Goal: Information Seeking & Learning: Learn about a topic

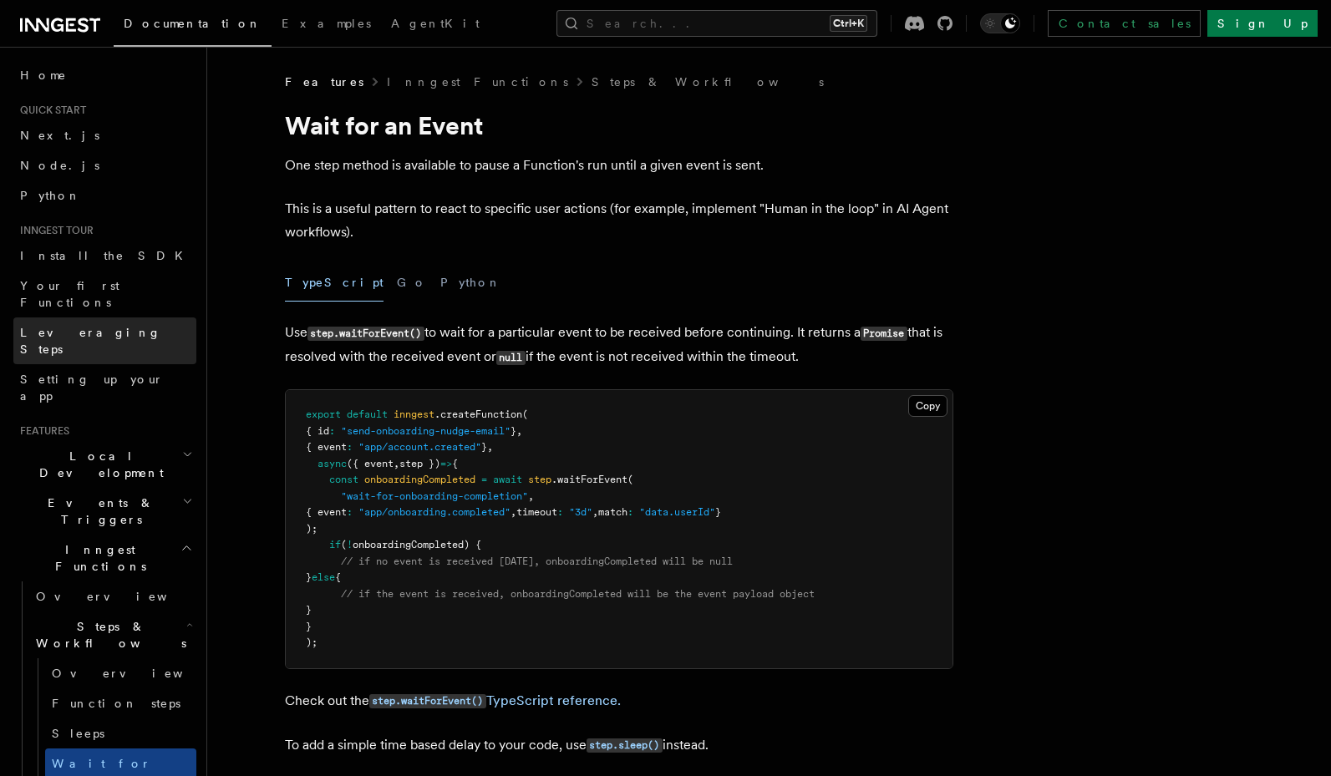
click at [107, 326] on span "Leveraging Steps" at bounding box center [90, 341] width 141 height 30
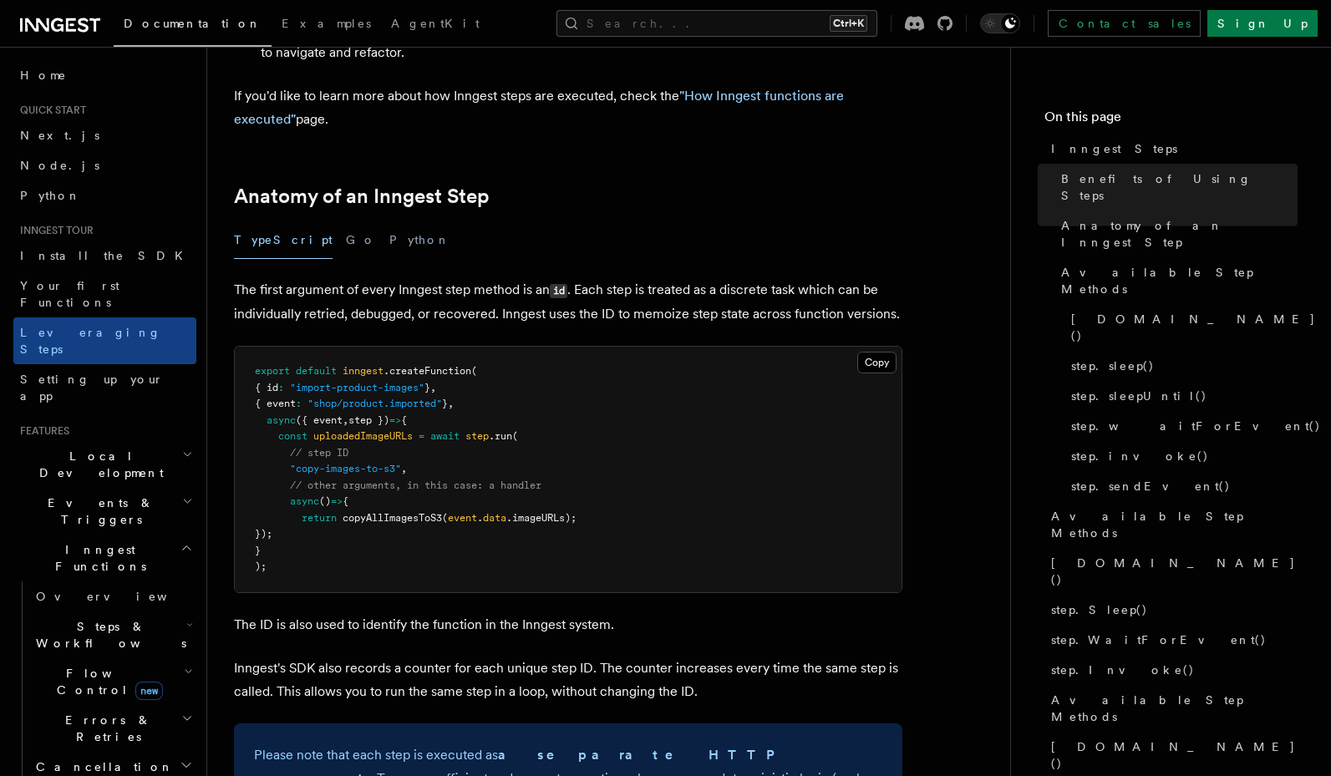
scroll to position [601, 0]
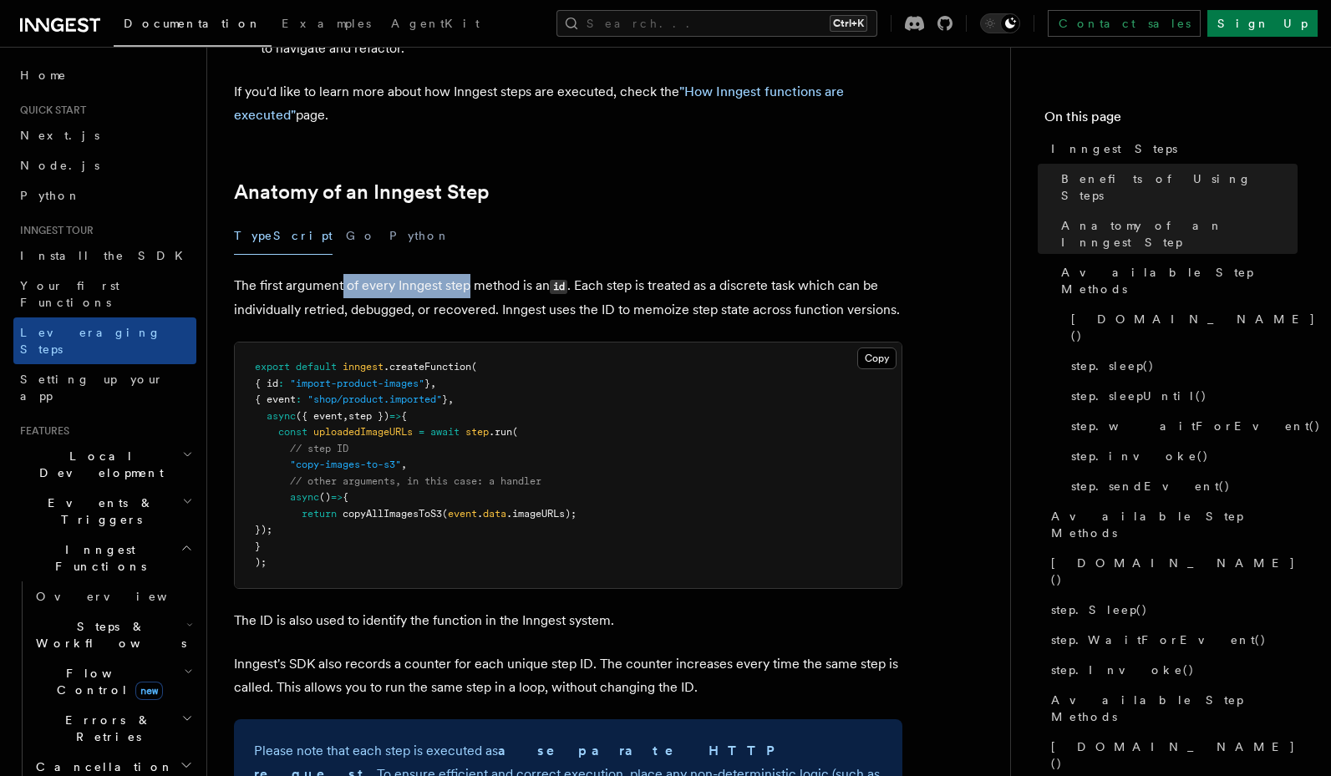
drag, startPoint x: 337, startPoint y: 199, endPoint x: 467, endPoint y: 196, distance: 129.5
click at [467, 274] on p "The first argument of every Inngest step method is an id . Each step is treated…" at bounding box center [568, 298] width 668 height 48
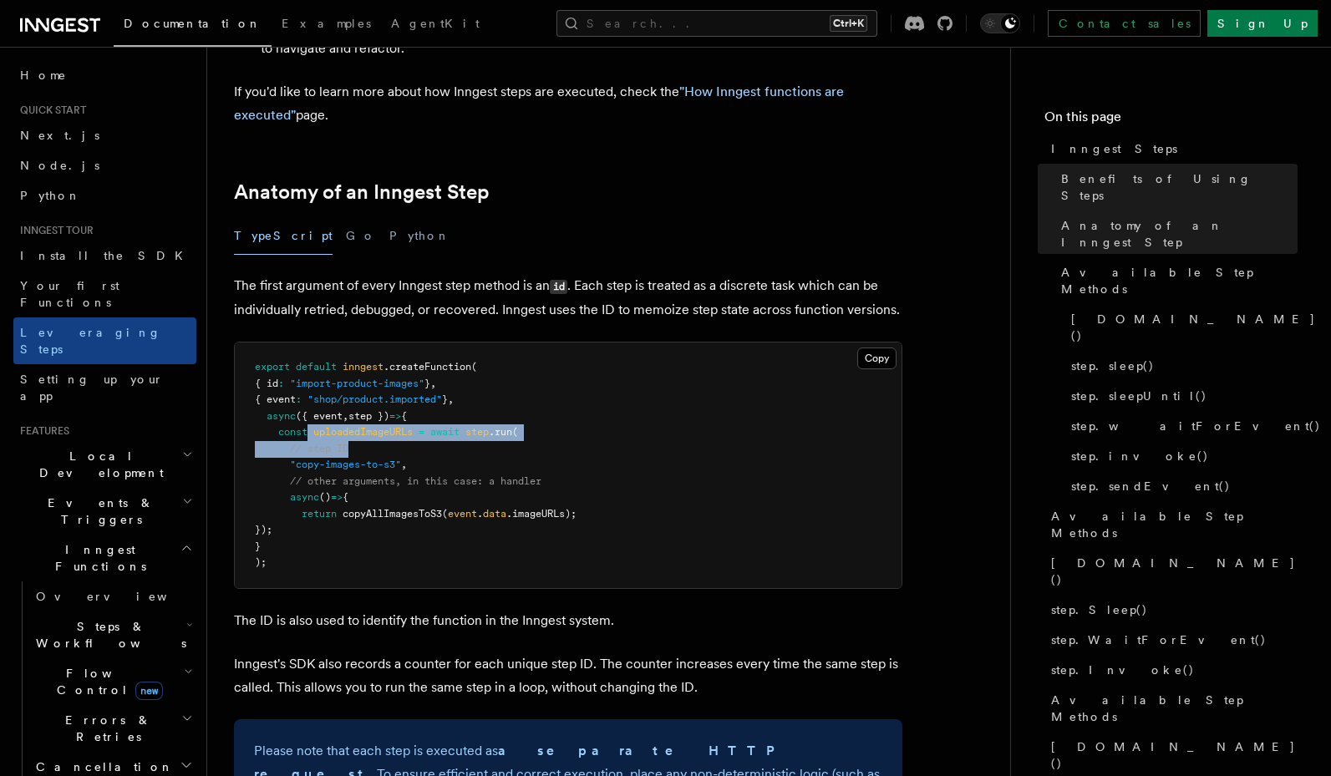
drag, startPoint x: 367, startPoint y: 359, endPoint x: 310, endPoint y: 337, distance: 60.8
click at [310, 342] on pre "export default inngest .createFunction ( { id : "import-product-images" } , { e…" at bounding box center [568, 465] width 667 height 246
click at [317, 426] on span "uploadedImageURLs" at bounding box center [362, 432] width 99 height 12
click at [384, 342] on pre "export default inngest .createFunction ( { id : "import-product-images" } , { e…" at bounding box center [568, 465] width 667 height 246
click at [385, 410] on span "step })" at bounding box center [368, 416] width 41 height 12
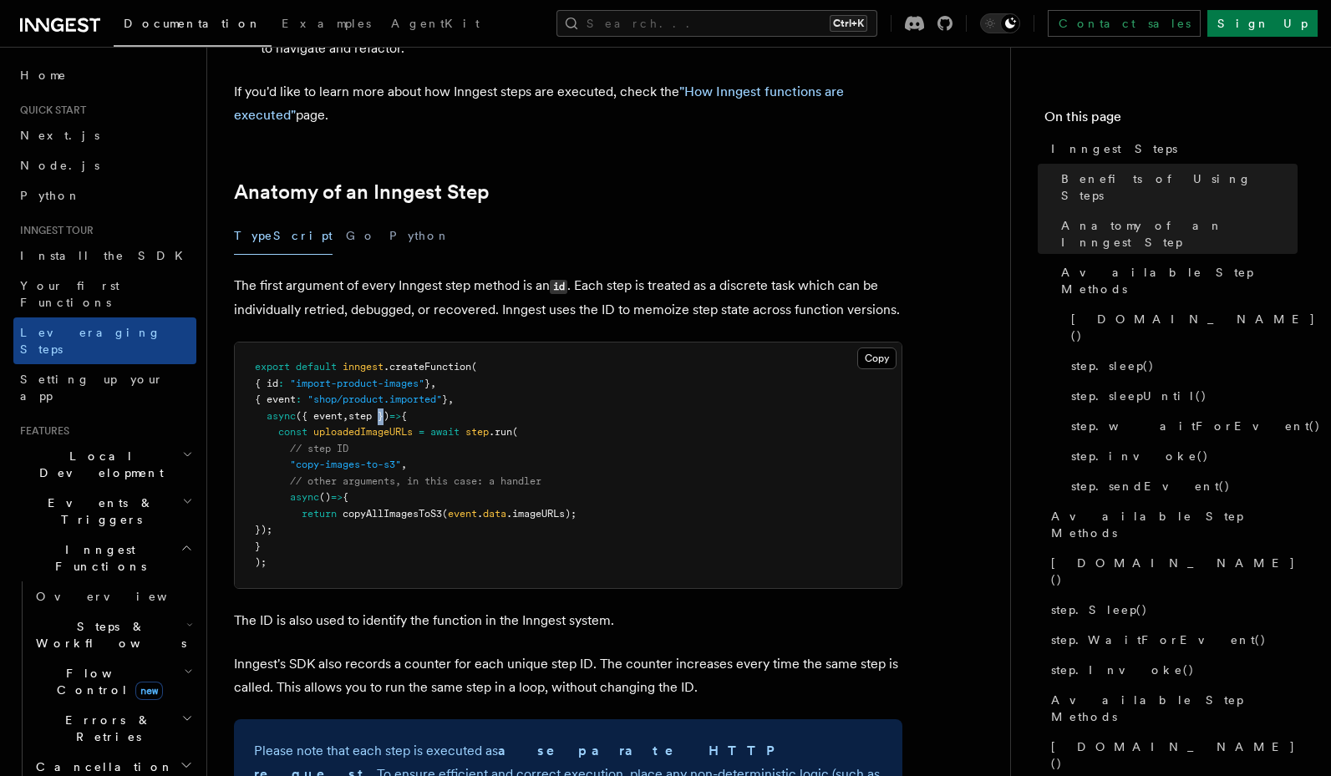
click at [384, 410] on span "step })" at bounding box center [368, 416] width 41 height 12
click at [378, 410] on span "step })" at bounding box center [368, 416] width 41 height 12
copy span "step"
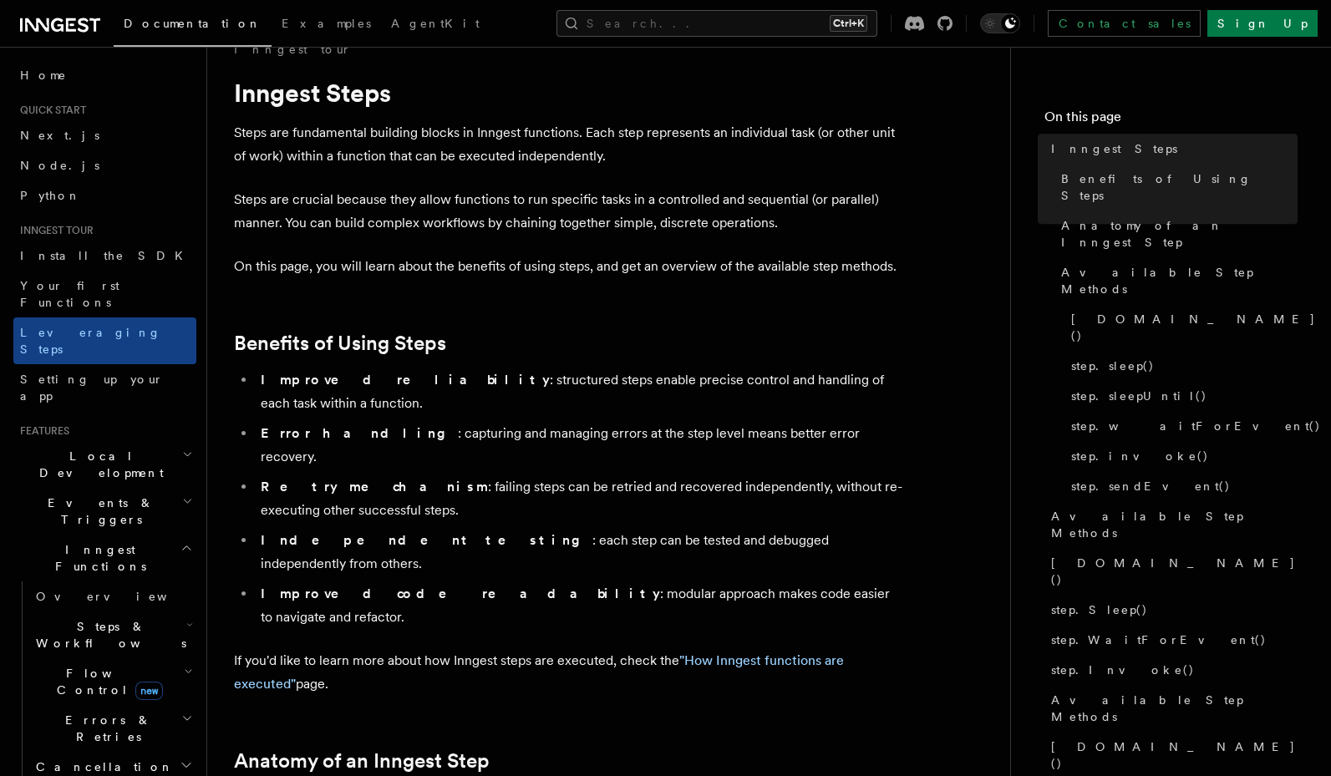
scroll to position [0, 0]
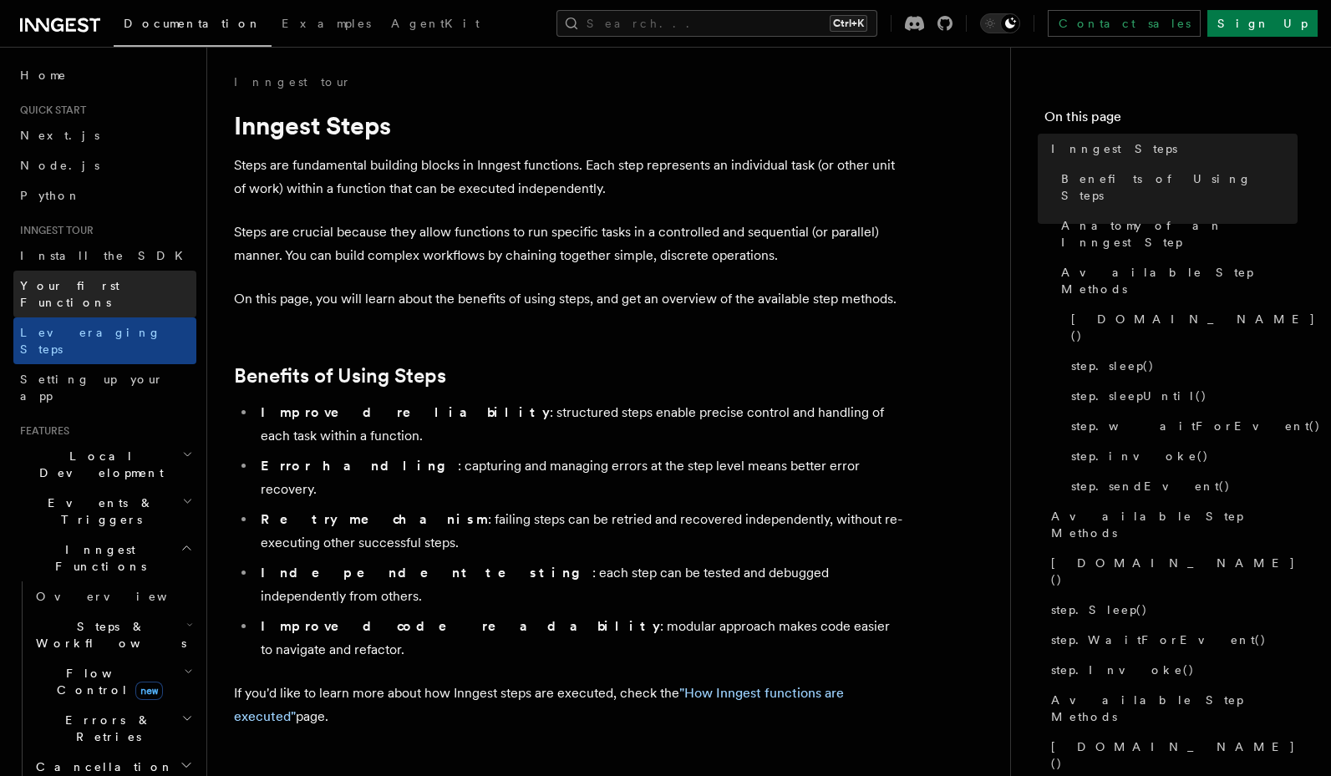
click at [87, 279] on span "Your first Functions" at bounding box center [69, 294] width 99 height 30
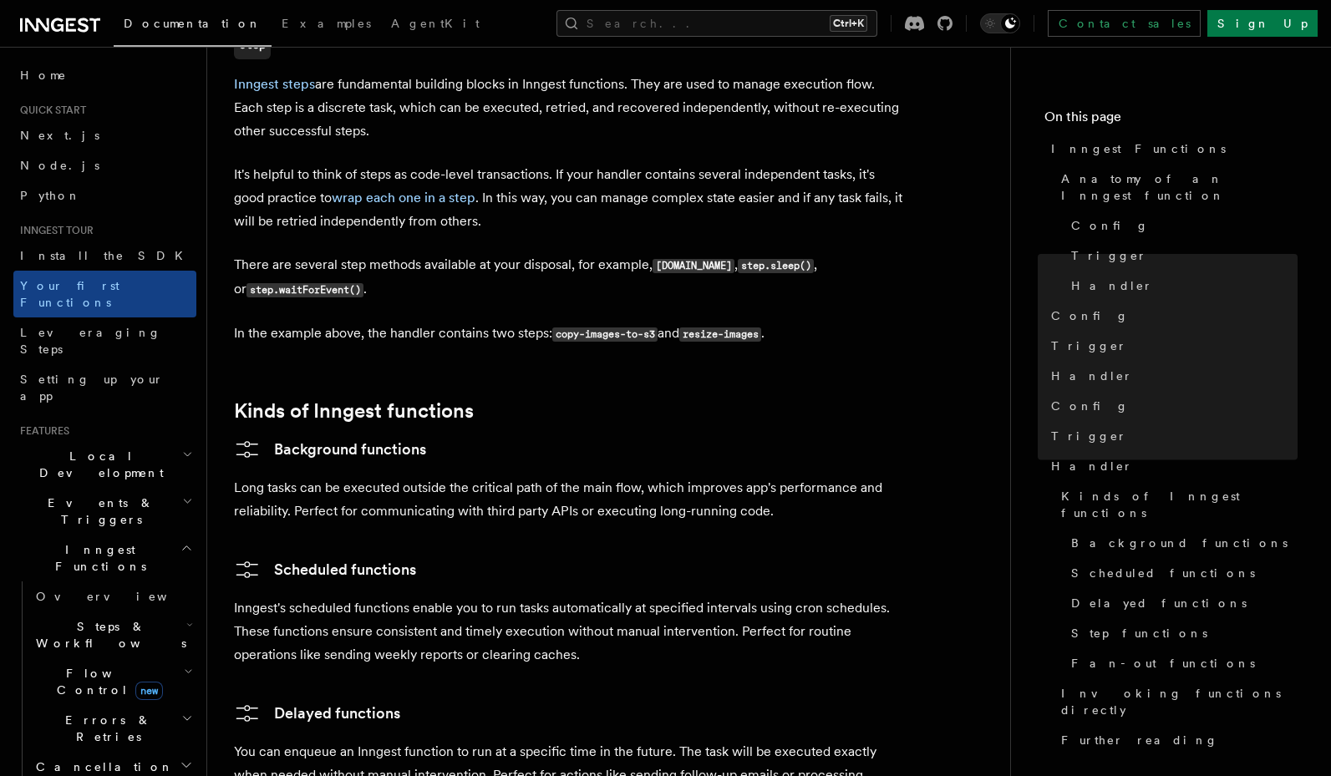
scroll to position [2005, 0]
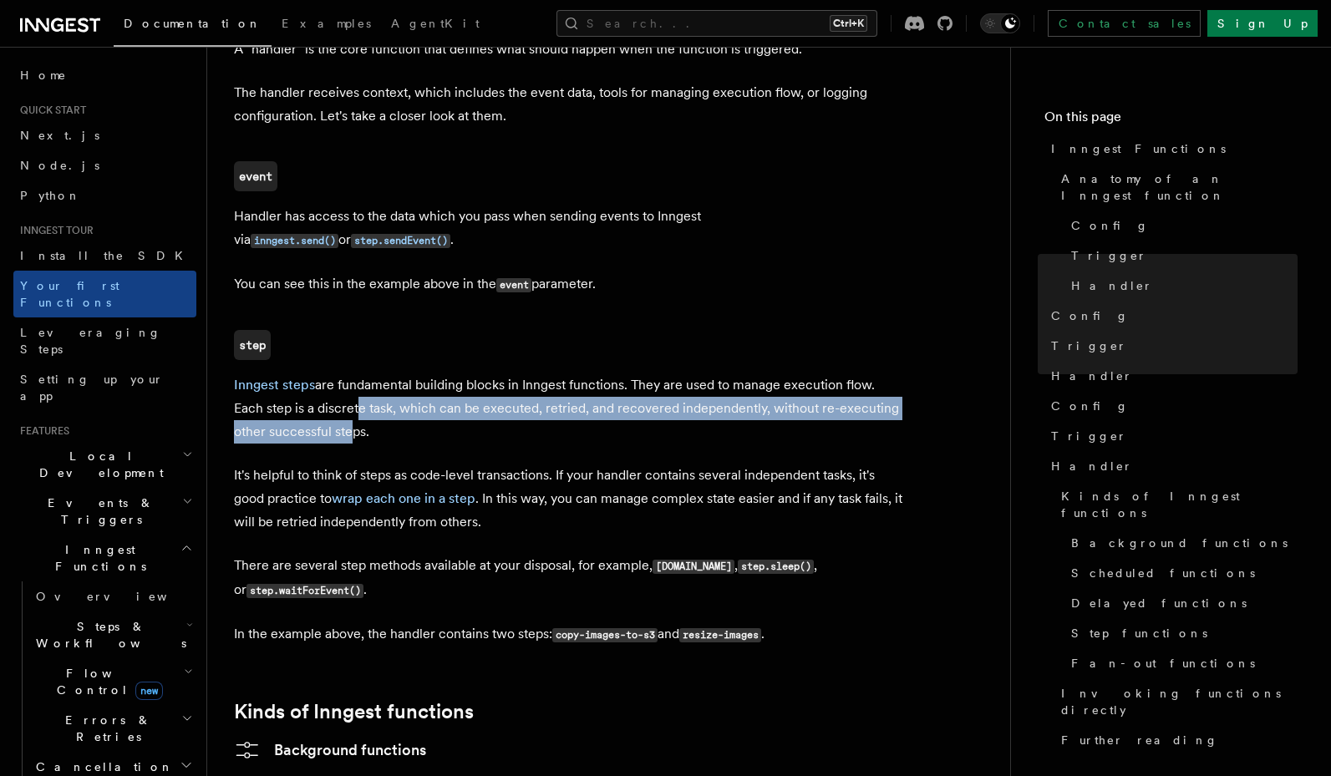
drag, startPoint x: 351, startPoint y: 346, endPoint x: 345, endPoint y: 370, distance: 24.9
click at [345, 373] on p "Inngest steps are fundamental building blocks in Inngest functions. They are us…" at bounding box center [568, 408] width 668 height 70
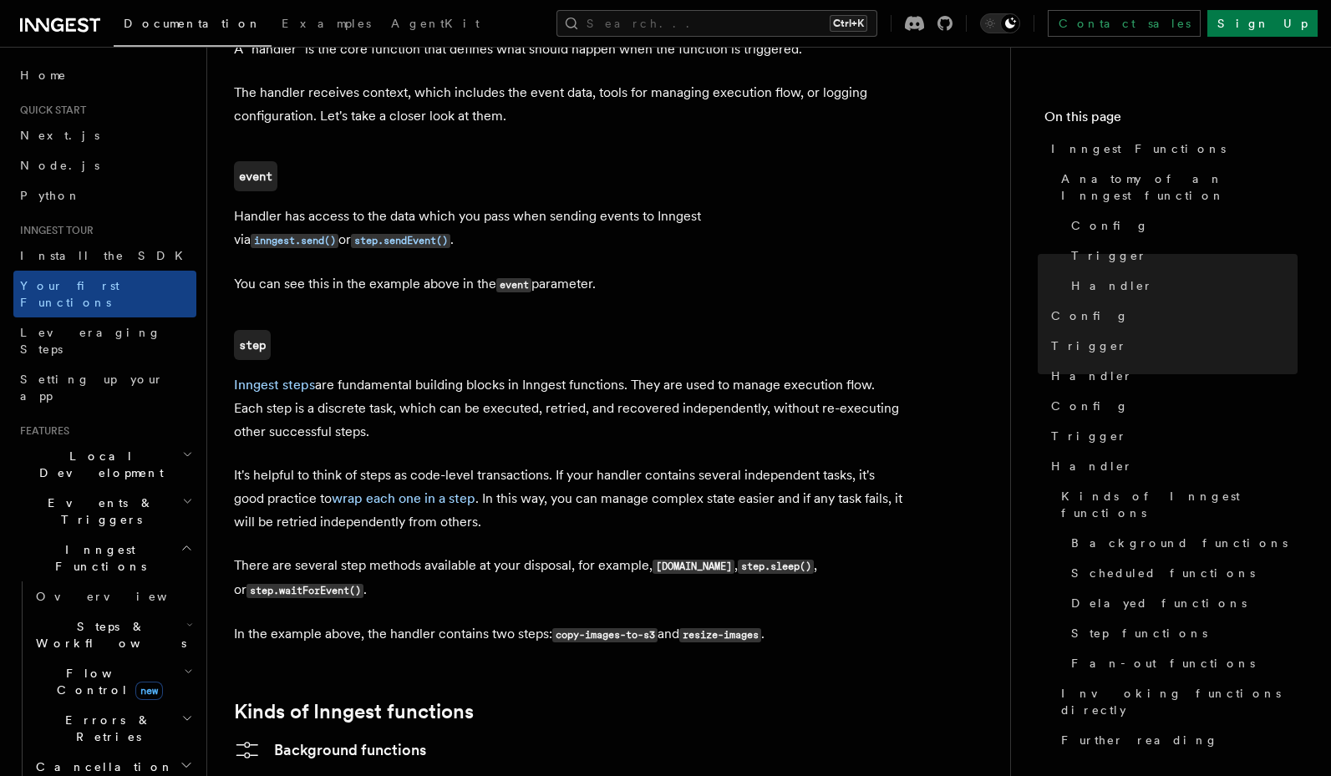
drag, startPoint x: 536, startPoint y: 343, endPoint x: 544, endPoint y: 363, distance: 20.6
click at [544, 373] on p "Inngest steps are fundamental building blocks in Inngest functions. They are us…" at bounding box center [568, 408] width 668 height 70
drag, startPoint x: 642, startPoint y: 332, endPoint x: 662, endPoint y: 363, distance: 36.8
click at [662, 373] on p "Inngest steps are fundamental building blocks in Inngest functions. They are us…" at bounding box center [568, 408] width 668 height 70
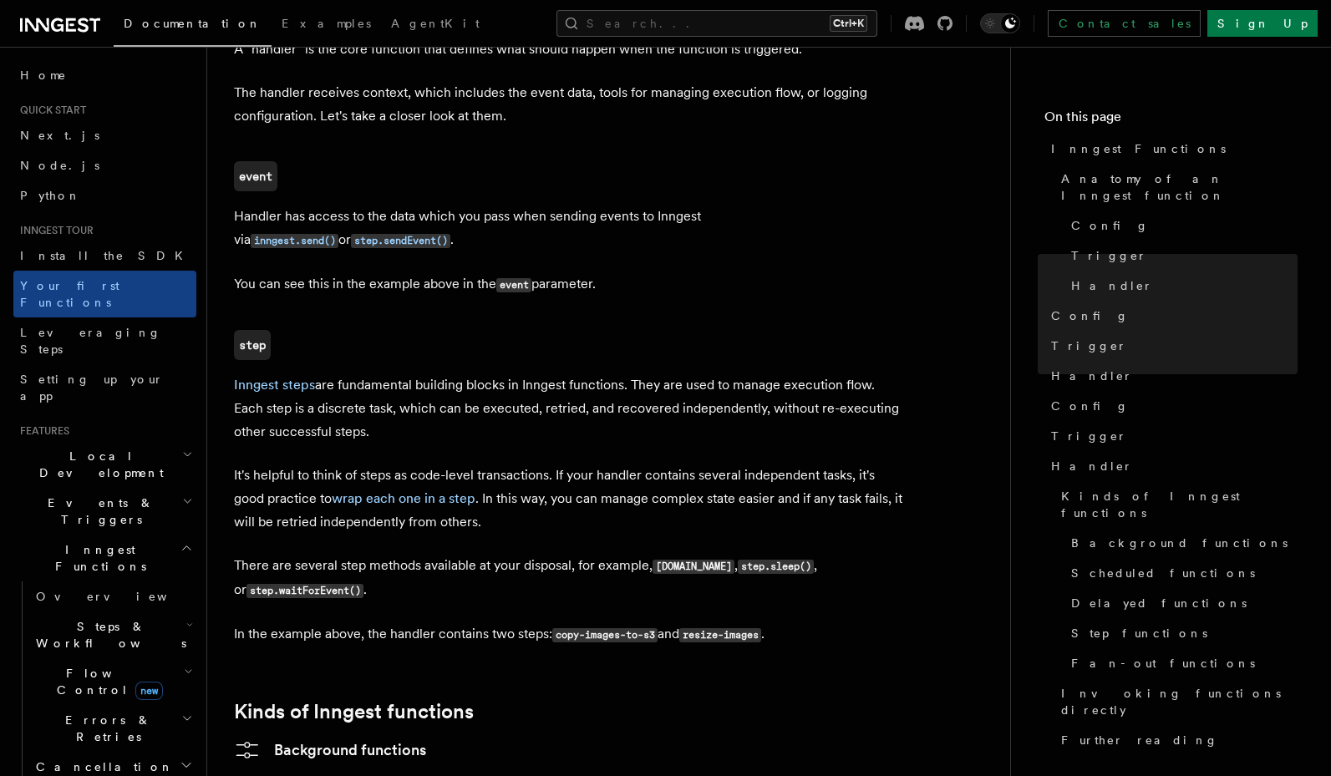
click at [662, 373] on p "Inngest steps are fundamental building blocks in Inngest functions. They are us…" at bounding box center [568, 408] width 668 height 70
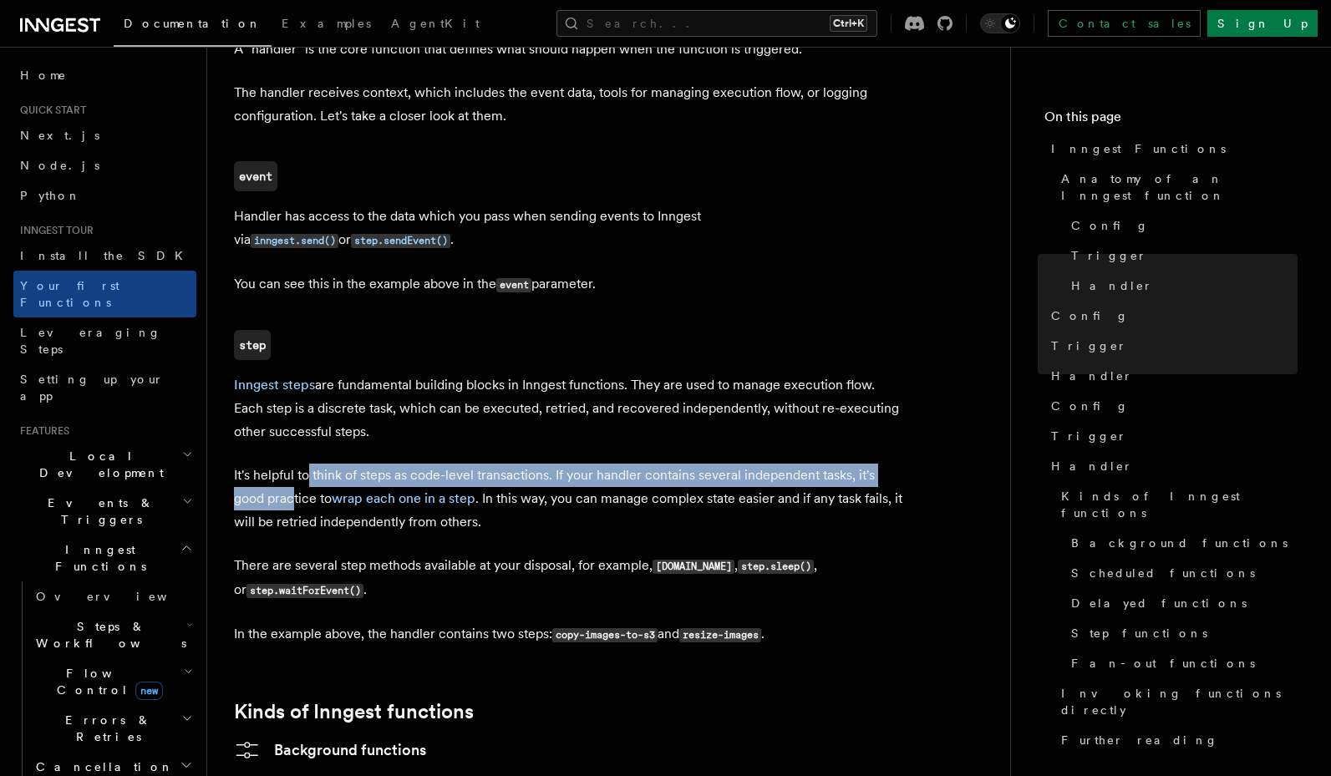
drag, startPoint x: 310, startPoint y: 408, endPoint x: 297, endPoint y: 423, distance: 20.1
click at [297, 464] on p "It's helpful to think of steps as code-level transactions. If your handler cont…" at bounding box center [568, 499] width 668 height 70
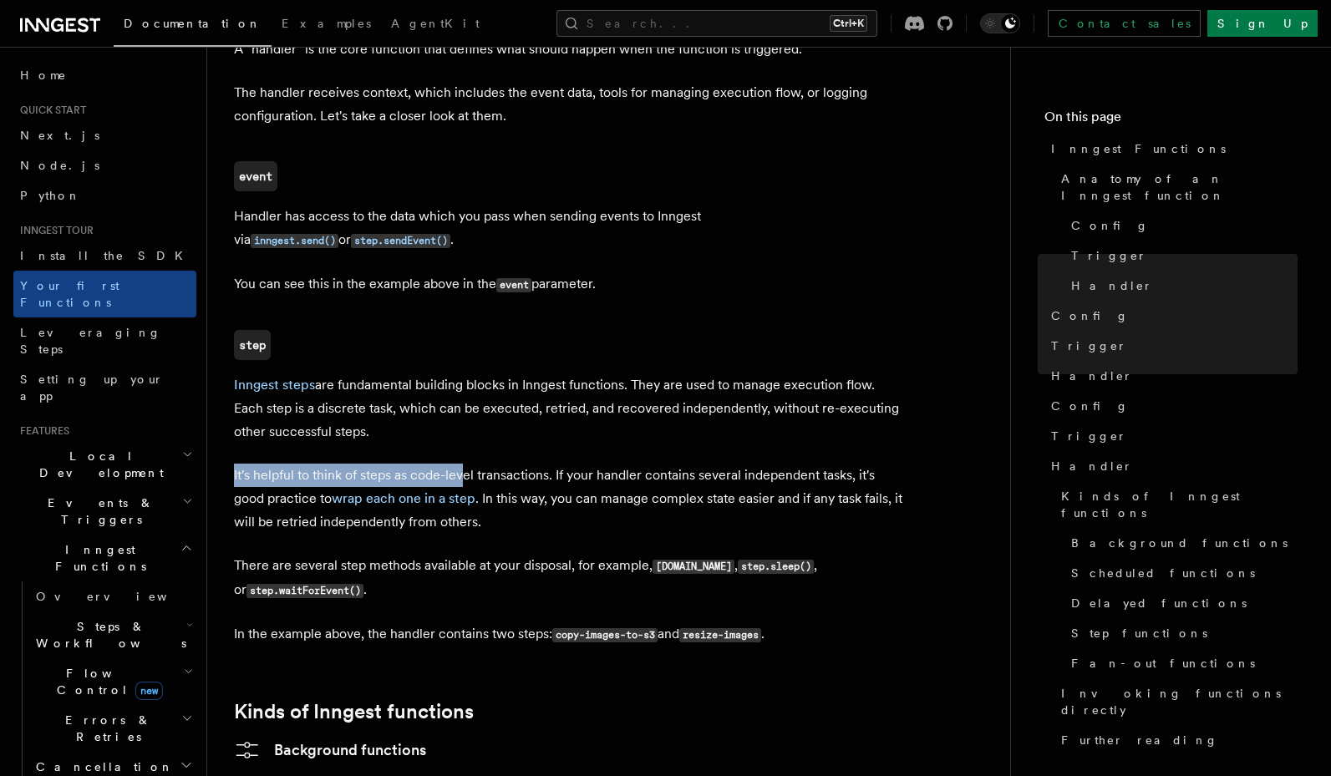
drag, startPoint x: 449, startPoint y: 389, endPoint x: 467, endPoint y: 413, distance: 30.4
click at [467, 413] on article "Inngest tour Inngest Functions Inngest functions enable developers to run relia…" at bounding box center [608, 113] width 749 height 4089
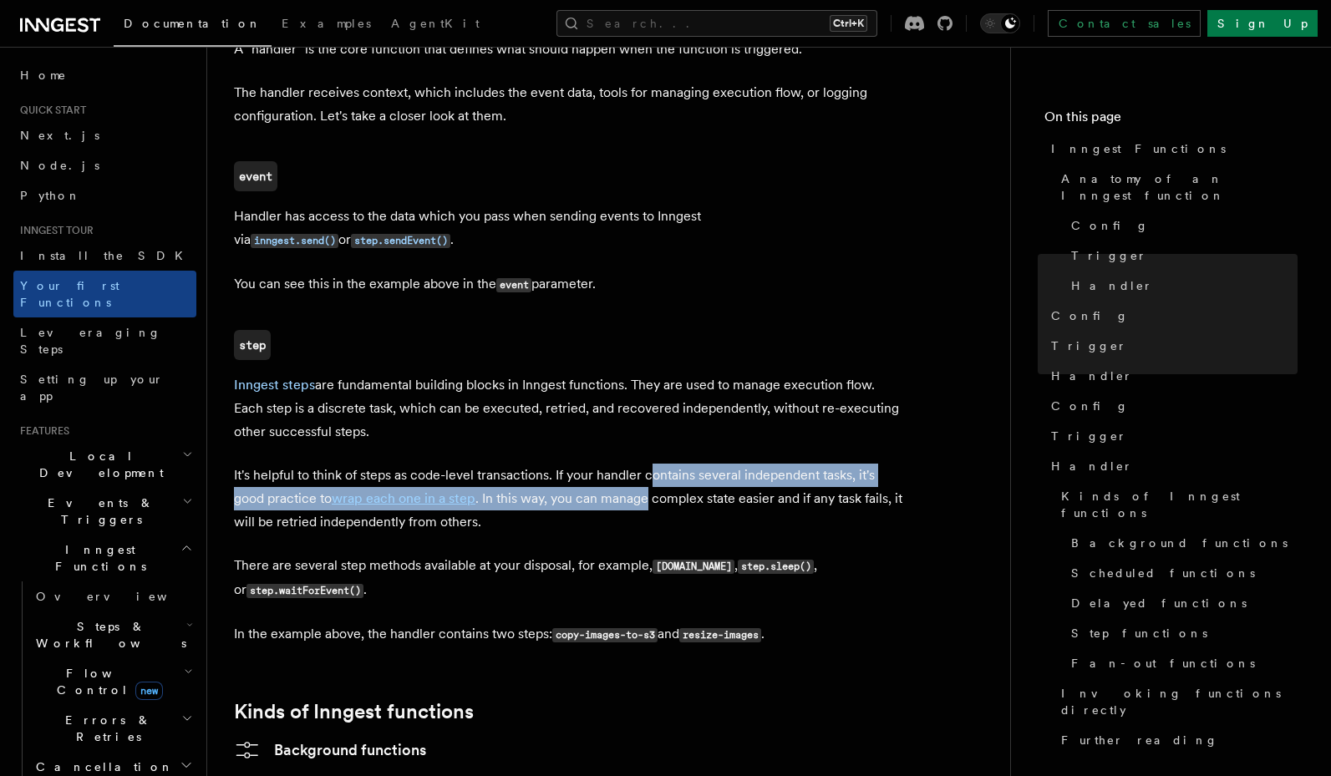
drag, startPoint x: 648, startPoint y: 410, endPoint x: 651, endPoint y: 427, distance: 16.9
click at [651, 464] on p "It's helpful to think of steps as code-level transactions. If your handler cont…" at bounding box center [568, 499] width 668 height 70
drag, startPoint x: 657, startPoint y: 399, endPoint x: 664, endPoint y: 433, distance: 34.2
click at [664, 464] on p "It's helpful to think of steps as code-level transactions. If your handler cont…" at bounding box center [568, 499] width 668 height 70
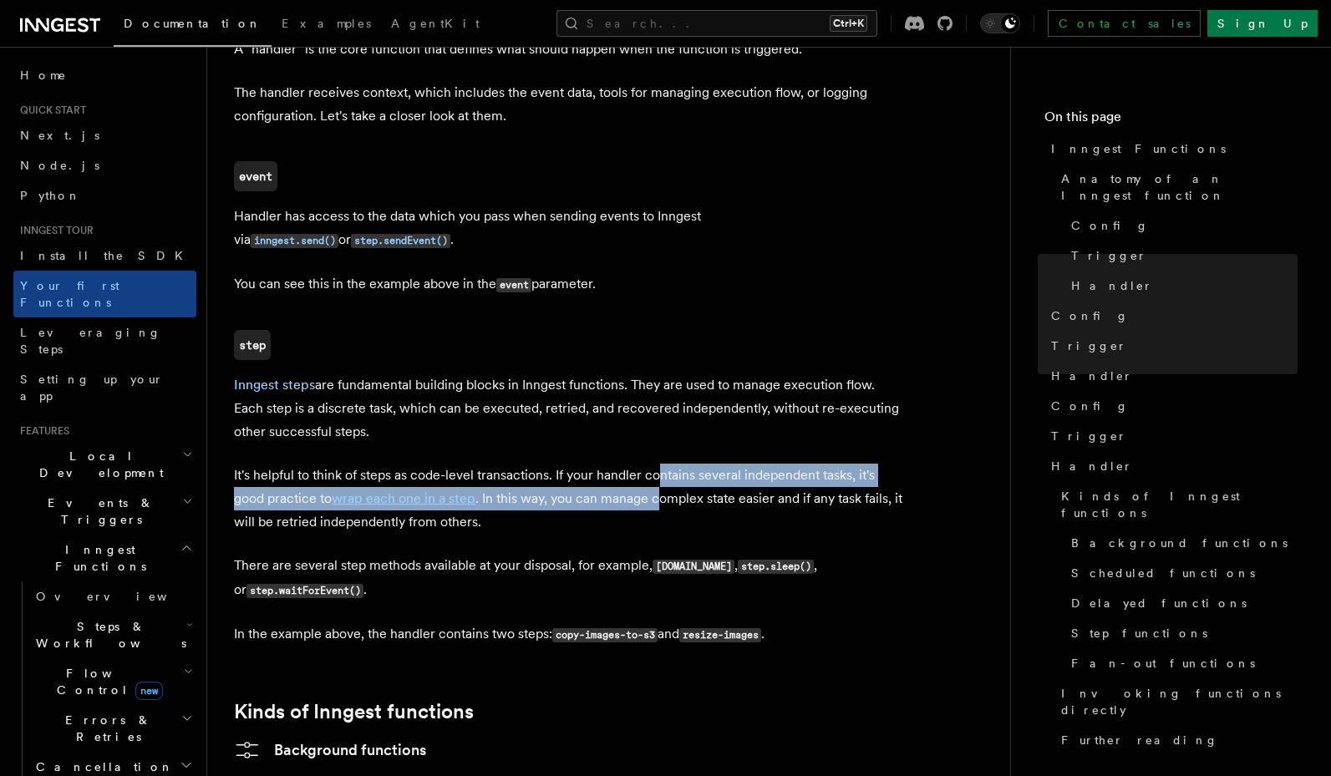
click at [664, 464] on p "It's helpful to think of steps as code-level transactions. If your handler cont…" at bounding box center [568, 499] width 668 height 70
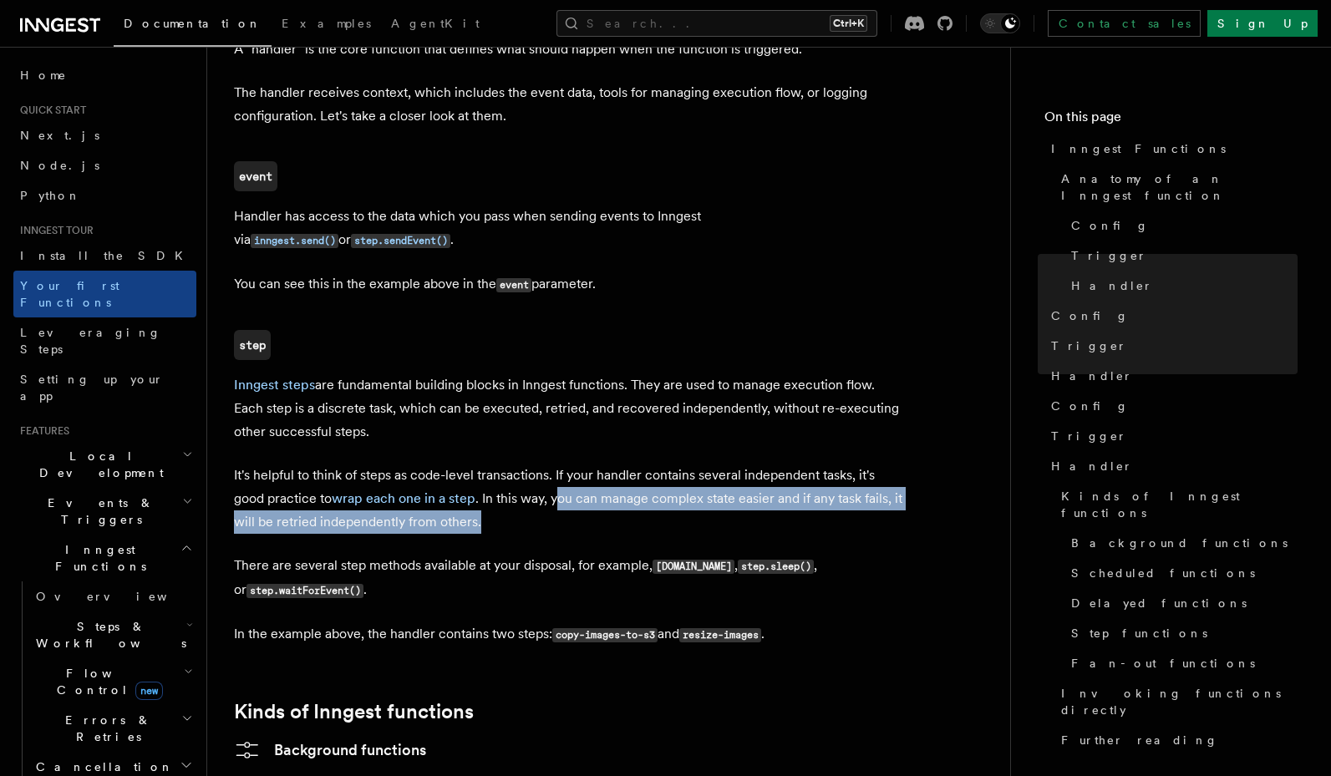
drag, startPoint x: 562, startPoint y: 440, endPoint x: 561, endPoint y: 459, distance: 19.2
click at [561, 464] on p "It's helpful to think of steps as code-level transactions. If your handler cont…" at bounding box center [568, 499] width 668 height 70
drag, startPoint x: 577, startPoint y: 421, endPoint x: 576, endPoint y: 450, distance: 29.2
click at [576, 464] on p "It's helpful to think of steps as code-level transactions. If your handler cont…" at bounding box center [568, 499] width 668 height 70
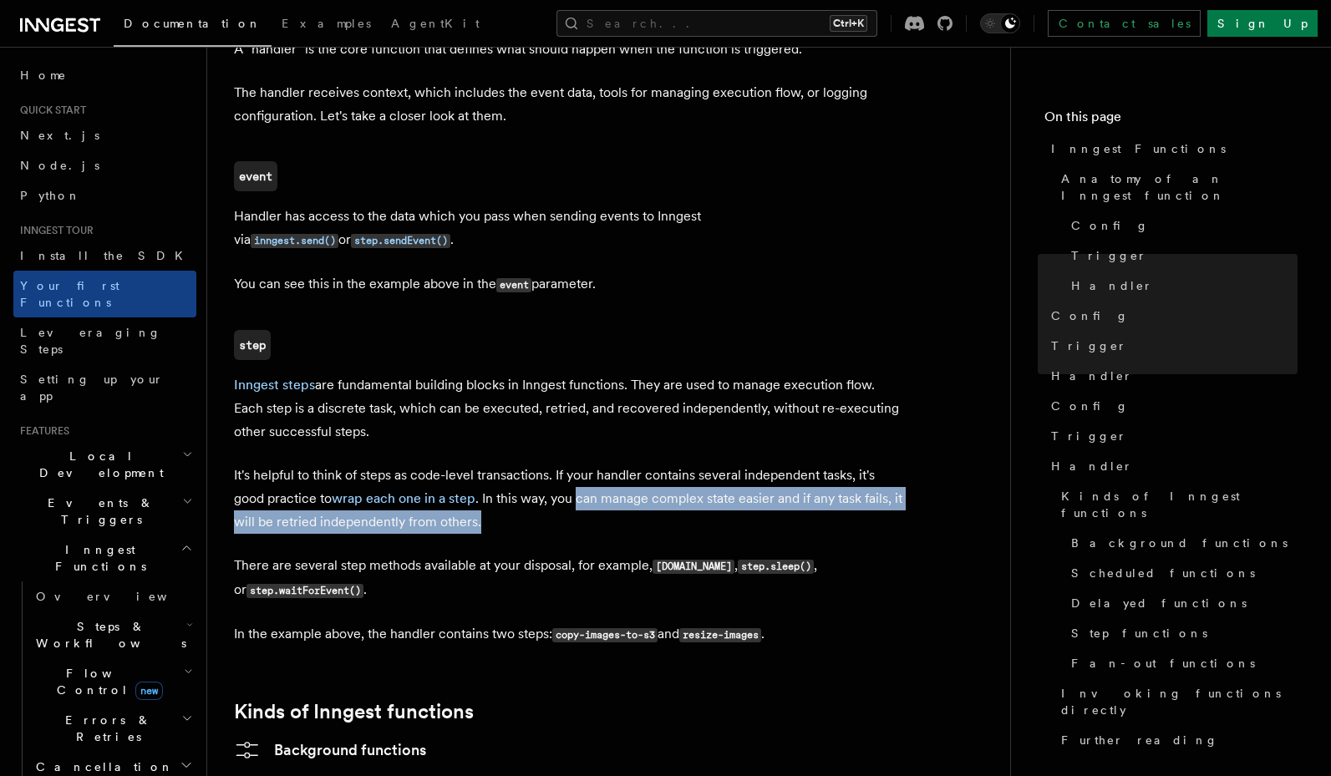
click at [576, 464] on p "It's helpful to think of steps as code-level transactions. If your handler cont…" at bounding box center [568, 499] width 668 height 70
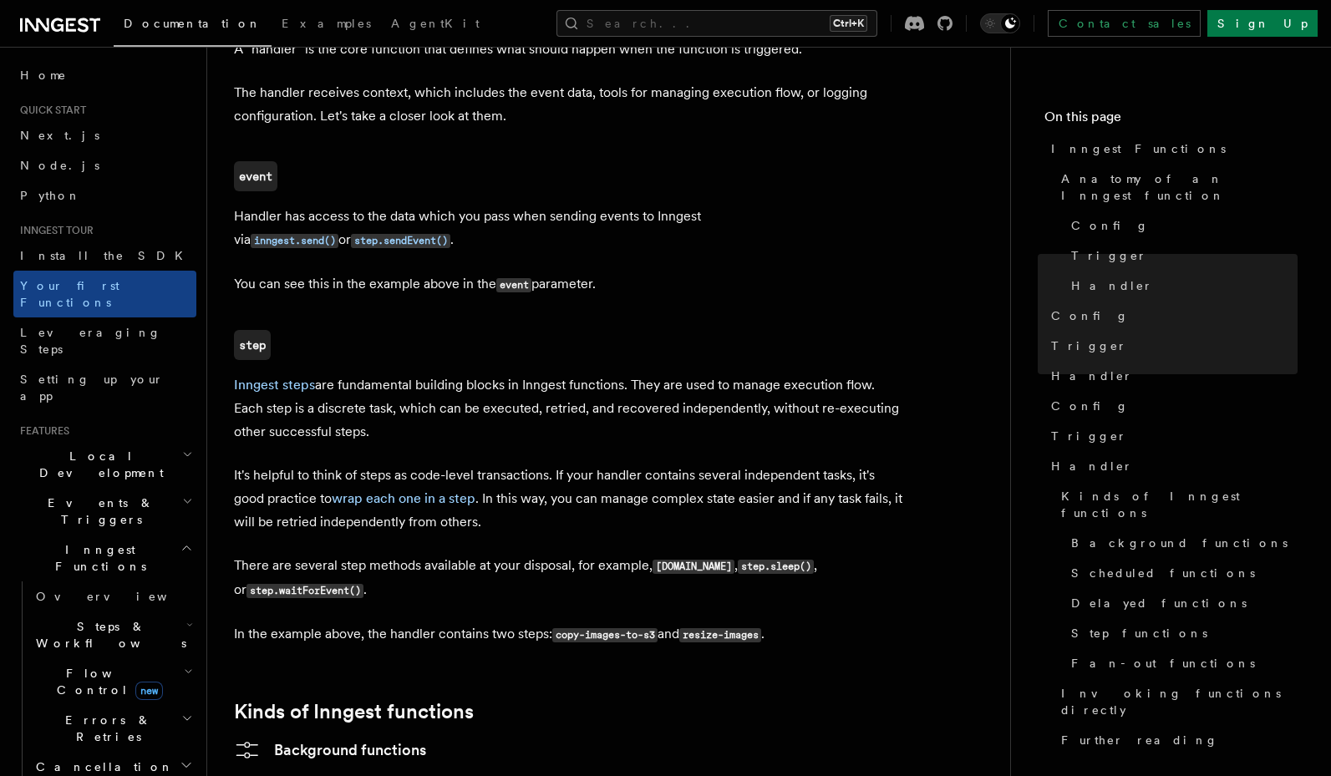
click at [576, 464] on p "It's helpful to think of steps as code-level transactions. If your handler cont…" at bounding box center [568, 499] width 668 height 70
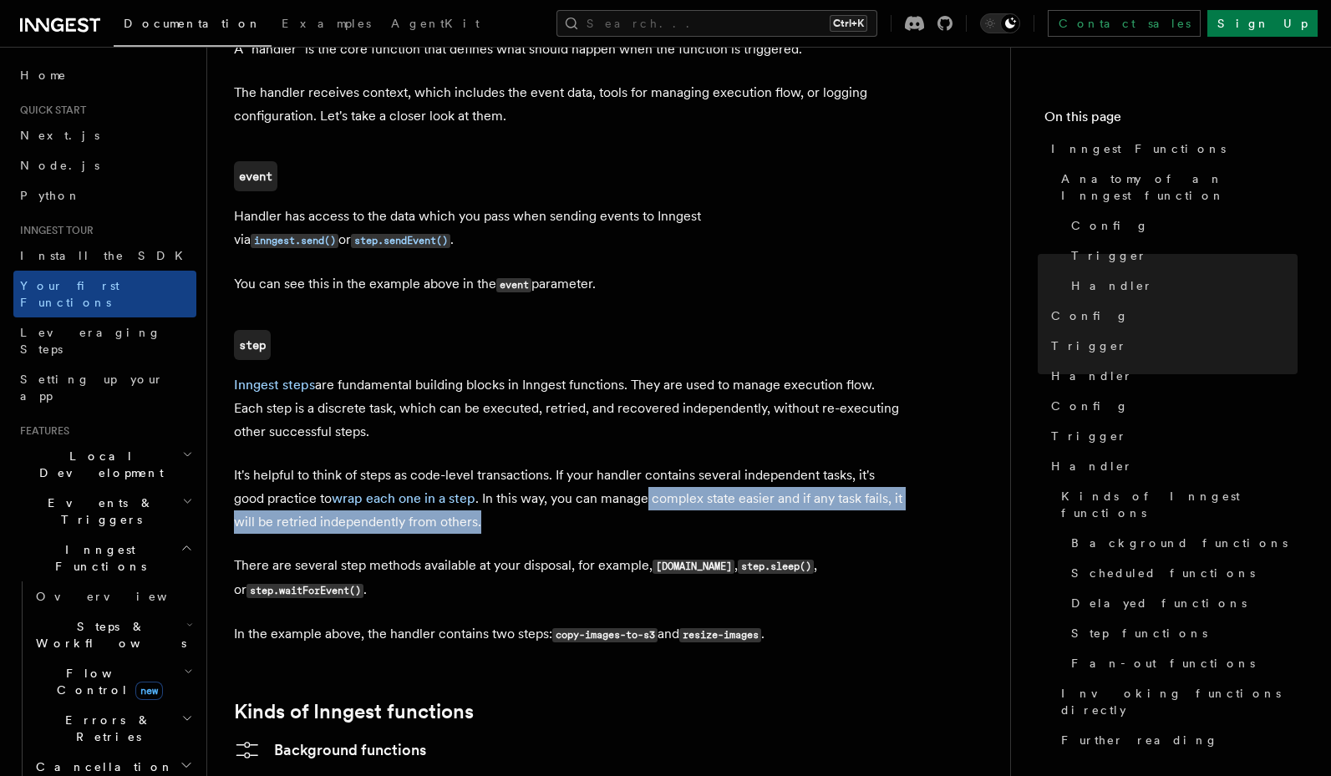
drag, startPoint x: 649, startPoint y: 428, endPoint x: 663, endPoint y: 459, distance: 34.8
click at [663, 464] on p "It's helpful to think of steps as code-level transactions. If your handler cont…" at bounding box center [568, 499] width 668 height 70
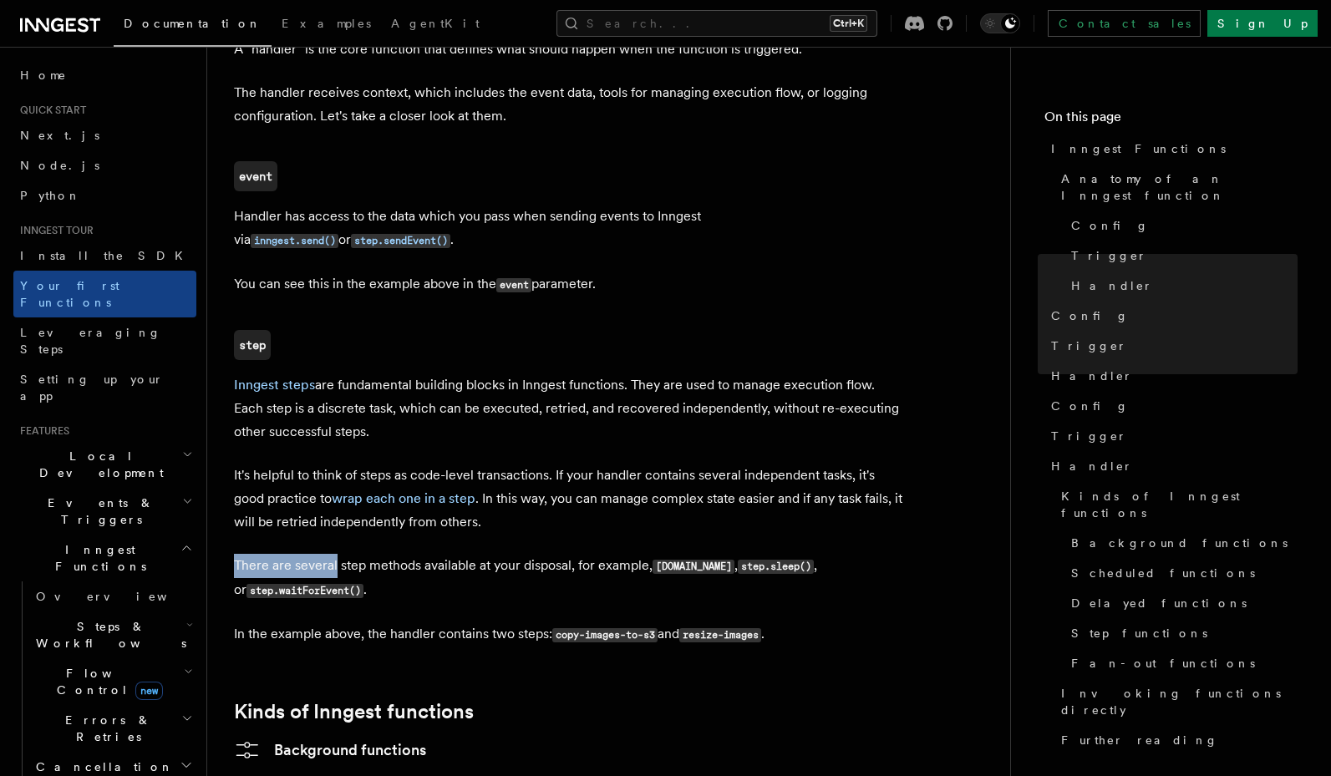
drag, startPoint x: 663, startPoint y: 459, endPoint x: 319, endPoint y: 487, distance: 345.2
click at [319, 487] on article "Inngest tour Inngest Functions Inngest functions enable developers to run relia…" at bounding box center [608, 113] width 749 height 4089
drag, startPoint x: 318, startPoint y: 487, endPoint x: 381, endPoint y: 482, distance: 62.8
click at [317, 554] on p "There are several step methods available at your disposal, for example, step.ru…" at bounding box center [568, 578] width 668 height 48
click at [546, 554] on p "There are several step methods available at your disposal, for example, step.ru…" at bounding box center [568, 578] width 668 height 48
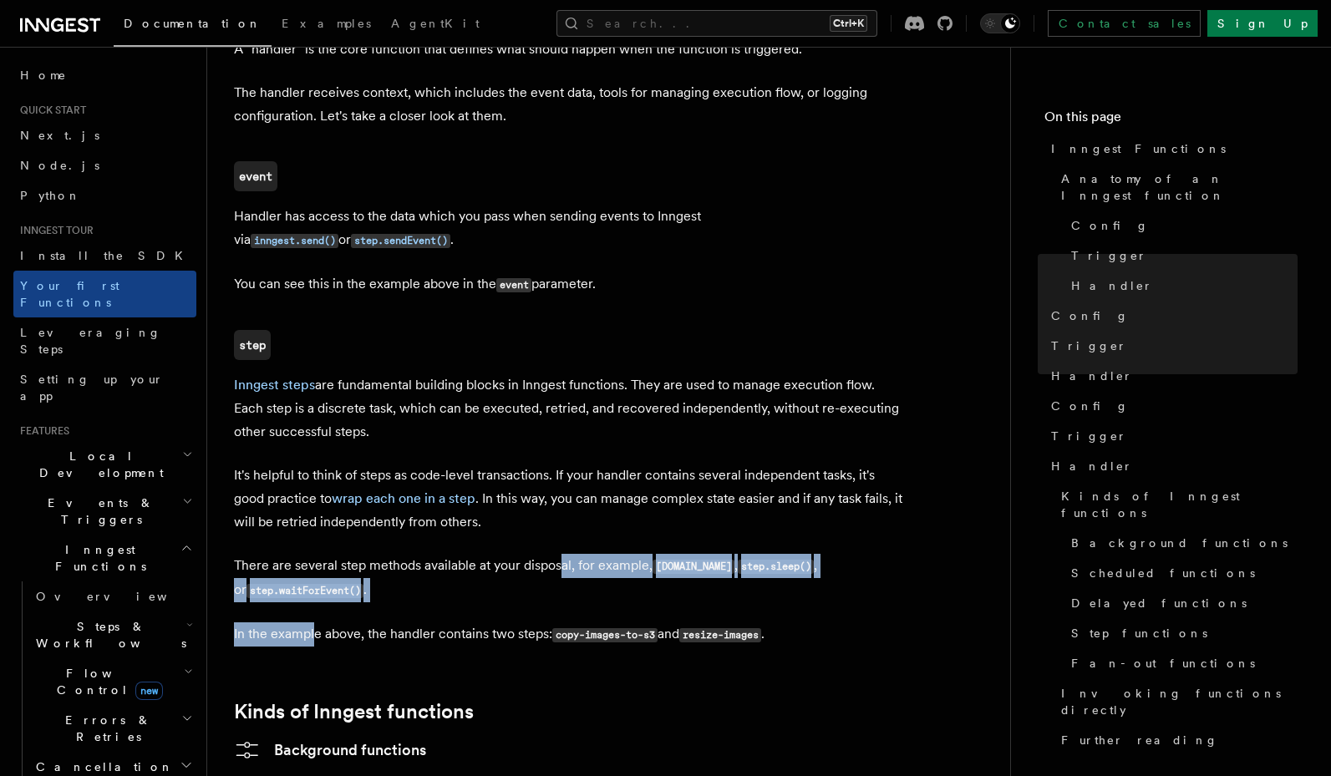
drag, startPoint x: 561, startPoint y: 501, endPoint x: 310, endPoint y: 575, distance: 262.2
click at [310, 575] on article "Inngest tour Inngest Functions Inngest functions enable developers to run relia…" at bounding box center [608, 113] width 749 height 4089
click at [310, 622] on p "In the example above, the handler contains two steps: copy-images-to-s3 and res…" at bounding box center [568, 634] width 668 height 24
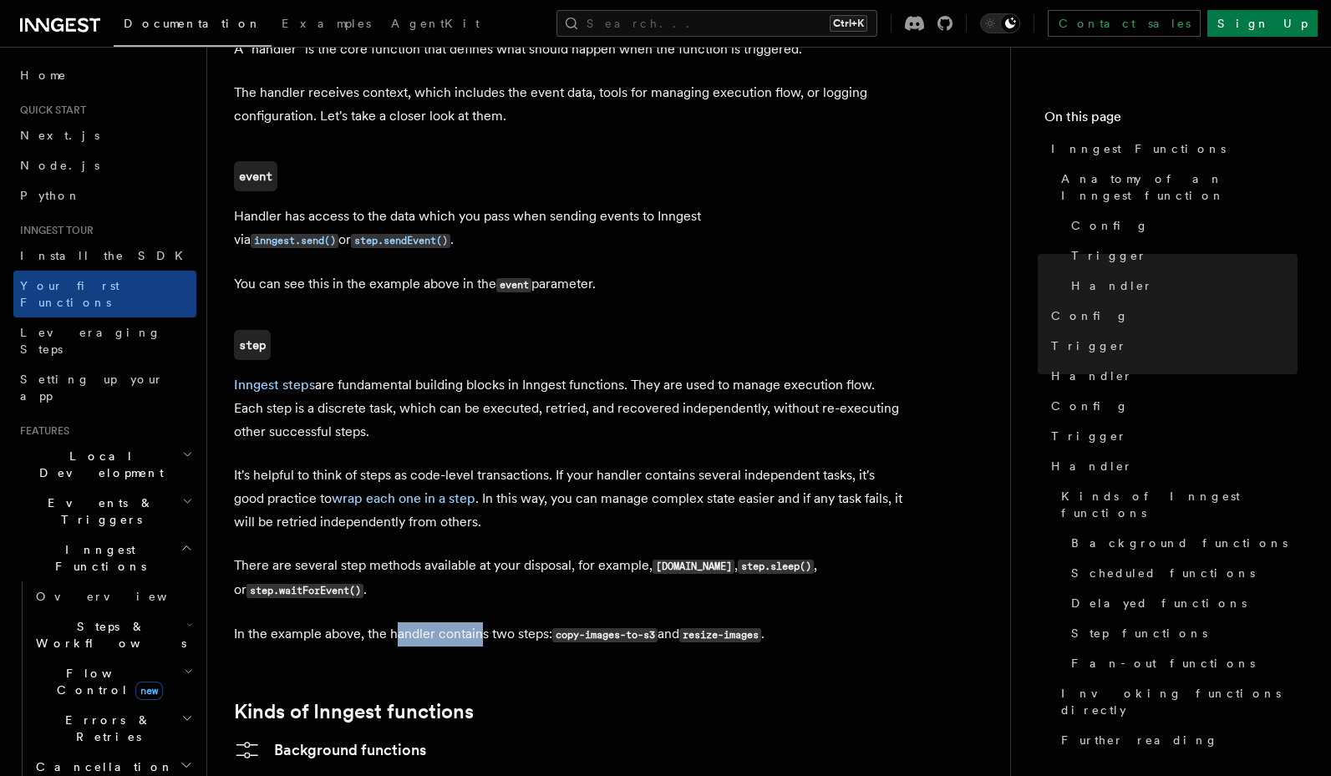
drag, startPoint x: 396, startPoint y: 571, endPoint x: 479, endPoint y: 575, distance: 82.8
click at [479, 622] on p "In the example above, the handler contains two steps: copy-images-to-s3 and res…" at bounding box center [568, 634] width 668 height 24
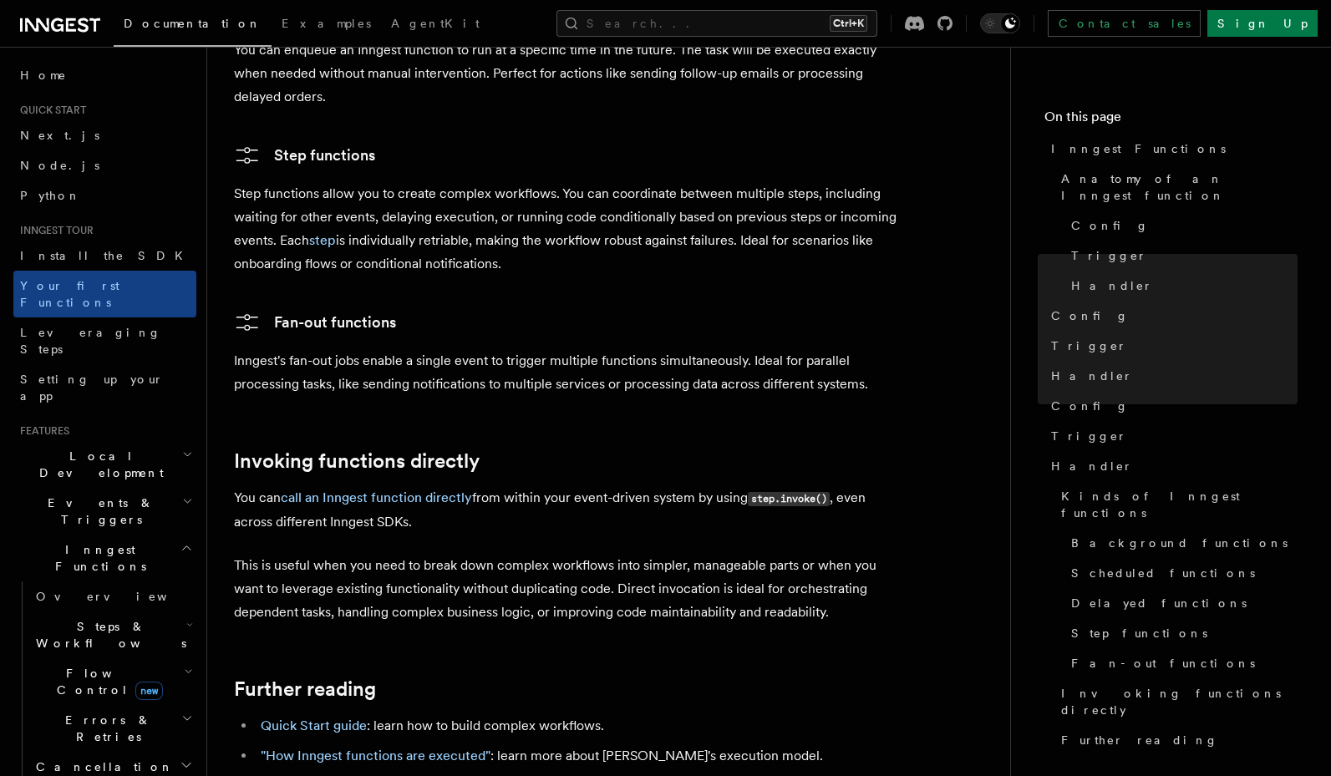
scroll to position [3107, 0]
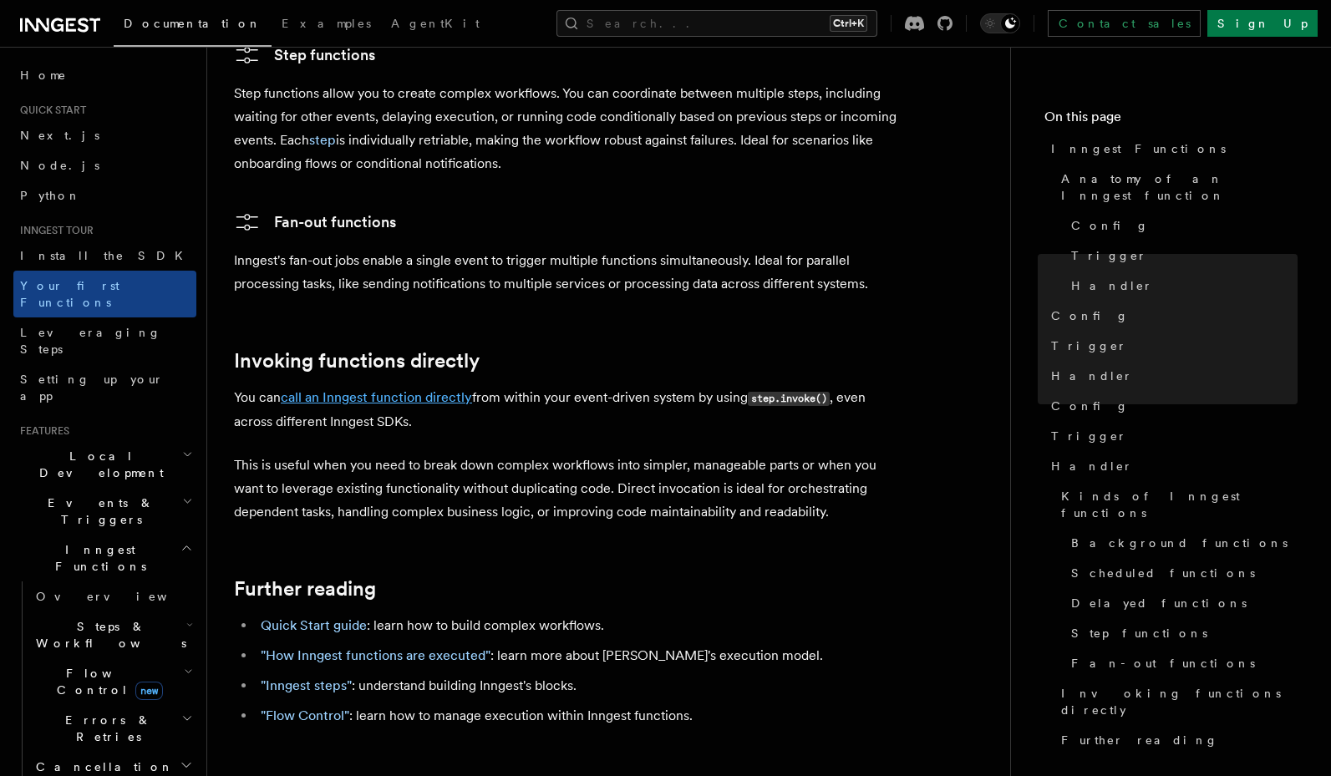
click at [360, 389] on link "call an Inngest function directly" at bounding box center [376, 397] width 191 height 16
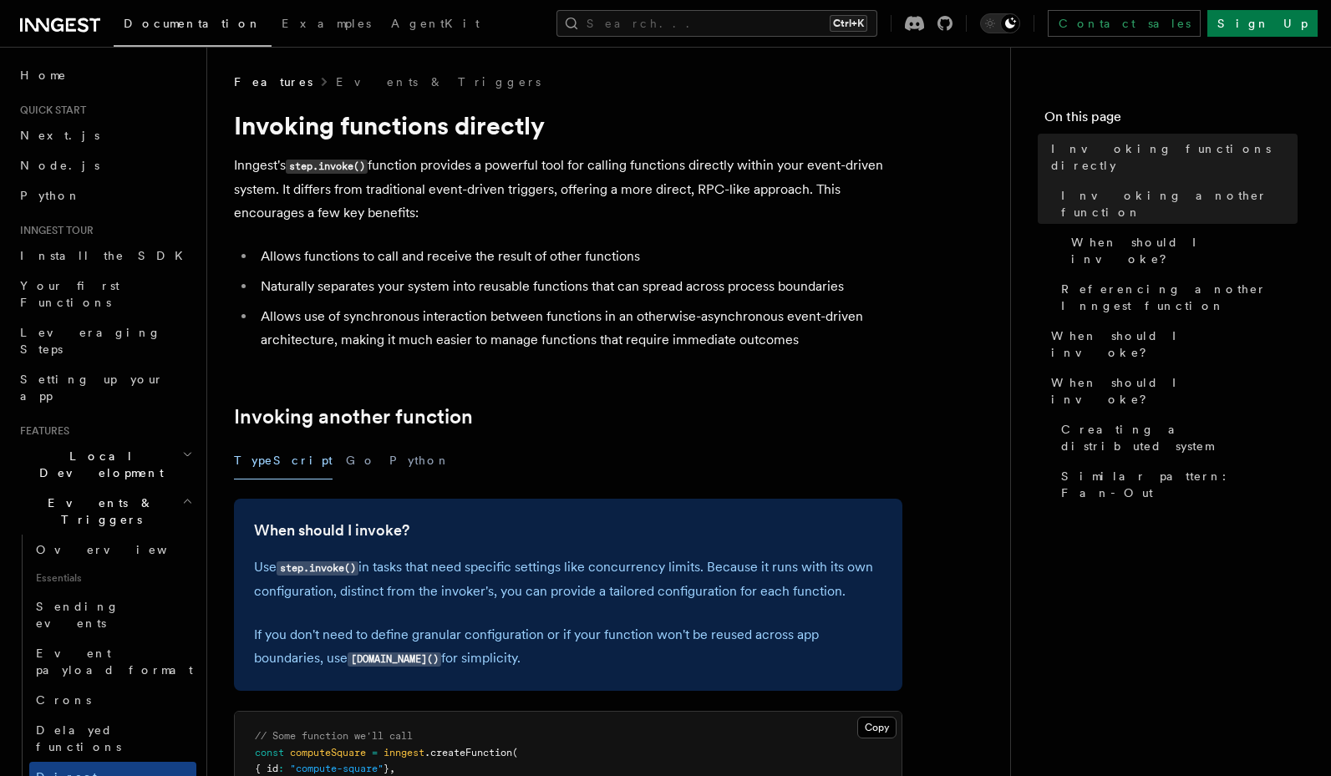
drag, startPoint x: 456, startPoint y: 639, endPoint x: 581, endPoint y: 652, distance: 125.2
click at [581, 652] on p "If you don't need to define granular configuration or if your function won't be…" at bounding box center [568, 647] width 628 height 48
drag, startPoint x: 591, startPoint y: 642, endPoint x: 528, endPoint y: 657, distance: 65.0
click at [528, 657] on p "If you don't need to define granular configuration or if your function won't be…" at bounding box center [568, 647] width 628 height 48
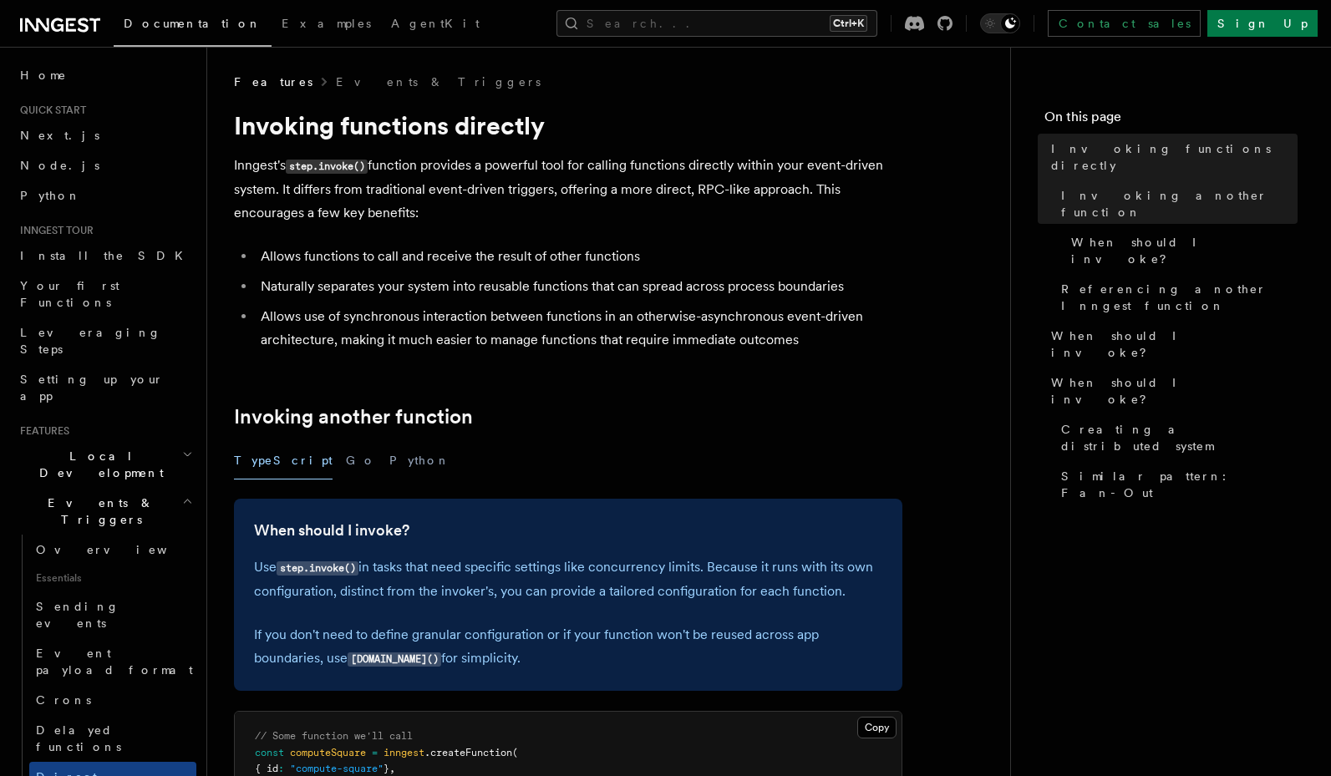
click at [527, 656] on p "If you don't need to define granular configuration or if your function won't be…" at bounding box center [568, 647] width 628 height 48
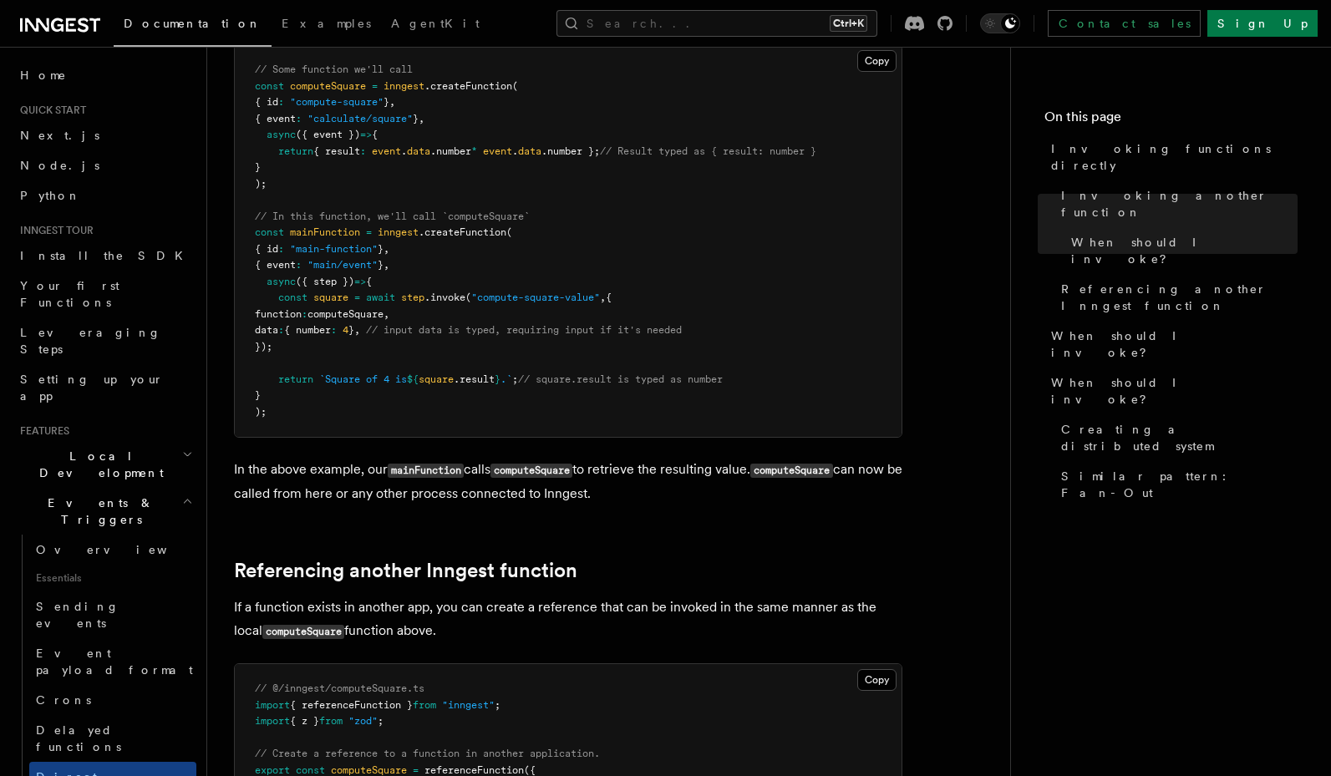
scroll to position [702, 0]
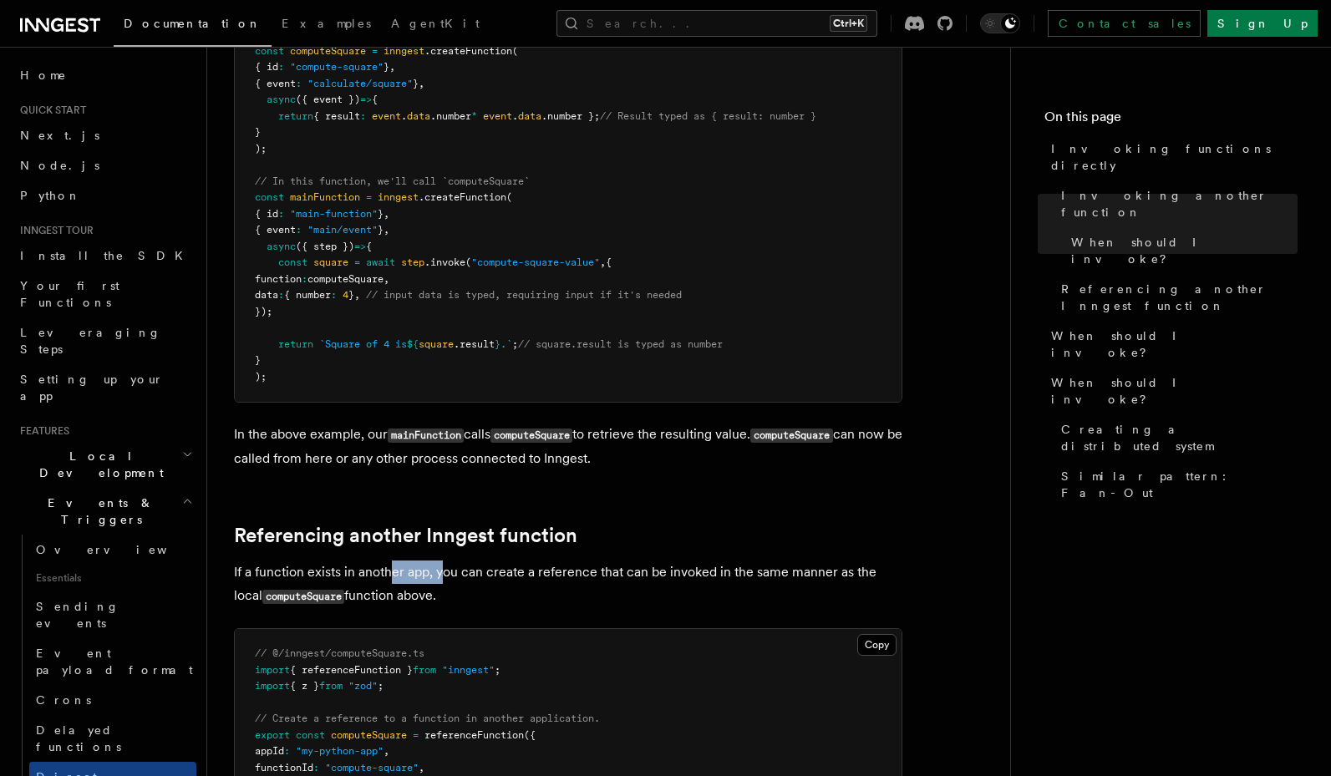
drag, startPoint x: 439, startPoint y: 581, endPoint x: 393, endPoint y: 581, distance: 45.1
click at [393, 581] on p "If a function exists in another app, you can create a reference that can be inv…" at bounding box center [568, 584] width 668 height 48
drag, startPoint x: 381, startPoint y: 578, endPoint x: 459, endPoint y: 596, distance: 80.5
click at [459, 596] on p "If a function exists in another app, you can create a reference that can be inv…" at bounding box center [568, 584] width 668 height 48
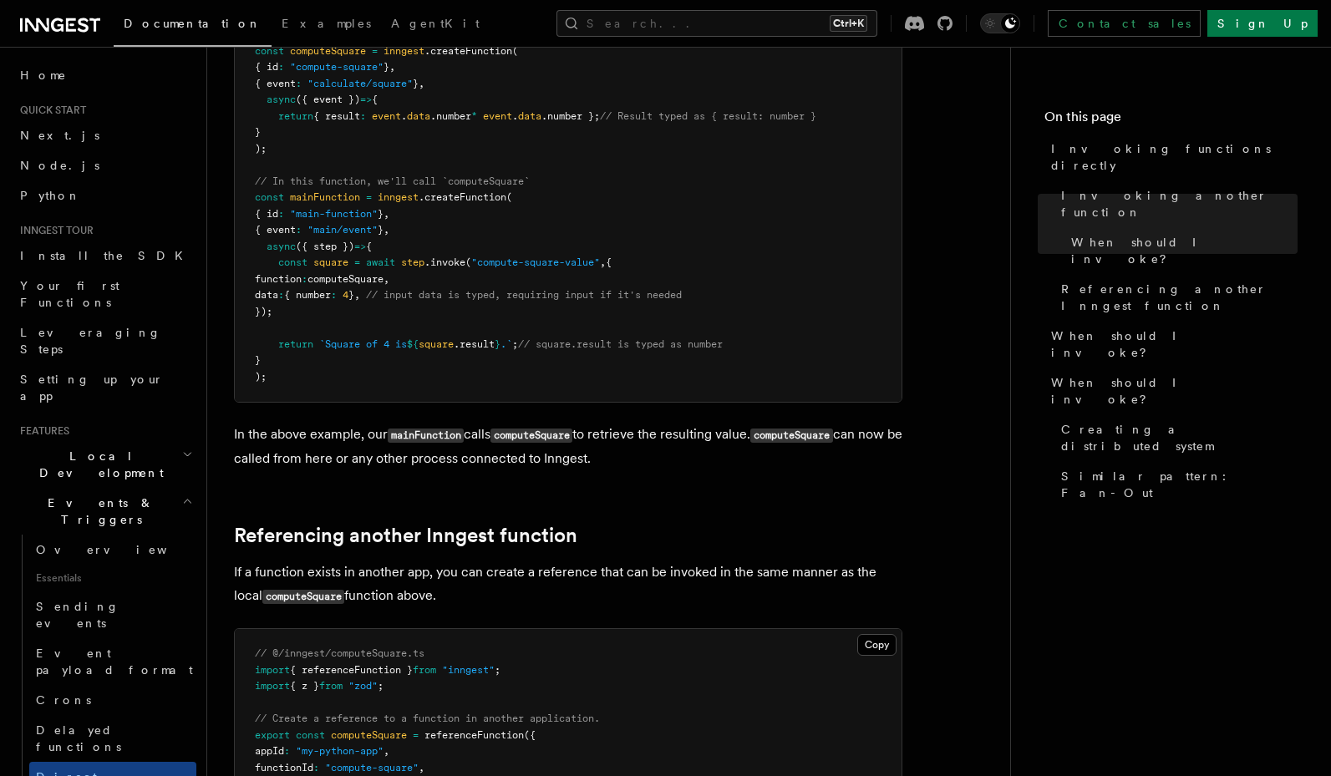
click at [459, 596] on p "If a function exists in another app, you can create a reference that can be inv…" at bounding box center [568, 584] width 668 height 48
drag, startPoint x: 530, startPoint y: 579, endPoint x: 533, endPoint y: 591, distance: 12.0
click at [533, 591] on p "If a function exists in another app, you can create a reference that can be inv…" at bounding box center [568, 584] width 668 height 48
drag, startPoint x: 536, startPoint y: 576, endPoint x: 534, endPoint y: 590, distance: 13.6
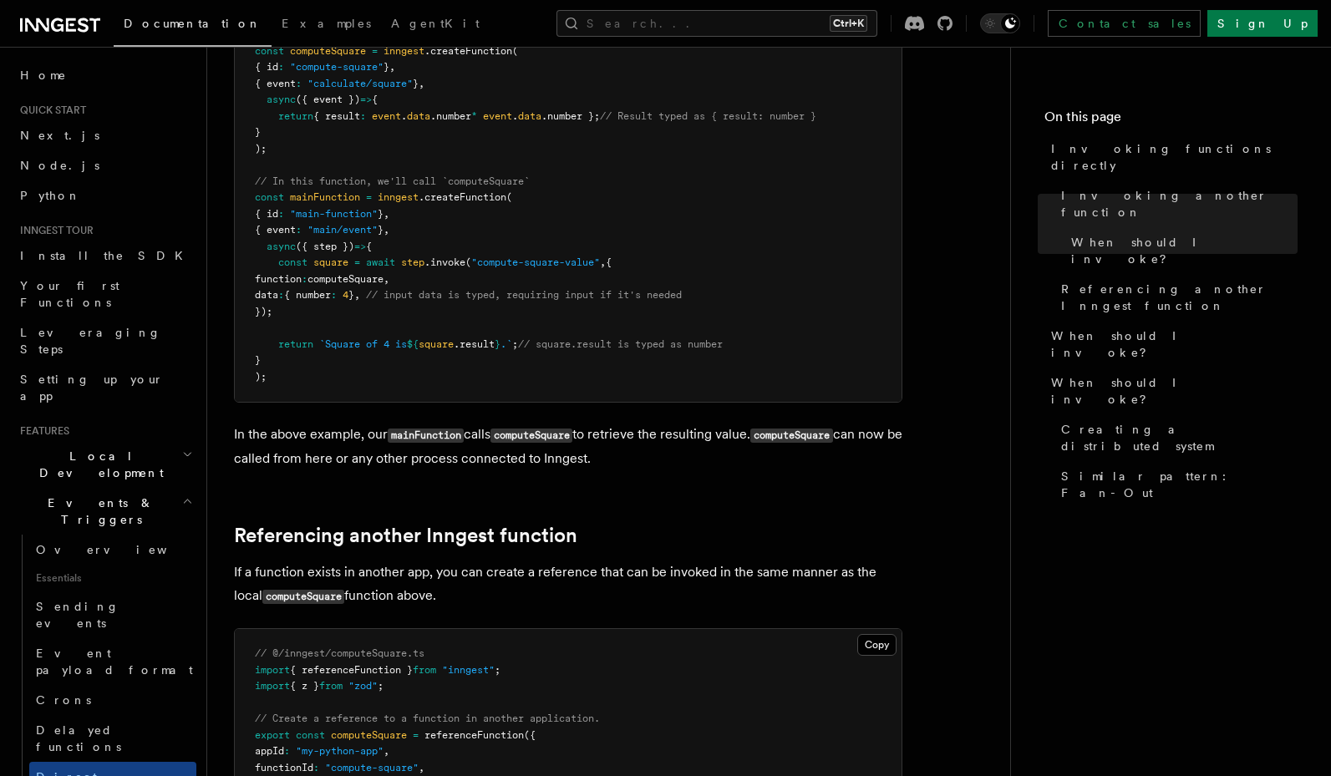
click at [534, 590] on p "If a function exists in another app, you can create a reference that can be inv…" at bounding box center [568, 584] width 668 height 48
drag, startPoint x: 521, startPoint y: 592, endPoint x: 431, endPoint y: 595, distance: 90.2
click at [431, 595] on p "If a function exists in another app, you can create a reference that can be inv…" at bounding box center [568, 584] width 668 height 48
click at [430, 594] on p "If a function exists in another app, you can create a reference that can be inv…" at bounding box center [568, 584] width 668 height 48
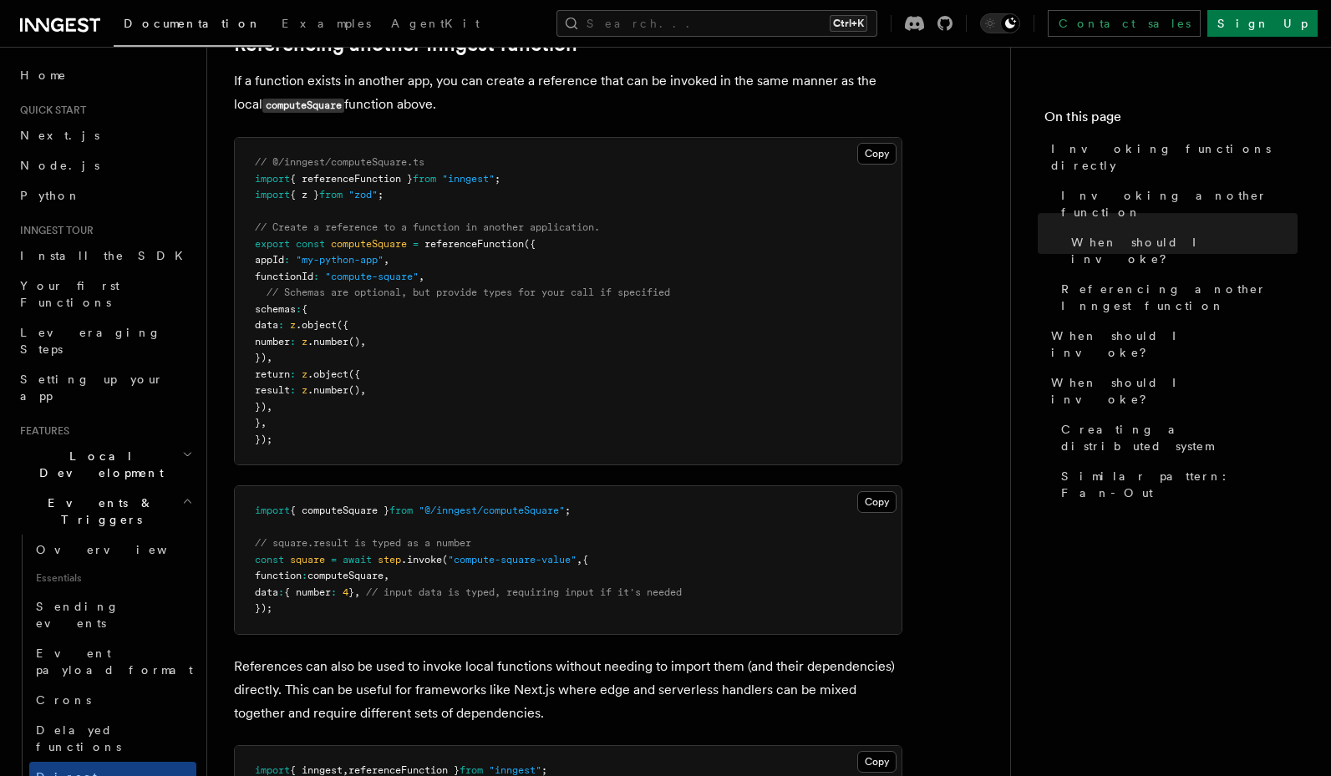
scroll to position [1203, 0]
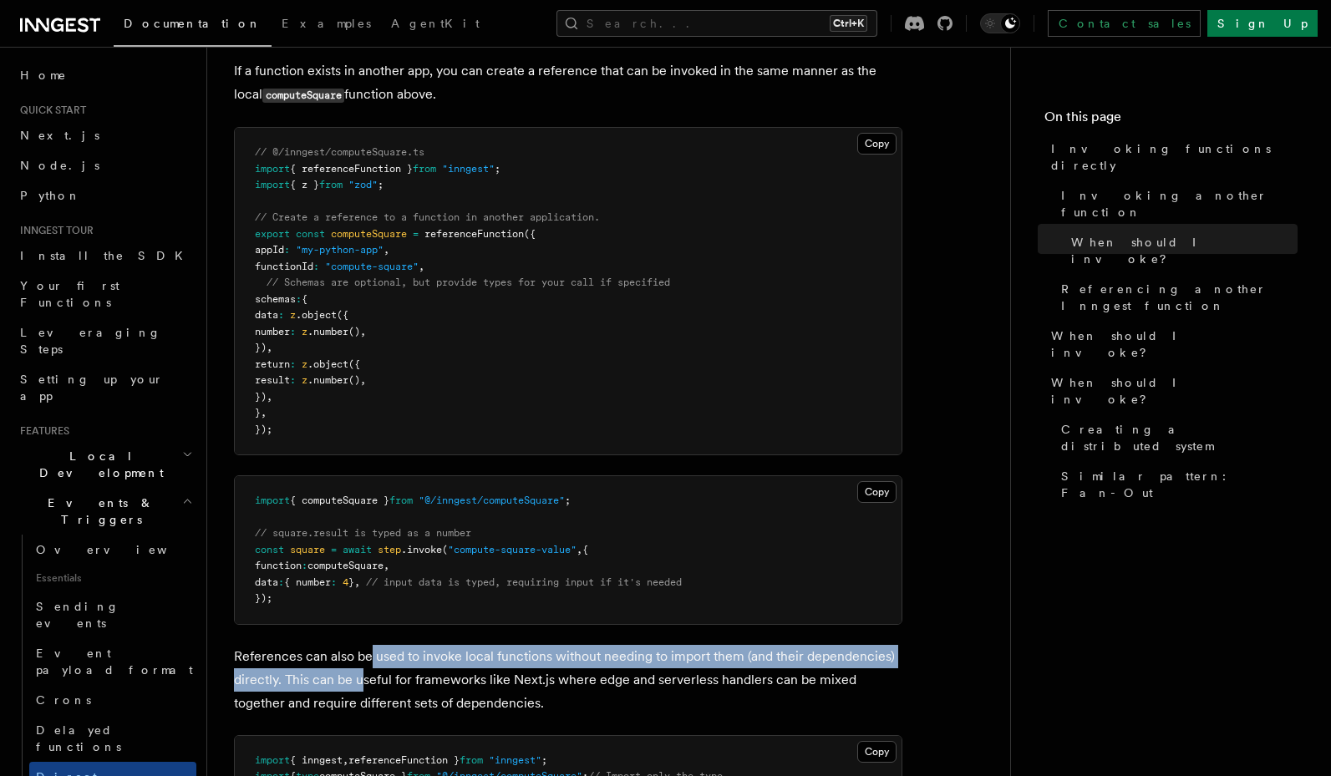
drag, startPoint x: 370, startPoint y: 653, endPoint x: 364, endPoint y: 678, distance: 25.7
click at [364, 678] on p "References can also be used to invoke local functions without needing to import…" at bounding box center [568, 680] width 668 height 70
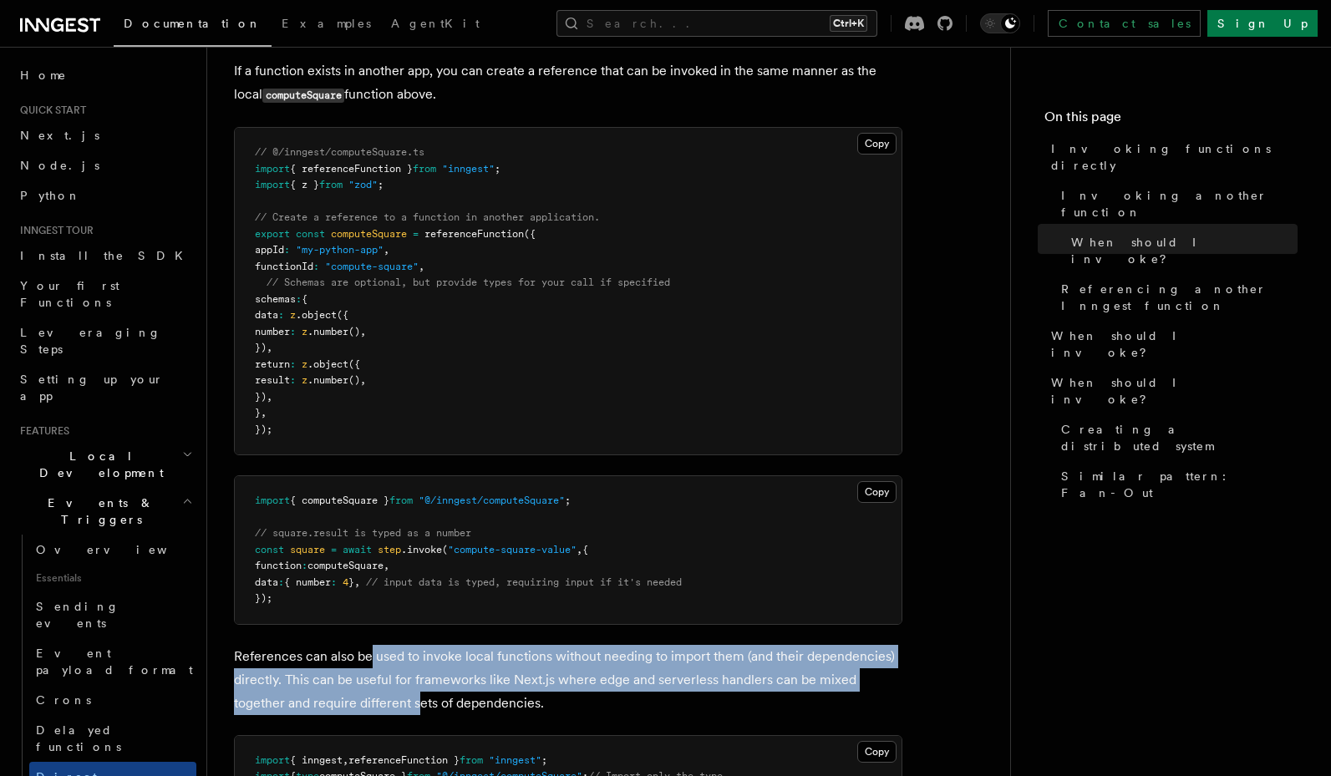
drag, startPoint x: 371, startPoint y: 662, endPoint x: 367, endPoint y: 694, distance: 32.0
click at [367, 694] on p "References can also be used to invoke local functions without needing to import…" at bounding box center [568, 680] width 668 height 70
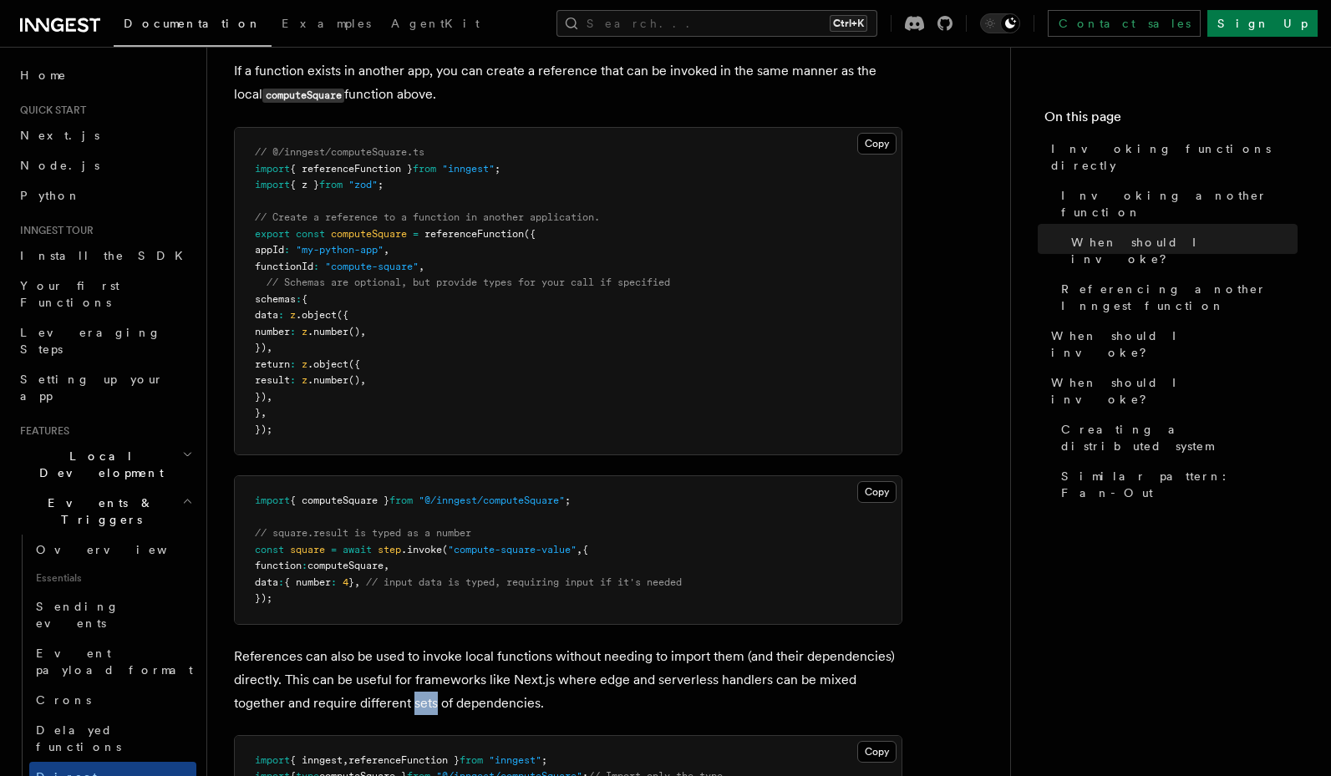
click at [367, 694] on p "References can also be used to invoke local functions without needing to import…" at bounding box center [568, 680] width 668 height 70
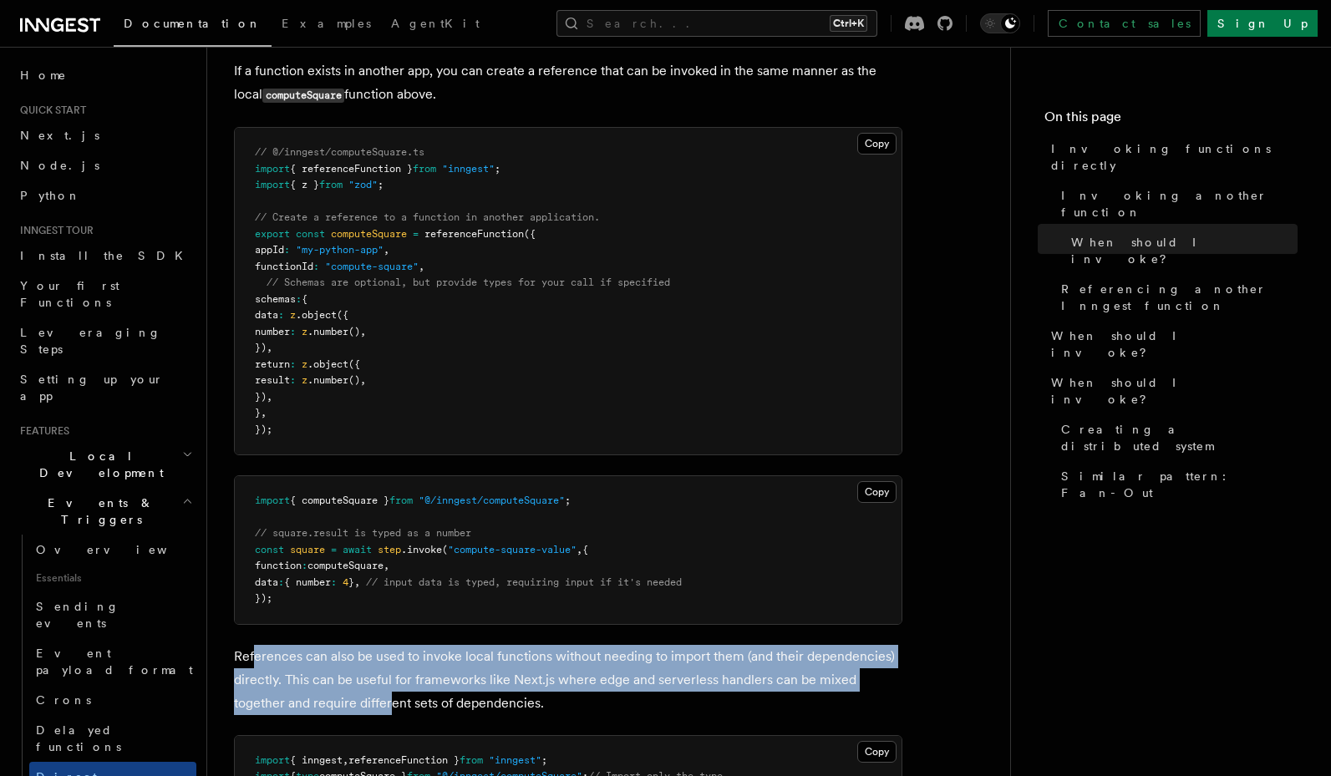
drag, startPoint x: 255, startPoint y: 664, endPoint x: 338, endPoint y: 702, distance: 91.6
click at [338, 702] on p "References can also be used to invoke local functions without needing to import…" at bounding box center [568, 680] width 668 height 70
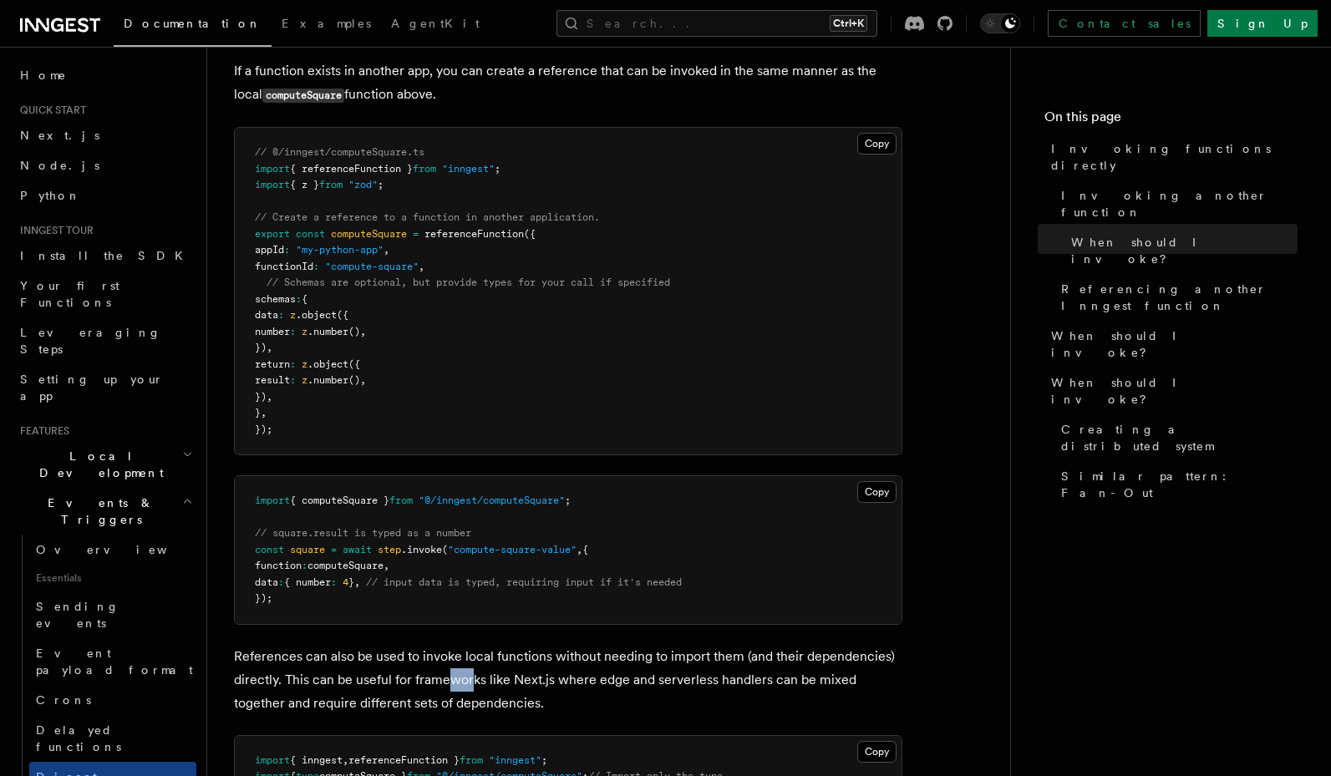
drag, startPoint x: 445, startPoint y: 675, endPoint x: 473, endPoint y: 689, distance: 31.0
click at [473, 689] on p "References can also be used to invoke local functions without needing to import…" at bounding box center [568, 680] width 668 height 70
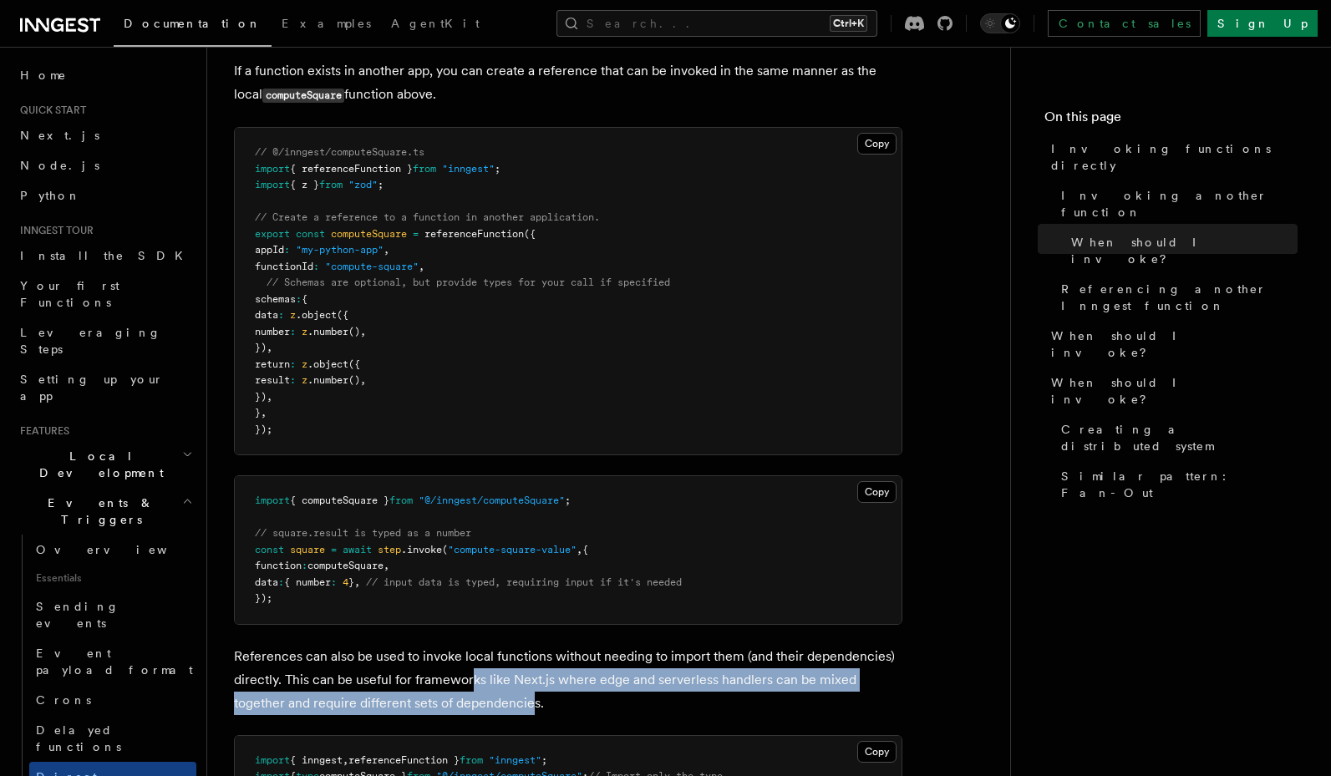
drag, startPoint x: 473, startPoint y: 677, endPoint x: 476, endPoint y: 697, distance: 21.1
click at [476, 697] on p "References can also be used to invoke local functions without needing to import…" at bounding box center [568, 680] width 668 height 70
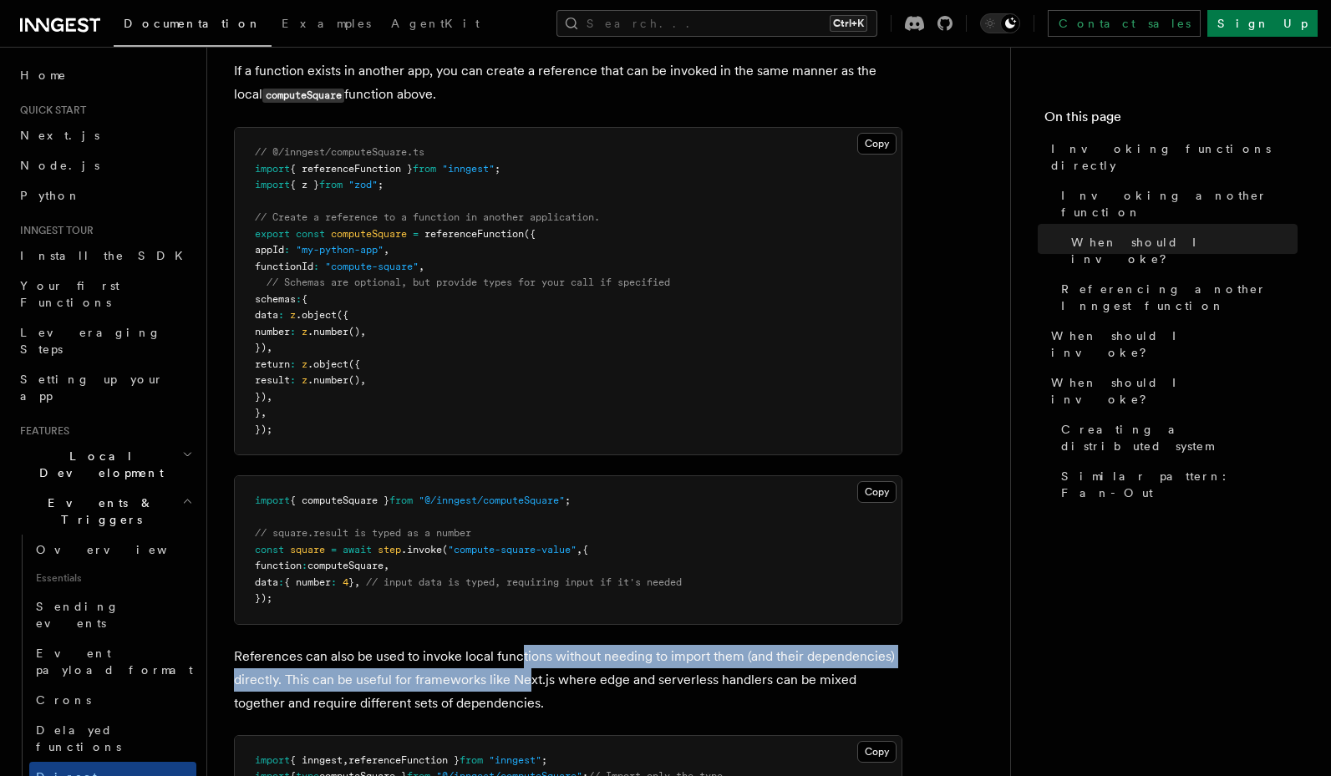
drag, startPoint x: 517, startPoint y: 667, endPoint x: 525, endPoint y: 686, distance: 19.9
click at [525, 686] on p "References can also be used to invoke local functions without needing to import…" at bounding box center [568, 680] width 668 height 70
drag, startPoint x: 521, startPoint y: 672, endPoint x: 515, endPoint y: 659, distance: 13.8
click at [515, 659] on p "References can also be used to invoke local functions without needing to import…" at bounding box center [568, 680] width 668 height 70
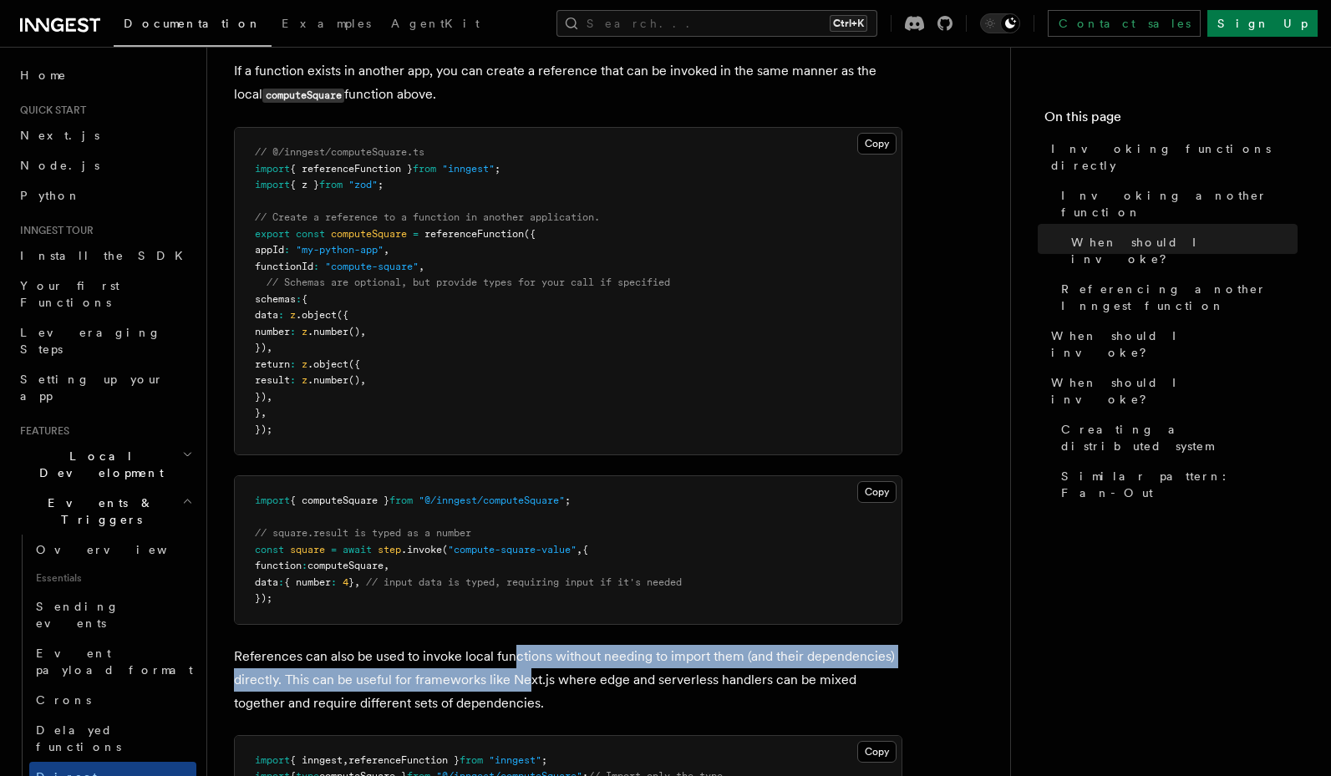
click at [515, 659] on p "References can also be used to invoke local functions without needing to import…" at bounding box center [568, 680] width 668 height 70
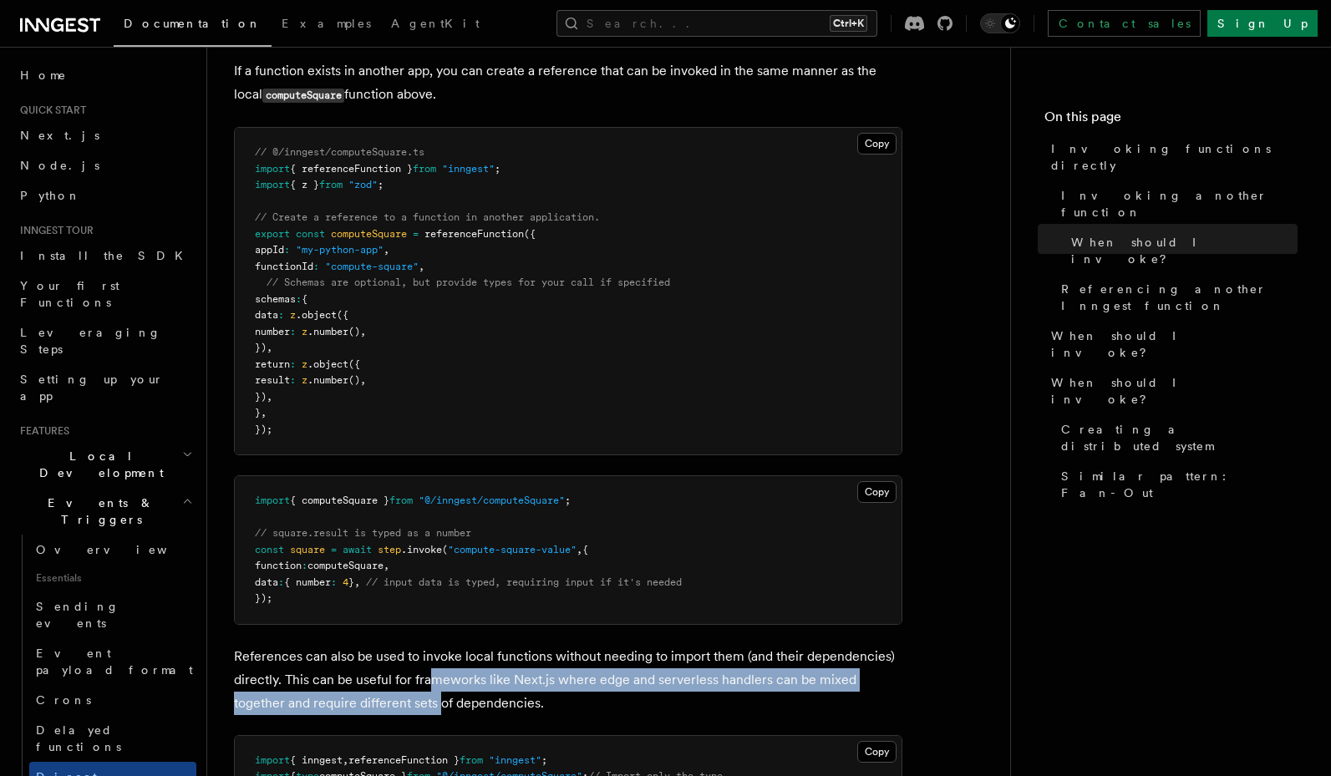
drag, startPoint x: 393, startPoint y: 689, endPoint x: 388, endPoint y: 703, distance: 15.1
click at [388, 703] on p "References can also be used to invoke local functions without needing to import…" at bounding box center [568, 680] width 668 height 70
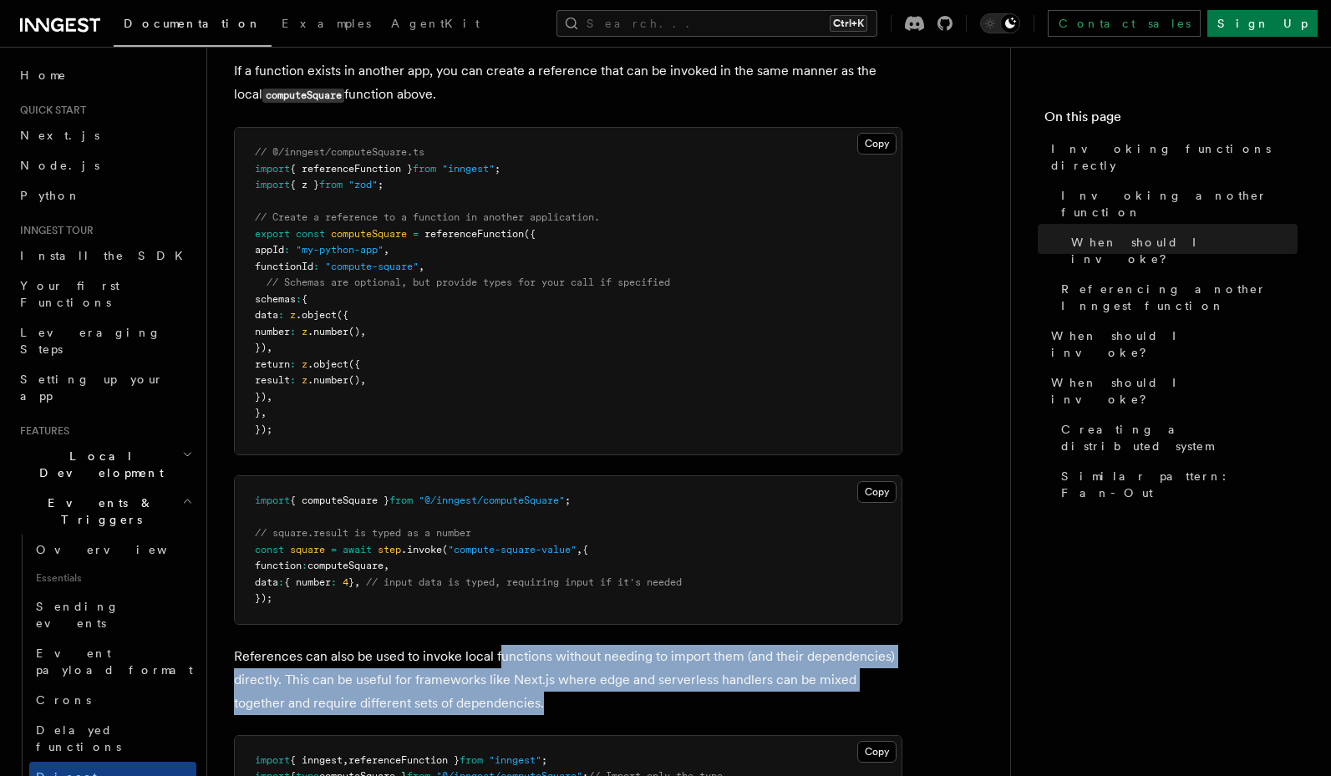
drag, startPoint x: 502, startPoint y: 673, endPoint x: 506, endPoint y: 695, distance: 22.1
click at [506, 695] on p "References can also be used to invoke local functions without needing to import…" at bounding box center [568, 680] width 668 height 70
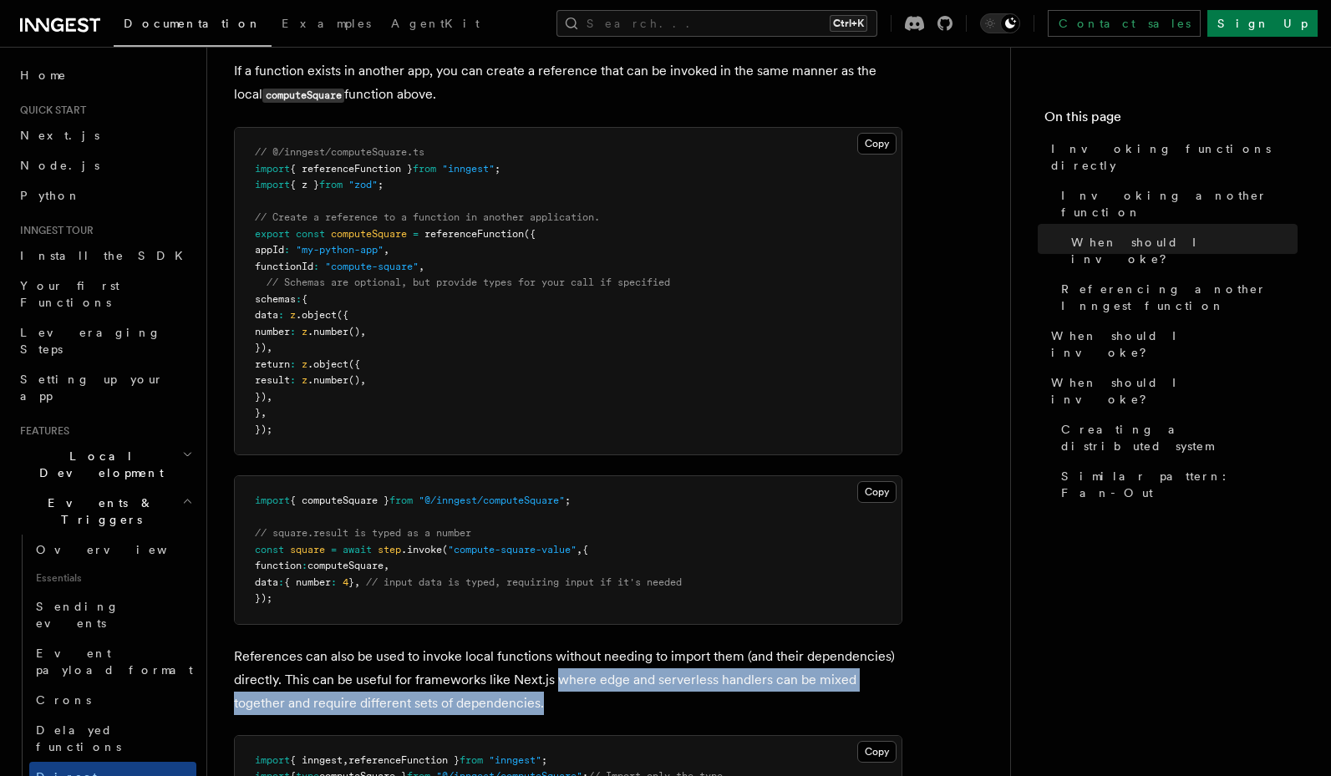
drag, startPoint x: 553, startPoint y: 675, endPoint x: 605, endPoint y: 705, distance: 59.9
click at [605, 705] on p "References can also be used to invoke local functions without needing to import…" at bounding box center [568, 680] width 668 height 70
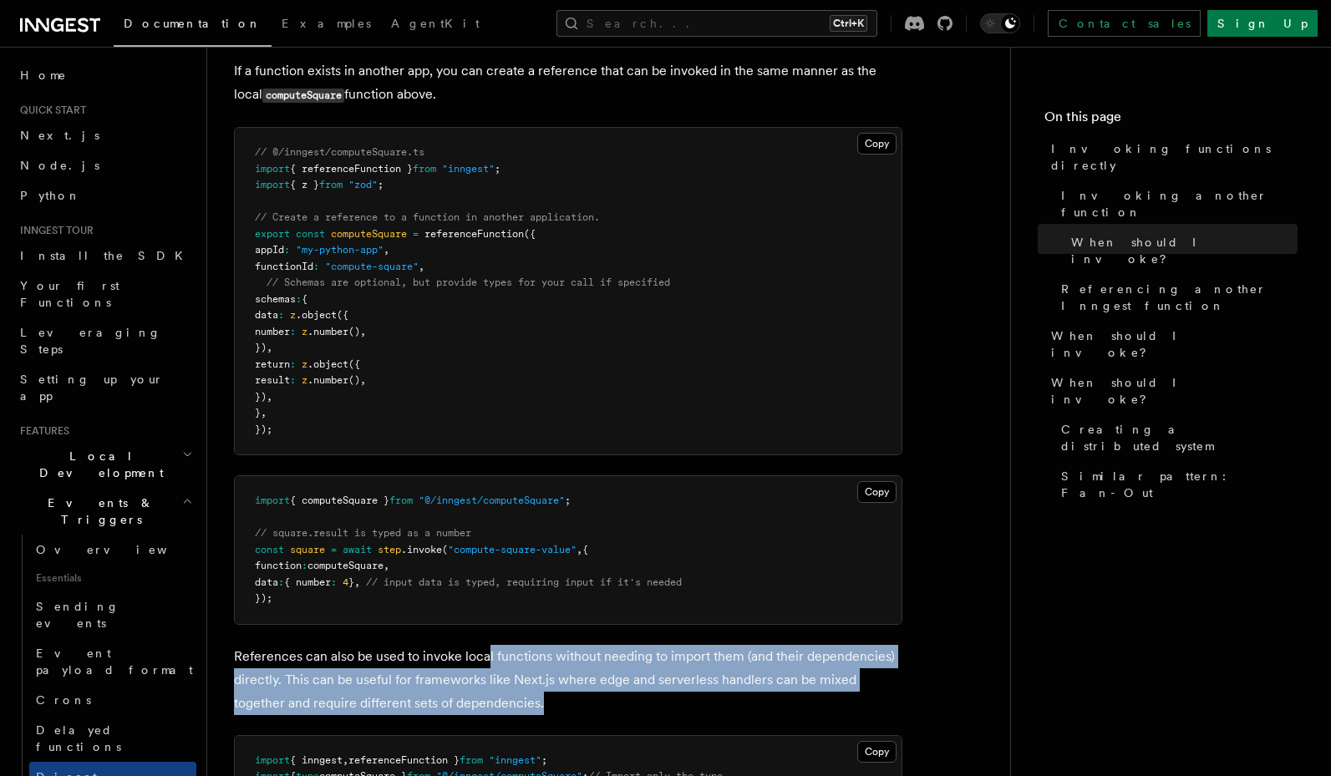
drag, startPoint x: 607, startPoint y: 696, endPoint x: 486, endPoint y: 659, distance: 126.6
click at [486, 659] on p "References can also be used to invoke local functions without needing to import…" at bounding box center [568, 680] width 668 height 70
drag, startPoint x: 549, startPoint y: 644, endPoint x: 468, endPoint y: 700, distance: 98.5
click at [468, 700] on article "Features Events & Triggers Invoking functions directly Inngest's step.invoke() …" at bounding box center [608, 378] width 749 height 3015
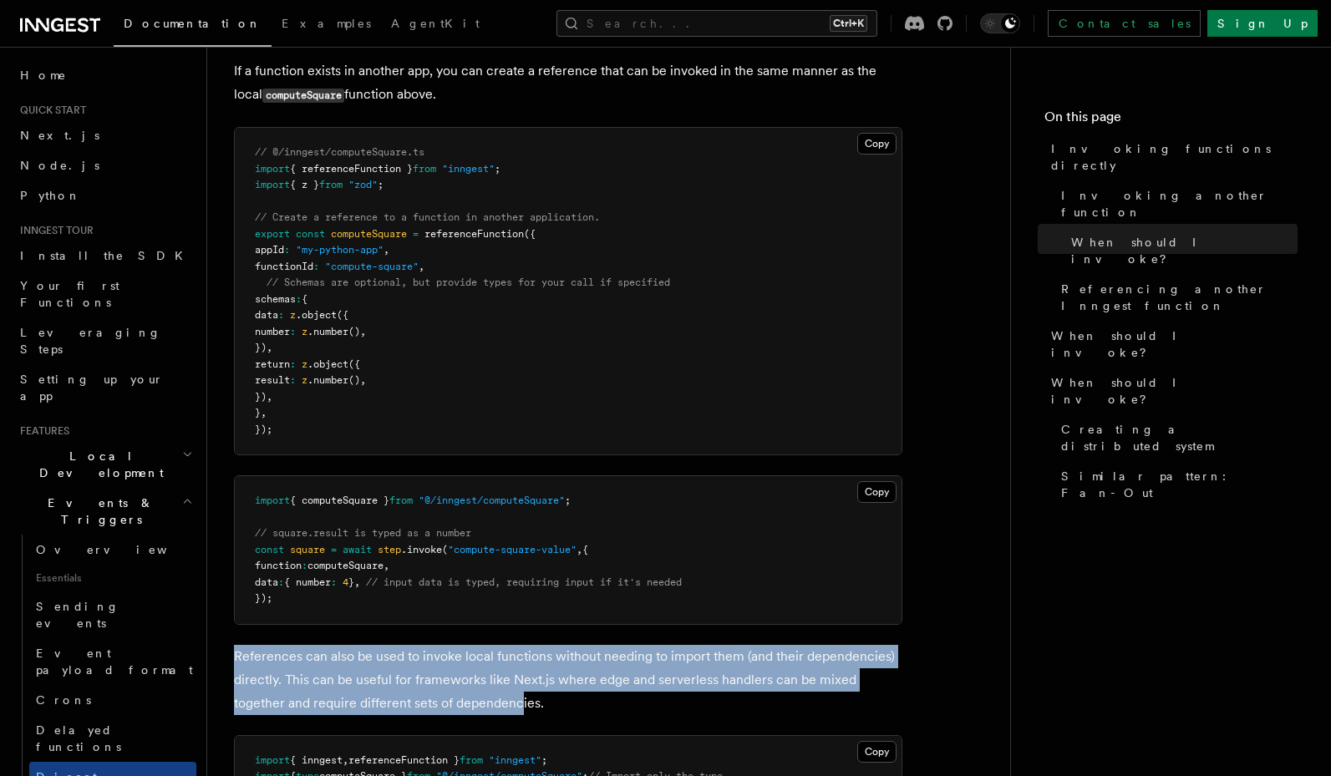
click at [468, 700] on p "References can also be used to invoke local functions without needing to import…" at bounding box center [568, 680] width 668 height 70
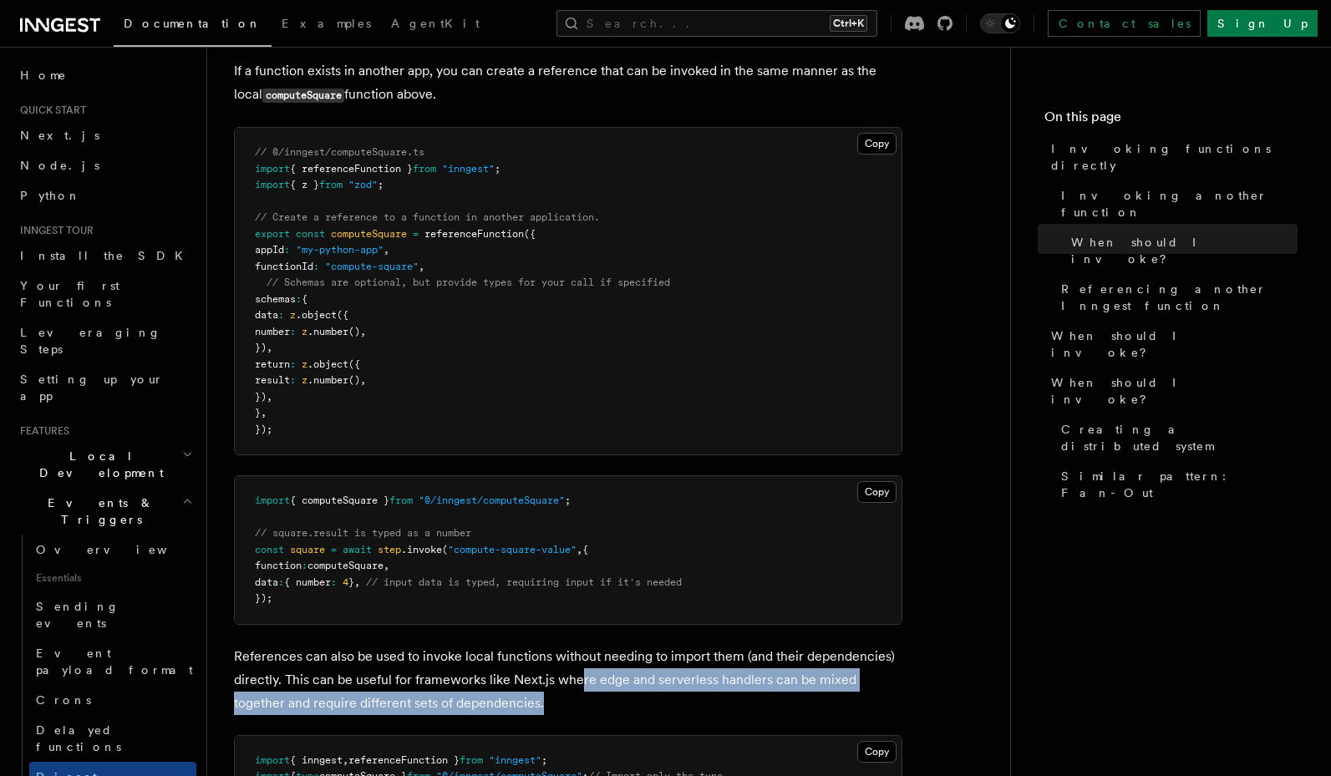
drag, startPoint x: 576, startPoint y: 677, endPoint x: 582, endPoint y: 695, distance: 19.3
click at [582, 695] on p "References can also be used to invoke local functions without needing to import…" at bounding box center [568, 680] width 668 height 70
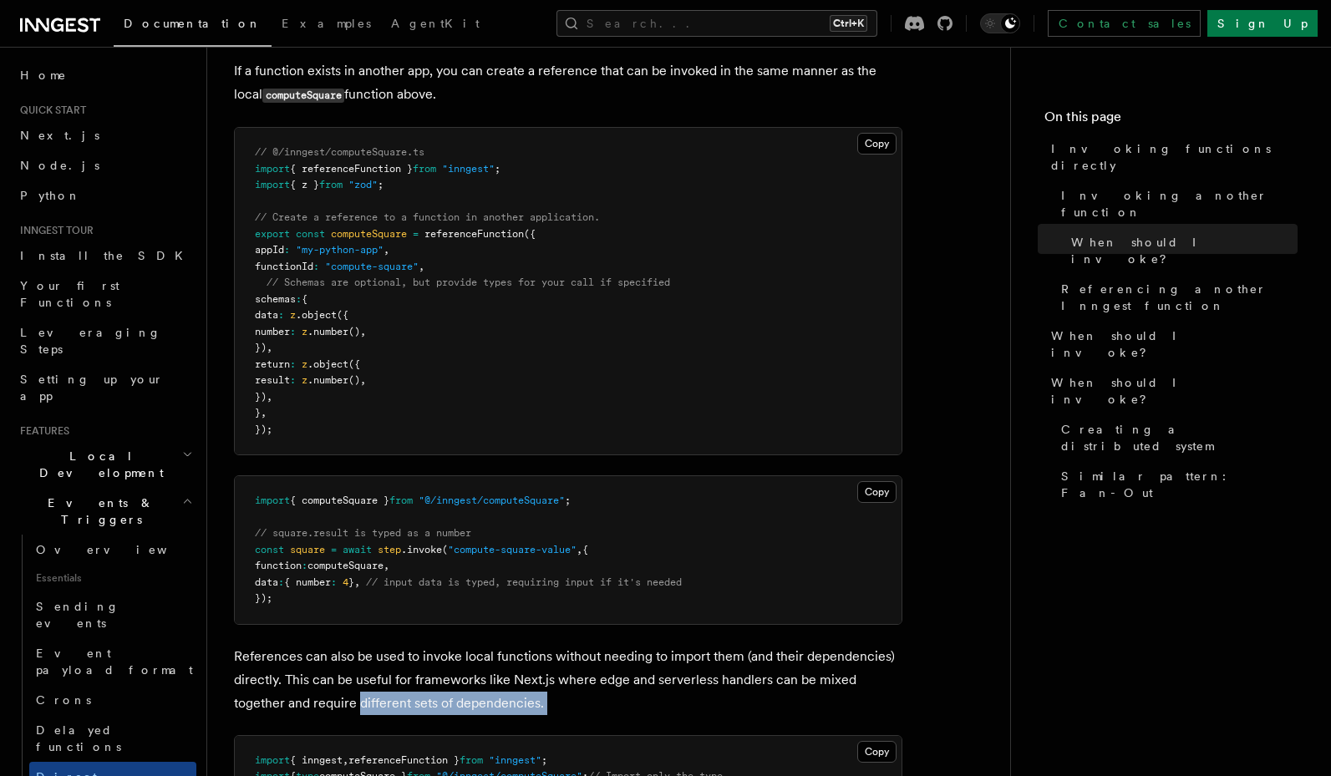
drag, startPoint x: 582, startPoint y: 695, endPoint x: 317, endPoint y: 698, distance: 265.6
click at [317, 698] on p "References can also be used to invoke local functions without needing to import…" at bounding box center [568, 680] width 668 height 70
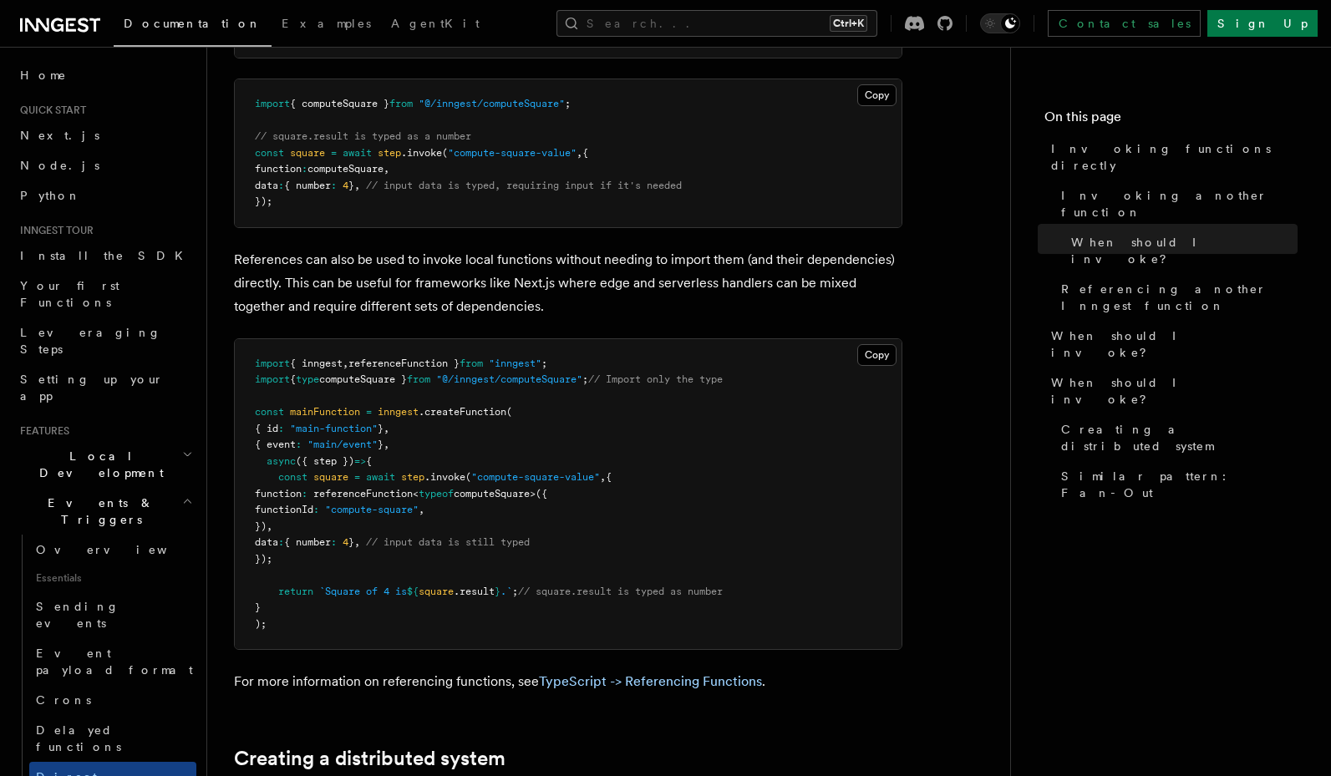
scroll to position [1604, 0]
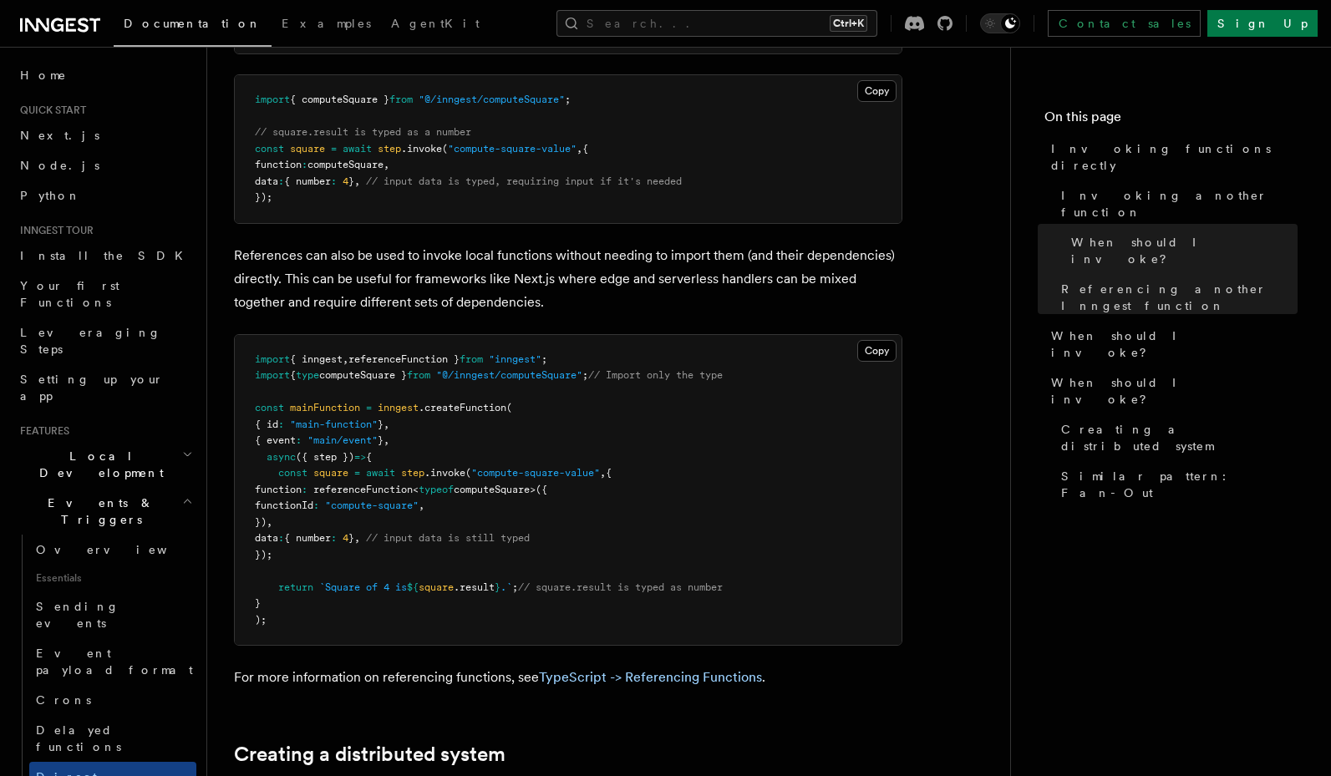
click at [404, 380] on span "computeSquare }" at bounding box center [363, 375] width 88 height 12
copy span "computeSquare"
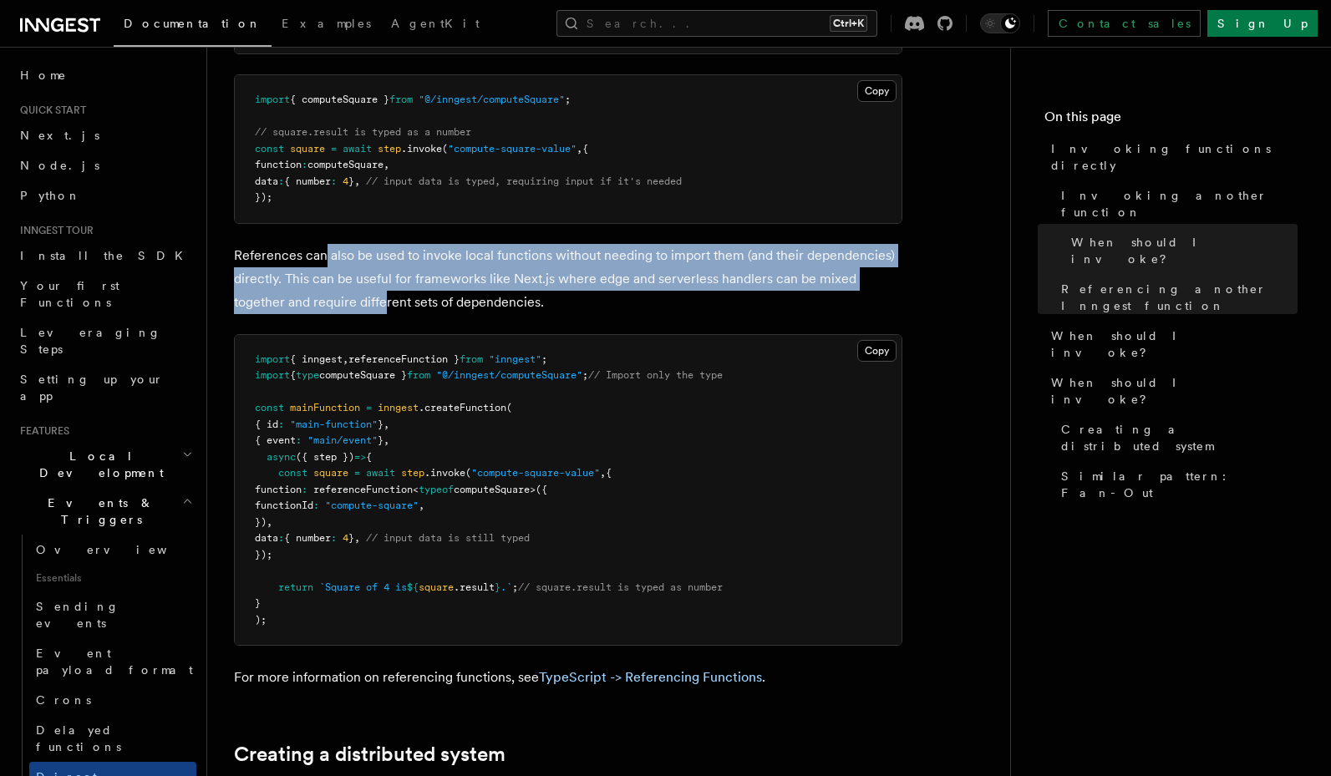
drag, startPoint x: 322, startPoint y: 253, endPoint x: 328, endPoint y: 299, distance: 46.4
click at [328, 299] on p "References can also be used to invoke local functions without needing to import…" at bounding box center [568, 279] width 668 height 70
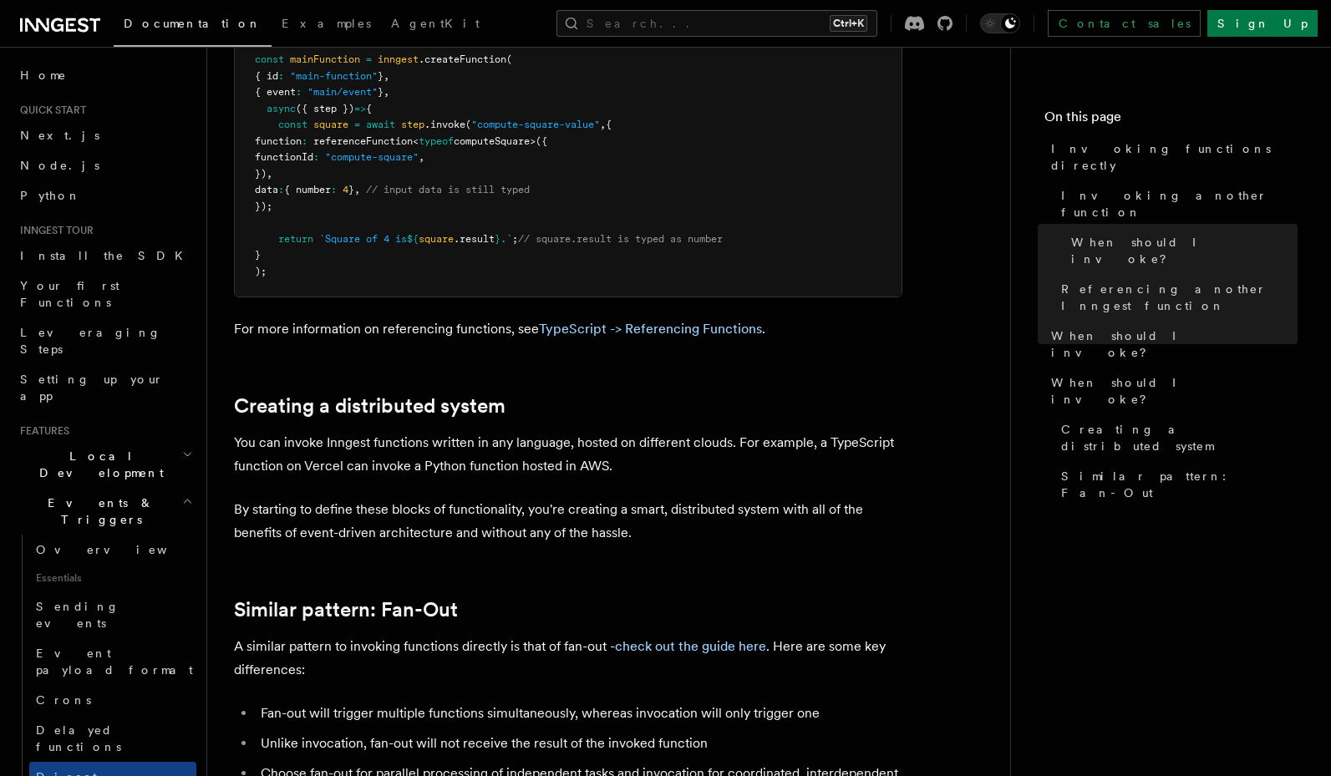
scroll to position [2005, 0]
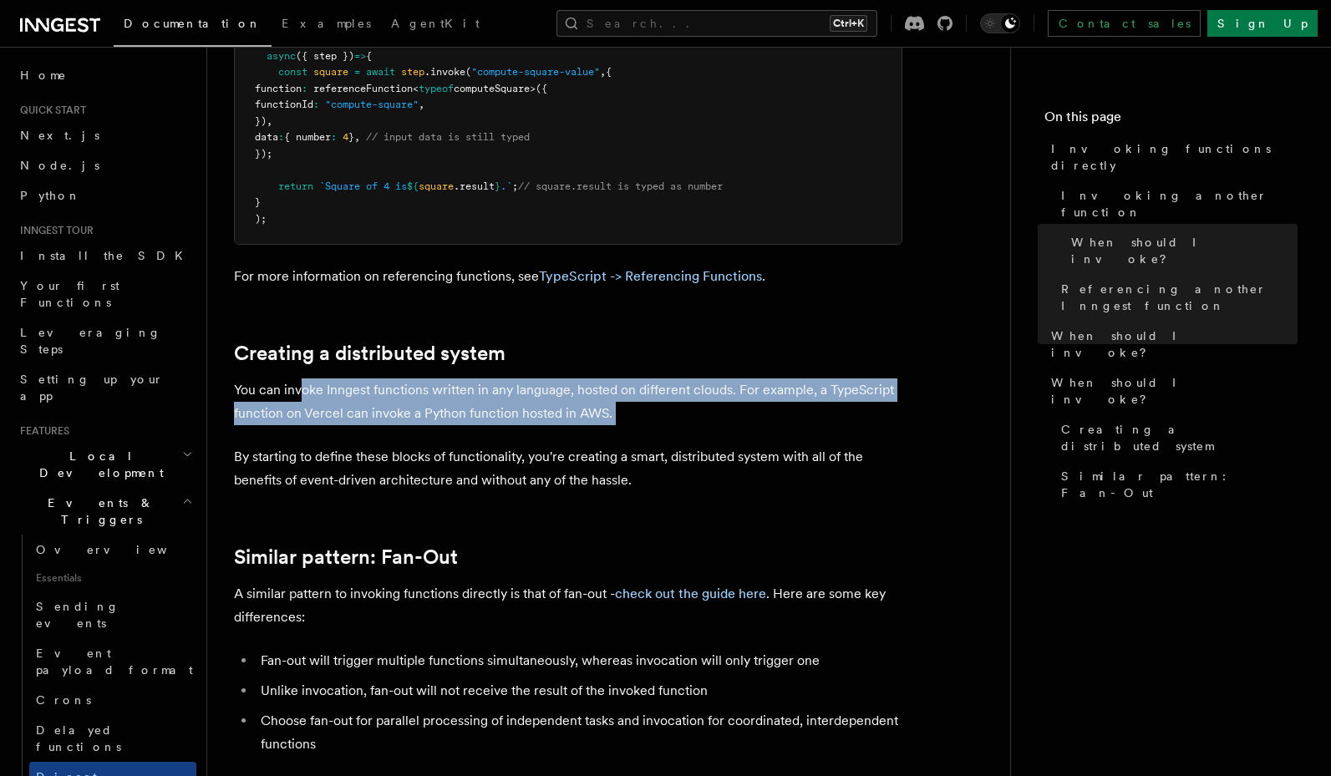
drag, startPoint x: 303, startPoint y: 384, endPoint x: 311, endPoint y: 440, distance: 56.5
drag, startPoint x: 459, startPoint y: 399, endPoint x: 471, endPoint y: 428, distance: 31.8
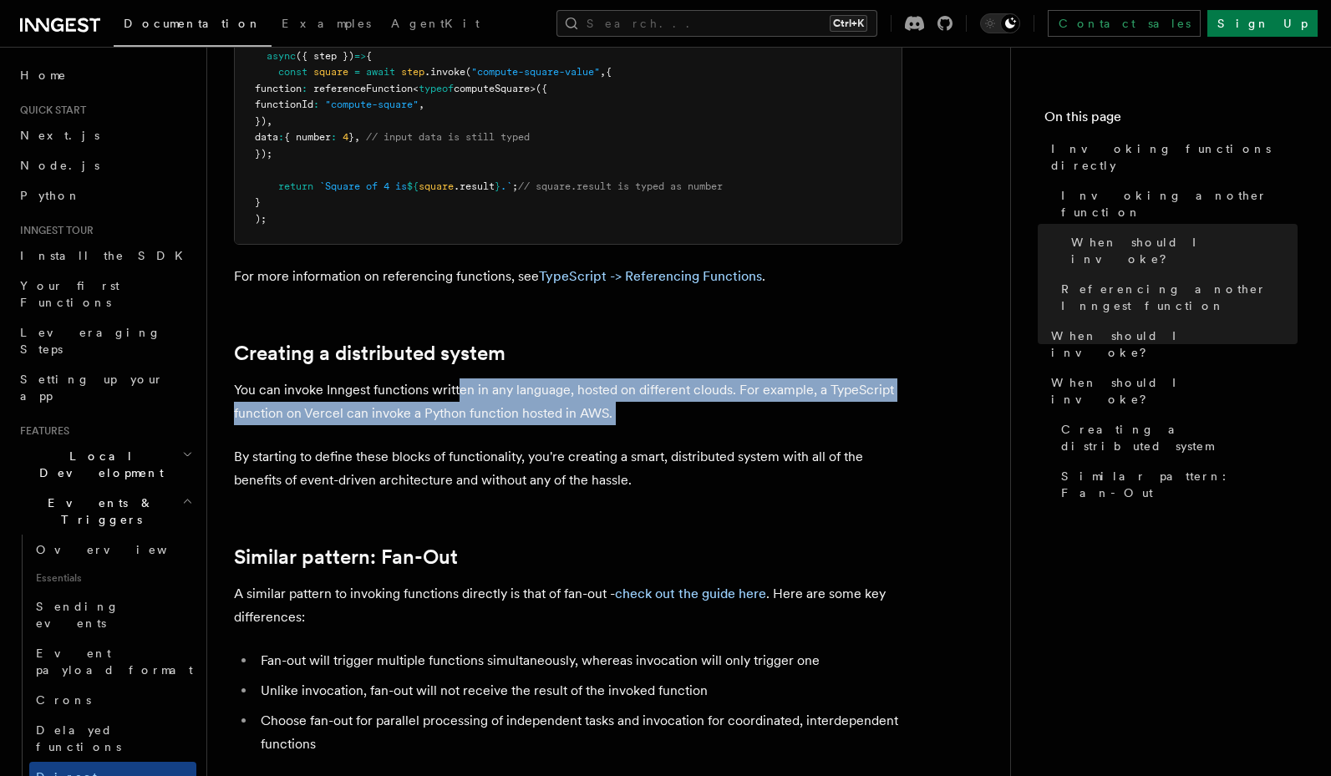
drag, startPoint x: 555, startPoint y: 432, endPoint x: 590, endPoint y: 428, distance: 35.2
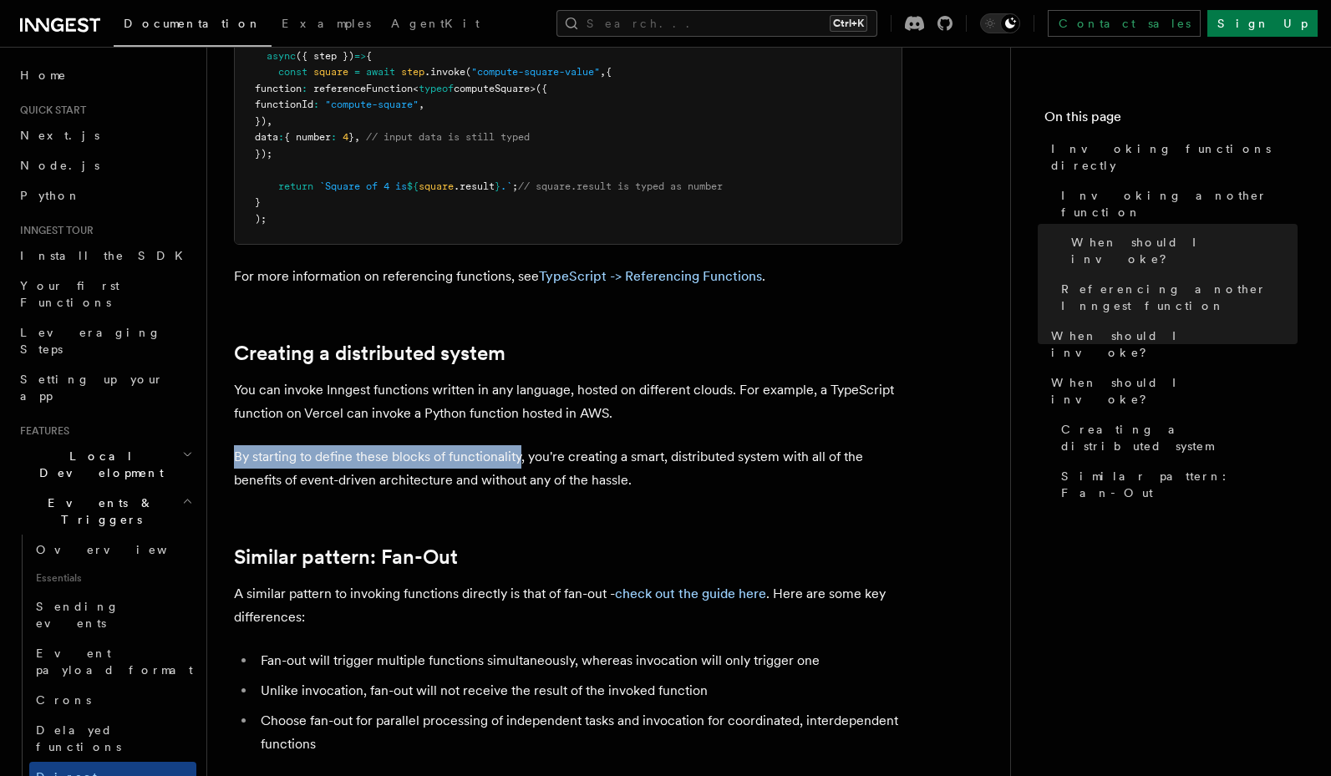
drag, startPoint x: 590, startPoint y: 428, endPoint x: 455, endPoint y: 454, distance: 136.9
click at [455, 454] on p "By starting to define these blocks of functionality, you're creating a smart, d…" at bounding box center [568, 468] width 668 height 47
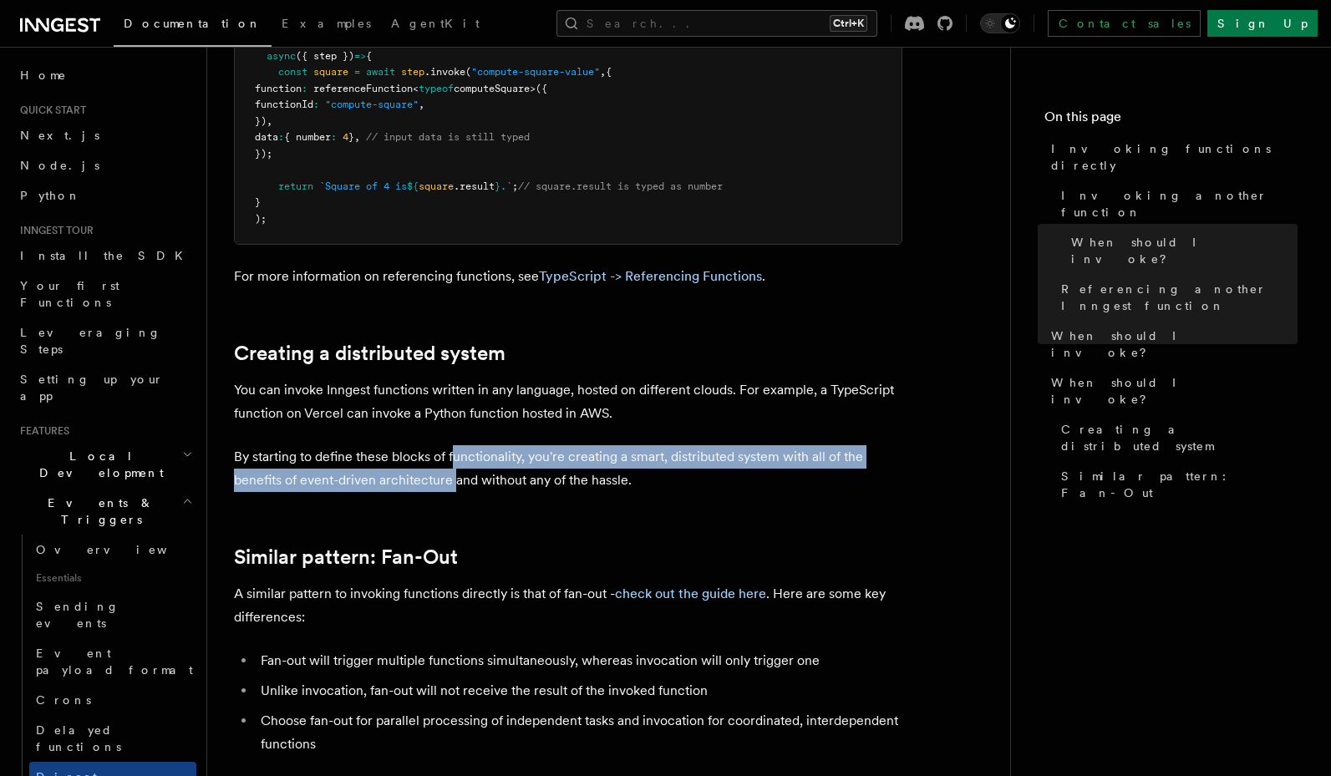
drag, startPoint x: 453, startPoint y: 459, endPoint x: 453, endPoint y: 480, distance: 21.7
click at [453, 480] on p "By starting to define these blocks of functionality, you're creating a smart, d…" at bounding box center [568, 468] width 668 height 47
drag, startPoint x: 502, startPoint y: 456, endPoint x: 548, endPoint y: 479, distance: 51.2
click at [548, 479] on p "By starting to define these blocks of functionality, you're creating a smart, d…" at bounding box center [568, 468] width 668 height 47
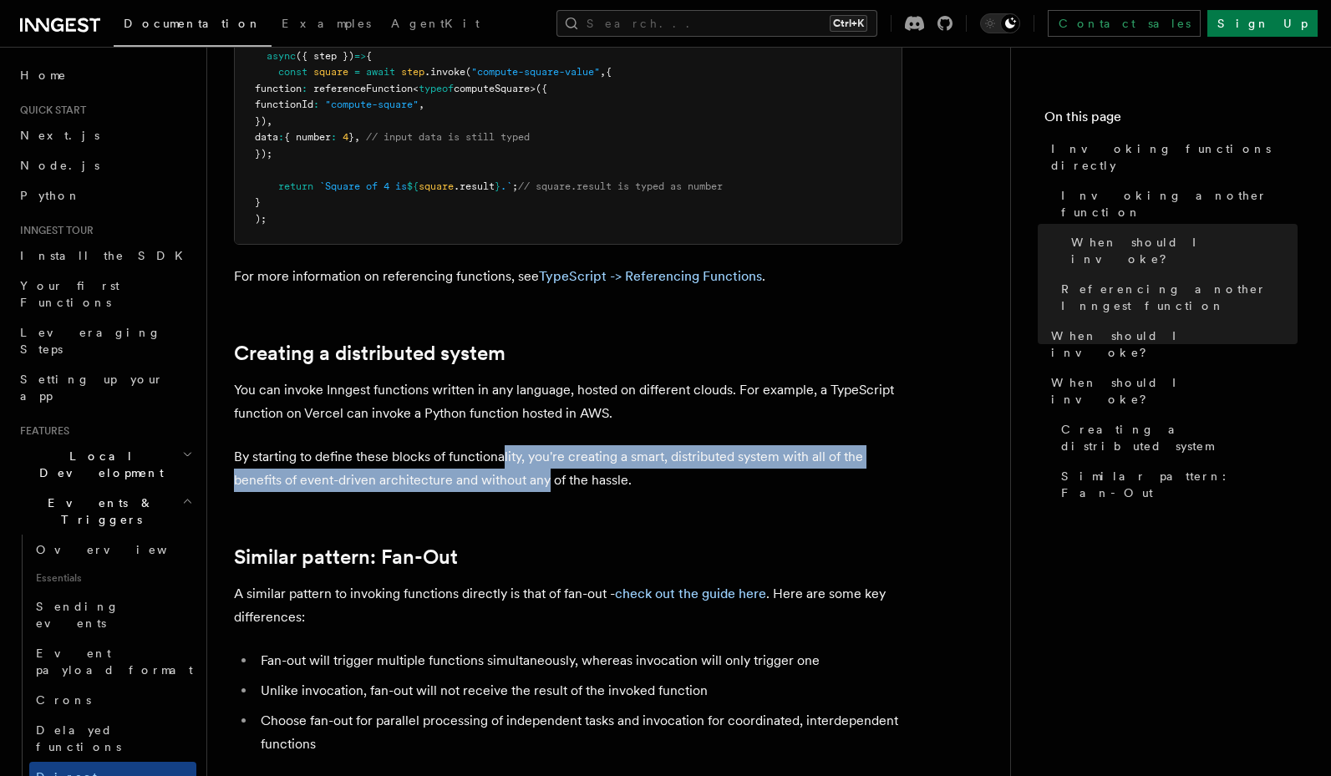
click at [548, 479] on p "By starting to define these blocks of functionality, you're creating a smart, d…" at bounding box center [568, 468] width 668 height 47
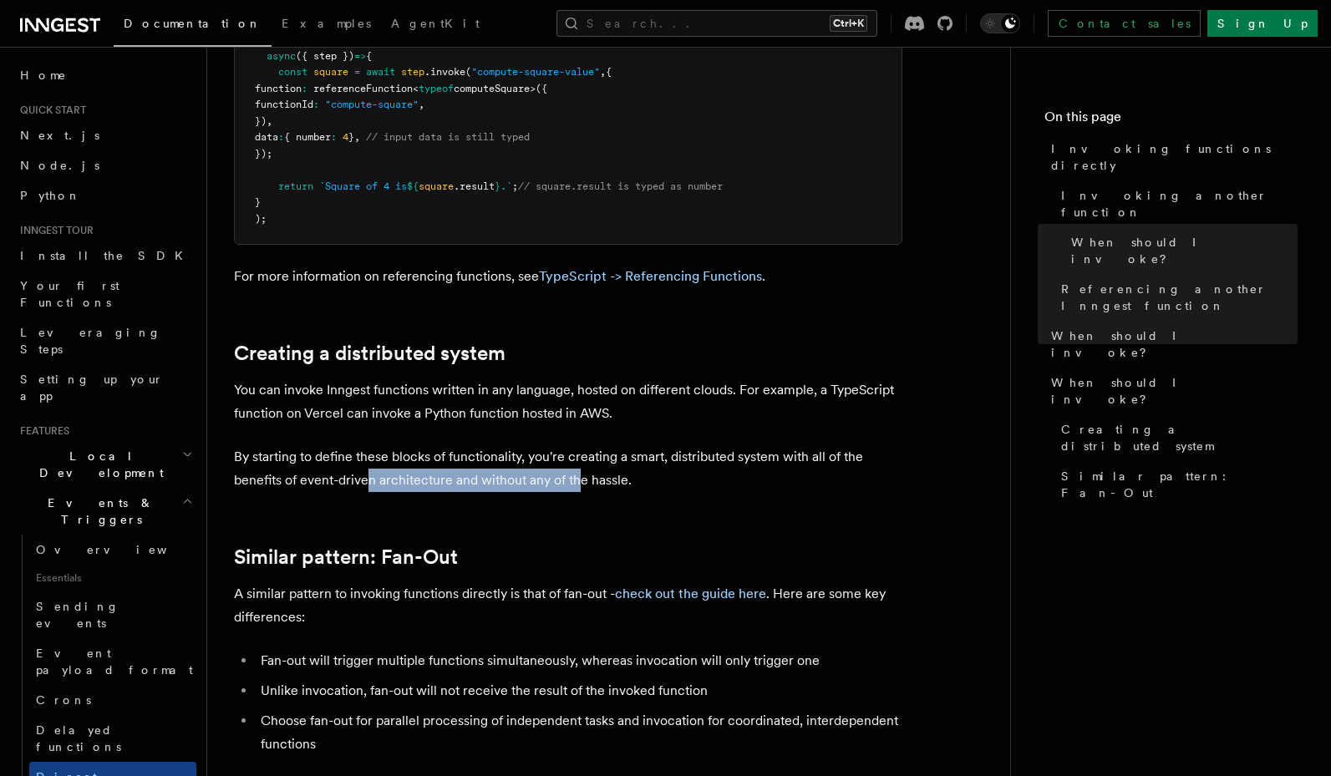
drag, startPoint x: 632, startPoint y: 467, endPoint x: 368, endPoint y: 483, distance: 264.4
click at [368, 483] on p "By starting to define these blocks of functionality, you're creating a smart, d…" at bounding box center [568, 468] width 668 height 47
drag, startPoint x: 423, startPoint y: 480, endPoint x: 568, endPoint y: 504, distance: 147.2
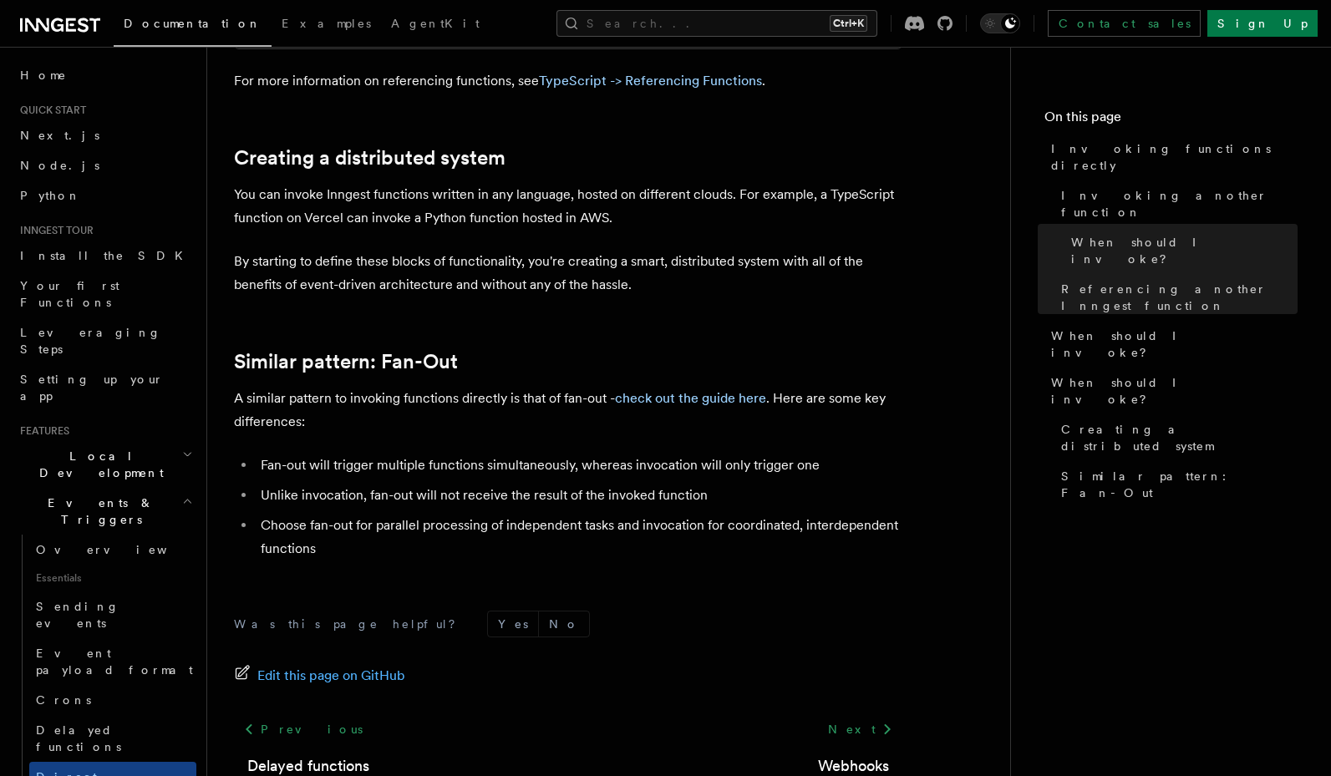
scroll to position [2112, 0]
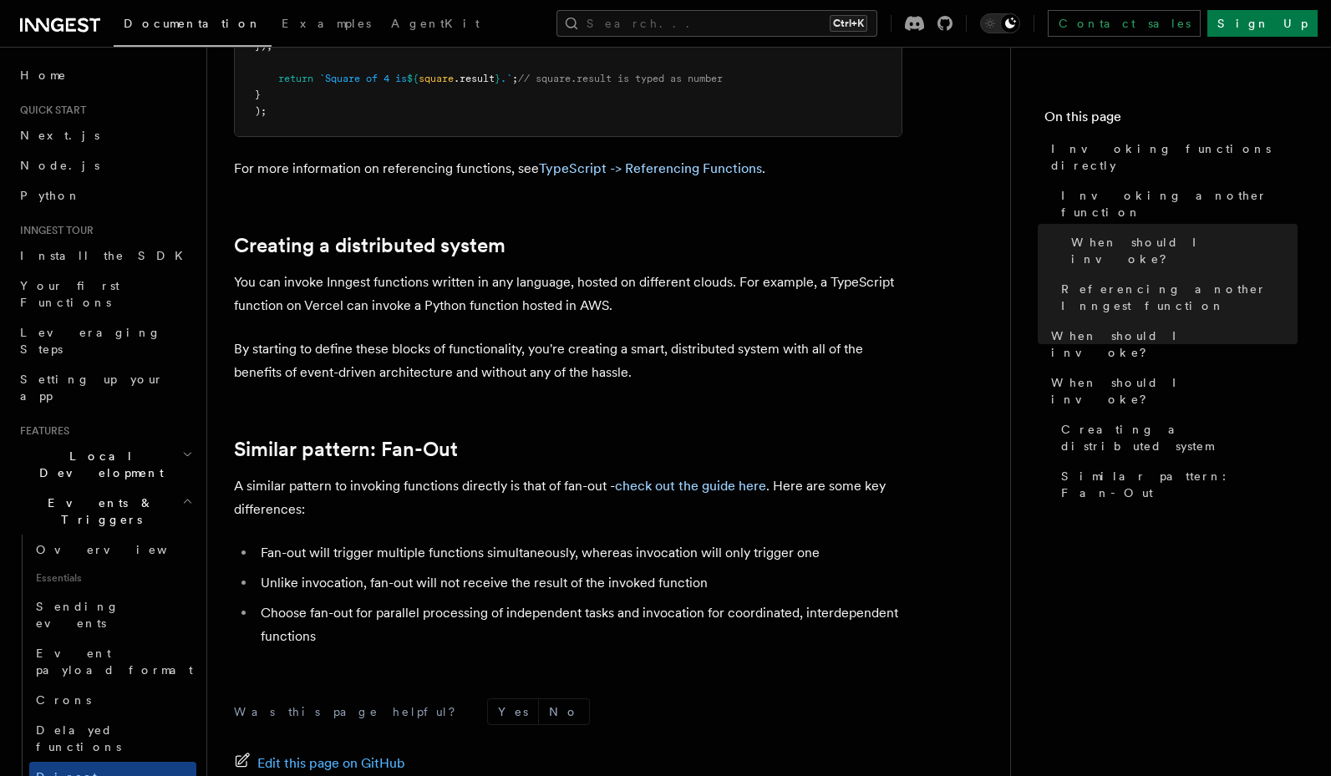
click at [127, 279] on link "Your first Functions" at bounding box center [104, 294] width 183 height 47
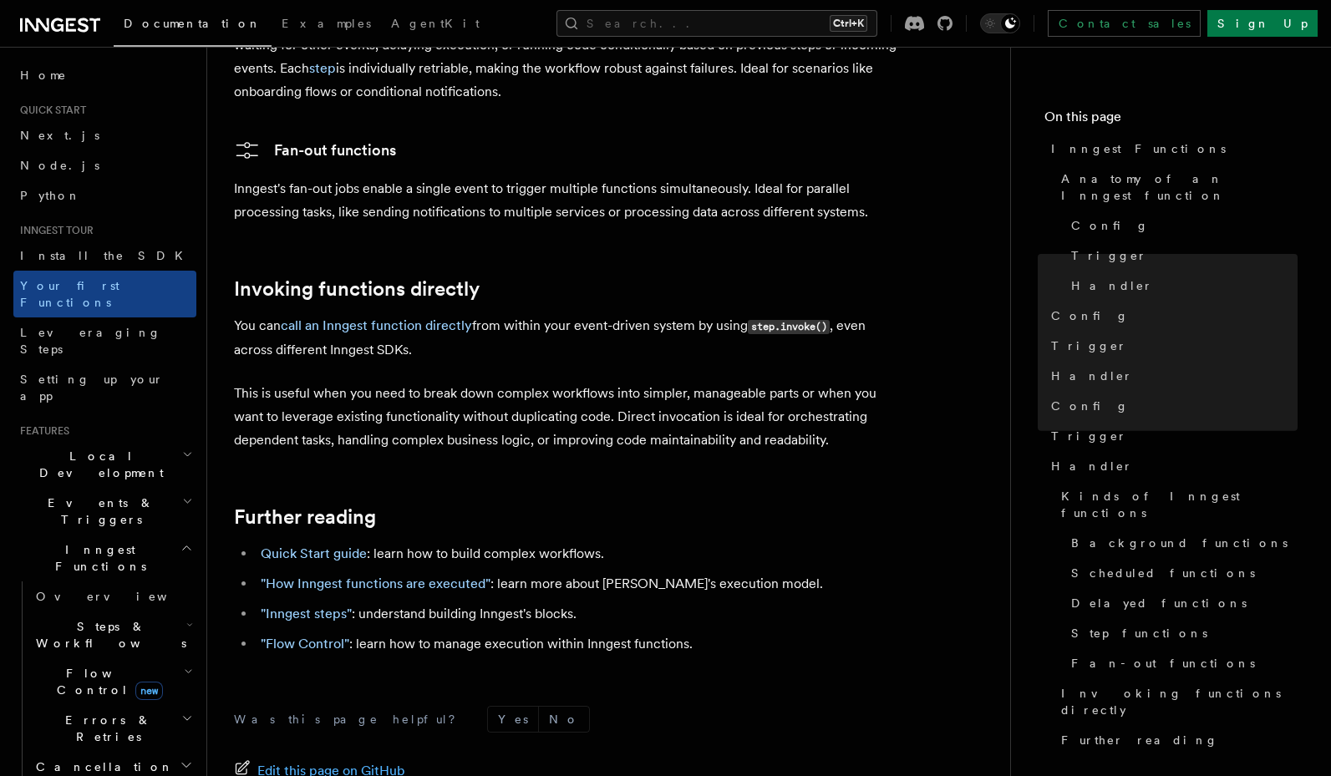
scroll to position [3318, 0]
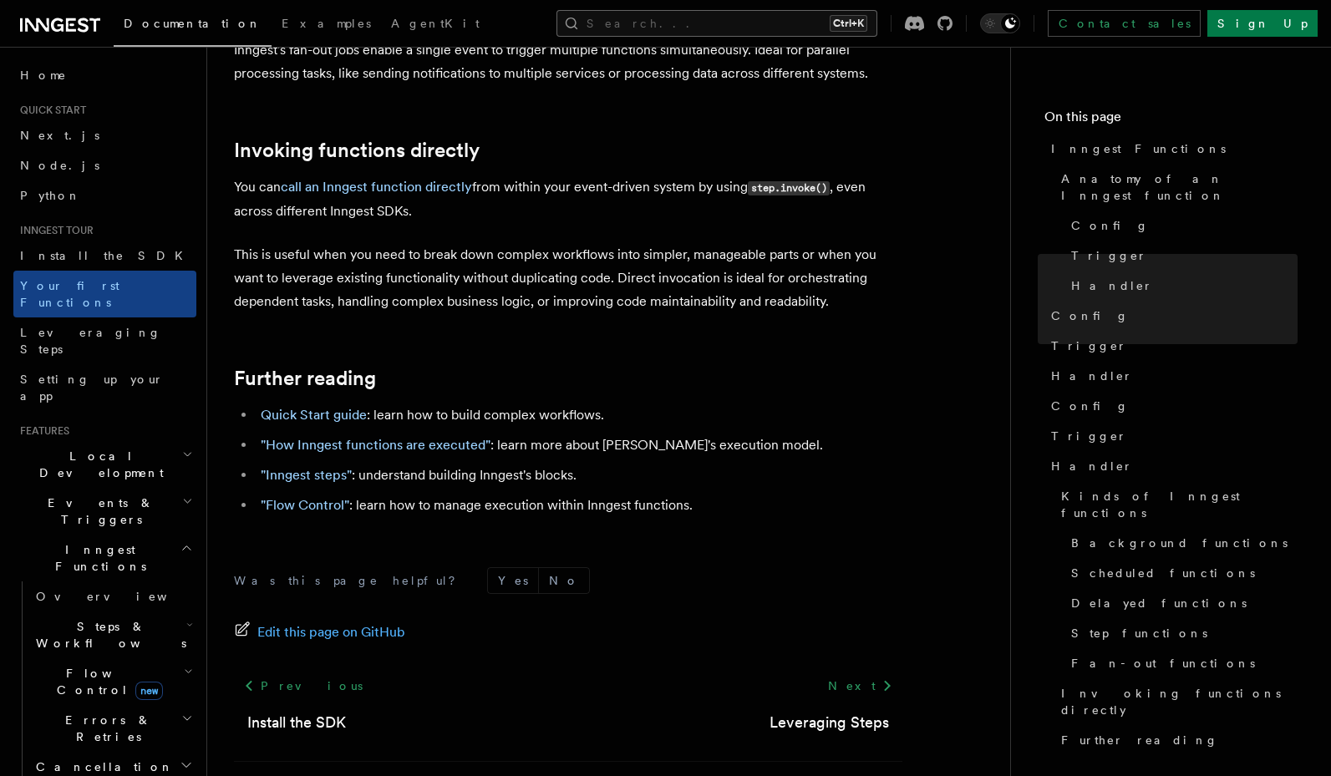
click at [739, 21] on button "Search... Ctrl+K" at bounding box center [716, 23] width 321 height 27
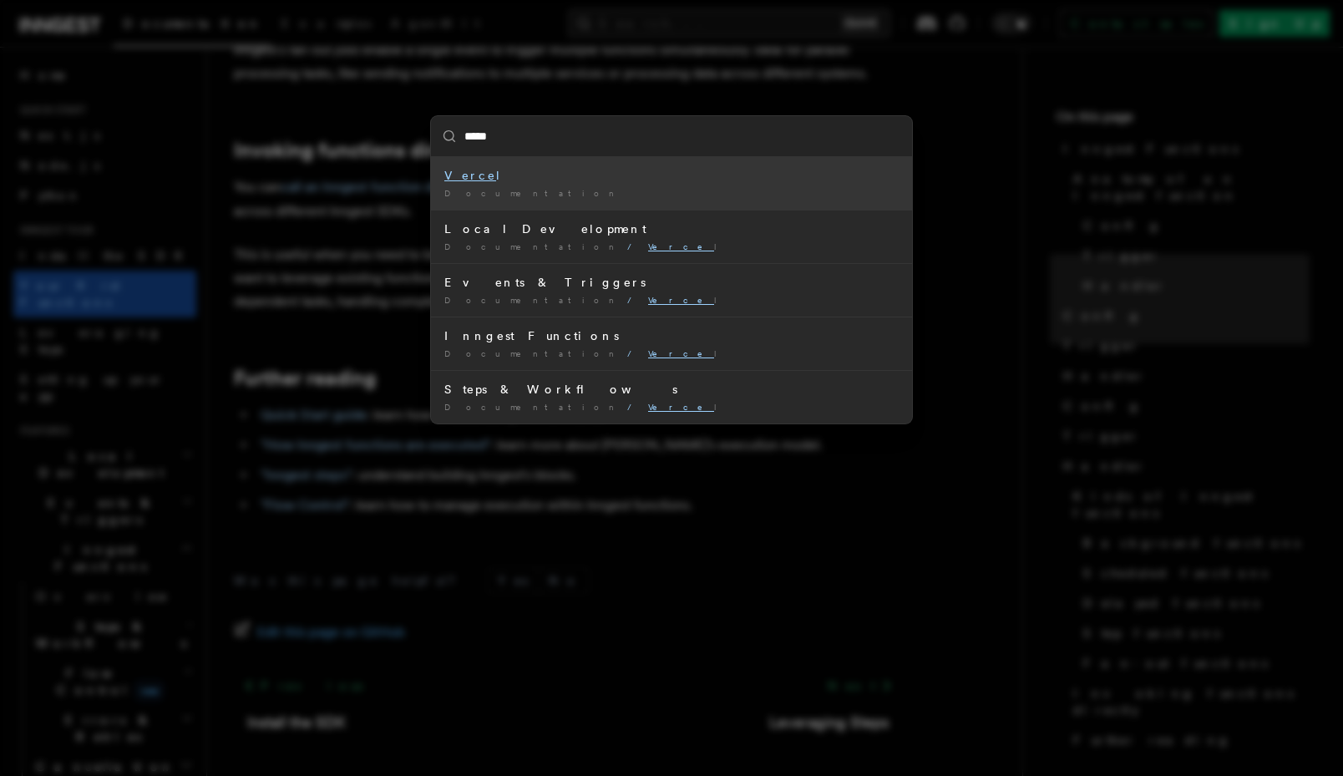
type input "******"
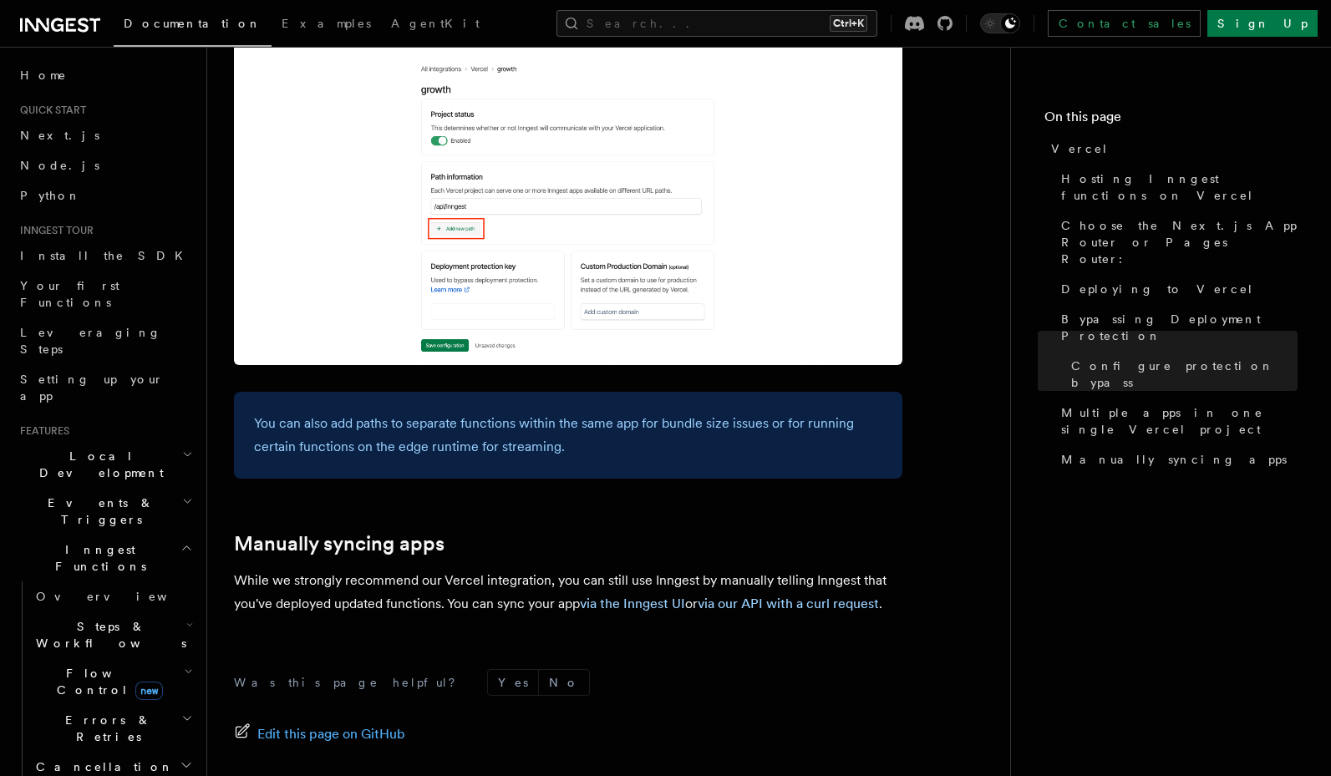
scroll to position [2205, 0]
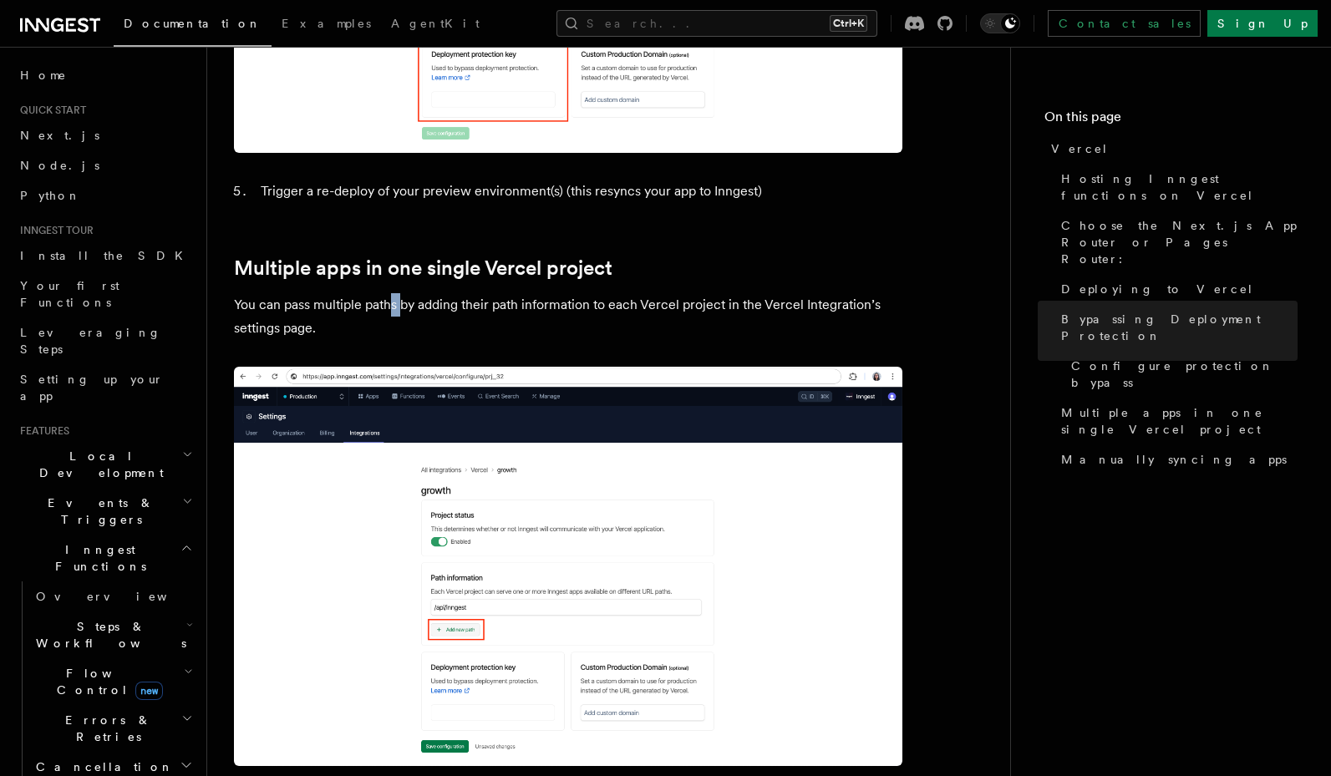
drag, startPoint x: 386, startPoint y: 266, endPoint x: 402, endPoint y: 264, distance: 16.1
click at [402, 293] on p "You can pass multiple paths by adding their path information to each Vercel pro…" at bounding box center [568, 316] width 668 height 47
drag, startPoint x: 413, startPoint y: 253, endPoint x: 433, endPoint y: 266, distance: 22.9
click at [433, 293] on p "You can pass multiple paths by adding their path information to each Vercel pro…" at bounding box center [568, 316] width 668 height 47
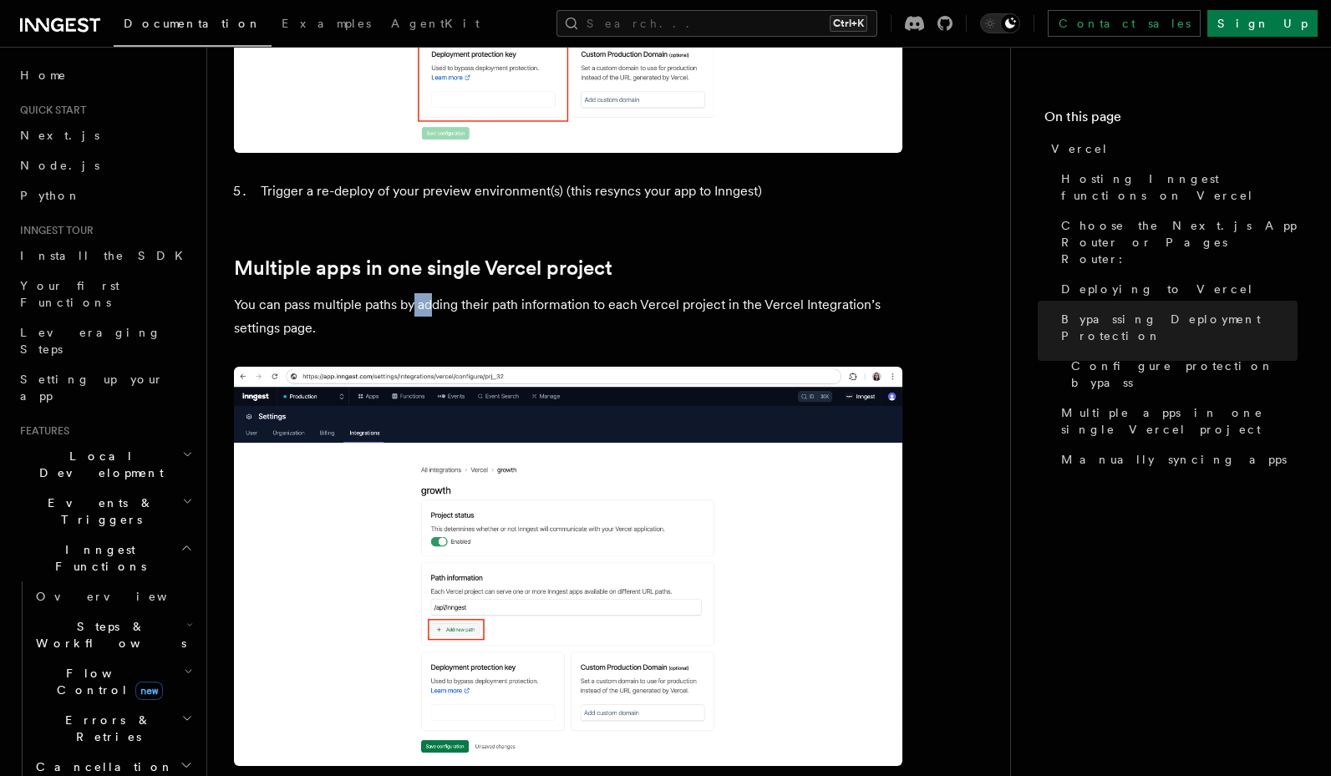
click at [433, 293] on p "You can pass multiple paths by adding their path information to each Vercel pro…" at bounding box center [568, 316] width 668 height 47
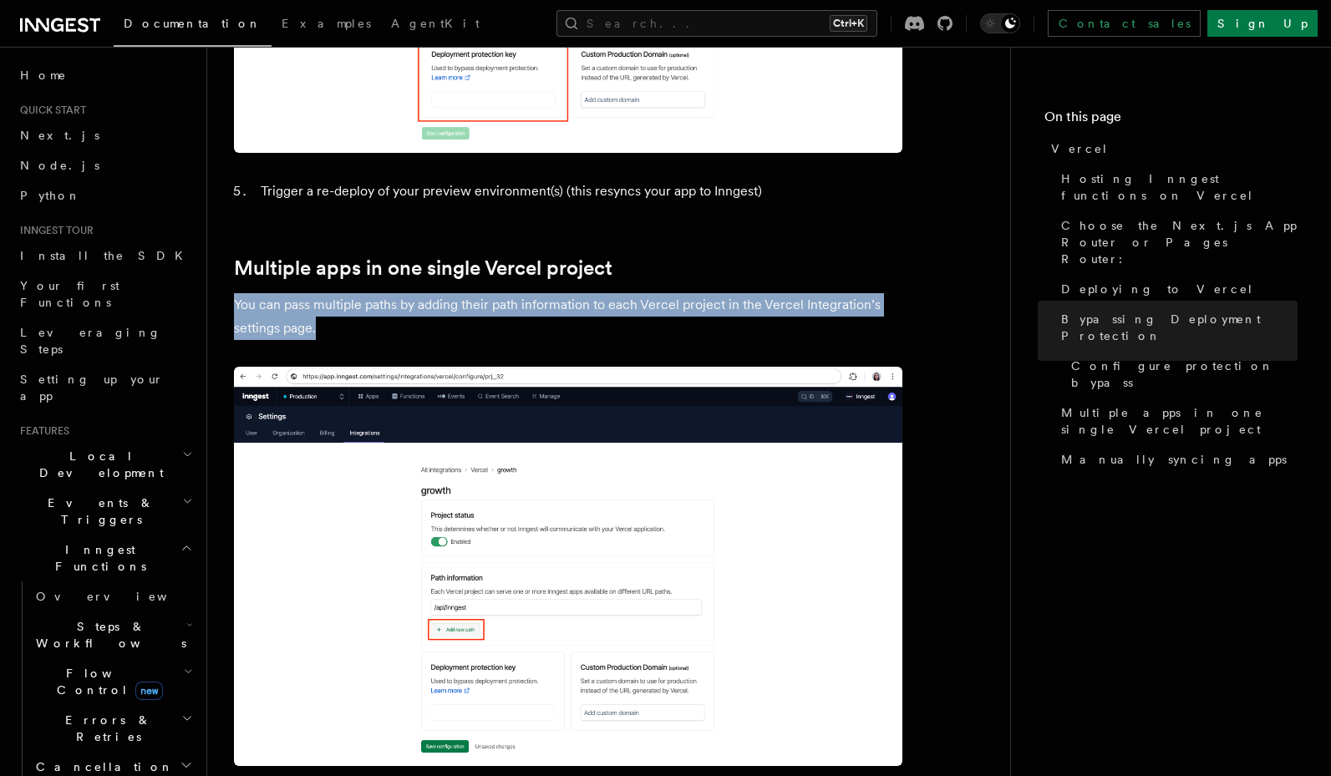
drag, startPoint x: 514, startPoint y: 243, endPoint x: 522, endPoint y: 282, distance: 40.1
click at [522, 293] on p "You can pass multiple paths by adding their path information to each Vercel pro…" at bounding box center [568, 316] width 668 height 47
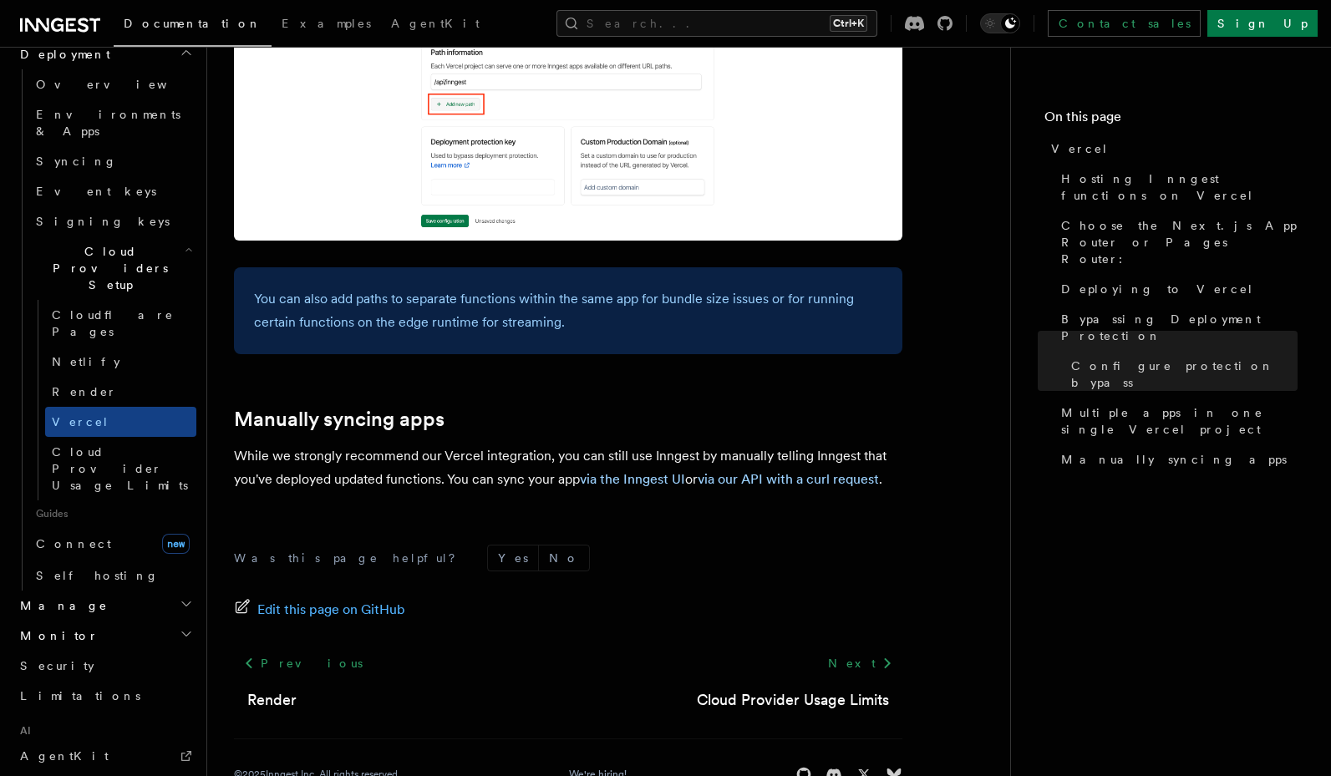
scroll to position [998, 0]
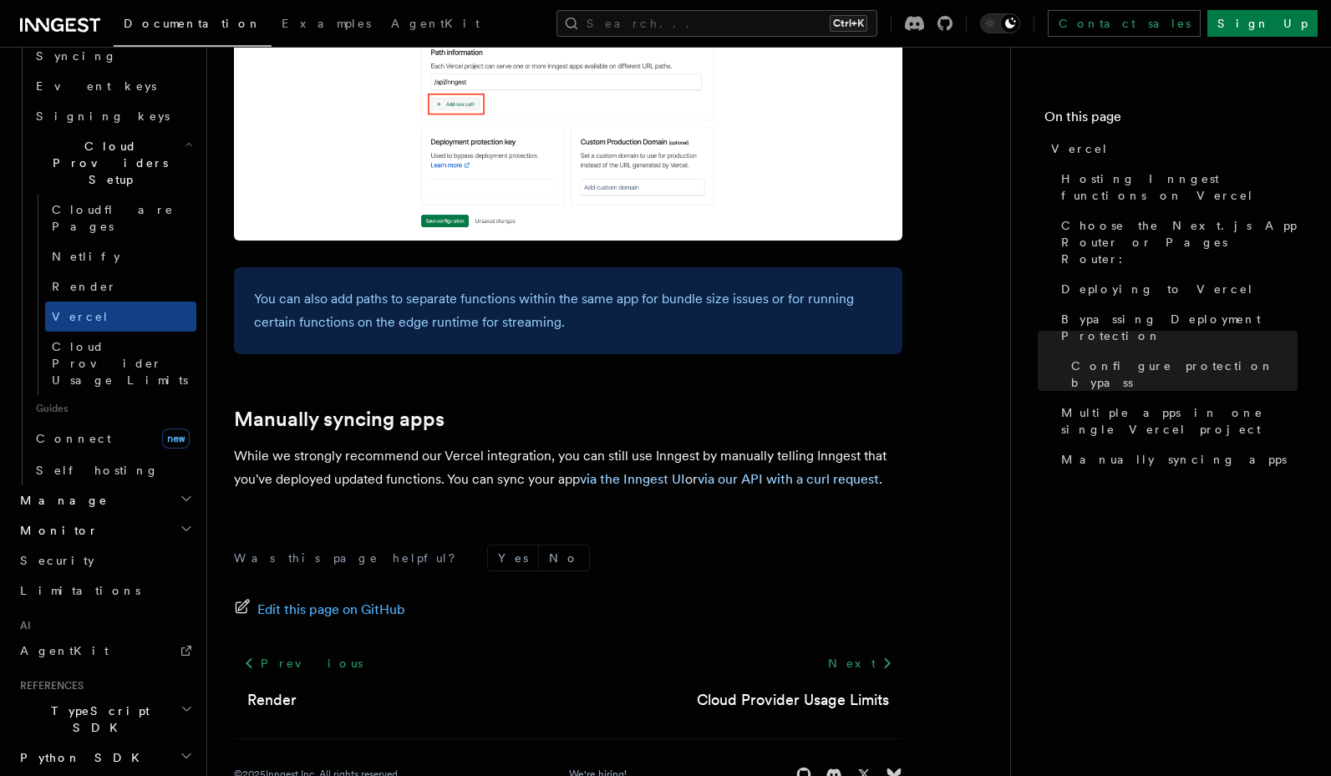
click at [38, 23] on icon at bounding box center [37, 24] width 24 height 13
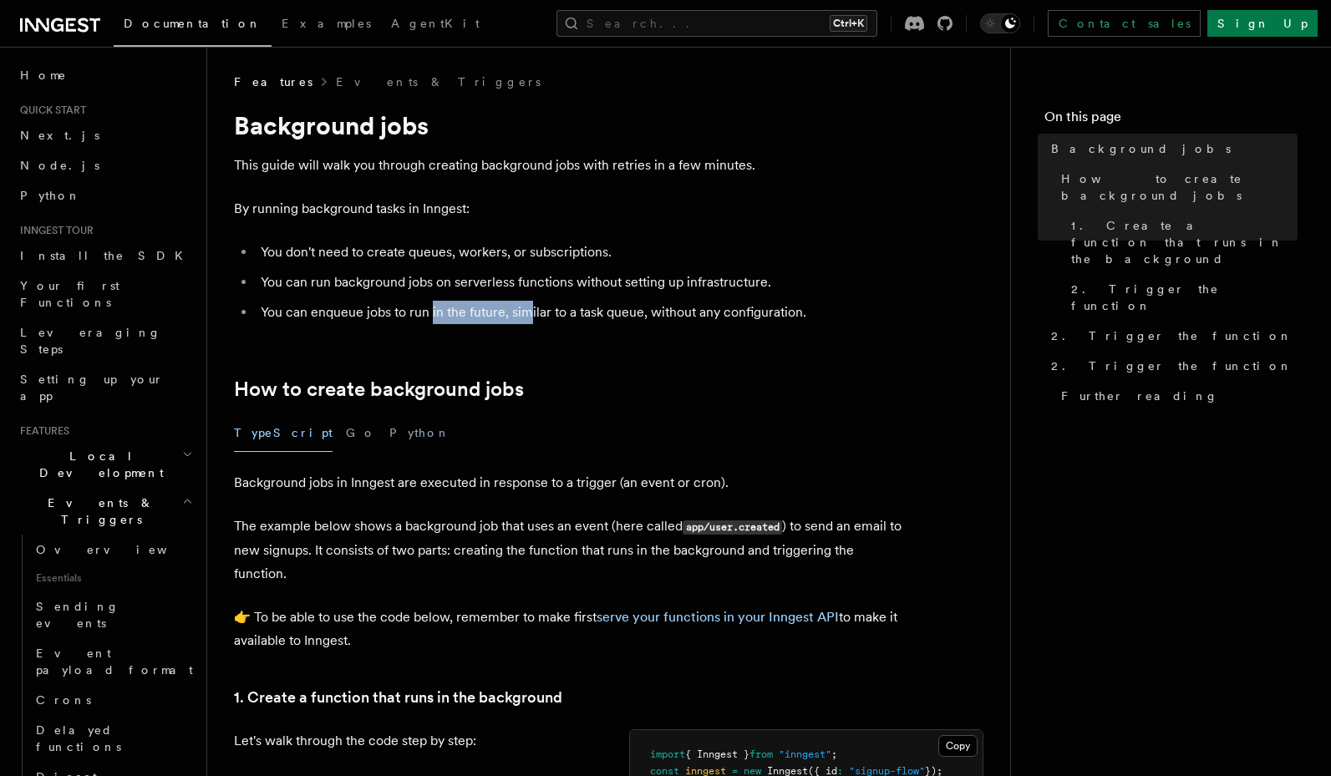
drag, startPoint x: 444, startPoint y: 298, endPoint x: 529, endPoint y: 307, distance: 85.7
click at [529, 307] on li "You can enqueue jobs to run in the future, similar to a task queue, without any…" at bounding box center [579, 312] width 646 height 23
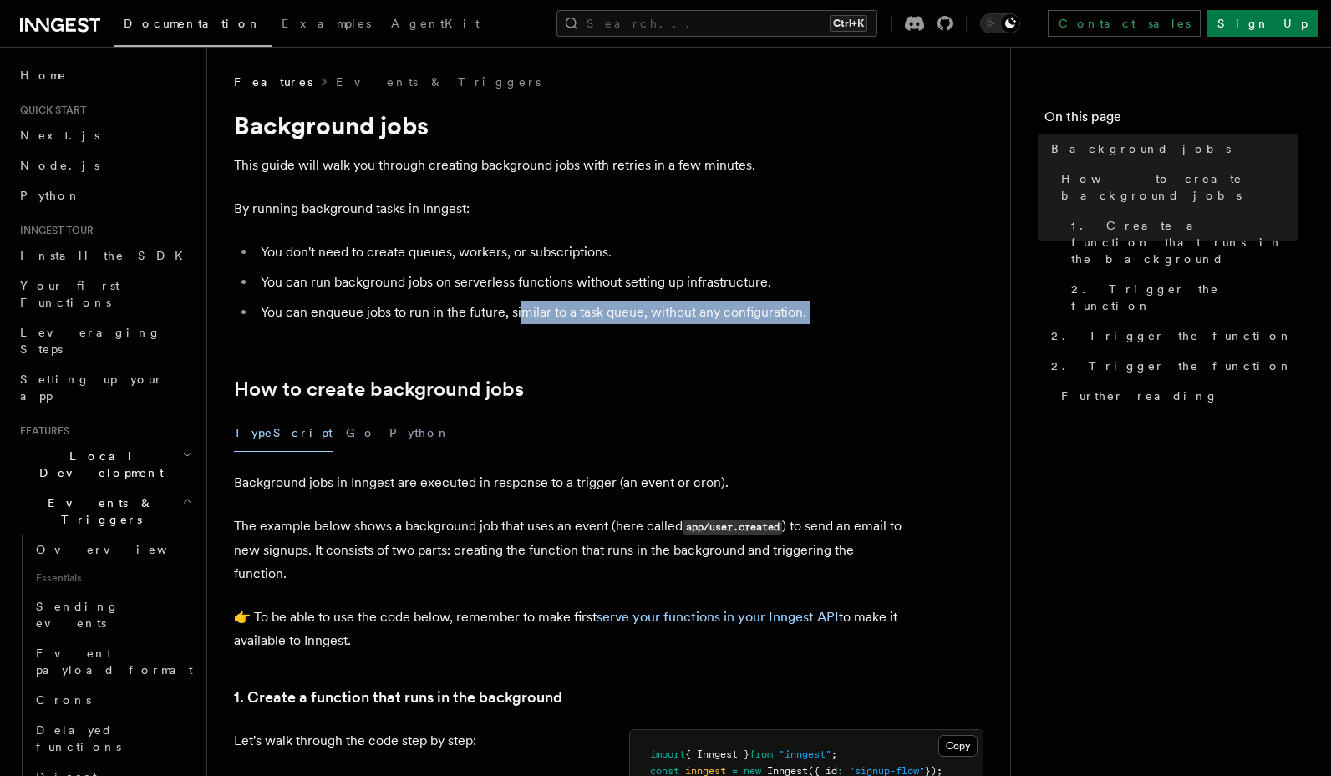
drag, startPoint x: 523, startPoint y: 315, endPoint x: 390, endPoint y: 327, distance: 133.4
click at [386, 322] on li "You can enqueue jobs to run in the future, similar to a task queue, without any…" at bounding box center [579, 312] width 646 height 23
drag, startPoint x: 420, startPoint y: 312, endPoint x: 505, endPoint y: 339, distance: 89.5
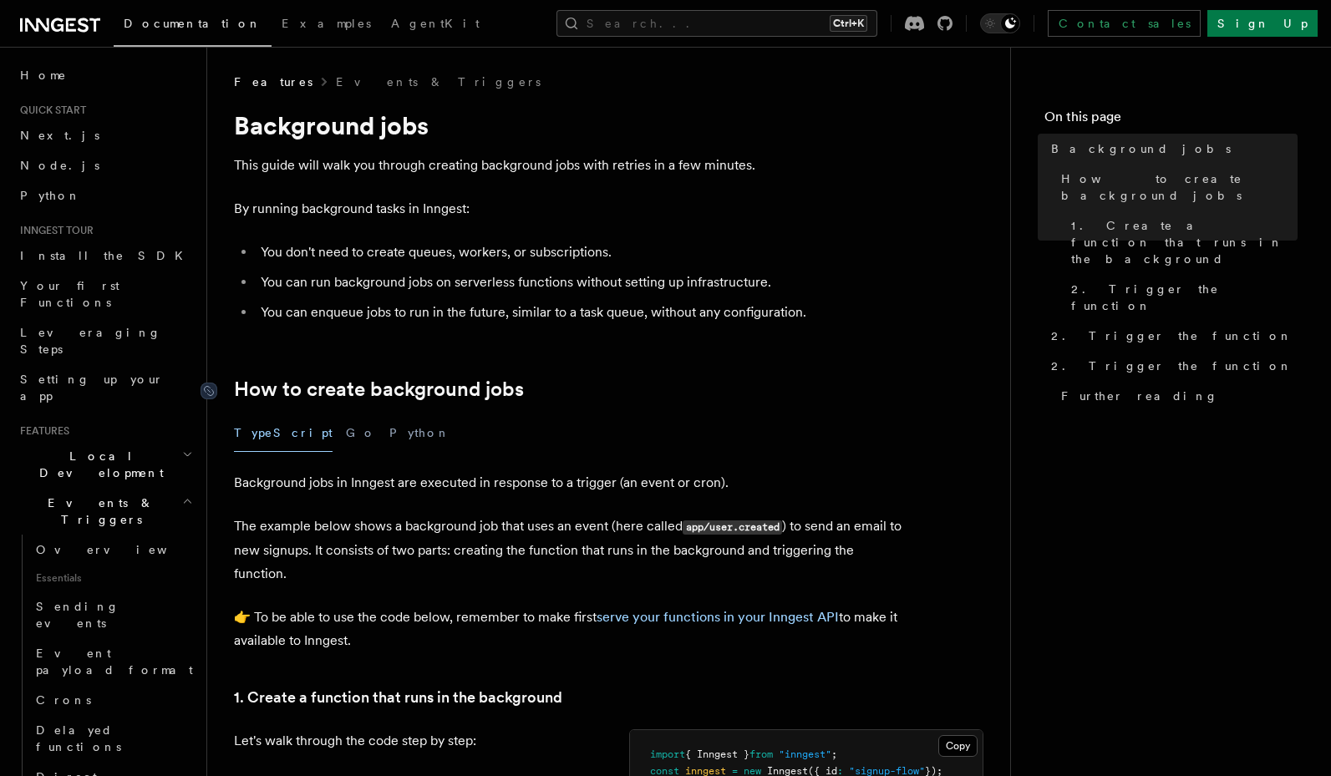
click at [486, 392] on link "How to create background jobs" at bounding box center [379, 389] width 290 height 23
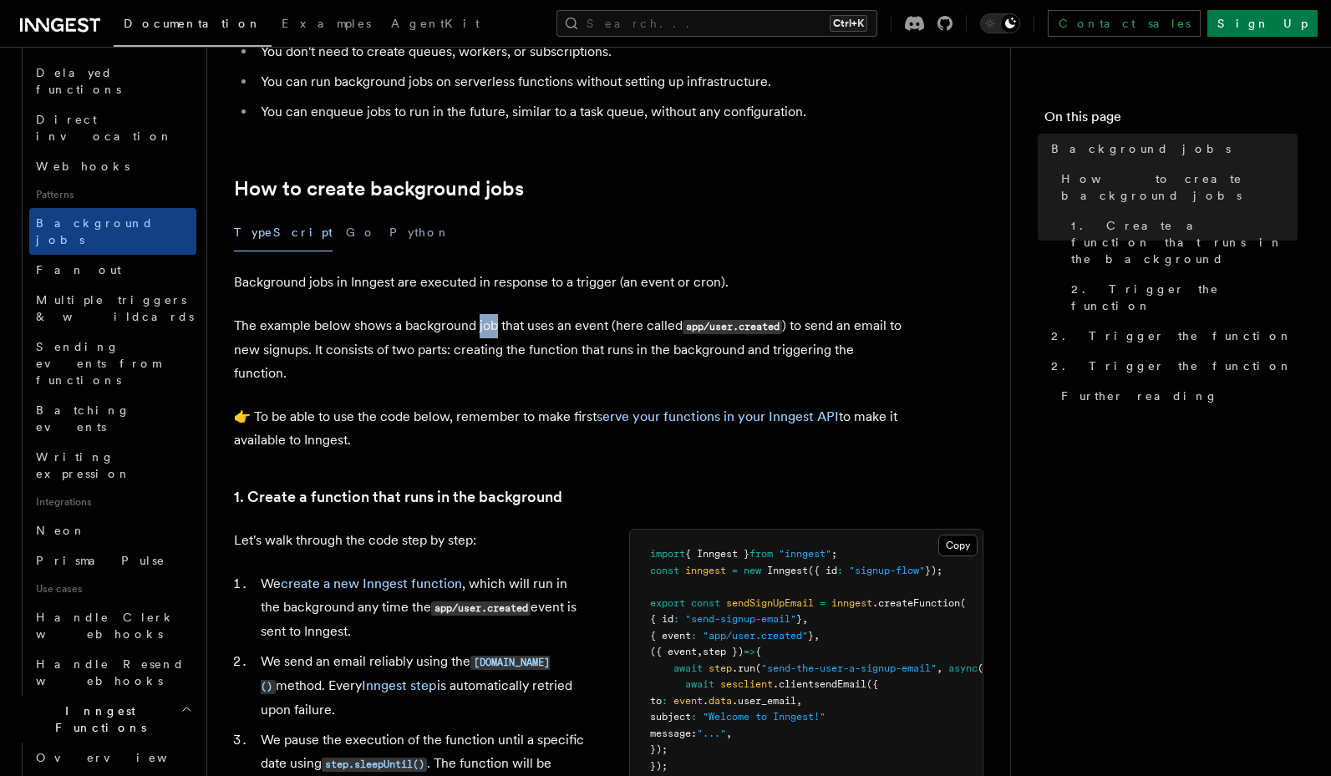
scroll to position [702, 0]
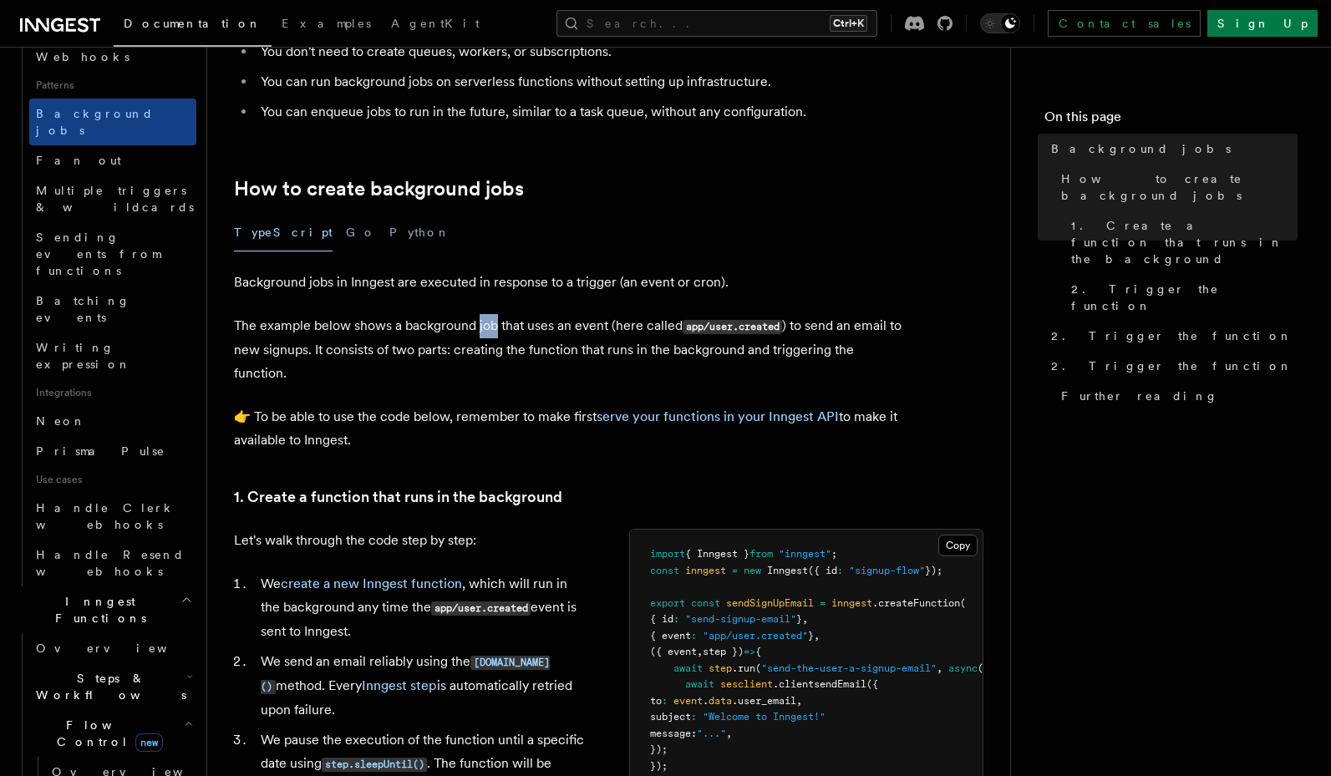
scroll to position [802, 0]
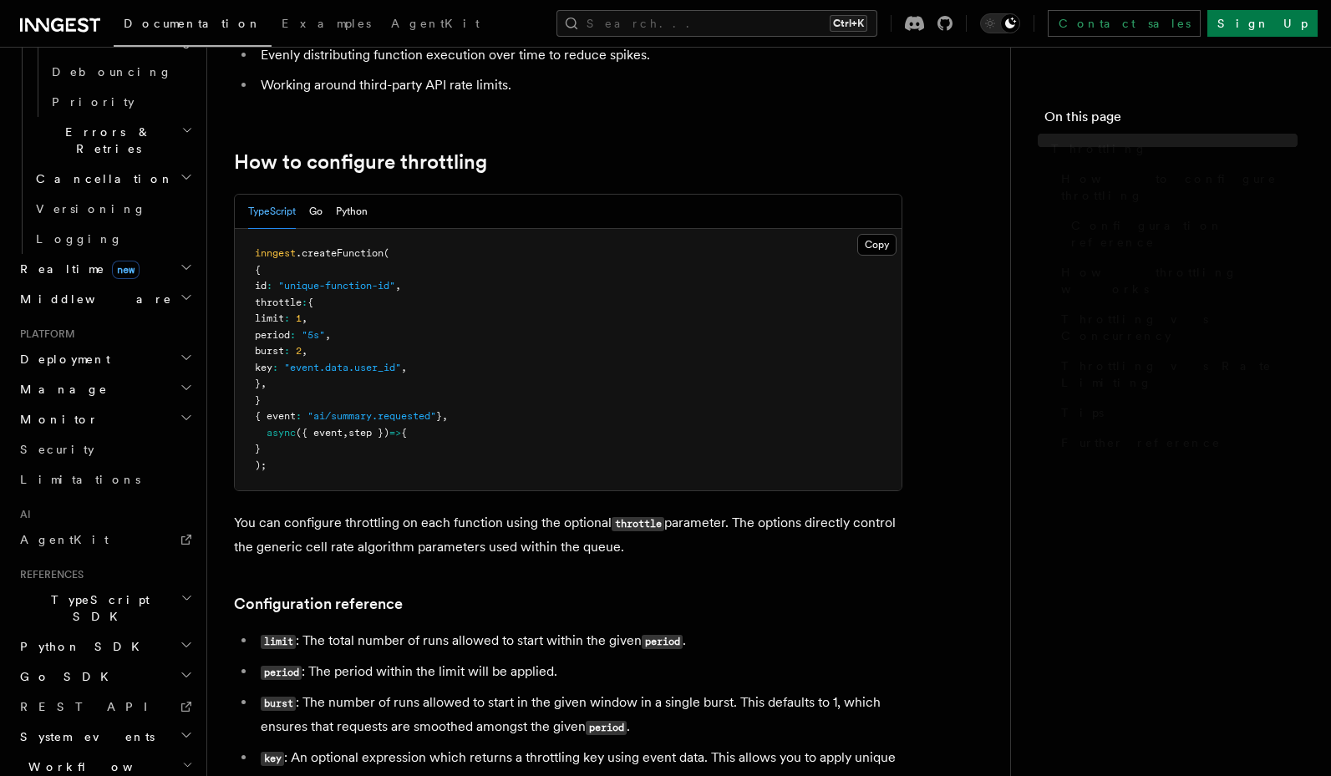
scroll to position [774, 0]
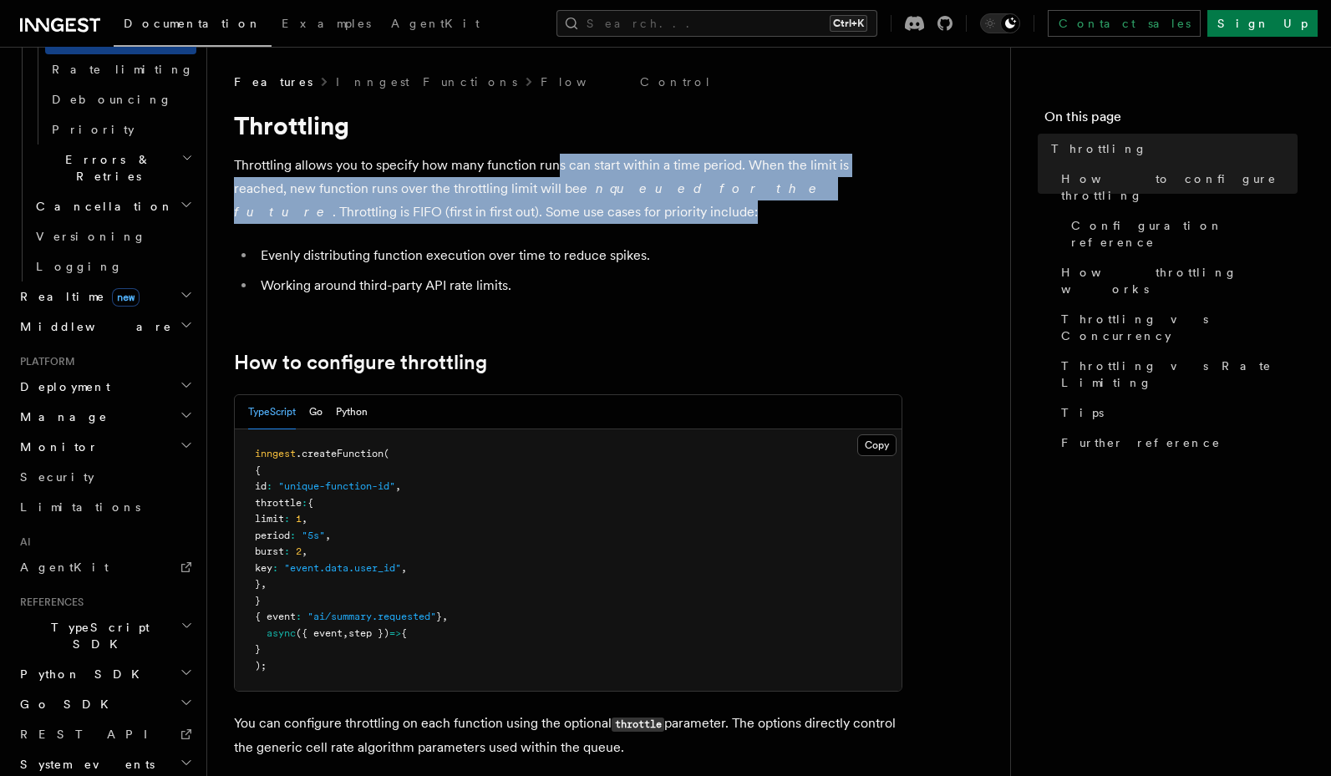
drag, startPoint x: 554, startPoint y: 165, endPoint x: 544, endPoint y: 220, distance: 55.2
click at [544, 220] on p "Throttling allows you to specify how many function runs can start within a time…" at bounding box center [568, 189] width 668 height 70
drag, startPoint x: 631, startPoint y: 170, endPoint x: 636, endPoint y: 220, distance: 50.4
click at [636, 220] on p "Throttling allows you to specify how many function runs can start within a time…" at bounding box center [568, 189] width 668 height 70
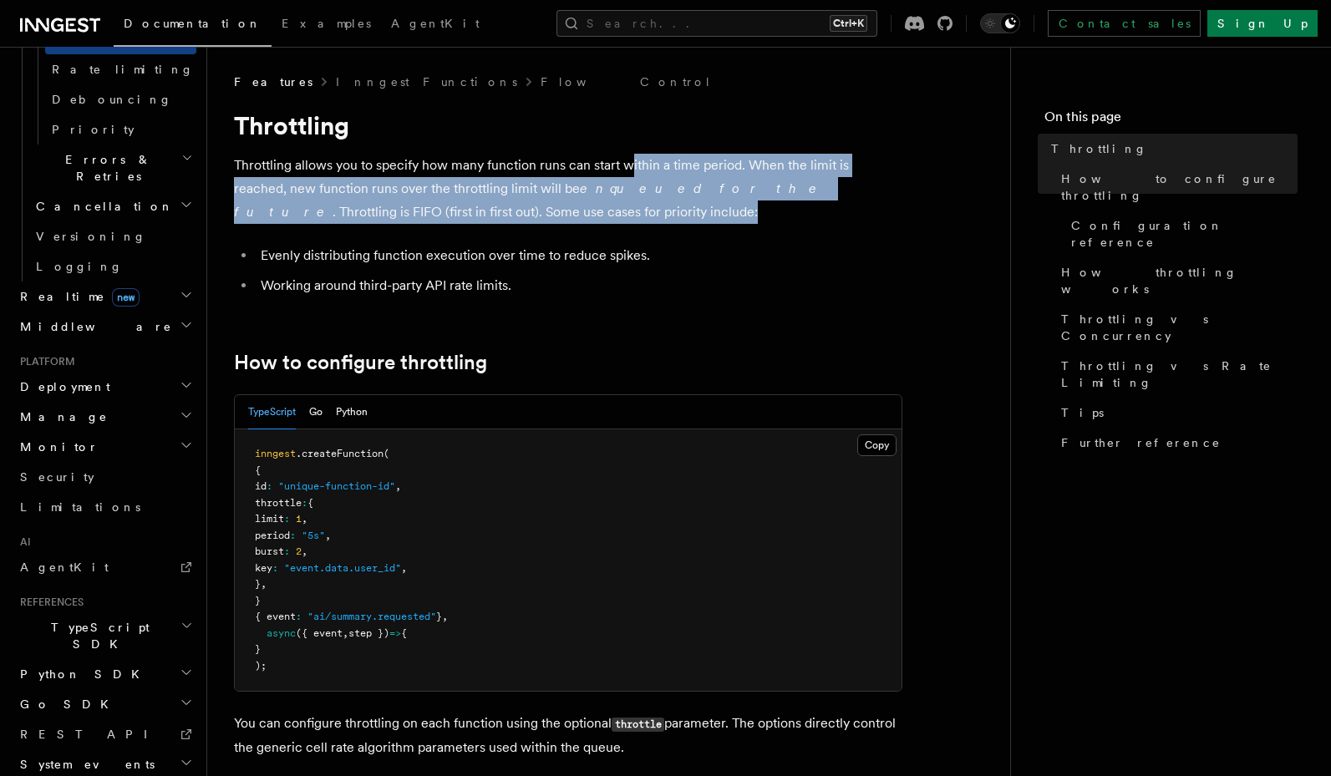
click at [636, 220] on p "Throttling allows you to specify how many function runs can start within a time…" at bounding box center [568, 189] width 668 height 70
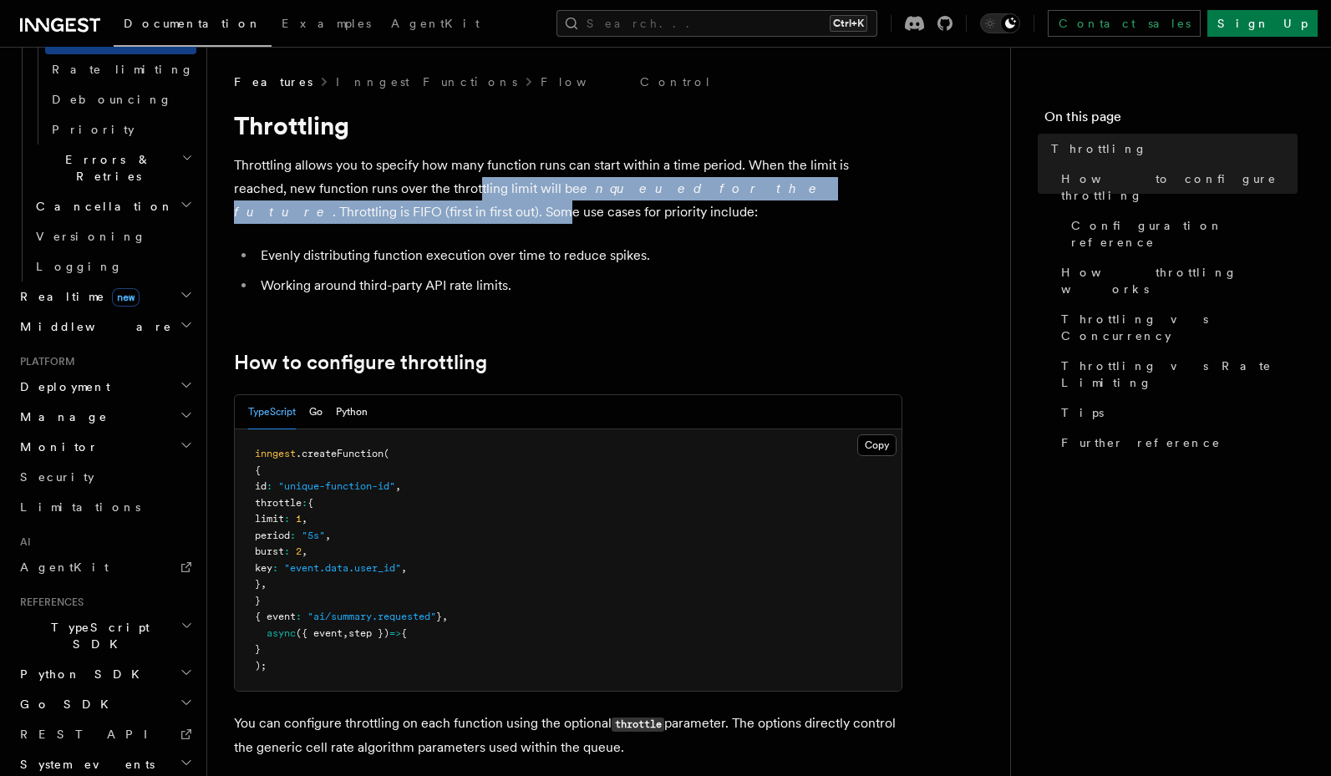
drag, startPoint x: 387, startPoint y: 193, endPoint x: 257, endPoint y: 205, distance: 130.1
click at [257, 205] on p "Throttling allows you to specify how many function runs can start within a time…" at bounding box center [568, 189] width 668 height 70
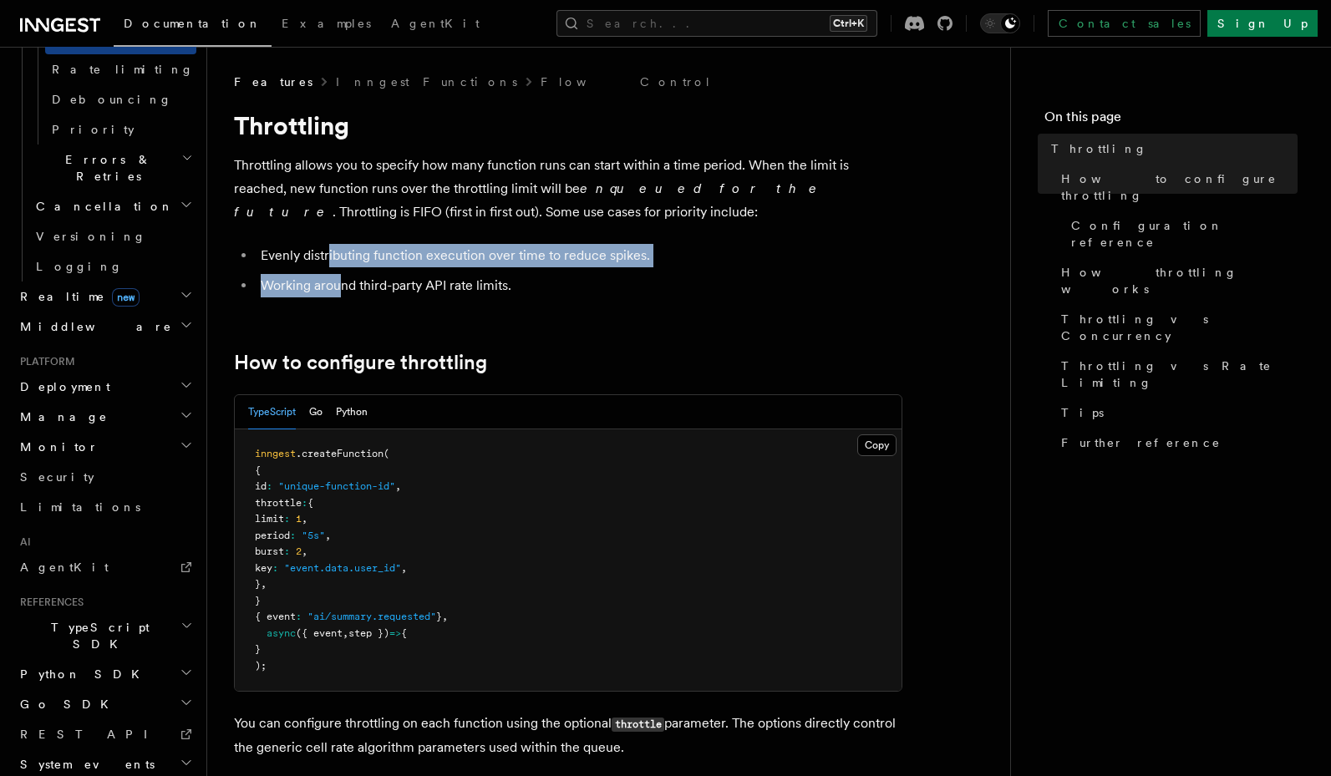
click at [329, 253] on ul "Evenly distributing function execution over time to reduce spikes. Working arou…" at bounding box center [568, 270] width 668 height 53
click at [329, 253] on li "Evenly distributing function execution over time to reduce spikes." at bounding box center [579, 255] width 646 height 23
drag, startPoint x: 319, startPoint y: 261, endPoint x: 317, endPoint y: 278, distance: 16.8
click at [317, 278] on ul "Evenly distributing function execution over time to reduce spikes. Working arou…" at bounding box center [568, 270] width 668 height 53
click at [317, 278] on li "Working around third-party API rate limits." at bounding box center [579, 285] width 646 height 23
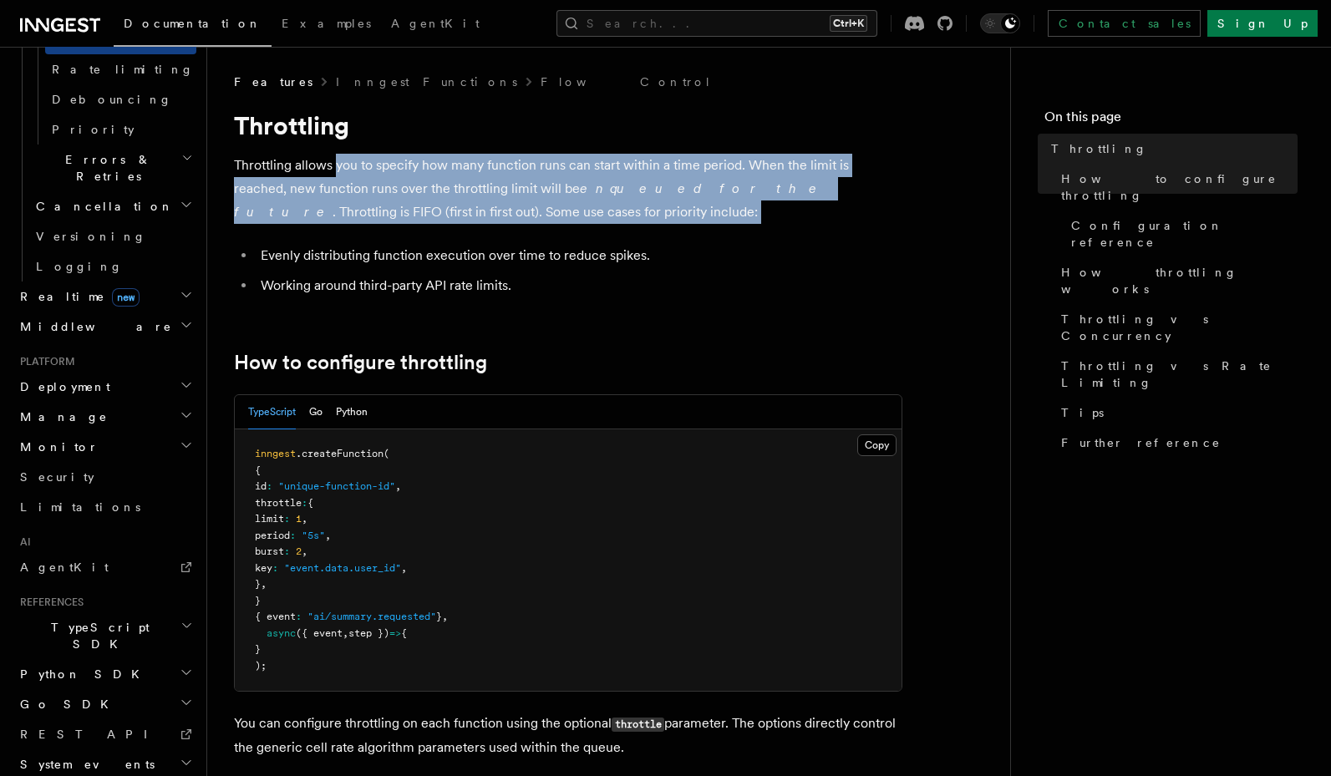
drag, startPoint x: 337, startPoint y: 171, endPoint x: 329, endPoint y: 234, distance: 63.2
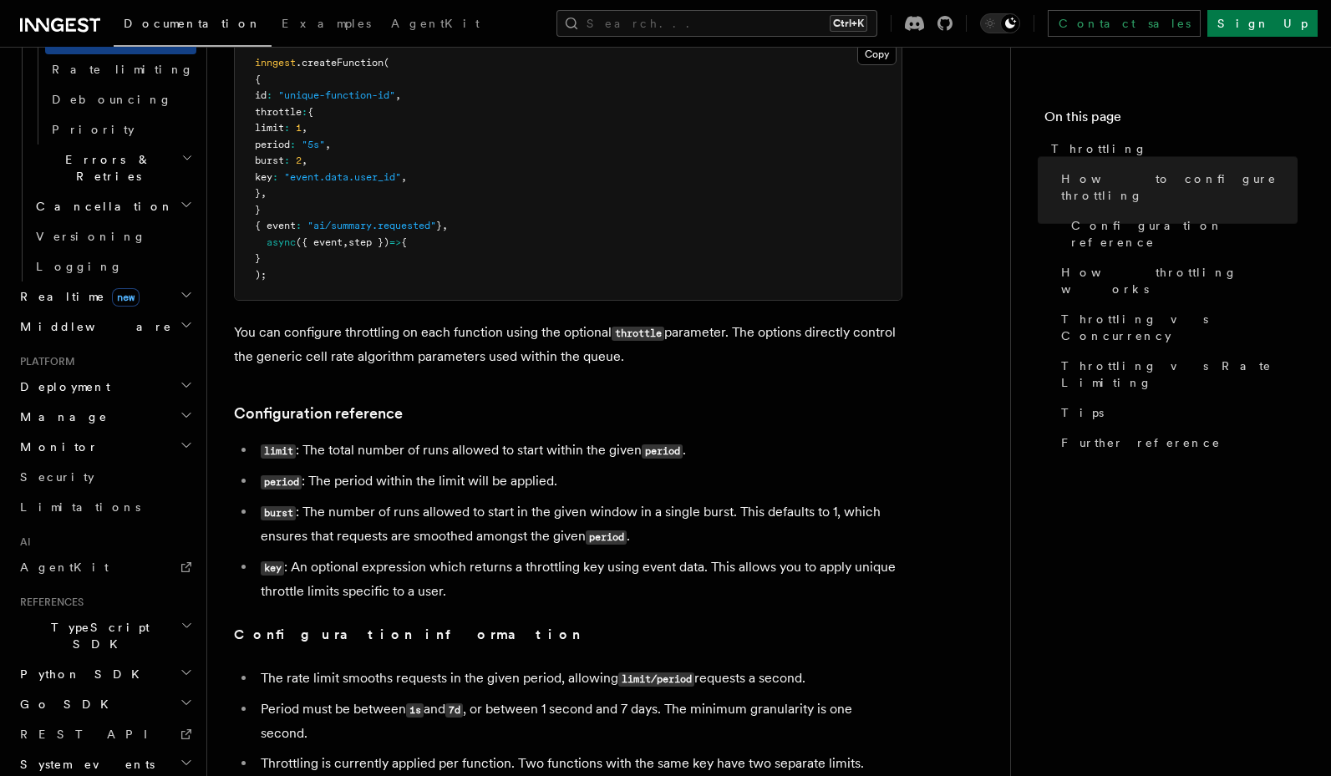
scroll to position [401, 0]
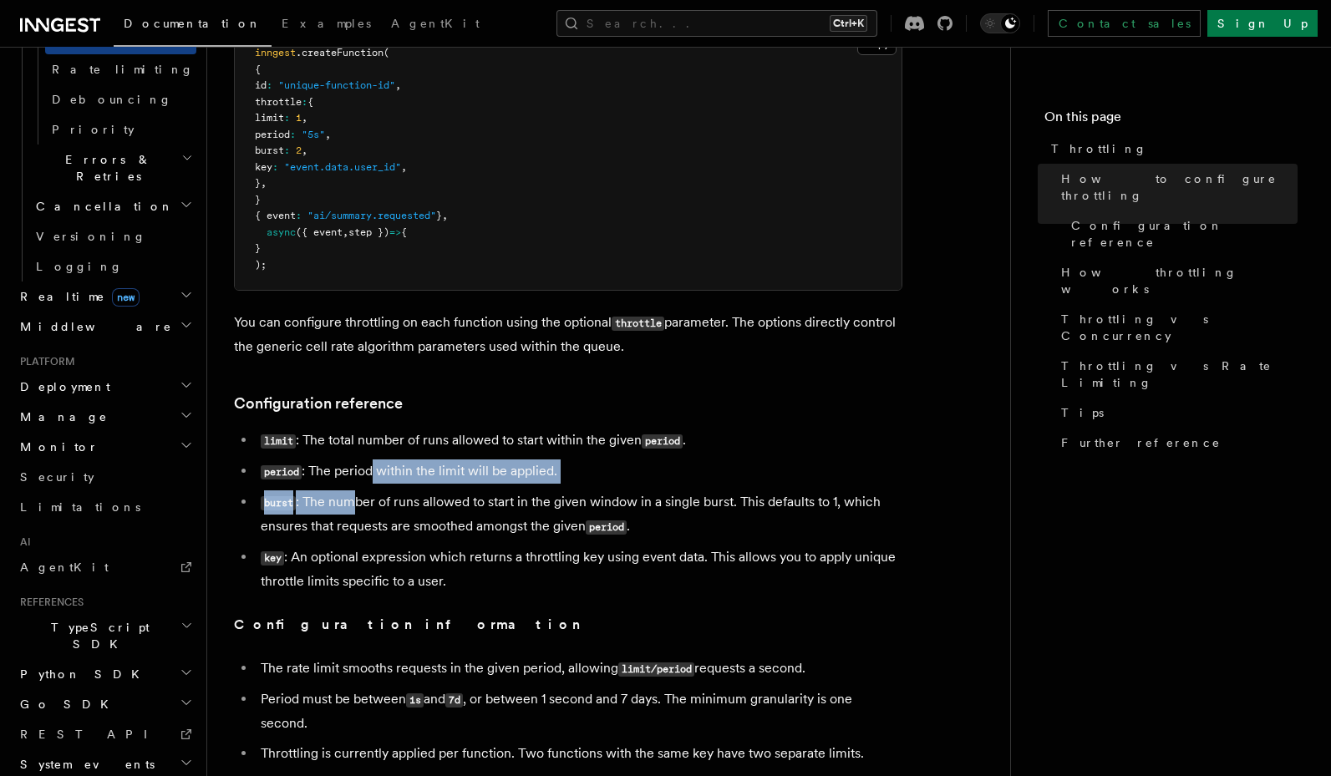
drag, startPoint x: 351, startPoint y: 505, endPoint x: 370, endPoint y: 467, distance: 43.0
click at [370, 467] on ul "limit : The total number of runs allowed to start within the given period . per…" at bounding box center [568, 510] width 668 height 165
click at [370, 467] on li "period : The period within the limit will be applied." at bounding box center [579, 471] width 646 height 24
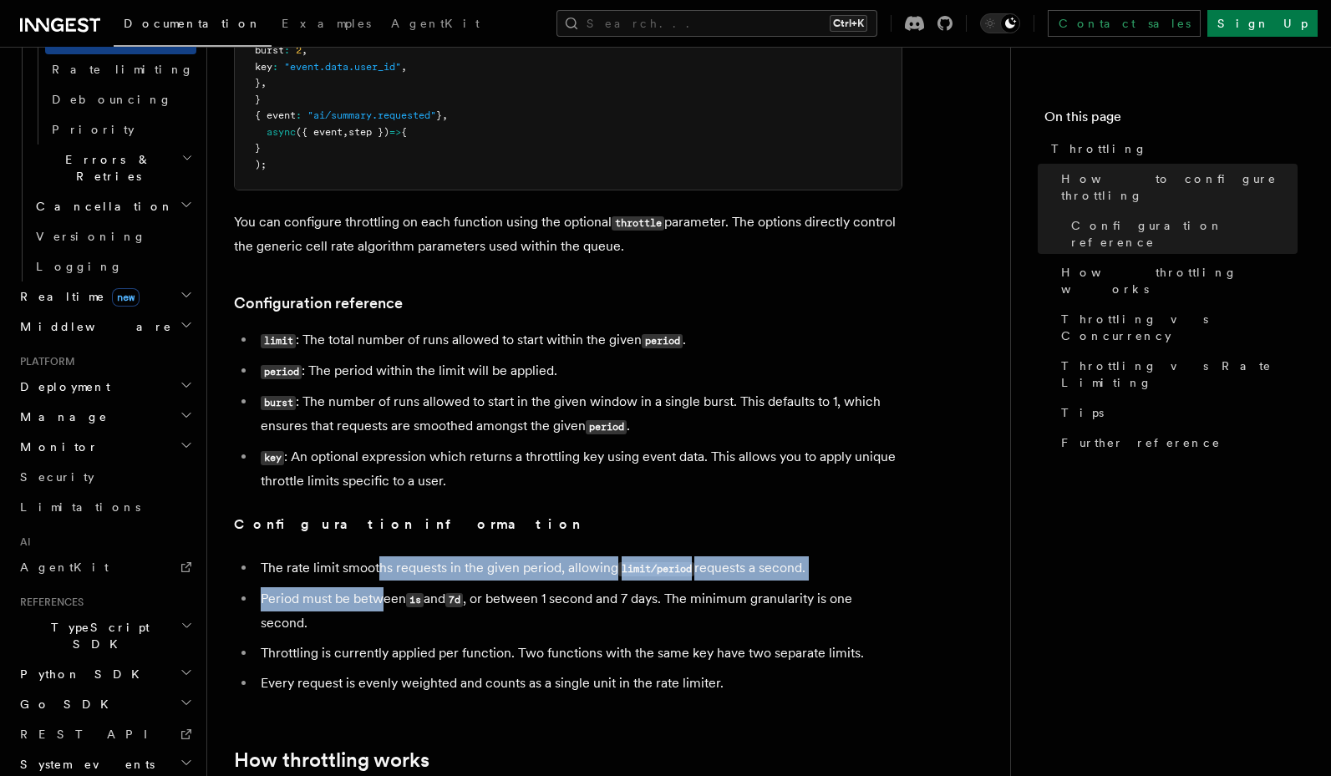
drag, startPoint x: 380, startPoint y: 575, endPoint x: 378, endPoint y: 598, distance: 23.4
click at [378, 598] on ul "The rate limit smooths requests in the given period, allowing limit/period requ…" at bounding box center [568, 625] width 668 height 139
click at [378, 598] on li "Period must be between 1s and 7d , or between 1 second and 7 days. The minimum …" at bounding box center [579, 611] width 646 height 48
drag, startPoint x: 336, startPoint y: 570, endPoint x: 345, endPoint y: 591, distance: 22.8
click at [345, 591] on ul "The rate limit smooths requests in the given period, allowing limit/period requ…" at bounding box center [568, 625] width 668 height 139
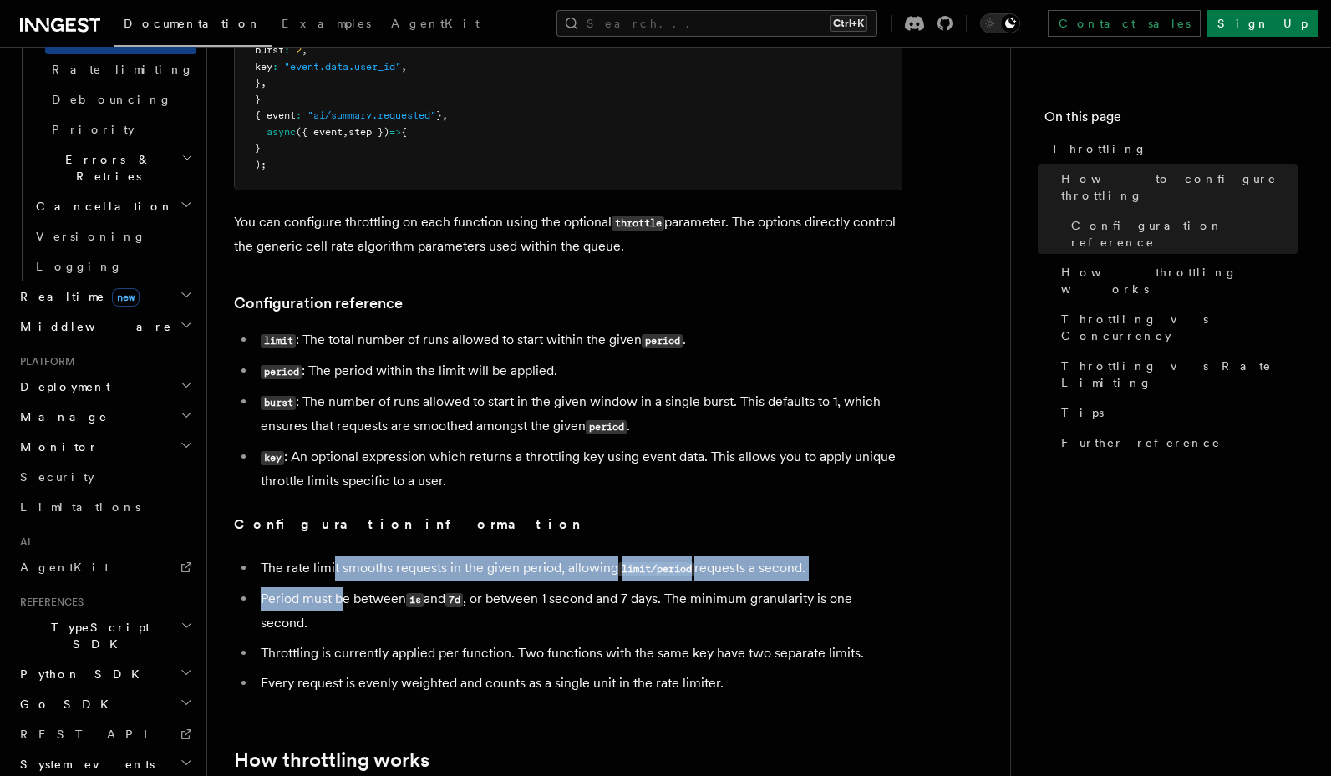
click at [345, 591] on li "Period must be between 1s and 7d , or between 1 second and 7 days. The minimum …" at bounding box center [579, 611] width 646 height 48
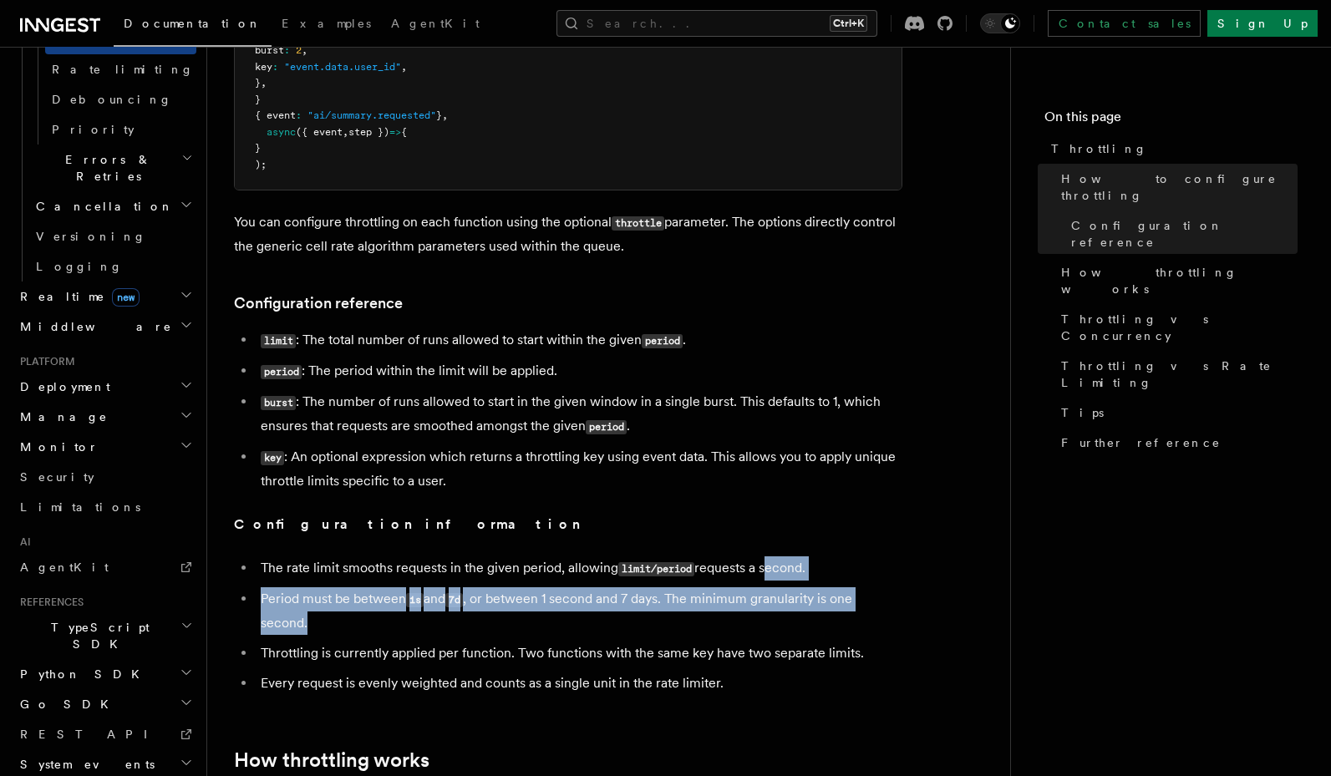
drag, startPoint x: 766, startPoint y: 575, endPoint x: 363, endPoint y: 622, distance: 406.1
click at [363, 622] on ul "The rate limit smooths requests in the given period, allowing limit/period requ…" at bounding box center [568, 625] width 668 height 139
click at [366, 615] on li "Period must be between 1s and 7d , or between 1 second and 7 days. The minimum …" at bounding box center [579, 611] width 646 height 48
drag, startPoint x: 466, startPoint y: 602, endPoint x: 480, endPoint y: 616, distance: 19.5
click at [480, 616] on li "Period must be between 1s and 7d , or between 1 second and 7 days. The minimum …" at bounding box center [579, 611] width 646 height 48
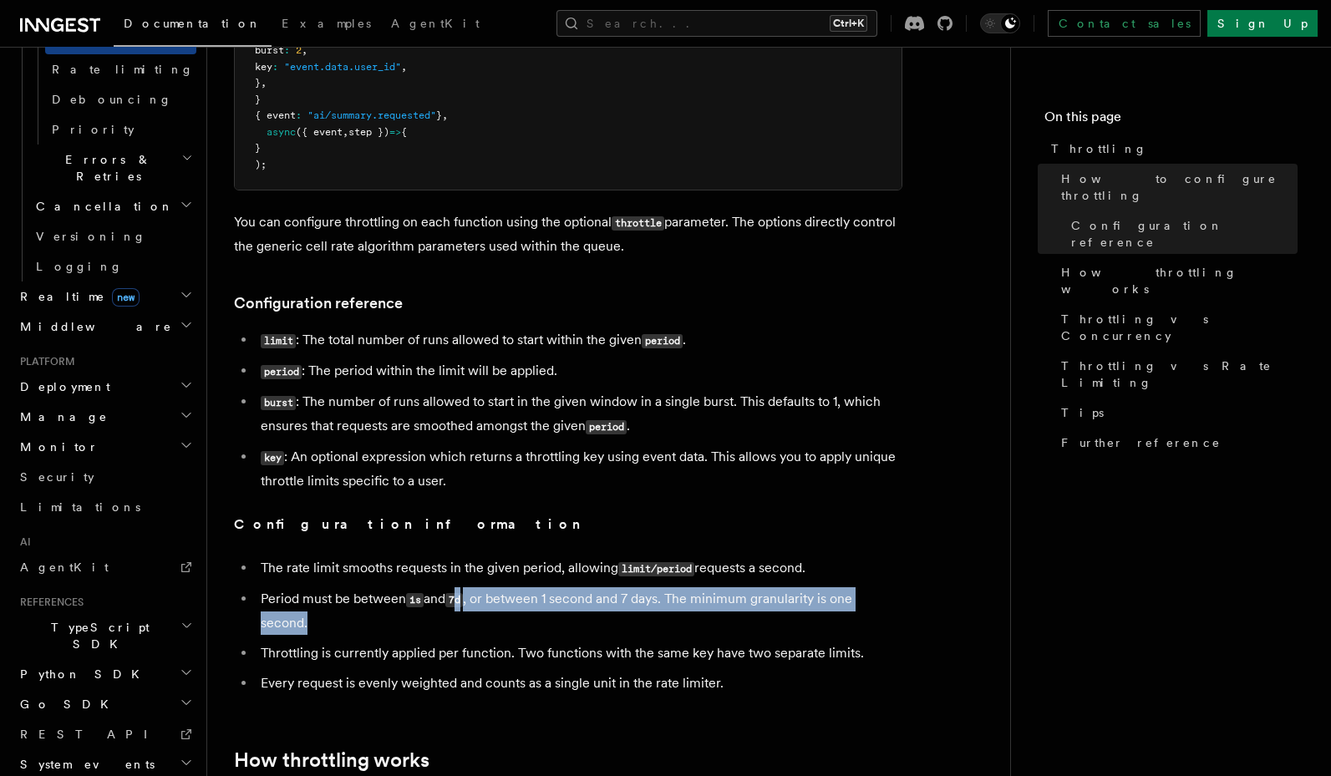
click at [480, 616] on li "Period must be between 1s and 7d , or between 1 second and 7 days. The minimum …" at bounding box center [579, 611] width 646 height 48
drag, startPoint x: 536, startPoint y: 608, endPoint x: 573, endPoint y: 616, distance: 37.7
click at [573, 616] on li "Period must be between 1s and 7d , or between 1 second and 7 days. The minimum …" at bounding box center [579, 611] width 646 height 48
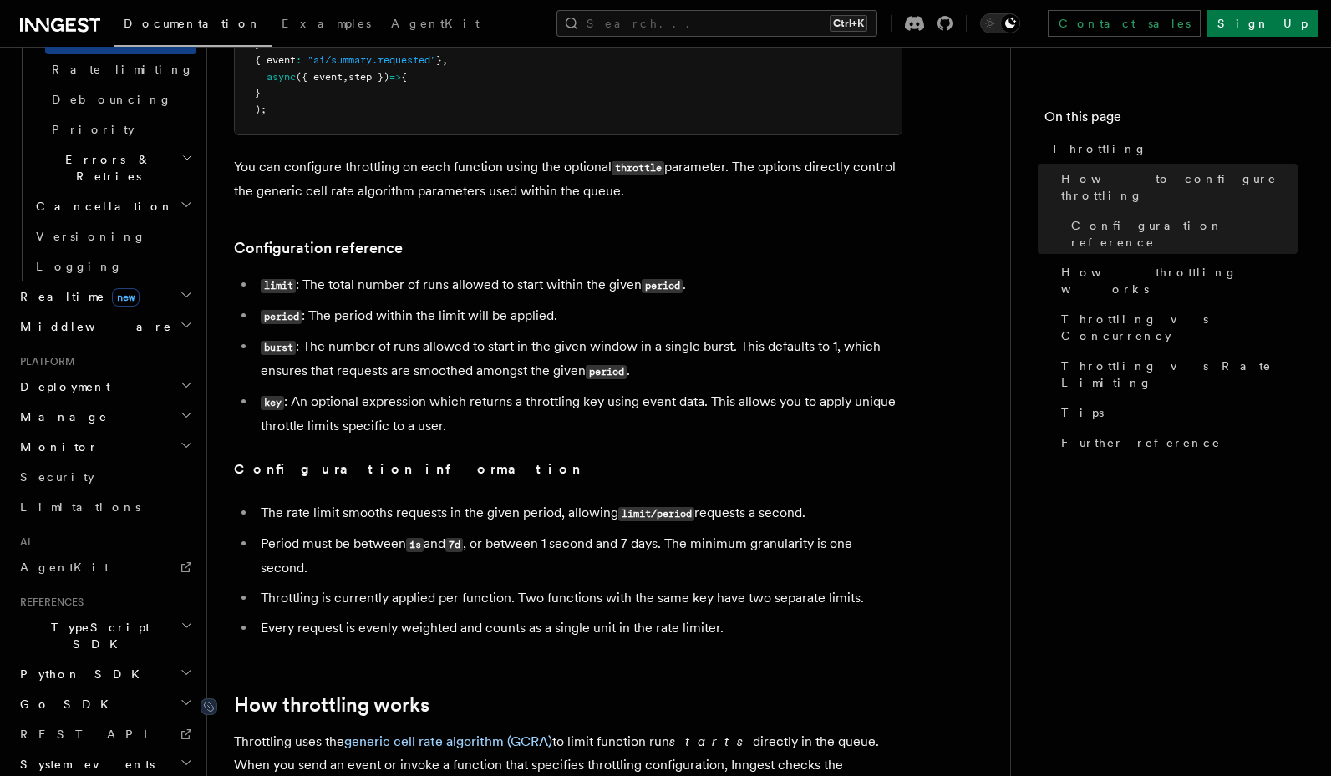
scroll to position [601, 0]
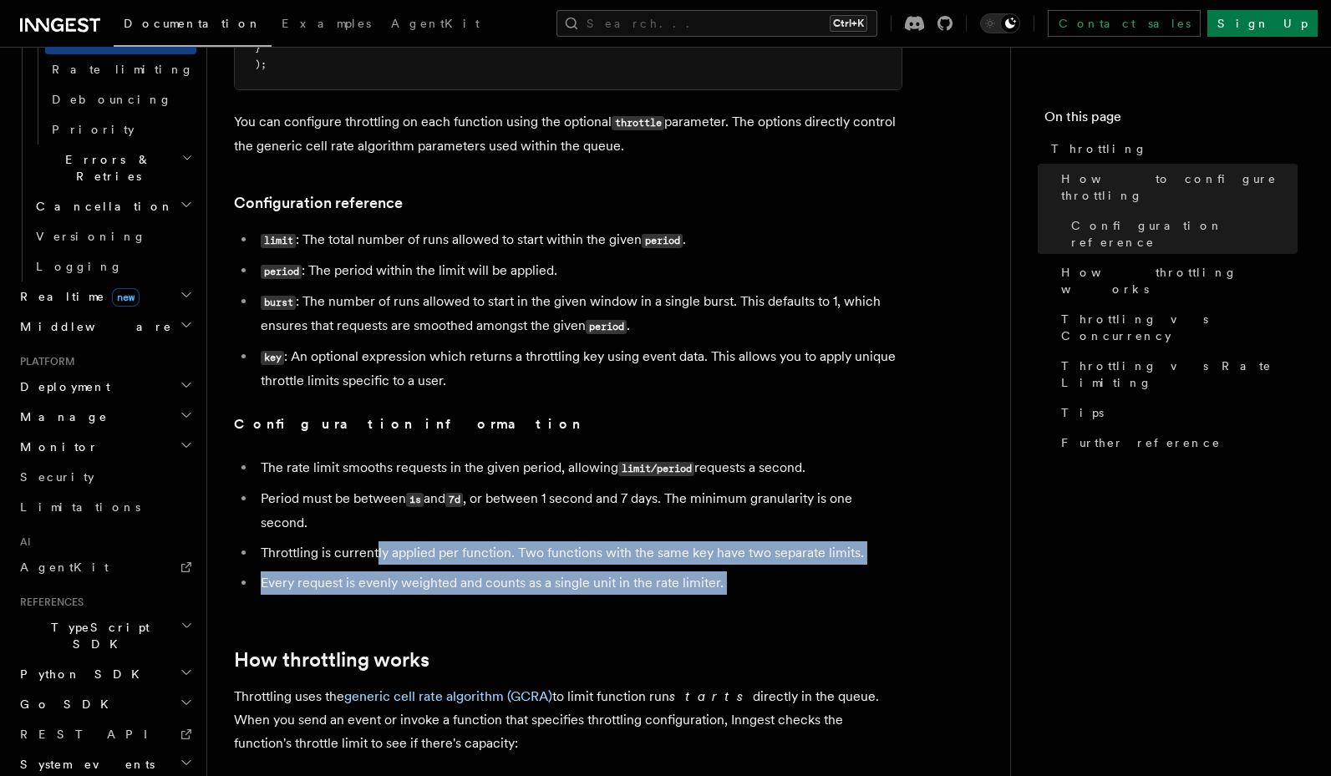
drag, startPoint x: 376, startPoint y: 560, endPoint x: 383, endPoint y: 604, distance: 43.9
click at [383, 604] on article "Features Inngest Functions Flow Control Throttling Throttling allows you to spe…" at bounding box center [608, 748] width 749 height 2553
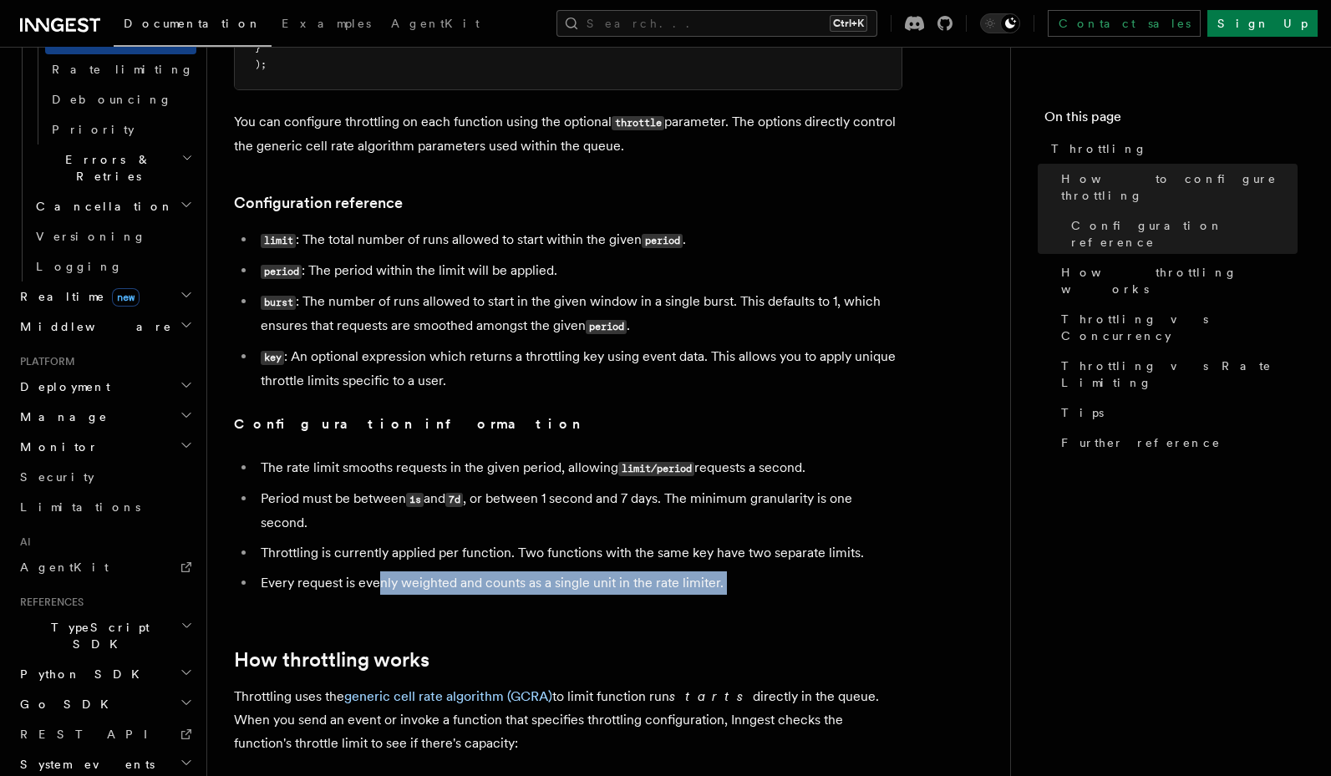
click at [379, 590] on article "Features Inngest Functions Flow Control Throttling Throttling allows you to spe…" at bounding box center [608, 748] width 749 height 2553
click at [379, 590] on li "Every request is evenly weighted and counts as a single unit in the rate limite…" at bounding box center [579, 582] width 646 height 23
drag, startPoint x: 419, startPoint y: 586, endPoint x: 425, endPoint y: 601, distance: 15.4
click at [425, 601] on article "Features Inngest Functions Flow Control Throttling Throttling allows you to spe…" at bounding box center [608, 748] width 749 height 2553
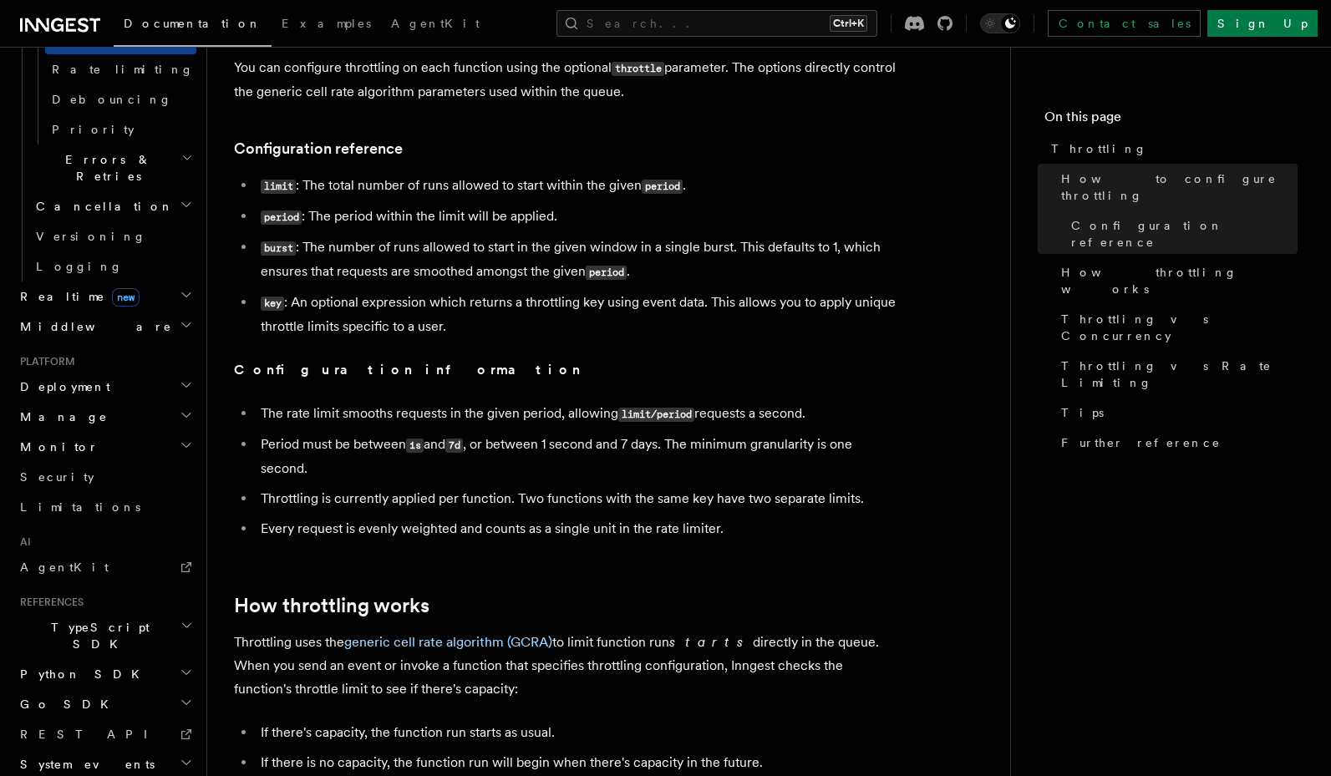
scroll to position [802, 0]
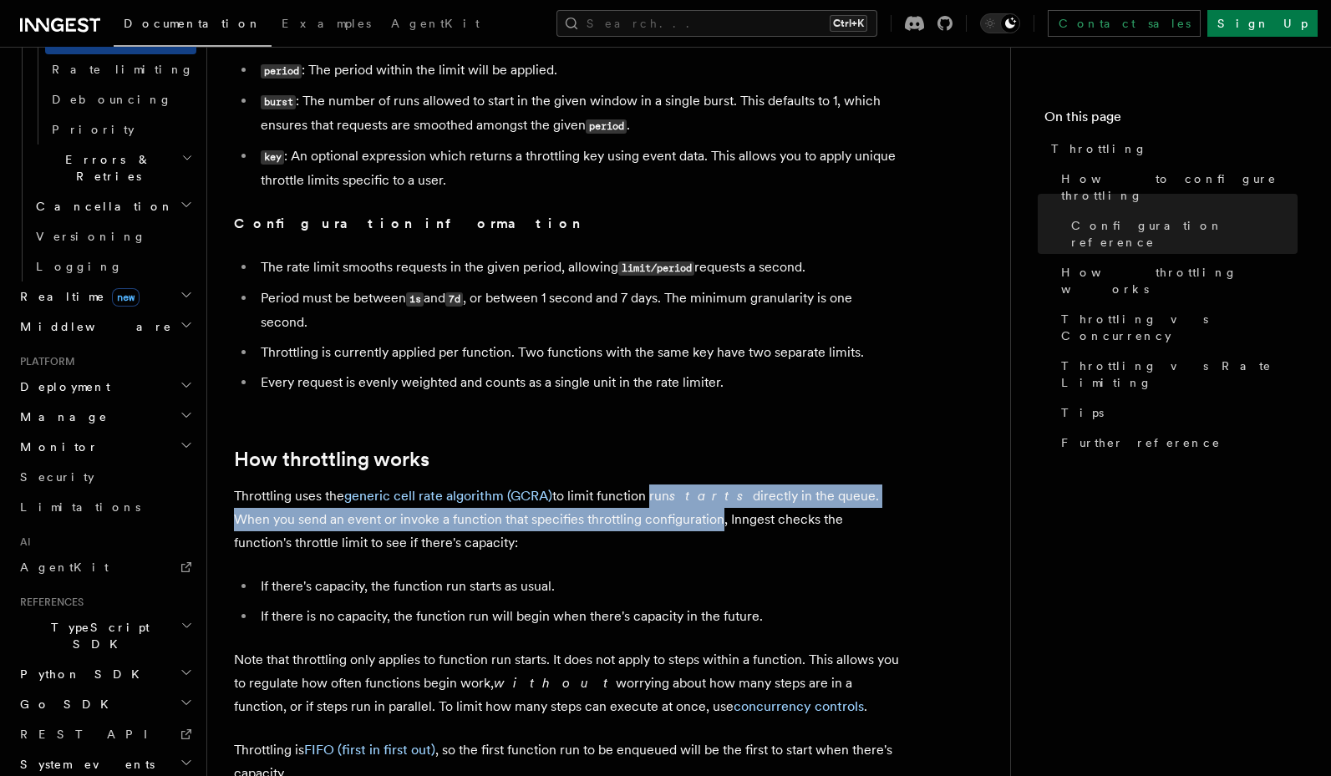
drag, startPoint x: 650, startPoint y: 502, endPoint x: 646, endPoint y: 524, distance: 22.0
click at [646, 524] on p "Throttling uses the generic cell rate algorithm (GCRA) to limit function run st…" at bounding box center [568, 519] width 668 height 70
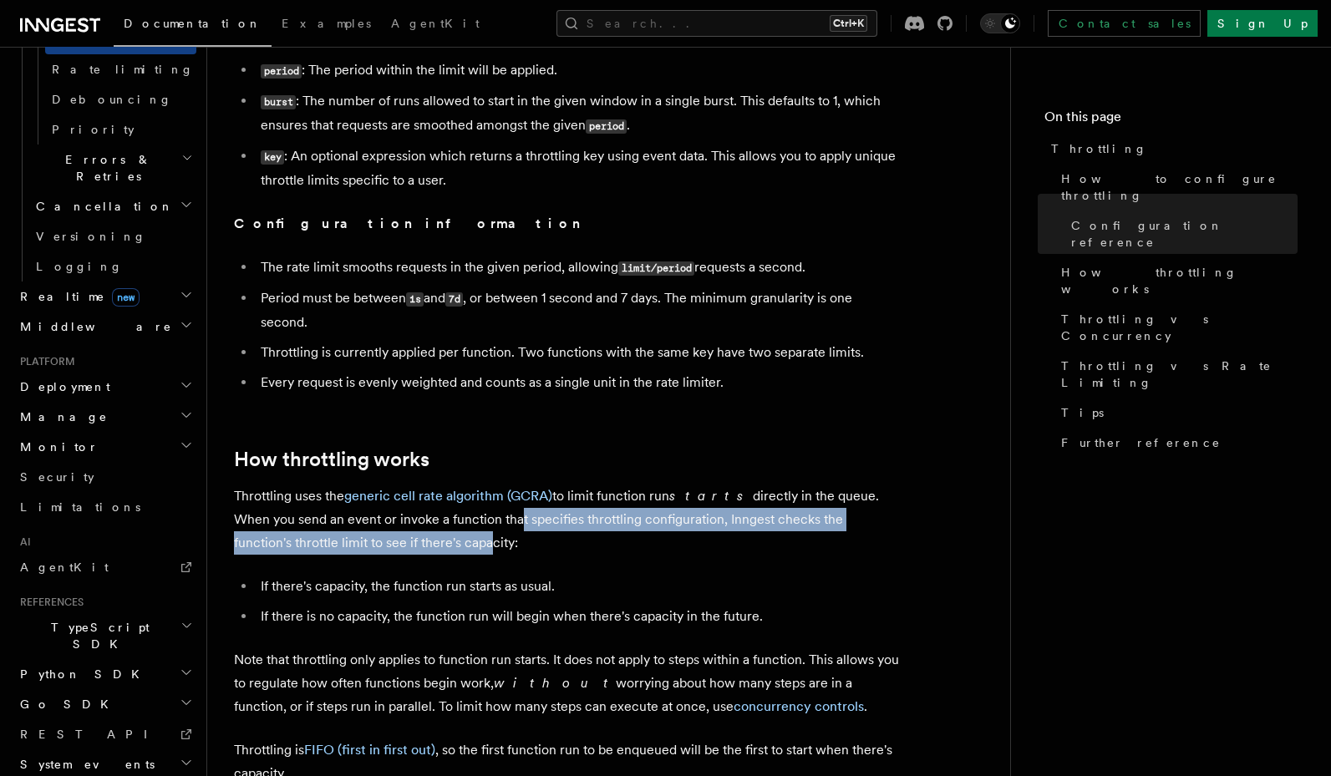
drag, startPoint x: 449, startPoint y: 530, endPoint x: 378, endPoint y: 546, distance: 73.7
click at [378, 546] on p "Throttling uses the generic cell rate algorithm (GCRA) to limit function run st…" at bounding box center [568, 519] width 668 height 70
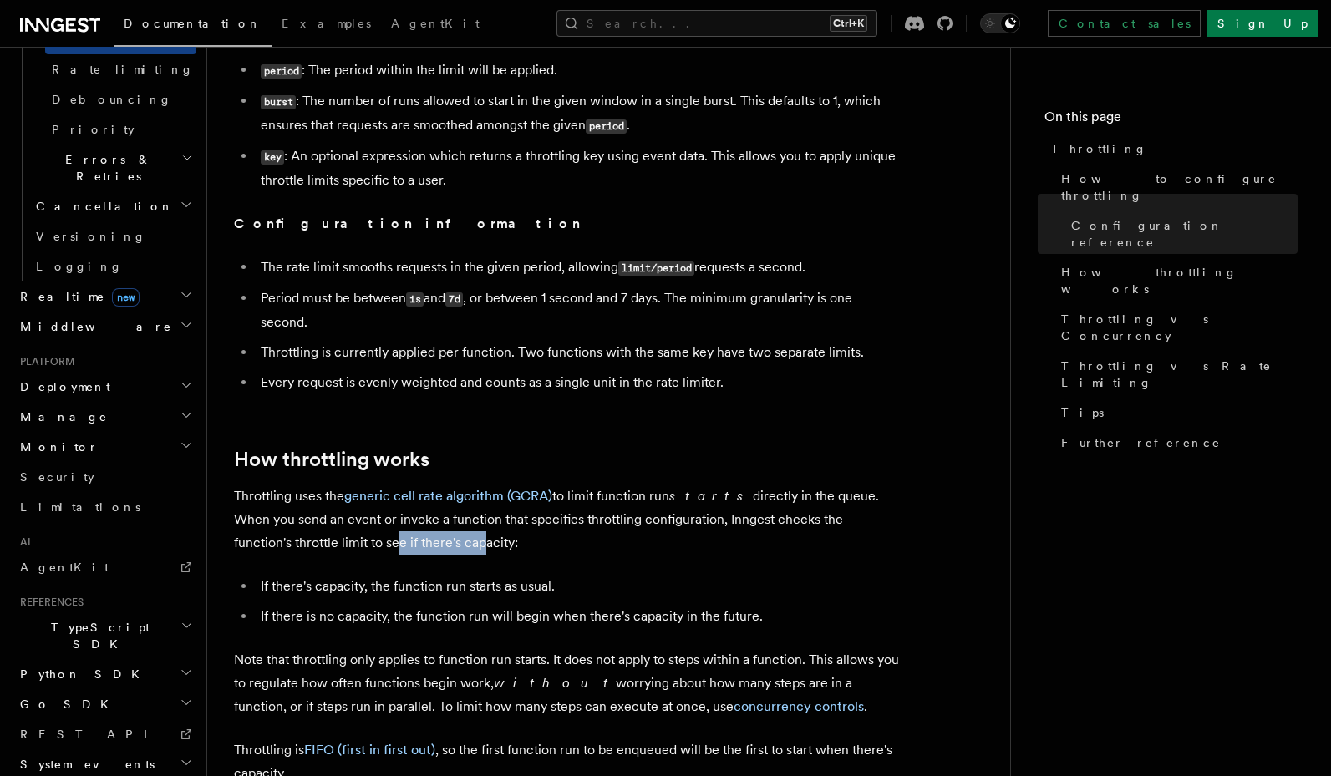
drag, startPoint x: 370, startPoint y: 546, endPoint x: 286, endPoint y: 545, distance: 84.4
click at [286, 545] on p "Throttling uses the generic cell rate algorithm (GCRA) to limit function run st…" at bounding box center [568, 519] width 668 height 70
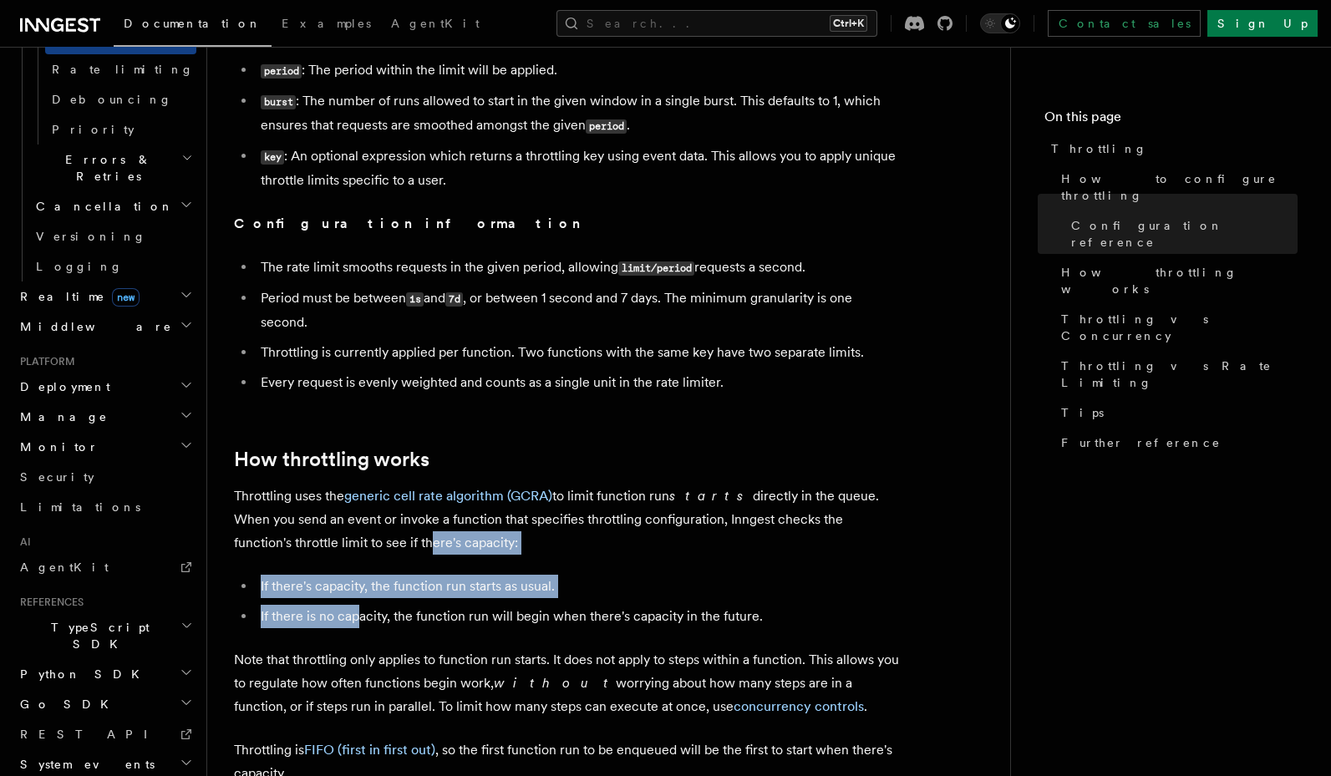
drag, startPoint x: 318, startPoint y: 545, endPoint x: 357, endPoint y: 615, distance: 79.7
click at [357, 615] on article "Features Inngest Functions Flow Control Throttling Throttling allows you to spe…" at bounding box center [608, 548] width 749 height 2553
click at [358, 615] on li "If there is no capacity, the function run will begin when there's capacity in t…" at bounding box center [579, 616] width 646 height 23
drag, startPoint x: 378, startPoint y: 595, endPoint x: 394, endPoint y: 612, distance: 24.2
click at [394, 612] on ul "If there's capacity, the function run starts as usual. If there is no capacity,…" at bounding box center [568, 601] width 668 height 53
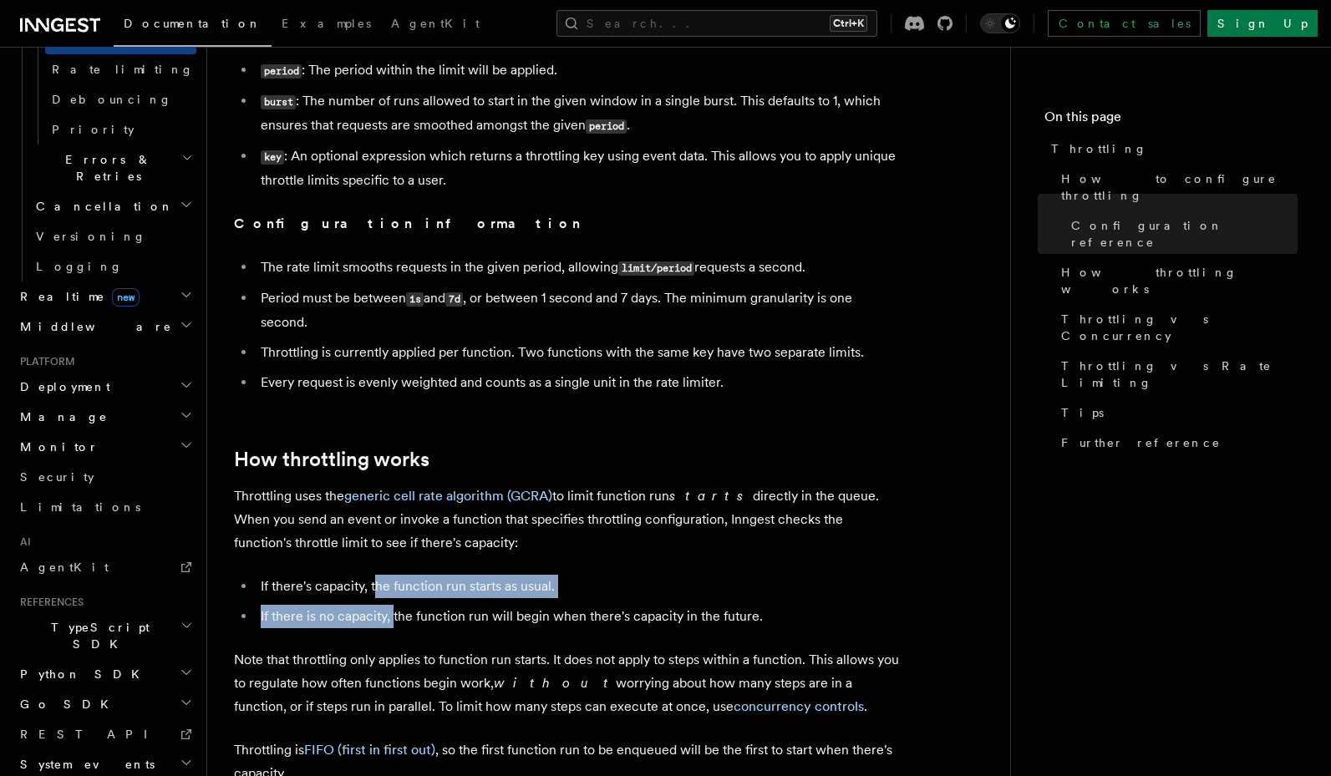
click at [394, 612] on li "If there is no capacity, the function run will begin when there's capacity in t…" at bounding box center [579, 616] width 646 height 23
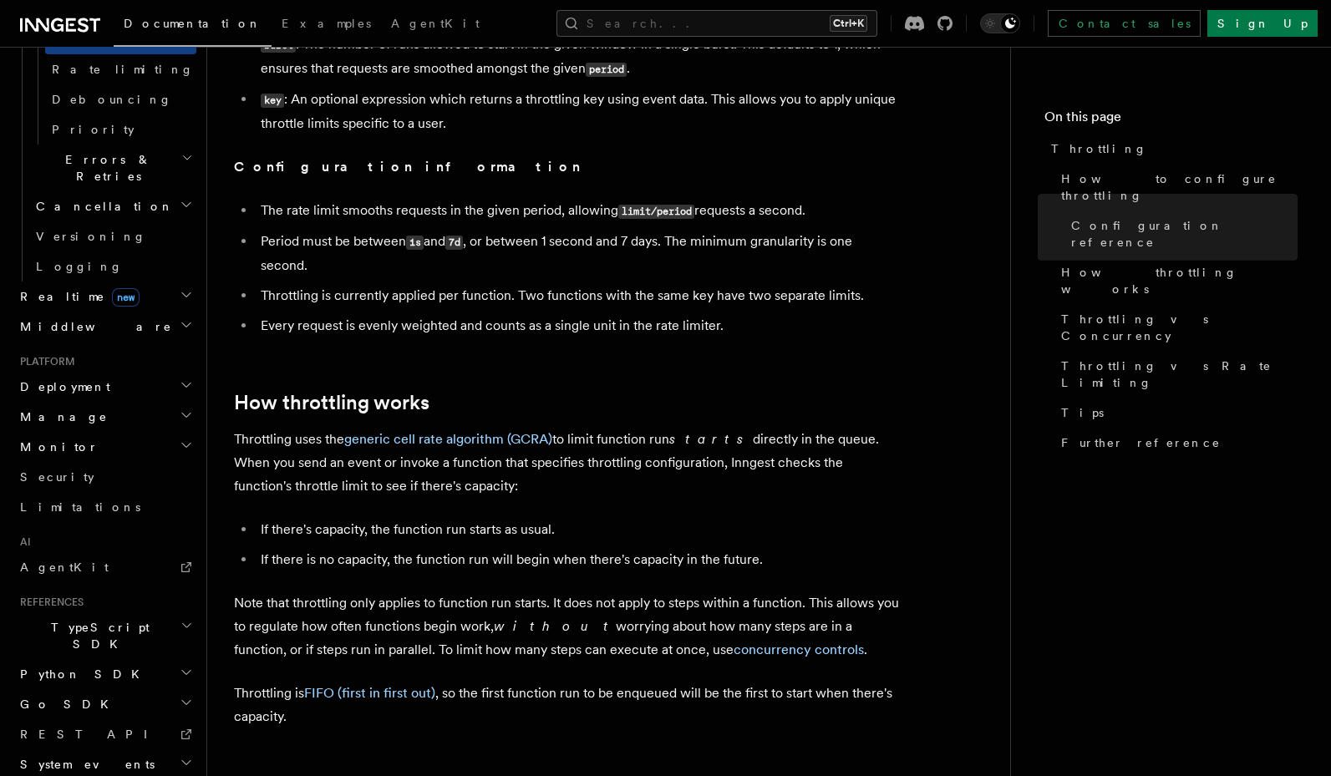
scroll to position [902, 0]
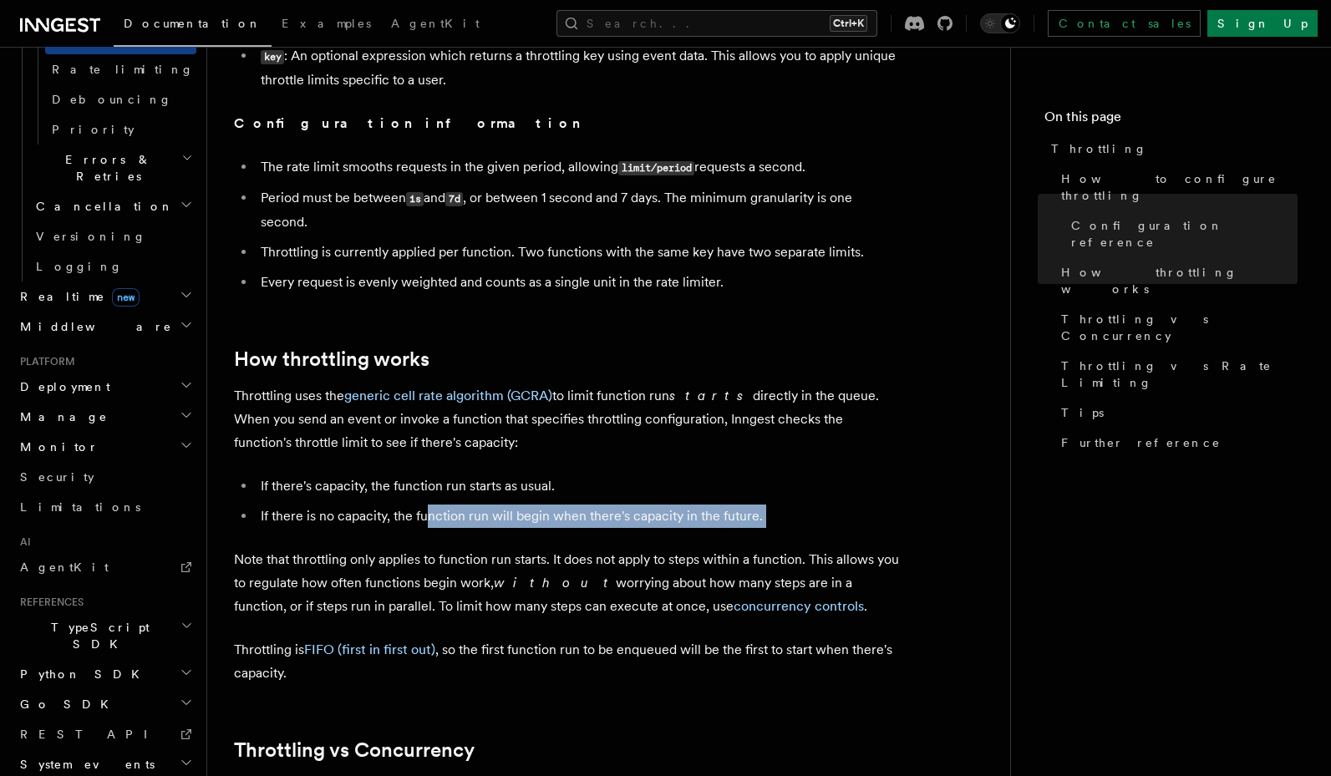
drag, startPoint x: 425, startPoint y: 514, endPoint x: 422, endPoint y: 537, distance: 23.6
click at [422, 537] on article "Features Inngest Functions Flow Control Throttling Throttling allows you to spe…" at bounding box center [608, 447] width 749 height 2553
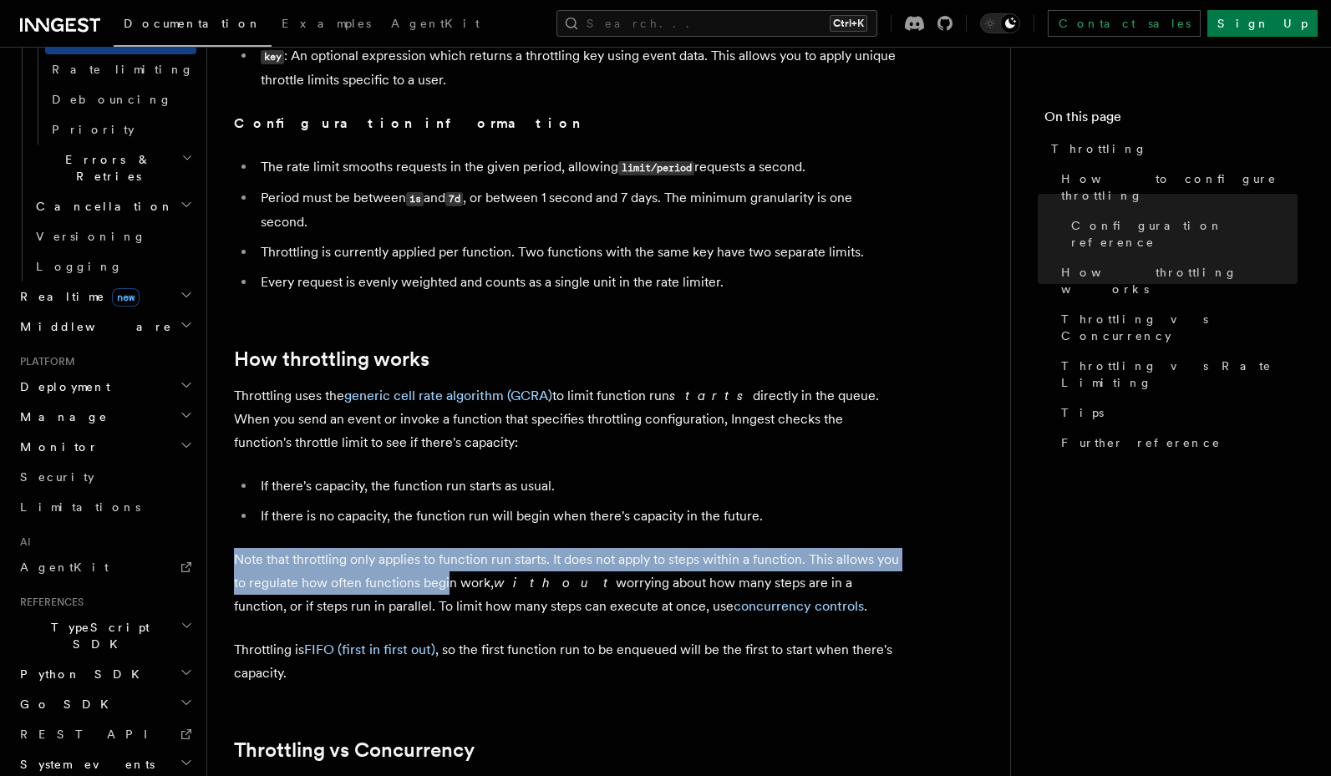
drag, startPoint x: 468, startPoint y: 531, endPoint x: 452, endPoint y: 581, distance: 52.6
click at [452, 581] on article "Features Inngest Functions Flow Control Throttling Throttling allows you to spe…" at bounding box center [608, 447] width 749 height 2553
click at [452, 581] on p "Note that throttling only applies to function run starts. It does not apply to …" at bounding box center [568, 583] width 668 height 70
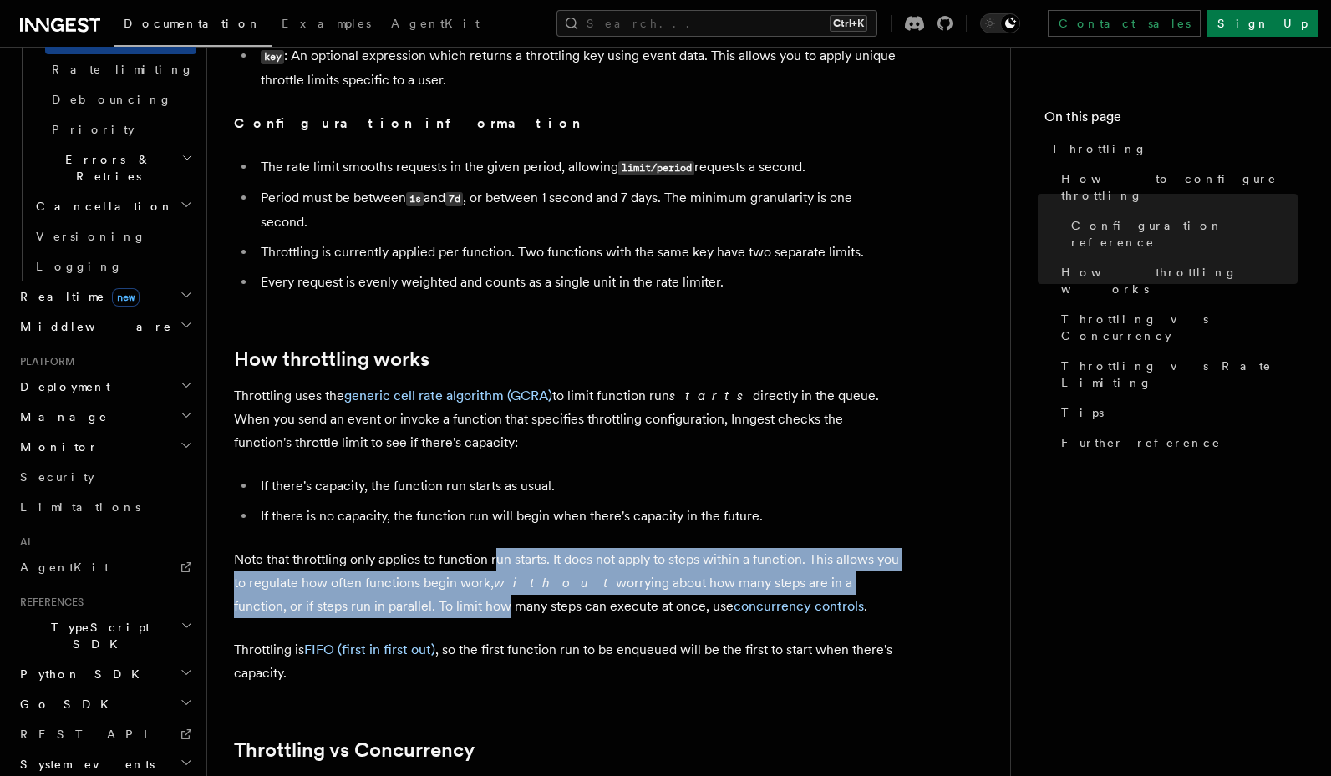
drag, startPoint x: 495, startPoint y: 560, endPoint x: 384, endPoint y: 600, distance: 118.1
click at [384, 600] on p "Note that throttling only applies to function run starts. It does not apply to …" at bounding box center [568, 583] width 668 height 70
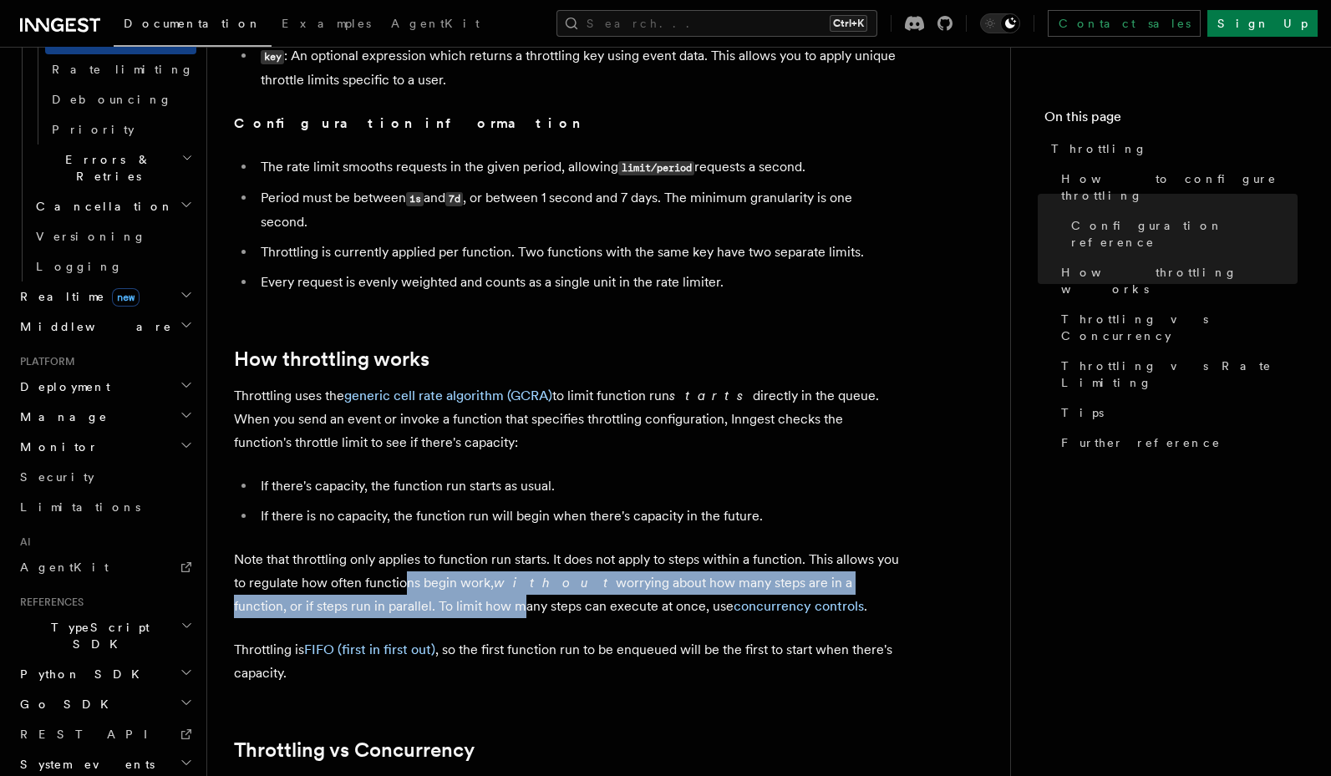
drag, startPoint x: 405, startPoint y: 584, endPoint x: 397, endPoint y: 605, distance: 22.5
click at [397, 605] on p "Note that throttling only applies to function run starts. It does not apply to …" at bounding box center [568, 583] width 668 height 70
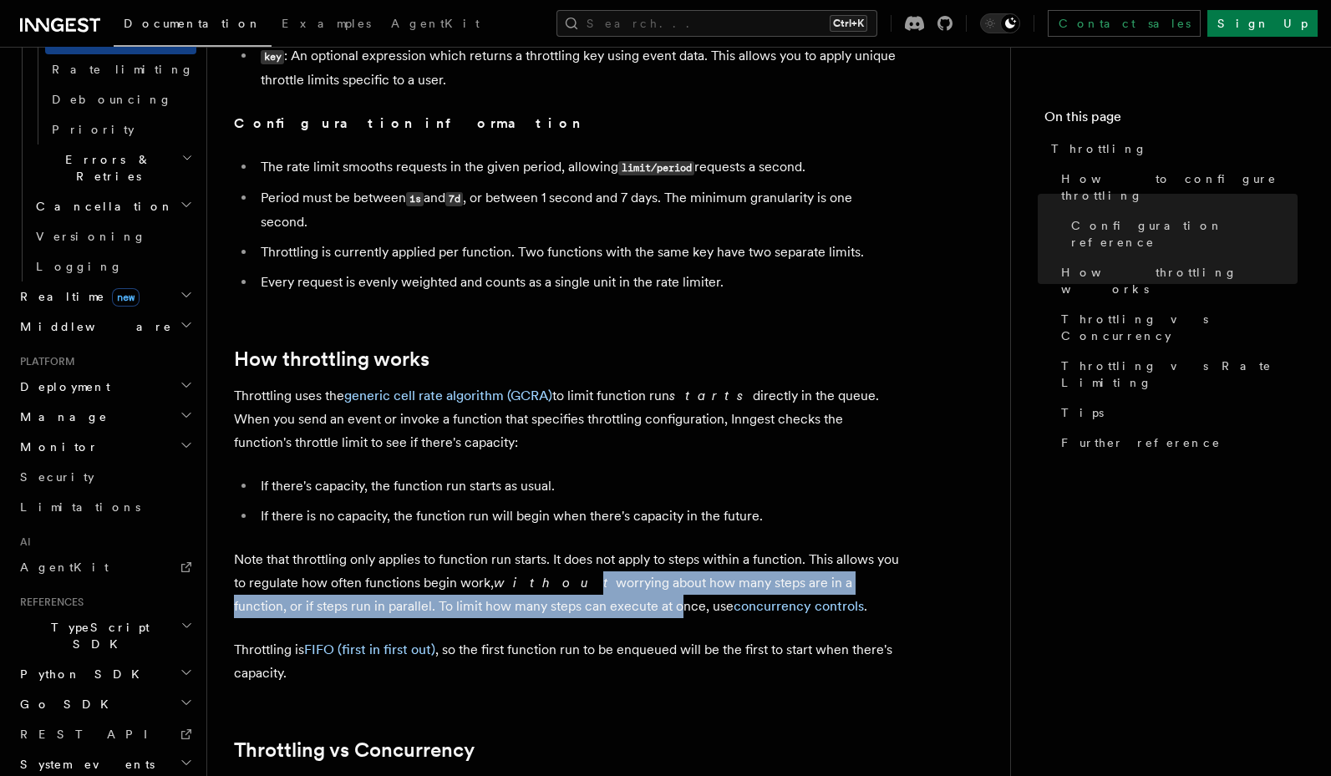
drag, startPoint x: 552, startPoint y: 581, endPoint x: 558, endPoint y: 604, distance: 23.3
click at [558, 604] on p "Note that throttling only applies to function run starts. It does not apply to …" at bounding box center [568, 583] width 668 height 70
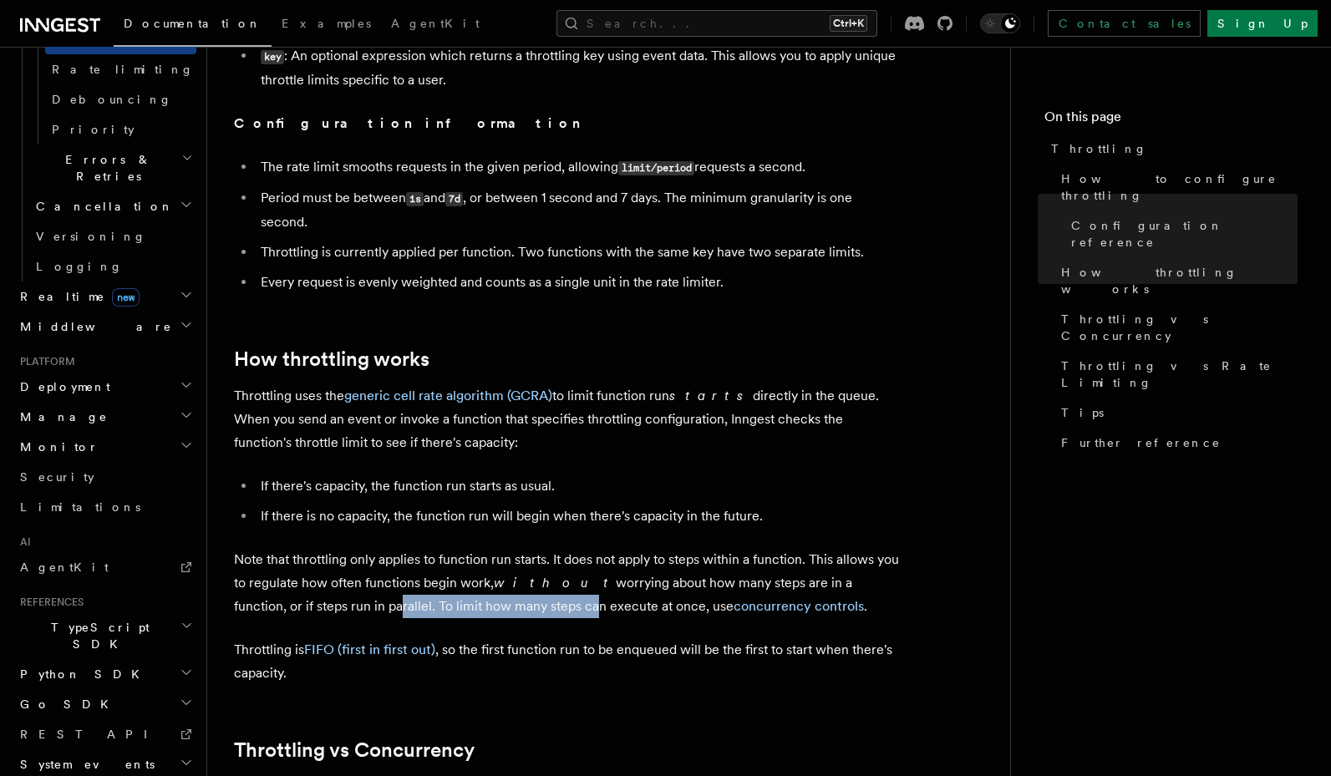
drag, startPoint x: 465, startPoint y: 606, endPoint x: 281, endPoint y: 611, distance: 184.7
click at [281, 611] on p "Note that throttling only applies to function run starts. It does not apply to …" at bounding box center [568, 583] width 668 height 70
drag, startPoint x: 402, startPoint y: 607, endPoint x: 448, endPoint y: 608, distance: 45.9
click at [448, 608] on p "Note that throttling only applies to function run starts. It does not apply to …" at bounding box center [568, 583] width 668 height 70
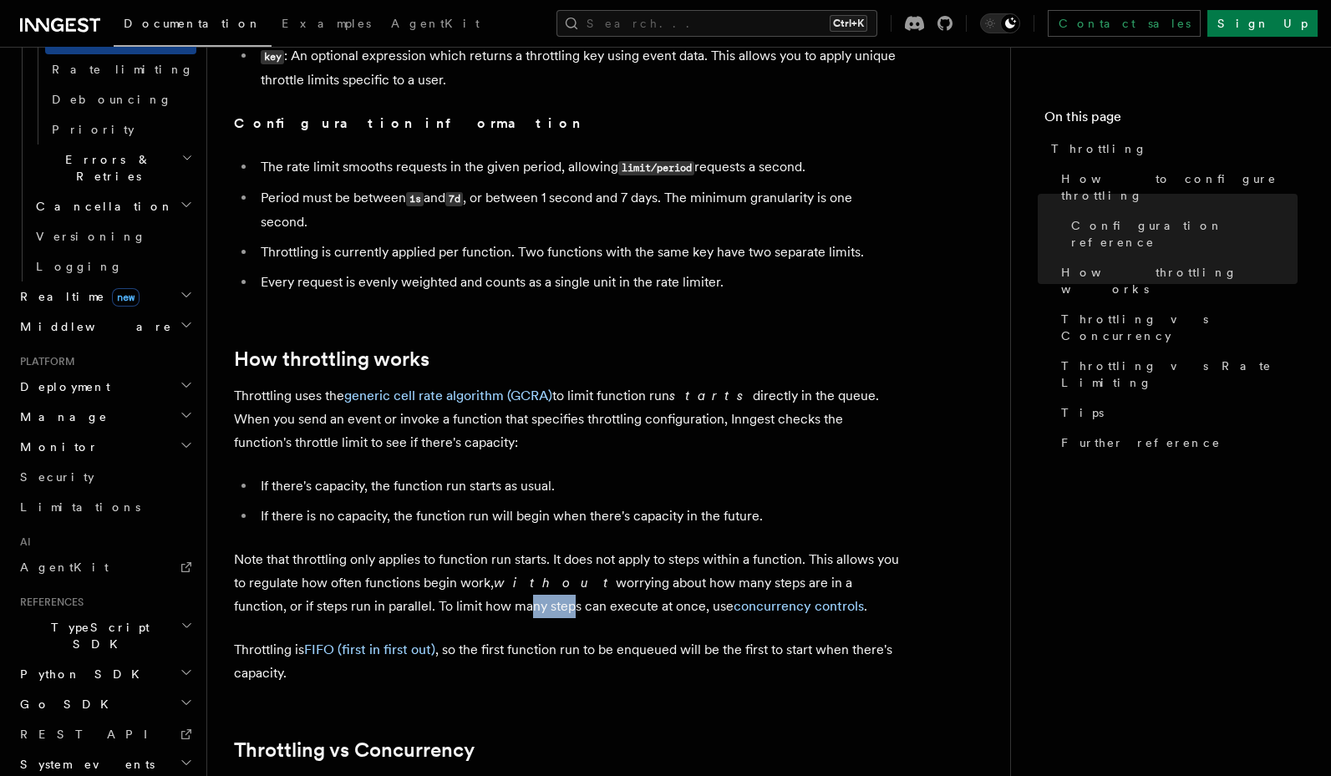
click at [448, 608] on p "Note that throttling only applies to function run starts. It does not apply to …" at bounding box center [568, 583] width 668 height 70
click at [733, 600] on link "concurrency controls" at bounding box center [798, 606] width 130 height 16
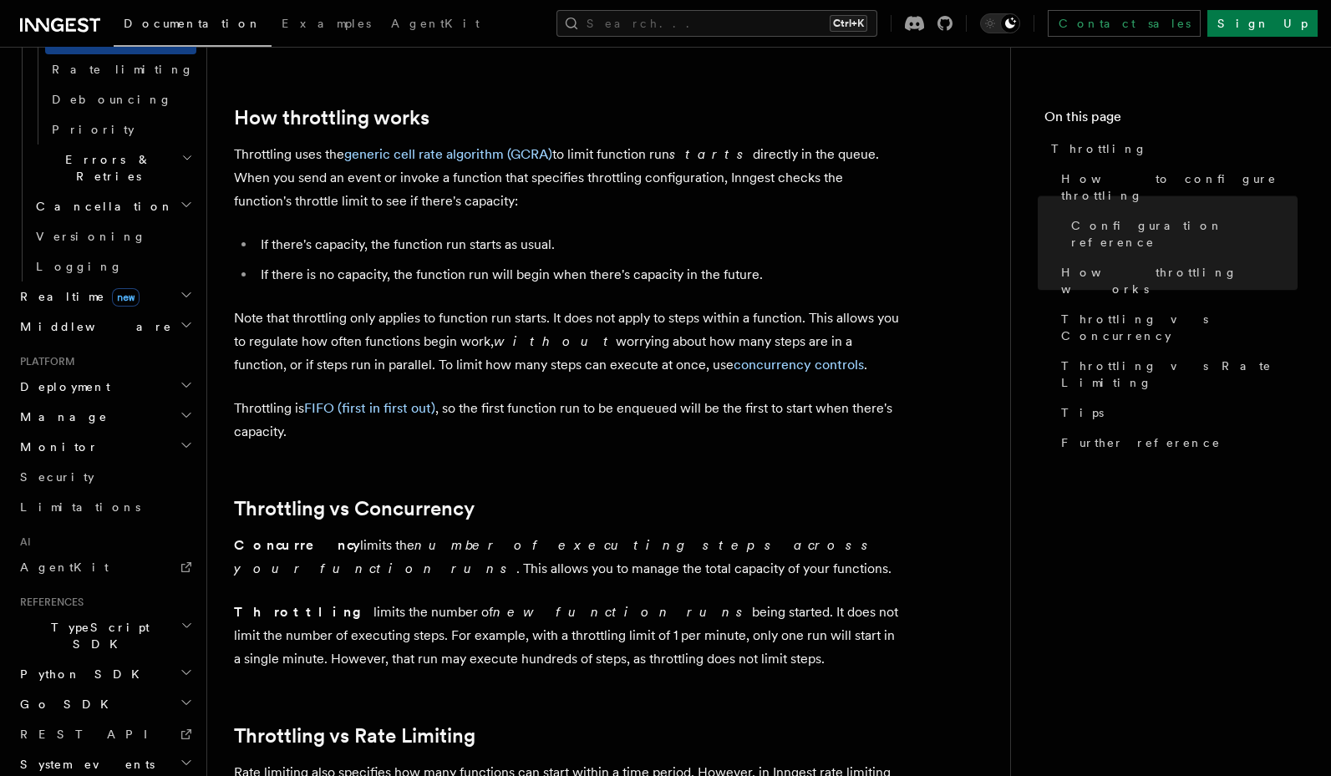
scroll to position [1203, 0]
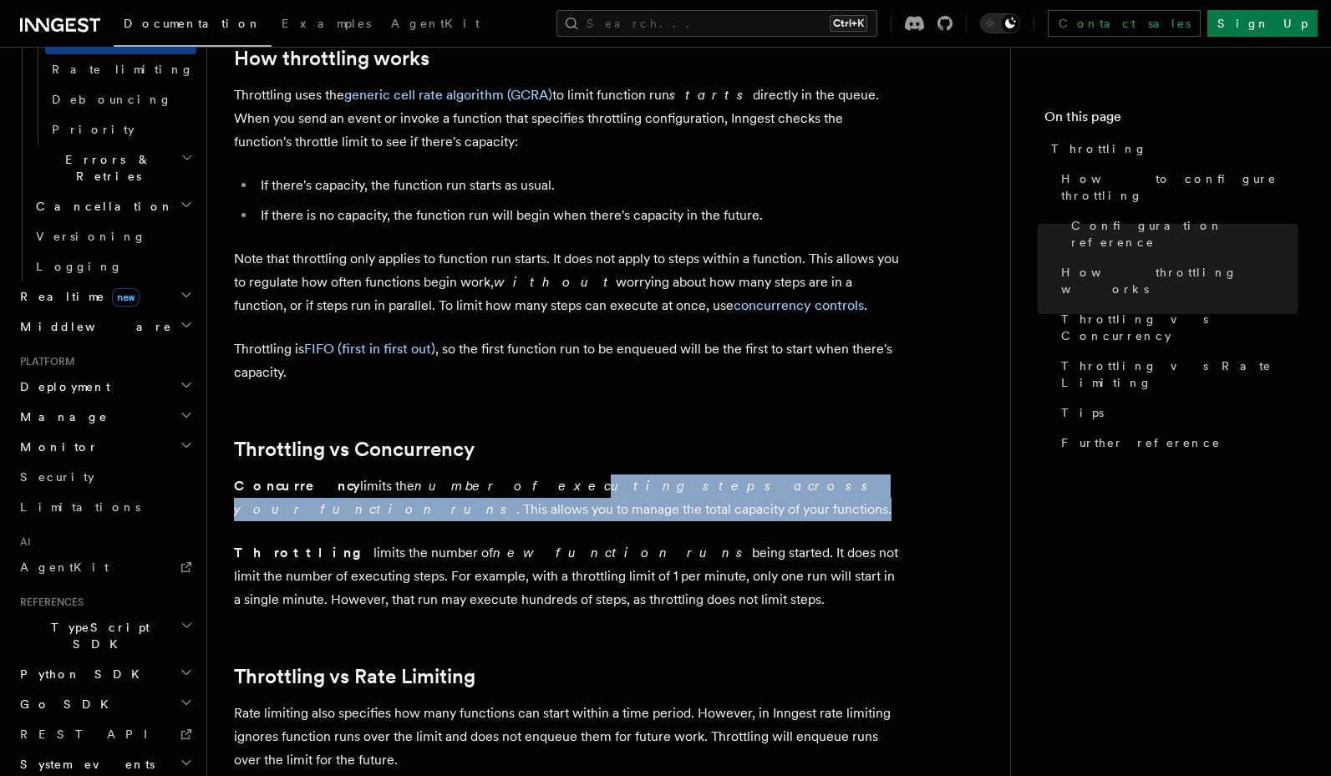
drag, startPoint x: 467, startPoint y: 493, endPoint x: 459, endPoint y: 515, distance: 23.8
click at [459, 515] on p "Concurrency limits the number of executing steps across your function runs . Th…" at bounding box center [568, 497] width 668 height 47
drag, startPoint x: 510, startPoint y: 489, endPoint x: 510, endPoint y: 515, distance: 25.1
click at [510, 515] on p "Concurrency limits the number of executing steps across your function runs . Th…" at bounding box center [568, 497] width 668 height 47
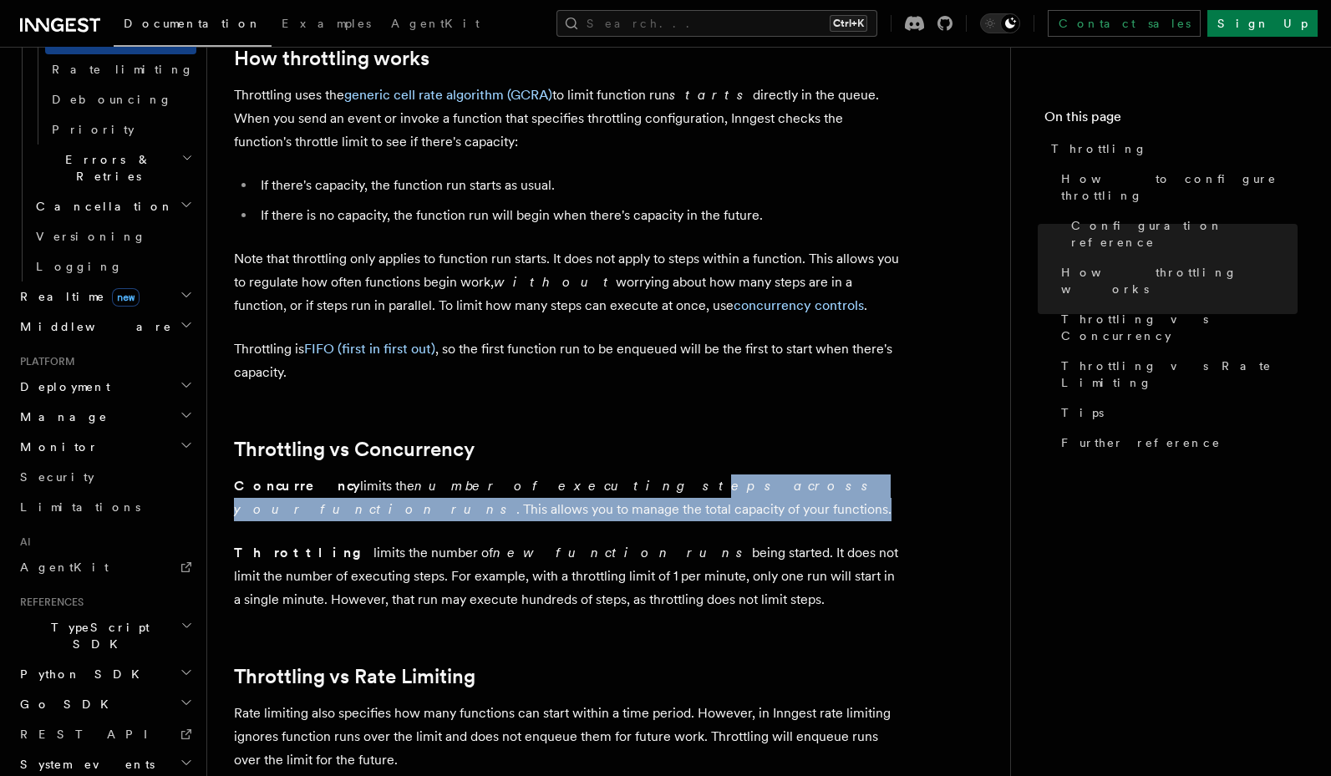
click at [510, 515] on p "Concurrency limits the number of executing steps across your function runs . Th…" at bounding box center [568, 497] width 668 height 47
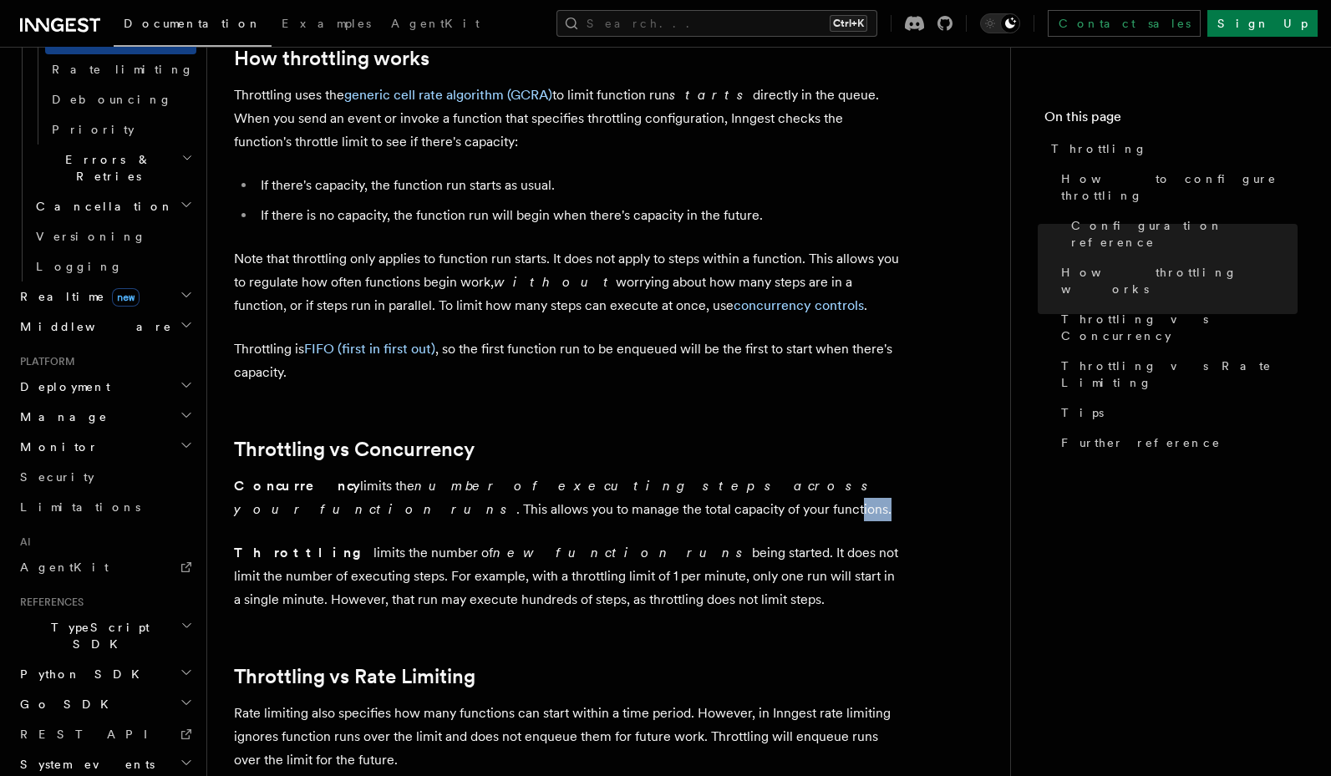
drag, startPoint x: 349, startPoint y: 515, endPoint x: 337, endPoint y: 530, distance: 19.0
click at [337, 530] on article "Features Inngest Functions Flow Control Throttling Throttling allows you to spe…" at bounding box center [608, 147] width 749 height 2553
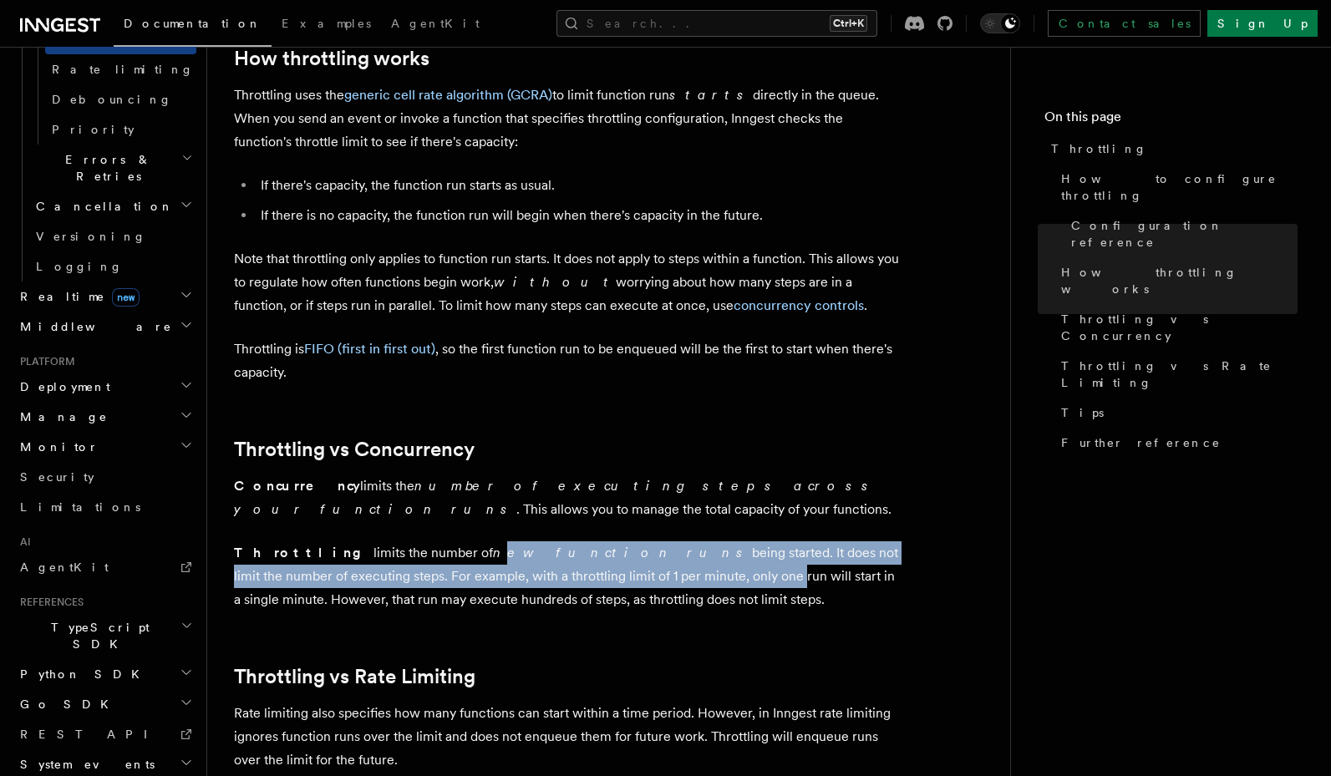
drag, startPoint x: 423, startPoint y: 555, endPoint x: 582, endPoint y: 580, distance: 160.5
click at [582, 580] on p "Throttling limits the number of new function runs being started. It does not li…" at bounding box center [568, 576] width 668 height 70
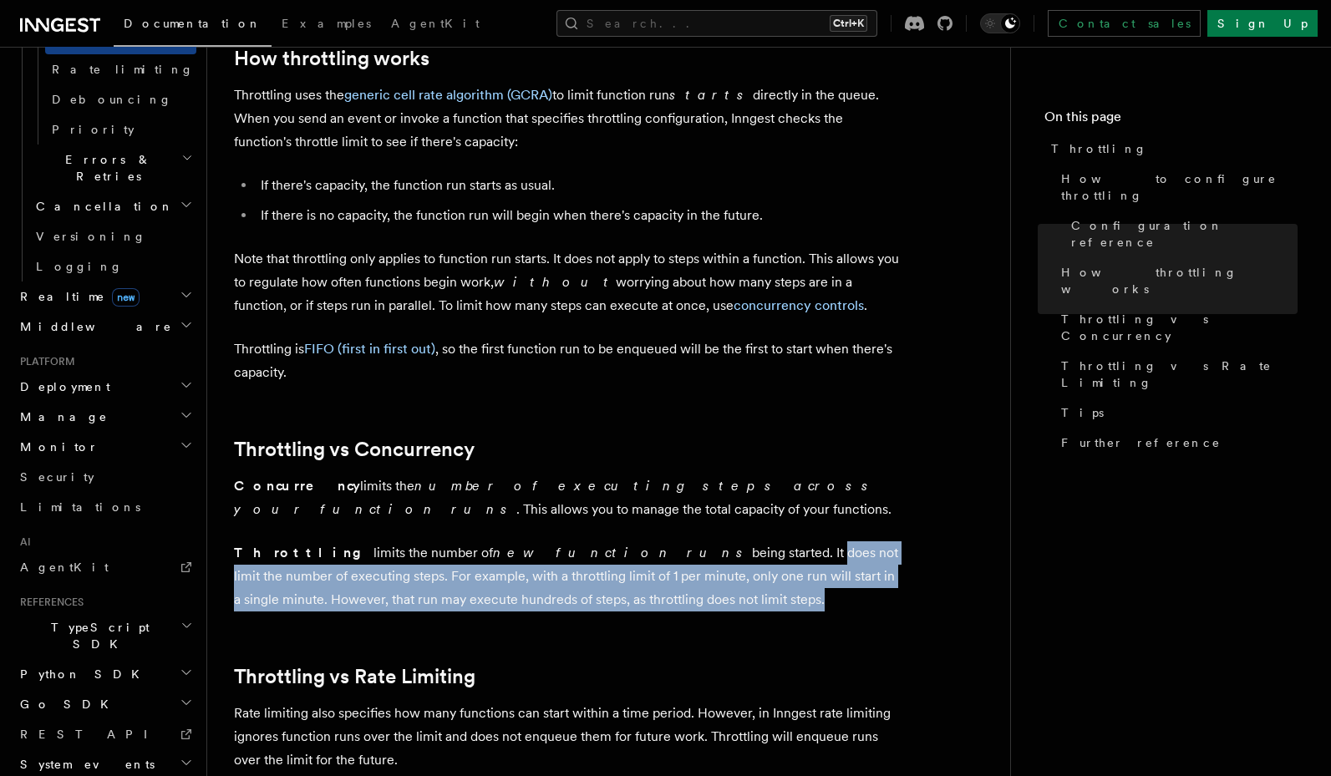
drag, startPoint x: 621, startPoint y: 550, endPoint x: 611, endPoint y: 592, distance: 42.8
click at [611, 592] on p "Throttling limits the number of new function runs being started. It does not li…" at bounding box center [568, 576] width 668 height 70
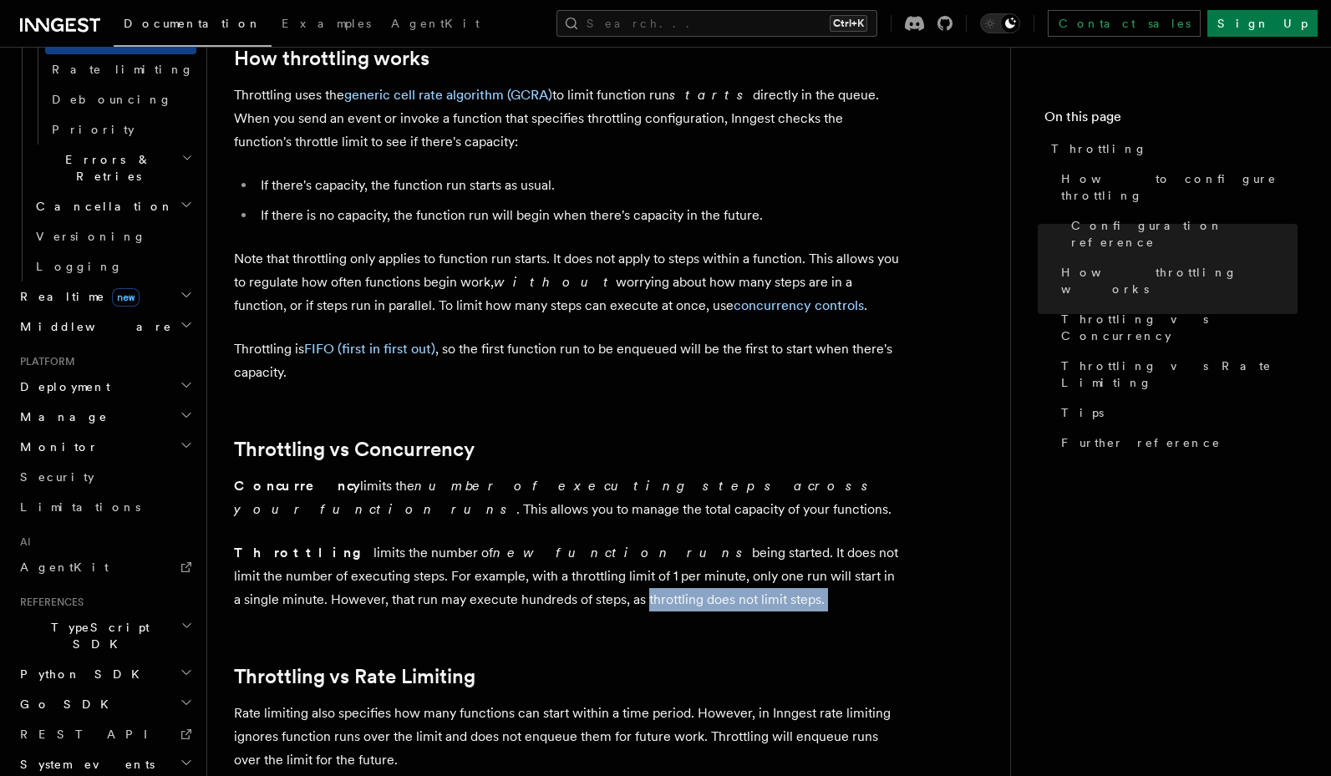
drag, startPoint x: 429, startPoint y: 592, endPoint x: 415, endPoint y: 611, distance: 23.9
click at [415, 611] on article "Features Inngest Functions Flow Control Throttling Throttling allows you to spe…" at bounding box center [608, 147] width 749 height 2553
click at [416, 591] on p "Throttling limits the number of new function runs being started. It does not li…" at bounding box center [568, 576] width 668 height 70
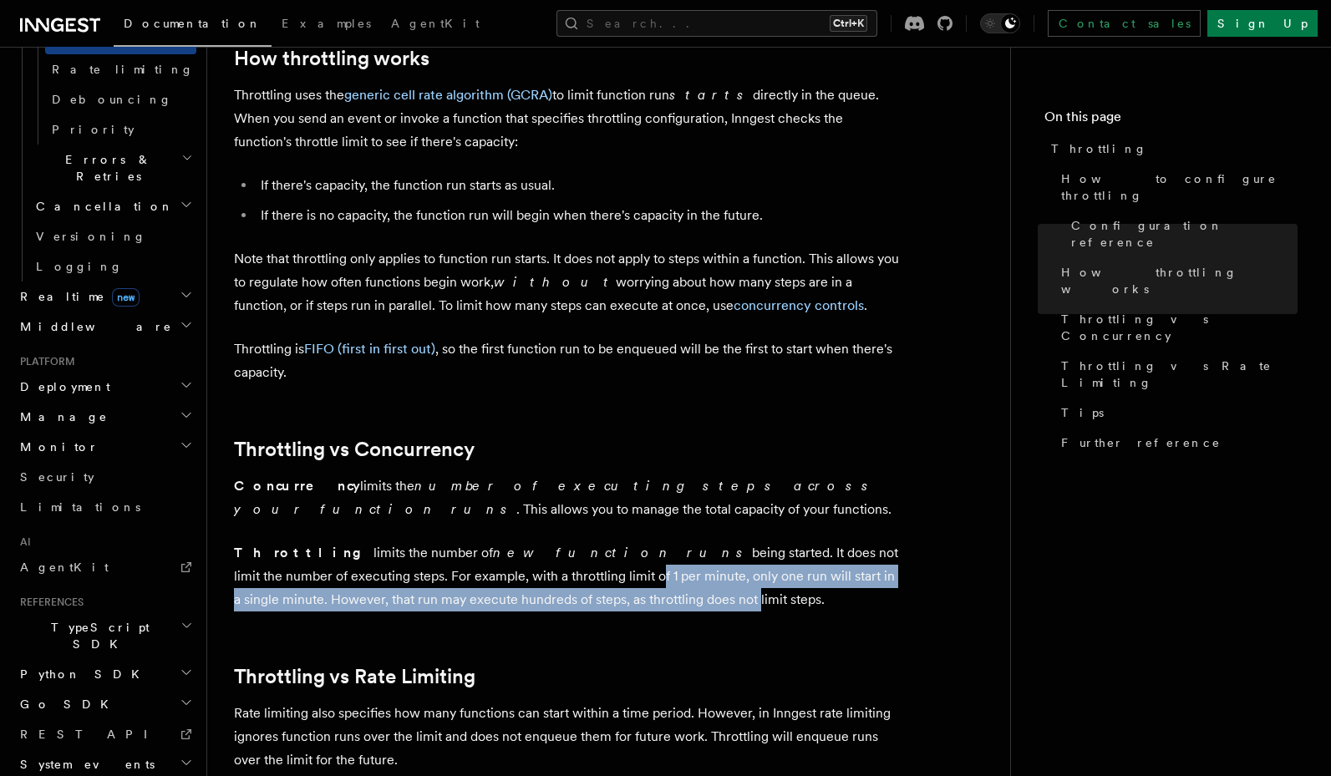
drag, startPoint x: 439, startPoint y: 577, endPoint x: 549, endPoint y: 588, distance: 110.8
click at [549, 588] on p "Throttling limits the number of new function runs being started. It does not li…" at bounding box center [568, 576] width 668 height 70
drag, startPoint x: 549, startPoint y: 588, endPoint x: 391, endPoint y: 577, distance: 158.2
click at [391, 577] on p "Throttling limits the number of new function runs being started. It does not li…" at bounding box center [568, 576] width 668 height 70
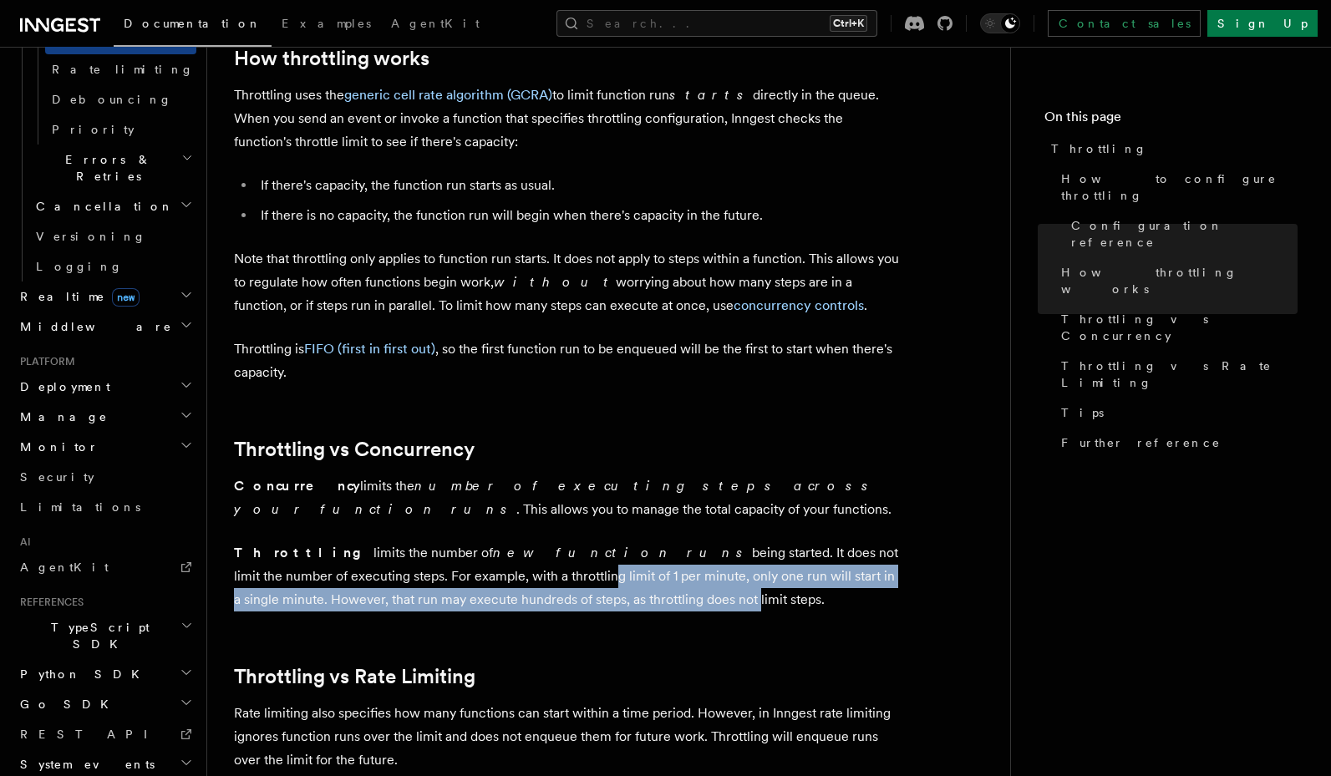
click at [391, 577] on p "Throttling limits the number of new function runs being started. It does not li…" at bounding box center [568, 576] width 668 height 70
drag, startPoint x: 443, startPoint y: 567, endPoint x: 460, endPoint y: 593, distance: 31.3
click at [460, 593] on p "Throttling limits the number of new function runs being started. It does not li…" at bounding box center [568, 576] width 668 height 70
drag, startPoint x: 498, startPoint y: 570, endPoint x: 501, endPoint y: 598, distance: 27.8
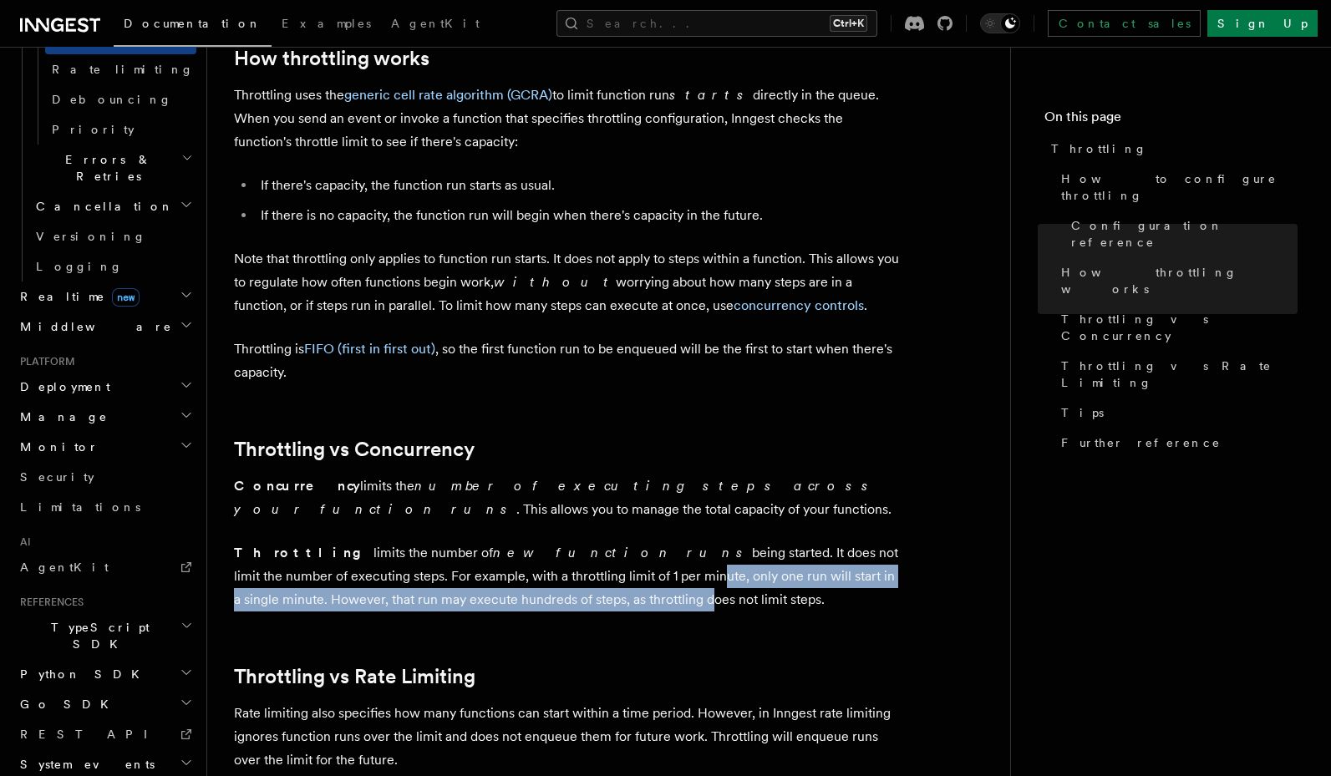
click at [501, 598] on p "Throttling limits the number of new function runs being started. It does not li…" at bounding box center [568, 576] width 668 height 70
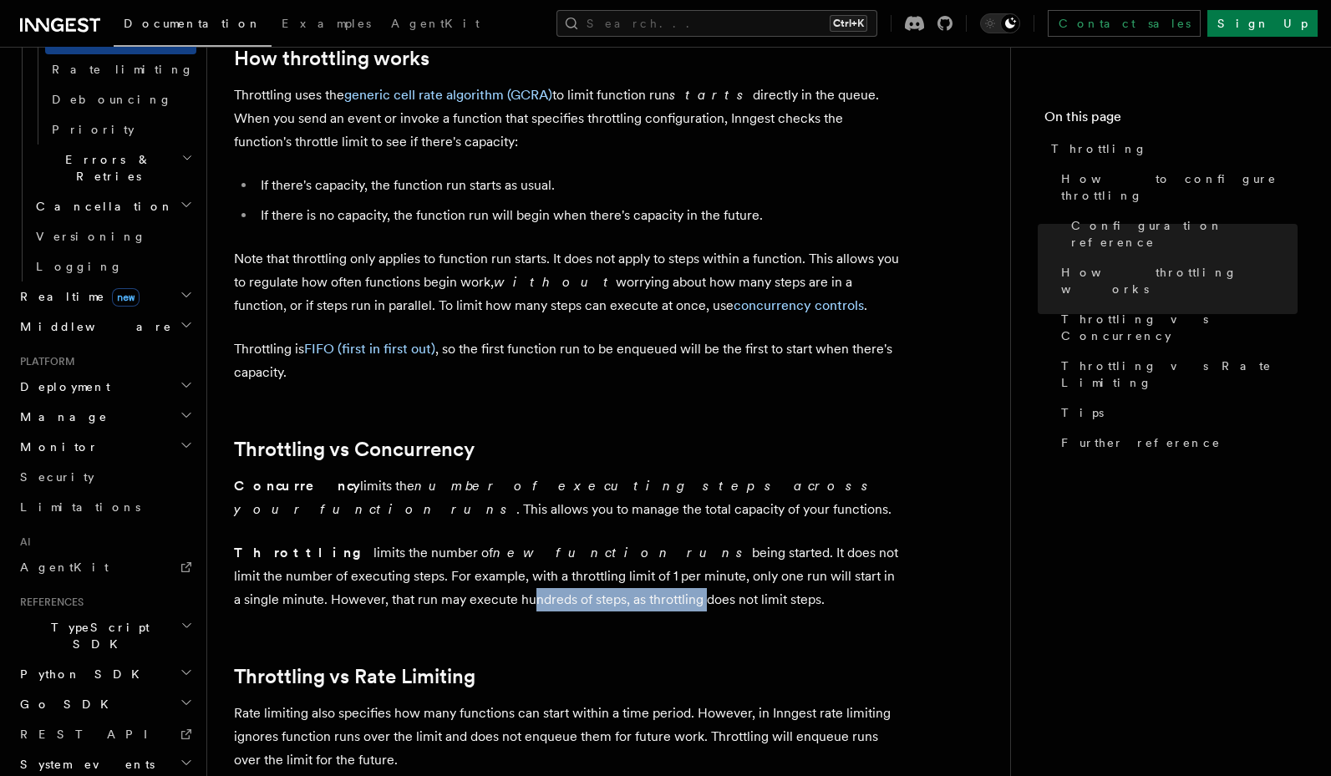
drag, startPoint x: 490, startPoint y: 596, endPoint x: 317, endPoint y: 600, distance: 173.8
click at [317, 600] on p "Throttling limits the number of new function runs being started. It does not li…" at bounding box center [568, 576] width 668 height 70
click at [326, 600] on p "Throttling limits the number of new function runs being started. It does not li…" at bounding box center [568, 576] width 668 height 70
drag, startPoint x: 388, startPoint y: 600, endPoint x: 390, endPoint y: 612, distance: 12.8
click at [390, 612] on article "Features Inngest Functions Flow Control Throttling Throttling allows you to spe…" at bounding box center [608, 147] width 749 height 2553
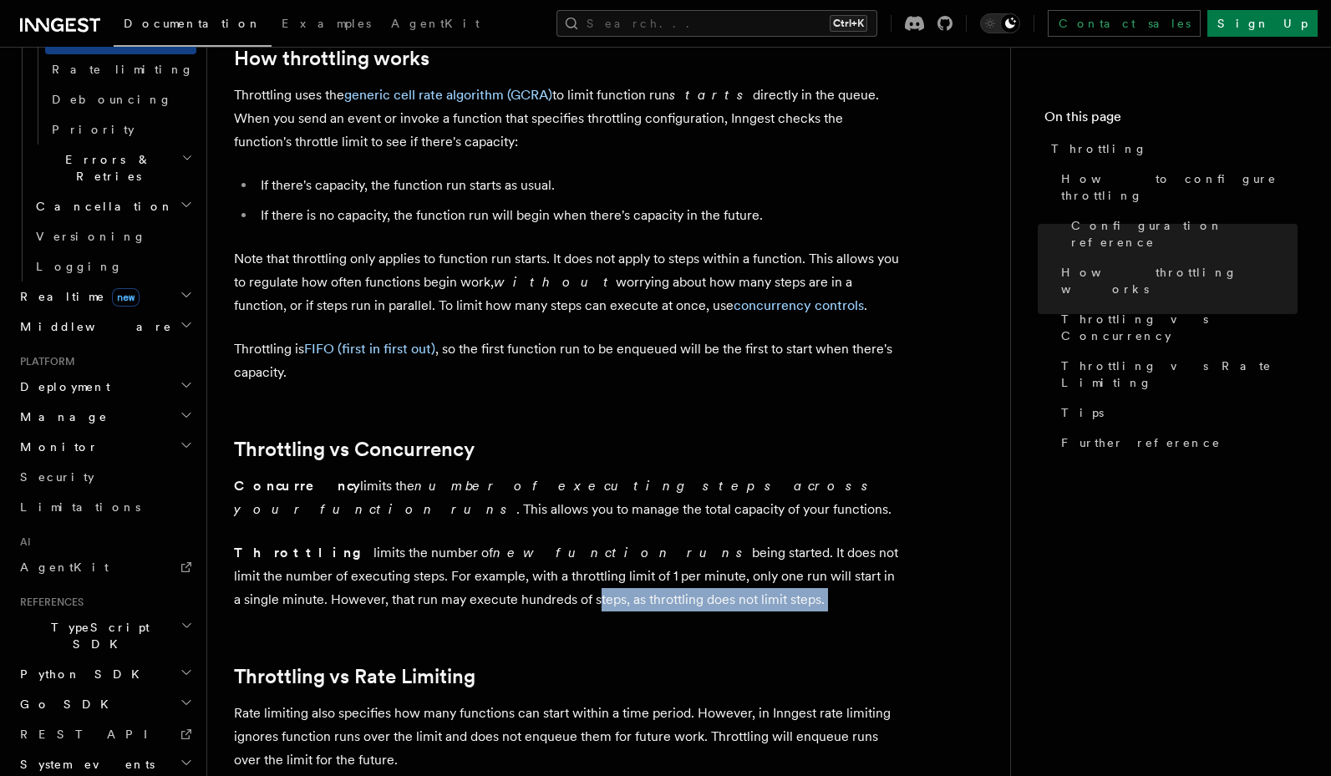
click at [390, 612] on article "Features Inngest Functions Flow Control Throttling Throttling allows you to spe…" at bounding box center [608, 147] width 749 height 2553
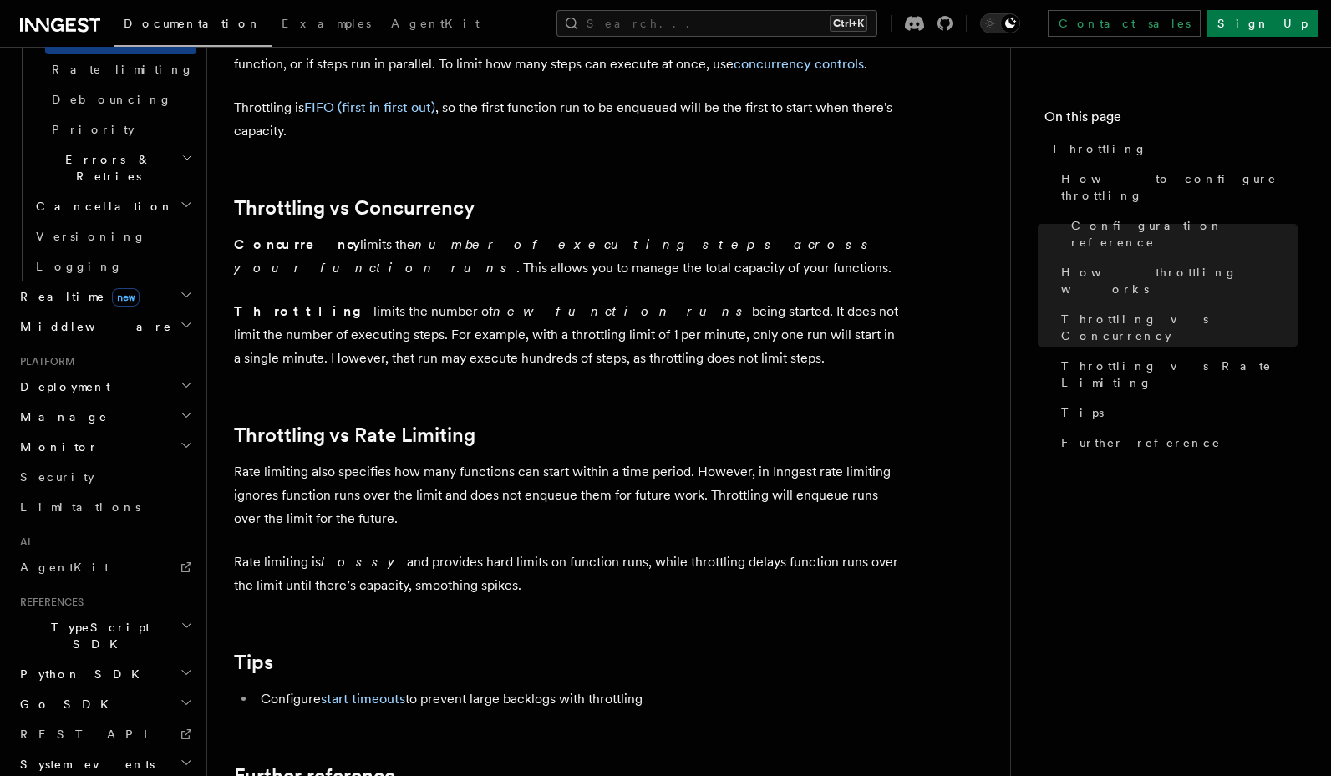
scroll to position [1503, 0]
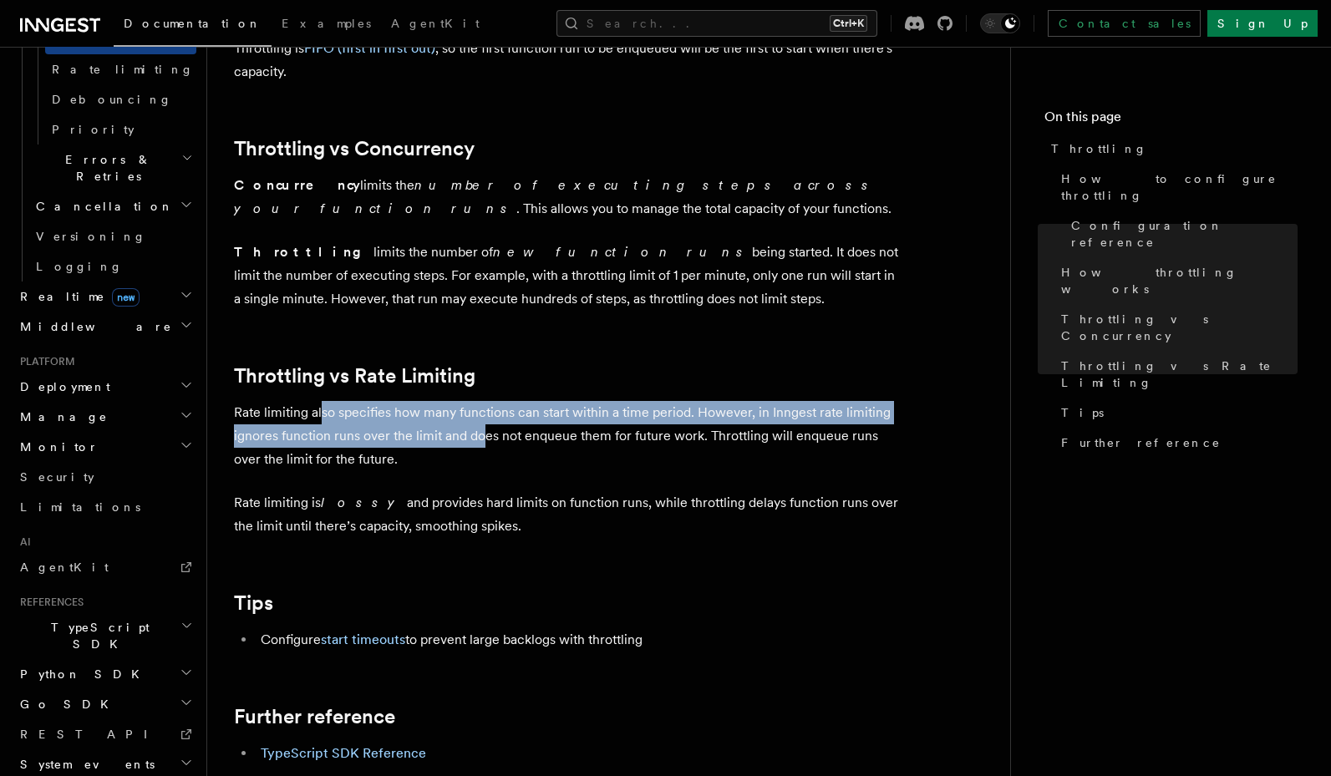
drag, startPoint x: 320, startPoint y: 435, endPoint x: 480, endPoint y: 442, distance: 160.5
click at [480, 442] on p "Rate limiting also specifies how many functions can start within a time period.…" at bounding box center [568, 436] width 668 height 70
drag, startPoint x: 510, startPoint y: 417, endPoint x: 509, endPoint y: 439, distance: 22.6
click at [509, 439] on p "Rate limiting also specifies how many functions can start within a time period.…" at bounding box center [568, 436] width 668 height 70
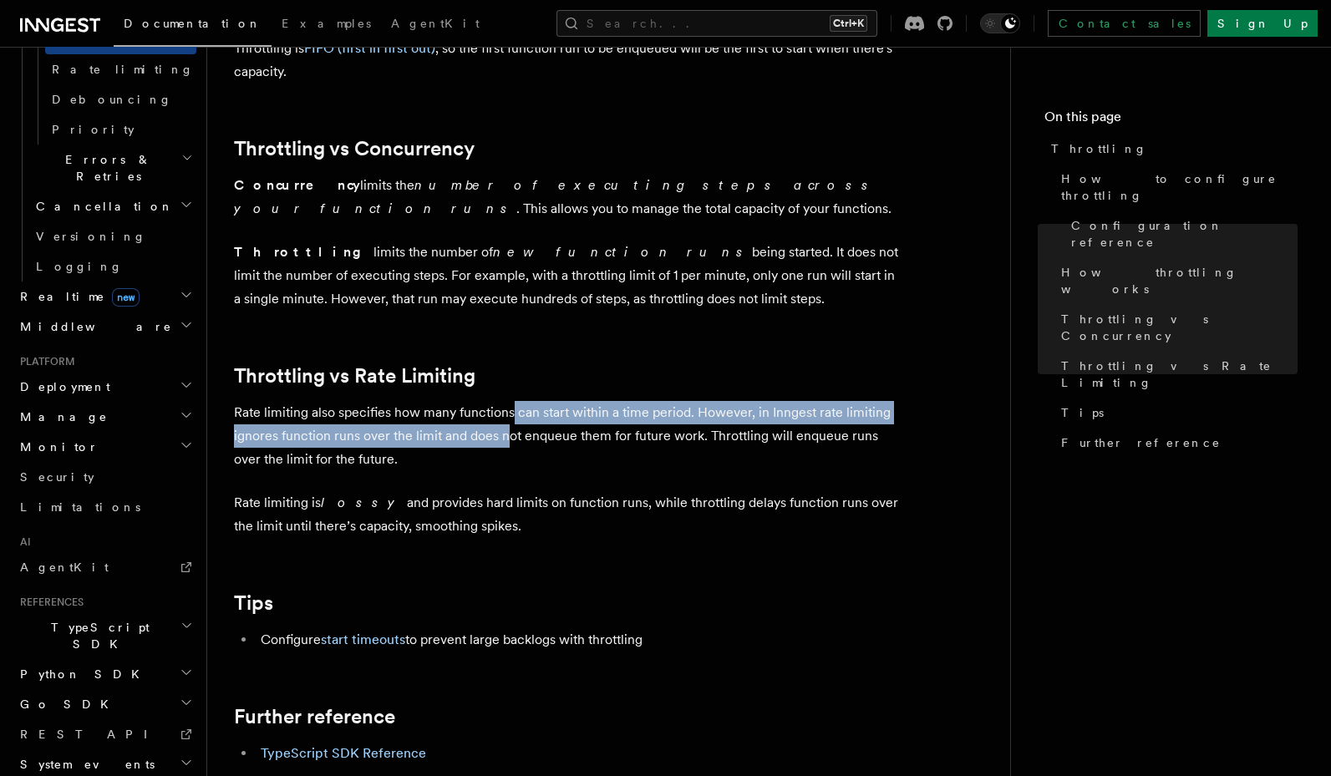
click at [509, 439] on p "Rate limiting also specifies how many functions can start within a time period.…" at bounding box center [568, 436] width 668 height 70
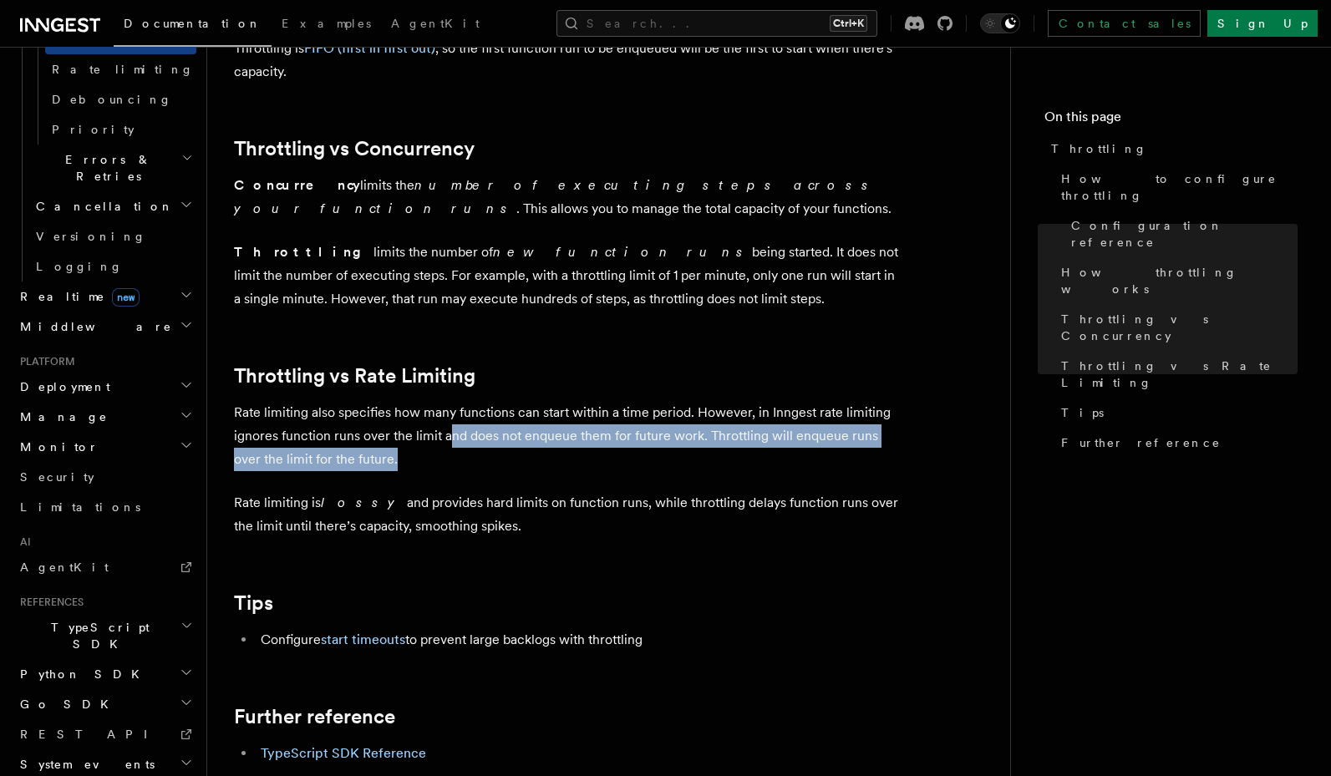
drag, startPoint x: 434, startPoint y: 442, endPoint x: 432, endPoint y: 456, distance: 14.4
click at [432, 456] on p "Rate limiting also specifies how many functions can start within a time period.…" at bounding box center [568, 436] width 668 height 70
drag, startPoint x: 591, startPoint y: 439, endPoint x: 592, endPoint y: 466, distance: 27.6
click at [592, 466] on p "Rate limiting also specifies how many functions can start within a time period.…" at bounding box center [568, 436] width 668 height 70
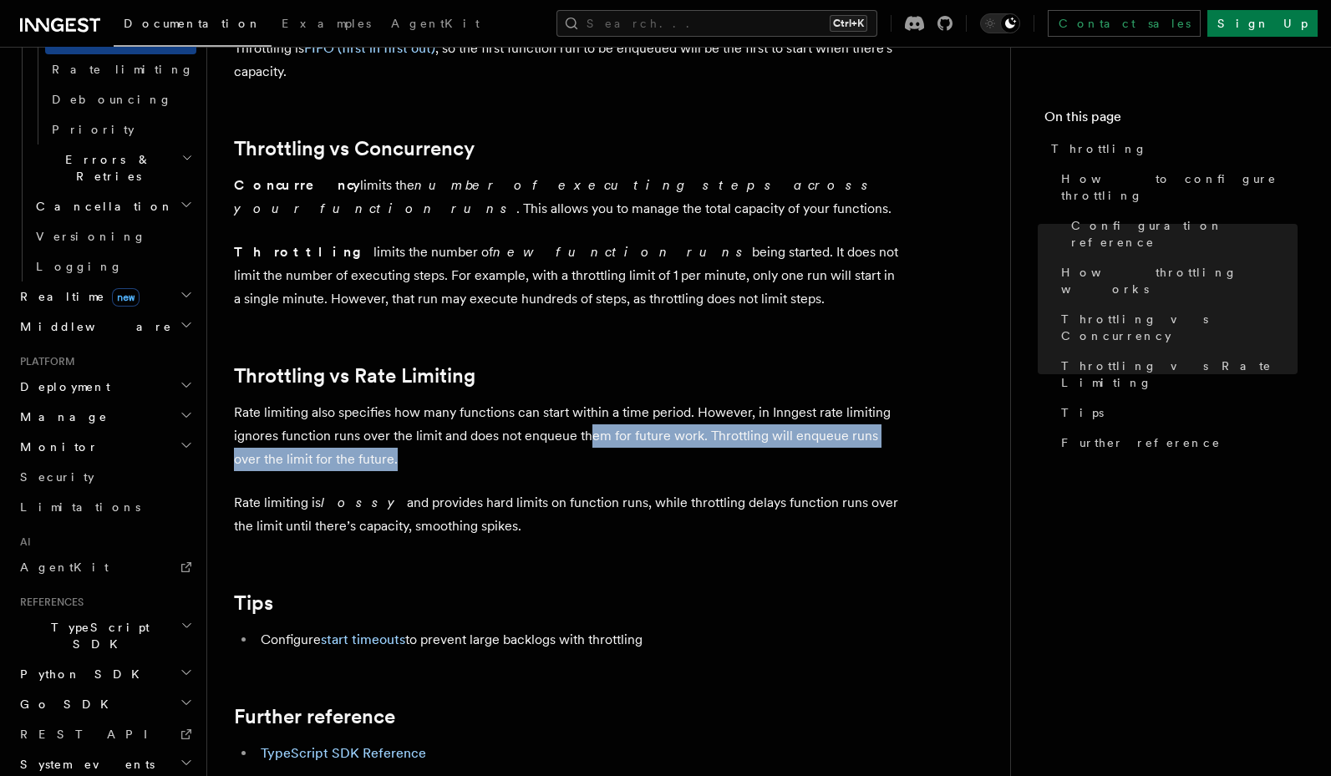
click at [592, 466] on p "Rate limiting also specifies how many functions can start within a time period.…" at bounding box center [568, 436] width 668 height 70
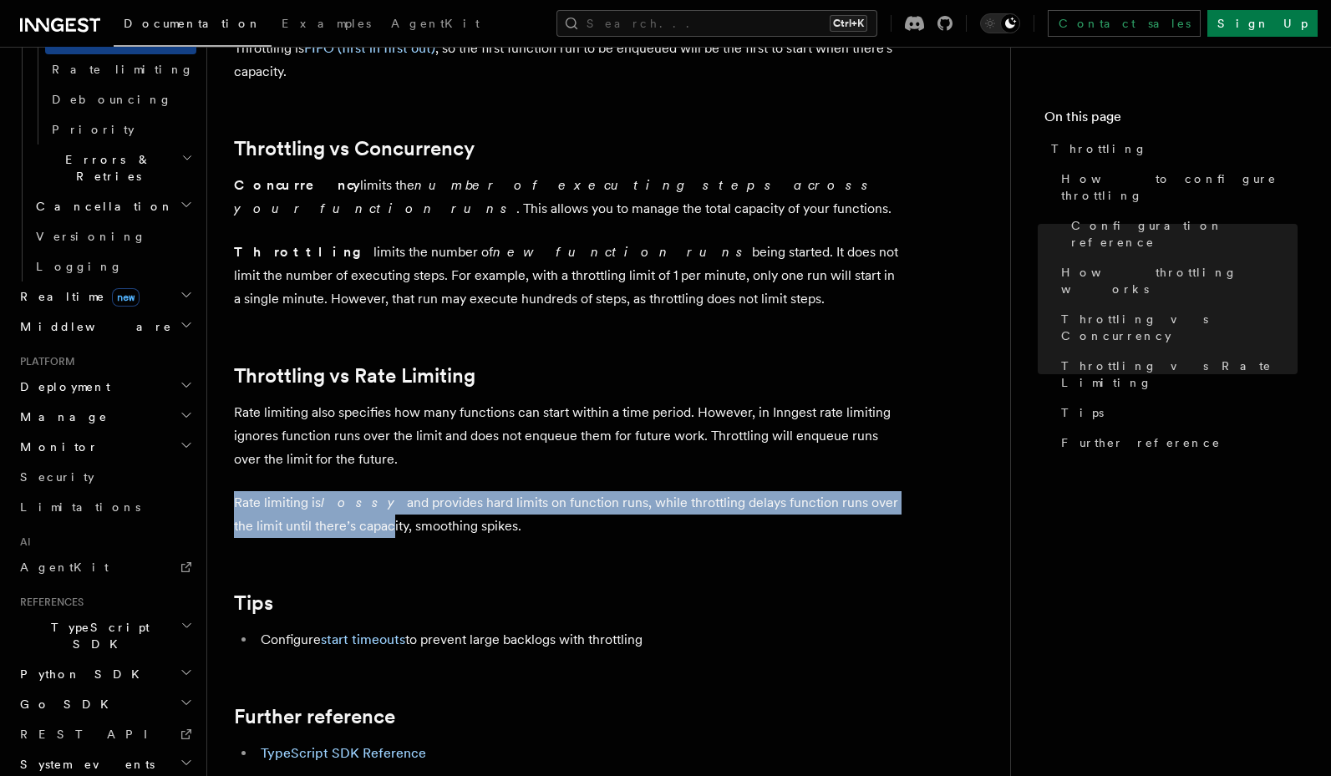
drag, startPoint x: 505, startPoint y: 464, endPoint x: 334, endPoint y: 530, distance: 183.8
click at [334, 530] on p "Rate limiting is lossy and provides hard limits on function runs, while throttl…" at bounding box center [568, 514] width 668 height 47
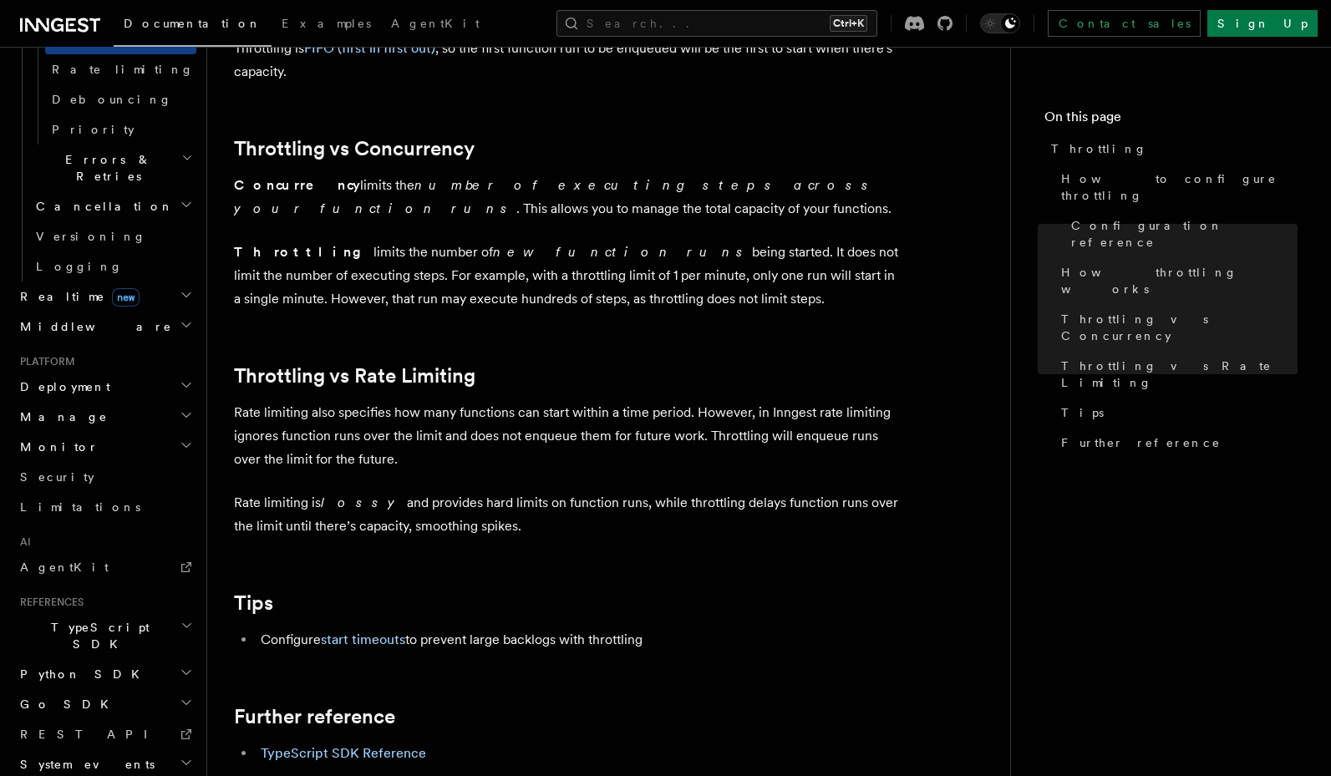
click at [373, 530] on p "Rate limiting is lossy and provides hard limits on function runs, while throttl…" at bounding box center [568, 514] width 668 height 47
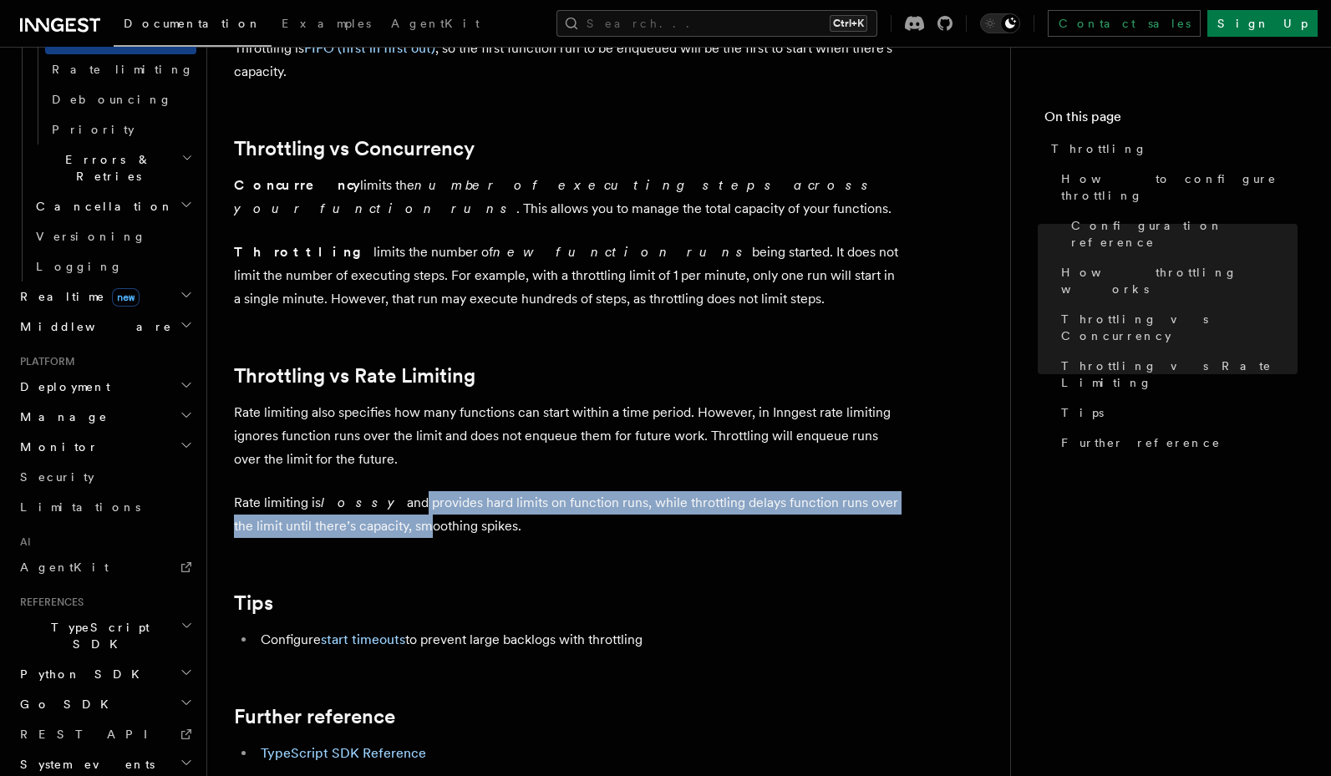
click at [373, 510] on p "Rate limiting is lossy and provides hard limits on function runs, while throttl…" at bounding box center [568, 514] width 668 height 47
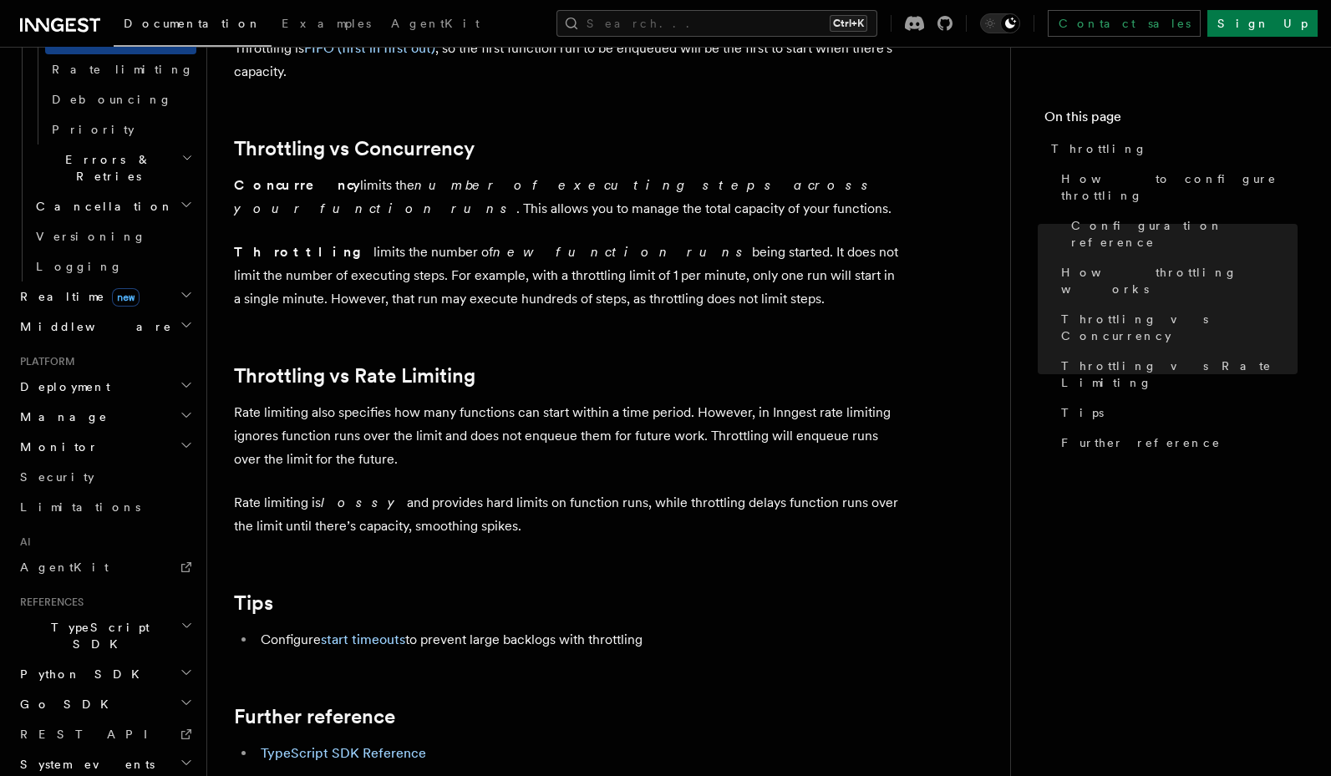
click at [496, 519] on p "Rate limiting is lossy and provides hard limits on function runs, while throttl…" at bounding box center [568, 514] width 668 height 47
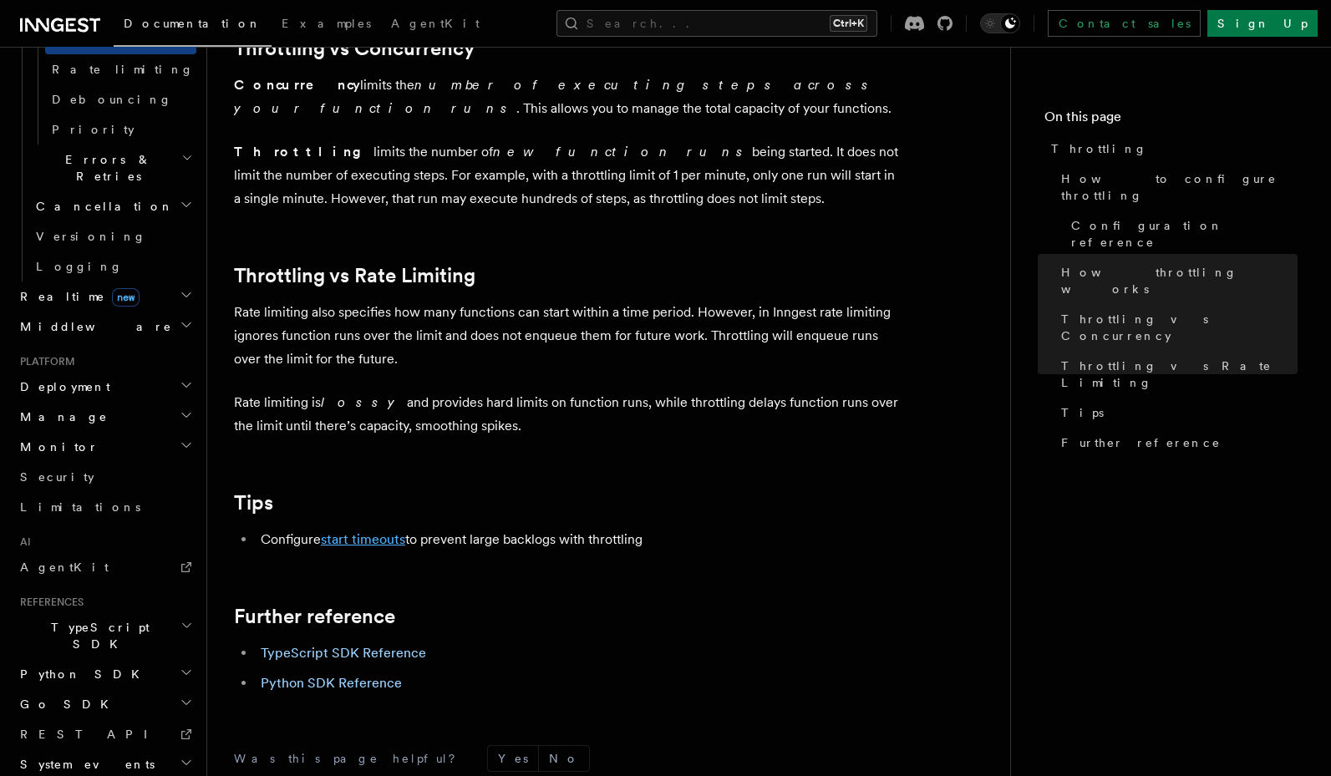
click at [374, 545] on link "start timeouts" at bounding box center [363, 539] width 84 height 16
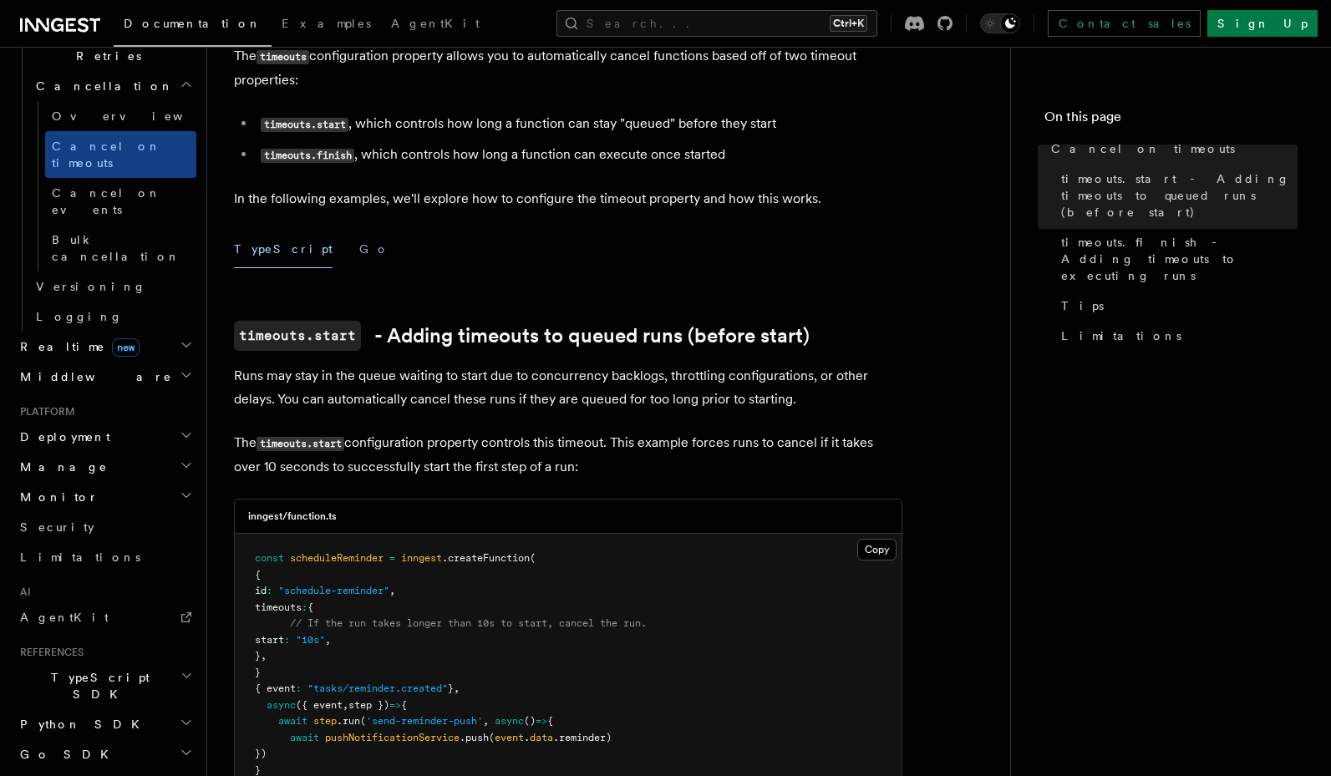
scroll to position [380, 0]
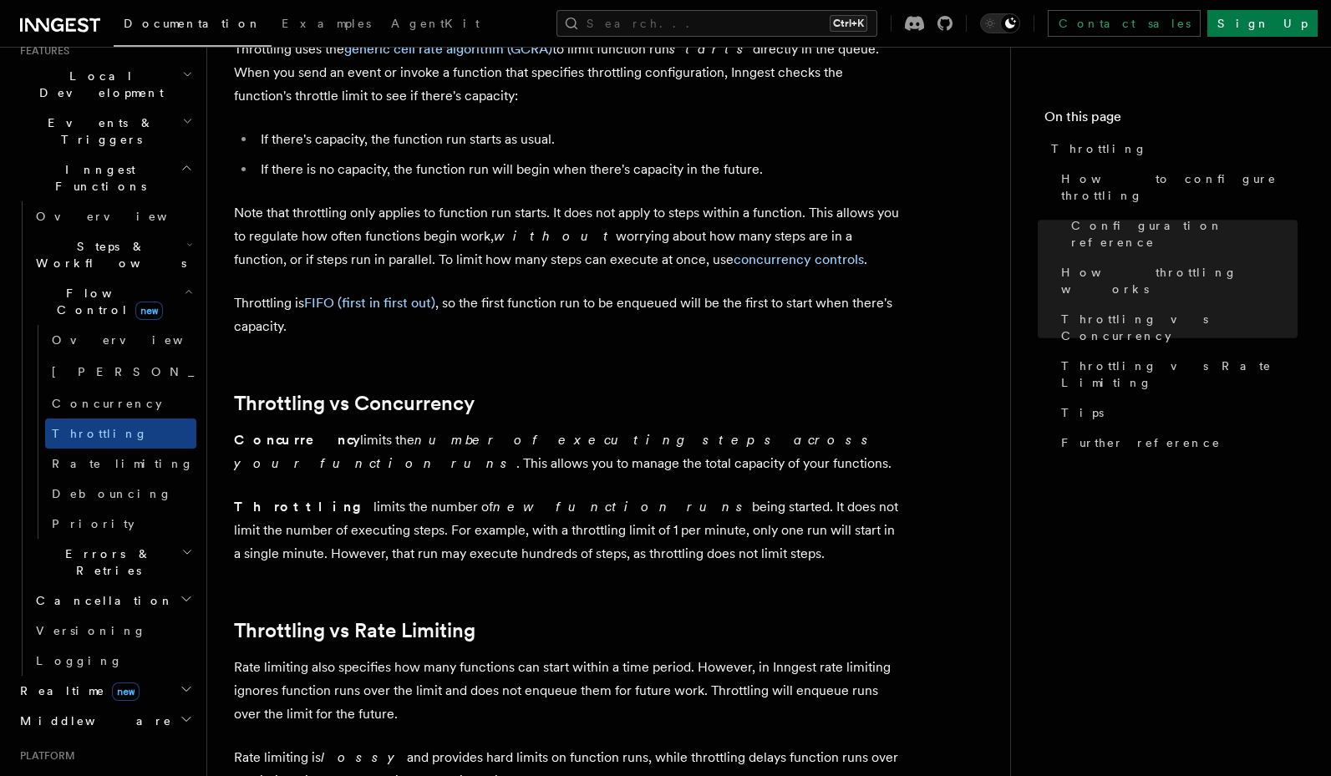
scroll to position [1103, 0]
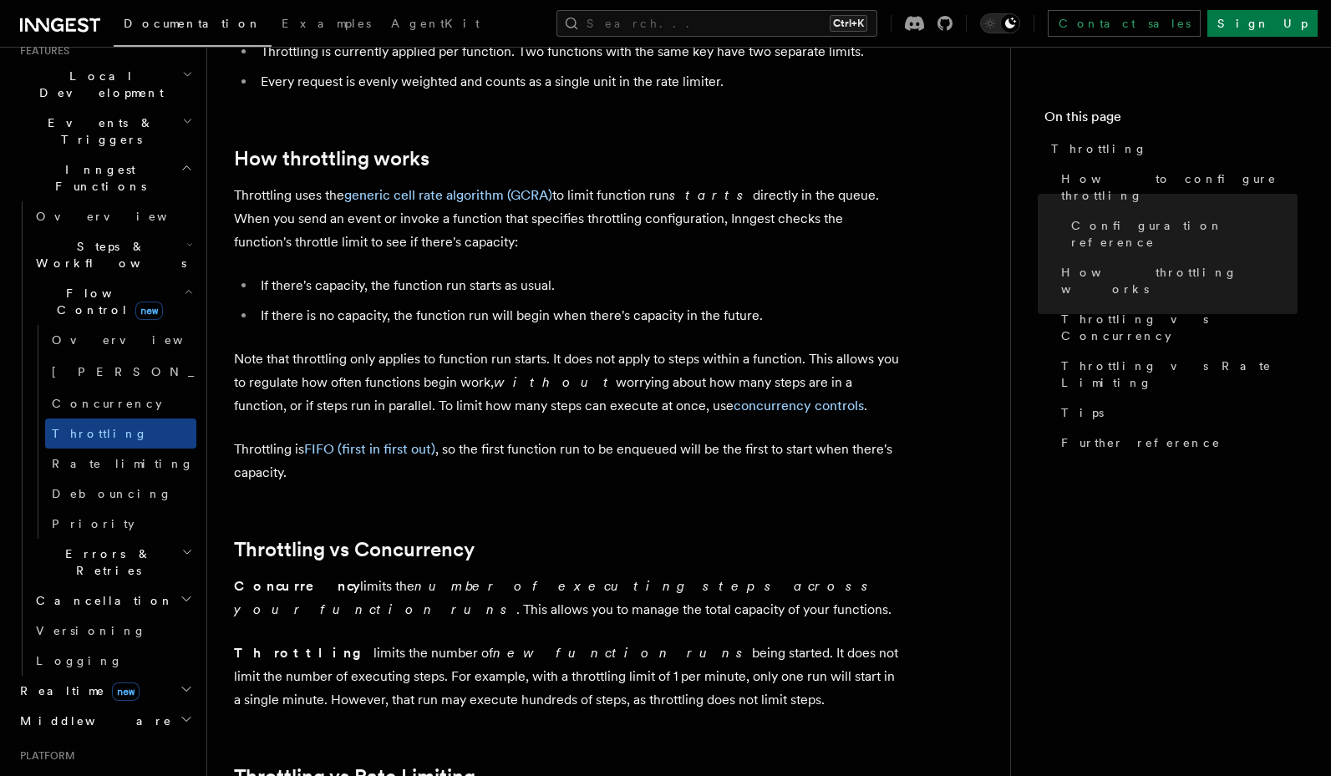
drag, startPoint x: 371, startPoint y: 591, endPoint x: 406, endPoint y: 604, distance: 37.3
click at [406, 604] on p "Concurrency limits the number of executing steps across your function runs . Th…" at bounding box center [568, 598] width 668 height 47
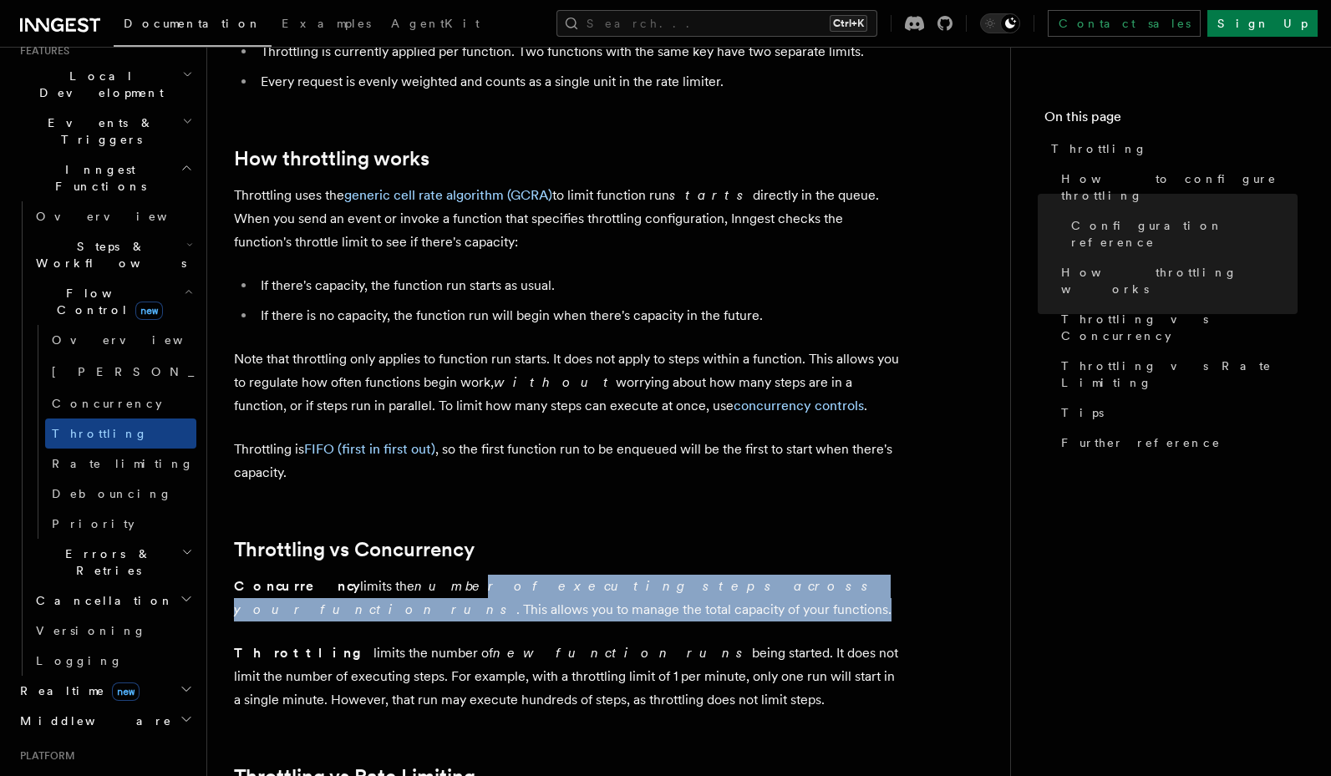
drag, startPoint x: 413, startPoint y: 594, endPoint x: 414, endPoint y: 608, distance: 14.2
click at [414, 608] on p "Concurrency limits the number of executing steps across your function runs . Th…" at bounding box center [568, 598] width 668 height 47
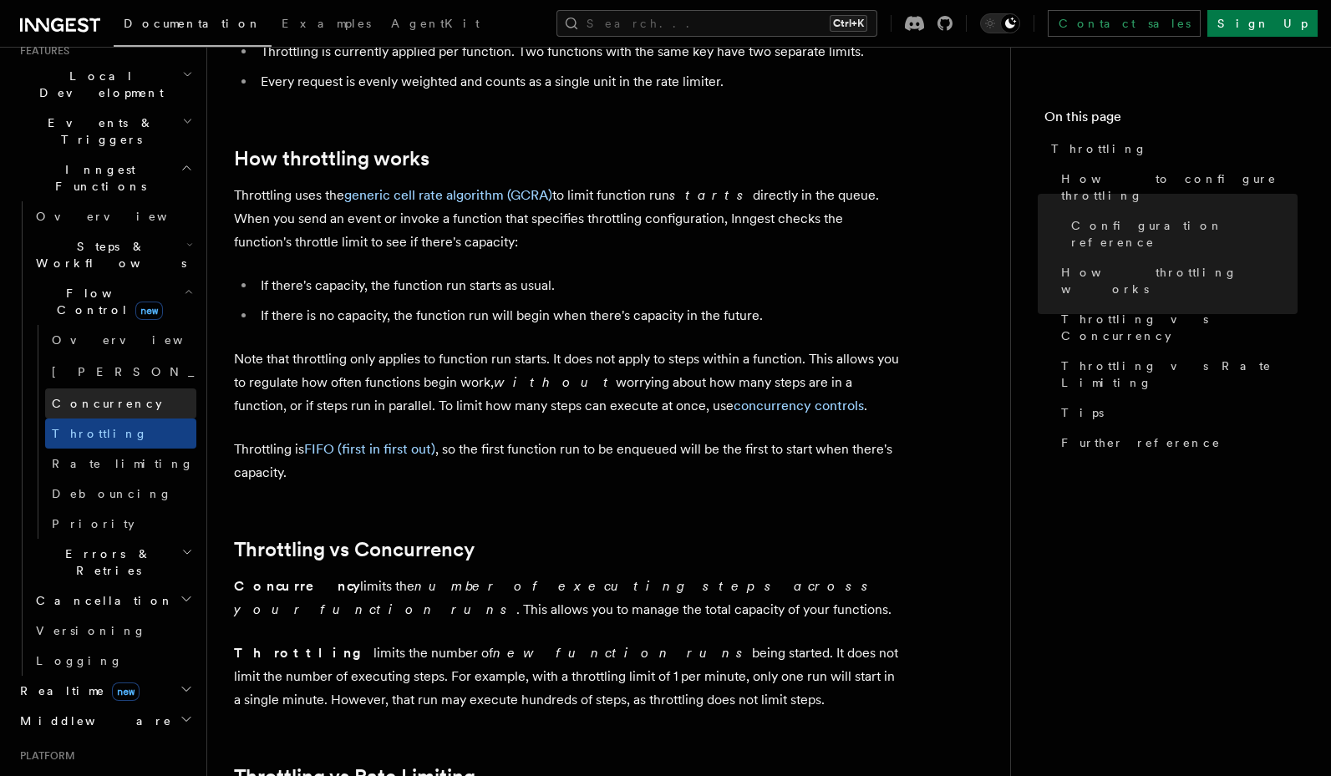
click at [81, 388] on link "Concurrency" at bounding box center [120, 403] width 151 height 30
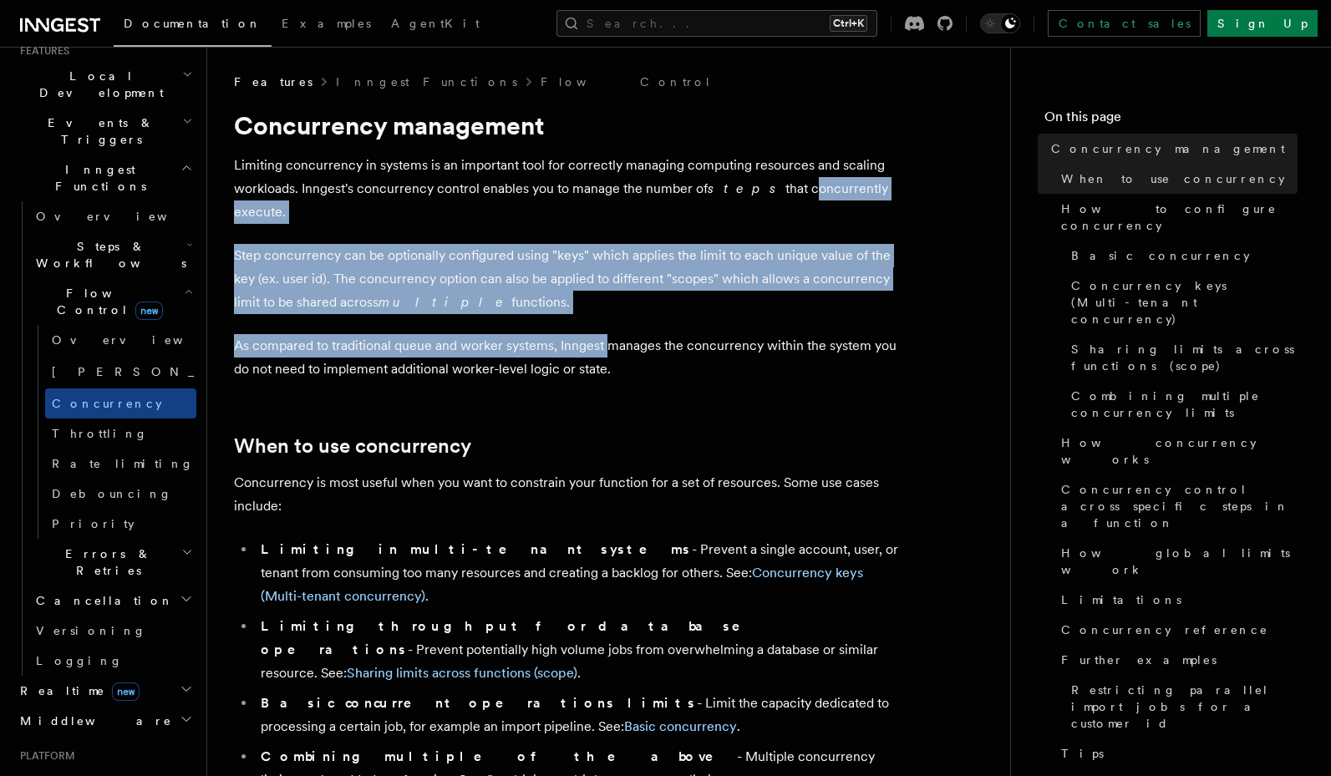
drag, startPoint x: 767, startPoint y: 182, endPoint x: 609, endPoint y: 332, distance: 217.4
click at [609, 334] on p "As compared to traditional queue and worker systems, Inngest manages the concur…" at bounding box center [568, 357] width 668 height 47
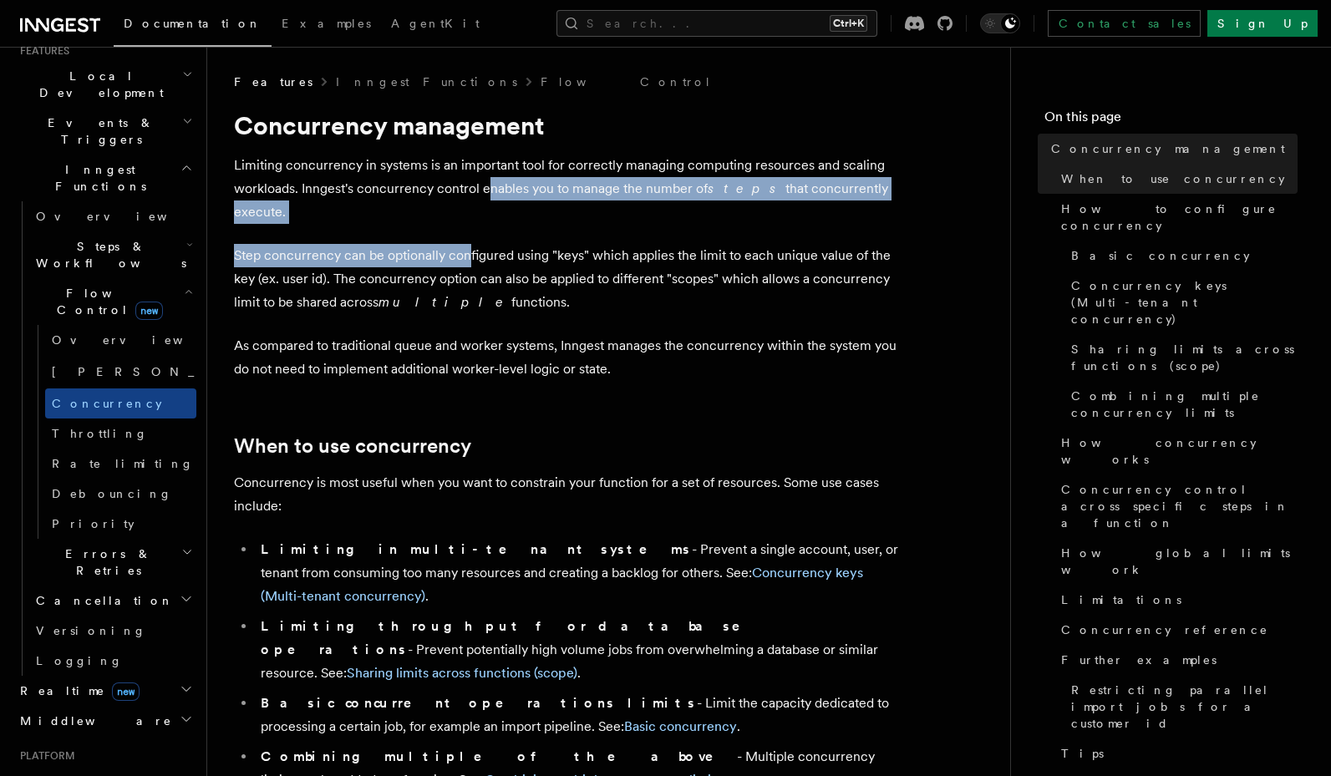
drag, startPoint x: 488, startPoint y: 188, endPoint x: 470, endPoint y: 231, distance: 46.1
click at [470, 244] on p "Step concurrency can be optionally configured using "keys" which applies the li…" at bounding box center [568, 279] width 668 height 70
drag, startPoint x: 510, startPoint y: 185, endPoint x: 504, endPoint y: 215, distance: 31.5
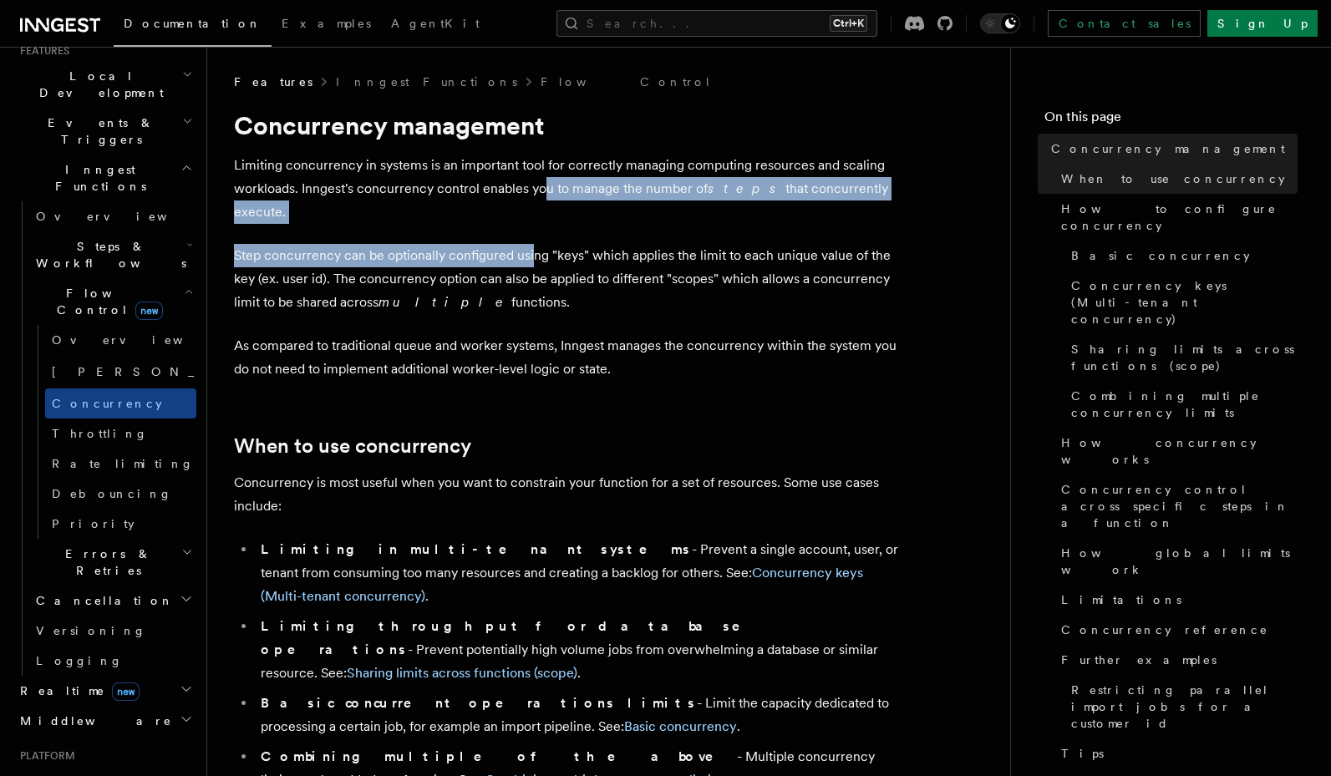
drag, startPoint x: 545, startPoint y: 189, endPoint x: 531, endPoint y: 229, distance: 42.3
click at [531, 244] on p "Step concurrency can be optionally configured using "keys" which applies the li…" at bounding box center [568, 279] width 668 height 70
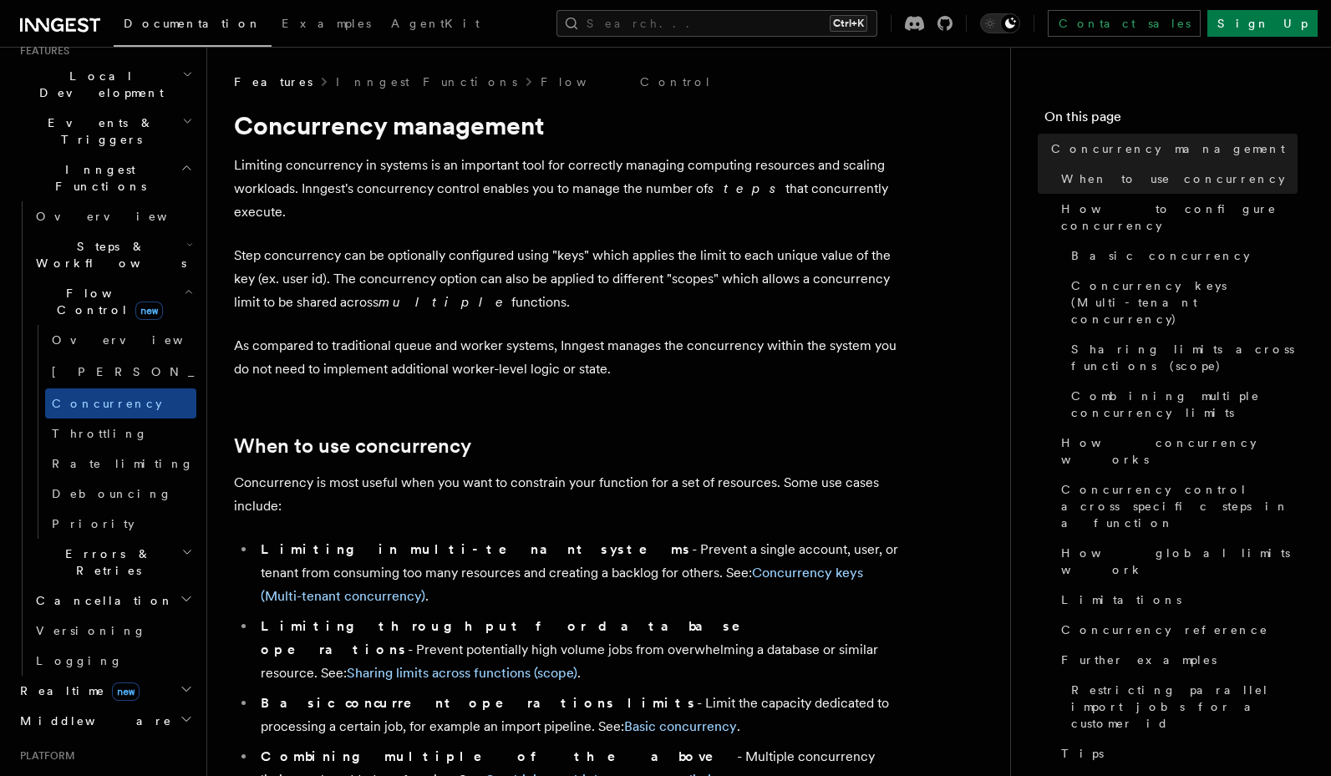
drag, startPoint x: 616, startPoint y: 217, endPoint x: 540, endPoint y: 286, distance: 103.5
click at [540, 286] on p "Step concurrency can be optionally configured using "keys" which applies the li…" at bounding box center [568, 279] width 668 height 70
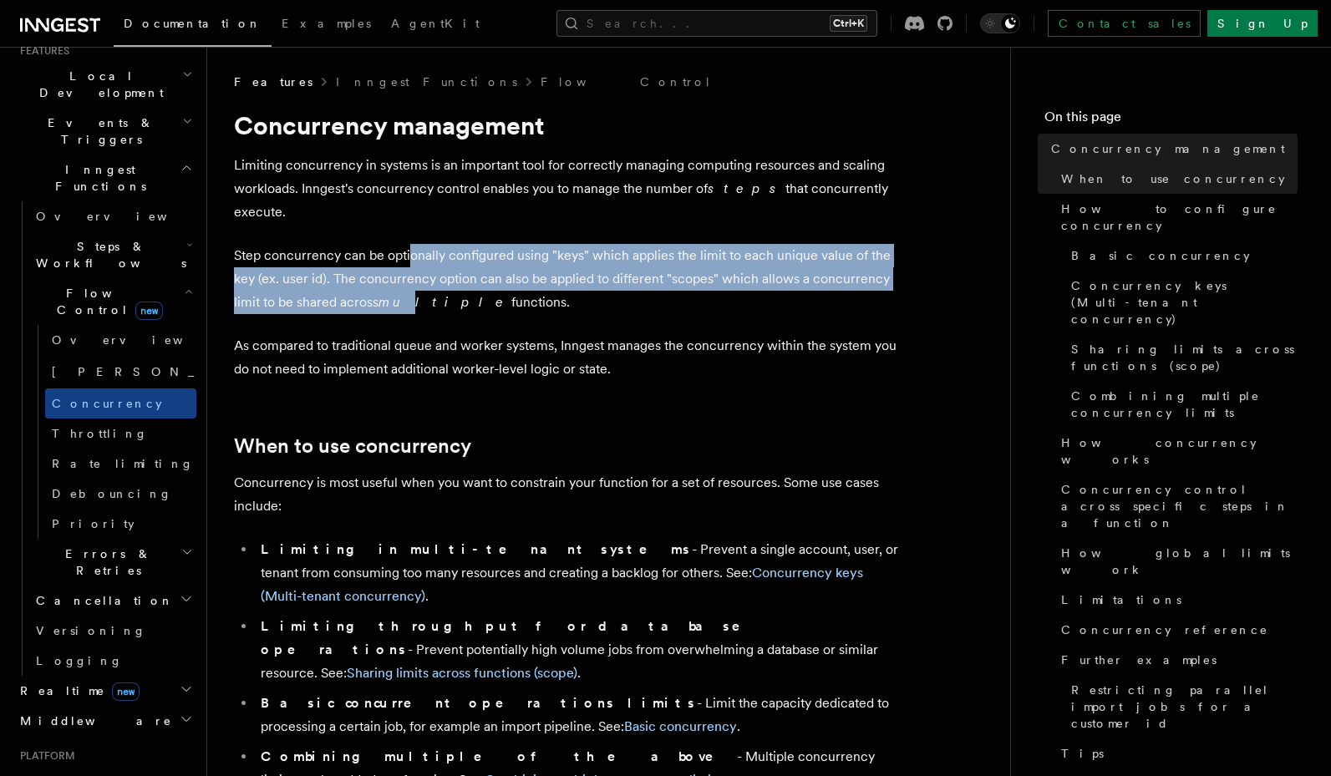
drag, startPoint x: 412, startPoint y: 234, endPoint x: 400, endPoint y: 267, distance: 35.4
click at [400, 267] on p "Step concurrency can be optionally configured using "keys" which applies the li…" at bounding box center [568, 279] width 668 height 70
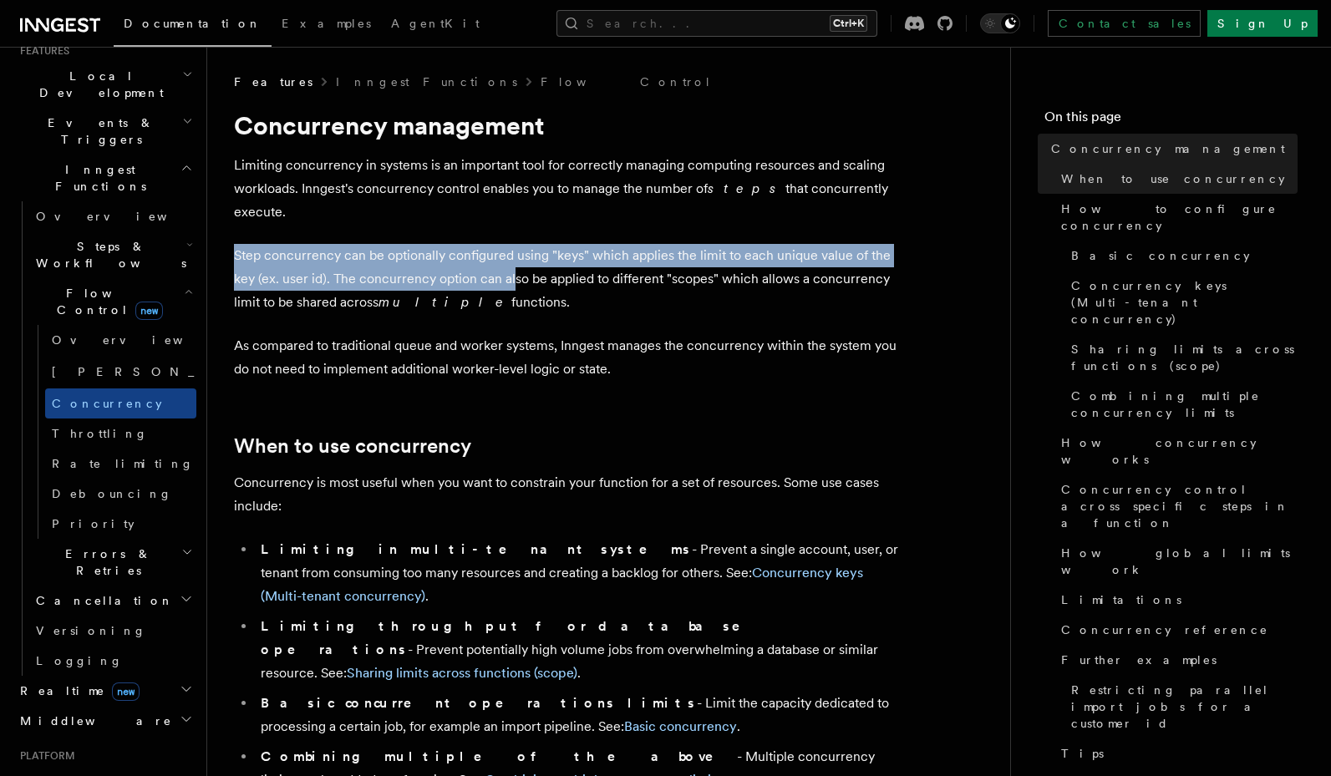
drag, startPoint x: 512, startPoint y: 218, endPoint x: 509, endPoint y: 262, distance: 44.4
click at [509, 262] on p "Step concurrency can be optionally configured using "keys" which applies the li…" at bounding box center [568, 279] width 668 height 70
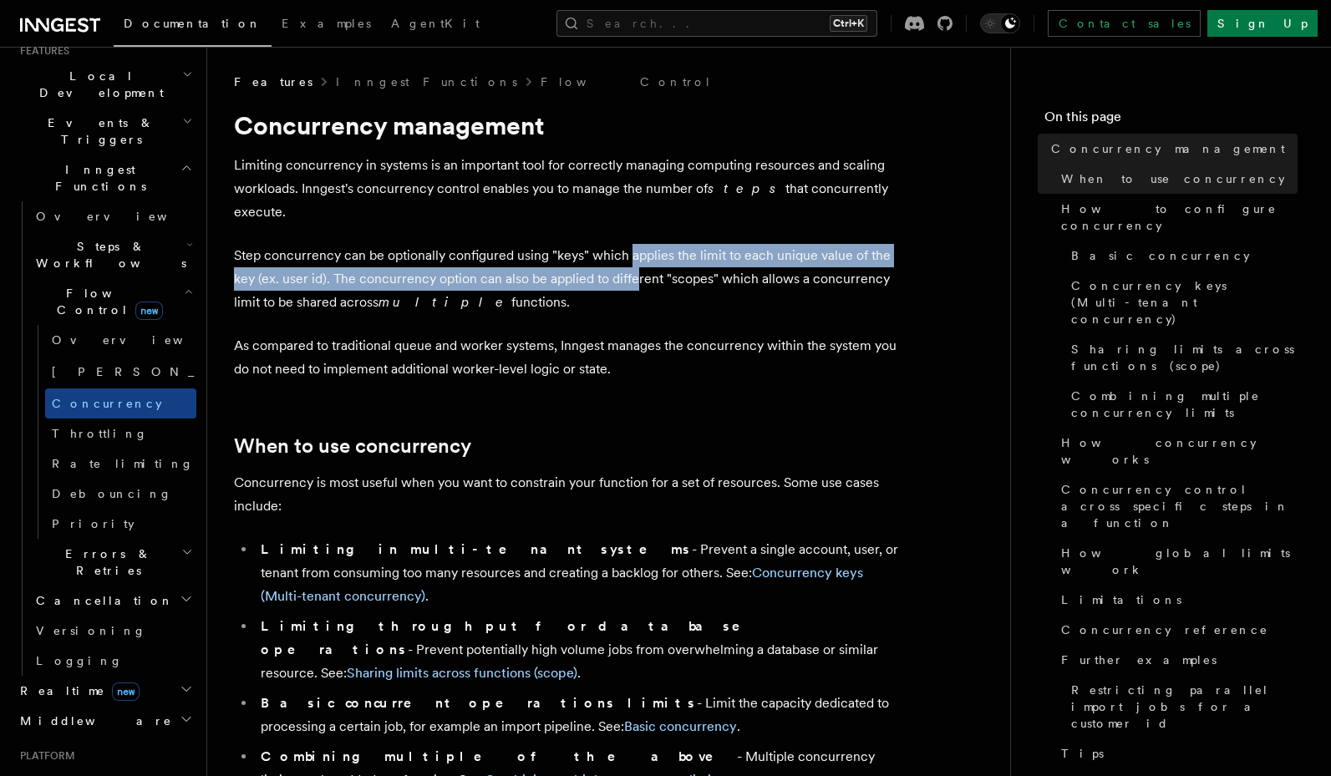
drag, startPoint x: 631, startPoint y: 241, endPoint x: 632, endPoint y: 264, distance: 23.4
click at [632, 264] on p "Step concurrency can be optionally configured using "keys" which applies the li…" at bounding box center [568, 279] width 668 height 70
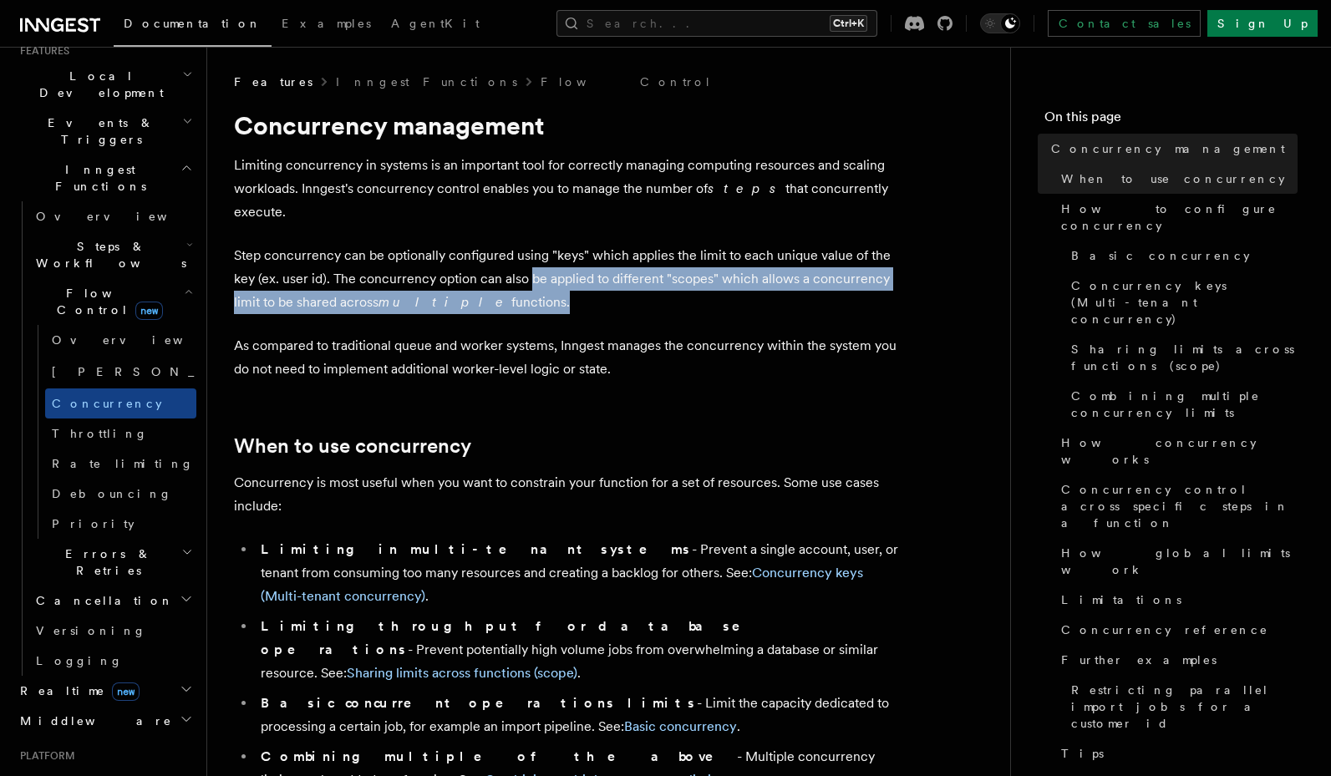
drag, startPoint x: 526, startPoint y: 251, endPoint x: 484, endPoint y: 286, distance: 54.7
click at [484, 286] on p "Step concurrency can be optionally configured using "keys" which applies the li…" at bounding box center [568, 279] width 668 height 70
drag, startPoint x: 473, startPoint y: 262, endPoint x: 458, endPoint y: 284, distance: 26.4
click at [458, 284] on p "Step concurrency can be optionally configured using "keys" which applies the li…" at bounding box center [568, 279] width 668 height 70
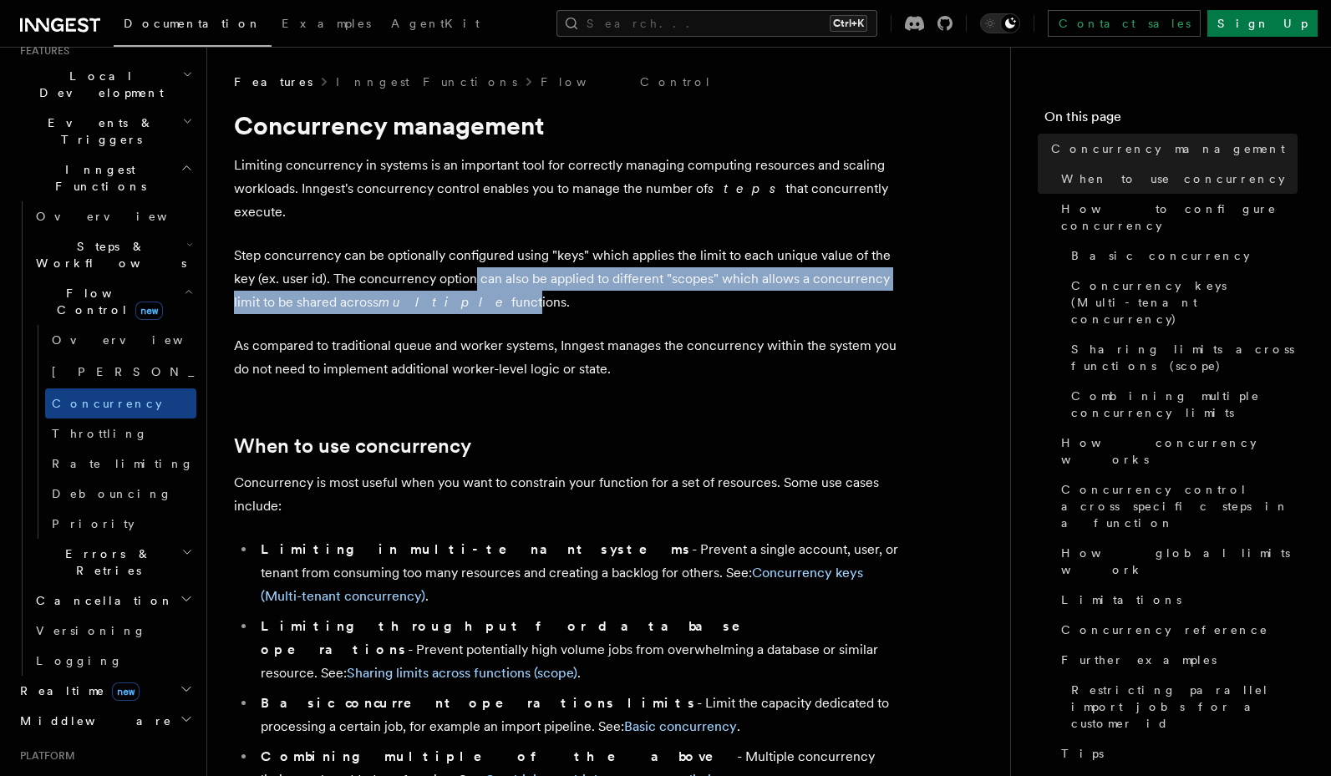
click at [458, 284] on p "Step concurrency can be optionally configured using "keys" which applies the li…" at bounding box center [568, 279] width 668 height 70
drag, startPoint x: 472, startPoint y: 261, endPoint x: 469, endPoint y: 276, distance: 14.4
click at [469, 276] on p "Step concurrency can be optionally configured using "keys" which applies the li…" at bounding box center [568, 279] width 668 height 70
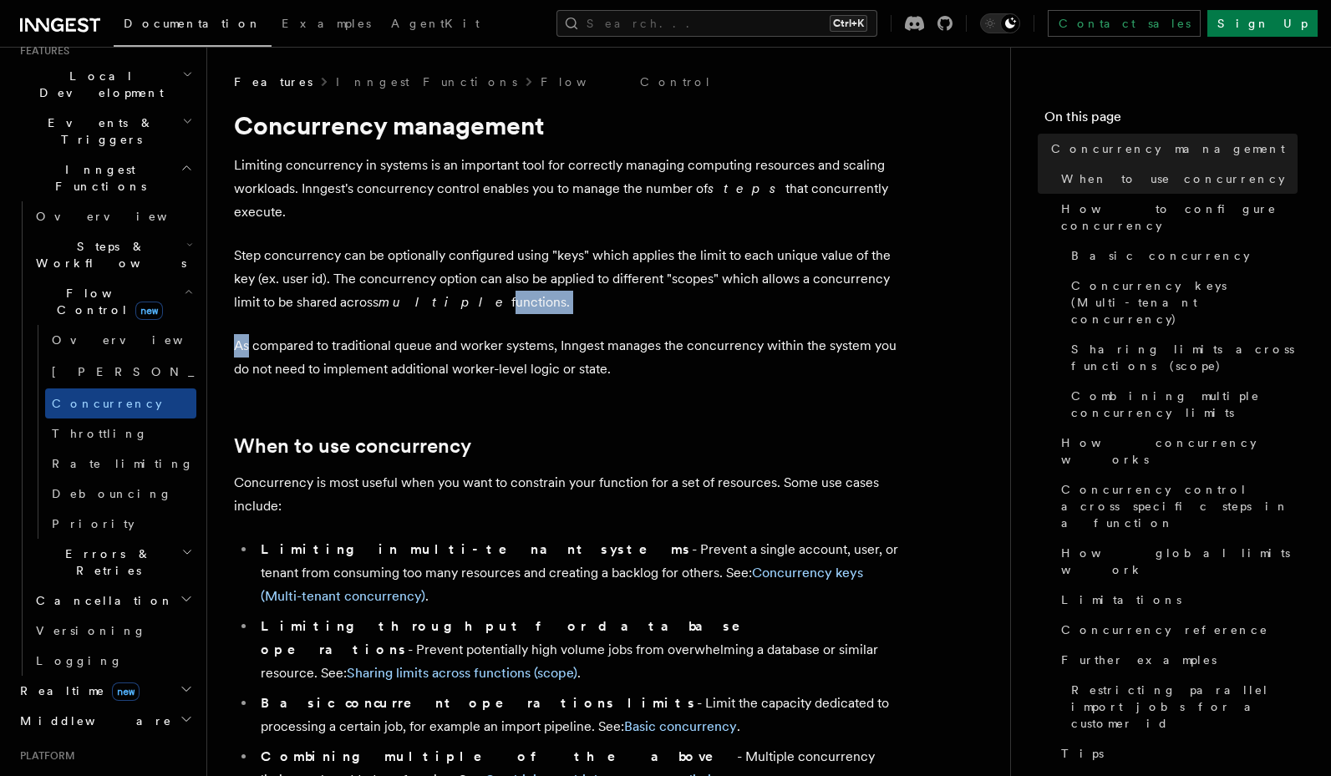
drag, startPoint x: 469, startPoint y: 276, endPoint x: 458, endPoint y: 305, distance: 31.5
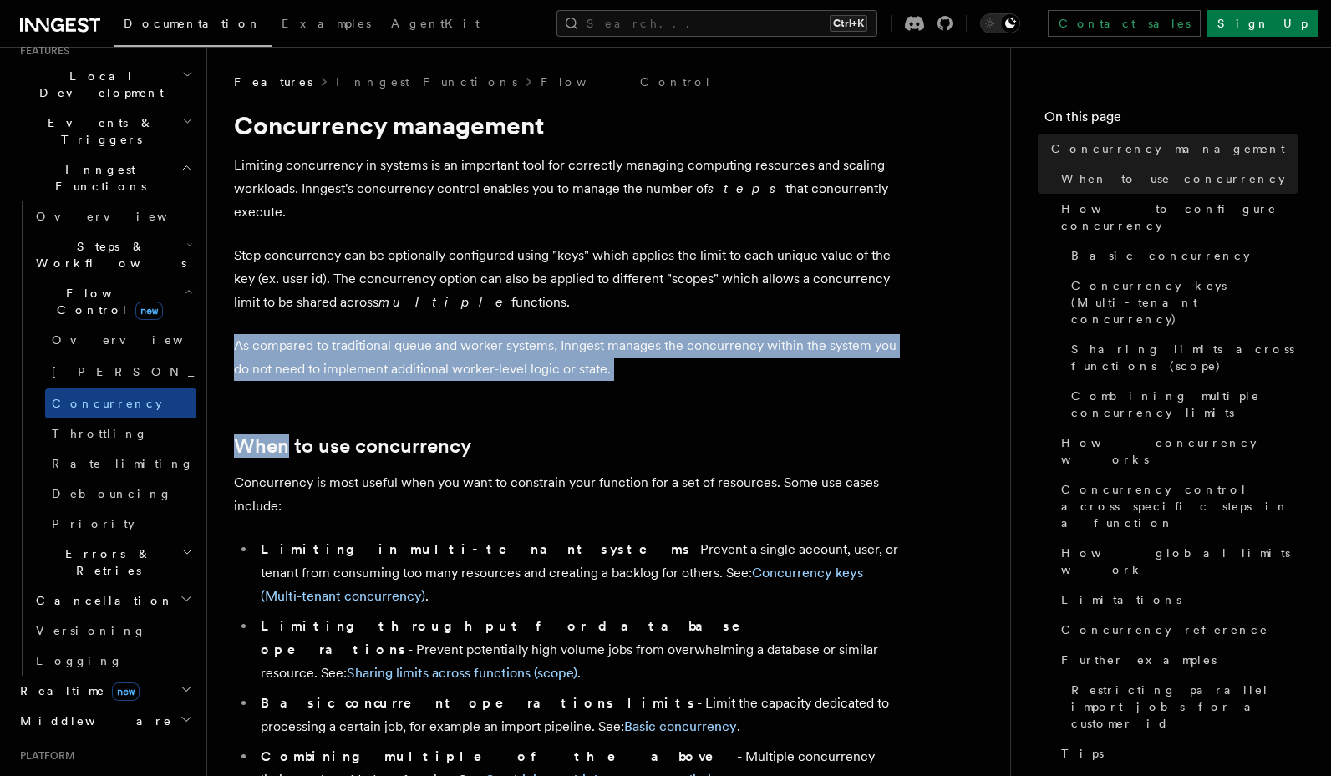
drag, startPoint x: 458, startPoint y: 305, endPoint x: 438, endPoint y: 358, distance: 57.1
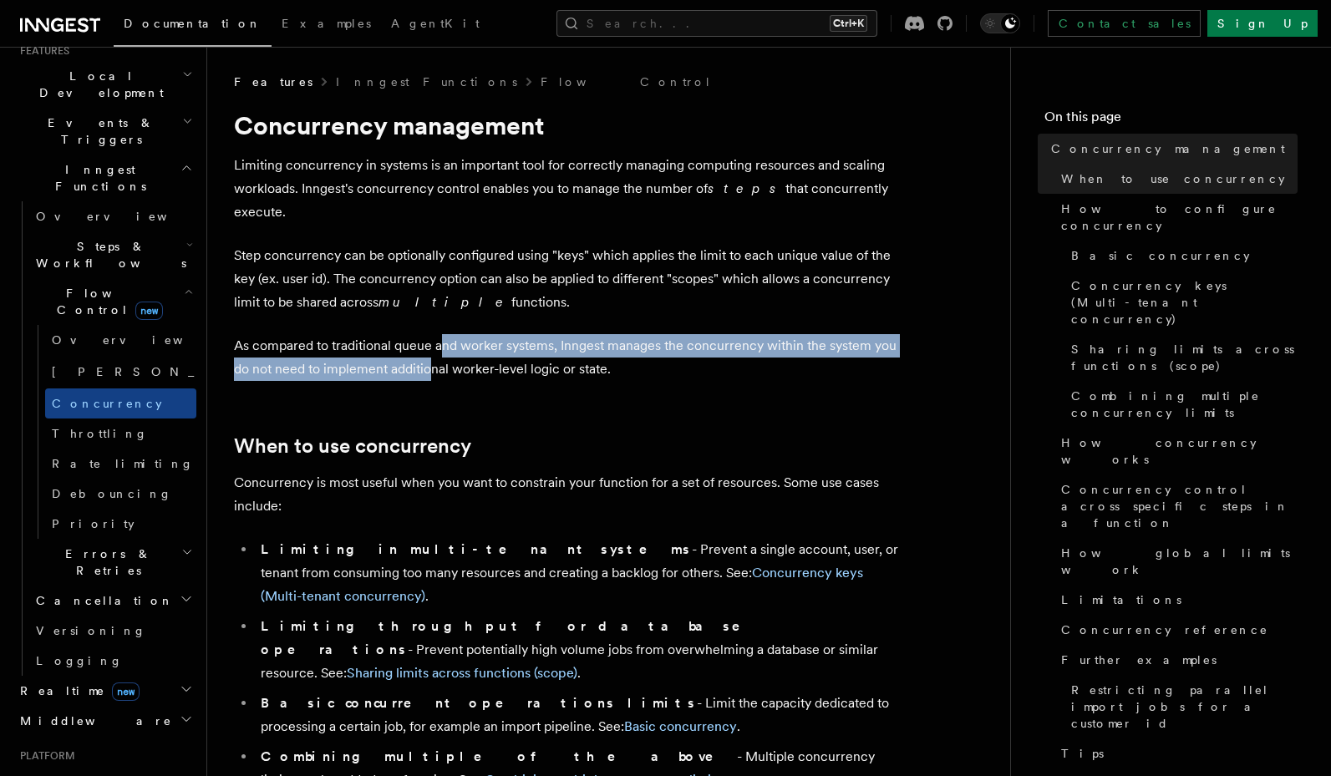
drag, startPoint x: 445, startPoint y: 328, endPoint x: 434, endPoint y: 353, distance: 27.3
click at [434, 353] on p "As compared to traditional queue and worker systems, Inngest manages the concur…" at bounding box center [568, 357] width 668 height 47
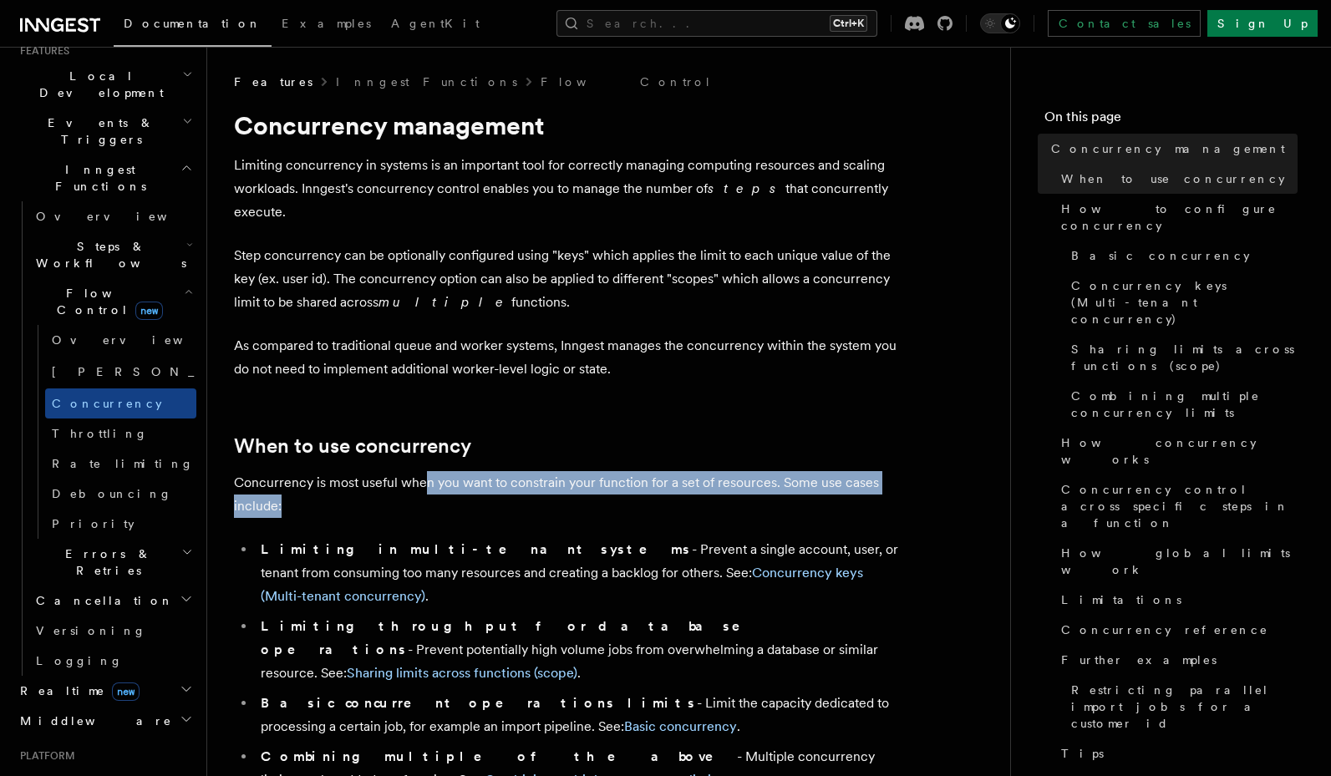
drag, startPoint x: 423, startPoint y: 462, endPoint x: 426, endPoint y: 494, distance: 31.9
click at [426, 494] on p "Concurrency is most useful when you want to constrain your function for a set o…" at bounding box center [568, 494] width 668 height 47
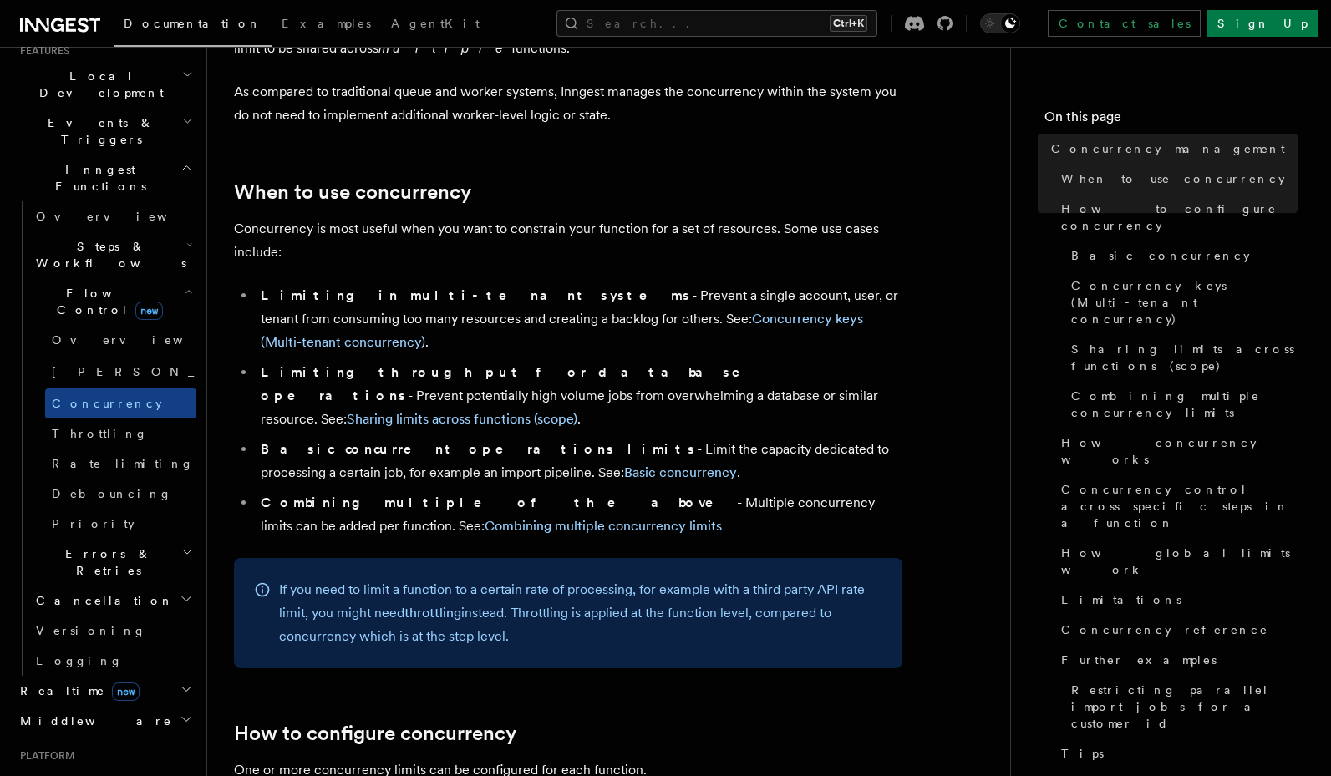
scroll to position [301, 0]
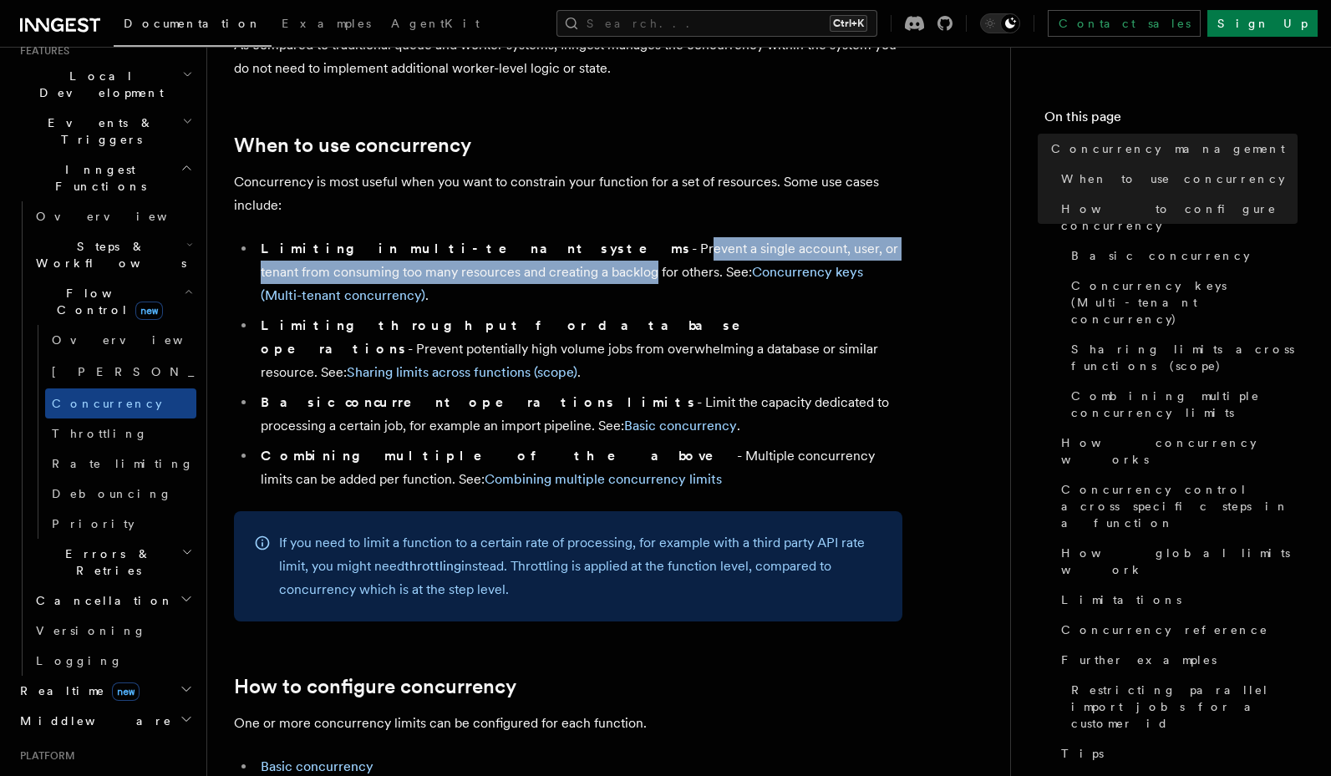
drag, startPoint x: 475, startPoint y: 226, endPoint x: 451, endPoint y: 259, distance: 41.3
click at [451, 259] on li "Limiting in multi-tenant systems - Prevent a single account, user, or tenant fr…" at bounding box center [579, 272] width 646 height 70
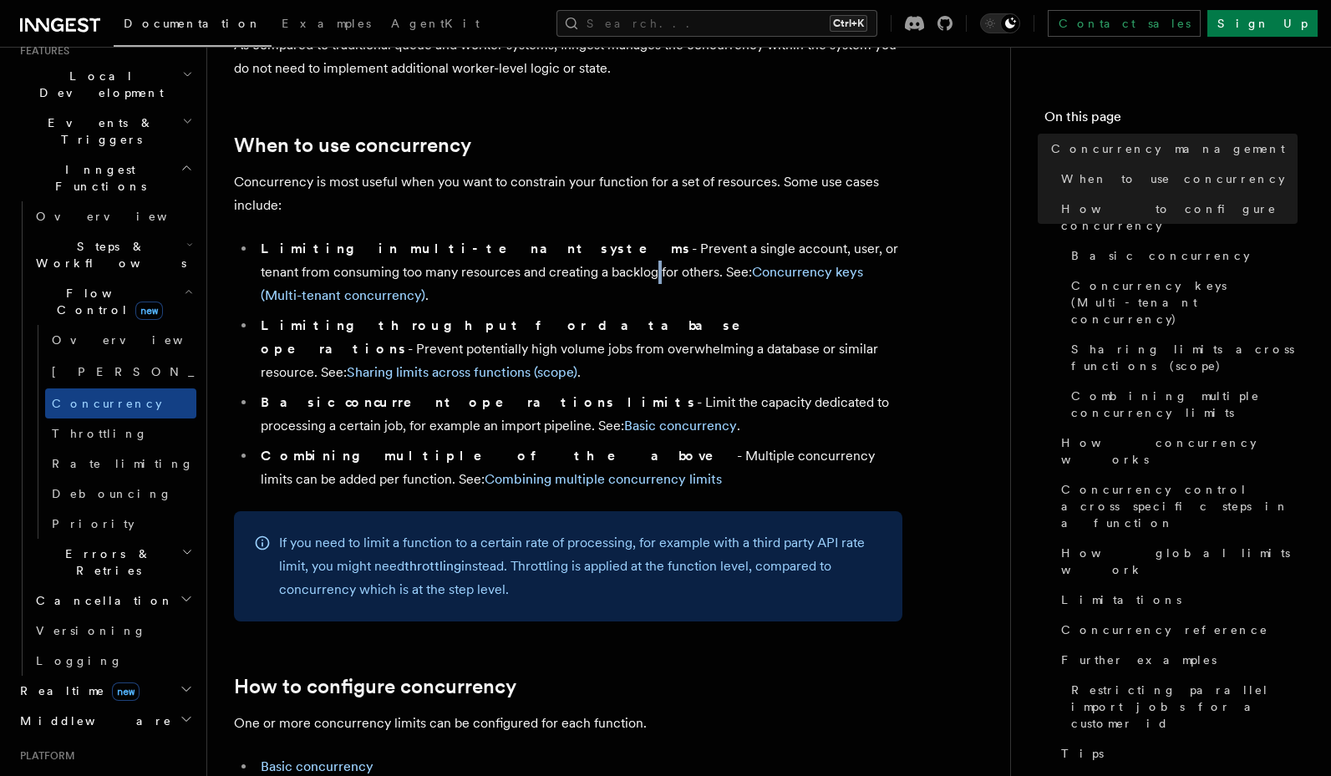
drag, startPoint x: 454, startPoint y: 237, endPoint x: 451, endPoint y: 260, distance: 22.8
click at [451, 260] on li "Limiting in multi-tenant systems - Prevent a single account, user, or tenant fr…" at bounding box center [579, 272] width 646 height 70
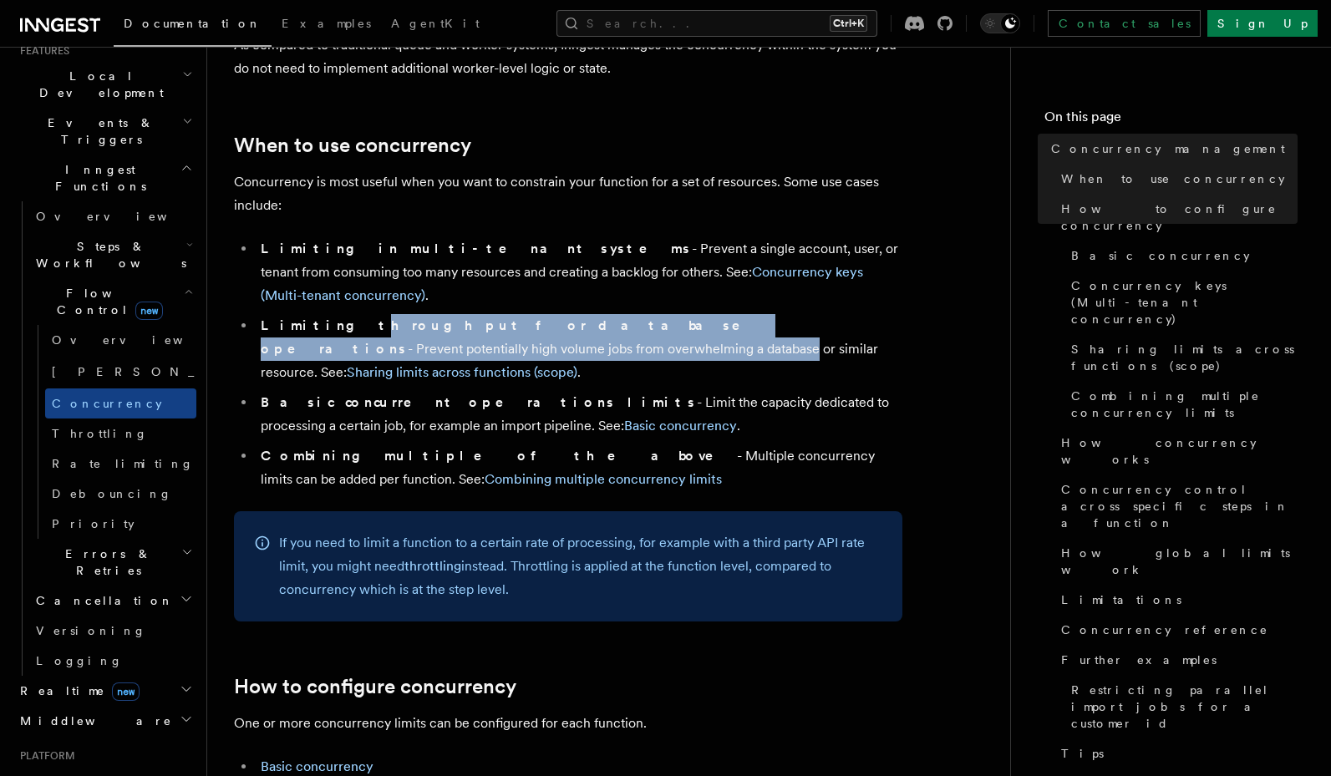
click at [305, 314] on li "Limiting throughput for database operations - Prevent potentially high volume j…" at bounding box center [579, 349] width 646 height 70
drag, startPoint x: 342, startPoint y: 287, endPoint x: 337, endPoint y: 303, distance: 16.4
click at [337, 314] on li "Limiting throughput for database operations - Prevent potentially high volume j…" at bounding box center [579, 349] width 646 height 70
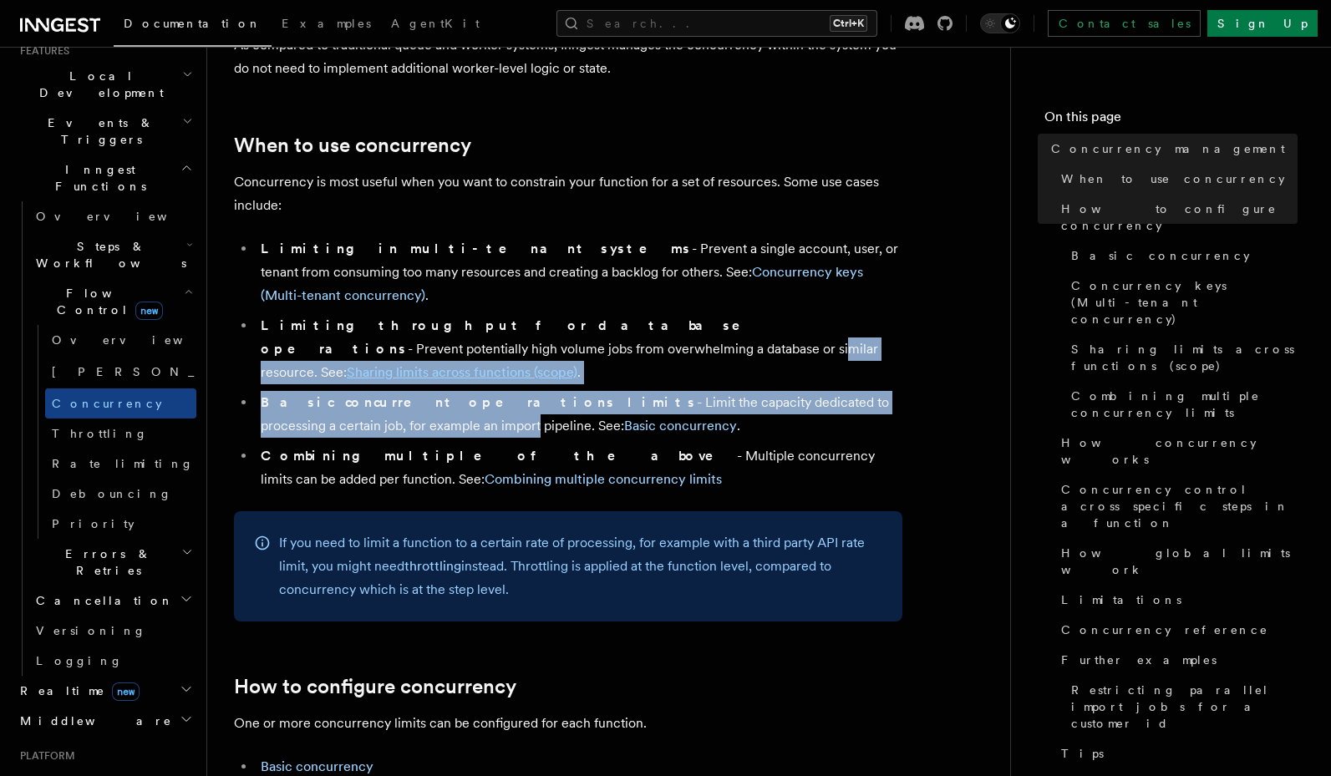
drag, startPoint x: 337, startPoint y: 303, endPoint x: 314, endPoint y: 351, distance: 53.0
click at [314, 351] on ul "Limiting in multi-tenant systems - Prevent a single account, user, or tenant fr…" at bounding box center [568, 364] width 668 height 254
click at [314, 391] on li "Basic concurrent operations limits - Limit the capacity dedicated to processing…" at bounding box center [579, 414] width 646 height 47
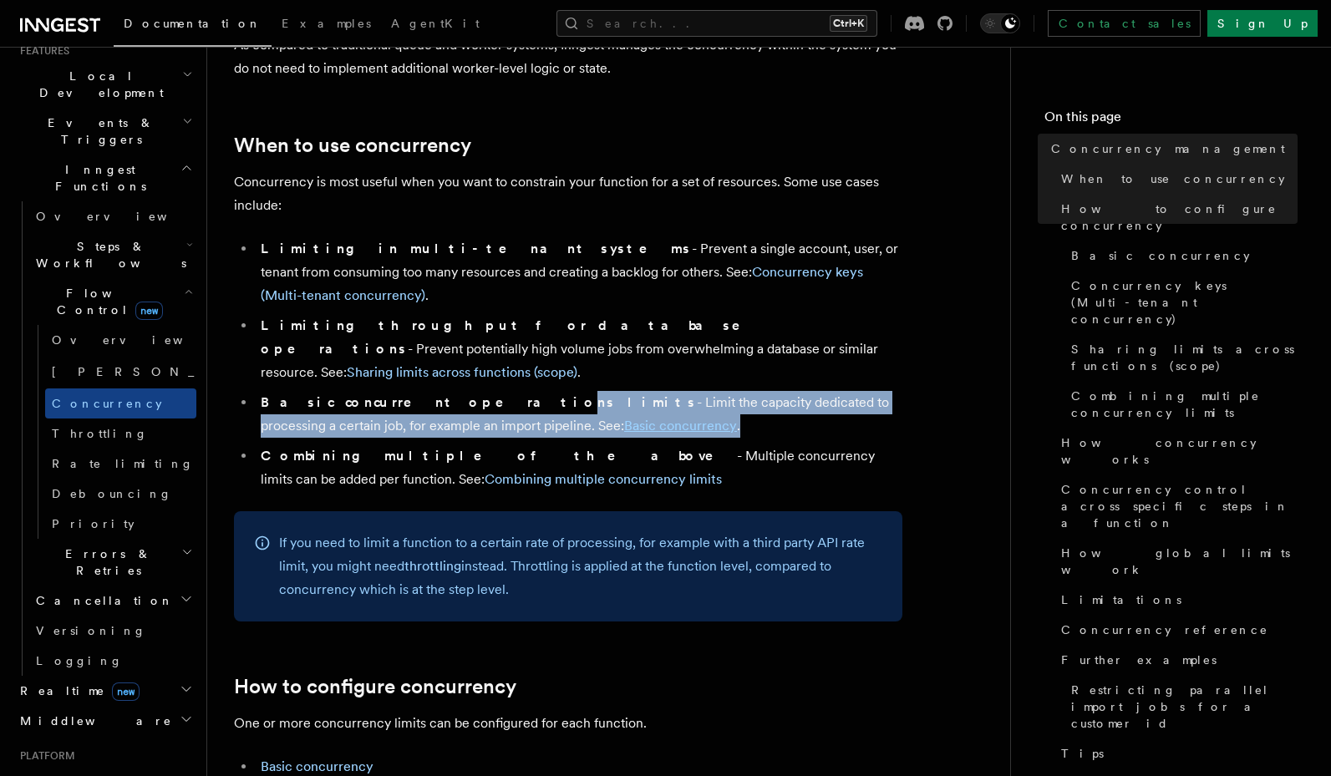
drag, startPoint x: 418, startPoint y: 342, endPoint x: 728, endPoint y: 362, distance: 311.4
click at [728, 391] on li "Basic concurrent operations limits - Limit the capacity dedicated to processing…" at bounding box center [579, 414] width 646 height 47
click at [734, 391] on li "Basic concurrent operations limits - Limit the capacity dedicated to processing…" at bounding box center [579, 414] width 646 height 47
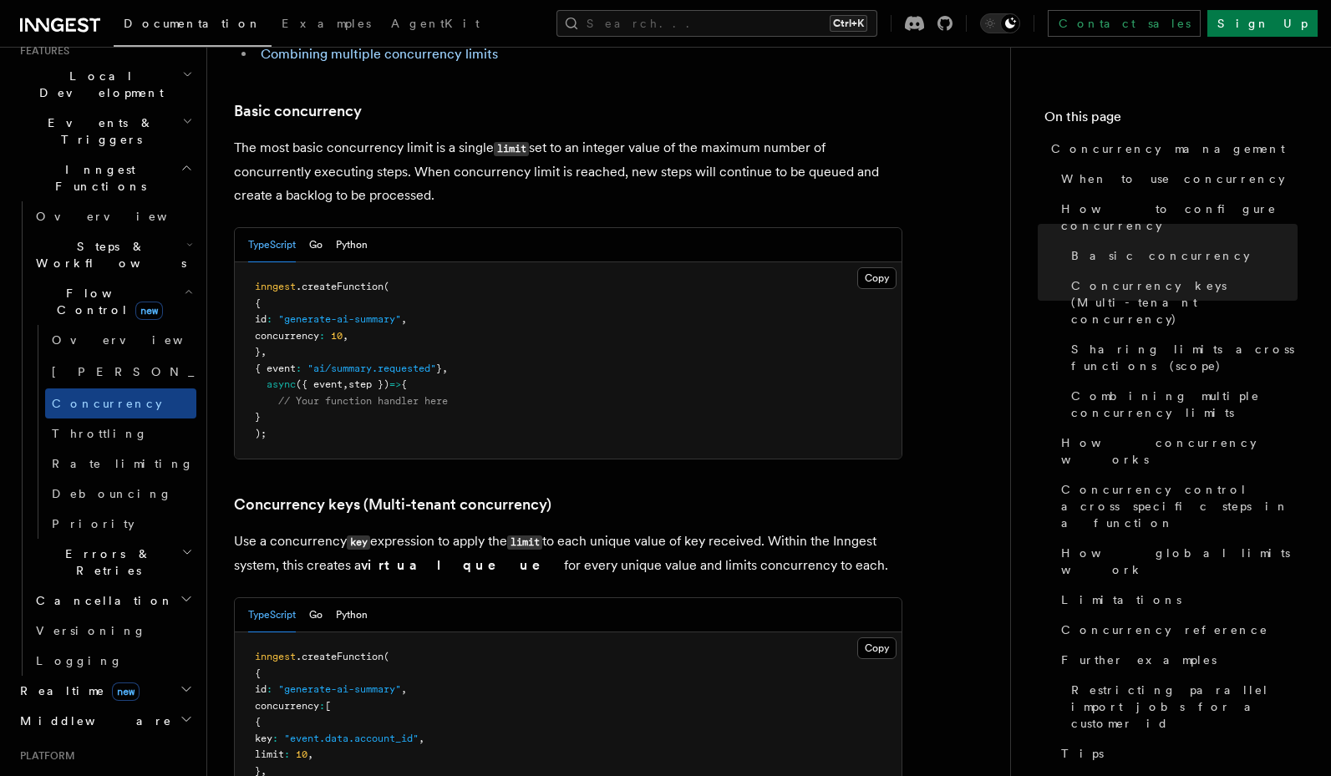
scroll to position [1103, 0]
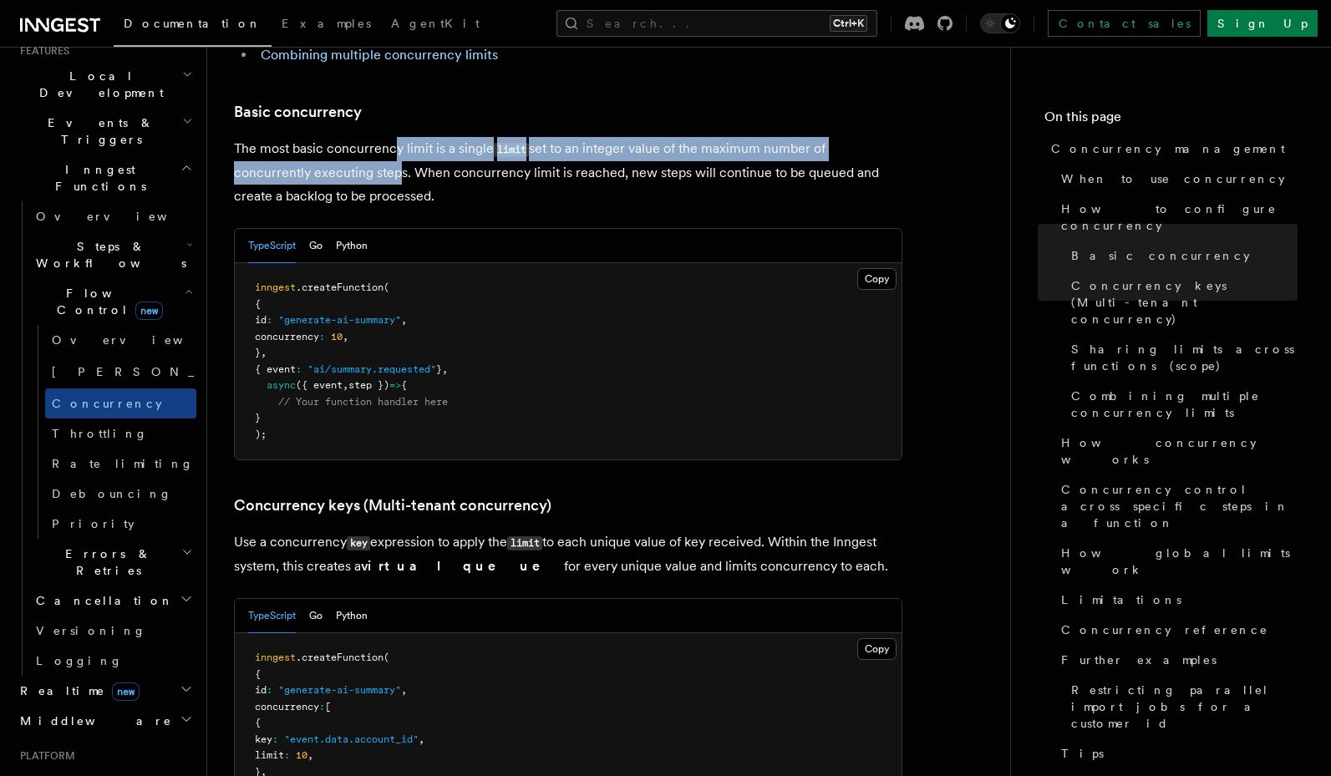
drag, startPoint x: 393, startPoint y: 82, endPoint x: 394, endPoint y: 108, distance: 25.9
click at [394, 137] on p "The most basic concurrency limit is a single limit set to an integer value of t…" at bounding box center [568, 172] width 668 height 71
drag, startPoint x: 429, startPoint y: 74, endPoint x: 428, endPoint y: 99, distance: 24.2
click at [428, 137] on p "The most basic concurrency limit is a single limit set to an integer value of t…" at bounding box center [568, 172] width 668 height 71
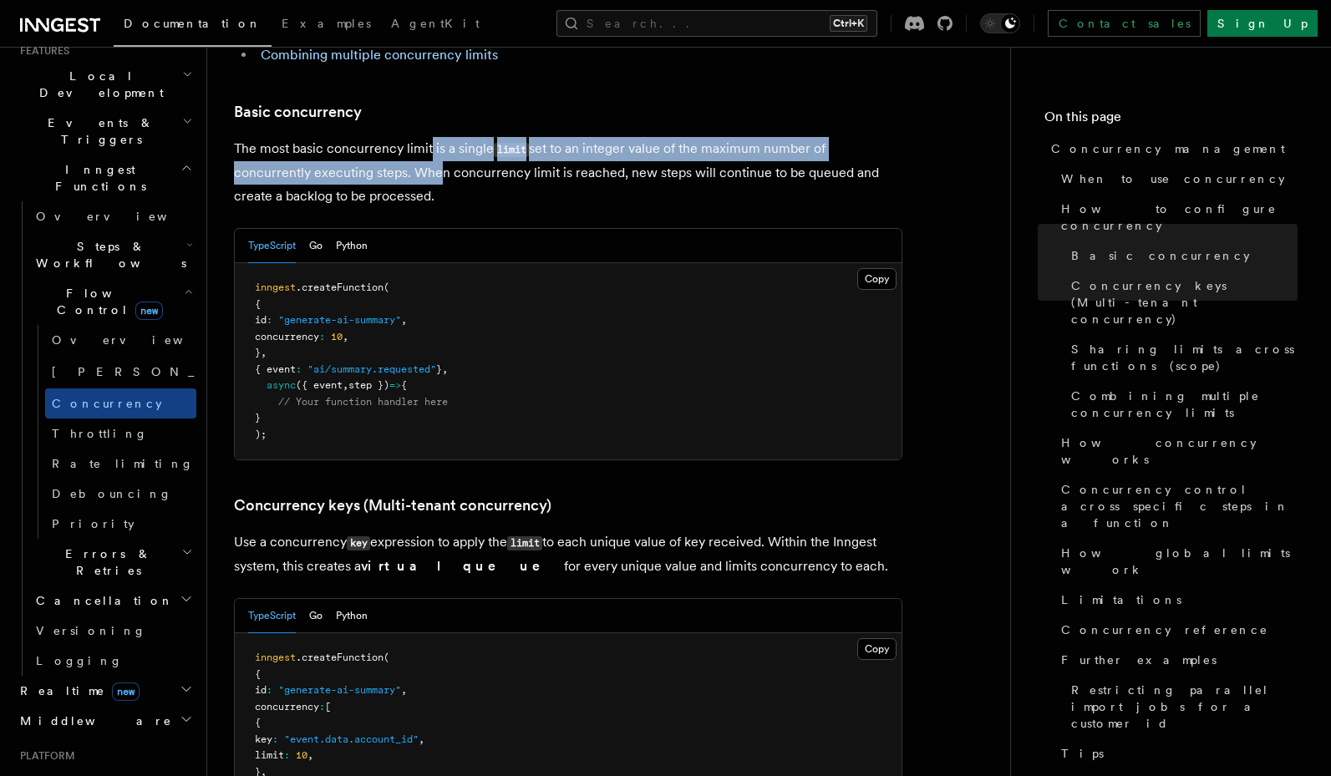
click at [428, 137] on p "The most basic concurrency limit is a single limit set to an integer value of t…" at bounding box center [568, 172] width 668 height 71
drag, startPoint x: 680, startPoint y: 94, endPoint x: 597, endPoint y: 116, distance: 85.7
click at [597, 137] on p "The most basic concurrency limit is a single limit set to an integer value of t…" at bounding box center [568, 172] width 668 height 71
drag, startPoint x: 669, startPoint y: 101, endPoint x: 667, endPoint y: 120, distance: 19.4
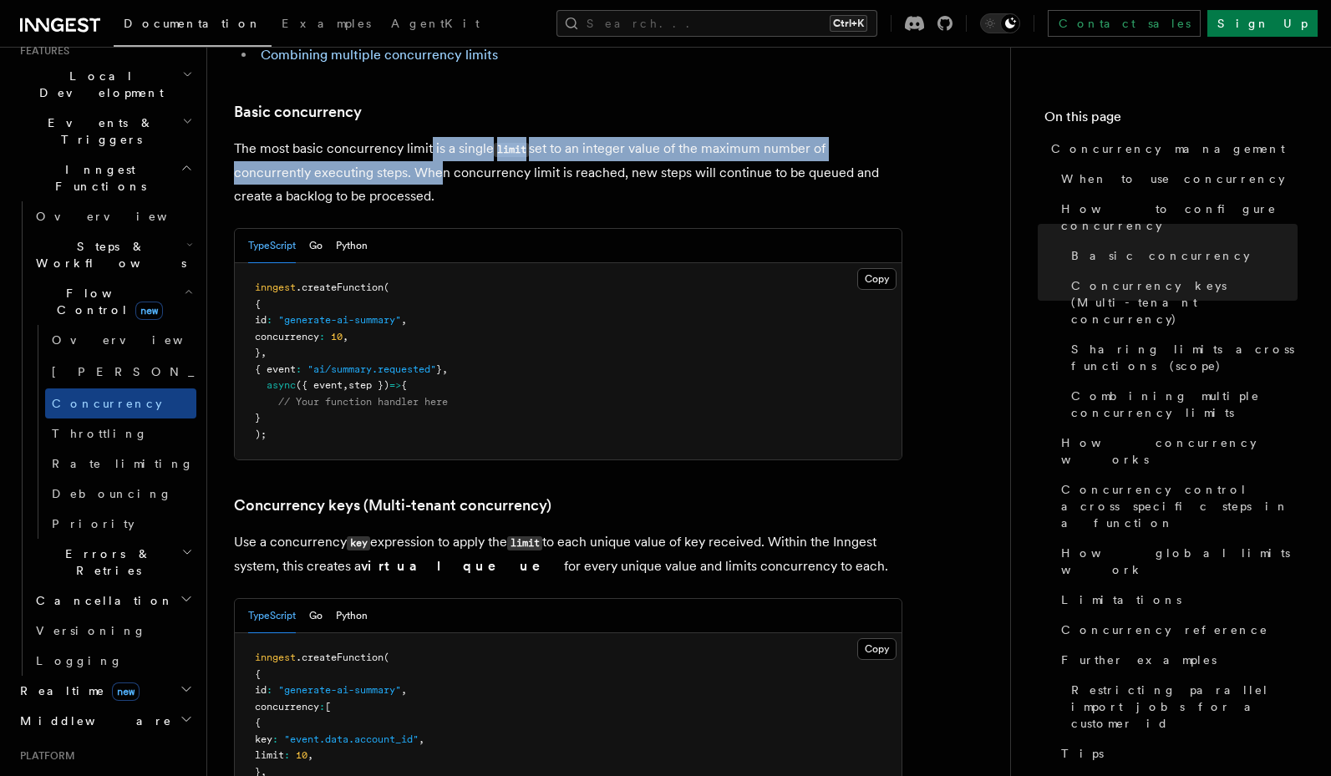
click at [667, 137] on p "The most basic concurrency limit is a single limit set to an integer value of t…" at bounding box center [568, 172] width 668 height 71
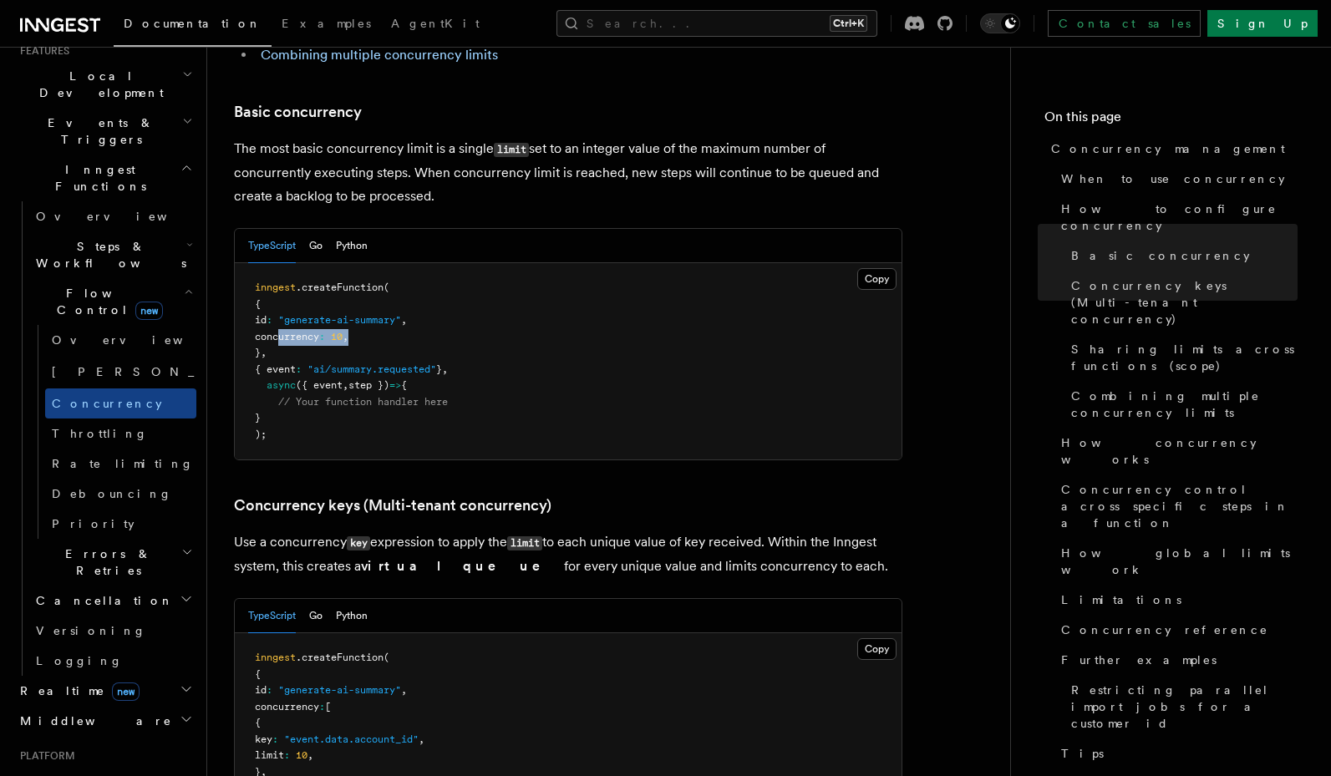
drag, startPoint x: 277, startPoint y: 268, endPoint x: 404, endPoint y: 268, distance: 127.0
click at [404, 268] on pre "inngest .createFunction ( { id : "generate-ai-summary" , concurrency : 10 , } ,…" at bounding box center [568, 361] width 667 height 196
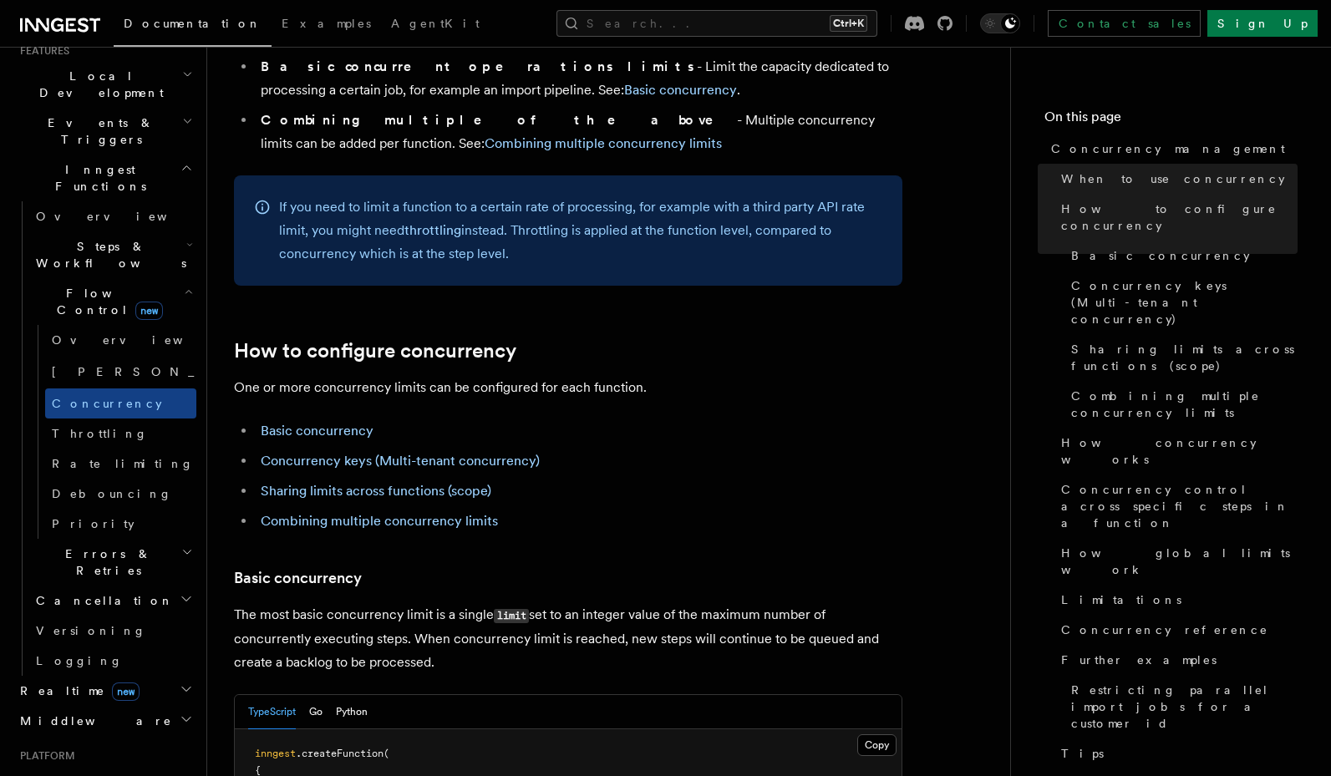
scroll to position [601, 0]
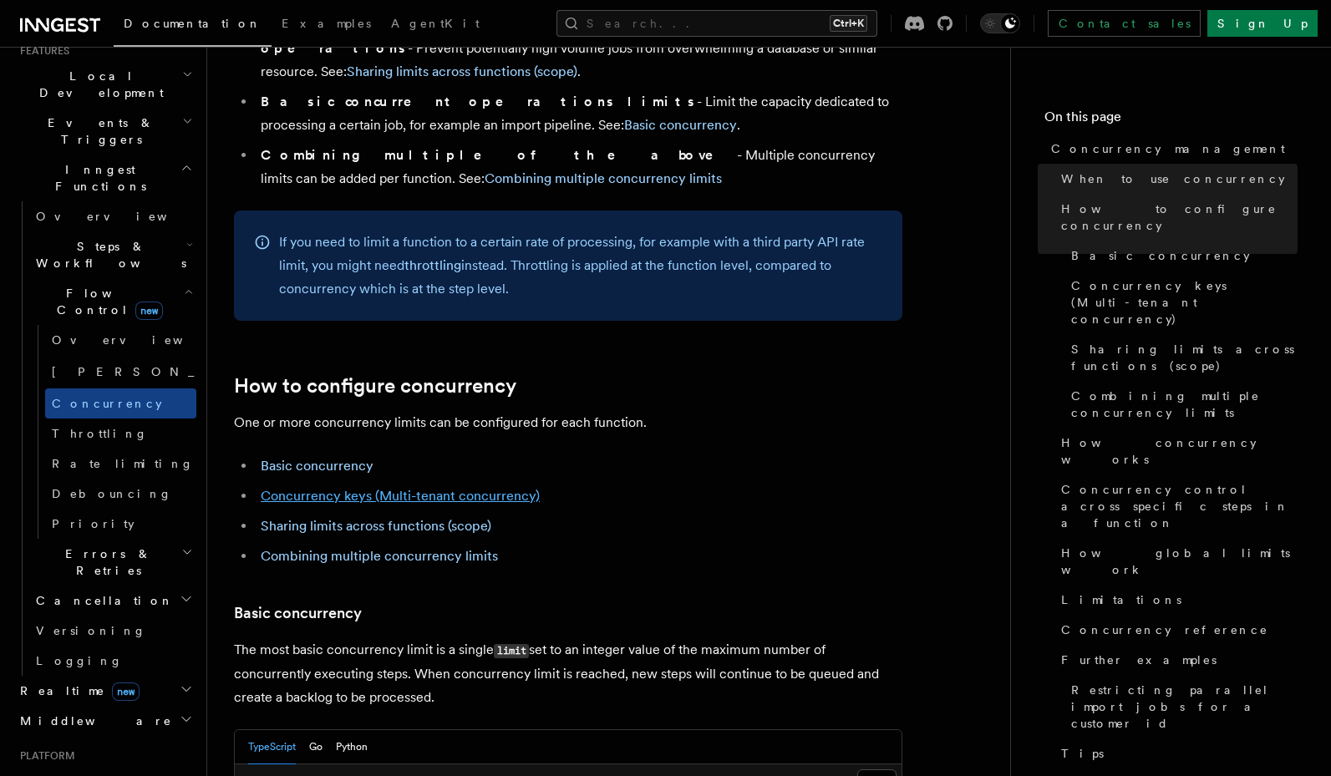
click at [330, 488] on link "Concurrency keys (Multi-tenant concurrency)" at bounding box center [400, 496] width 279 height 16
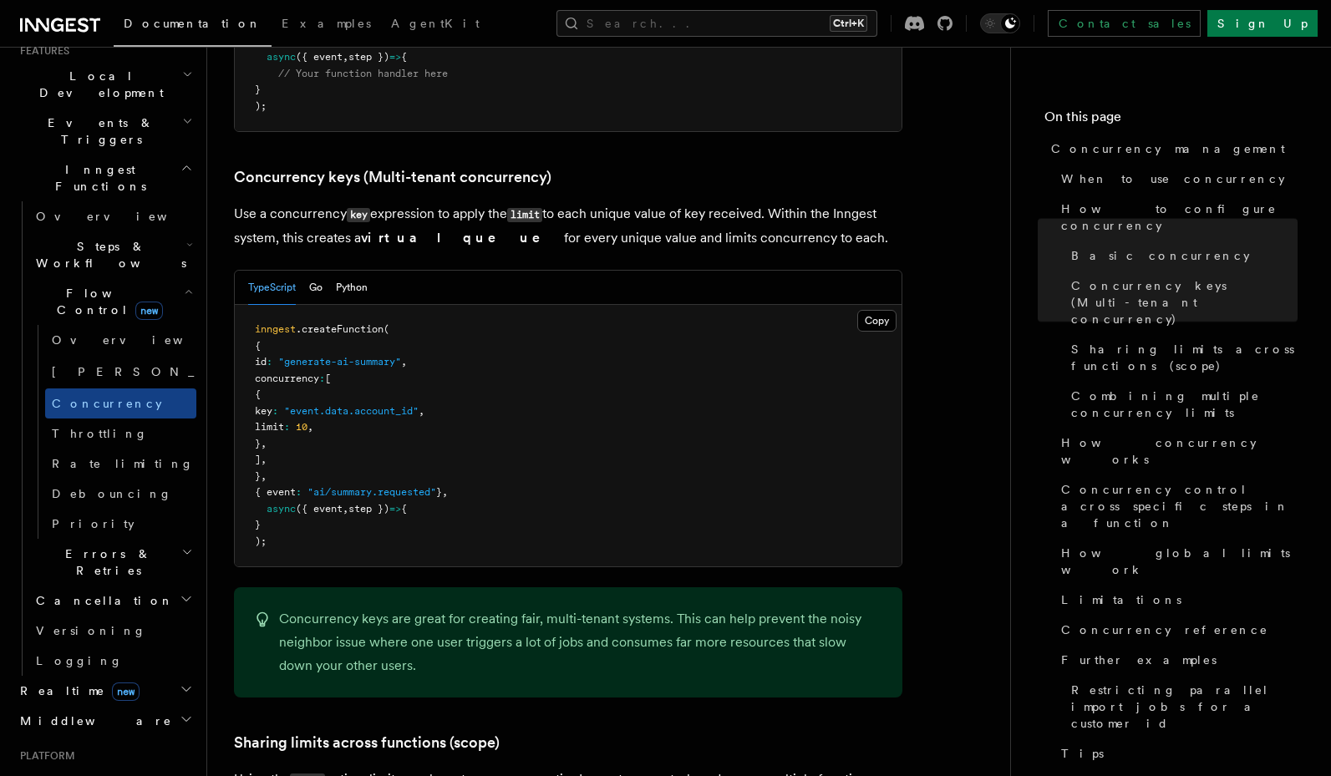
scroll to position [1446, 0]
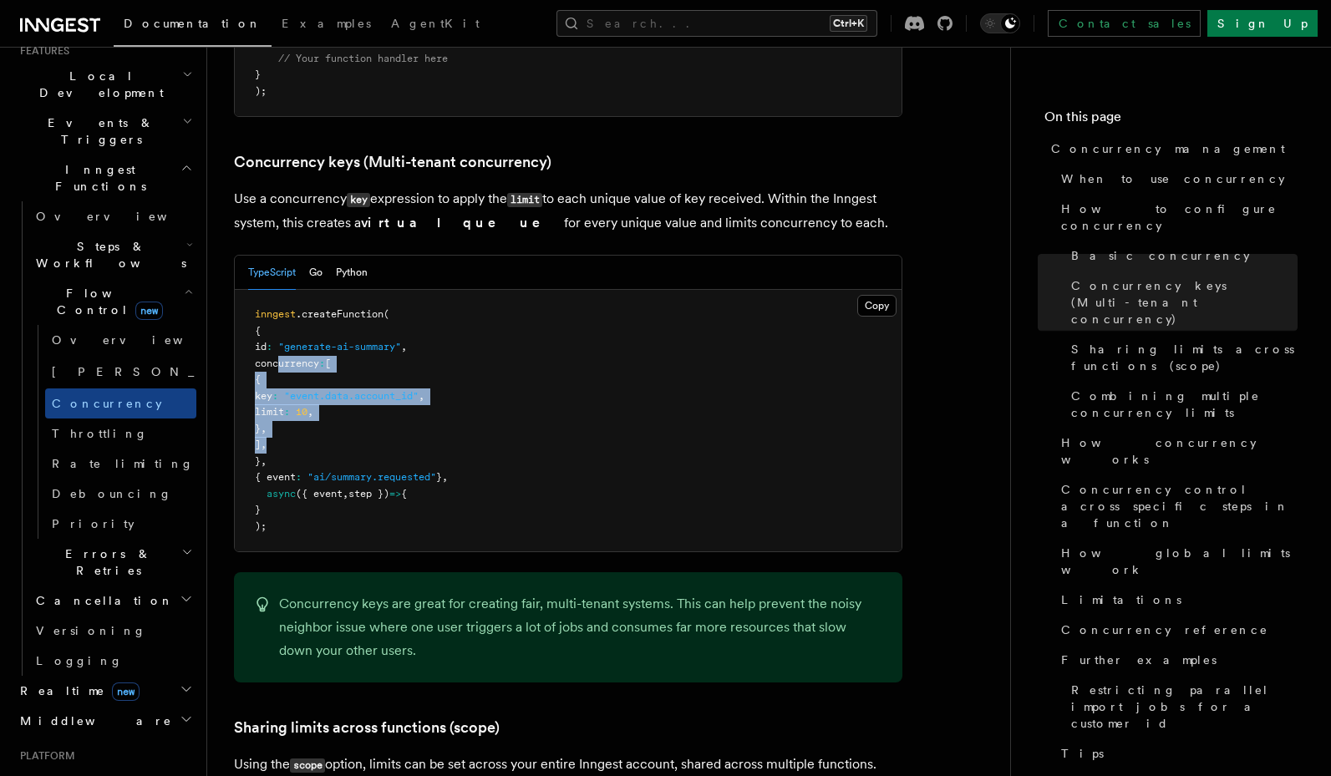
drag, startPoint x: 278, startPoint y: 293, endPoint x: 368, endPoint y: 369, distance: 117.3
click at [368, 369] on pre "inngest .createFunction ( { id : "generate-ai-summary" , concurrency : [ { key …" at bounding box center [568, 420] width 667 height 261
click at [271, 301] on pre "inngest .createFunction ( { id : "generate-ai-summary" , concurrency : [ { key …" at bounding box center [568, 420] width 667 height 261
drag, startPoint x: 278, startPoint y: 294, endPoint x: 345, endPoint y: 369, distance: 100.6
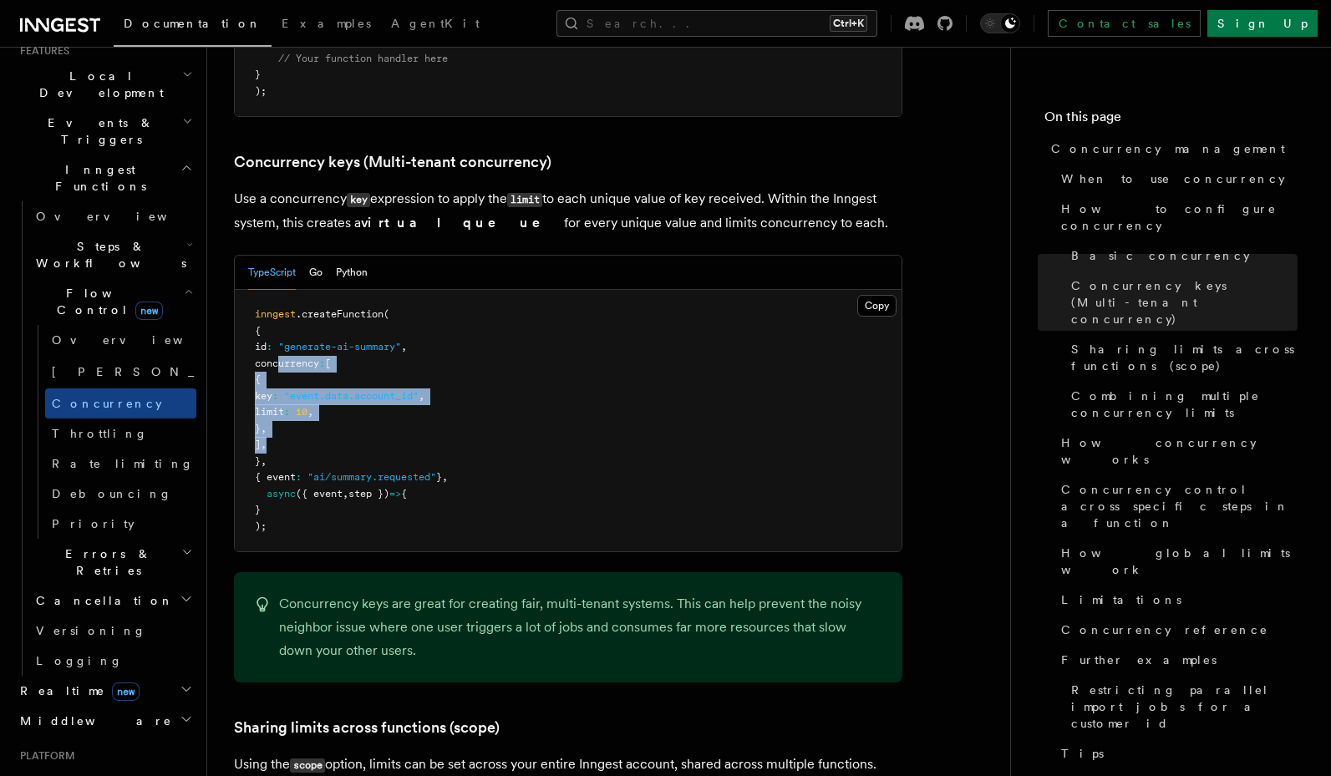
click at [345, 369] on pre "inngest .createFunction ( { id : "generate-ai-summary" , concurrency : [ { key …" at bounding box center [568, 420] width 667 height 261
copy code "concurrency : [ { key : "event.data.account_id" , limit : 10 , } , ] ,"
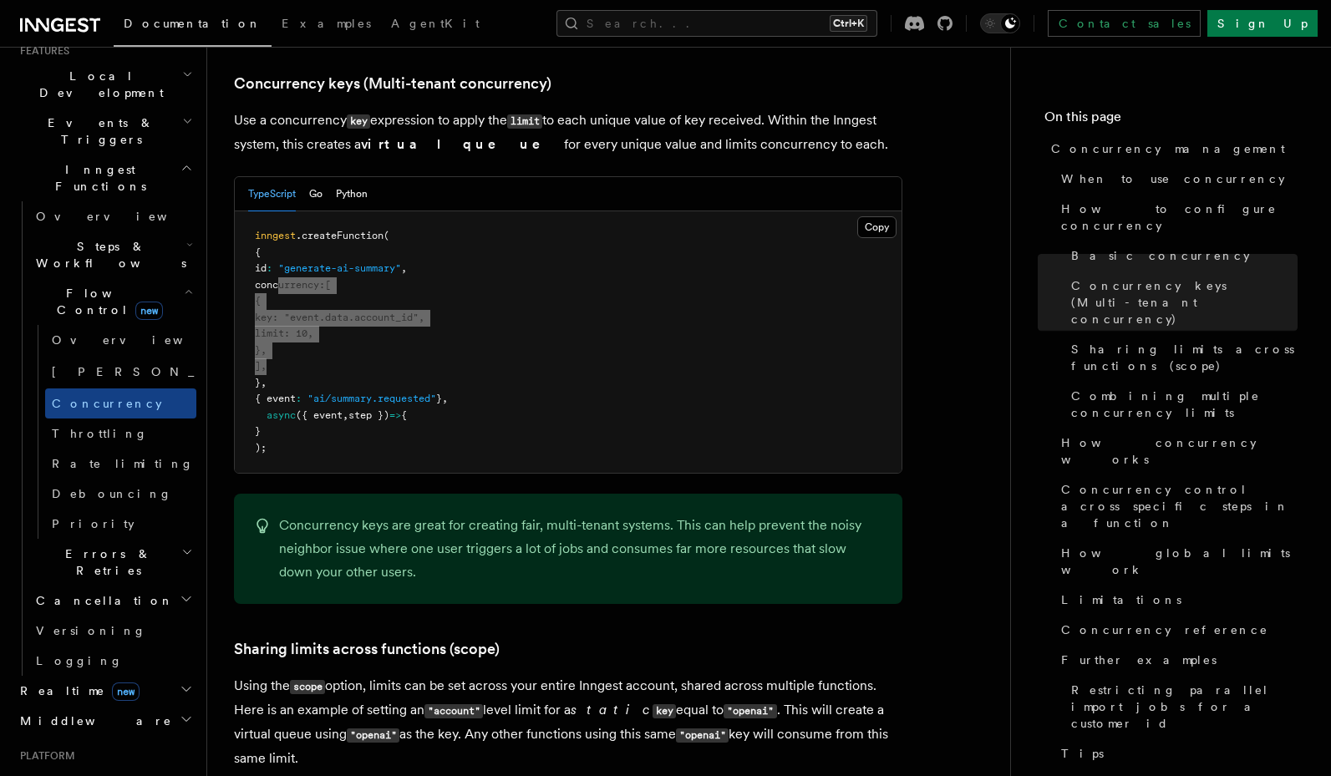
scroll to position [1646, 0]
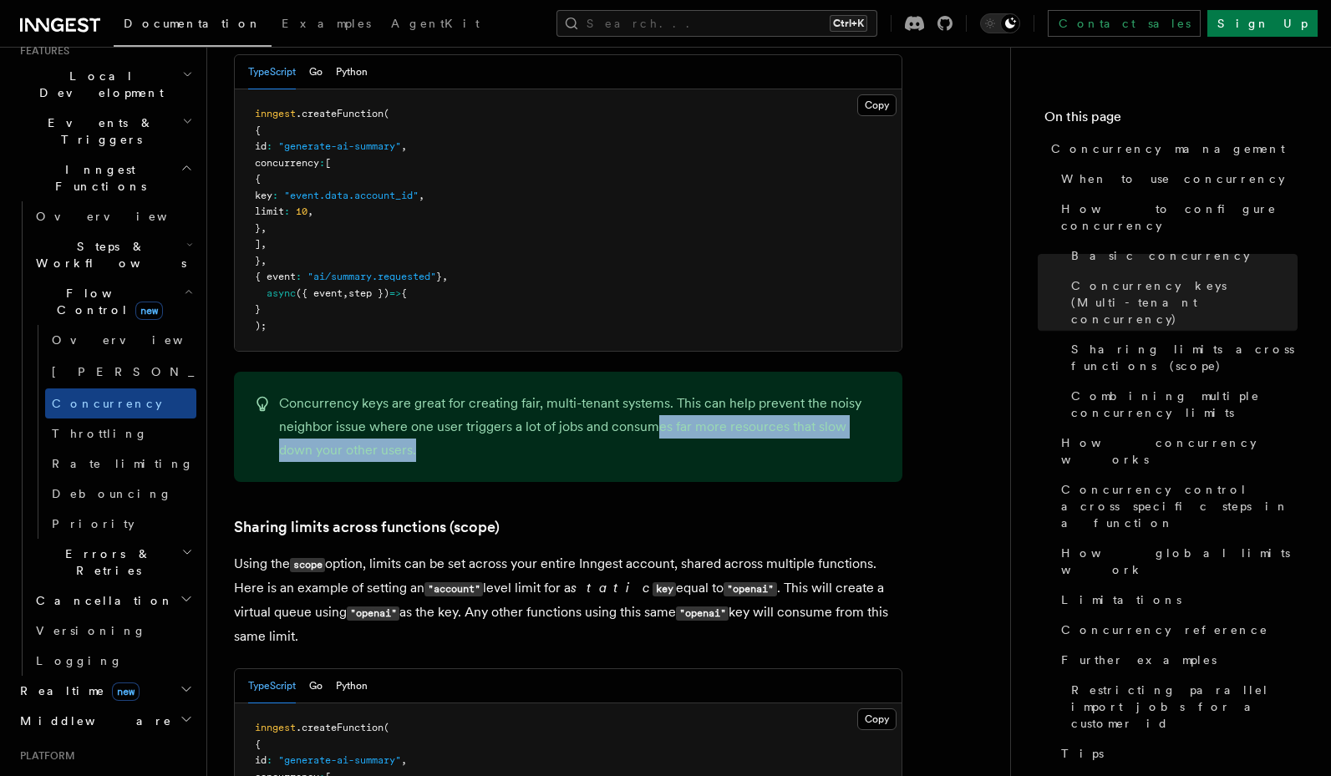
drag, startPoint x: 658, startPoint y: 346, endPoint x: 454, endPoint y: 387, distance: 208.7
click at [454, 392] on p "Concurrency keys are great for creating fair, multi-tenant systems. This can he…" at bounding box center [580, 427] width 603 height 70
drag, startPoint x: 464, startPoint y: 357, endPoint x: 454, endPoint y: 380, distance: 25.1
click at [454, 392] on p "Concurrency keys are great for creating fair, multi-tenant systems. This can he…" at bounding box center [580, 427] width 603 height 70
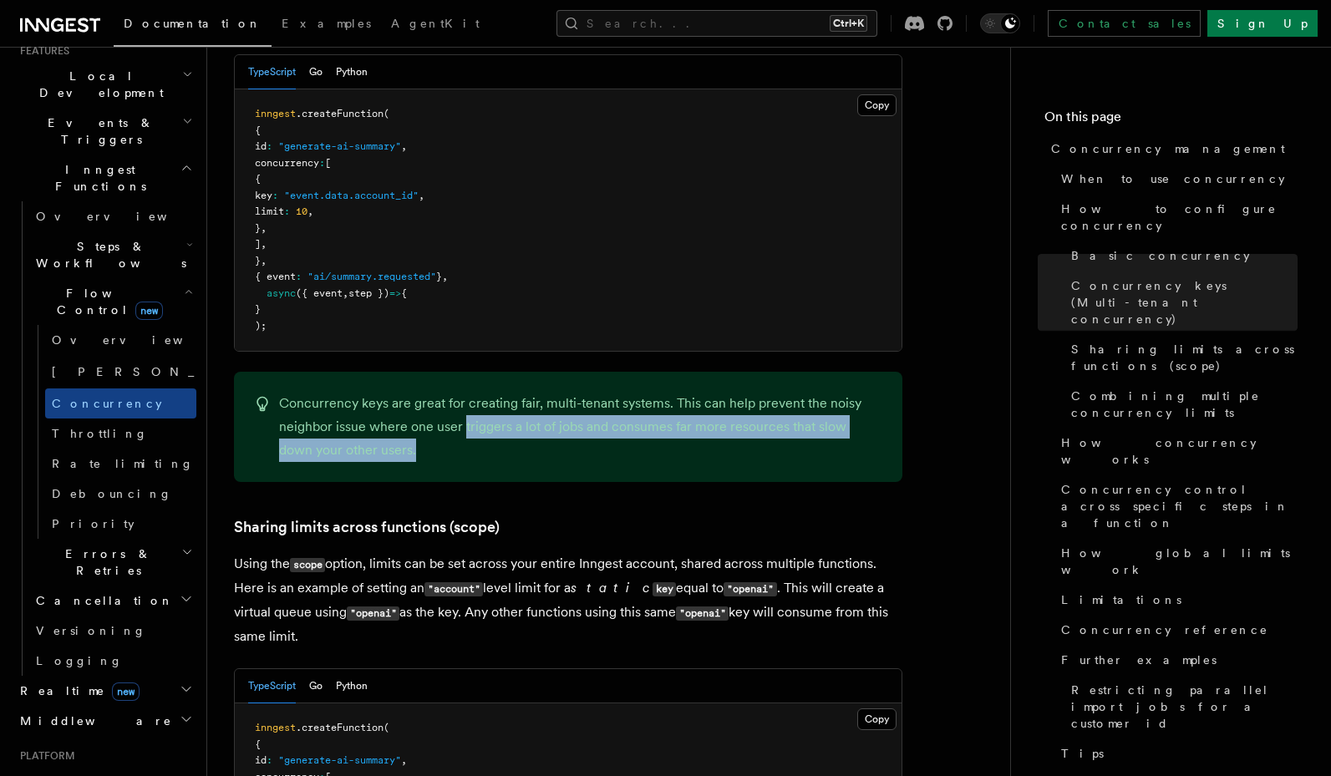
click at [454, 392] on p "Concurrency keys are great for creating fair, multi-tenant systems. This can he…" at bounding box center [580, 427] width 603 height 70
drag, startPoint x: 454, startPoint y: 380, endPoint x: 454, endPoint y: 359, distance: 20.9
click at [454, 392] on p "Concurrency keys are great for creating fair, multi-tenant systems. This can he…" at bounding box center [580, 427] width 603 height 70
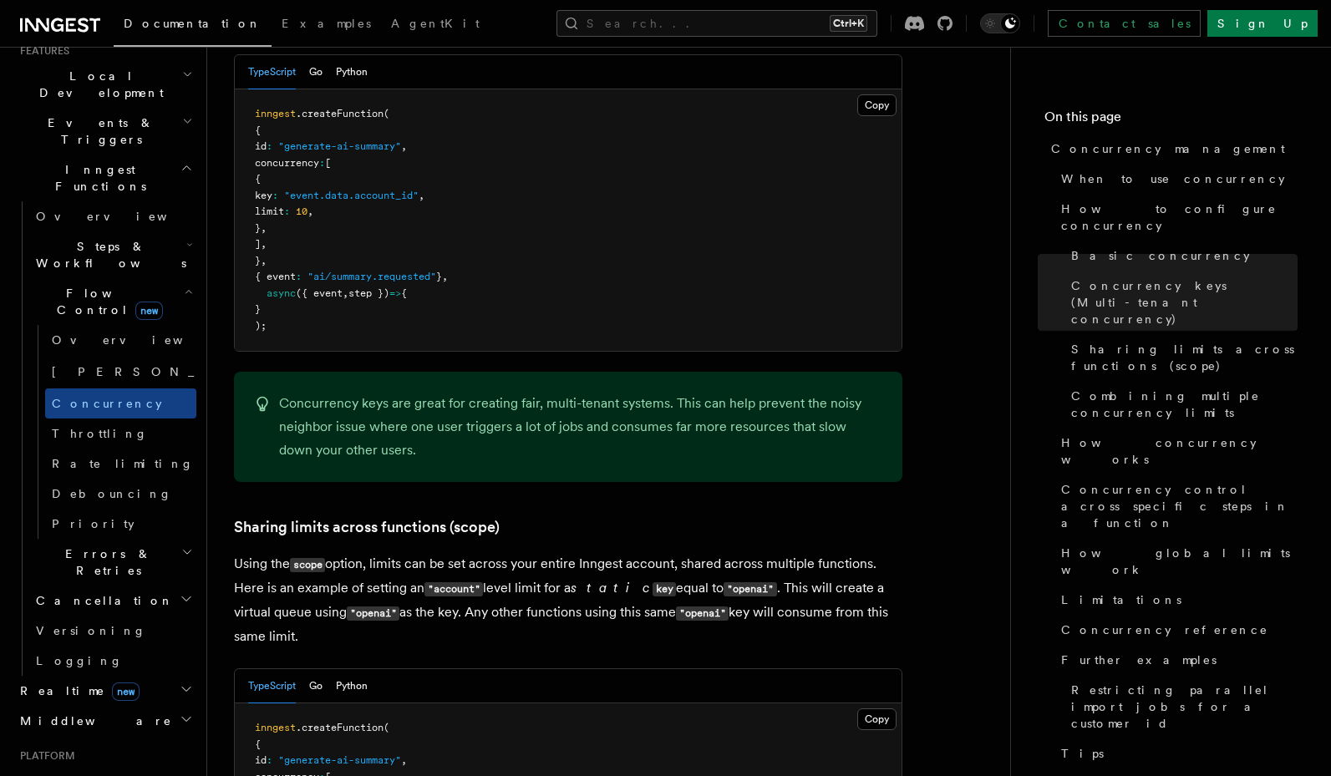
scroll to position [1747, 0]
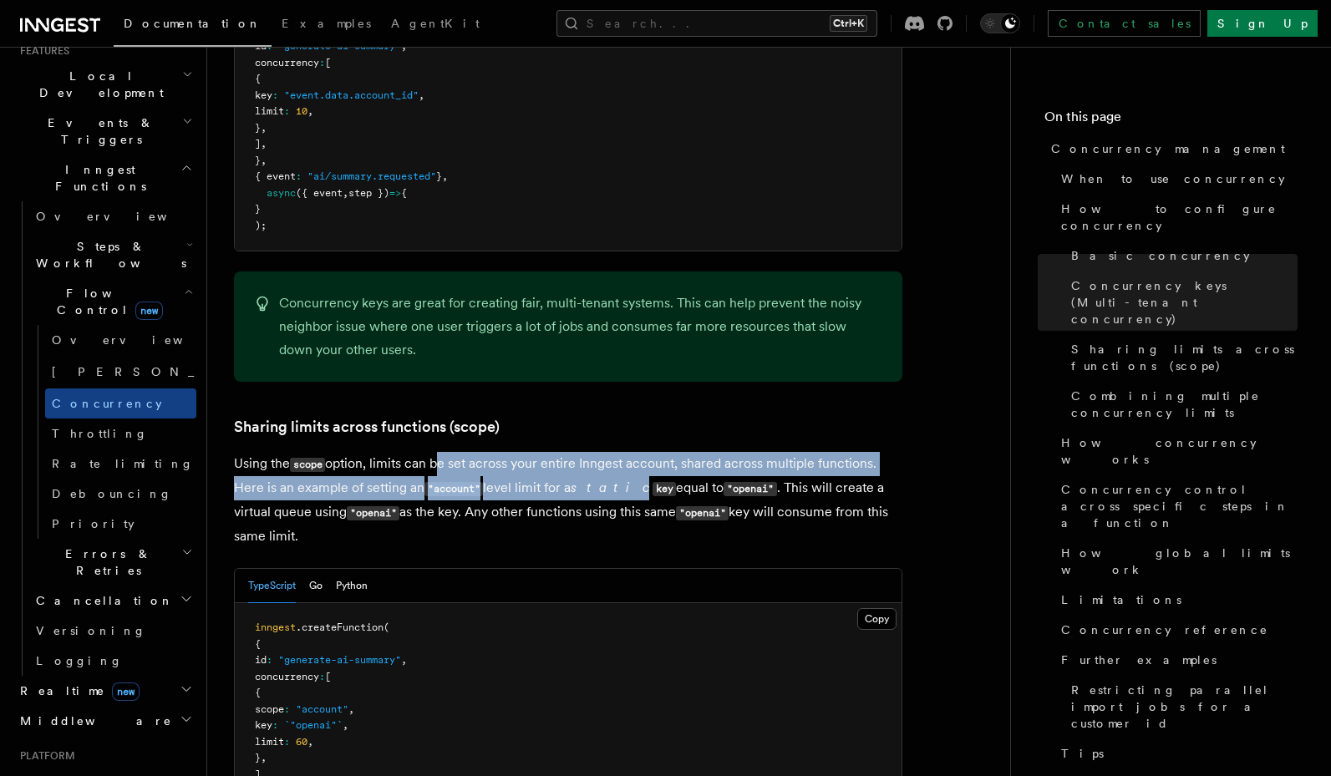
drag, startPoint x: 440, startPoint y: 398, endPoint x: 611, endPoint y: 413, distance: 171.8
click at [611, 452] on p "Using the scope option, limits can be set across your entire Inngest account, s…" at bounding box center [568, 500] width 668 height 96
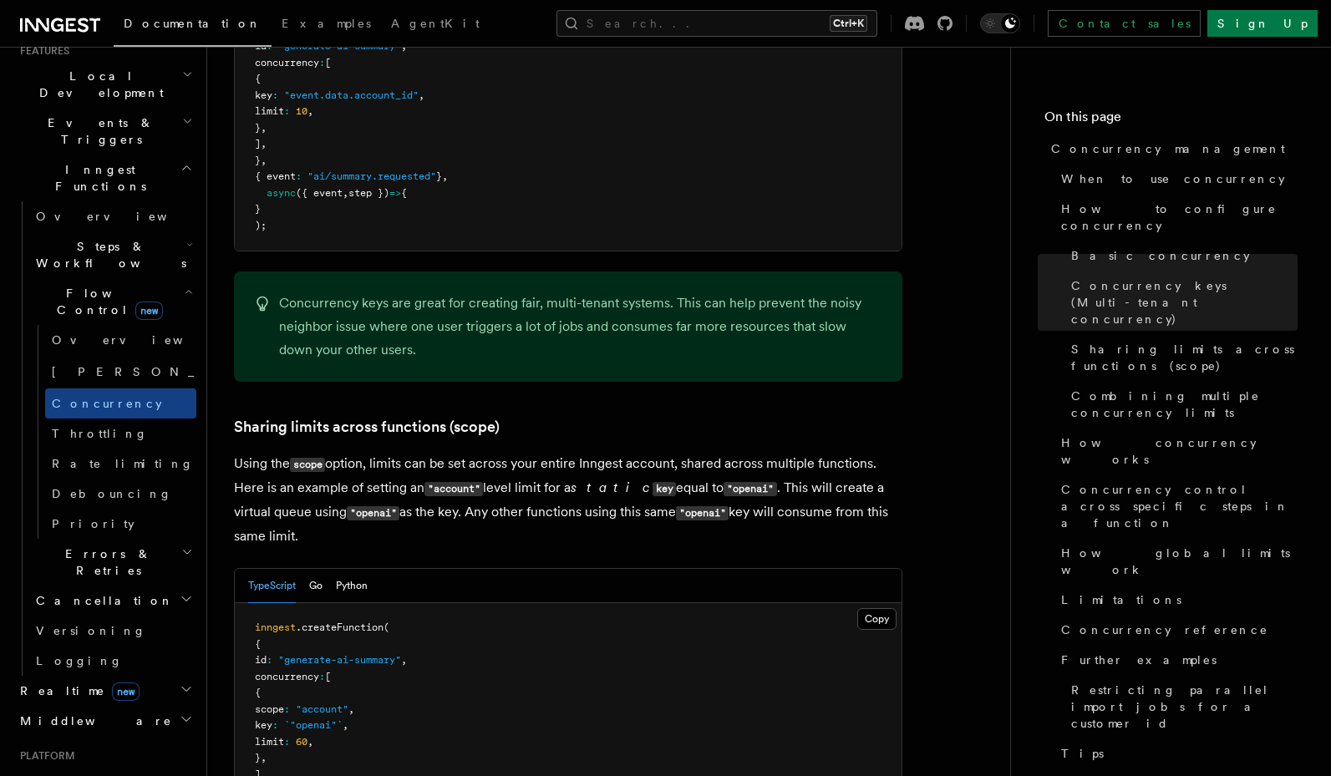
click at [611, 452] on p "Using the scope option, limits can be set across your entire Inngest account, s…" at bounding box center [568, 500] width 668 height 96
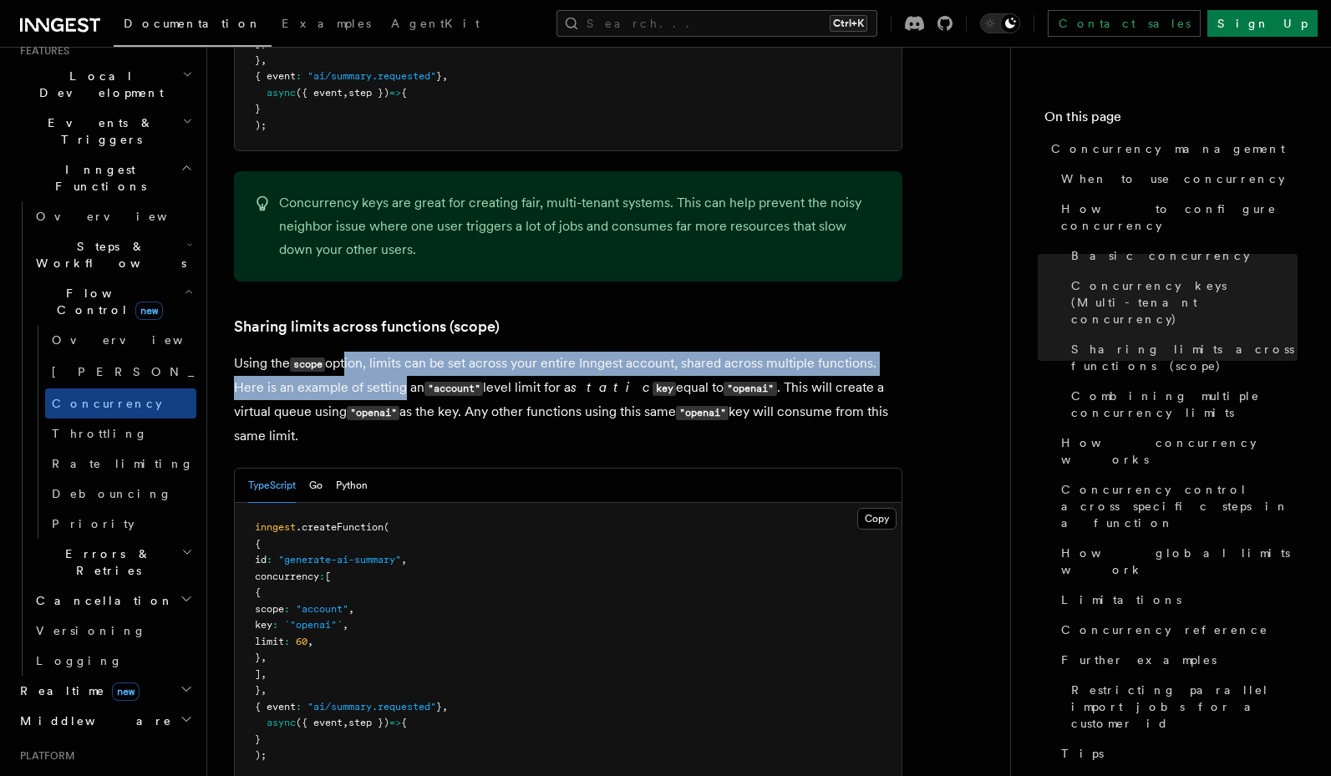
drag, startPoint x: 347, startPoint y: 297, endPoint x: 394, endPoint y: 308, distance: 48.2
click at [394, 352] on p "Using the scope option, limits can be set across your entire Inngest account, s…" at bounding box center [568, 400] width 668 height 96
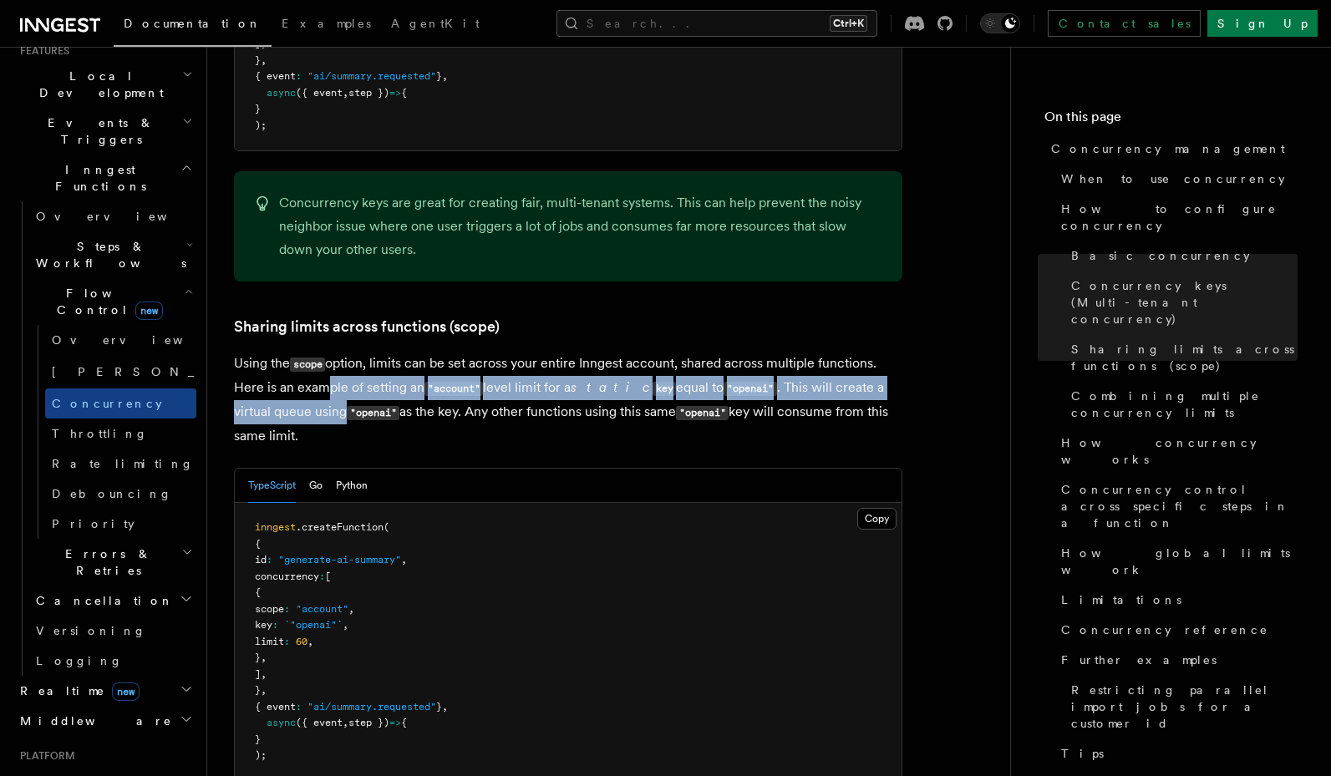
drag, startPoint x: 317, startPoint y: 308, endPoint x: 307, endPoint y: 340, distance: 33.3
click at [307, 352] on p "Using the scope option, limits can be set across your entire Inngest account, s…" at bounding box center [568, 400] width 668 height 96
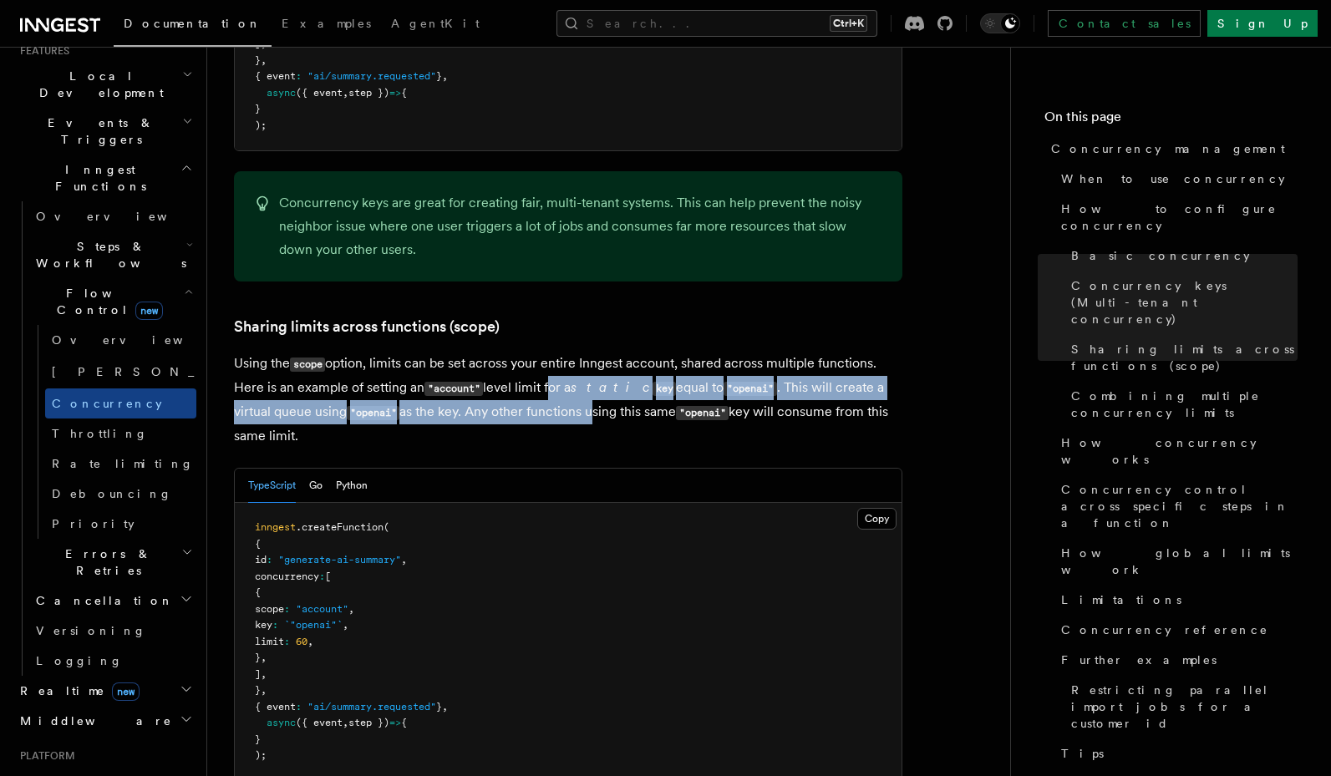
click at [550, 352] on p "Using the scope option, limits can be set across your entire Inngest account, s…" at bounding box center [568, 400] width 668 height 96
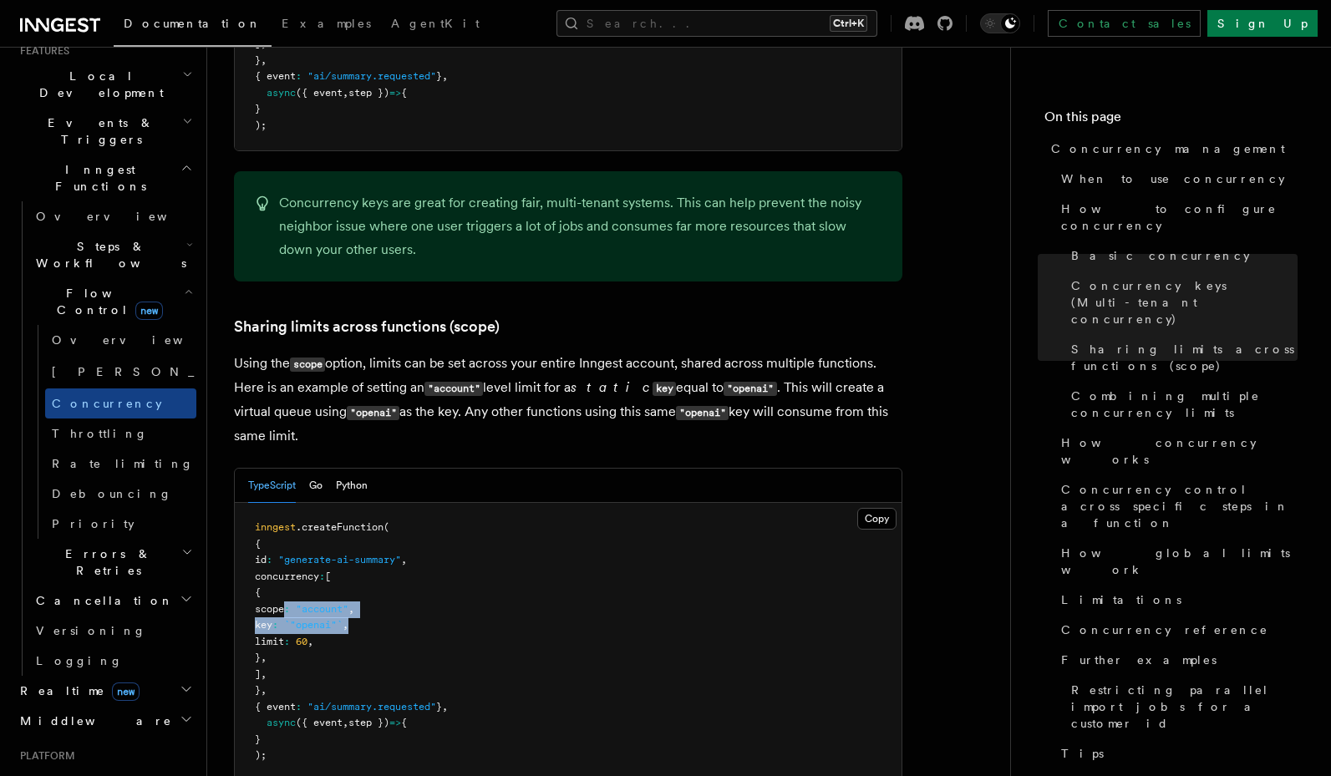
drag, startPoint x: 333, startPoint y: 539, endPoint x: 409, endPoint y: 557, distance: 78.2
click at [409, 557] on pre "inngest .createFunction ( { id : "generate-ai-summary" , concurrency : [ { scop…" at bounding box center [568, 642] width 667 height 278
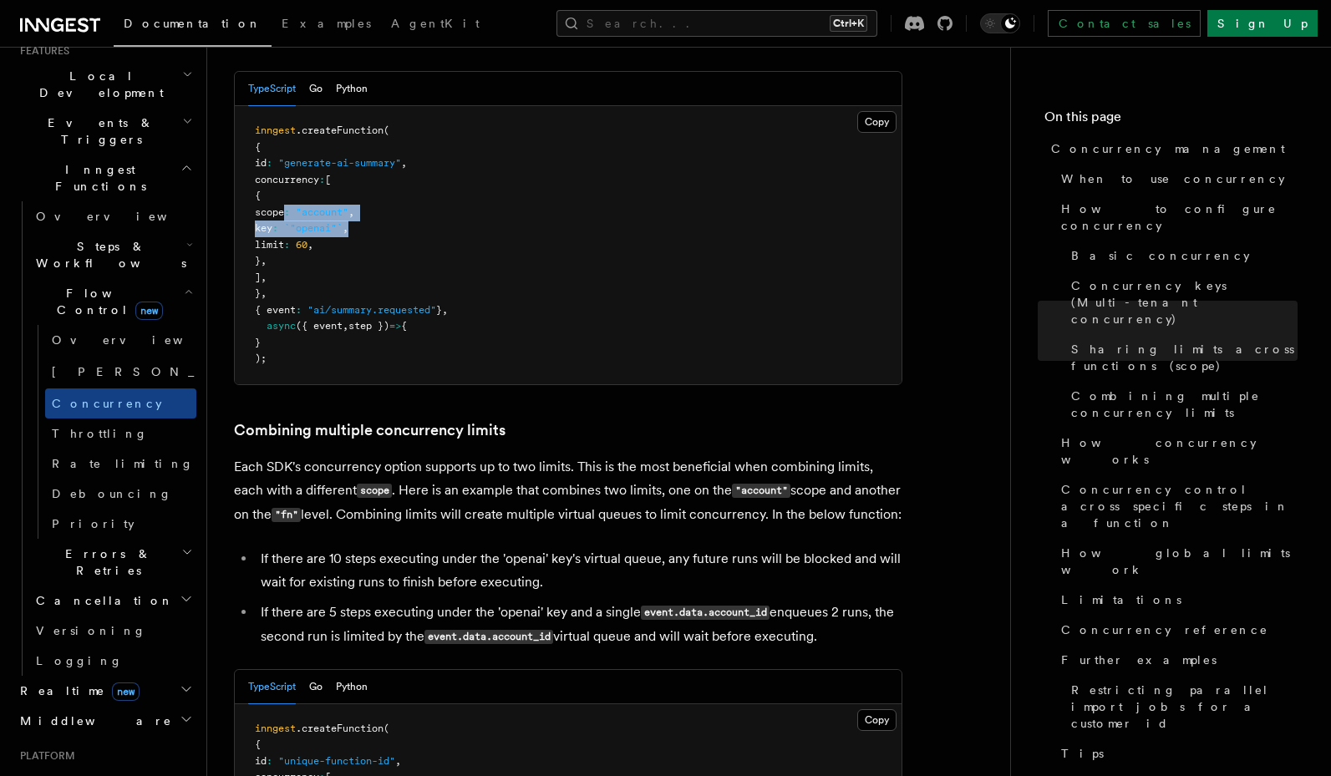
scroll to position [2248, 0]
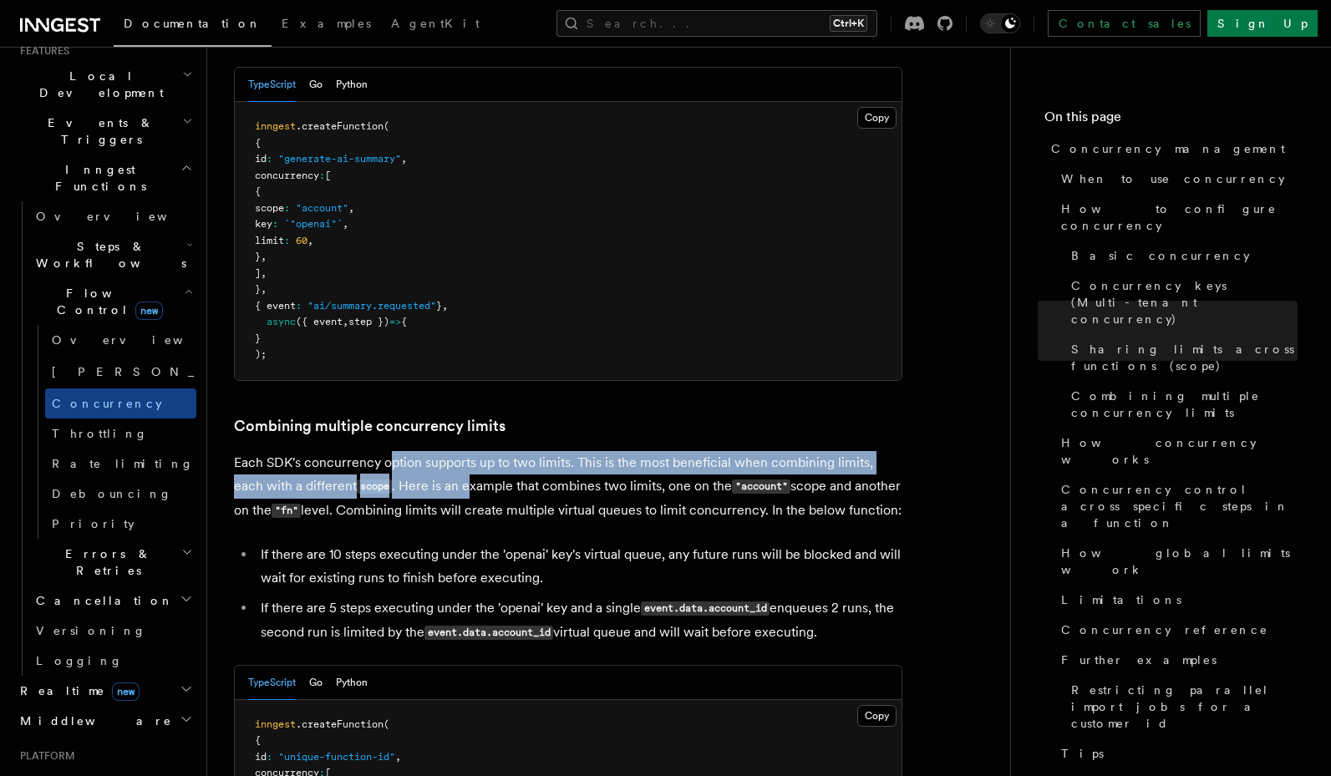
drag, startPoint x: 398, startPoint y: 393, endPoint x: 440, endPoint y: 416, distance: 47.9
click at [440, 451] on p "Each SDK's concurrency option supports up to two limits. This is the most benef…" at bounding box center [568, 487] width 668 height 72
click at [441, 451] on p "Each SDK's concurrency option supports up to two limits. This is the most benef…" at bounding box center [568, 487] width 668 height 72
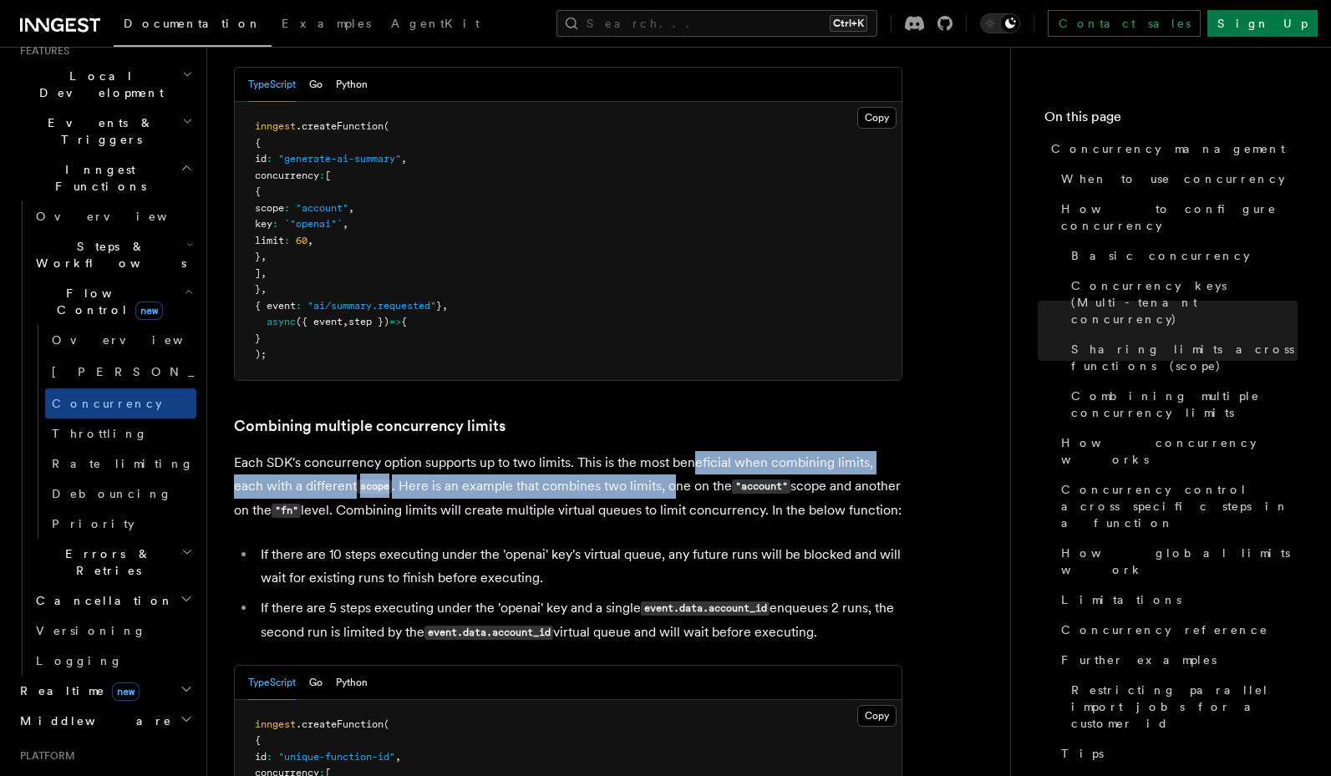
drag, startPoint x: 693, startPoint y: 403, endPoint x: 646, endPoint y: 410, distance: 47.2
click at [646, 451] on p "Each SDK's concurrency option supports up to two limits. This is the most benef…" at bounding box center [568, 487] width 668 height 72
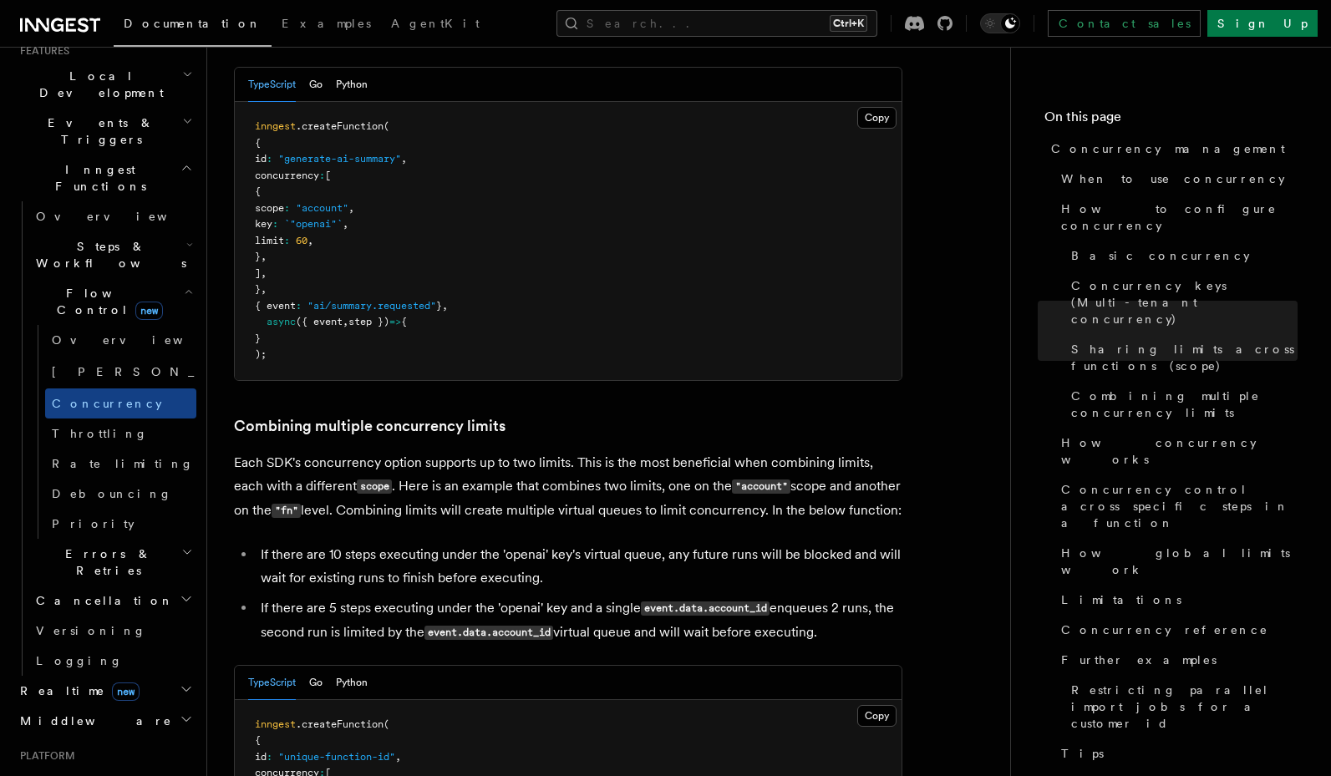
click at [652, 451] on p "Each SDK's concurrency option supports up to two limits. This is the most benef…" at bounding box center [568, 487] width 668 height 72
drag, startPoint x: 644, startPoint y: 397, endPoint x: 520, endPoint y: 402, distance: 124.6
click at [520, 451] on p "Each SDK's concurrency option supports up to two limits. This is the most benef…" at bounding box center [568, 487] width 668 height 72
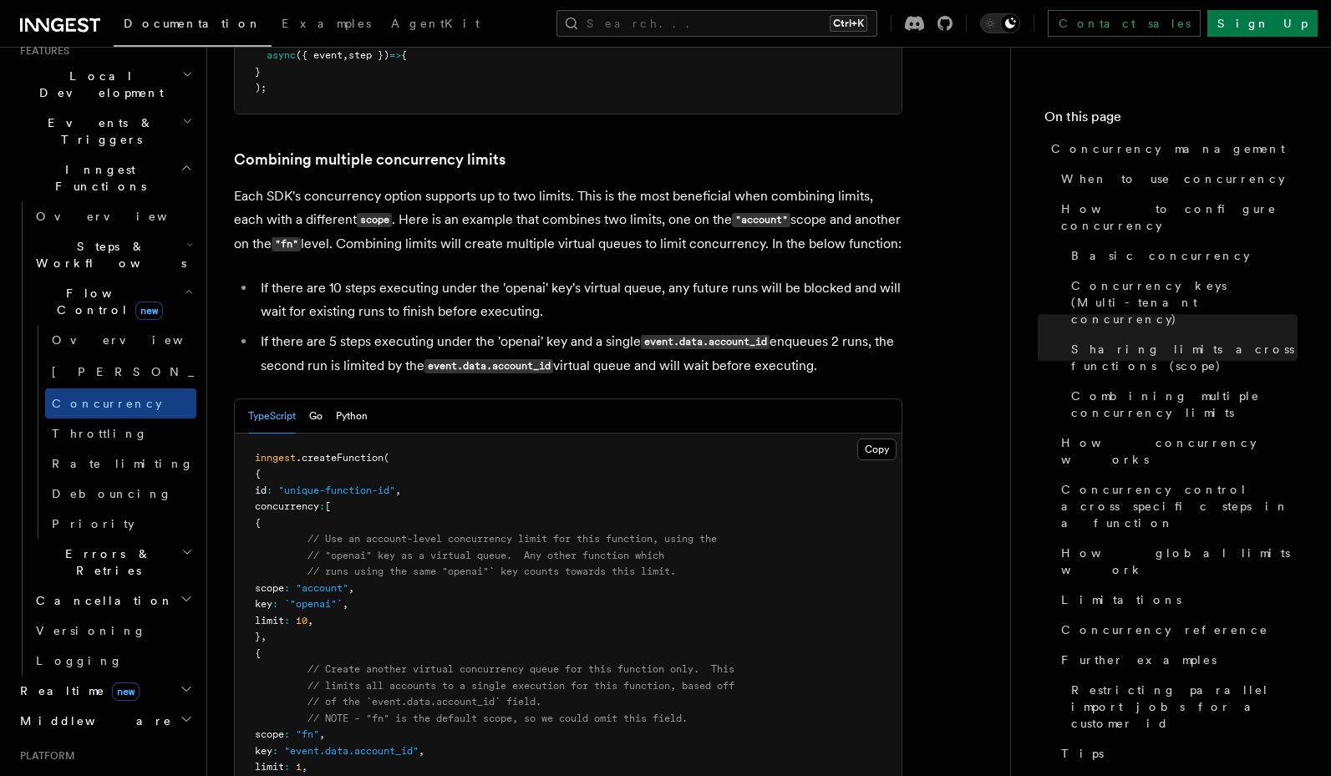
scroll to position [2548, 0]
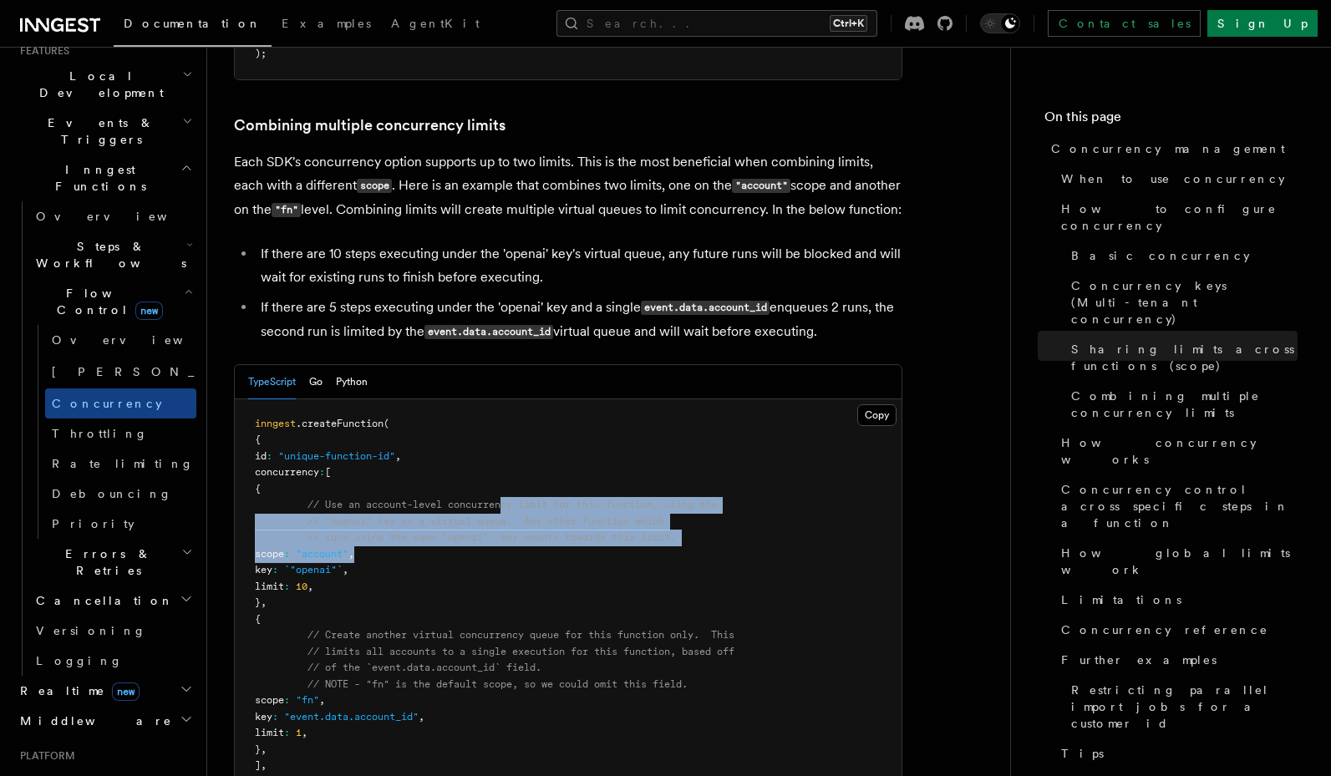
drag, startPoint x: 506, startPoint y: 435, endPoint x: 510, endPoint y: 489, distance: 54.4
click at [510, 489] on pre "inngest .createFunction ( { id : "unique-function-id" , concurrency : [ { // Us…" at bounding box center [568, 636] width 667 height 474
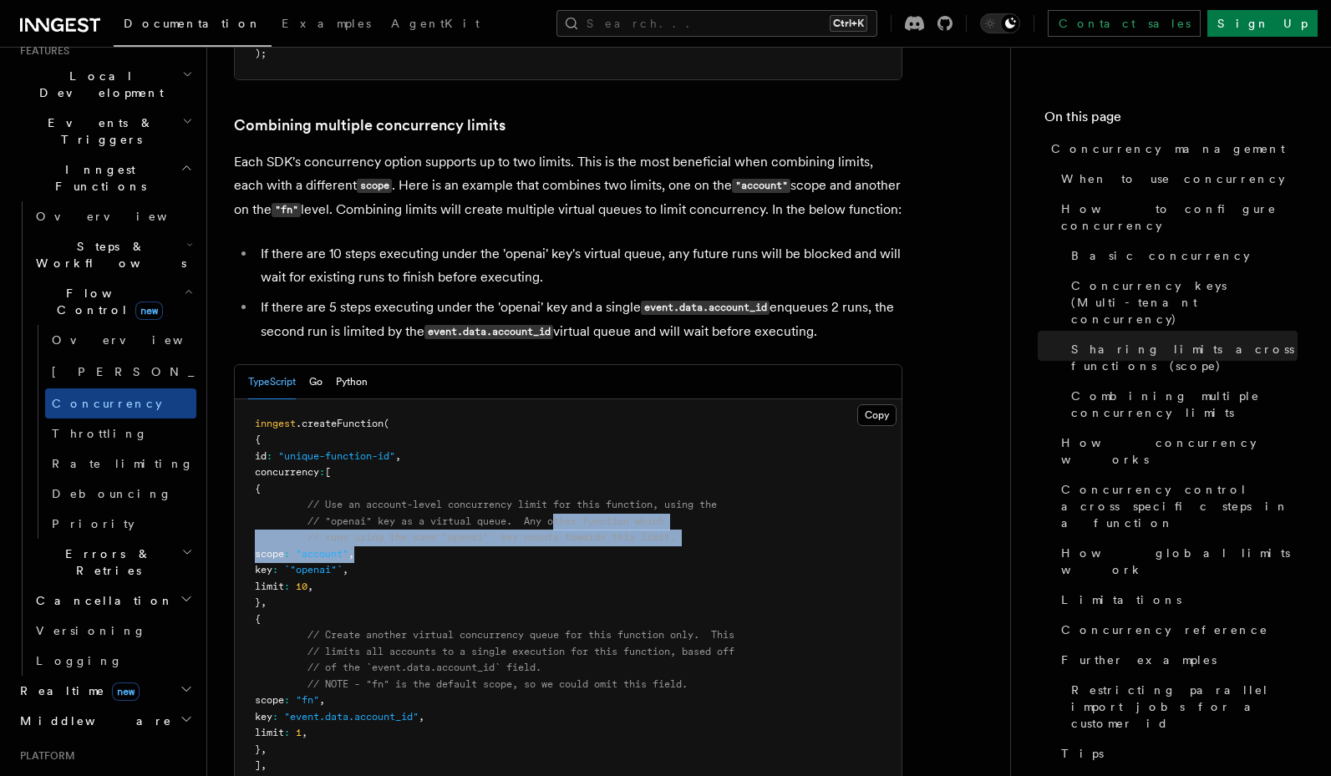
drag, startPoint x: 558, startPoint y: 450, endPoint x: 539, endPoint y: 479, distance: 34.3
click at [539, 479] on pre "inngest .createFunction ( { id : "unique-function-id" , concurrency : [ { // Us…" at bounding box center [568, 636] width 667 height 474
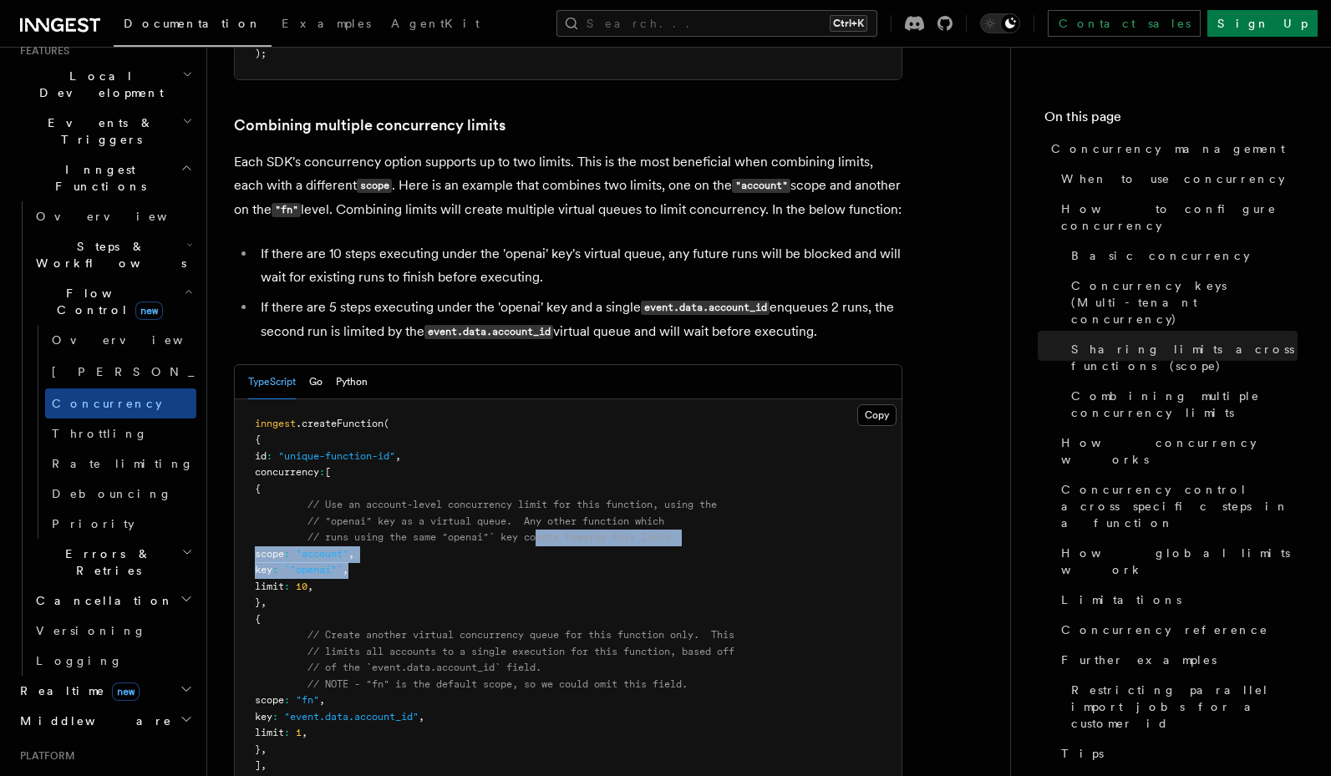
drag, startPoint x: 545, startPoint y: 465, endPoint x: 543, endPoint y: 492, distance: 26.8
click at [543, 492] on pre "inngest .createFunction ( { id : "unique-function-id" , concurrency : [ { // Us…" at bounding box center [568, 636] width 667 height 474
click at [598, 515] on span "// "openai" key as a virtual queue. Any other function which" at bounding box center [485, 521] width 357 height 12
drag, startPoint x: 576, startPoint y: 481, endPoint x: 558, endPoint y: 499, distance: 25.4
click at [558, 499] on pre "inngest .createFunction ( { id : "unique-function-id" , concurrency : [ { // Us…" at bounding box center [568, 636] width 667 height 474
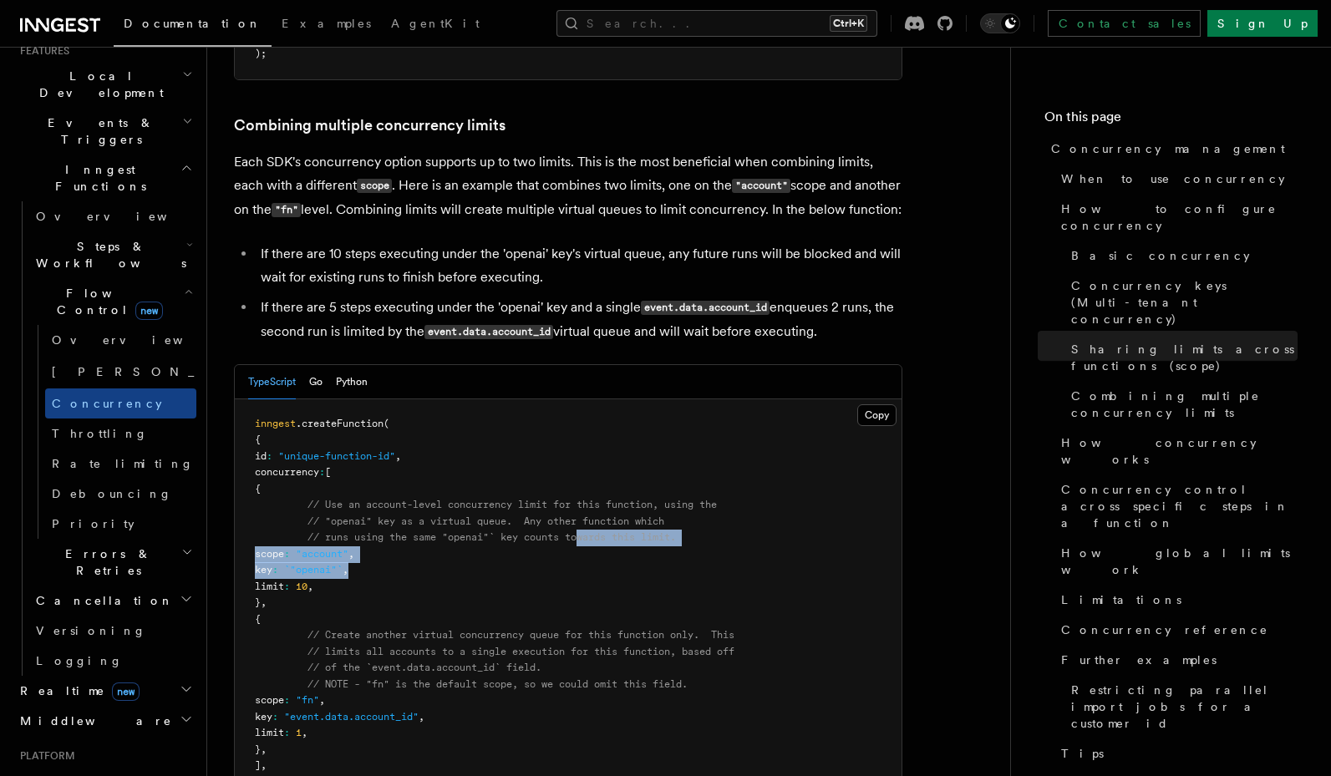
click at [558, 499] on pre "inngest .createFunction ( { id : "unique-function-id" , concurrency : [ { // Us…" at bounding box center [568, 636] width 667 height 474
drag, startPoint x: 321, startPoint y: 480, endPoint x: 413, endPoint y: 515, distance: 99.1
click at [413, 515] on pre "inngest .createFunction ( { id : "unique-function-id" , concurrency : [ { // Us…" at bounding box center [568, 636] width 667 height 474
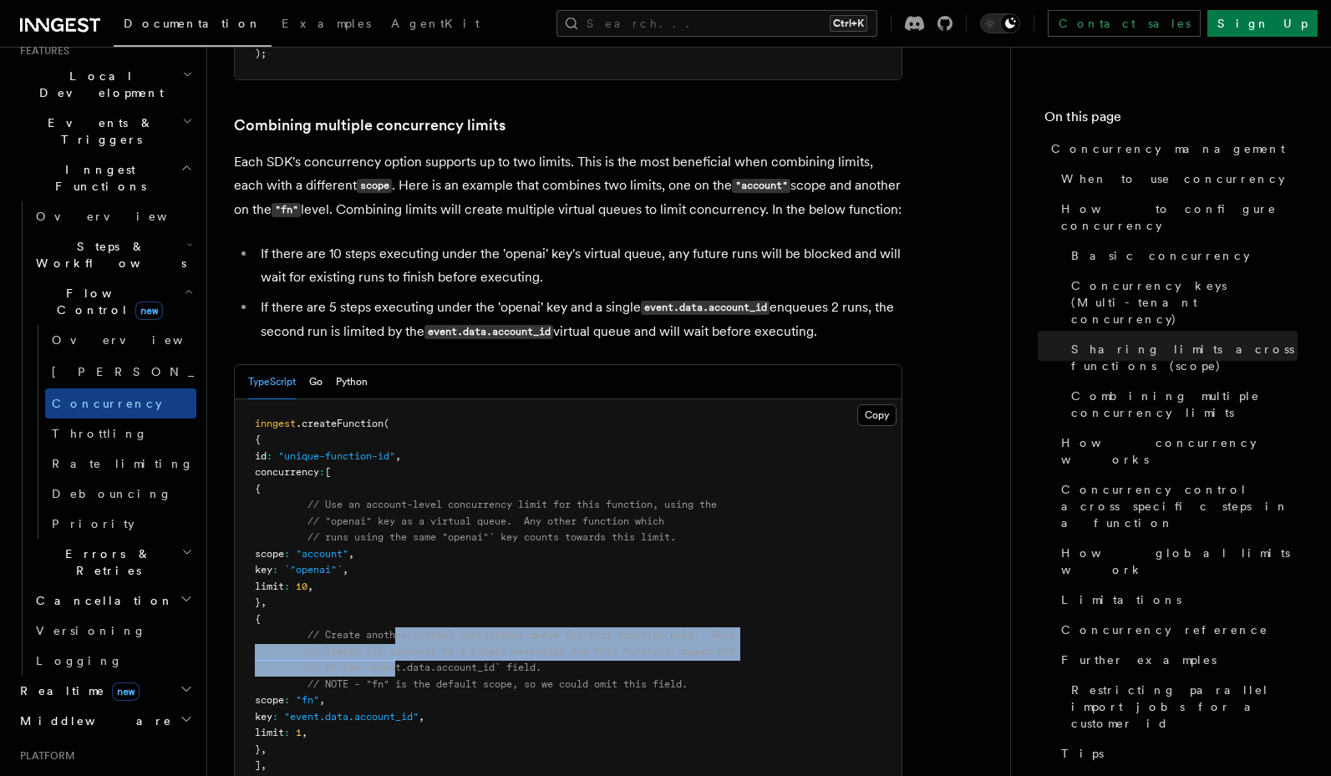
drag, startPoint x: 402, startPoint y: 577, endPoint x: 400, endPoint y: 591, distance: 13.5
click at [400, 591] on pre "inngest .createFunction ( { id : "unique-function-id" , concurrency : [ { // Us…" at bounding box center [568, 636] width 667 height 474
drag, startPoint x: 448, startPoint y: 572, endPoint x: 444, endPoint y: 590, distance: 17.9
click at [444, 590] on pre "inngest .createFunction ( { id : "unique-function-id" , concurrency : [ { // Us…" at bounding box center [568, 636] width 667 height 474
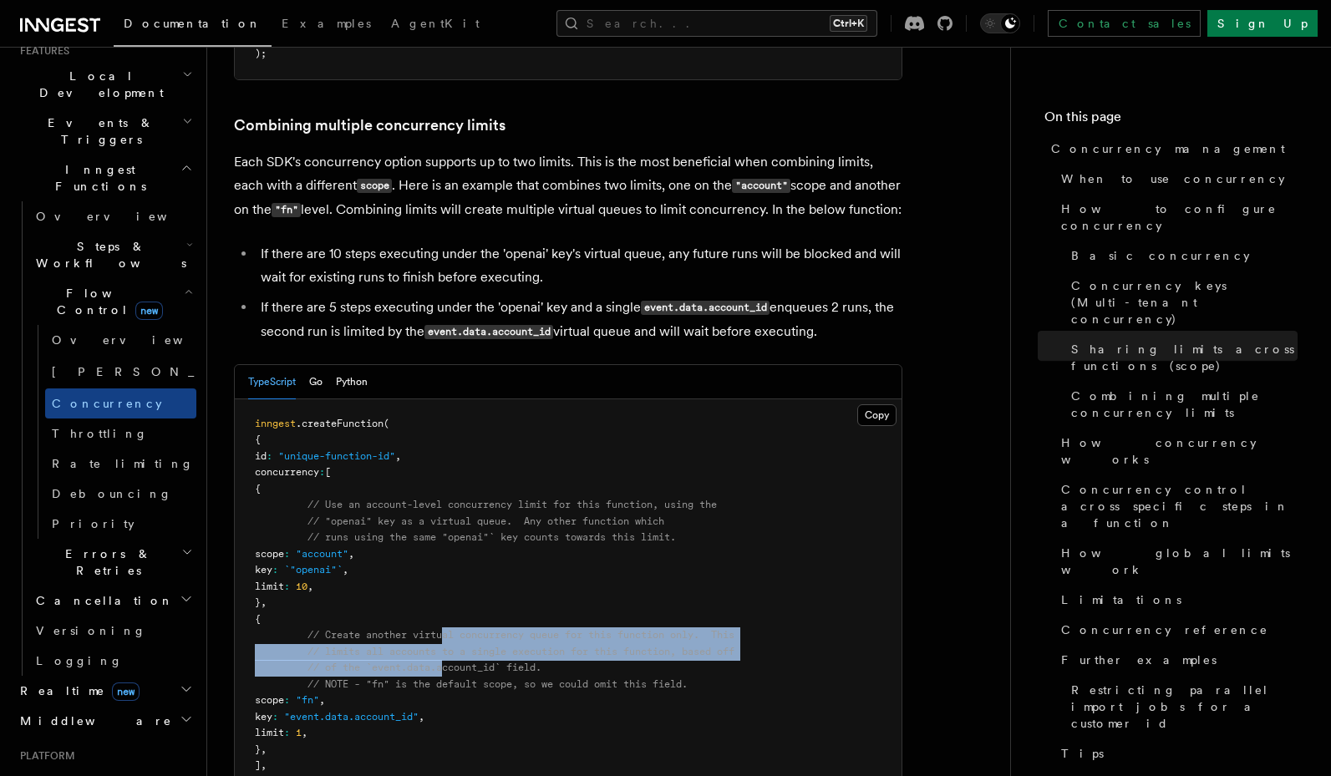
click at [444, 590] on pre "inngest .createFunction ( { id : "unique-function-id" , concurrency : [ { // Us…" at bounding box center [568, 636] width 667 height 474
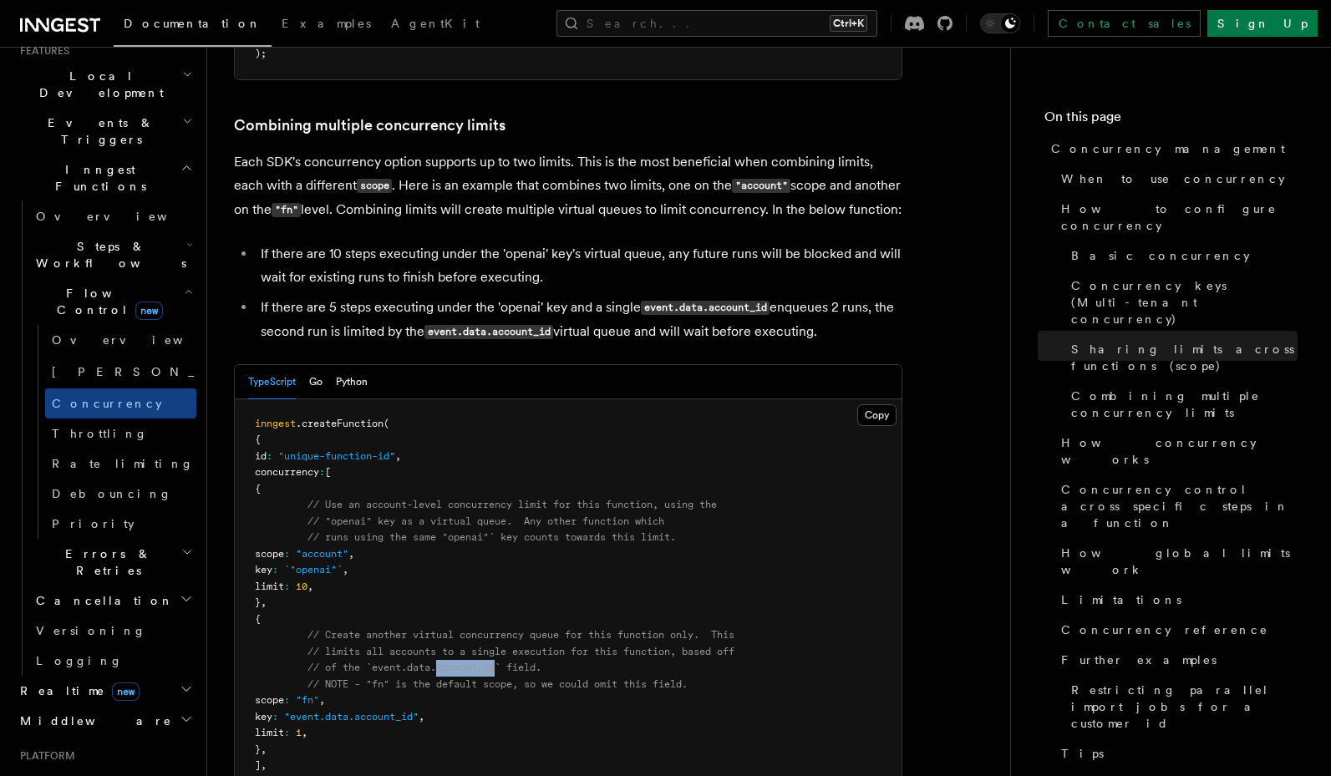
click at [444, 590] on pre "inngest .createFunction ( { id : "unique-function-id" , concurrency : [ { // Us…" at bounding box center [568, 636] width 667 height 474
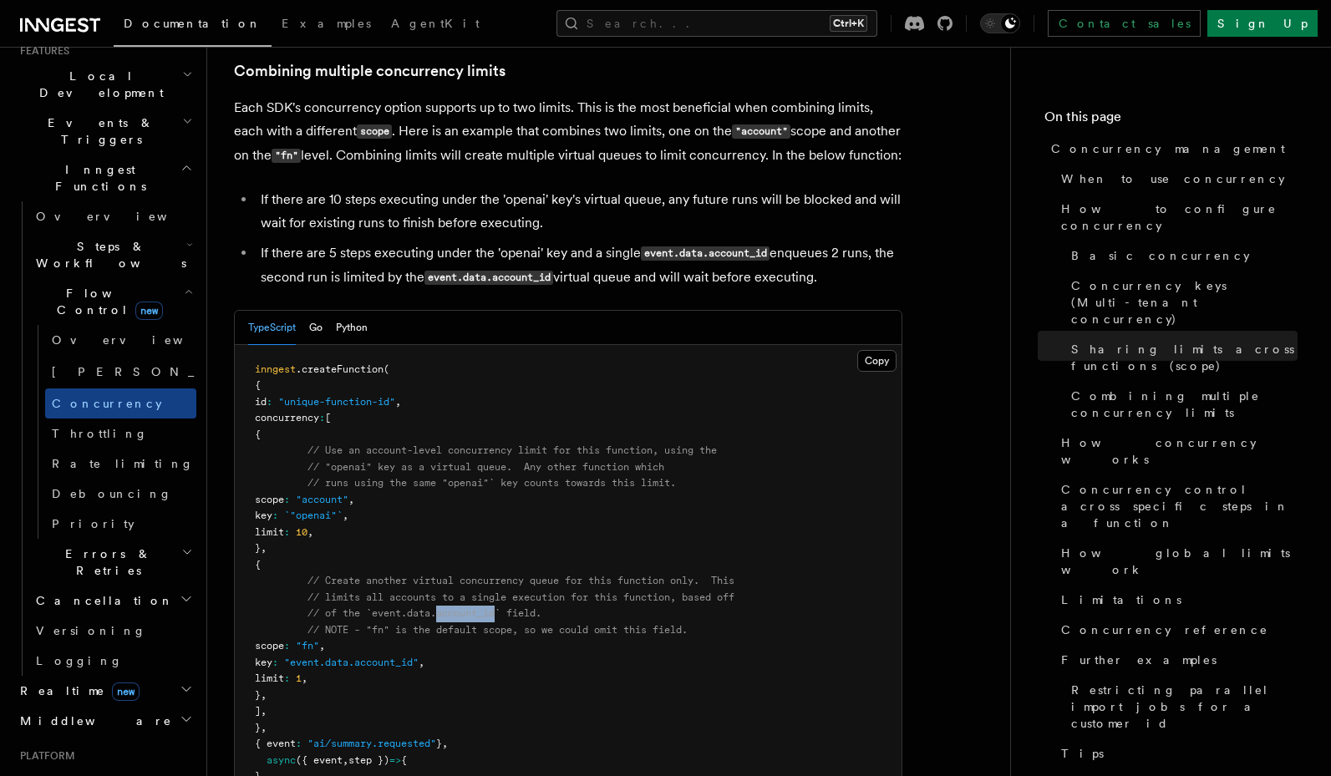
scroll to position [2649, 0]
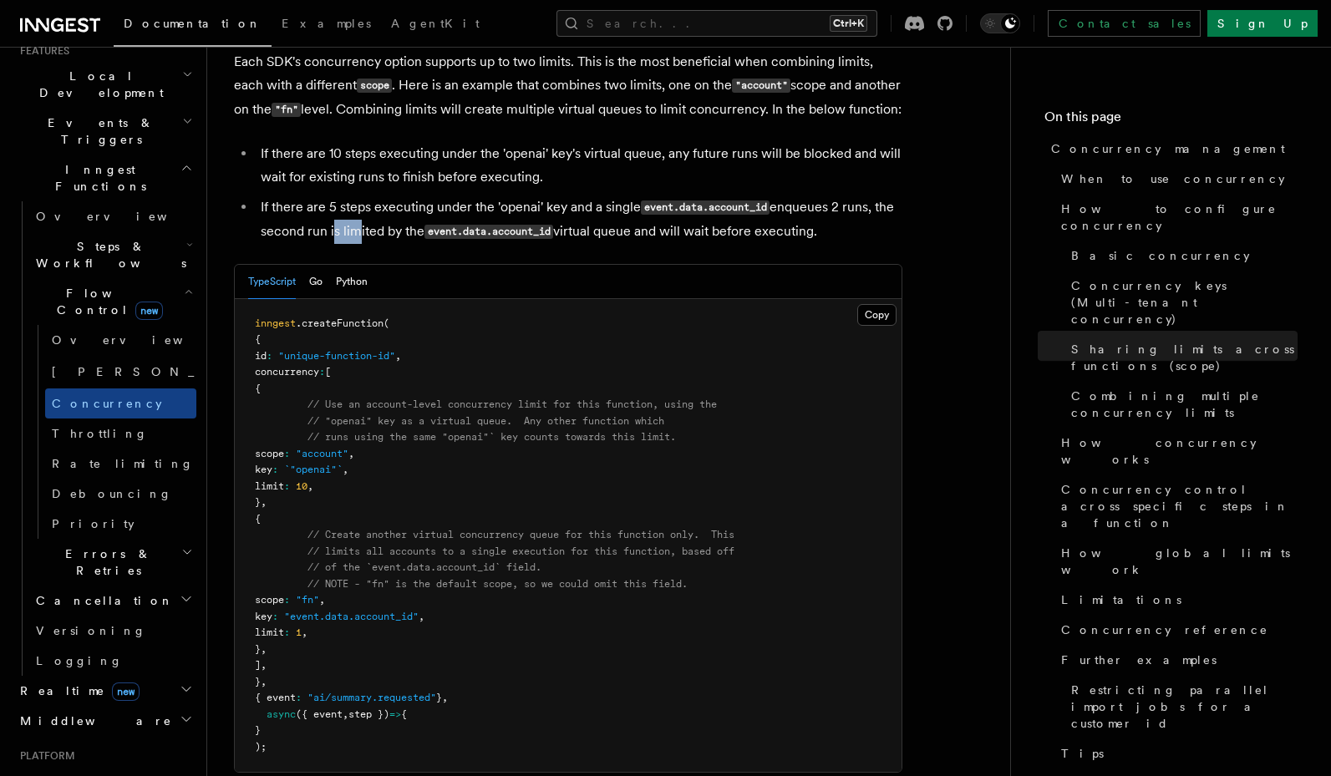
drag, startPoint x: 348, startPoint y: 174, endPoint x: 328, endPoint y: 165, distance: 21.7
click at [328, 195] on li "If there are 5 steps executing under the 'openai' key and a single event.data.a…" at bounding box center [579, 219] width 646 height 48
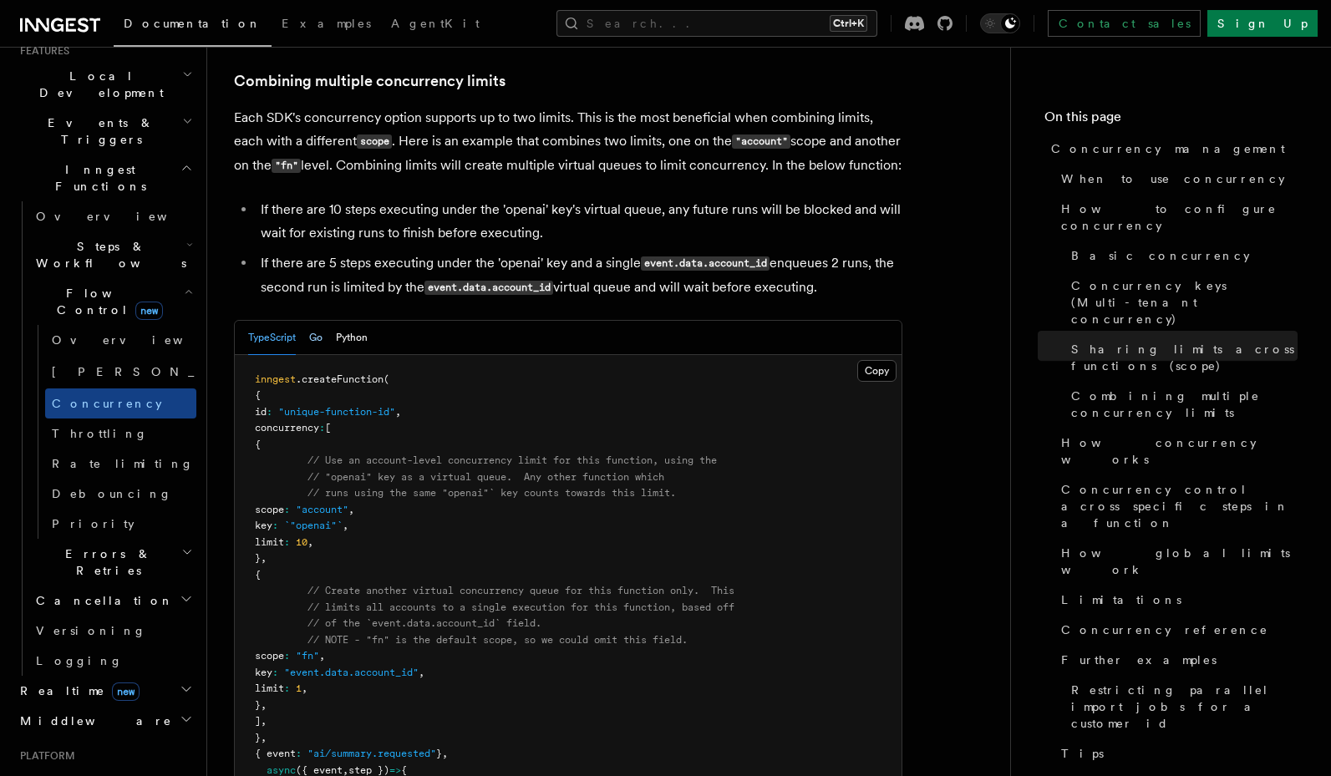
scroll to position [2548, 0]
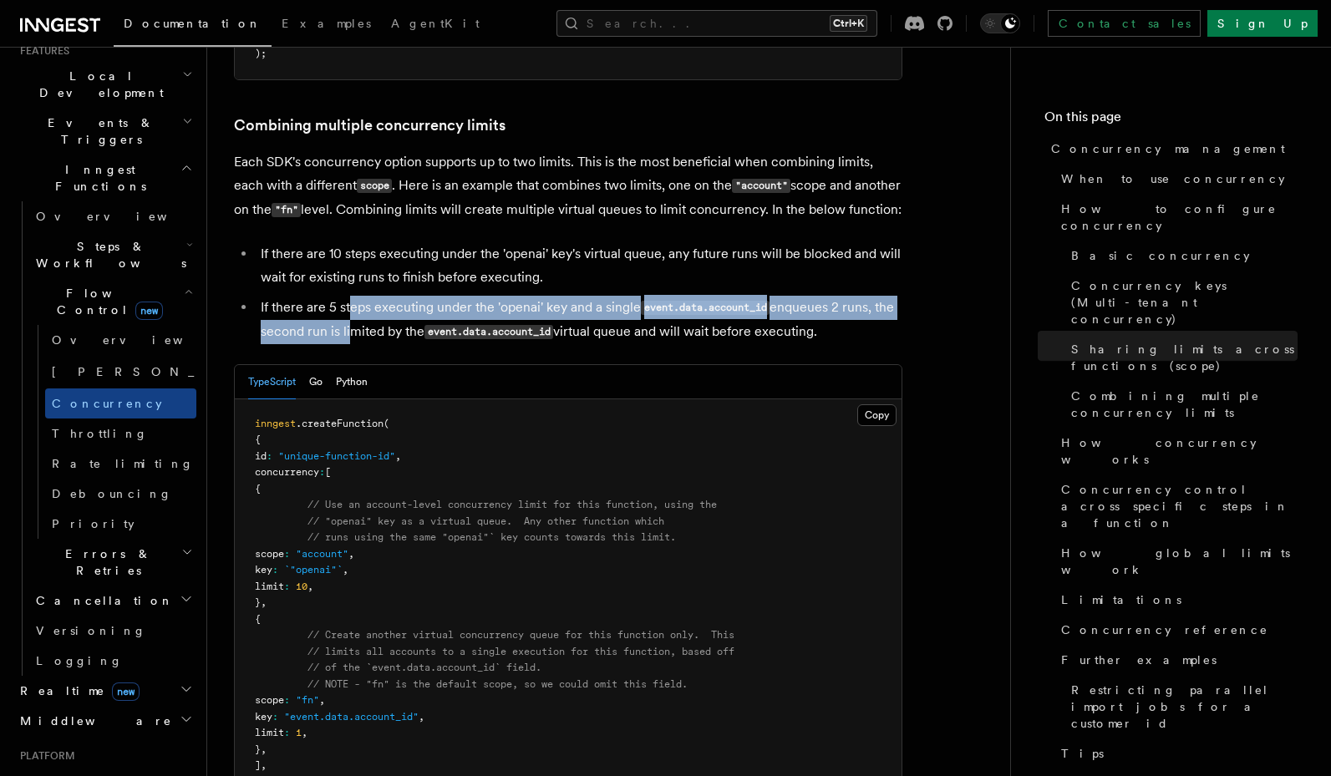
click at [347, 296] on li "If there are 5 steps executing under the 'openai' key and a single event.data.a…" at bounding box center [579, 320] width 646 height 48
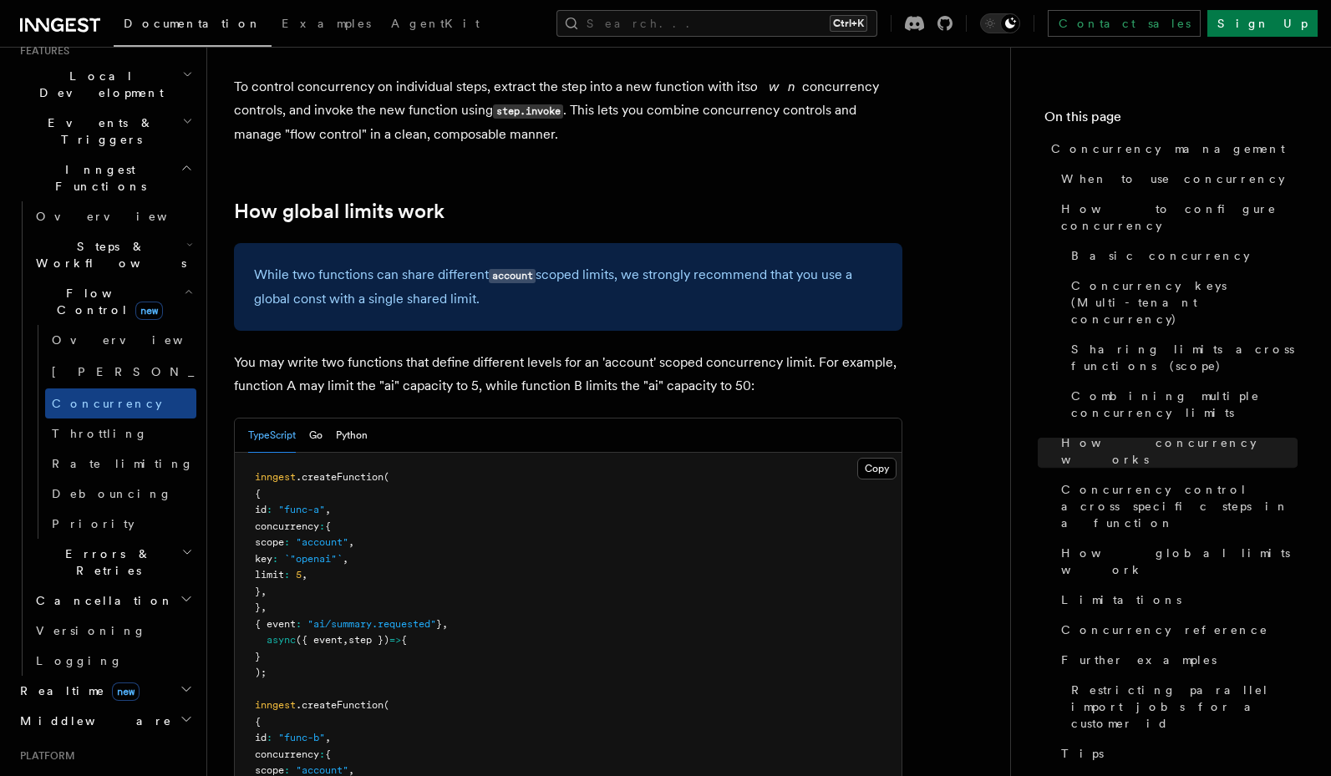
scroll to position [4152, 0]
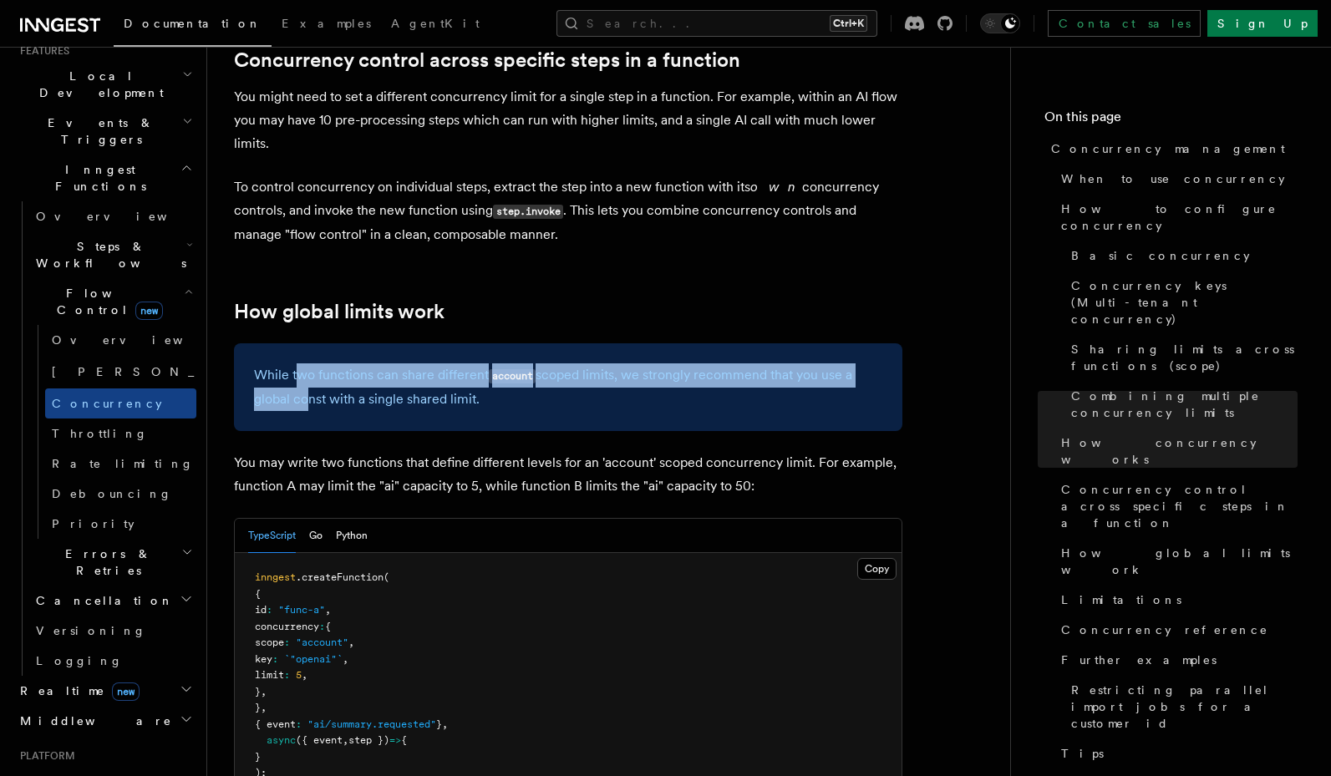
drag, startPoint x: 300, startPoint y: 233, endPoint x: 299, endPoint y: 265, distance: 31.8
click at [299, 363] on p "While two functions can share different account scoped limits, we strongly reco…" at bounding box center [568, 387] width 628 height 48
drag, startPoint x: 415, startPoint y: 277, endPoint x: 423, endPoint y: 236, distance: 42.4
click at [423, 363] on p "While two functions can share different account scoped limits, we strongly reco…" at bounding box center [568, 387] width 628 height 48
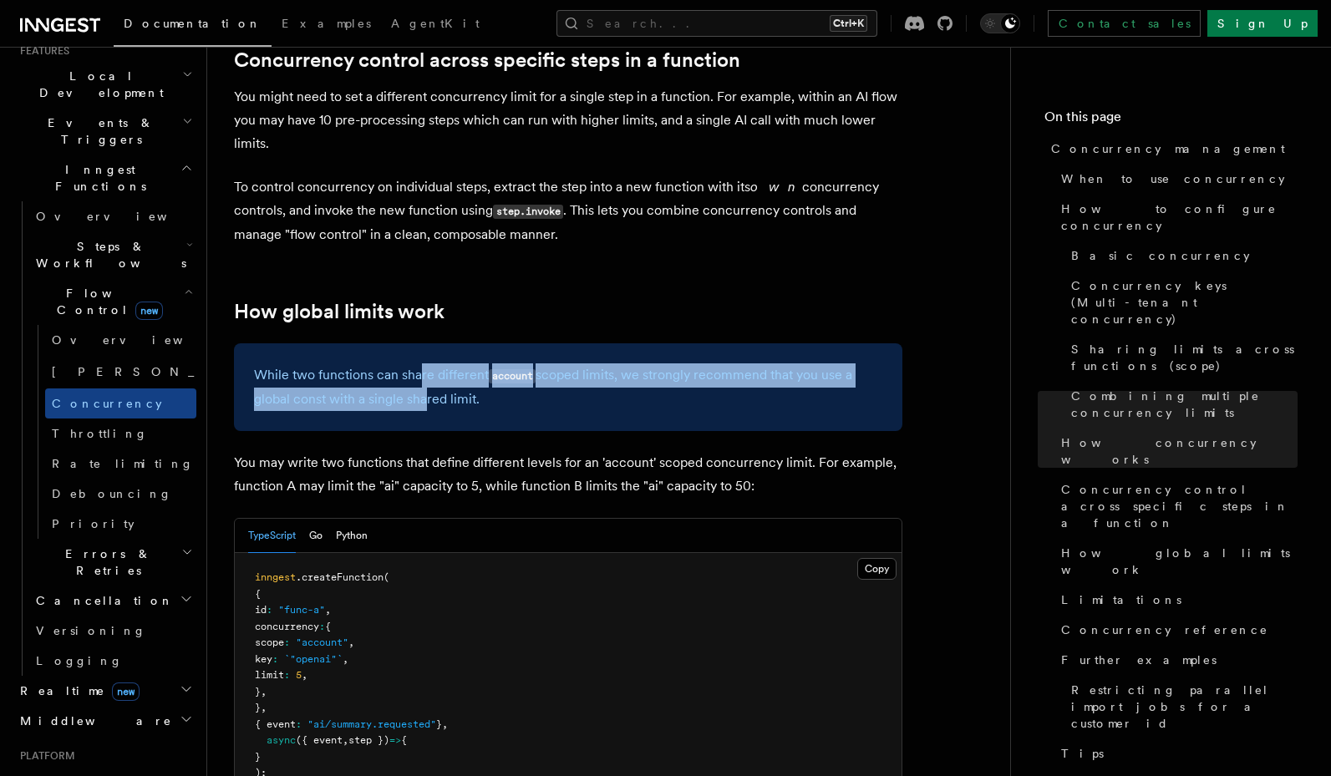
click at [423, 363] on p "While two functions can share different account scoped limits, we strongly reco…" at bounding box center [568, 387] width 628 height 48
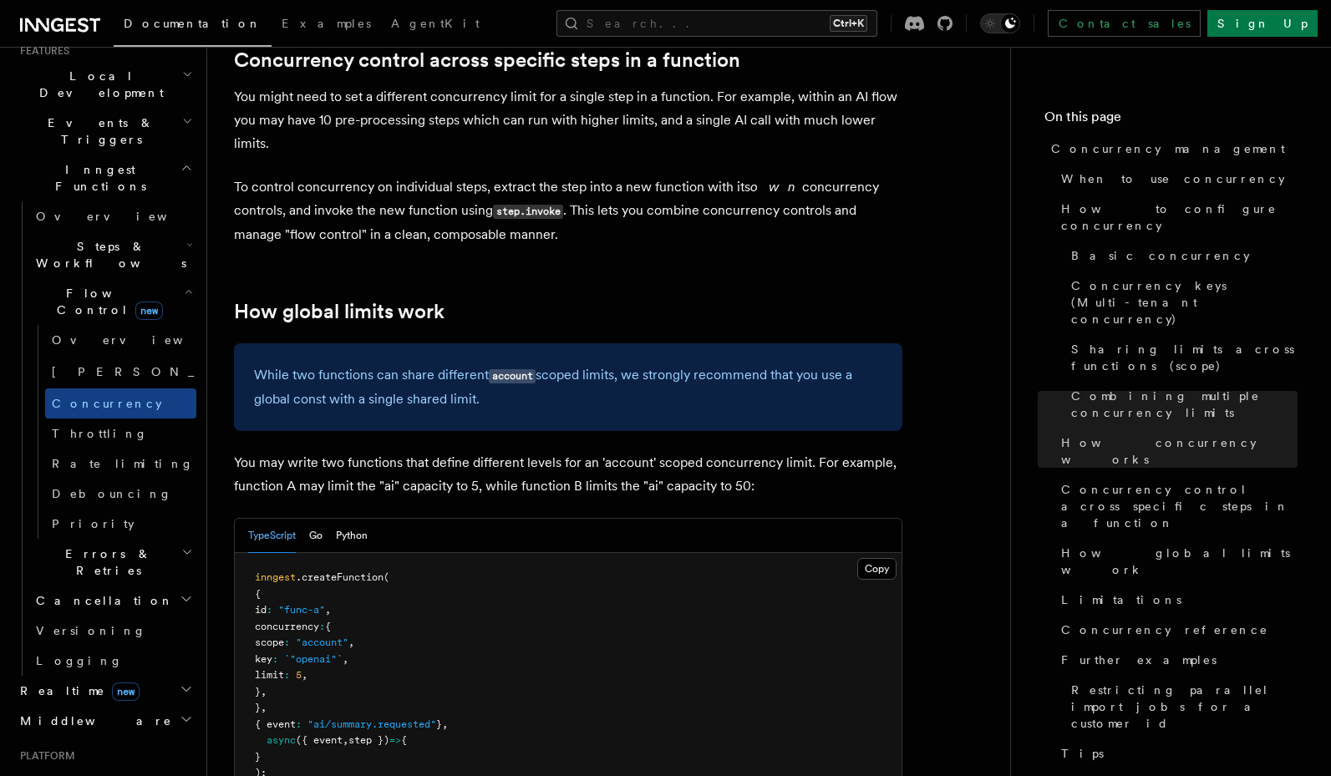
drag, startPoint x: 643, startPoint y: 231, endPoint x: 644, endPoint y: 257, distance: 25.9
click at [644, 363] on p "While two functions can share different account scoped limits, we strongly reco…" at bounding box center [568, 387] width 628 height 48
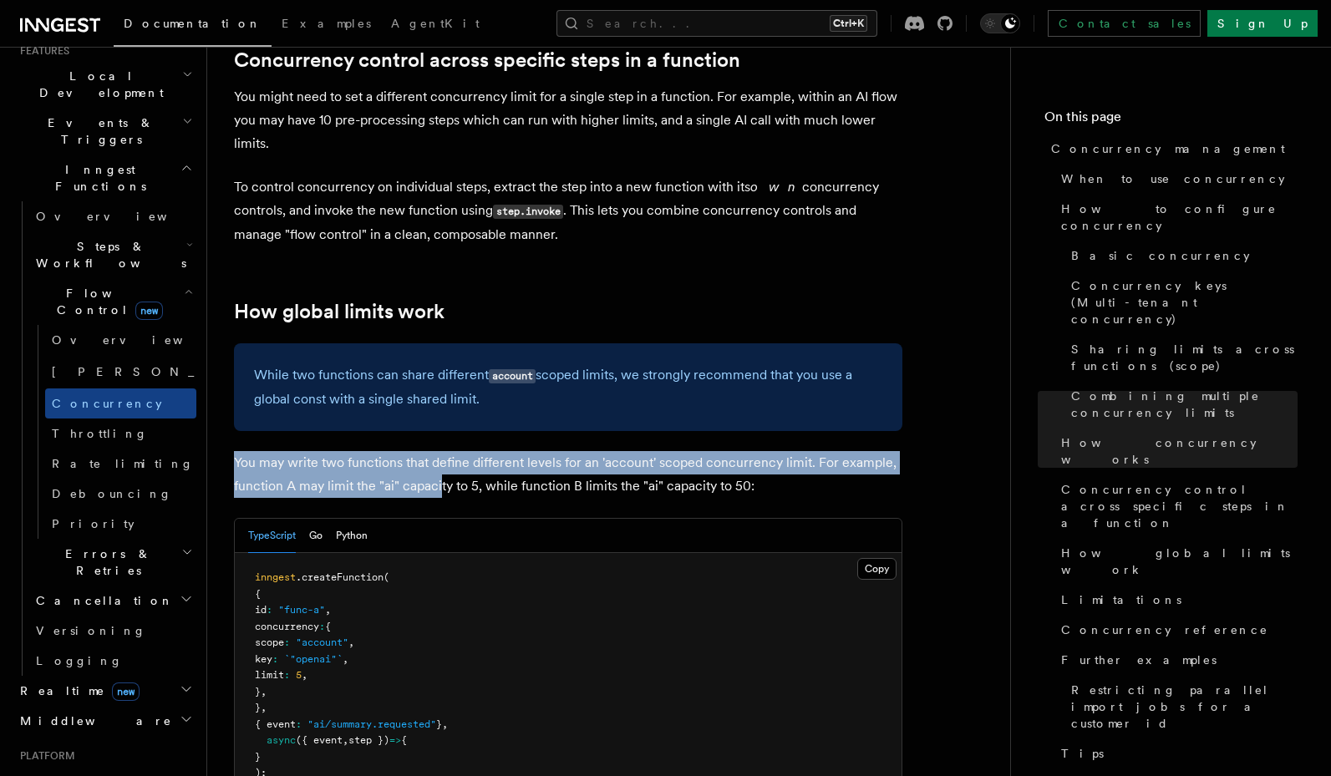
drag, startPoint x: 423, startPoint y: 305, endPoint x: 440, endPoint y: 341, distance: 39.6
click at [440, 451] on p "You may write two functions that define different levels for an 'account' scope…" at bounding box center [568, 474] width 668 height 47
drag, startPoint x: 465, startPoint y: 329, endPoint x: 460, endPoint y: 350, distance: 21.5
click at [460, 451] on p "You may write two functions that define different levels for an 'account' scope…" at bounding box center [568, 474] width 668 height 47
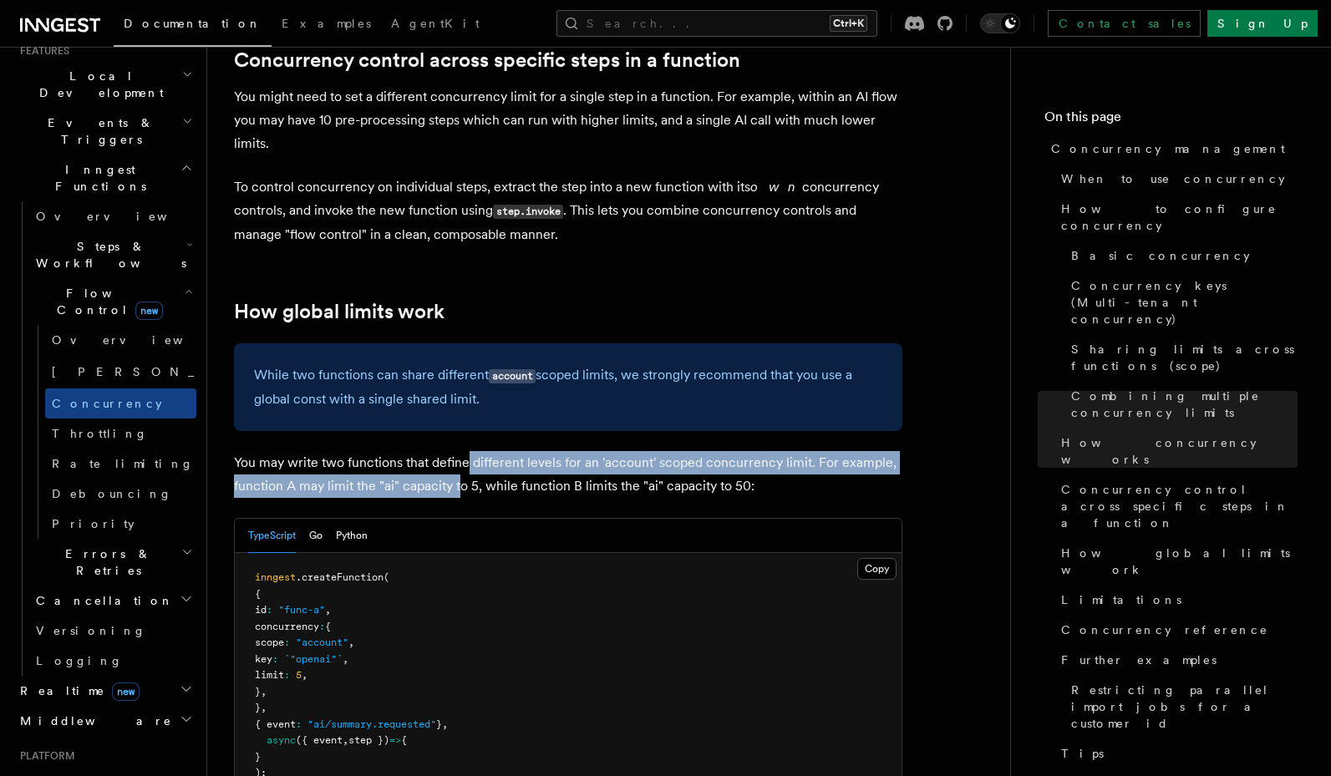
click at [460, 451] on p "You may write two functions that define different levels for an 'account' scope…" at bounding box center [568, 474] width 668 height 47
drag, startPoint x: 464, startPoint y: 339, endPoint x: 474, endPoint y: 318, distance: 22.8
click at [474, 451] on p "You may write two functions that define different levels for an 'account' scope…" at bounding box center [568, 474] width 668 height 47
drag, startPoint x: 452, startPoint y: 328, endPoint x: 418, endPoint y: 353, distance: 41.8
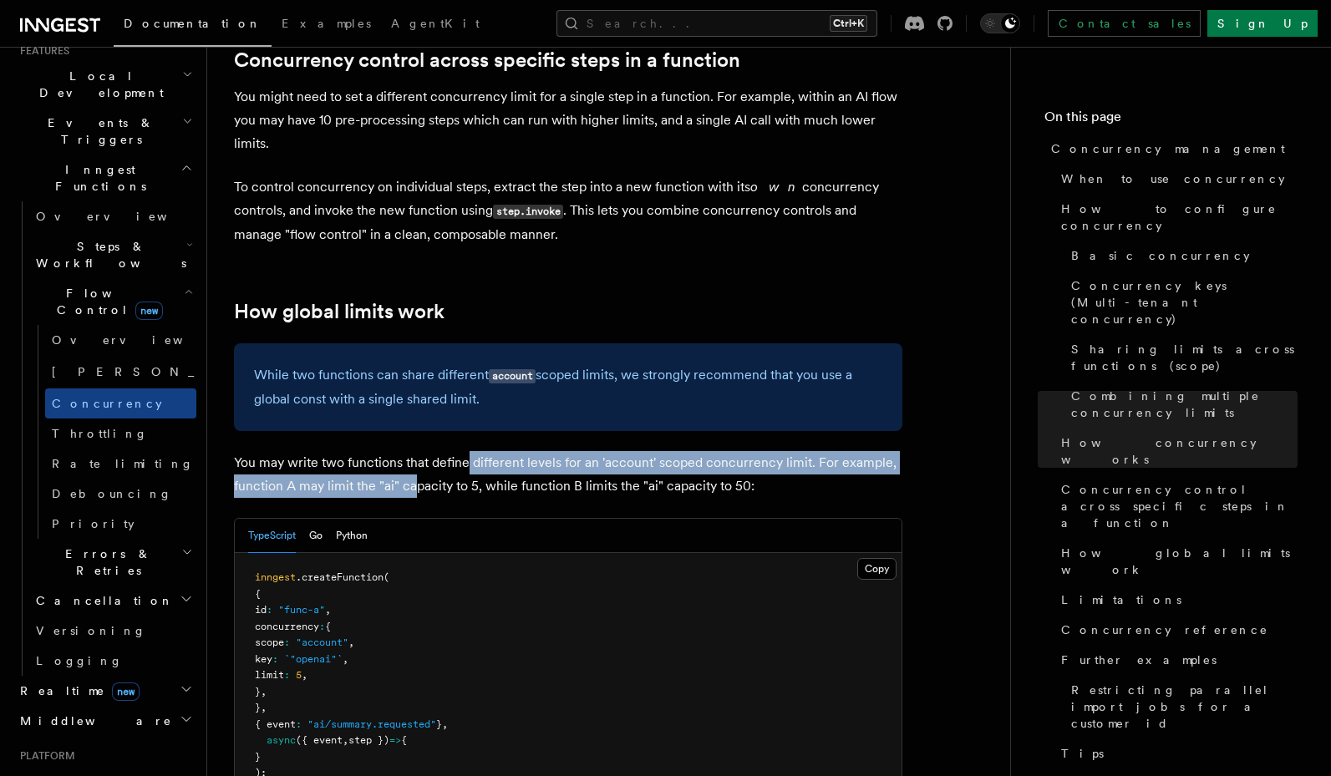
click at [418, 451] on p "You may write two functions that define different levels for an 'account' scope…" at bounding box center [568, 474] width 668 height 47
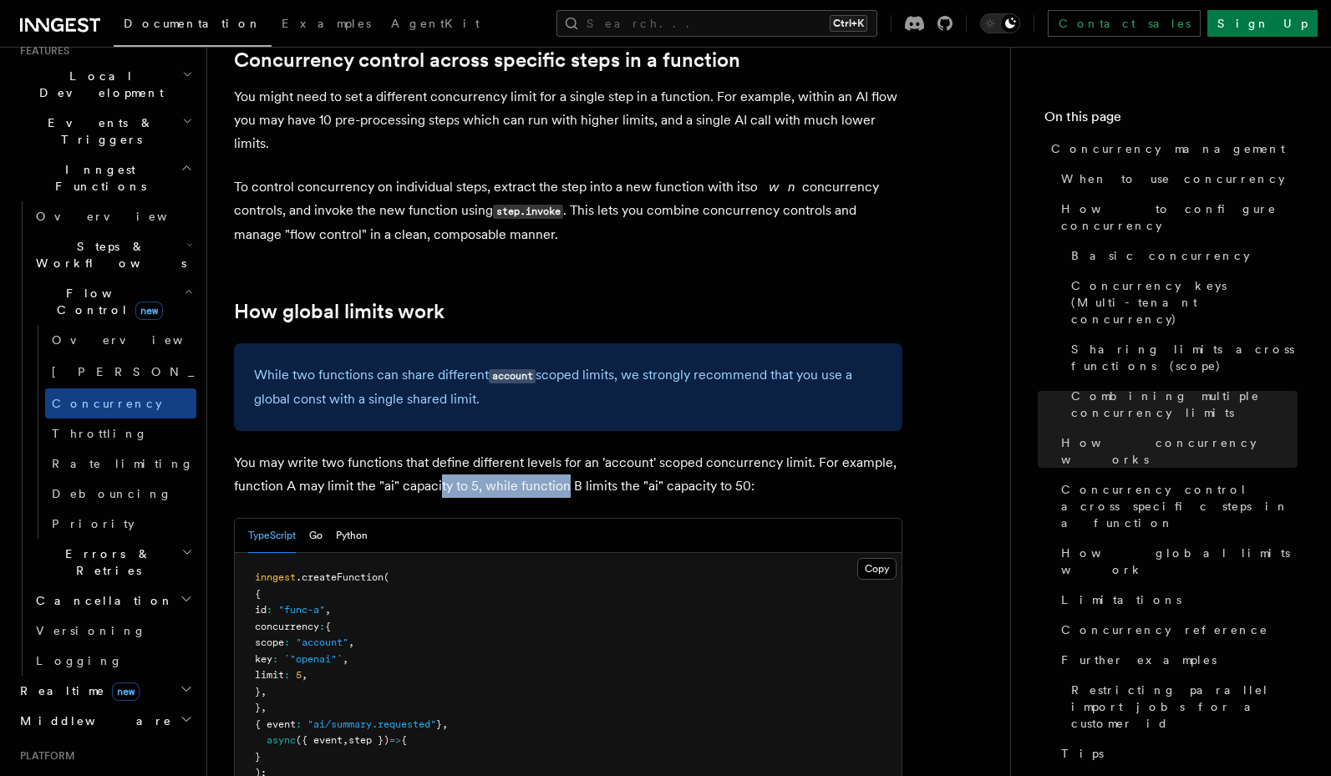
drag, startPoint x: 439, startPoint y: 347, endPoint x: 566, endPoint y: 356, distance: 127.2
click at [566, 451] on p "You may write two functions that define different levels for an 'account' scope…" at bounding box center [568, 474] width 668 height 47
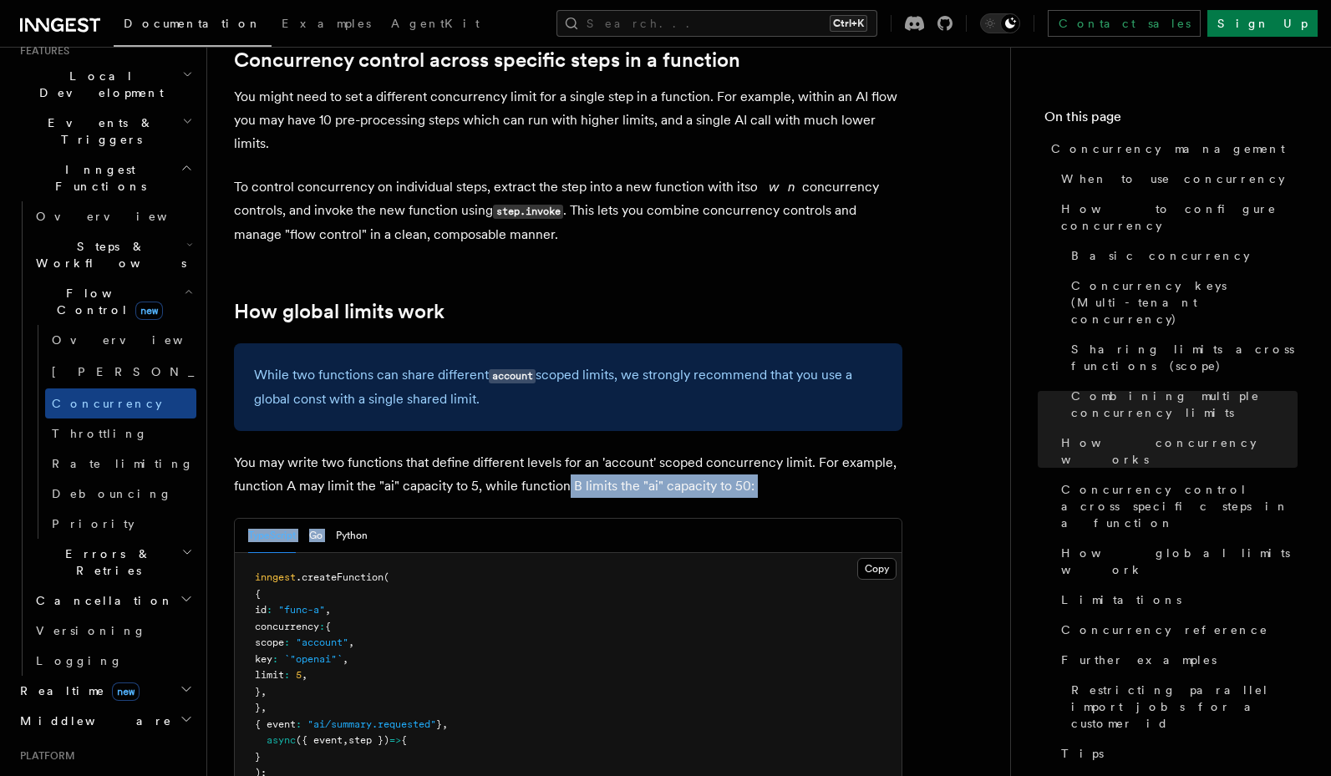
click at [566, 451] on p "You may write two functions that define different levels for an 'account' scope…" at bounding box center [568, 474] width 668 height 47
drag, startPoint x: 349, startPoint y: 539, endPoint x: 292, endPoint y: 533, distance: 57.9
click at [292, 553] on pre "inngest .createFunction ( { id : "func-a" , concurrency : { scope : "account" ,…" at bounding box center [568, 790] width 667 height 474
click at [284, 669] on span "limit" at bounding box center [269, 675] width 29 height 12
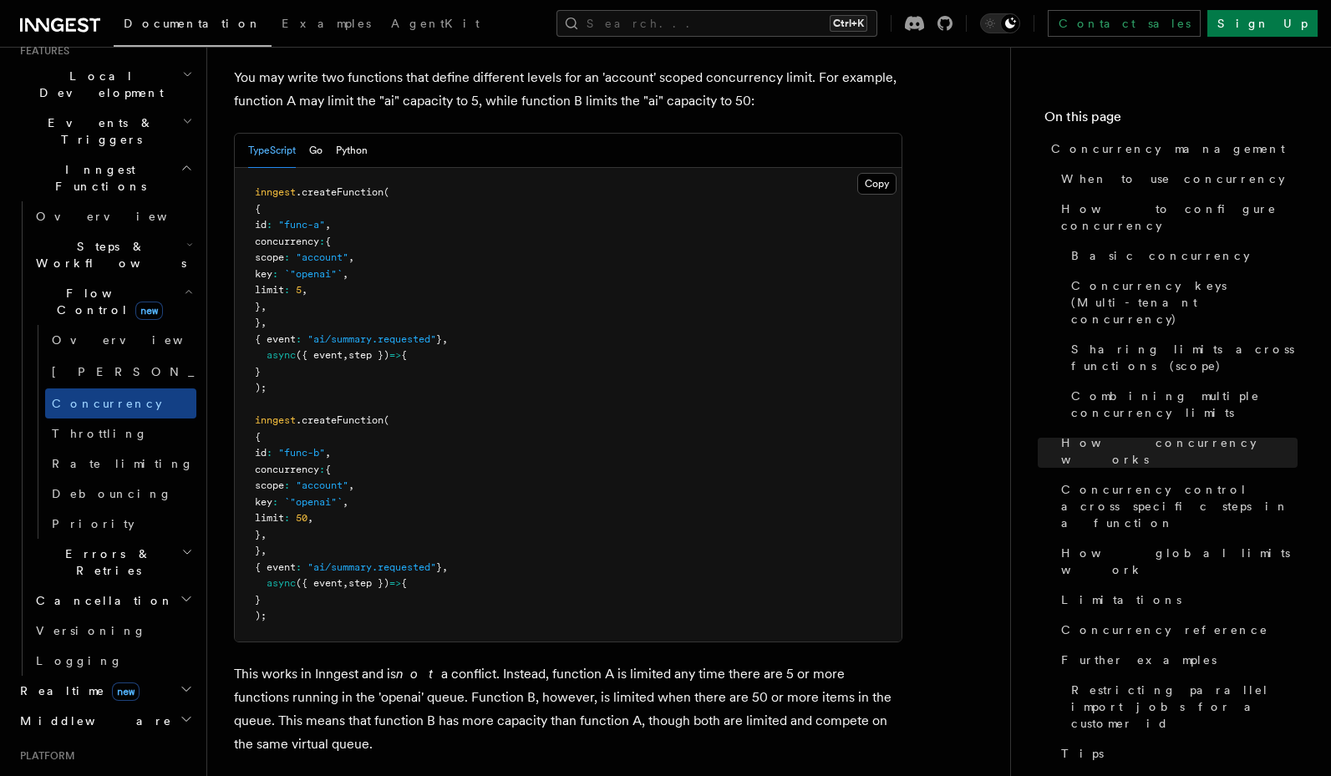
scroll to position [4553, 0]
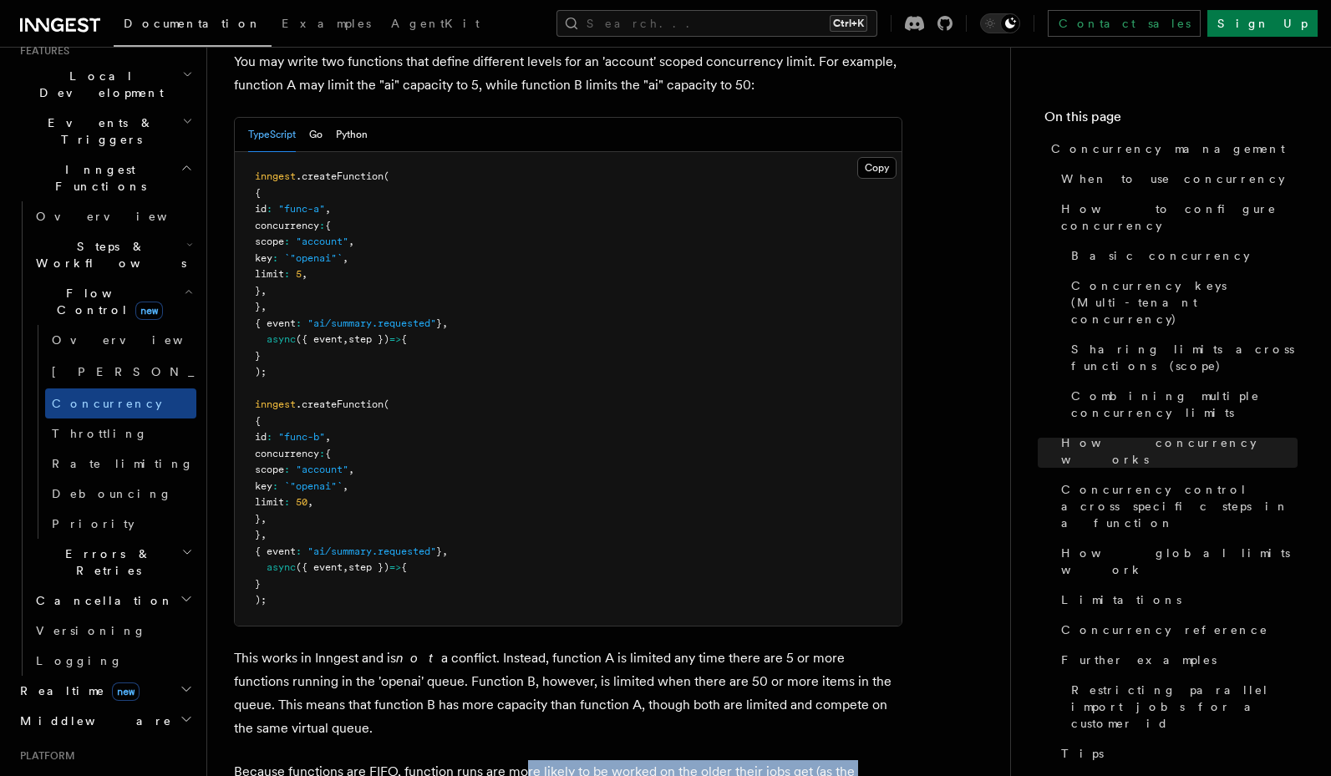
drag, startPoint x: 523, startPoint y: 640, endPoint x: 510, endPoint y: 672, distance: 35.2
drag, startPoint x: 542, startPoint y: 622, endPoint x: 540, endPoint y: 652, distance: 30.1
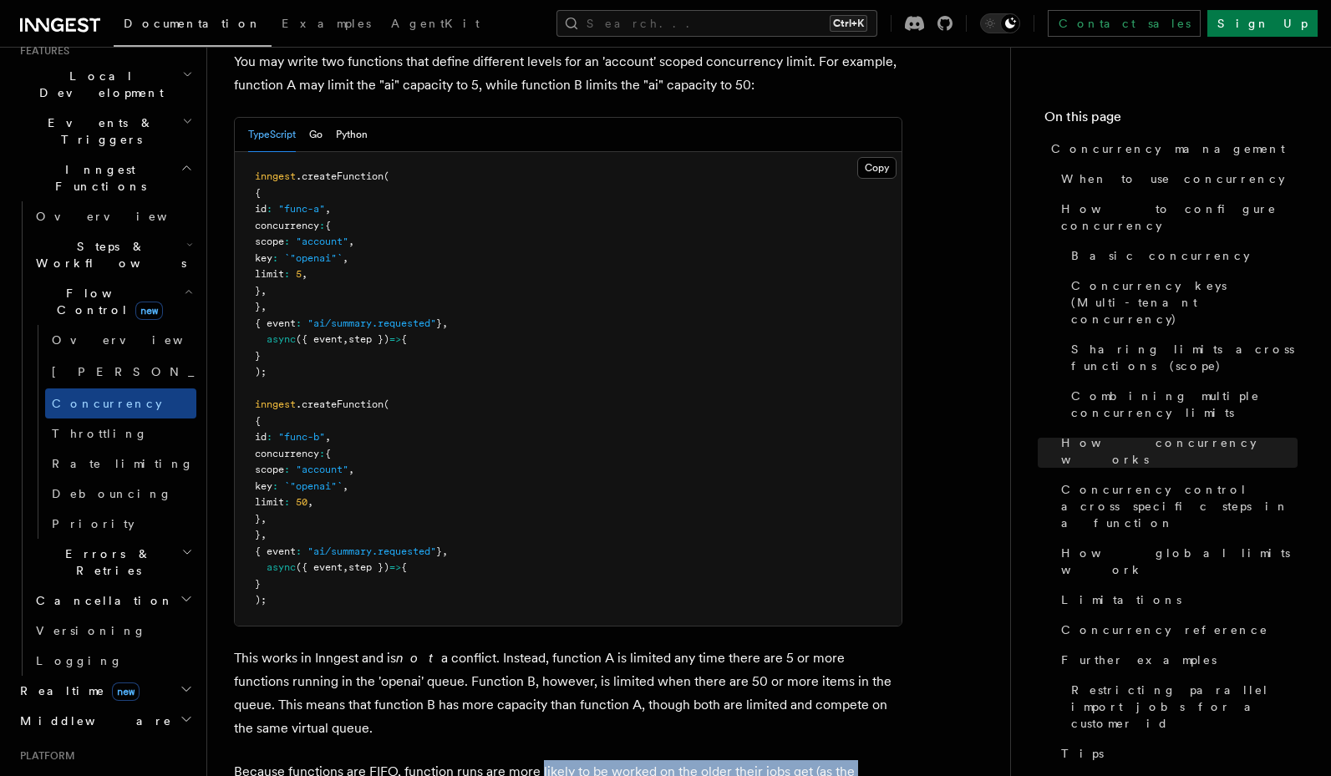
drag, startPoint x: 575, startPoint y: 612, endPoint x: 568, endPoint y: 657, distance: 45.7
drag, startPoint x: 471, startPoint y: 675, endPoint x: 370, endPoint y: 664, distance: 101.6
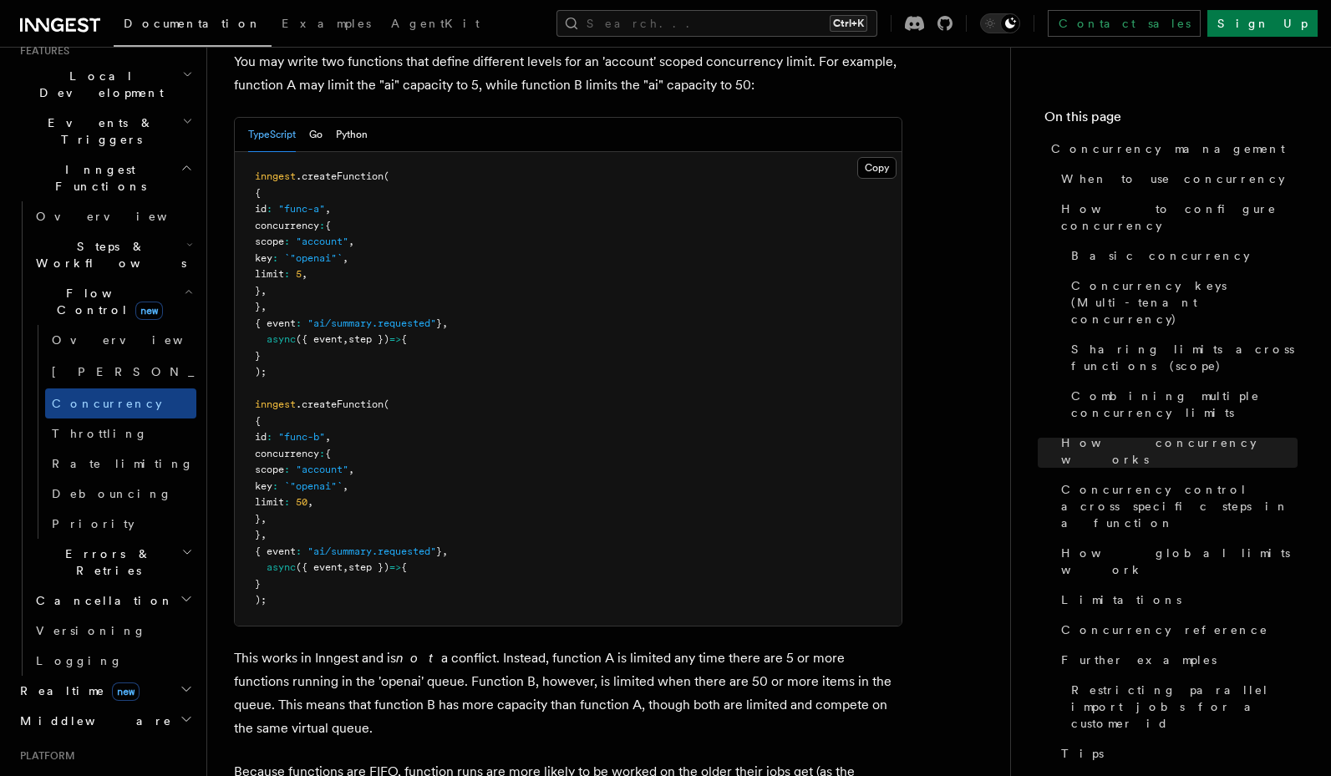
drag, startPoint x: 373, startPoint y: 667, endPoint x: 374, endPoint y: 657, distance: 10.9
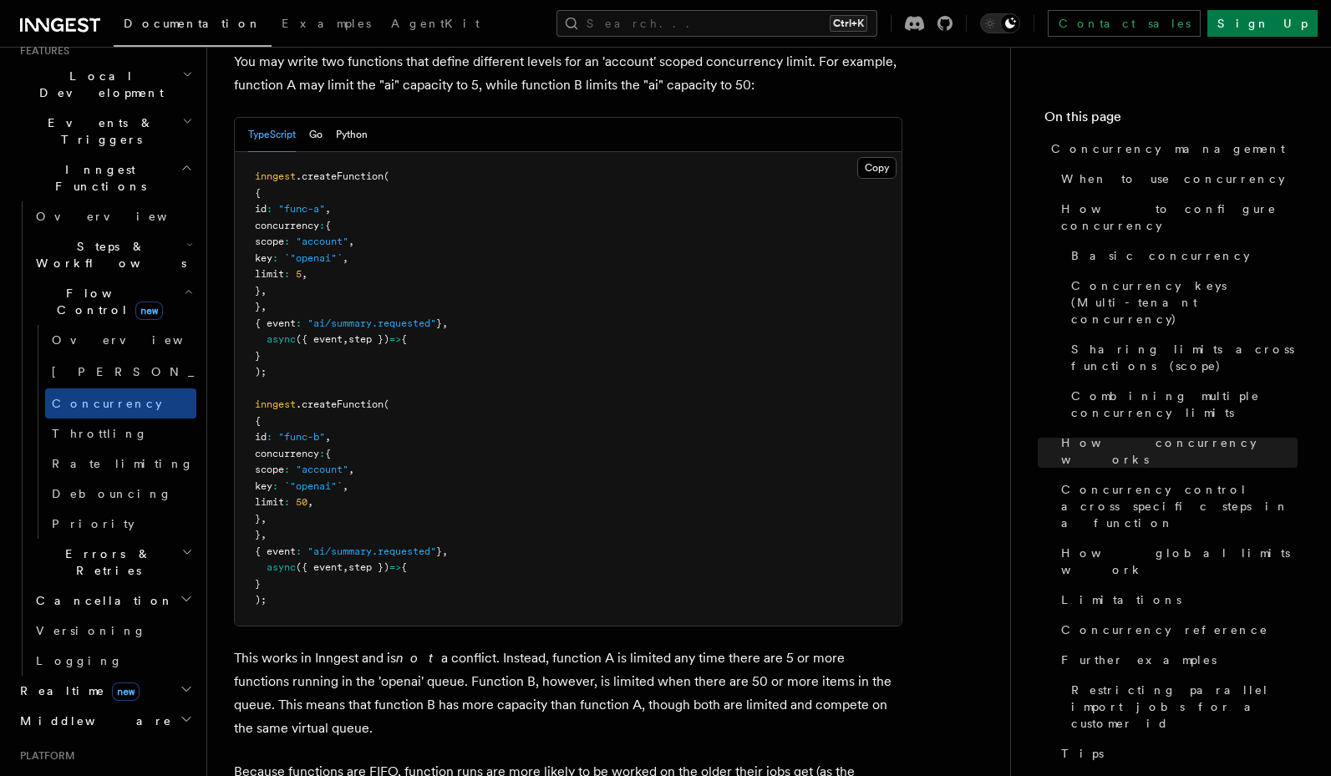
drag, startPoint x: 361, startPoint y: 687, endPoint x: 359, endPoint y: 696, distance: 8.5
drag, startPoint x: 404, startPoint y: 677, endPoint x: 411, endPoint y: 707, distance: 30.0
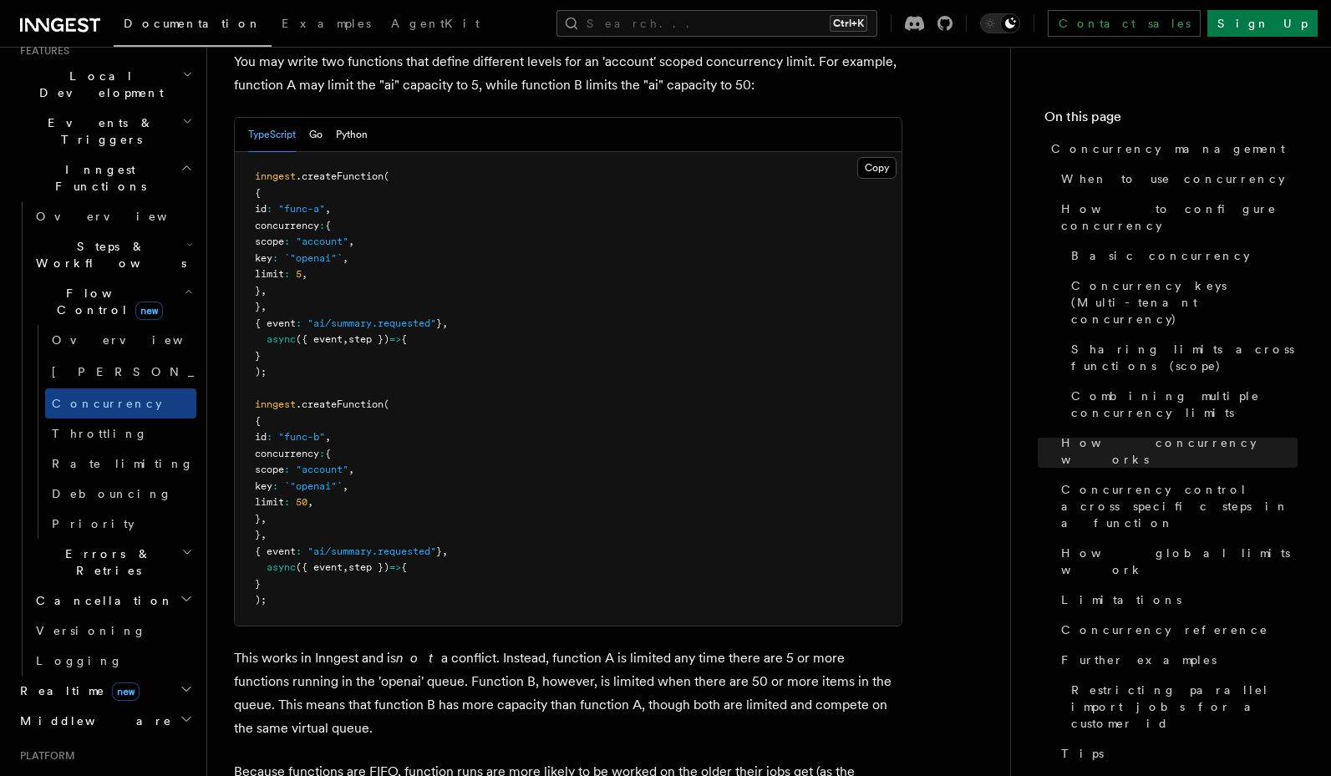
drag, startPoint x: 548, startPoint y: 677, endPoint x: 555, endPoint y: 694, distance: 18.3
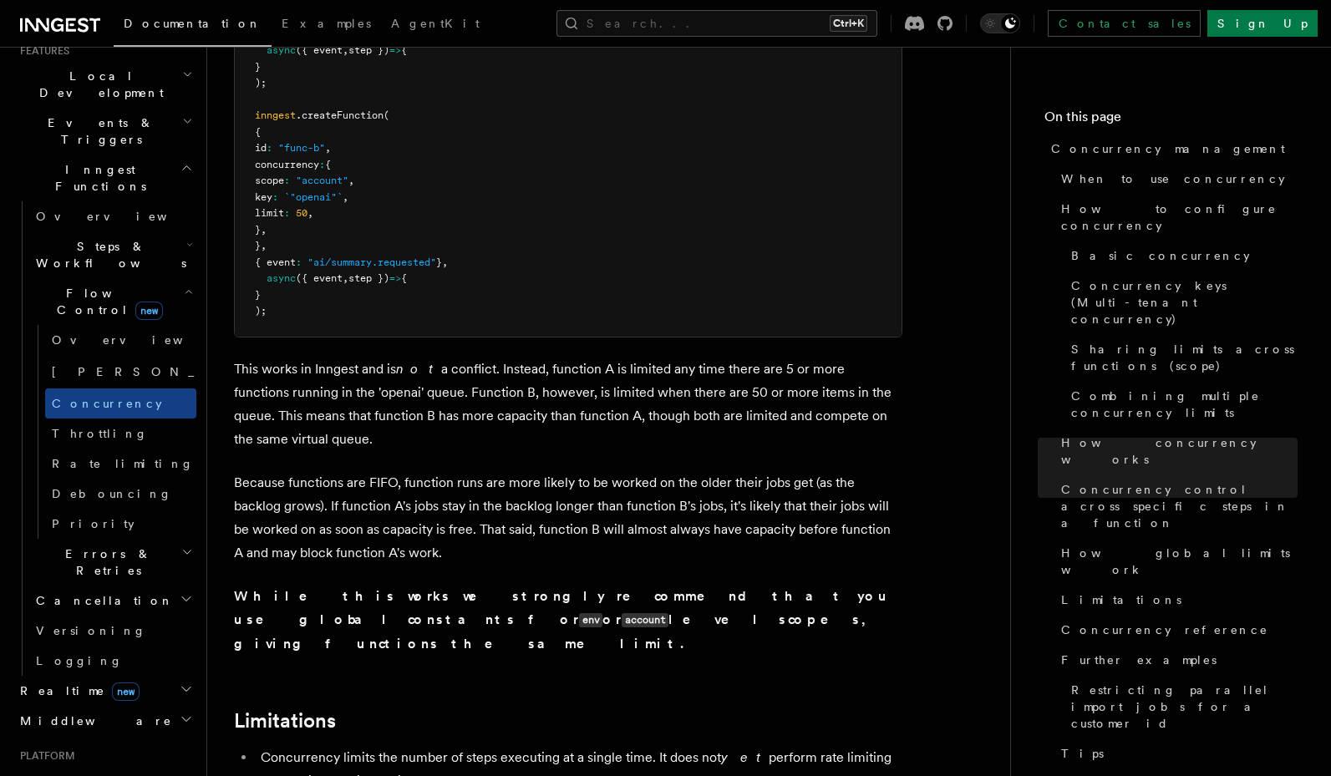
scroll to position [4854, 0]
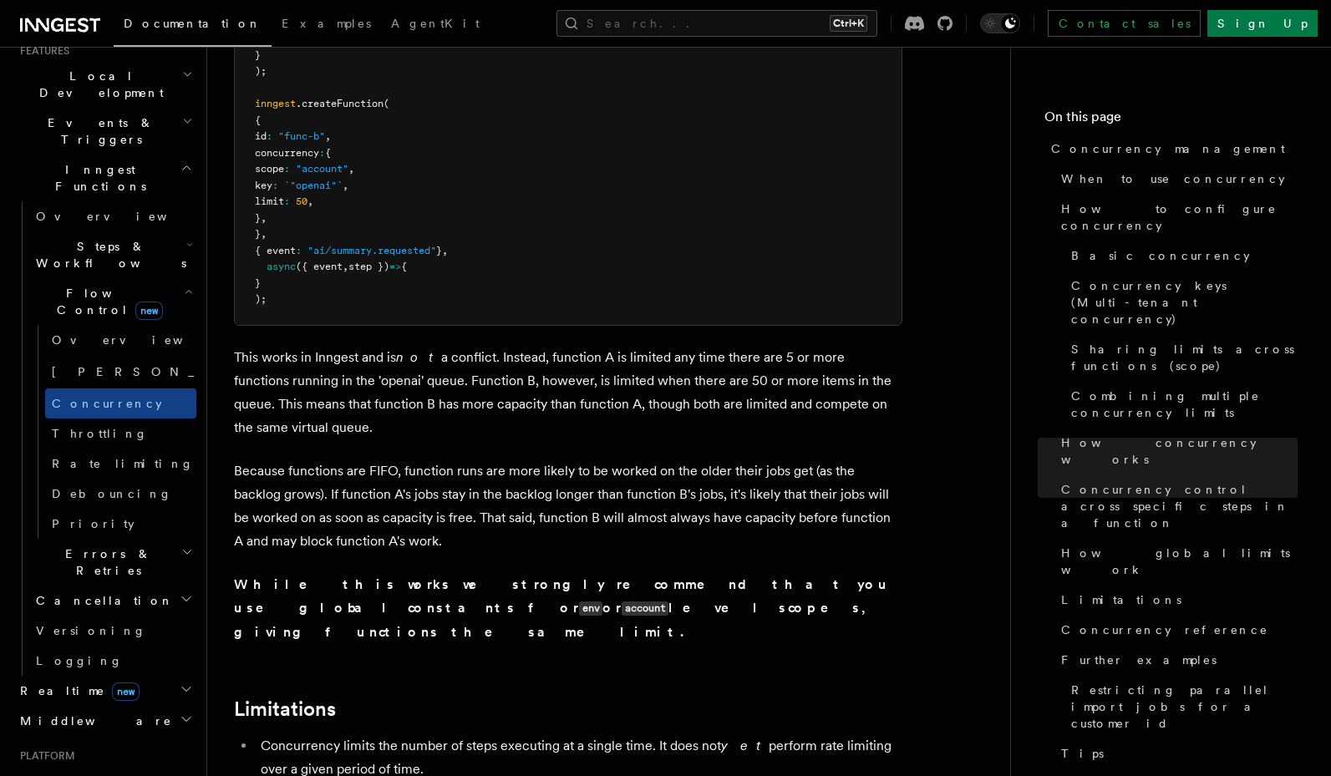
drag, startPoint x: 456, startPoint y: 456, endPoint x: 450, endPoint y: 466, distance: 11.6
click at [450, 573] on p "While this works we strongly recommend that you use global constants for env or…" at bounding box center [568, 608] width 668 height 71
drag, startPoint x: 474, startPoint y: 452, endPoint x: 484, endPoint y: 473, distance: 23.2
click at [484, 573] on p "While this works we strongly recommend that you use global constants for env or…" at bounding box center [568, 608] width 668 height 71
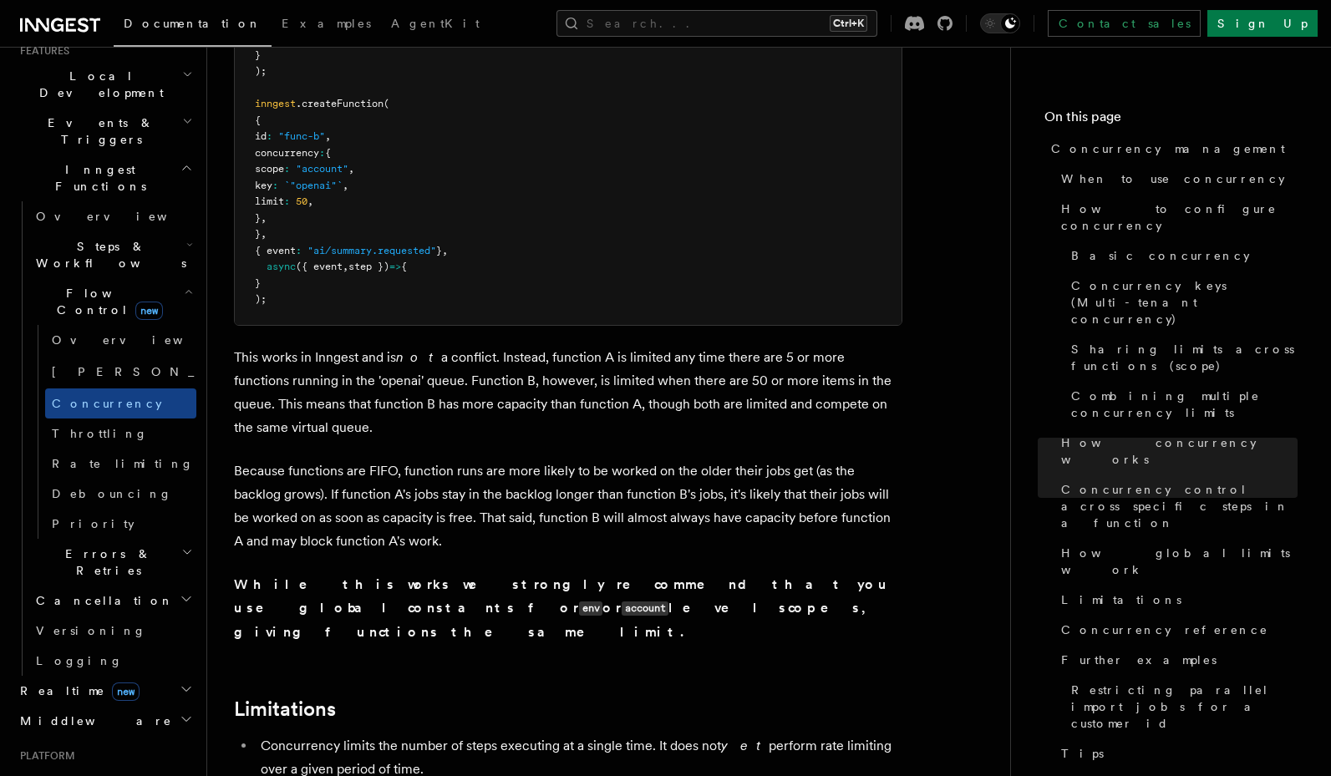
click at [484, 573] on p "While this works we strongly recommend that you use global constants for env or…" at bounding box center [568, 608] width 668 height 71
drag, startPoint x: 653, startPoint y: 441, endPoint x: 652, endPoint y: 465, distance: 24.2
click at [652, 573] on p "While this works we strongly recommend that you use global constants for env or…" at bounding box center [568, 608] width 668 height 71
drag, startPoint x: 570, startPoint y: 460, endPoint x: 352, endPoint y: 468, distance: 219.0
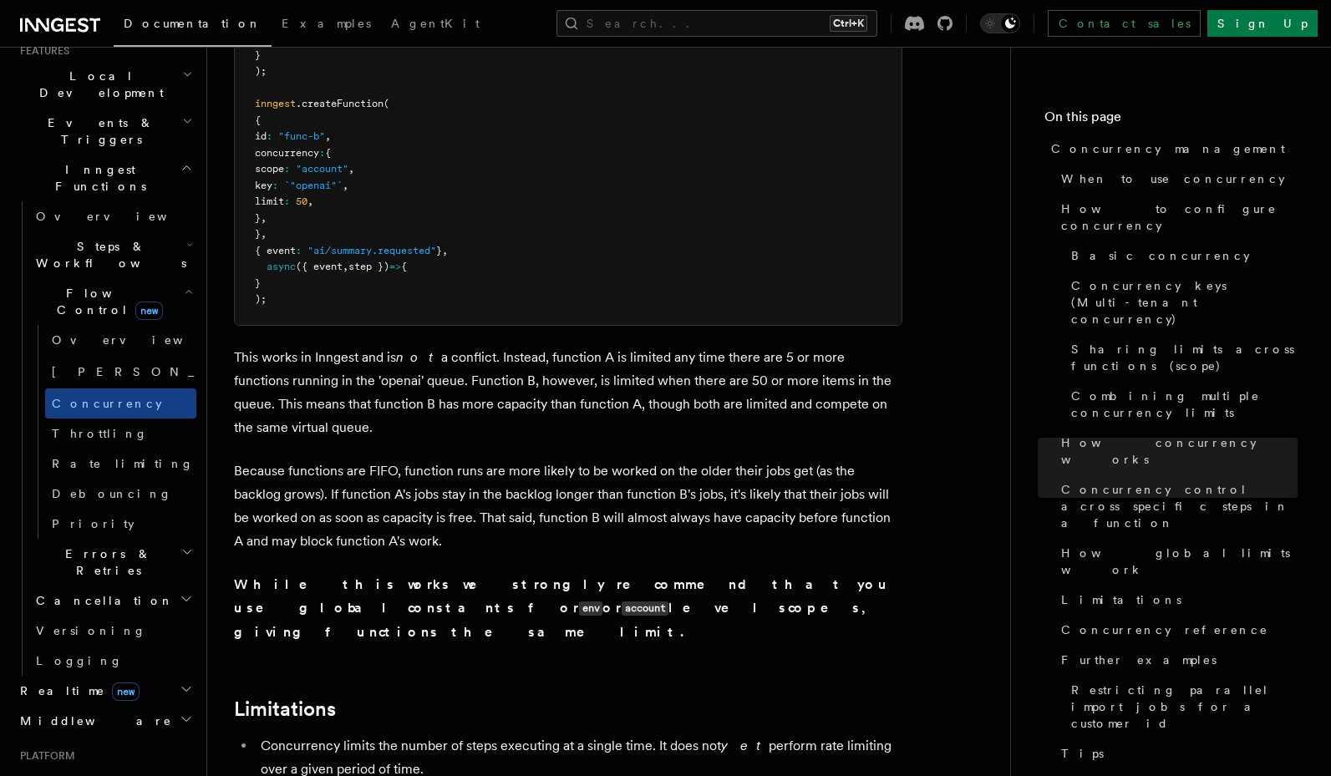
click at [352, 573] on p "While this works we strongly recommend that you use global constants for env or…" at bounding box center [568, 608] width 668 height 71
click at [352, 576] on strong "While this works we strongly recommend that you use global constants for env or…" at bounding box center [562, 607] width 657 height 63
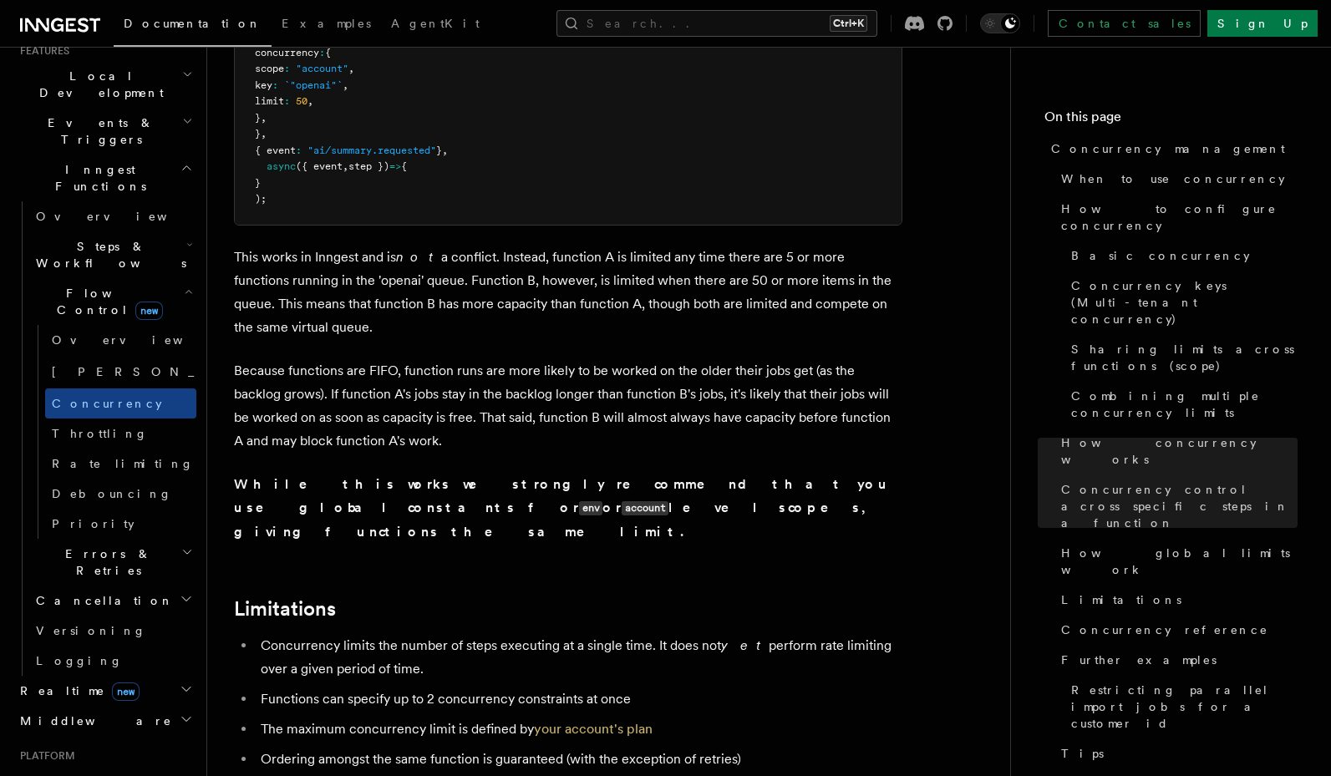
drag, startPoint x: 405, startPoint y: 493, endPoint x: 458, endPoint y: 497, distance: 52.8
click at [458, 634] on li "Concurrency limits the number of steps executing at a single time. It does not …" at bounding box center [579, 657] width 646 height 47
drag, startPoint x: 527, startPoint y: 480, endPoint x: 530, endPoint y: 504, distance: 24.4
click at [530, 634] on li "Concurrency limits the number of steps executing at a single time. It does not …" at bounding box center [579, 657] width 646 height 47
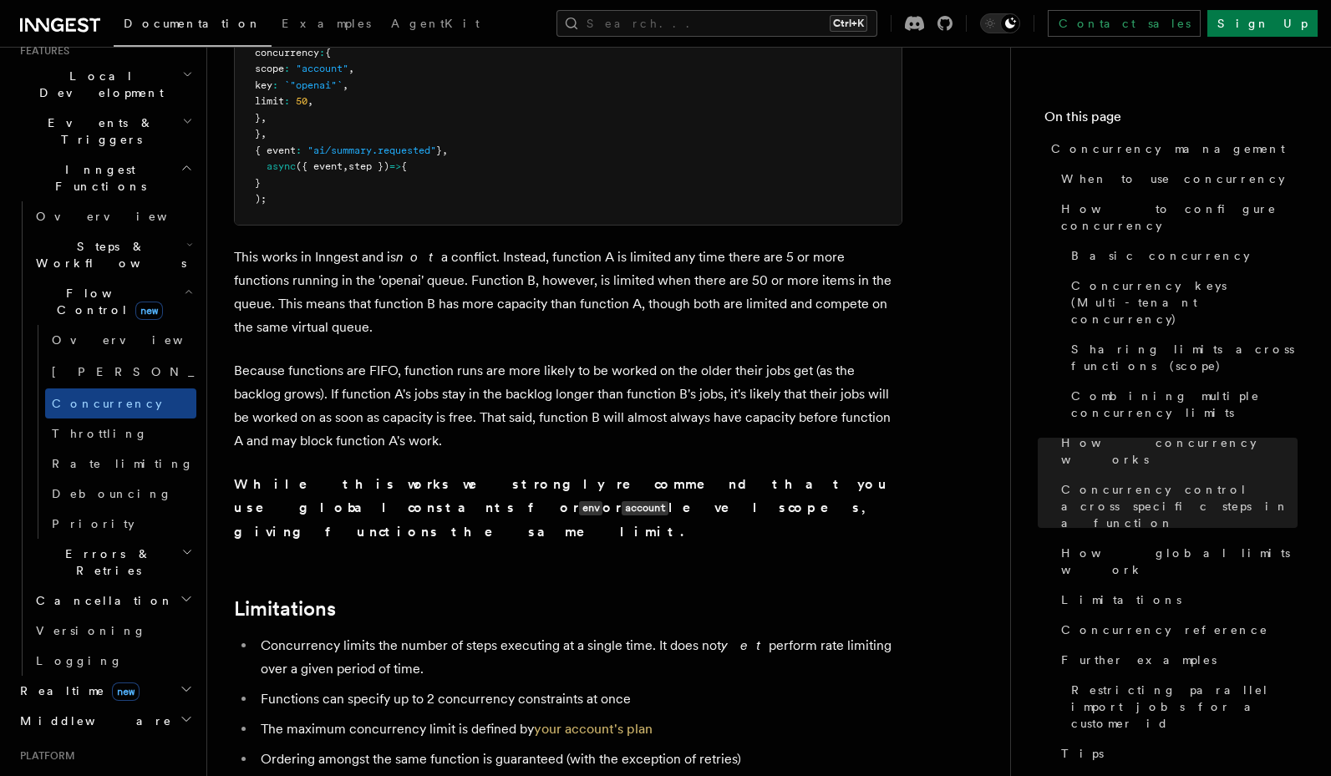
click at [530, 634] on li "Concurrency limits the number of steps executing at a single time. It does not …" at bounding box center [579, 657] width 646 height 47
drag, startPoint x: 518, startPoint y: 515, endPoint x: 326, endPoint y: 512, distance: 192.1
click at [326, 634] on li "Concurrency limits the number of steps executing at a single time. It does not …" at bounding box center [579, 657] width 646 height 47
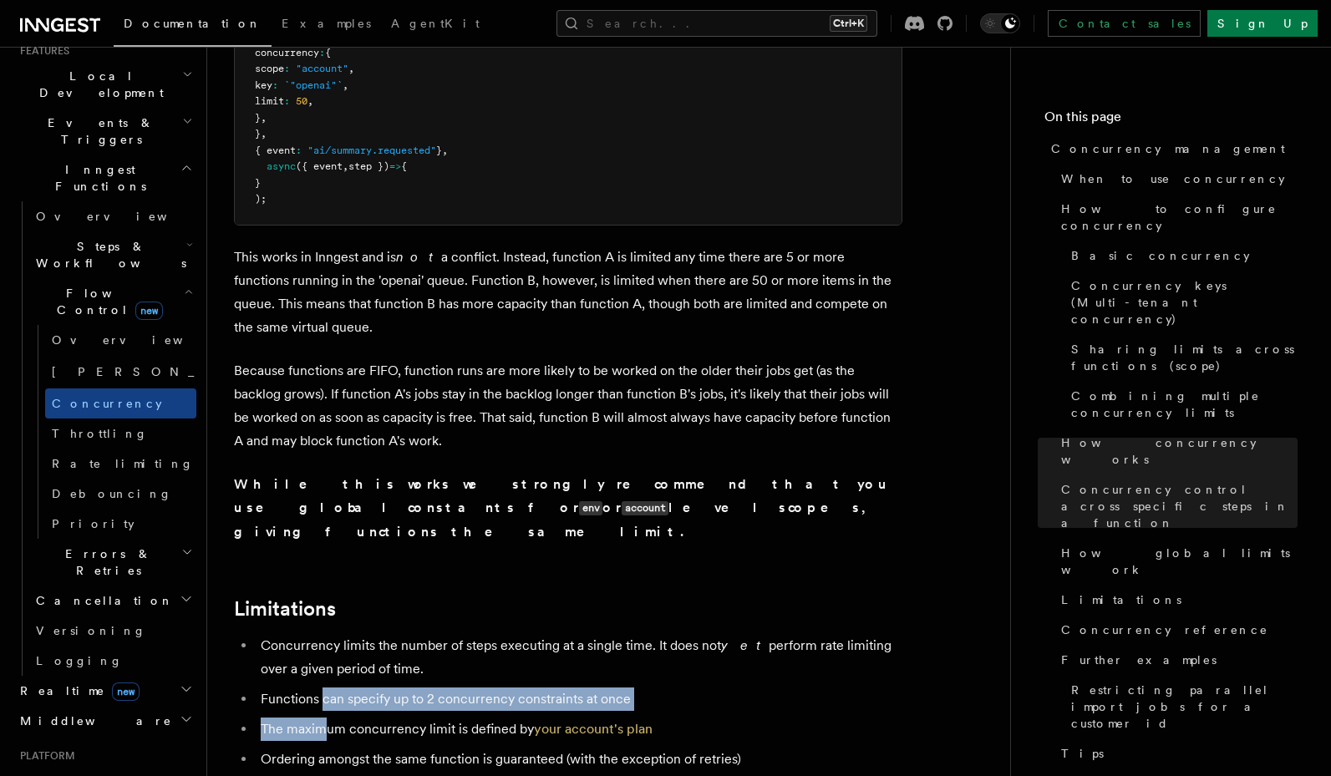
drag, startPoint x: 321, startPoint y: 543, endPoint x: 321, endPoint y: 554, distance: 10.9
click at [321, 634] on ul "Concurrency limits the number of steps executing at a single time. It does not …" at bounding box center [568, 729] width 668 height 190
click at [321, 717] on li "The maximum concurrency limit is defined by your account's plan" at bounding box center [579, 728] width 646 height 23
drag, startPoint x: 405, startPoint y: 531, endPoint x: 335, endPoint y: 566, distance: 78.4
click at [335, 634] on ul "Concurrency limits the number of steps executing at a single time. It does not …" at bounding box center [568, 729] width 668 height 190
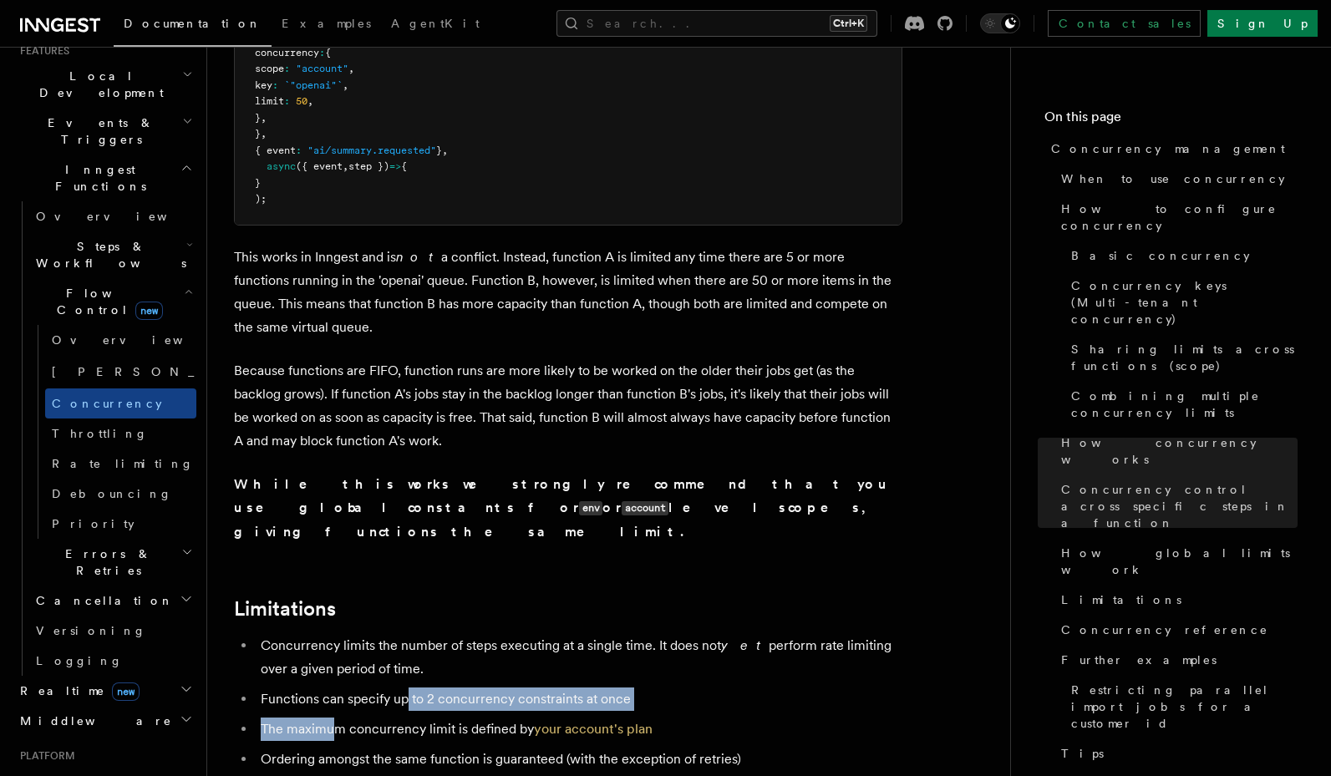
click at [335, 717] on li "The maximum concurrency limit is defined by your account's plan" at bounding box center [579, 728] width 646 height 23
drag, startPoint x: 486, startPoint y: 538, endPoint x: 335, endPoint y: 543, distance: 151.3
click at [335, 687] on li "Functions can specify up to 2 concurrency constraints at once" at bounding box center [579, 698] width 646 height 23
drag, startPoint x: 377, startPoint y: 533, endPoint x: 373, endPoint y: 547, distance: 14.8
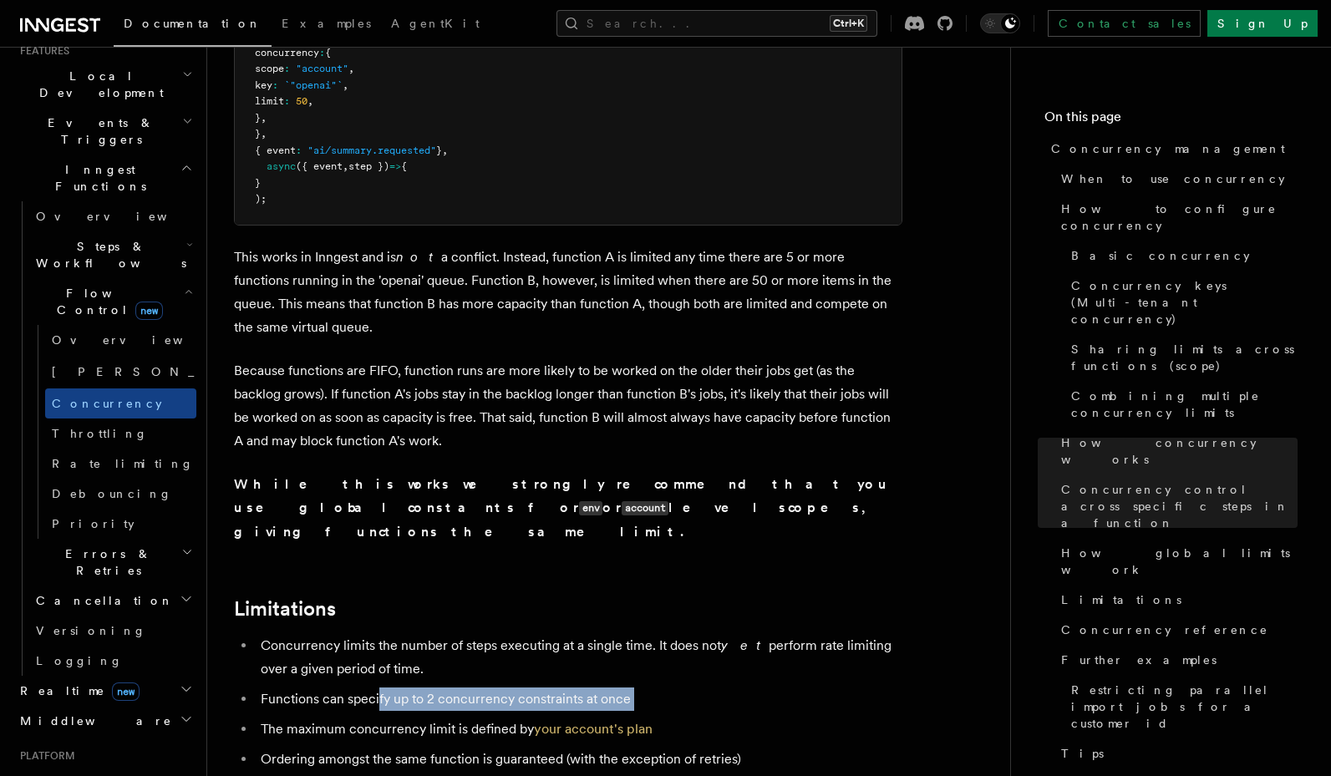
click at [373, 634] on ul "Concurrency limits the number of steps executing at a single time. It does not …" at bounding box center [568, 729] width 668 height 190
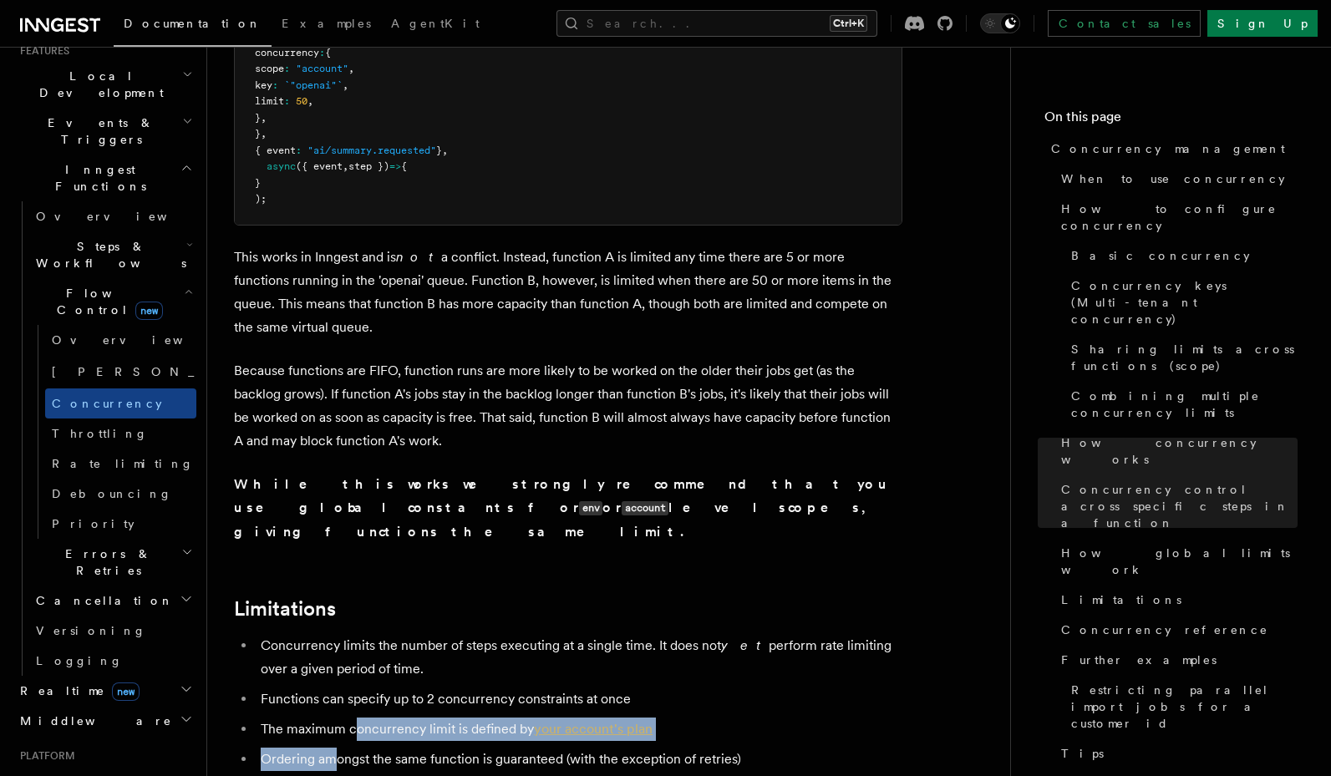
drag, startPoint x: 353, startPoint y: 565, endPoint x: 336, endPoint y: 584, distance: 25.4
click at [336, 634] on ul "Concurrency limits the number of steps executing at a single time. It does not …" at bounding box center [568, 729] width 668 height 190
click at [336, 748] on li "Ordering amongst the same function is guaranteed (with the exception of retries)" at bounding box center [579, 759] width 646 height 23
drag, startPoint x: 364, startPoint y: 567, endPoint x: 368, endPoint y: 586, distance: 19.7
click at [368, 634] on ul "Concurrency limits the number of steps executing at a single time. It does not …" at bounding box center [568, 729] width 668 height 190
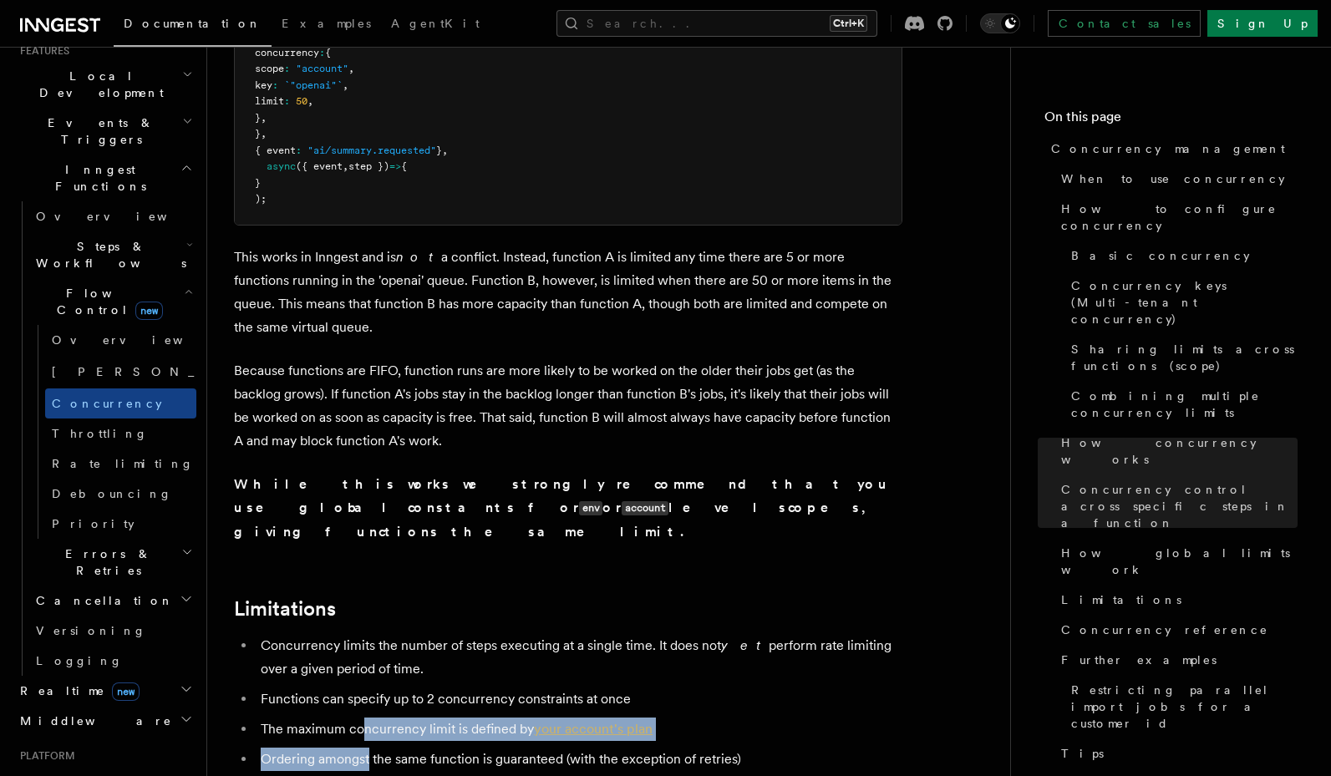
click at [368, 748] on li "Ordering amongst the same function is guaranteed (with the exception of retries)" at bounding box center [579, 759] width 646 height 23
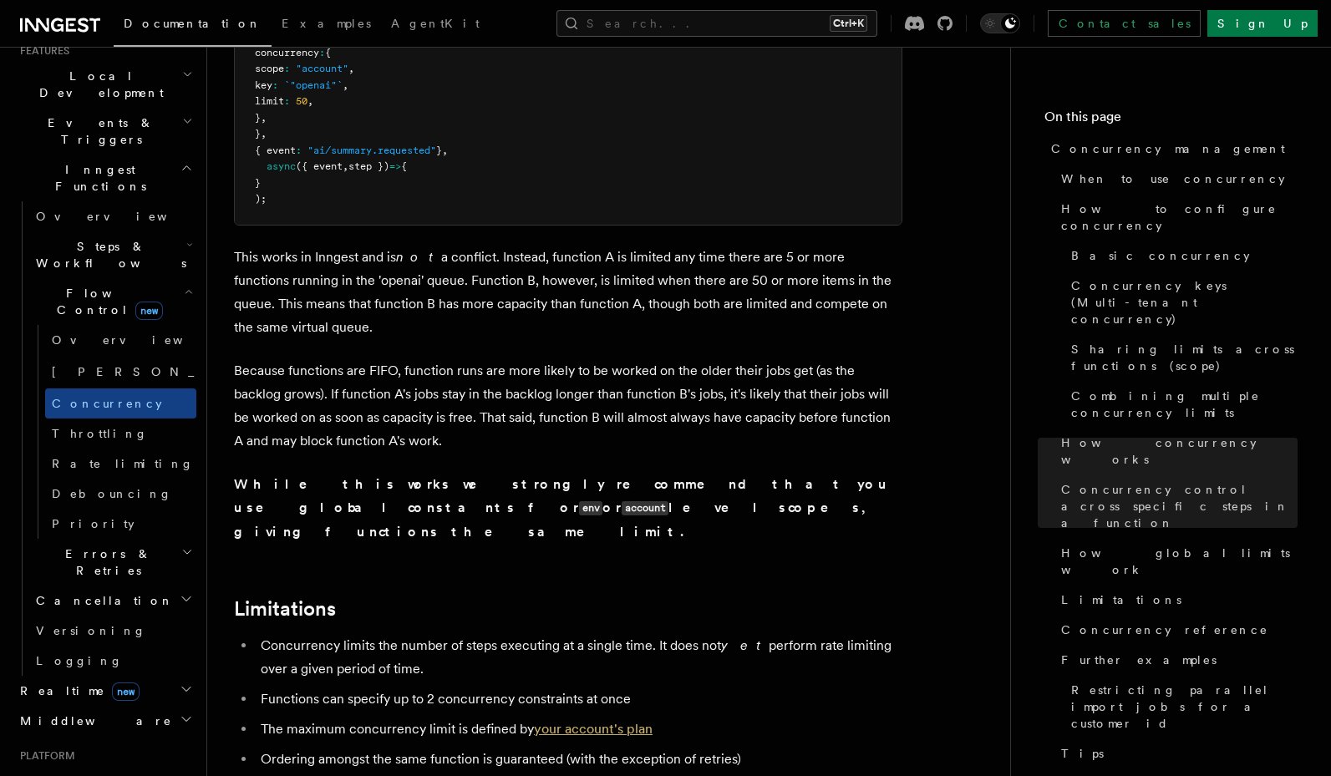
click at [625, 721] on link "your account's plan" at bounding box center [593, 729] width 119 height 16
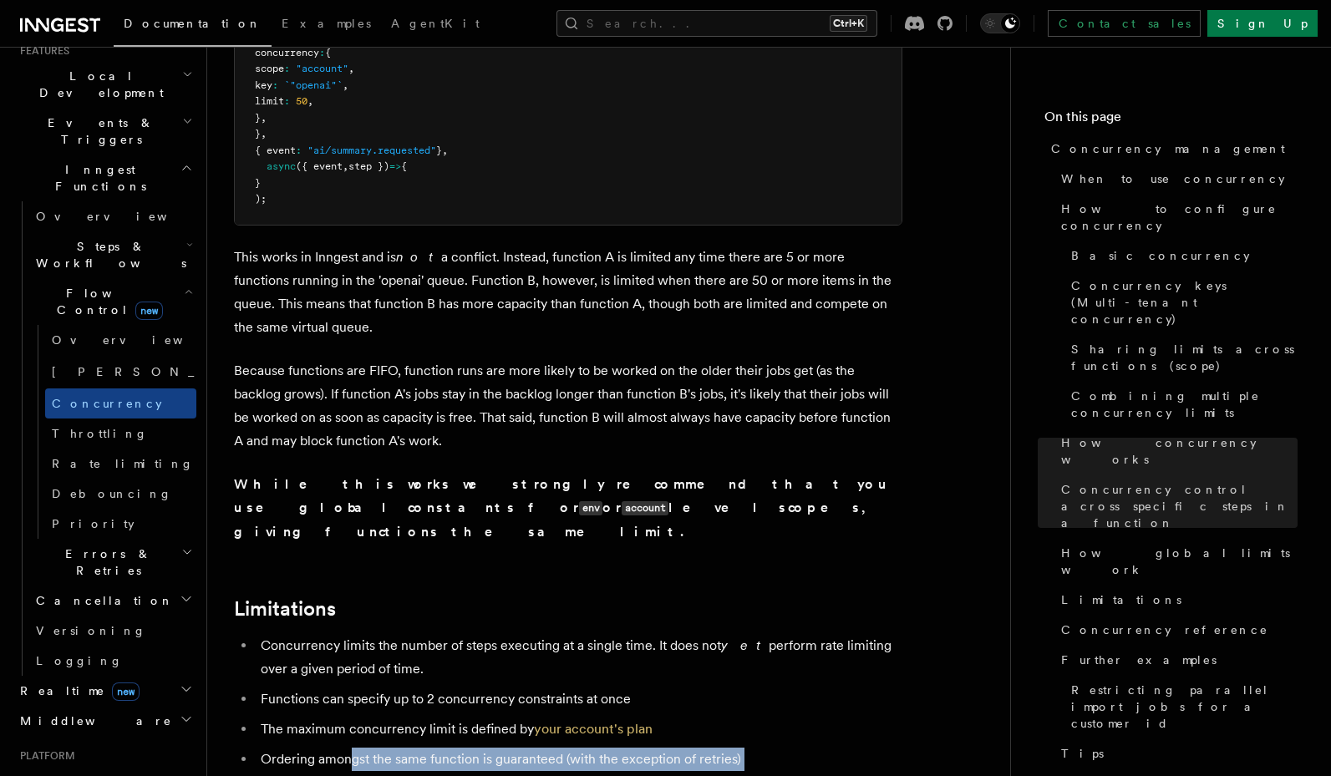
drag, startPoint x: 347, startPoint y: 598, endPoint x: 347, endPoint y: 624, distance: 25.9
click at [347, 634] on ul "Concurrency limits the number of steps executing at a single time. It does not …" at bounding box center [568, 729] width 668 height 190
drag, startPoint x: 441, startPoint y: 606, endPoint x: 448, endPoint y: 633, distance: 28.4
click at [448, 634] on ul "Concurrency limits the number of steps executing at a single time. It does not …" at bounding box center [568, 729] width 668 height 190
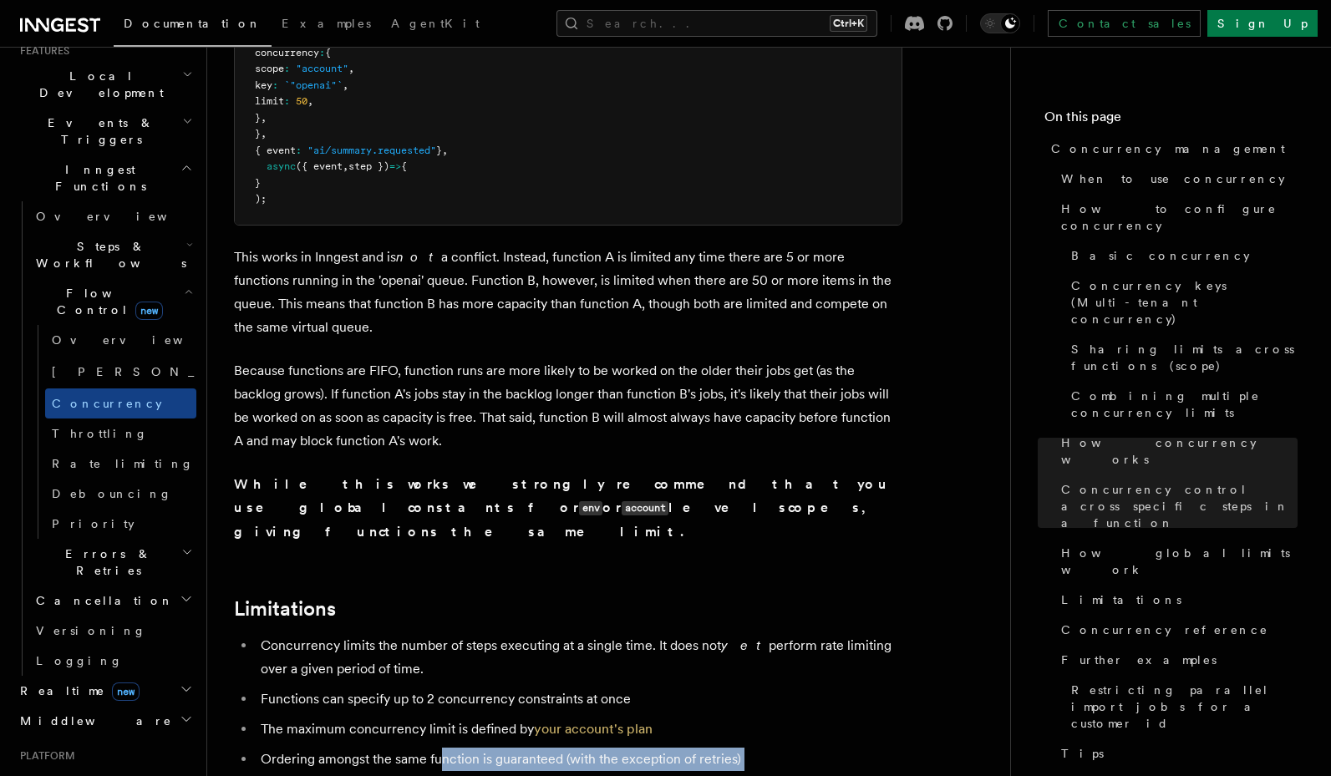
drag, startPoint x: 466, startPoint y: 602, endPoint x: 467, endPoint y: 638, distance: 35.9
click at [467, 638] on ul "Concurrency limits the number of steps executing at a single time. It does not …" at bounding box center [568, 729] width 668 height 190
drag, startPoint x: 466, startPoint y: 589, endPoint x: 468, endPoint y: 617, distance: 28.4
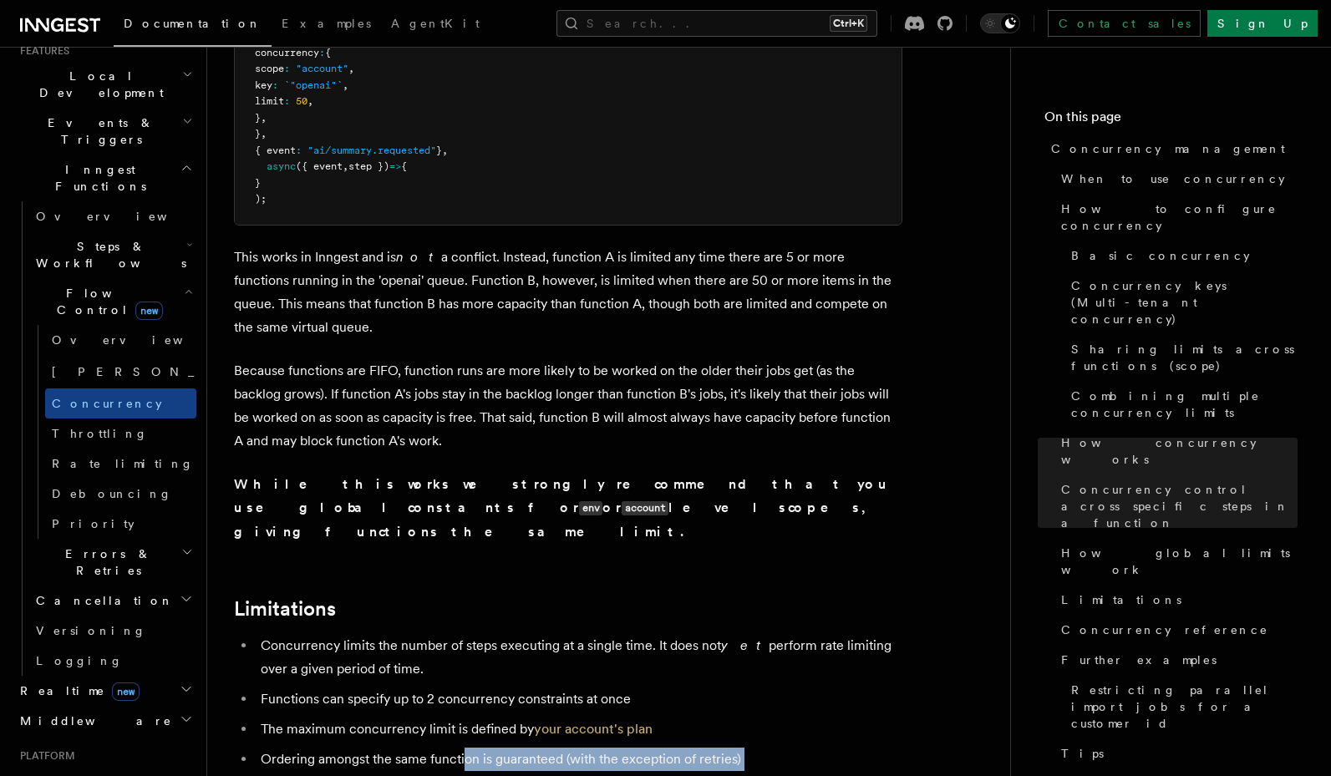
click at [468, 634] on ul "Concurrency limits the number of steps executing at a single time. It does not …" at bounding box center [568, 729] width 668 height 190
drag, startPoint x: 413, startPoint y: 635, endPoint x: 343, endPoint y: 621, distance: 71.6
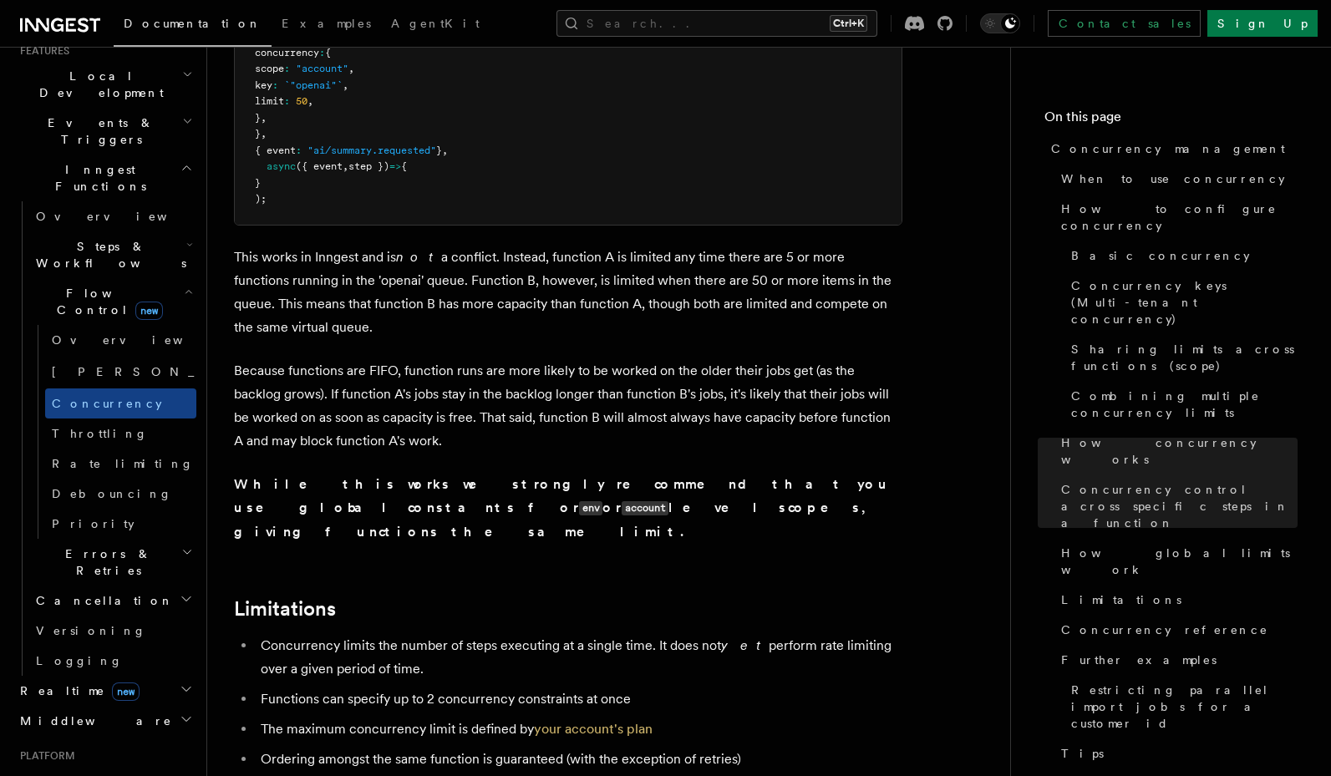
drag, startPoint x: 418, startPoint y: 624, endPoint x: 418, endPoint y: 653, distance: 29.2
drag, startPoint x: 493, startPoint y: 626, endPoint x: 484, endPoint y: 661, distance: 36.3
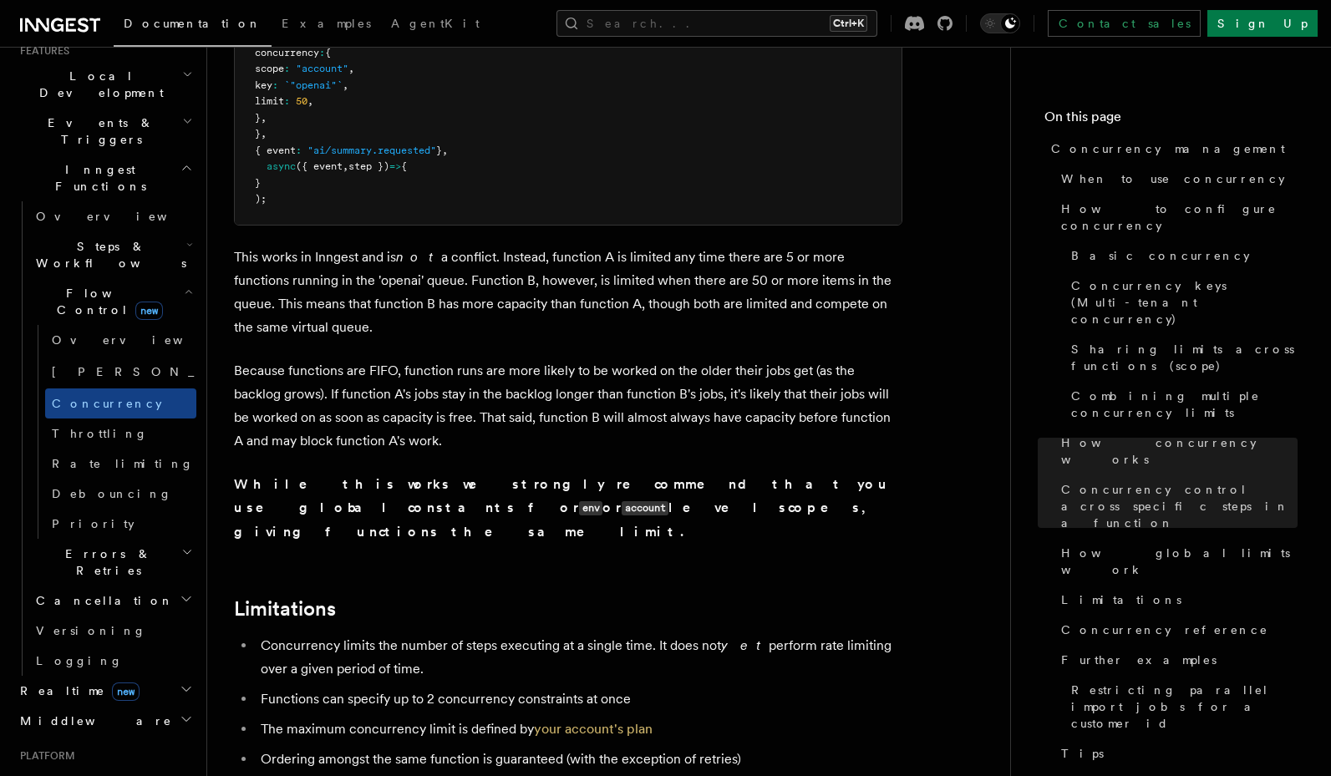
drag, startPoint x: 480, startPoint y: 635, endPoint x: 540, endPoint y: 629, distance: 59.6
drag, startPoint x: 540, startPoint y: 629, endPoint x: 535, endPoint y: 651, distance: 22.3
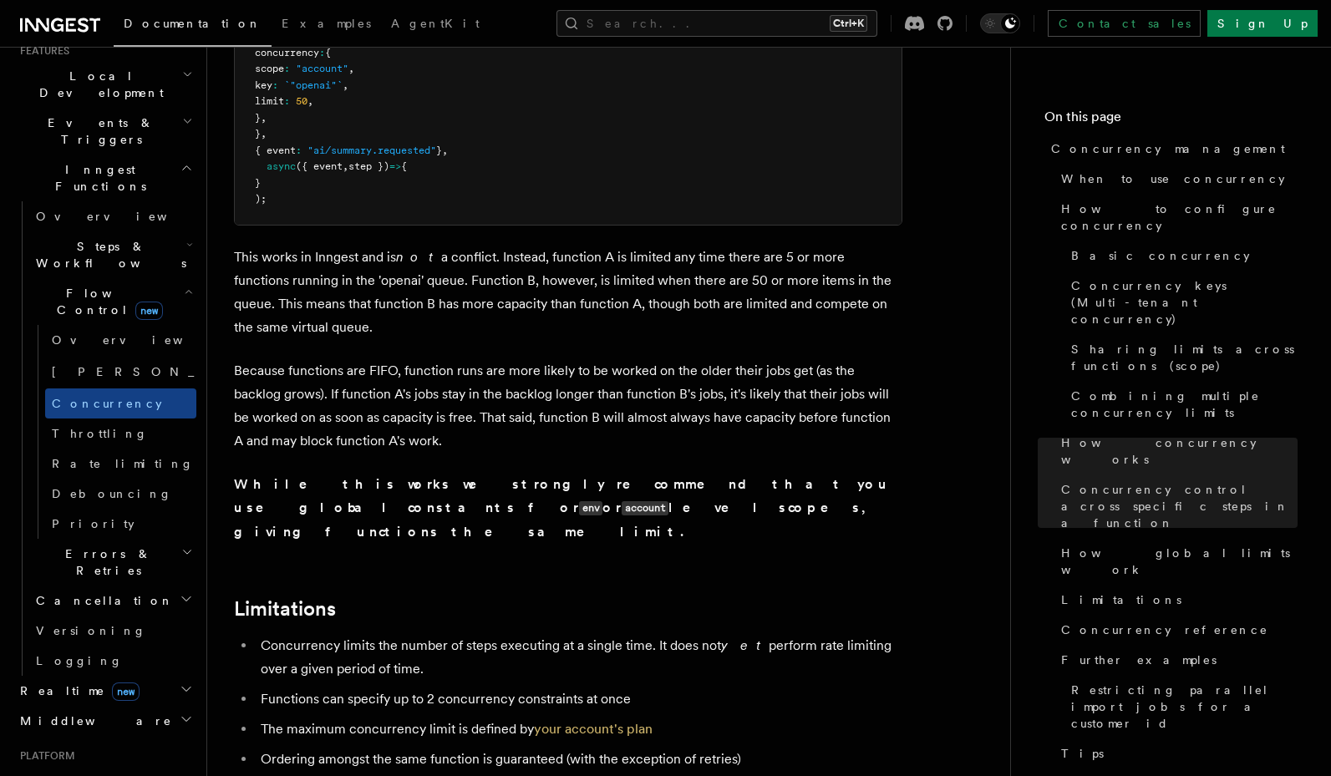
drag, startPoint x: 606, startPoint y: 625, endPoint x: 602, endPoint y: 653, distance: 28.7
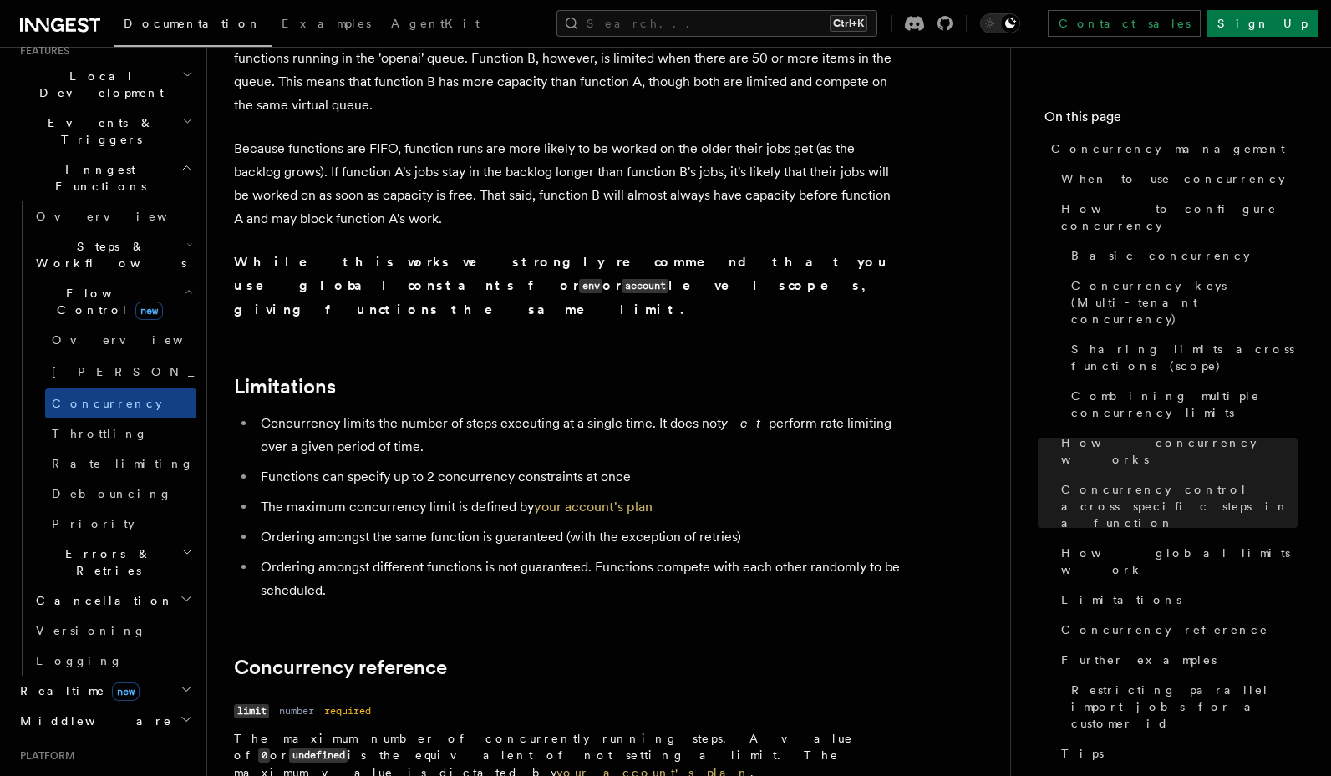
scroll to position [5255, 0]
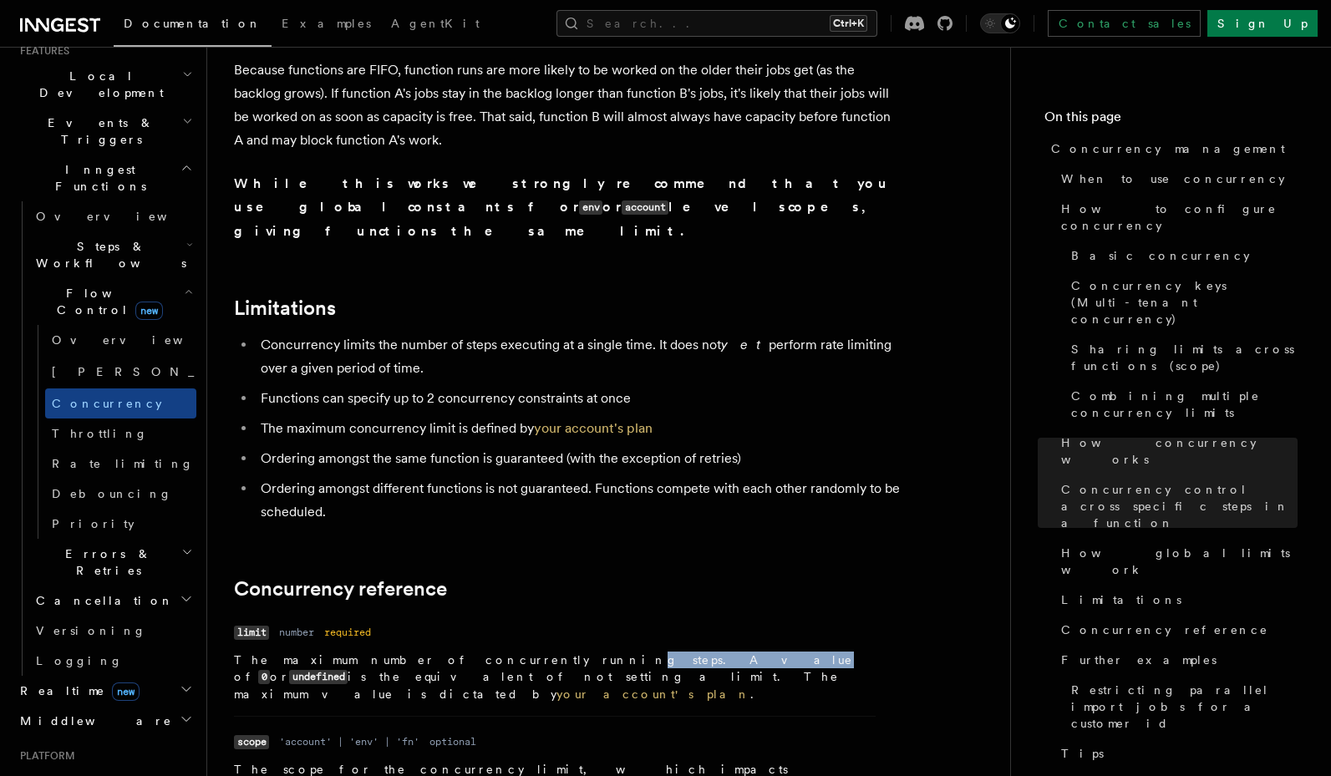
drag, startPoint x: 467, startPoint y: 494, endPoint x: 547, endPoint y: 499, distance: 80.3
click at [547, 652] on p "The maximum number of concurrently running steps. A value of 0 or undefined is …" at bounding box center [554, 677] width 641 height 51
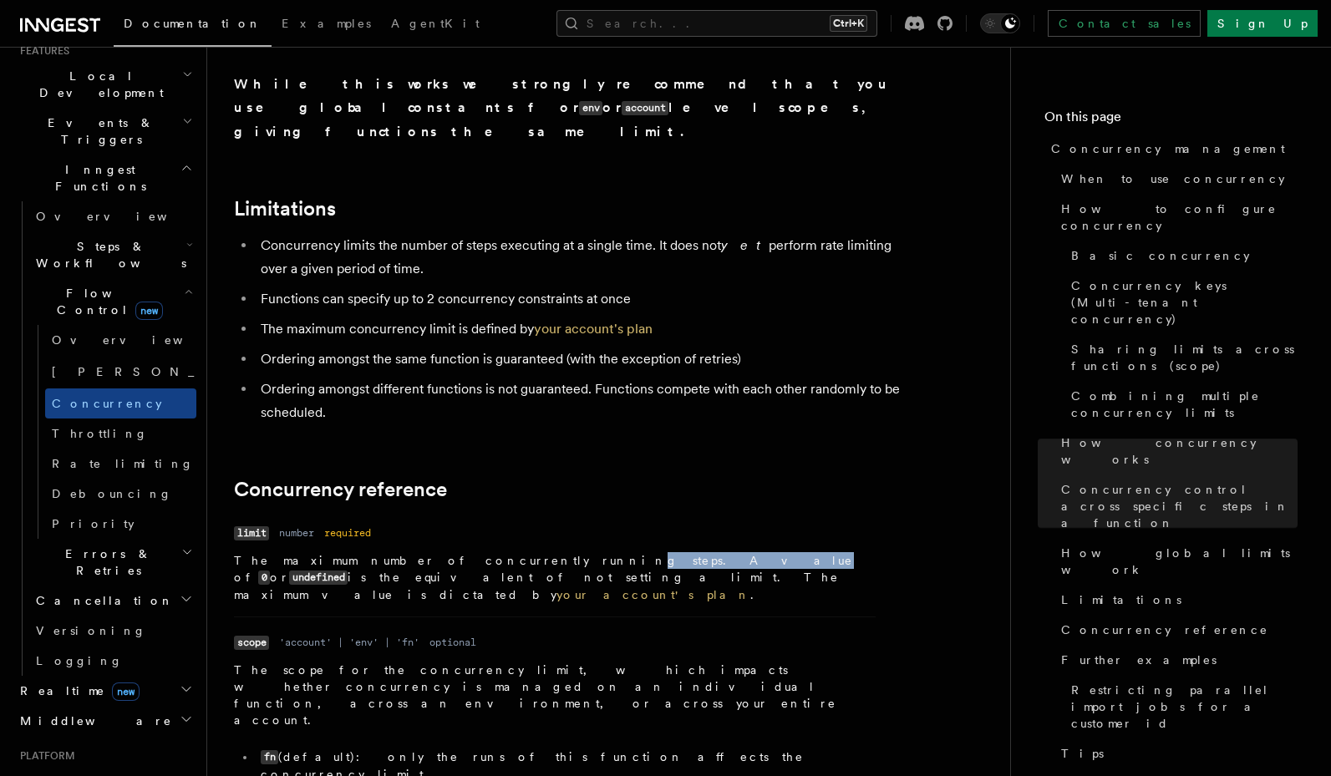
scroll to position [5355, 0]
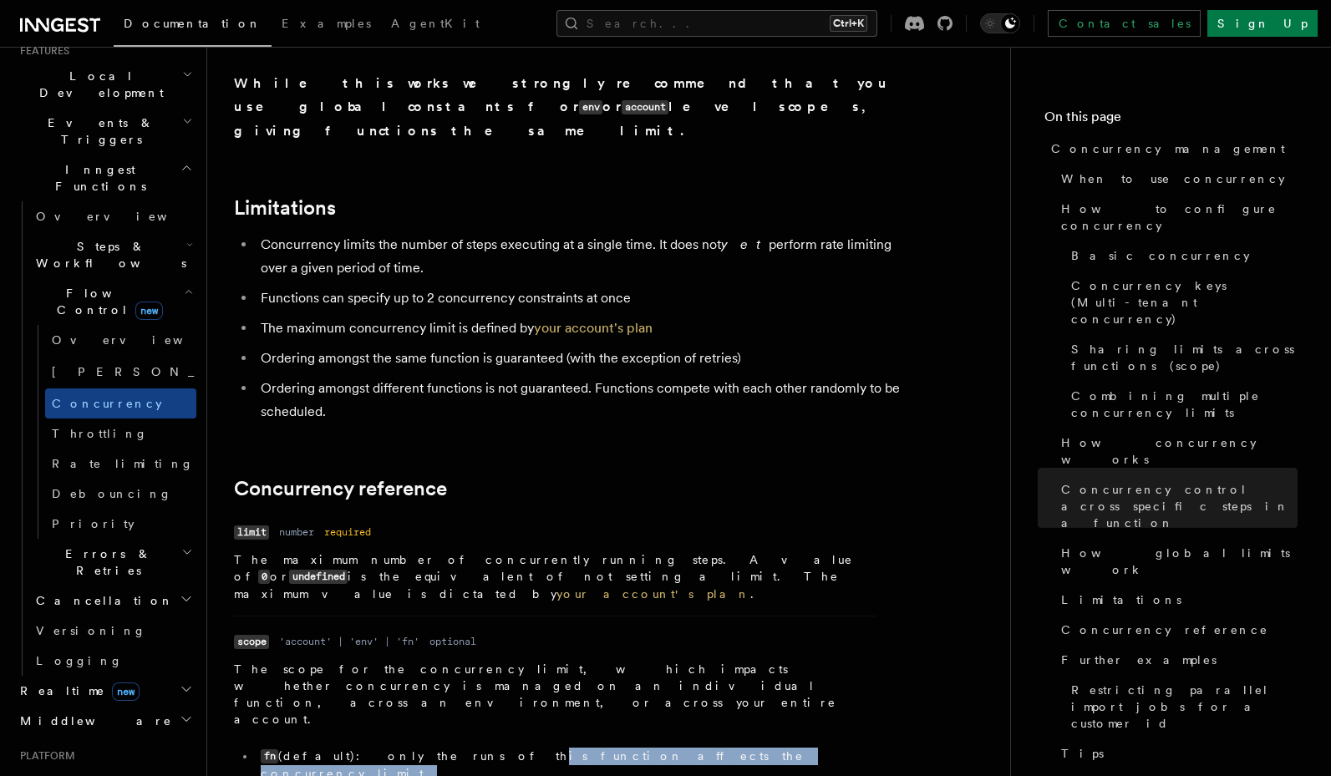
drag, startPoint x: 403, startPoint y: 549, endPoint x: 578, endPoint y: 591, distance: 179.7
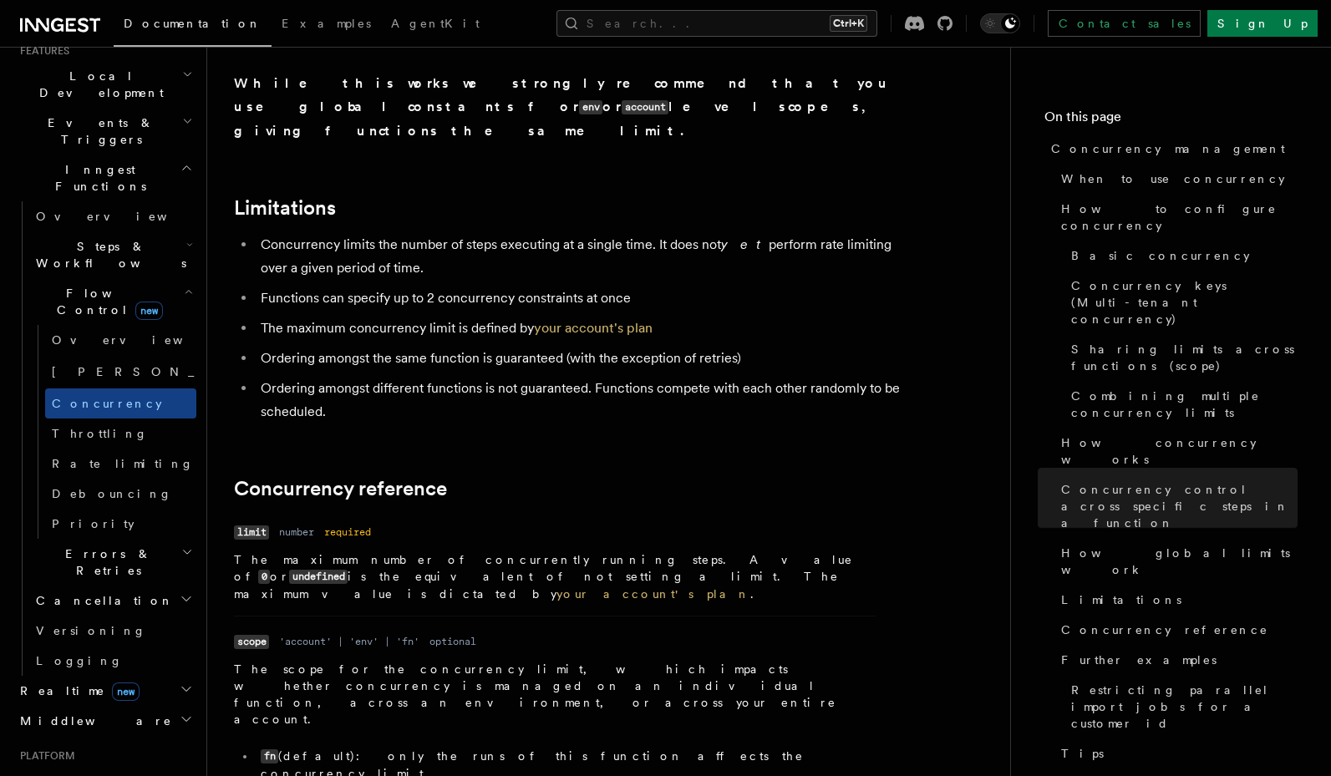
drag, startPoint x: 589, startPoint y: 583, endPoint x: 357, endPoint y: 619, distance: 234.1
drag, startPoint x: 373, startPoint y: 602, endPoint x: 364, endPoint y: 625, distance: 24.4
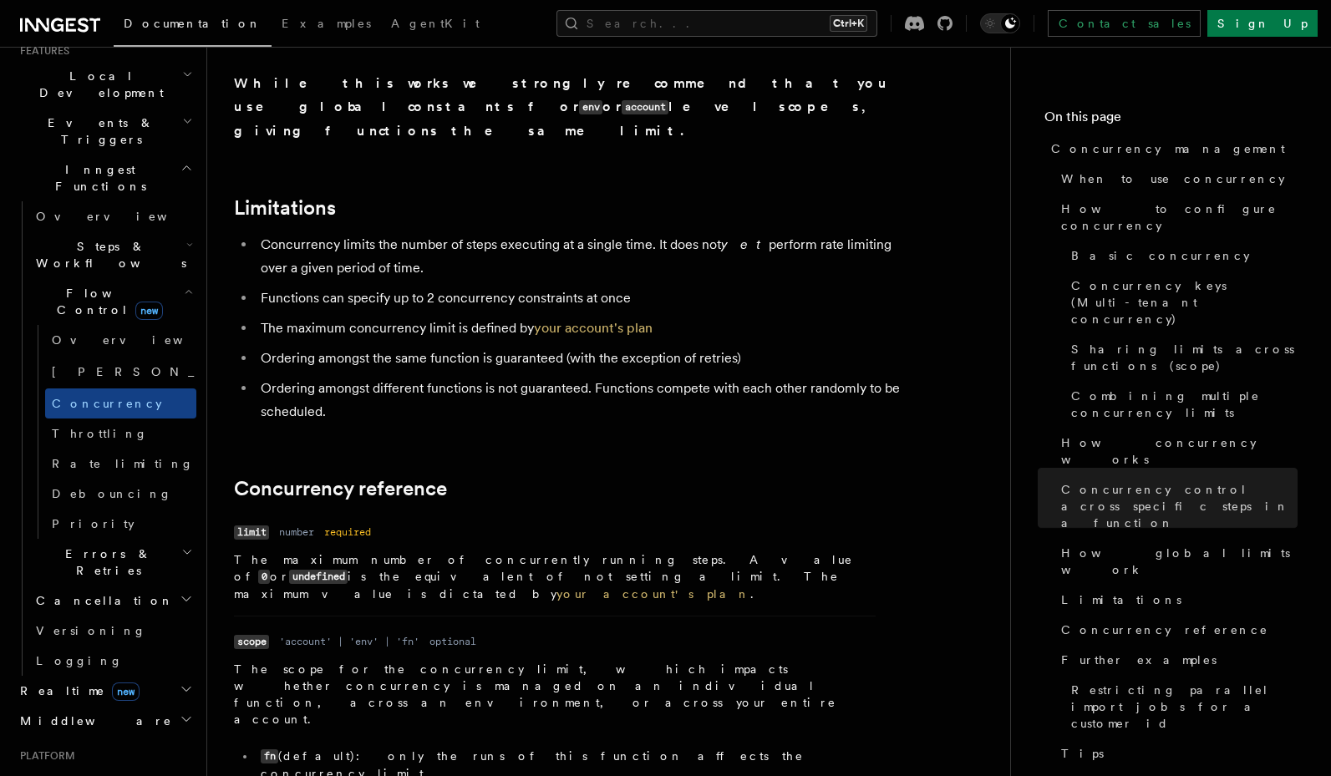
drag, startPoint x: 512, startPoint y: 634, endPoint x: 337, endPoint y: 629, distance: 175.5
drag, startPoint x: 376, startPoint y: 625, endPoint x: 593, endPoint y: 633, distance: 217.3
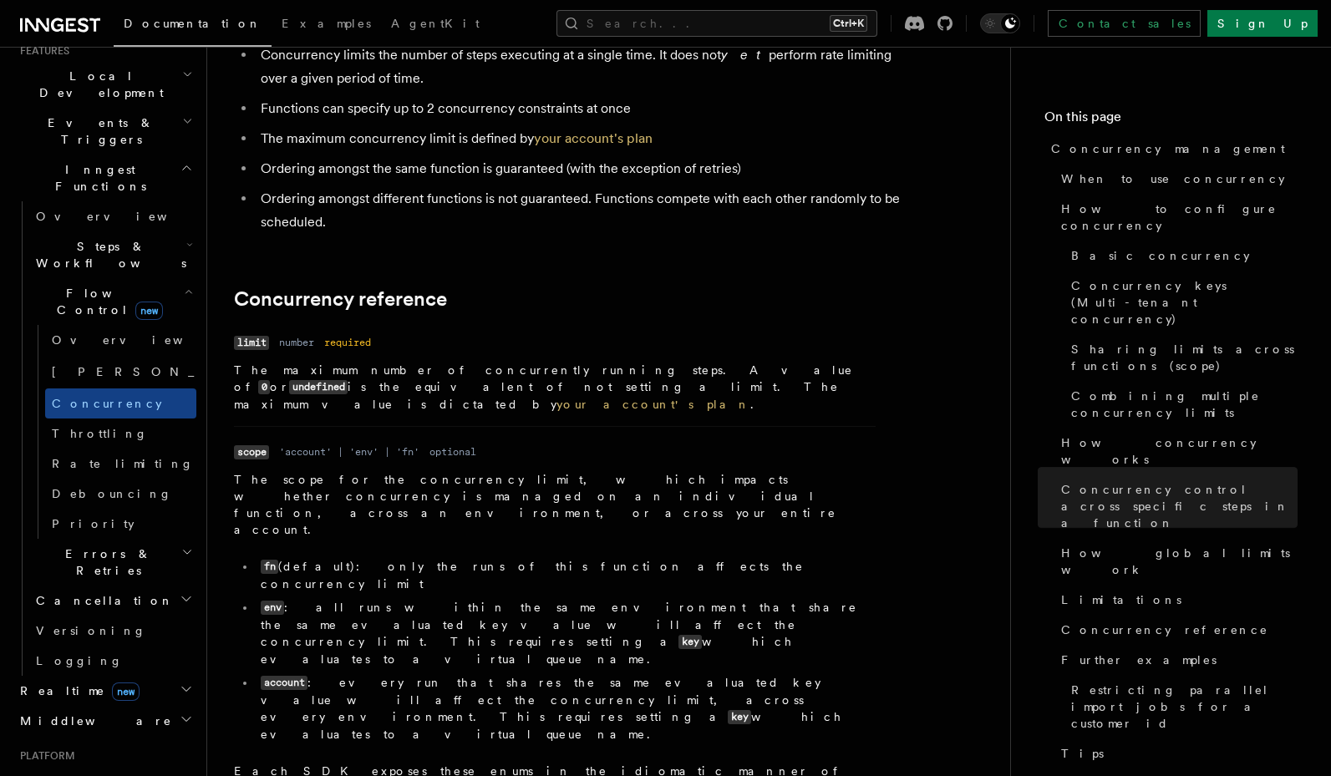
scroll to position [5555, 0]
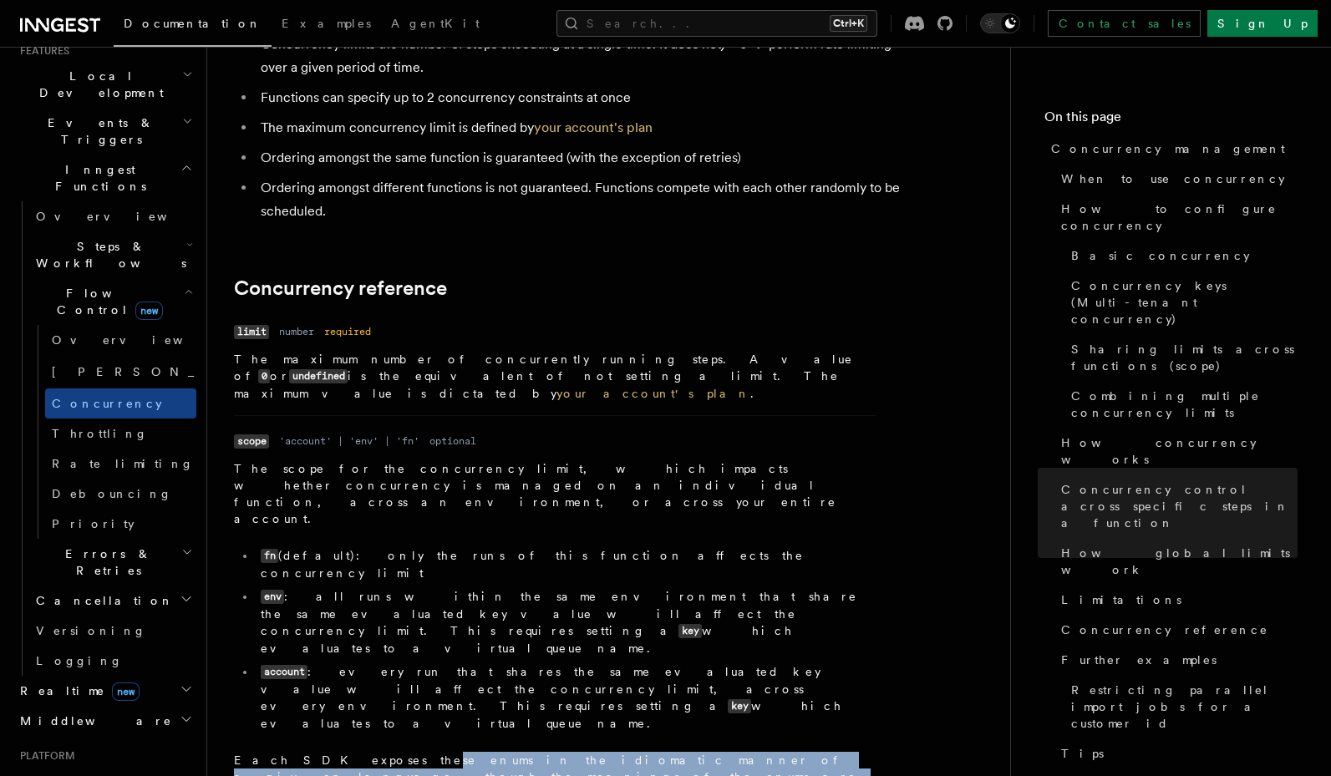
drag, startPoint x: 347, startPoint y: 460, endPoint x: 344, endPoint y: 484, distance: 24.5
click at [344, 752] on p "Each SDK exposes these enums in the idiomatic manner of a given language, thoug…" at bounding box center [554, 777] width 641 height 50
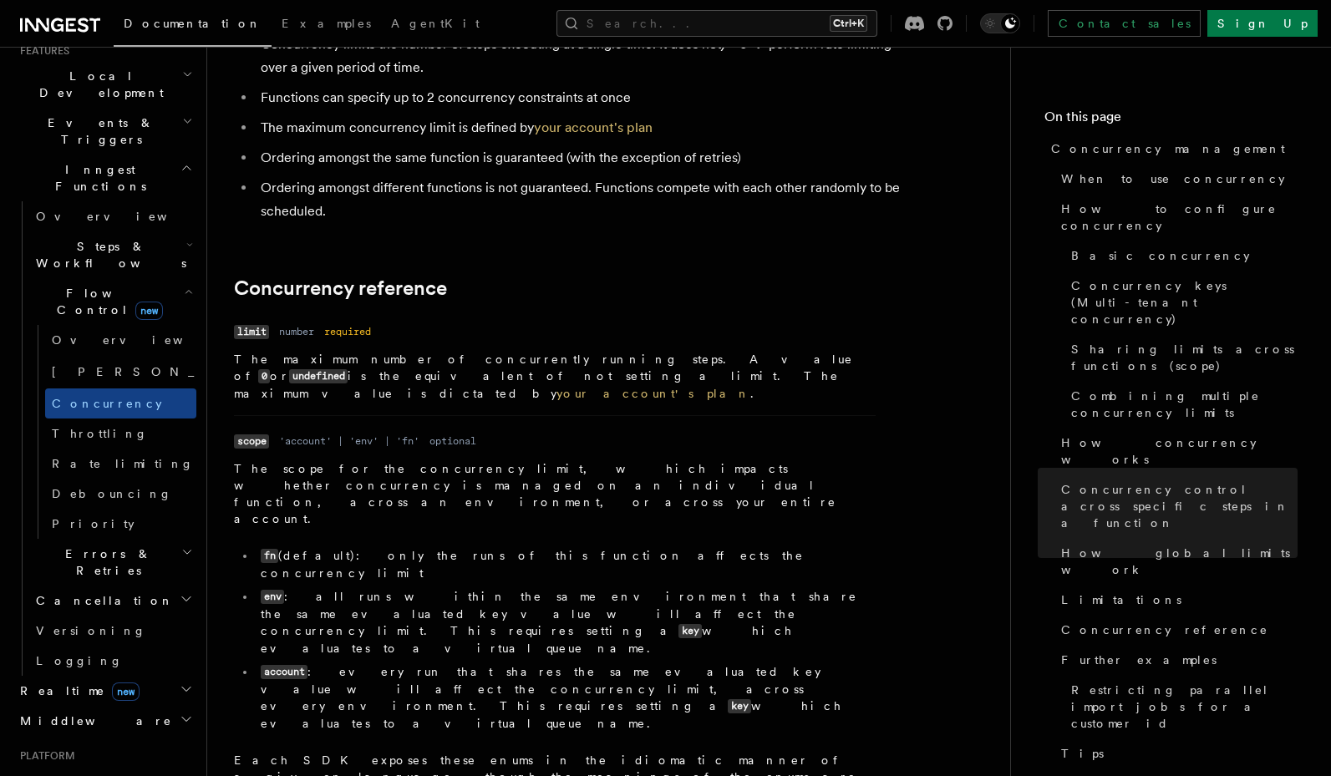
drag, startPoint x: 336, startPoint y: 477, endPoint x: 336, endPoint y: 490, distance: 13.4
click at [336, 490] on li "Name scope Type 'account' | 'env' | 'fn' Required optional Description The scop…" at bounding box center [554, 615] width 641 height 400
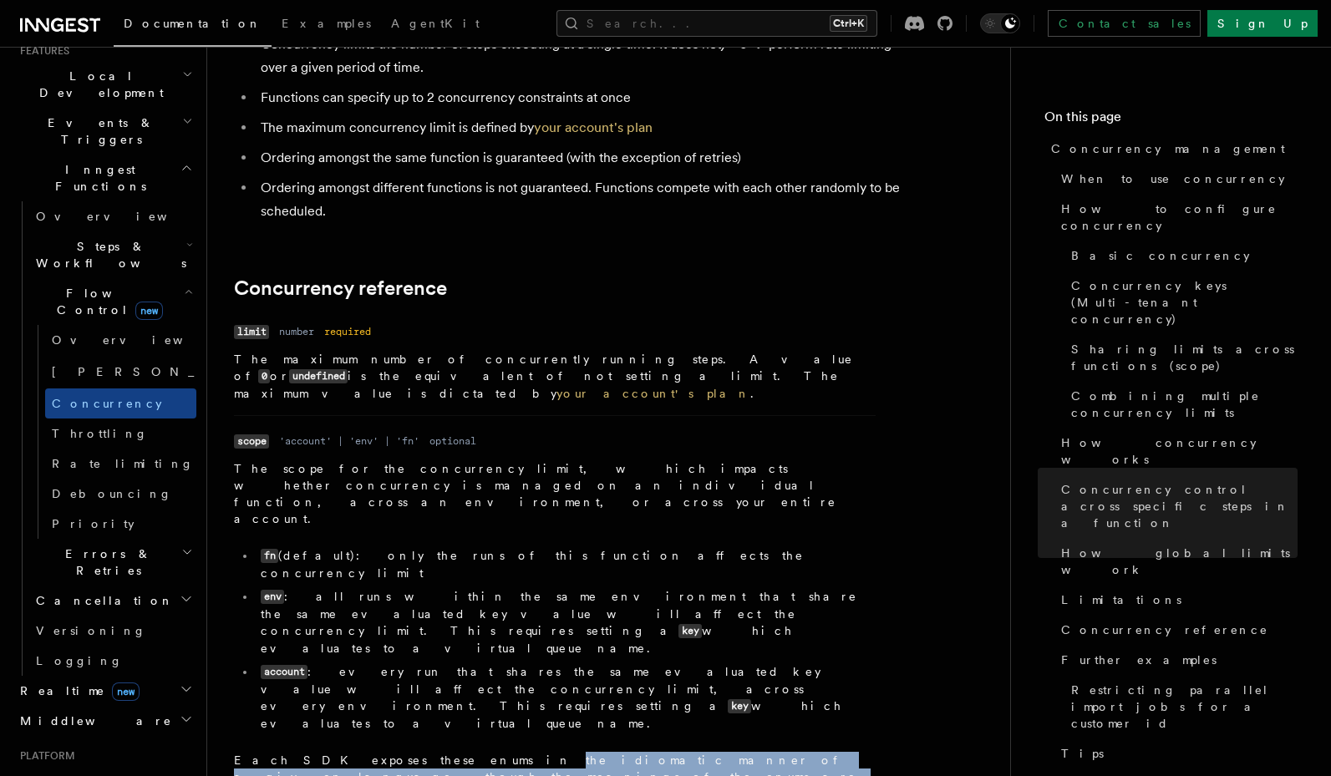
drag, startPoint x: 406, startPoint y: 471, endPoint x: 413, endPoint y: 461, distance: 12.5
click at [413, 752] on p "Each SDK exposes these enums in the idiomatic manner of a given language, thoug…" at bounding box center [554, 777] width 641 height 50
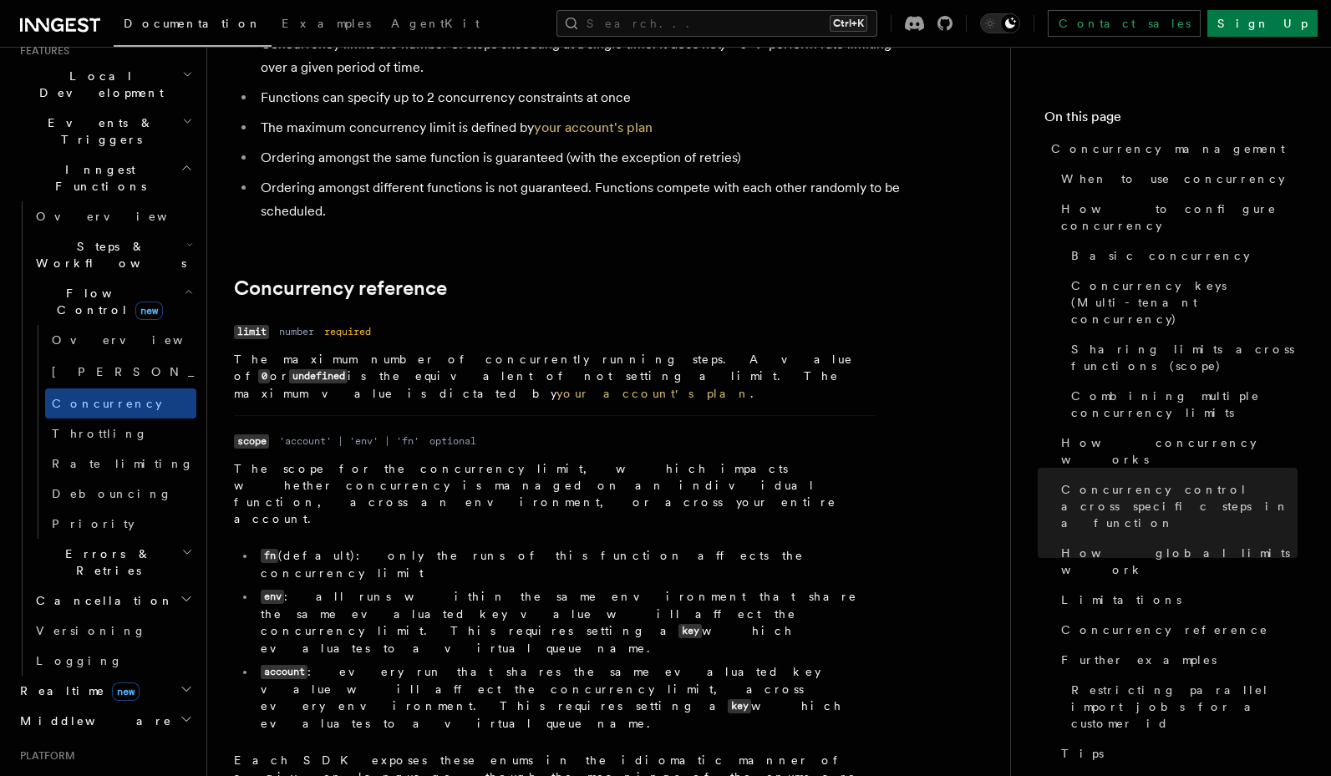
drag, startPoint x: 266, startPoint y: 565, endPoint x: 373, endPoint y: 577, distance: 106.7
drag, startPoint x: 414, startPoint y: 560, endPoint x: 425, endPoint y: 578, distance: 21.3
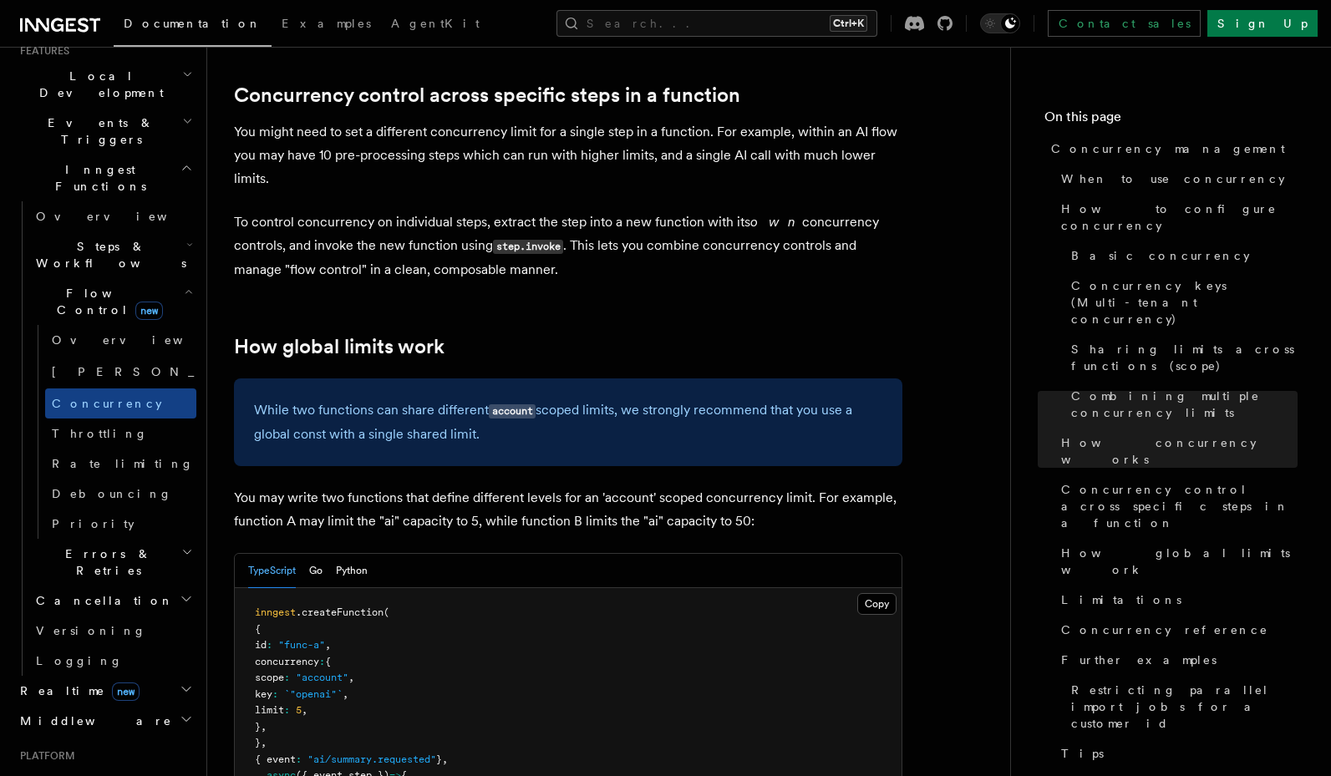
scroll to position [4152, 0]
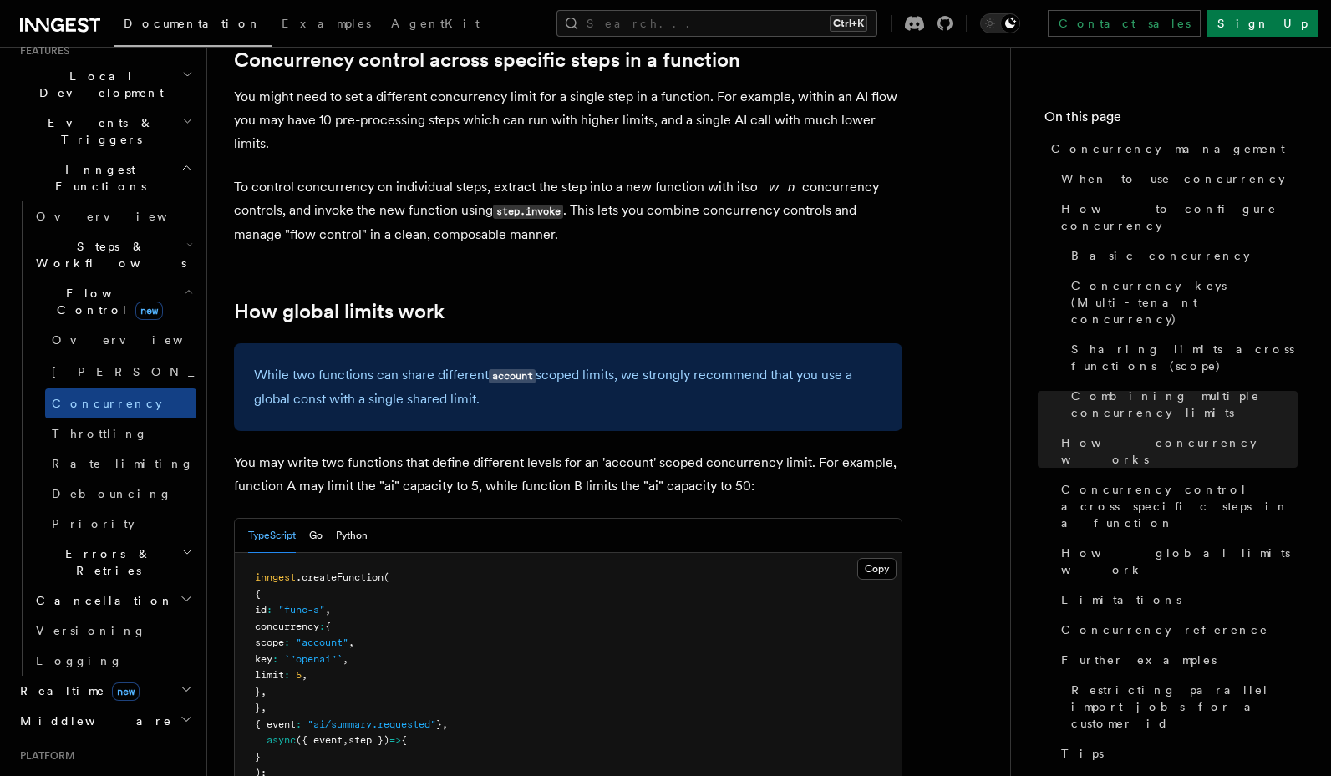
drag, startPoint x: 293, startPoint y: 502, endPoint x: 447, endPoint y: 525, distance: 155.5
click at [447, 553] on pre "inngest .createFunction ( { id : "func-a" , concurrency : { scope : "account" ,…" at bounding box center [568, 790] width 667 height 474
click at [446, 553] on pre "inngest .createFunction ( { id : "func-a" , concurrency : { scope : "account" ,…" at bounding box center [568, 790] width 667 height 474
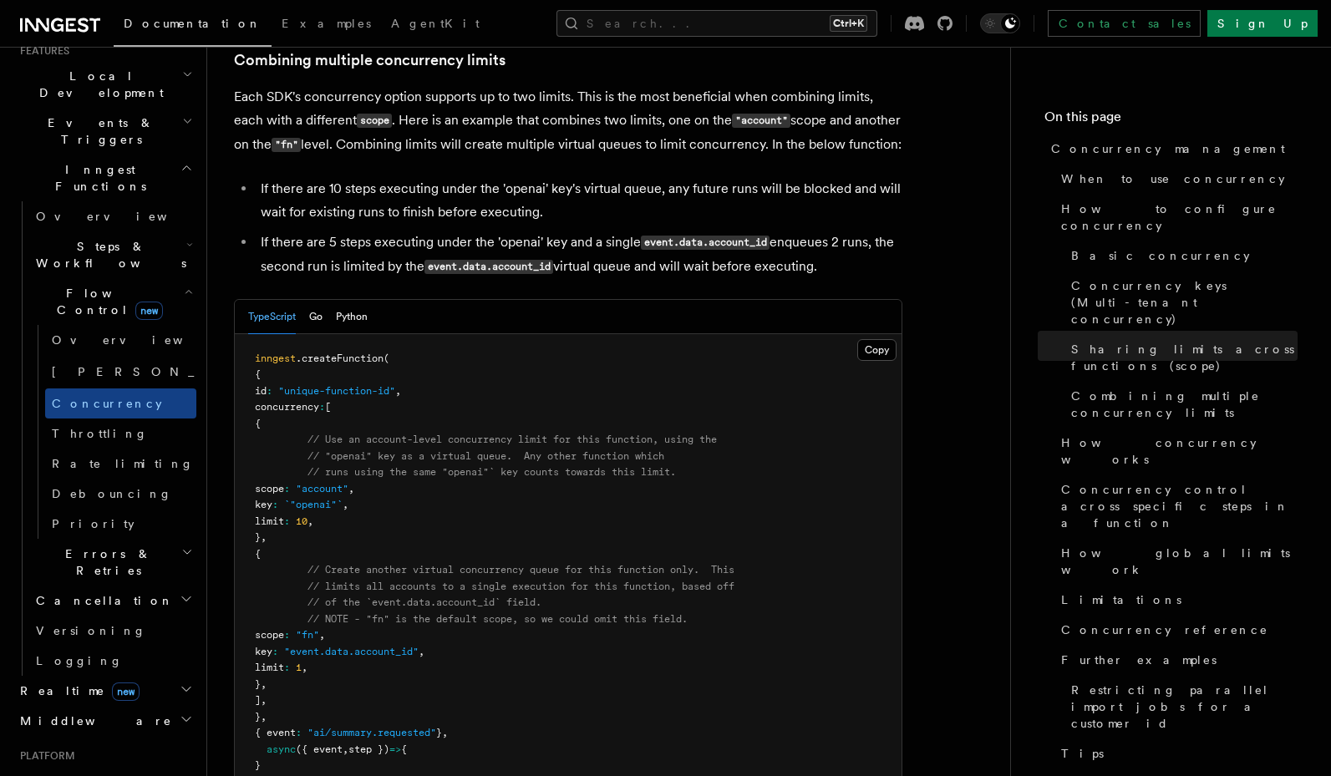
scroll to position [2649, 0]
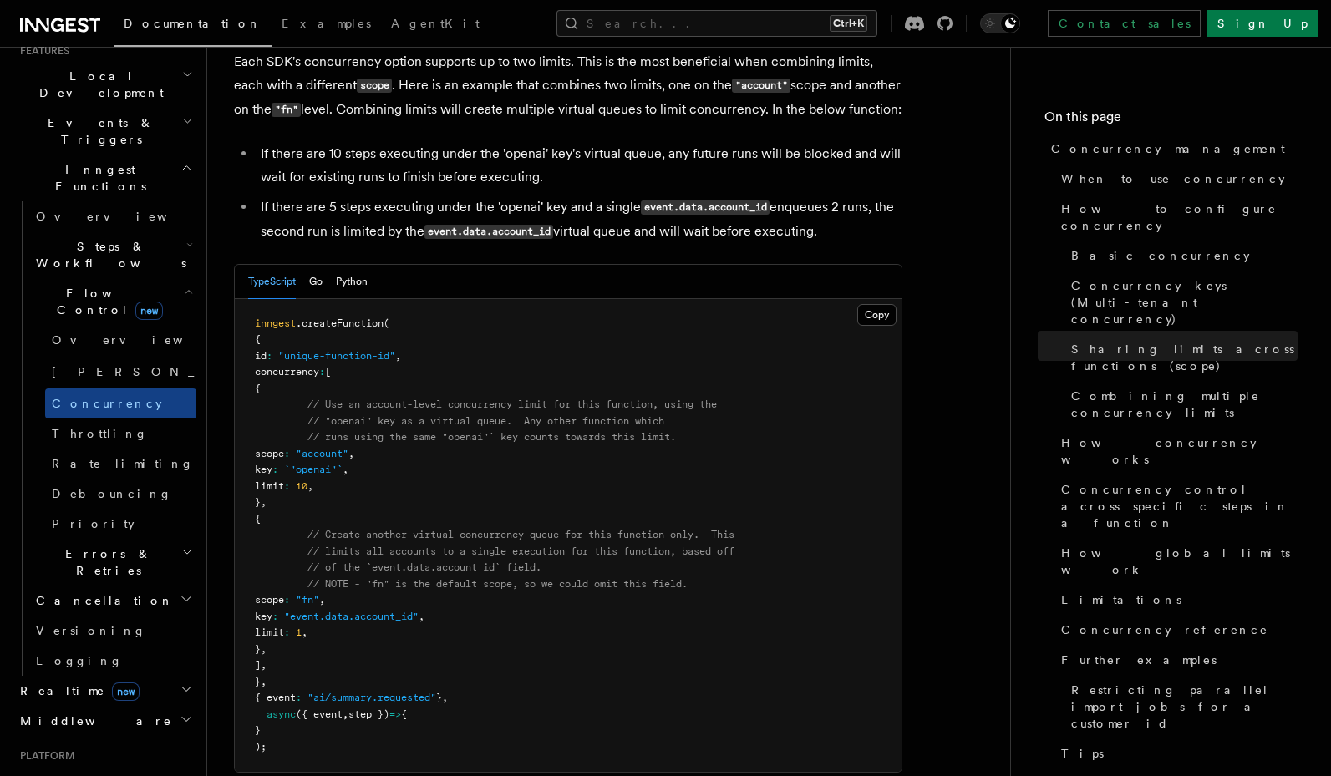
drag, startPoint x: 310, startPoint y: 379, endPoint x: 474, endPoint y: 418, distance: 168.2
click at [474, 418] on pre "inngest .createFunction ( { id : "unique-function-id" , concurrency : [ { // Us…" at bounding box center [568, 536] width 667 height 474
drag, startPoint x: 312, startPoint y: 530, endPoint x: 468, endPoint y: 561, distance: 158.4
click at [468, 561] on pre "inngest .createFunction ( { id : "unique-function-id" , concurrency : [ { // Us…" at bounding box center [568, 536] width 667 height 474
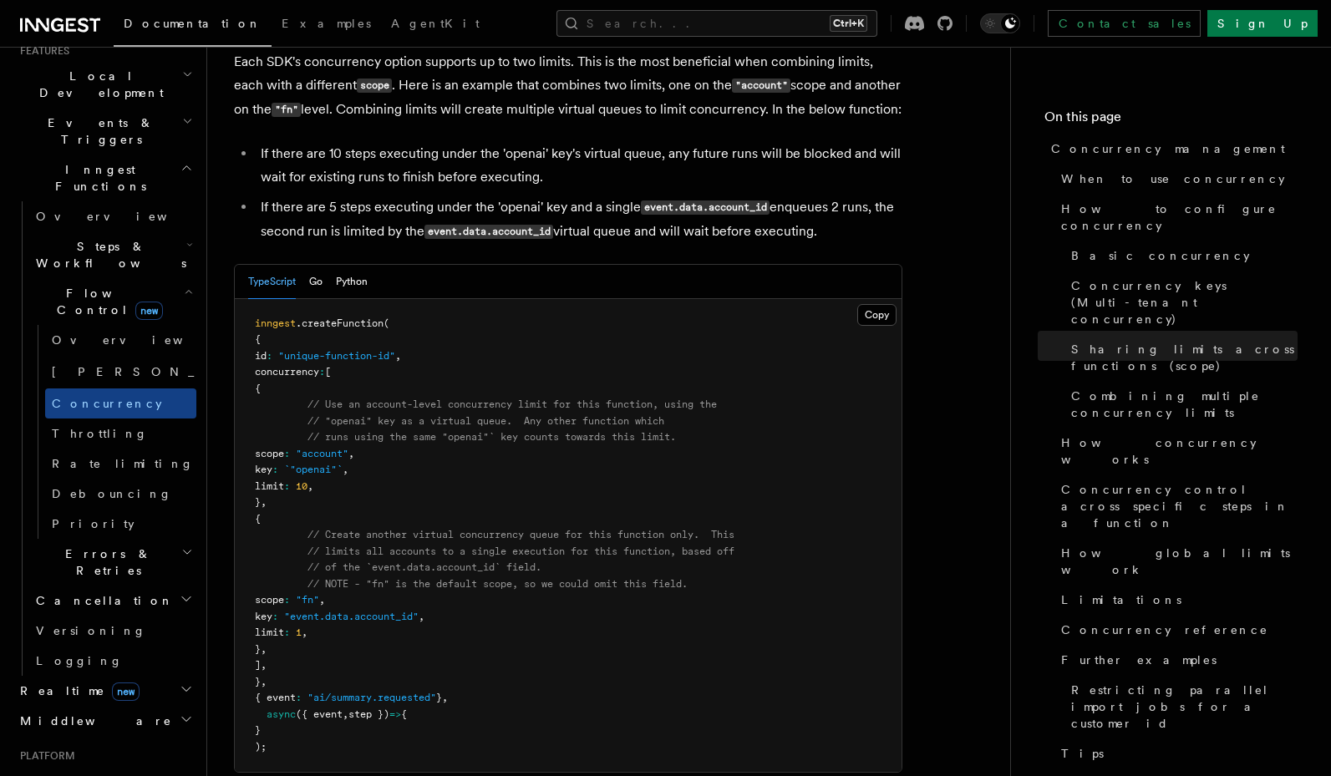
click at [468, 561] on pre "inngest .createFunction ( { id : "unique-function-id" , concurrency : [ { // Us…" at bounding box center [568, 536] width 667 height 474
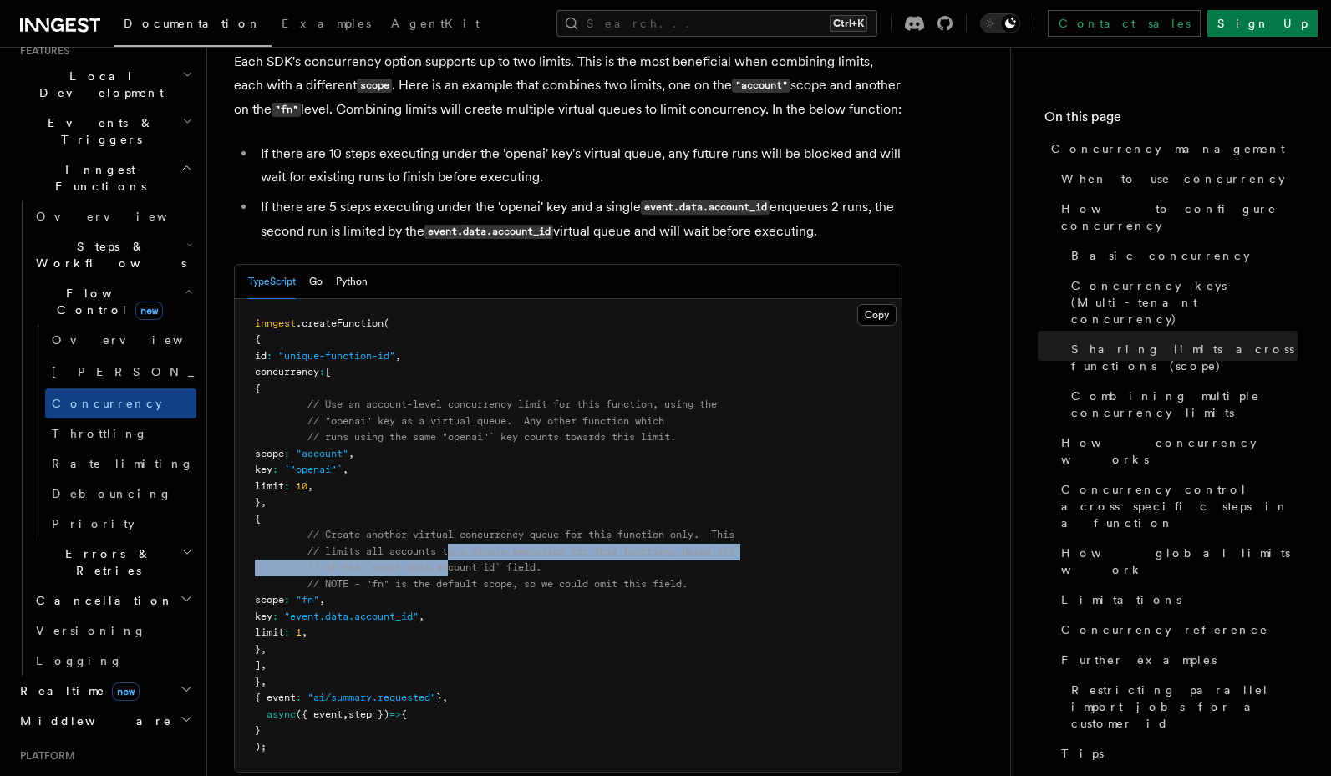
drag, startPoint x: 455, startPoint y: 476, endPoint x: 453, endPoint y: 499, distance: 23.5
click at [453, 499] on code "inngest .createFunction ( { id : "unique-function-id" , concurrency : [ { // Us…" at bounding box center [494, 534] width 479 height 435
click at [453, 561] on span "// of the `event.data.account_id` field." at bounding box center [424, 567] width 234 height 12
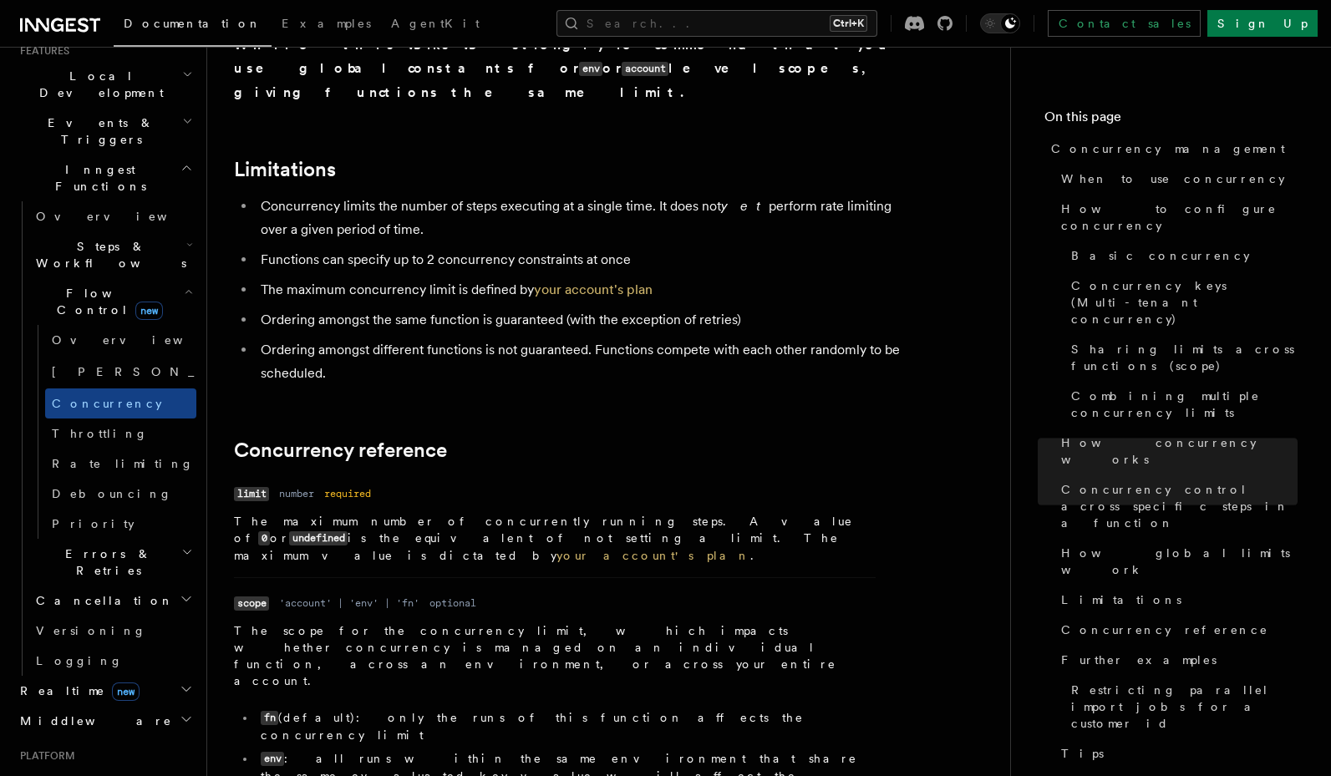
scroll to position [5484, 0]
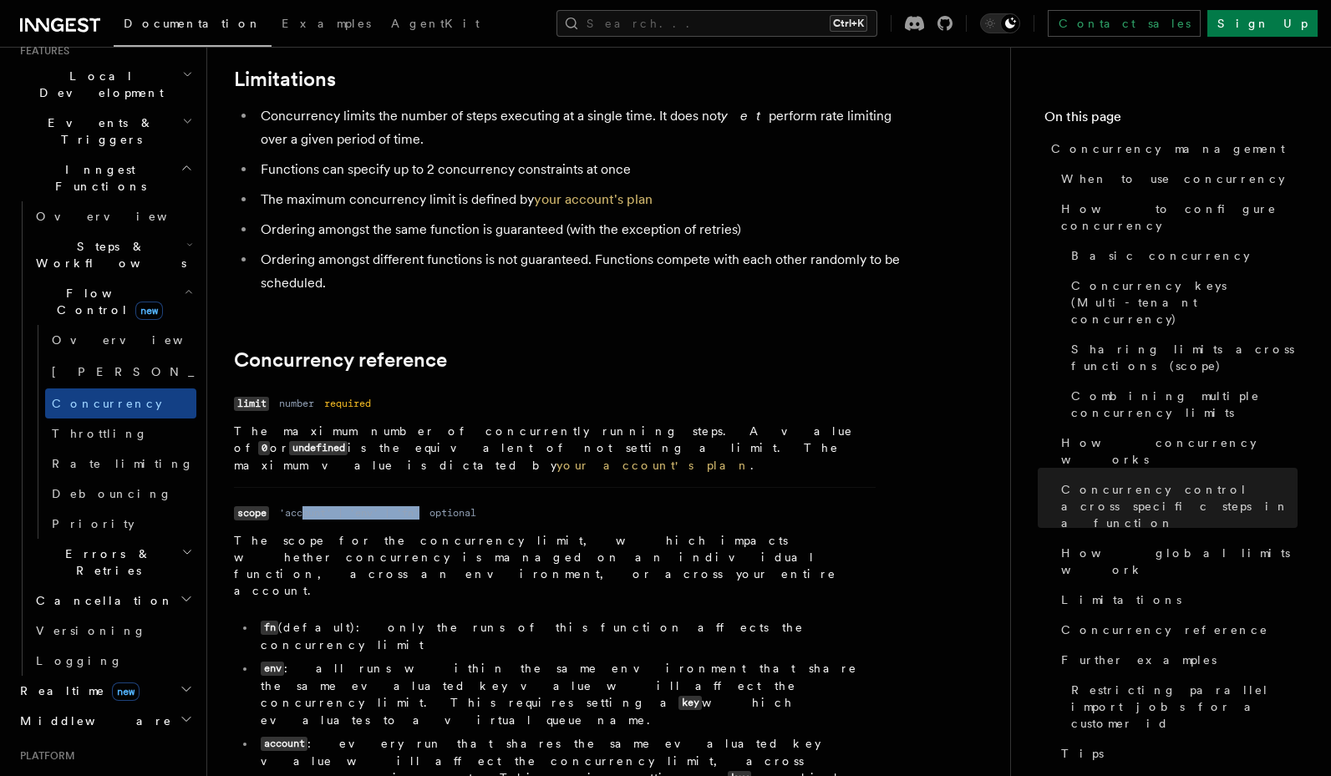
drag, startPoint x: 305, startPoint y: 332, endPoint x: 426, endPoint y: 342, distance: 121.5
click at [426, 501] on dl "Name scope Type 'account' | 'env' | 'fn' Required optional Description The scop…" at bounding box center [554, 687] width 641 height 373
click at [364, 506] on dd "'account' | 'env' | 'fn'" at bounding box center [349, 512] width 140 height 13
click at [360, 506] on dd "'account' | 'env' | 'fn'" at bounding box center [349, 512] width 140 height 13
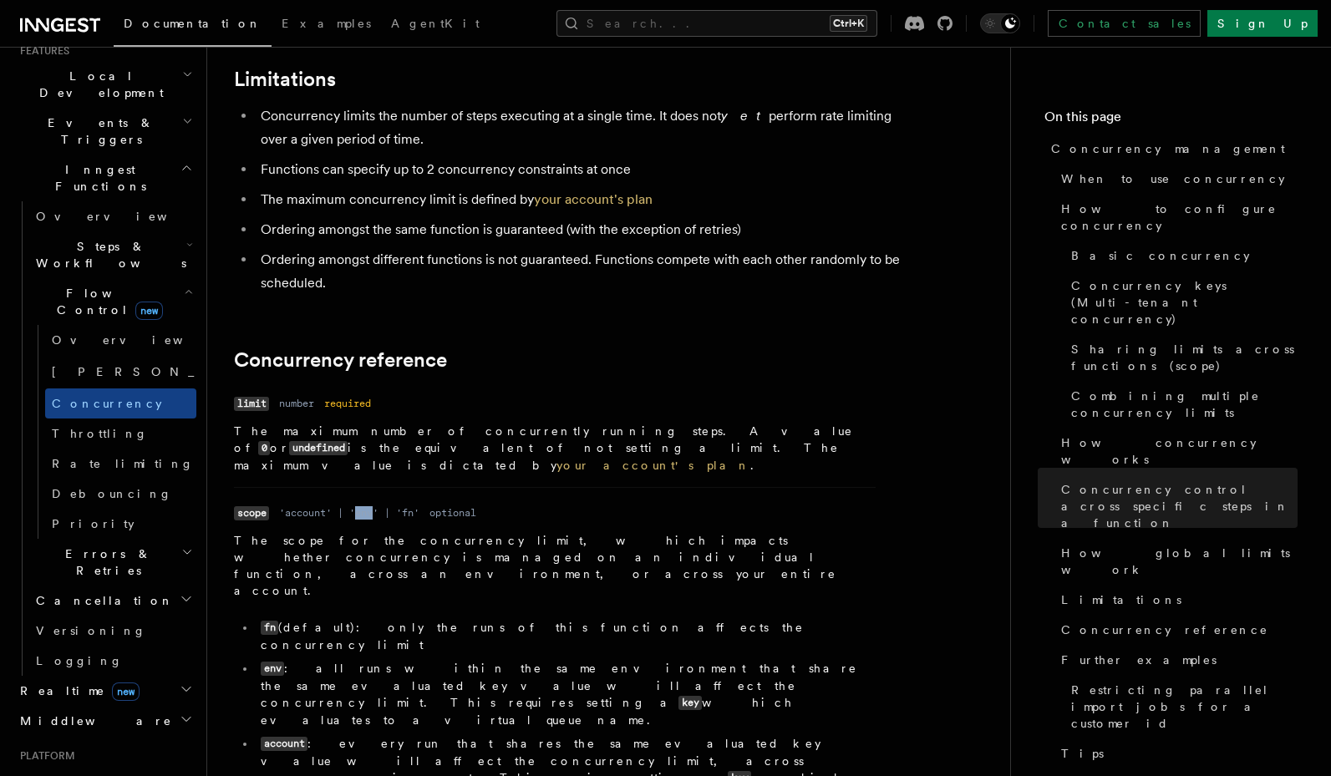
click at [360, 506] on dd "'account' | 'env' | 'fn'" at bounding box center [349, 512] width 140 height 13
click at [368, 506] on dd "'account' | 'env' | 'fn'" at bounding box center [349, 512] width 140 height 13
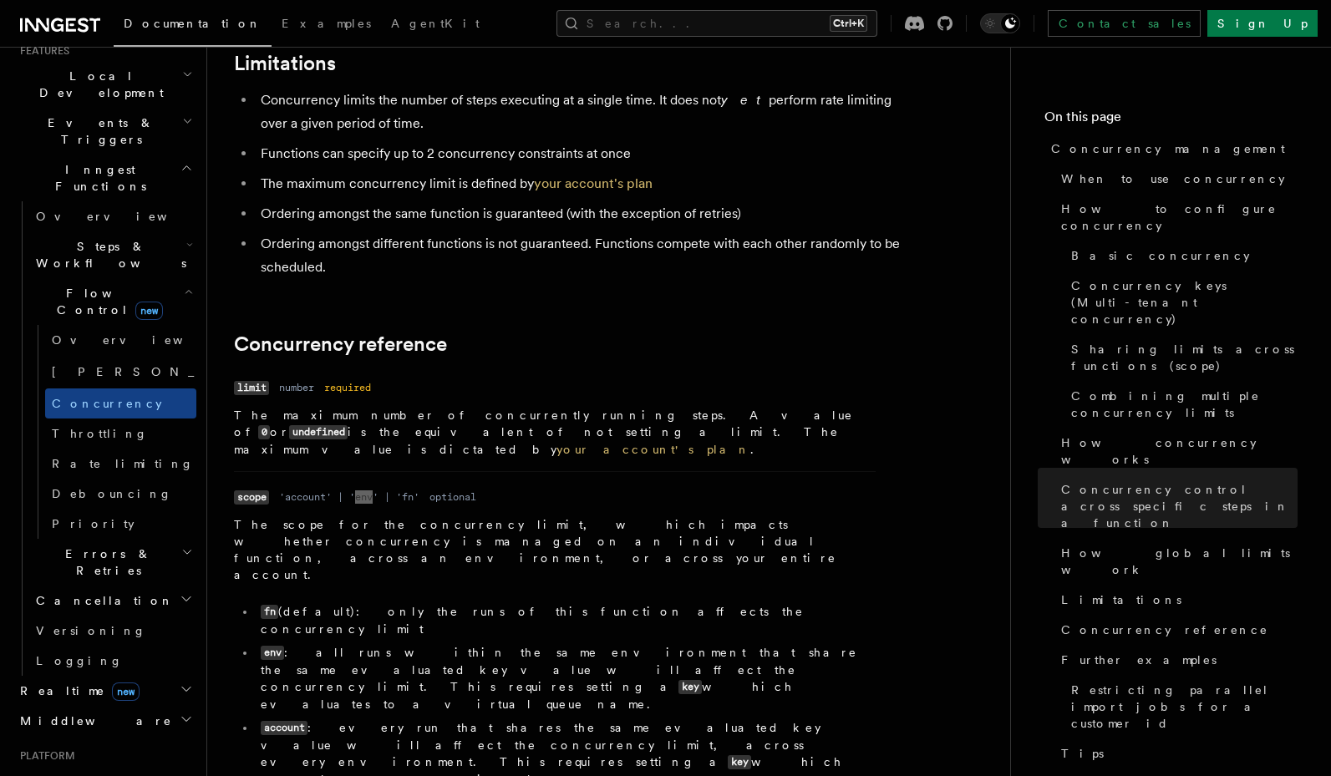
scroll to position [5684, 0]
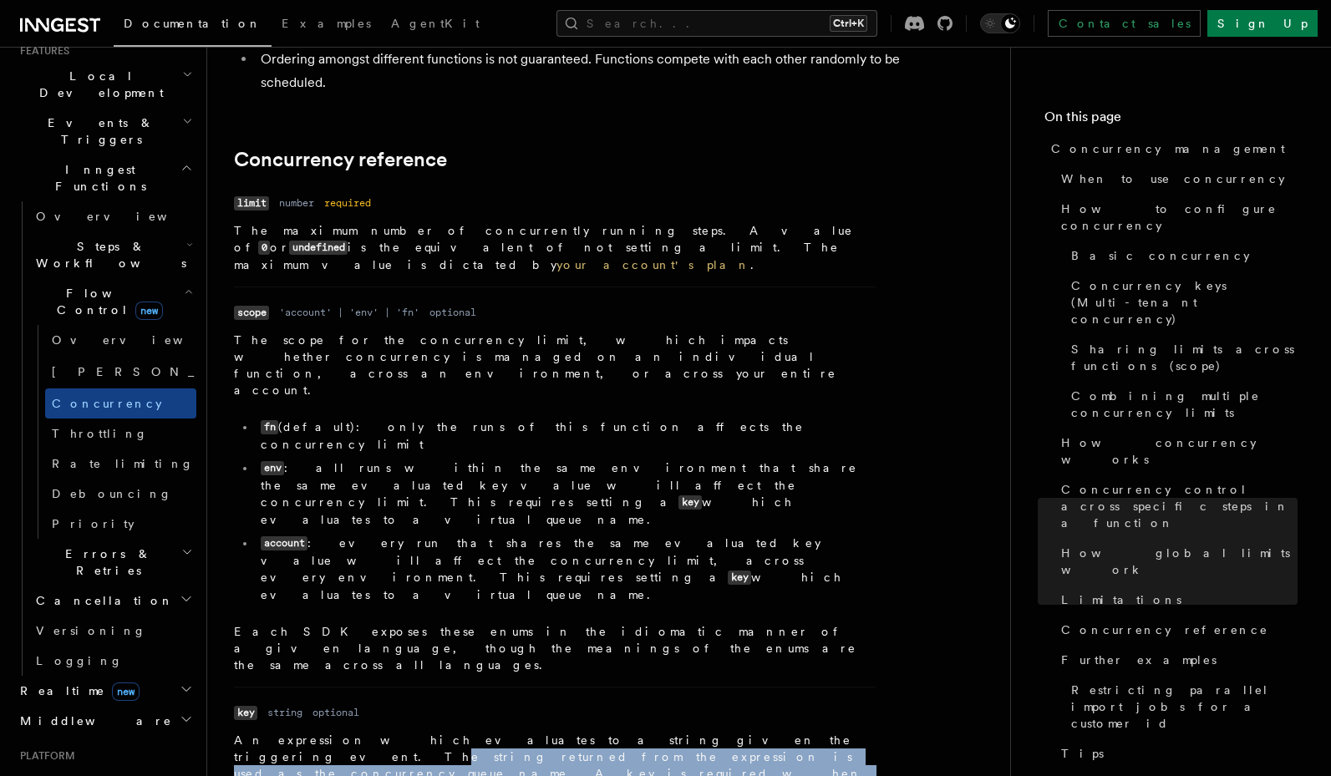
drag, startPoint x: 599, startPoint y: 428, endPoint x: 608, endPoint y: 449, distance: 23.6
click at [608, 732] on p "An expression which evaluates to a string given the triggering event. The strin…" at bounding box center [554, 766] width 641 height 68
click at [428, 775] on code "account" at bounding box center [404, 790] width 47 height 14
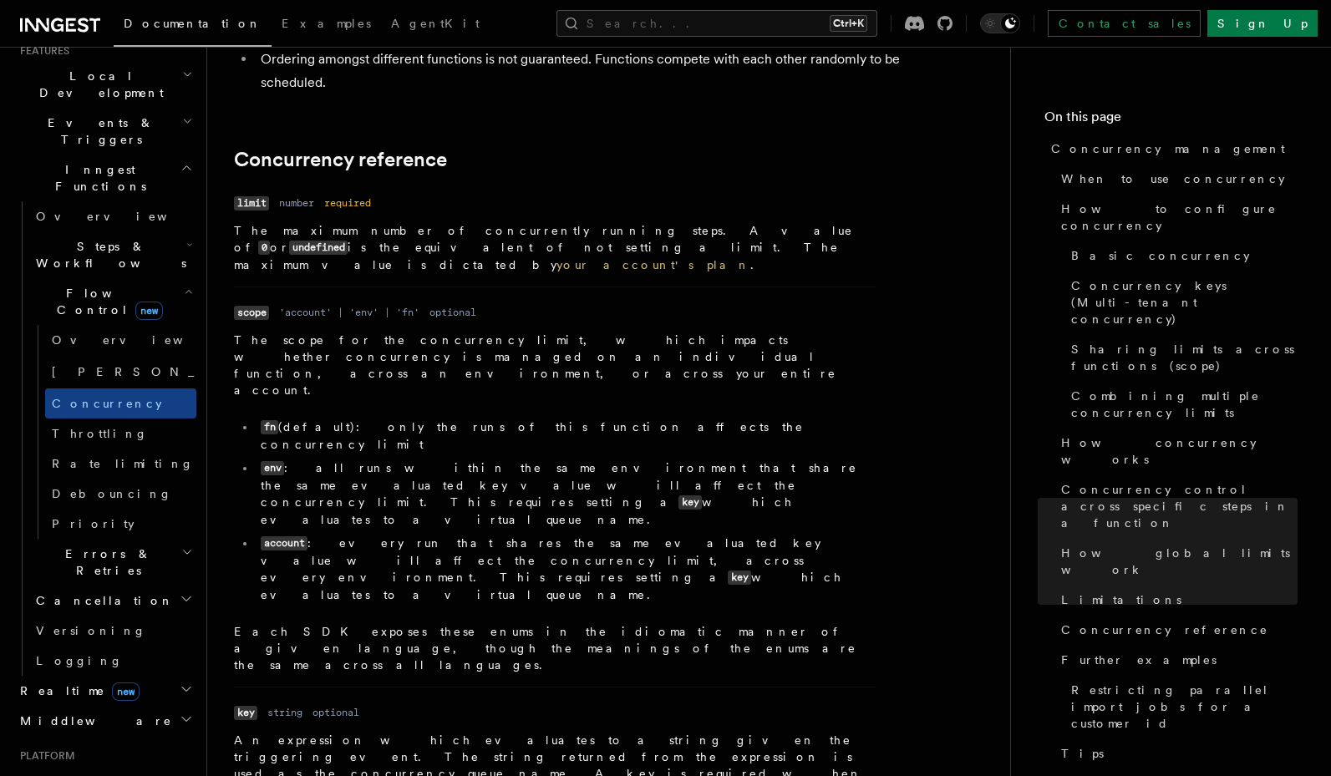
drag, startPoint x: 500, startPoint y: 535, endPoint x: 523, endPoint y: 551, distance: 27.6
drag, startPoint x: 527, startPoint y: 534, endPoint x: 721, endPoint y: 534, distance: 193.8
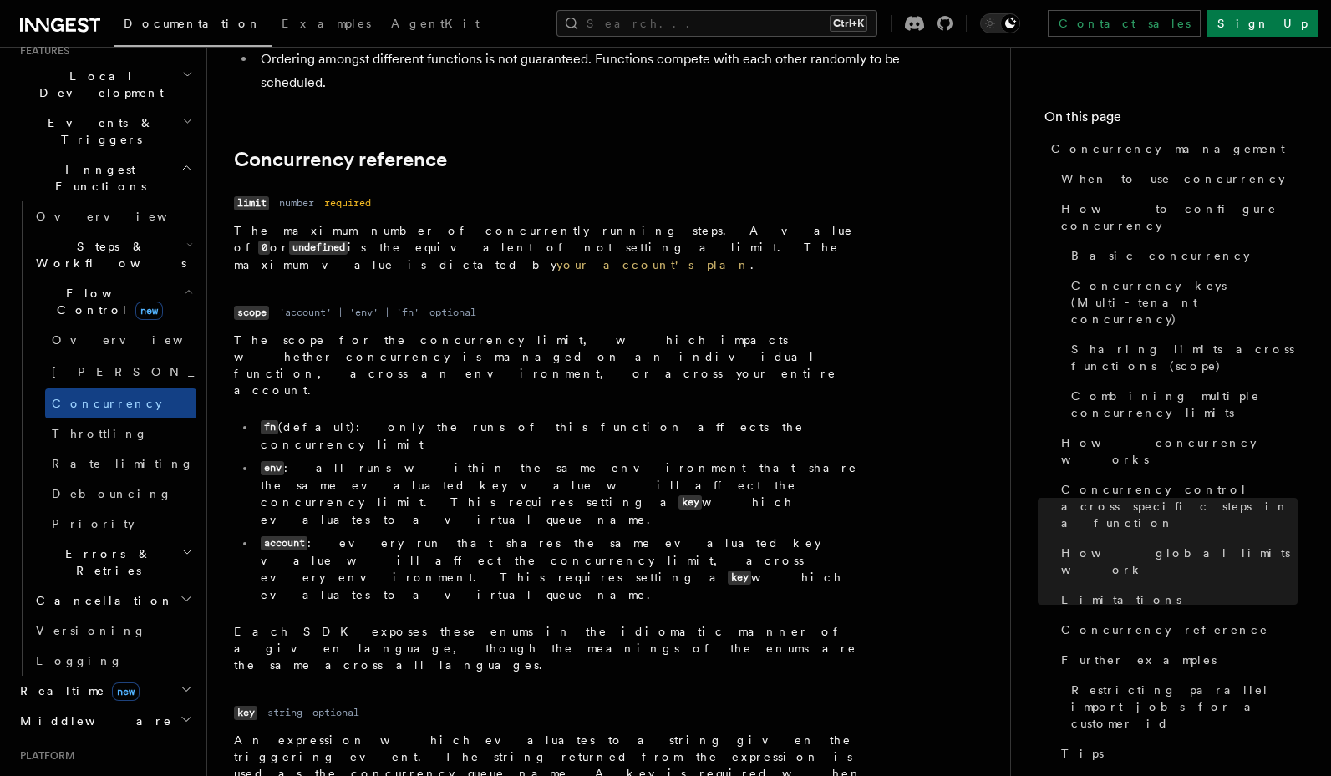
drag, startPoint x: 539, startPoint y: 535, endPoint x: 744, endPoint y: 534, distance: 205.5
copy code "'event.data.customer_id'"
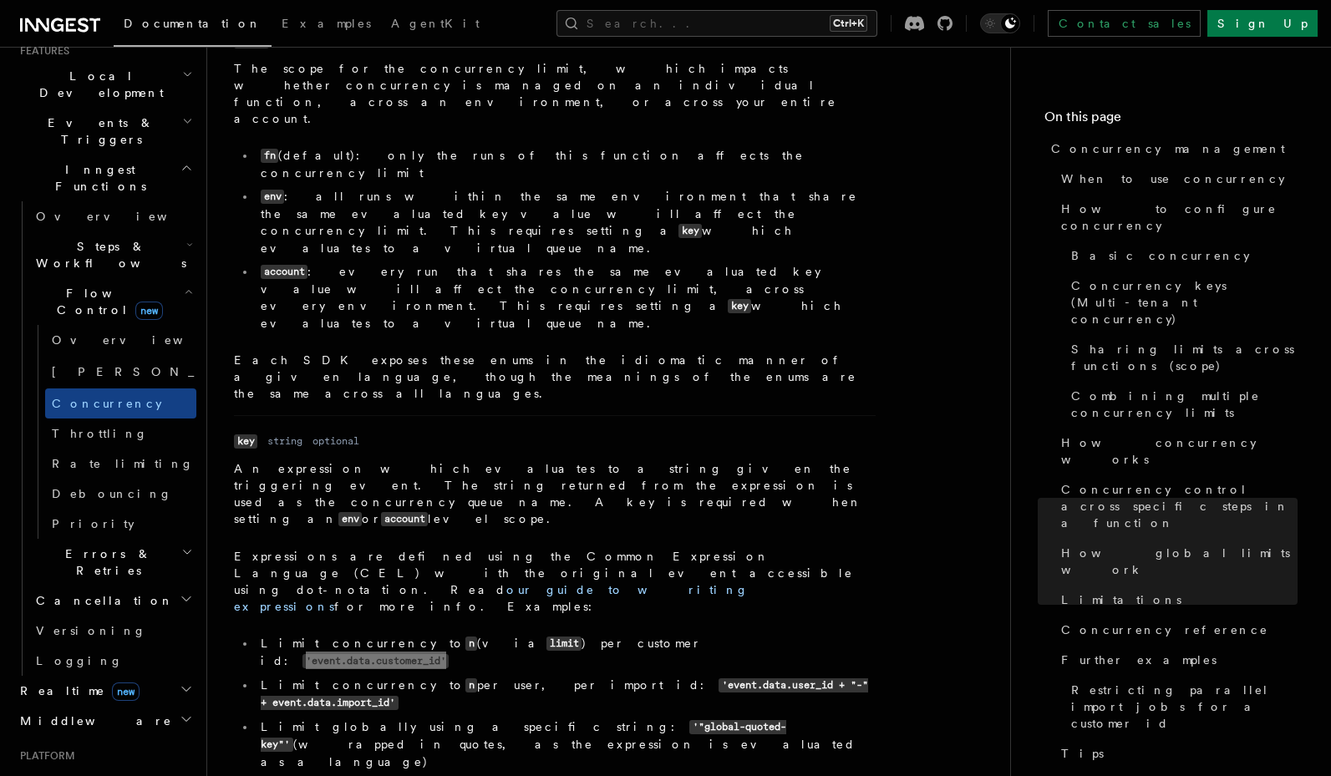
scroll to position [6085, 0]
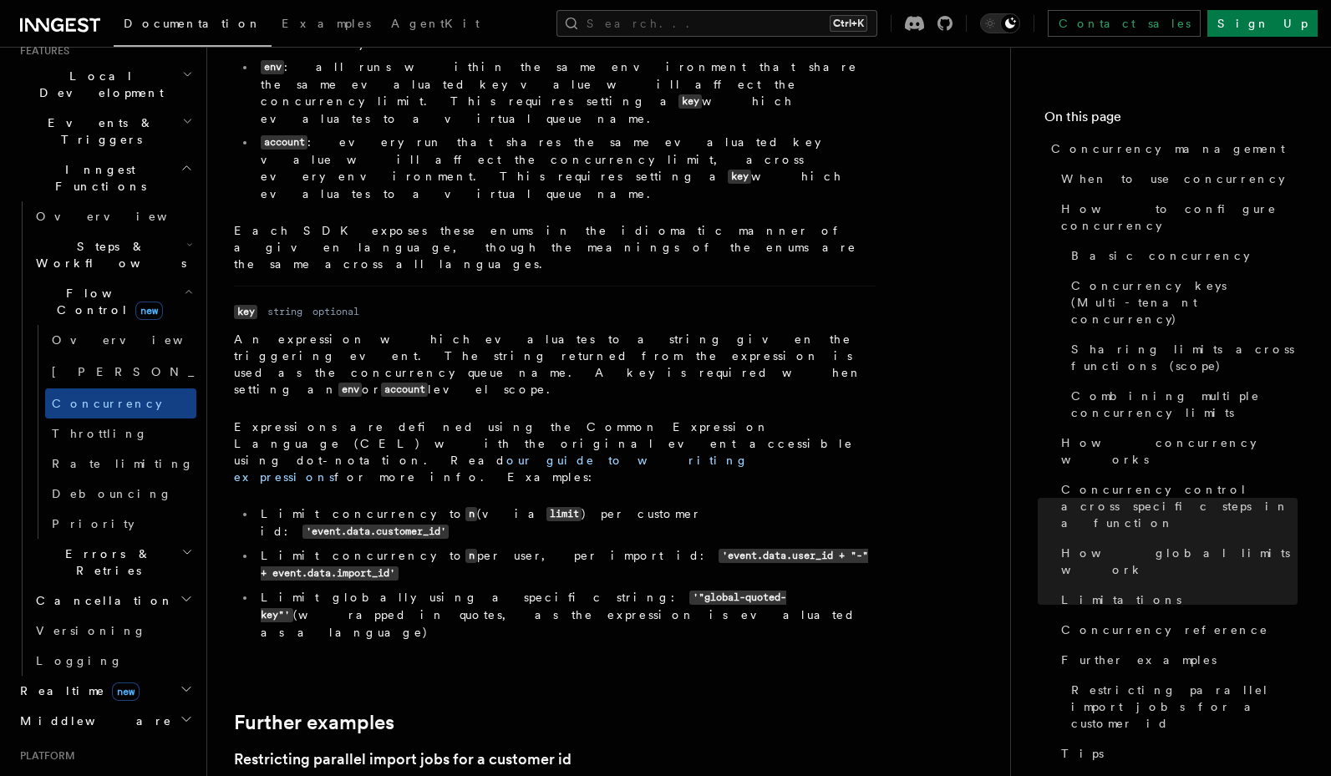
drag, startPoint x: 383, startPoint y: 354, endPoint x: 369, endPoint y: 387, distance: 35.2
drag, startPoint x: 637, startPoint y: 379, endPoint x: 636, endPoint y: 363, distance: 15.9
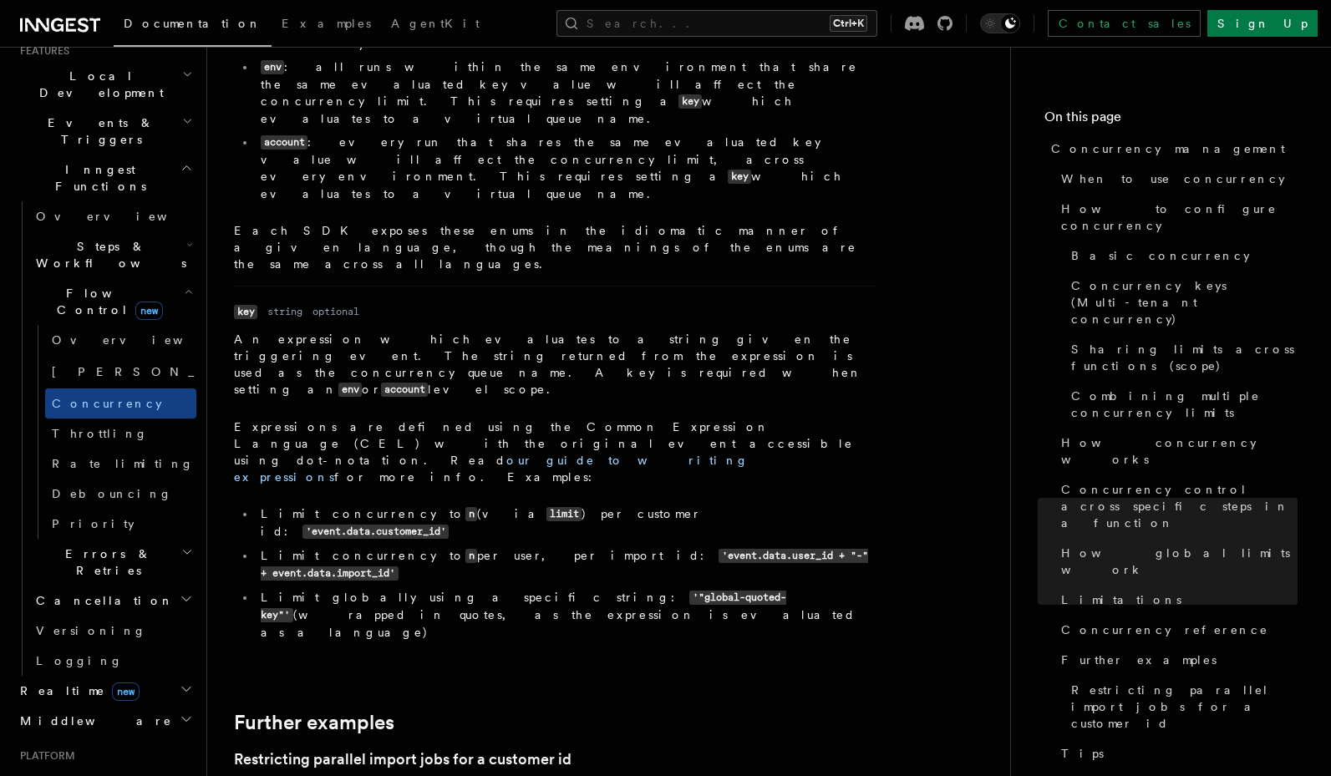
drag, startPoint x: 638, startPoint y: 362, endPoint x: 542, endPoint y: 386, distance: 99.1
drag, startPoint x: 565, startPoint y: 384, endPoint x: 565, endPoint y: 398, distance: 14.2
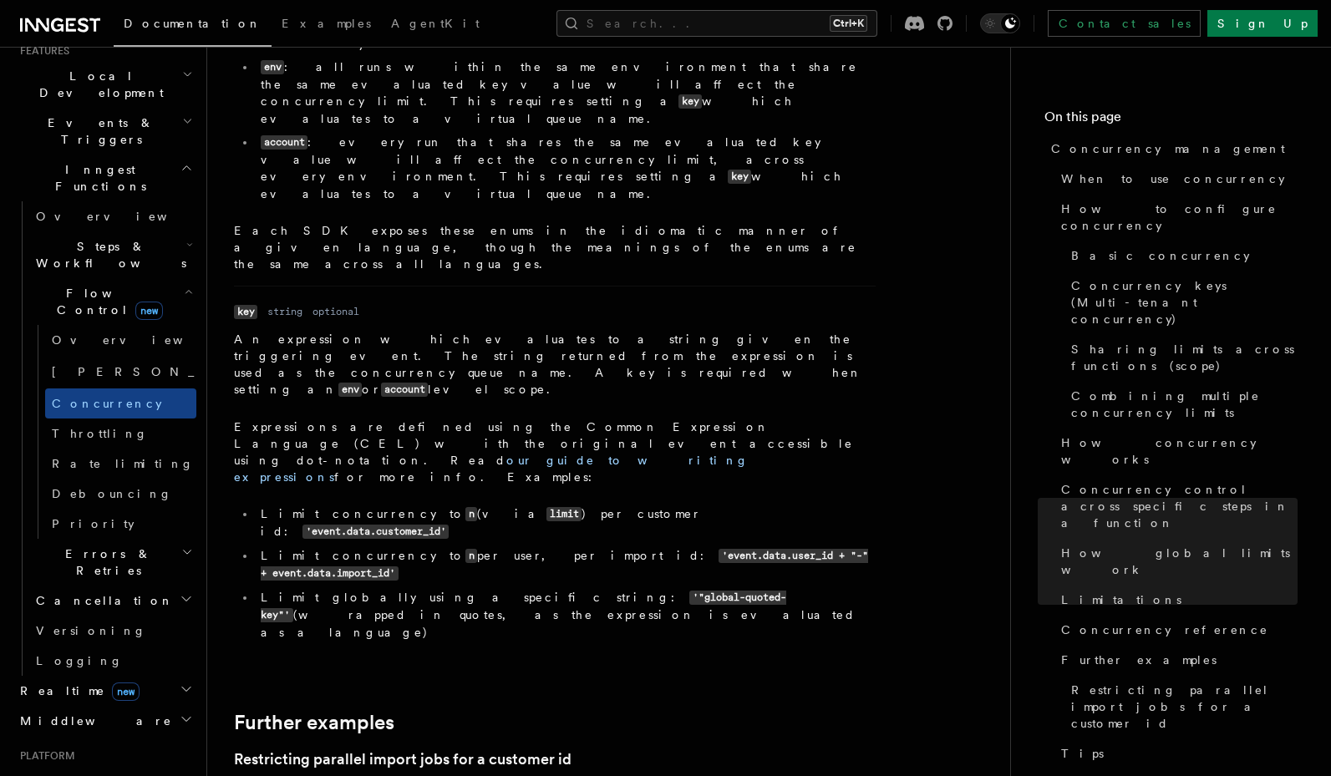
drag, startPoint x: 582, startPoint y: 402, endPoint x: 388, endPoint y: 426, distance: 195.3
drag, startPoint x: 392, startPoint y: 409, endPoint x: 389, endPoint y: 422, distance: 12.8
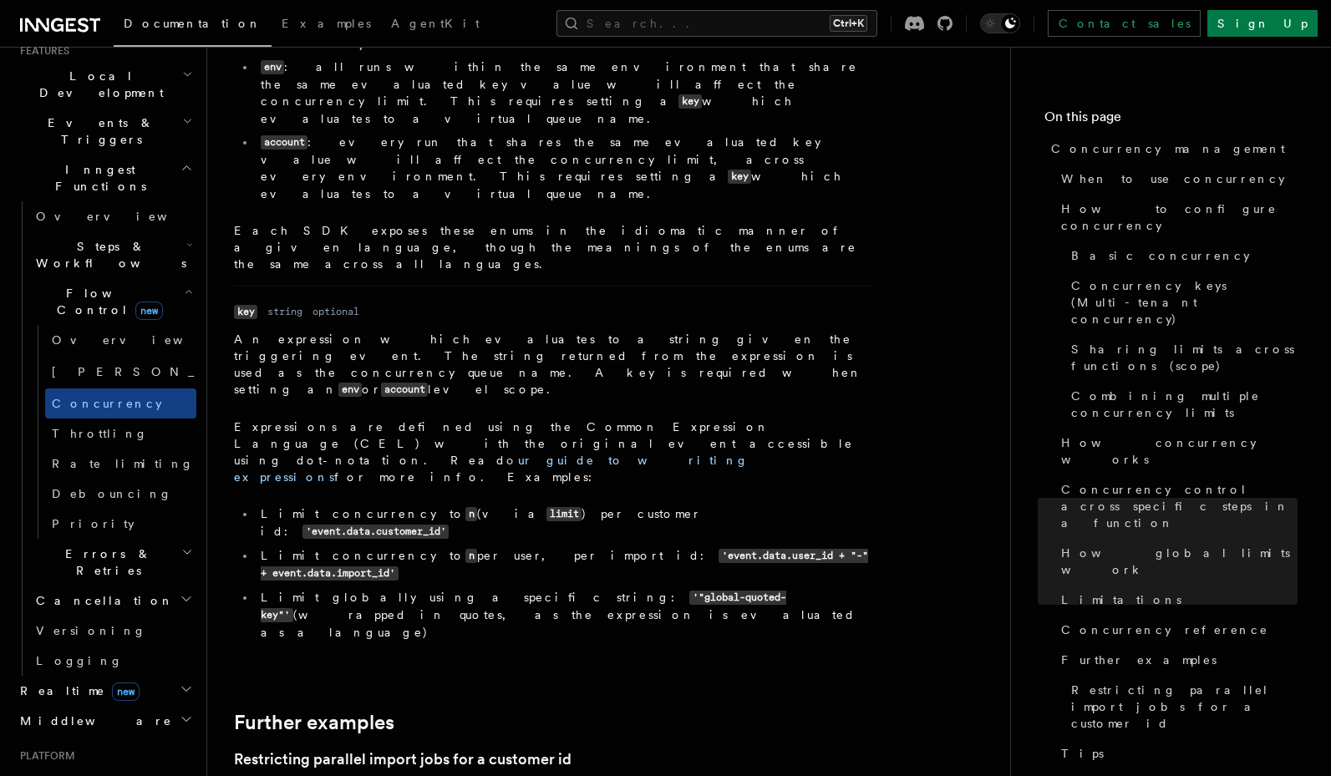
drag, startPoint x: 484, startPoint y: 407, endPoint x: 476, endPoint y: 428, distance: 22.5
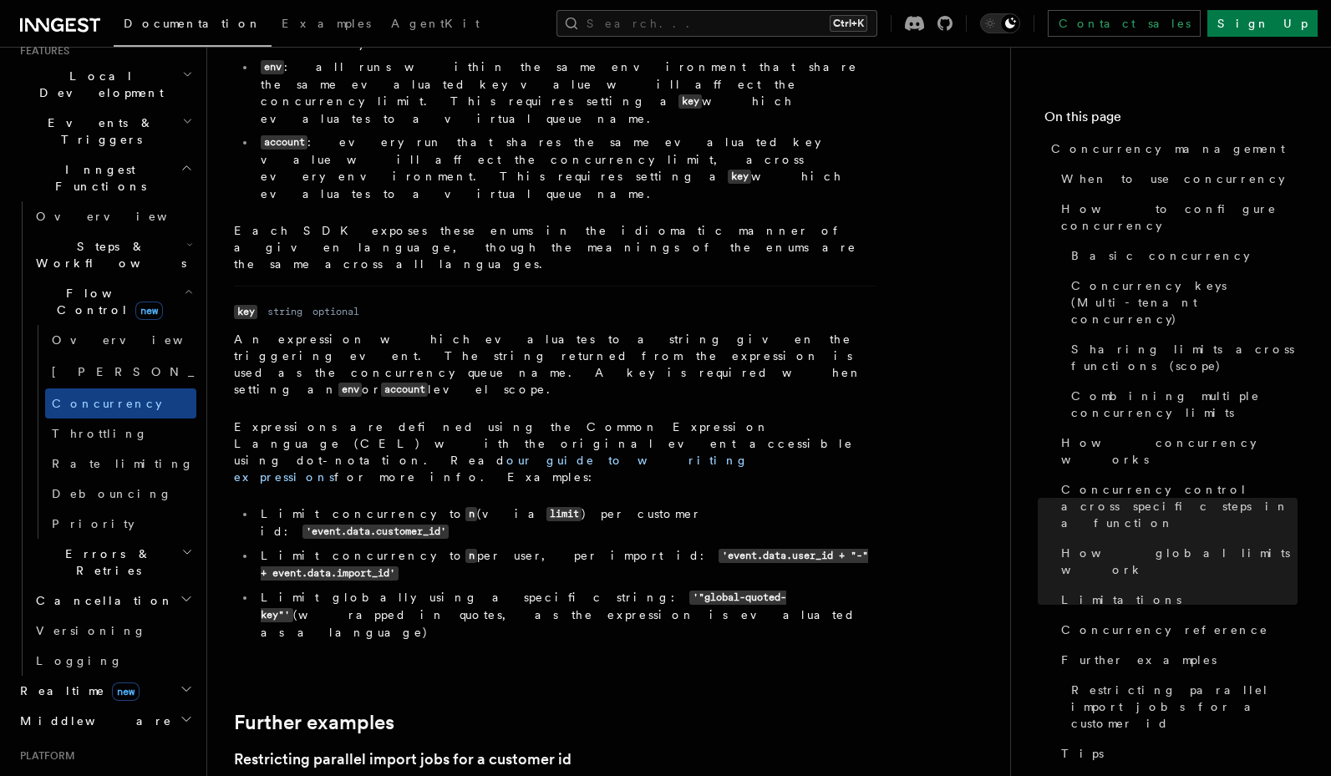
drag, startPoint x: 661, startPoint y: 422, endPoint x: 670, endPoint y: 446, distance: 25.9
drag, startPoint x: 286, startPoint y: 488, endPoint x: 288, endPoint y: 498, distance: 10.2
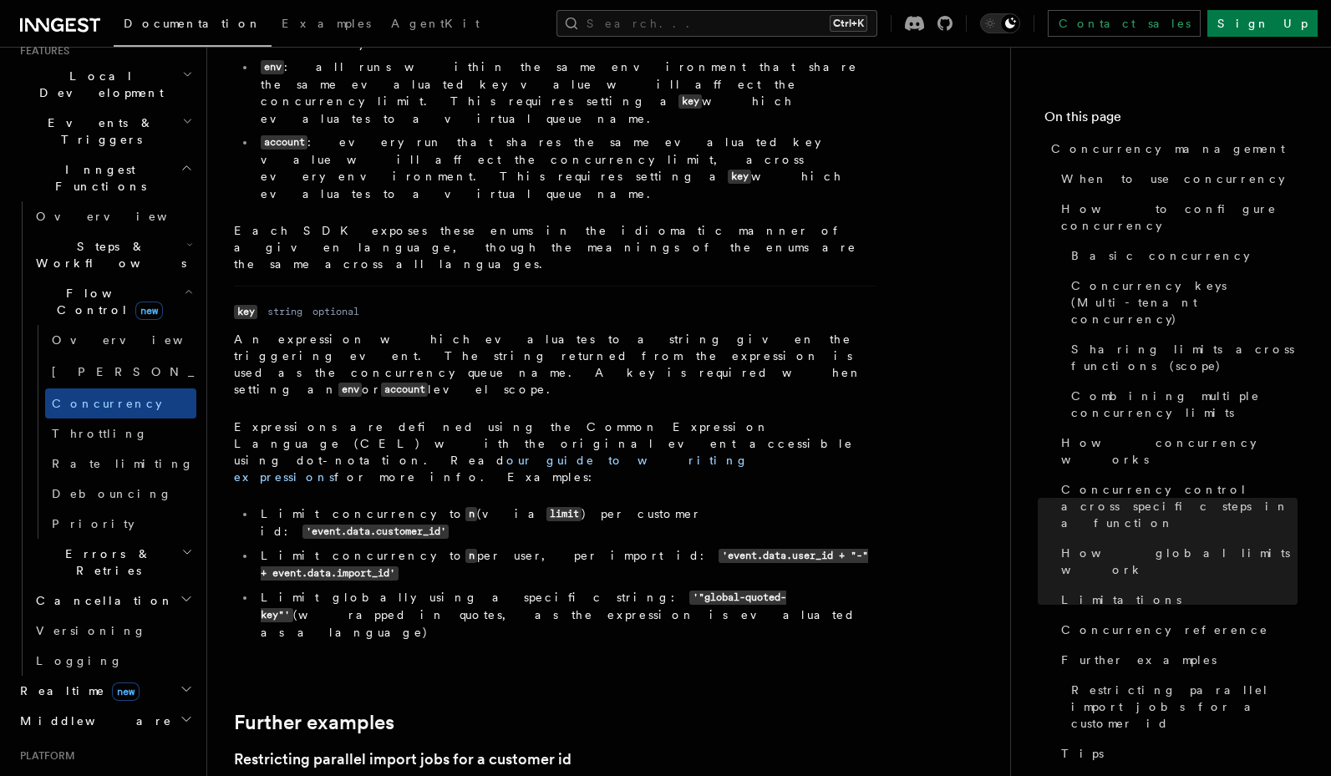
drag, startPoint x: 348, startPoint y: 489, endPoint x: 523, endPoint y: 499, distance: 174.8
drag, startPoint x: 542, startPoint y: 491, endPoint x: 550, endPoint y: 510, distance: 20.6
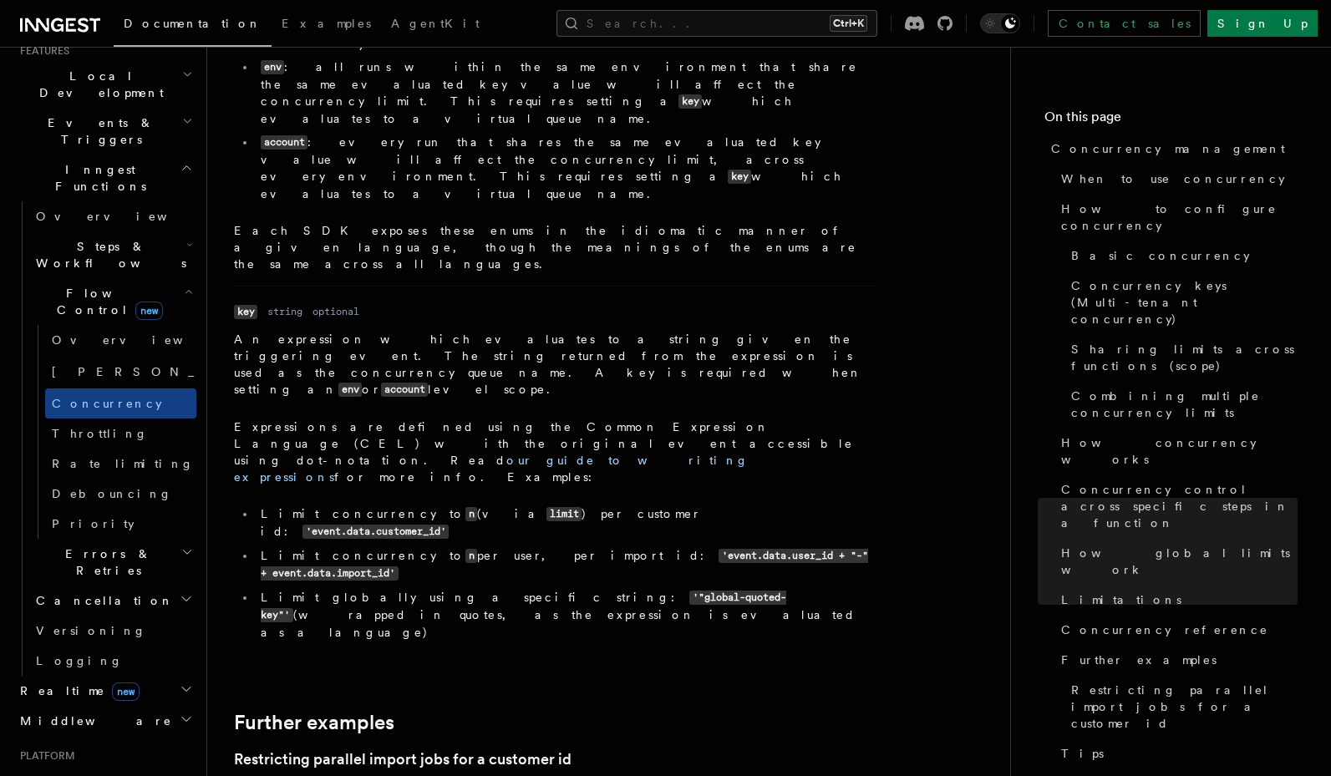
drag, startPoint x: 561, startPoint y: 491, endPoint x: 554, endPoint y: 464, distance: 28.6
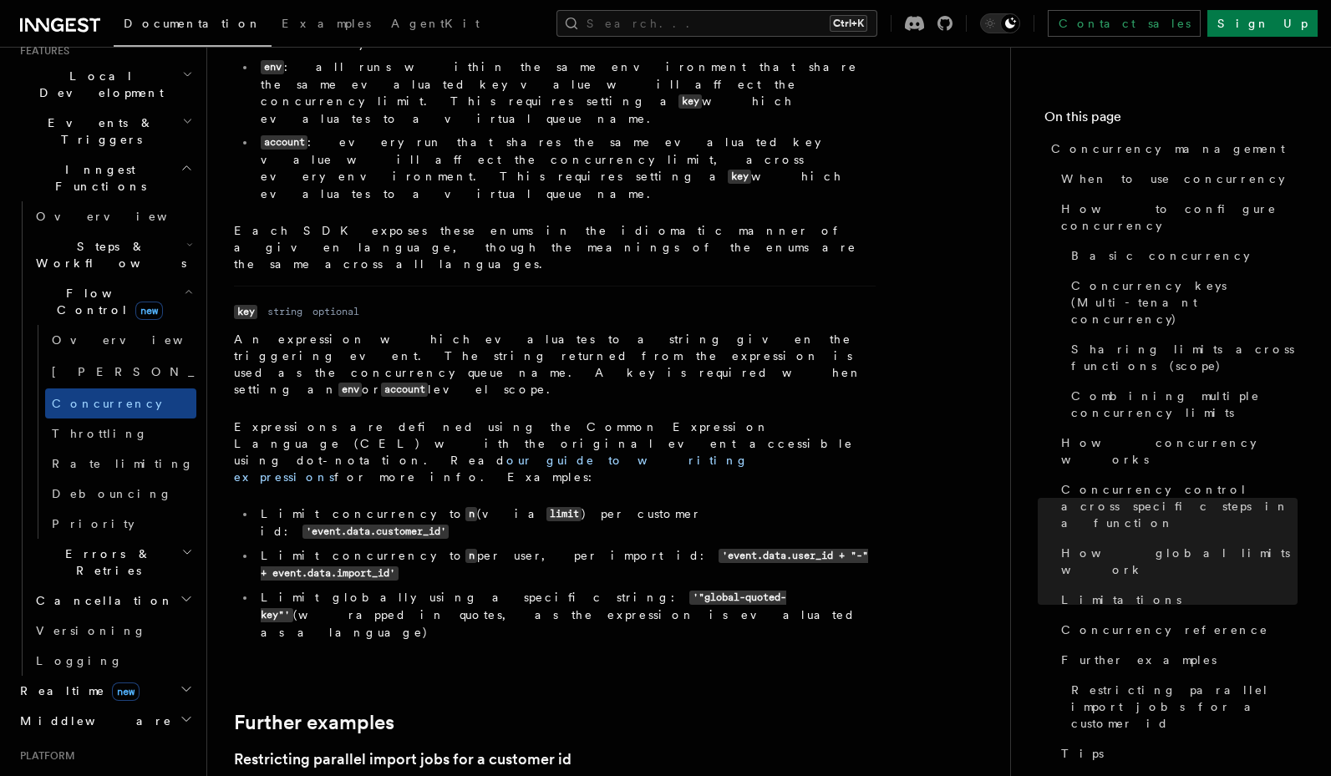
drag, startPoint x: 339, startPoint y: 487, endPoint x: 471, endPoint y: 510, distance: 133.9
drag, startPoint x: 520, startPoint y: 500, endPoint x: 533, endPoint y: 526, distance: 28.8
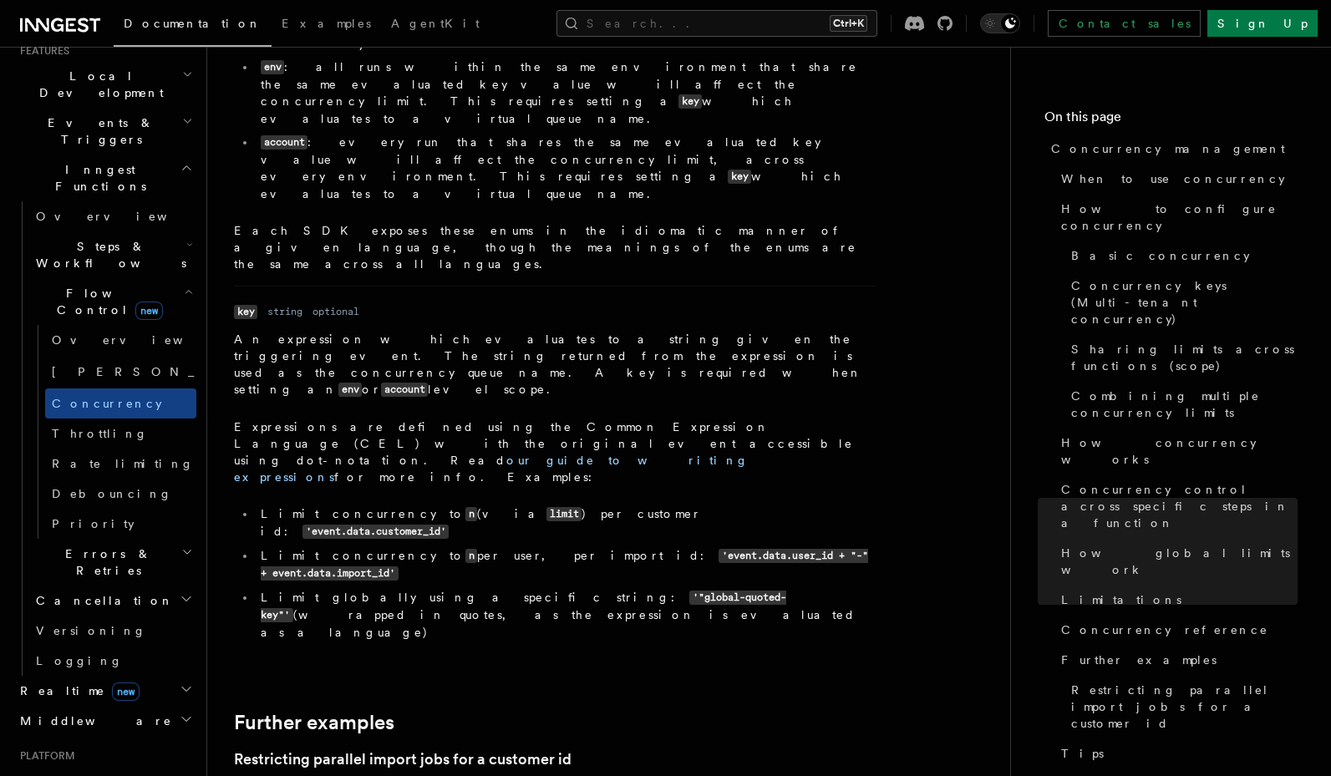
drag, startPoint x: 559, startPoint y: 503, endPoint x: 567, endPoint y: 515, distance: 14.4
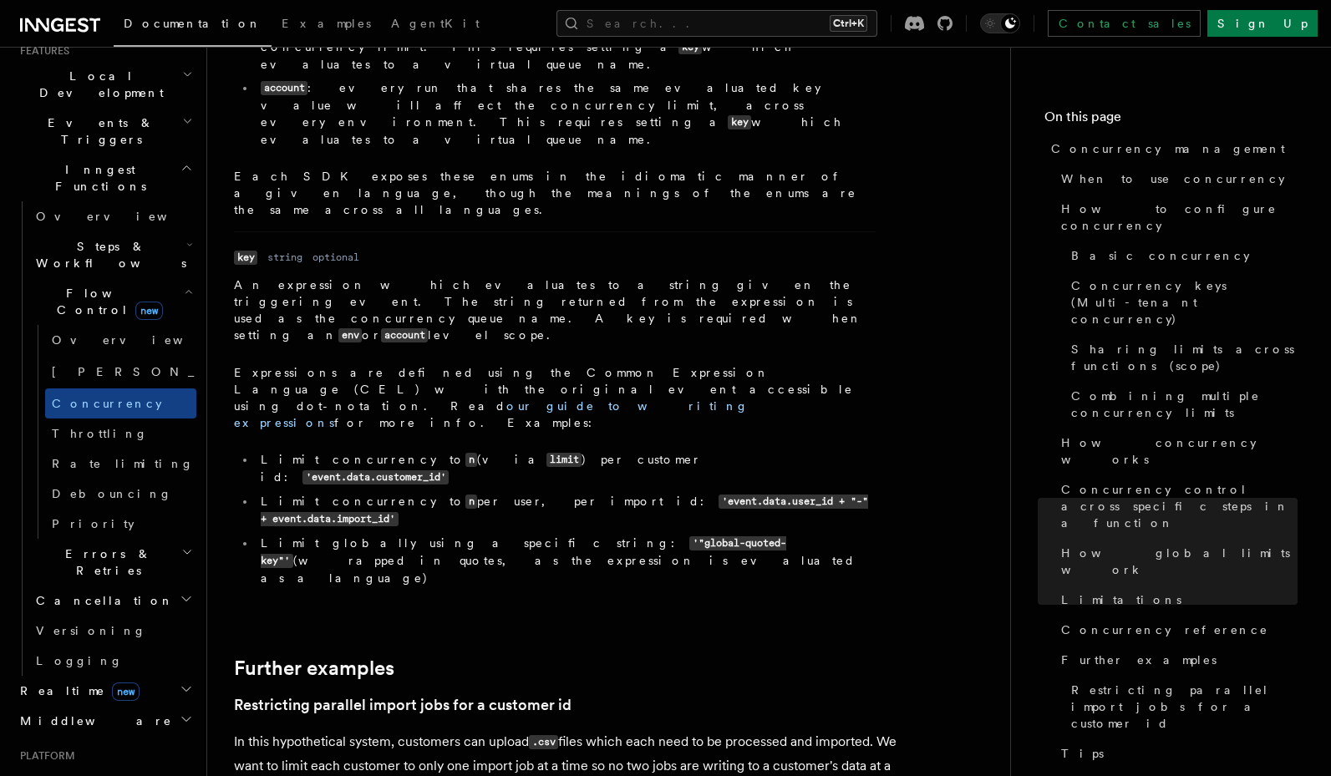
scroll to position [6185, 0]
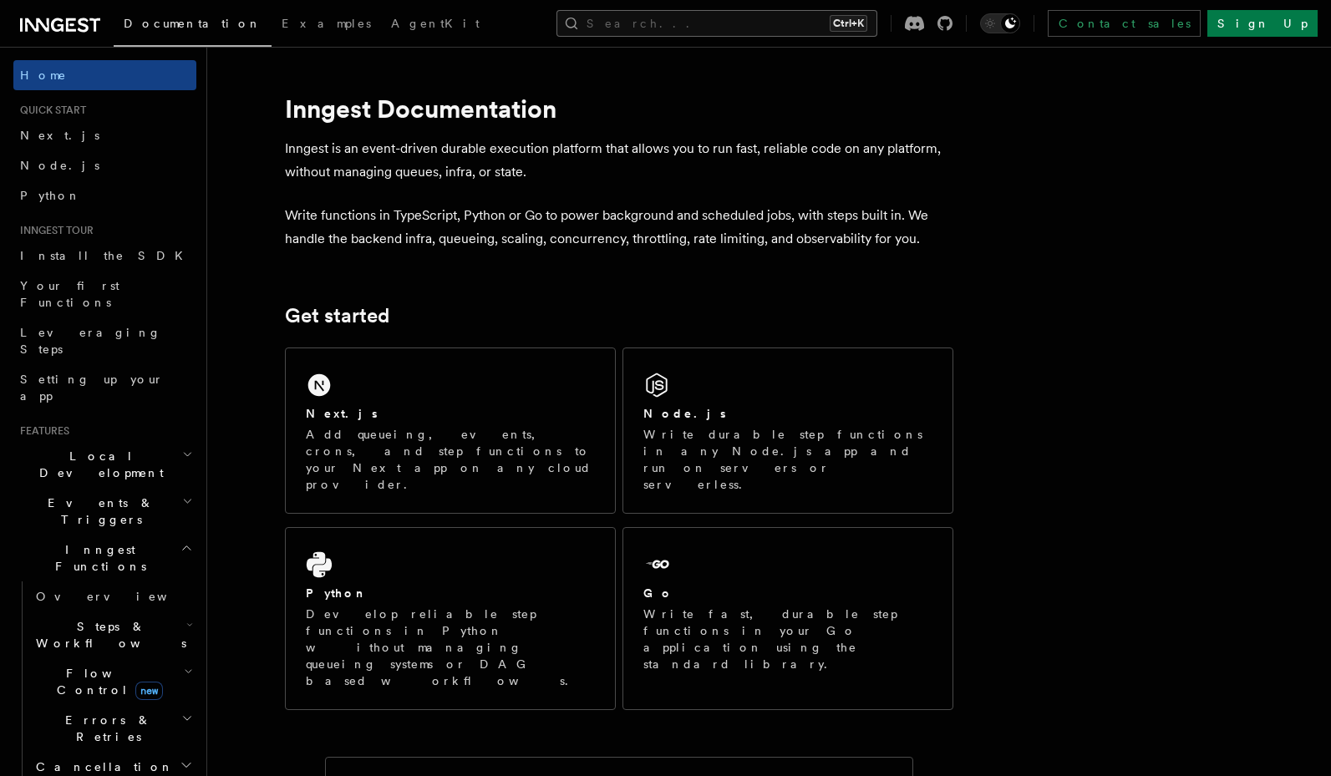
click at [755, 11] on button "Search... Ctrl+K" at bounding box center [716, 23] width 321 height 27
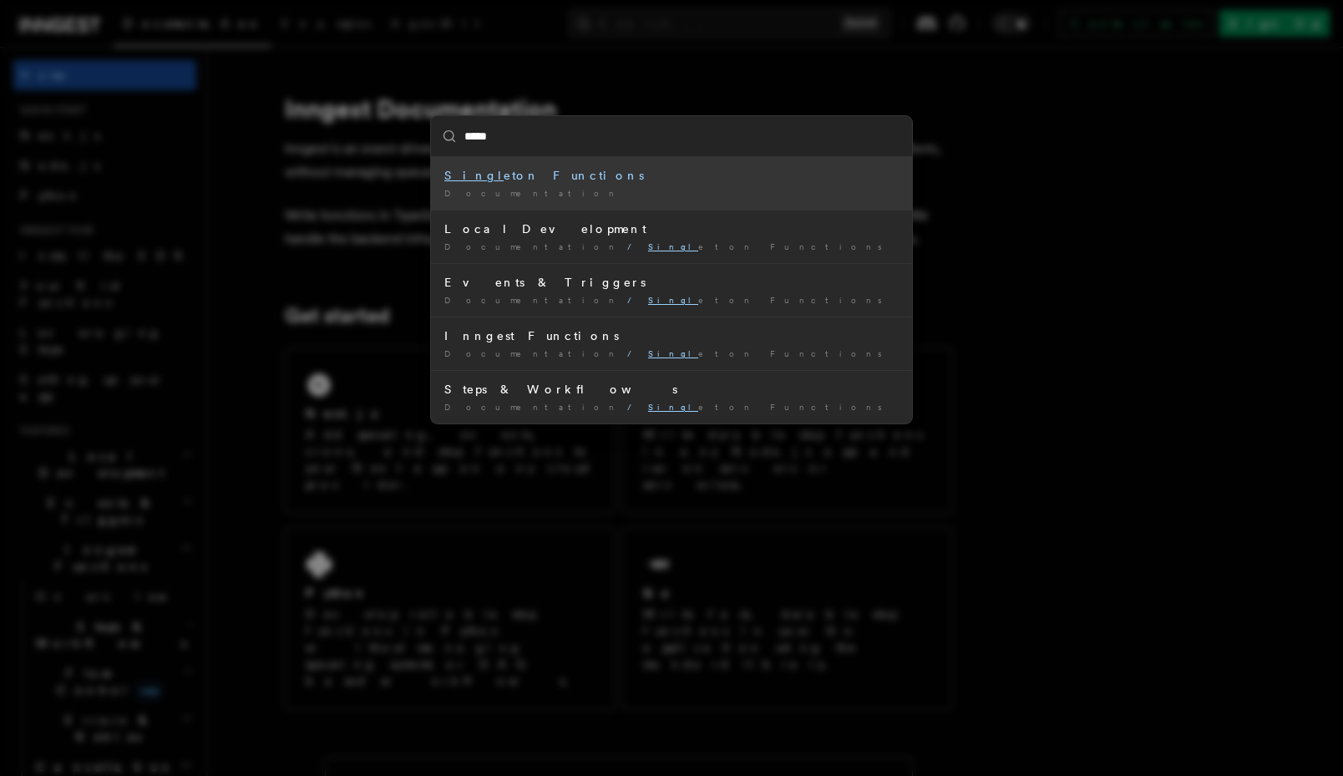
type input "******"
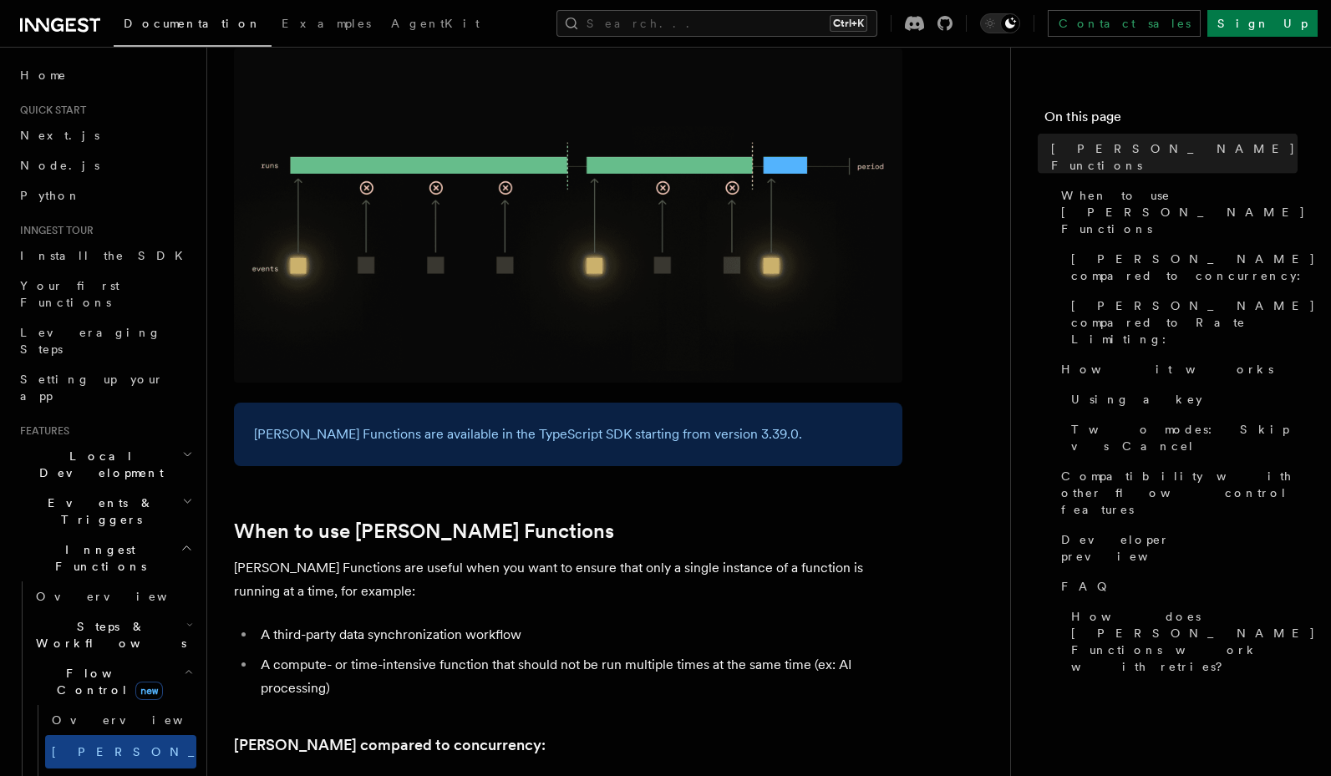
scroll to position [401, 0]
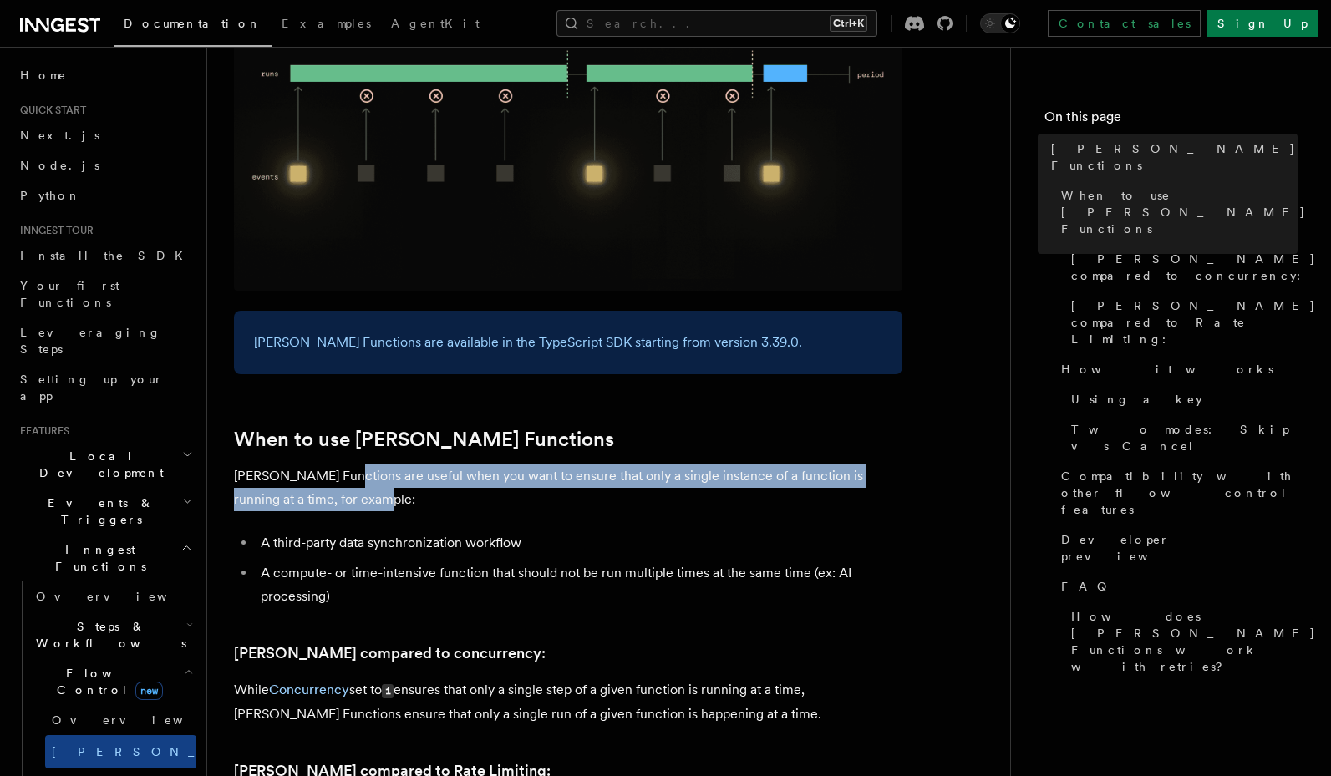
drag, startPoint x: 337, startPoint y: 449, endPoint x: 352, endPoint y: 471, distance: 27.1
click at [352, 471] on p "Singleton Functions are useful when you want to ensure that only a single insta…" at bounding box center [568, 487] width 668 height 47
drag, startPoint x: 374, startPoint y: 452, endPoint x: 373, endPoint y: 479, distance: 27.6
click at [373, 479] on p "Singleton Functions are useful when you want to ensure that only a single insta…" at bounding box center [568, 487] width 668 height 47
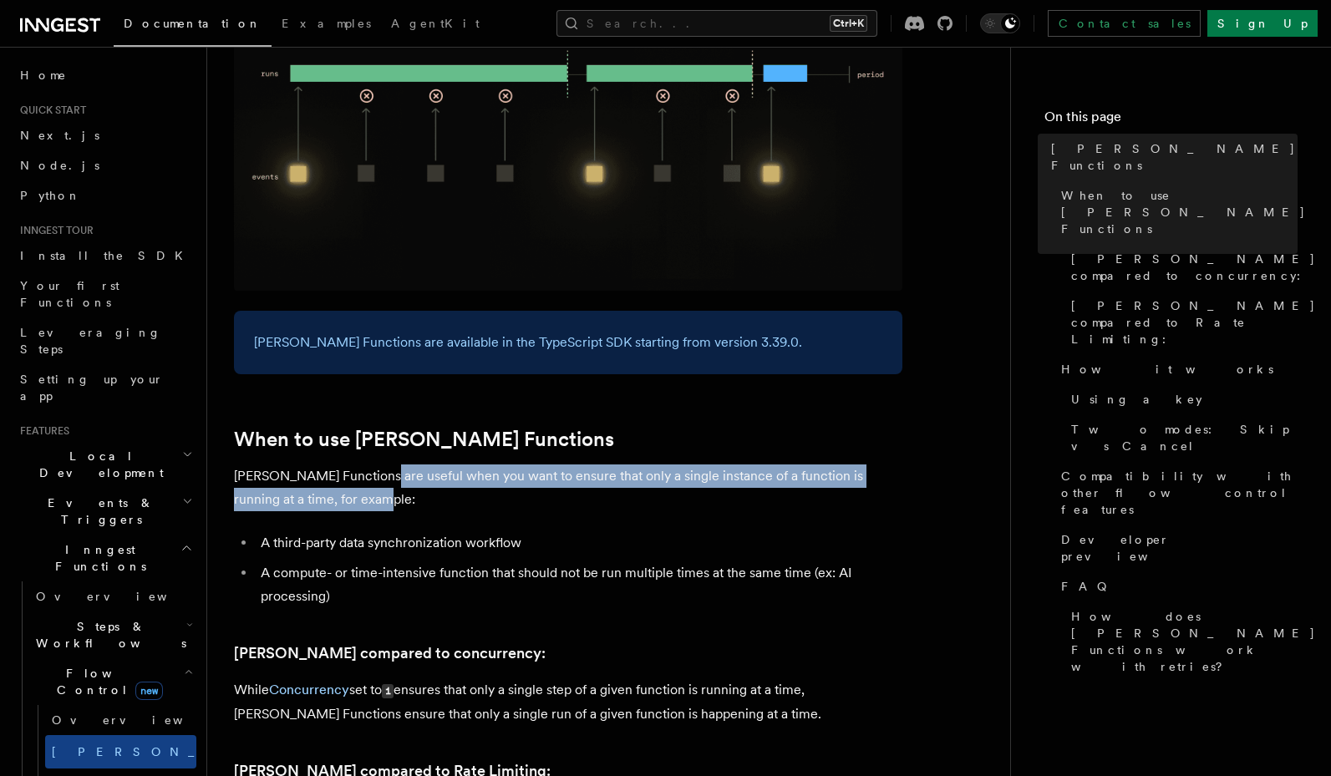
click at [373, 479] on p "Singleton Functions are useful when you want to ensure that only a single insta…" at bounding box center [568, 487] width 668 height 47
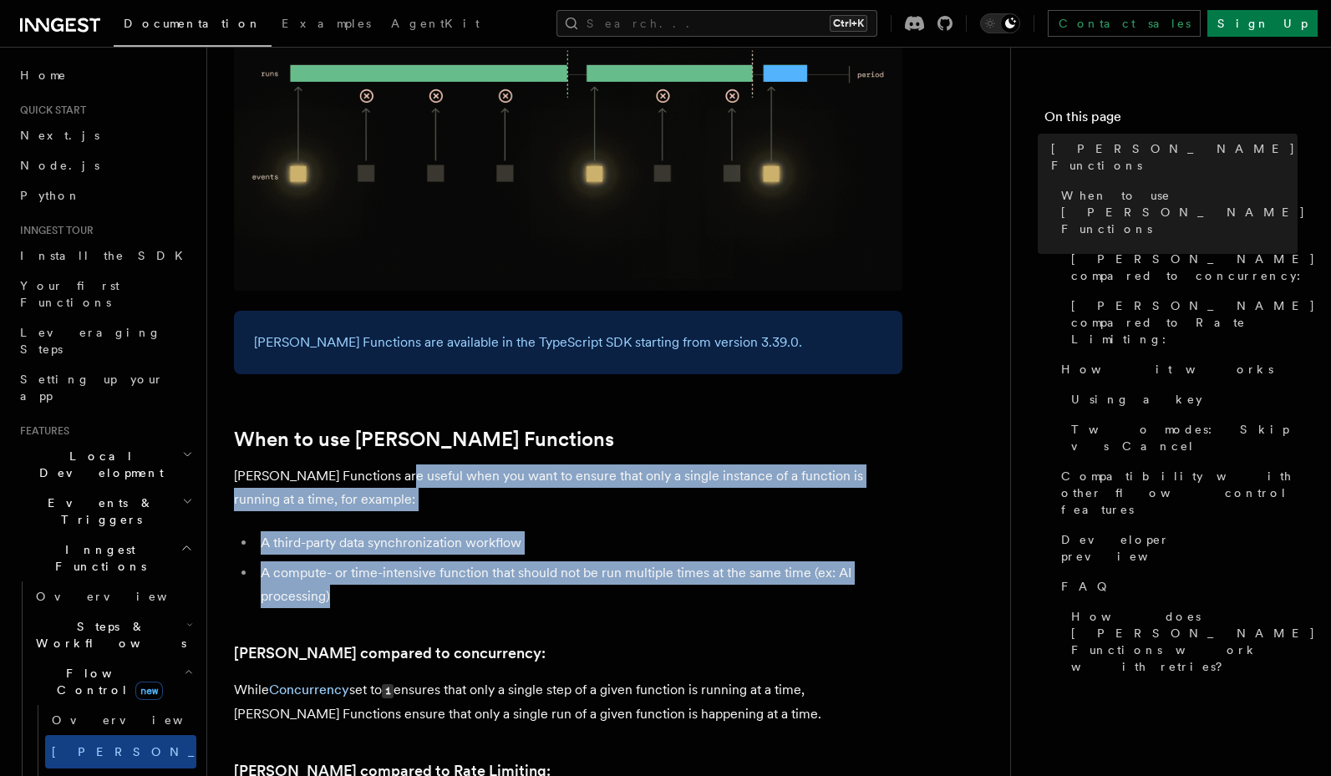
drag, startPoint x: 389, startPoint y: 462, endPoint x: 501, endPoint y: 566, distance: 153.1
click at [501, 566] on li "A compute- or time-intensive function that should not be run multiple times at …" at bounding box center [579, 584] width 646 height 47
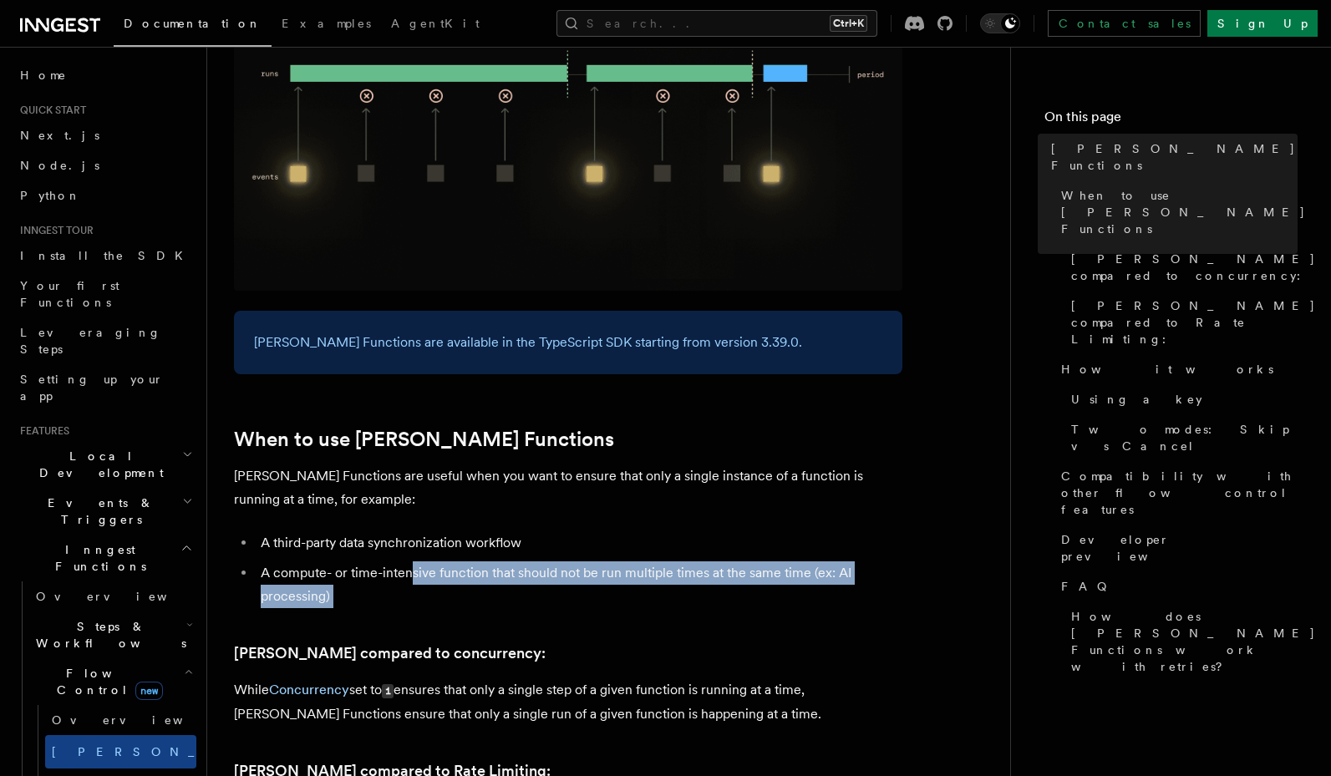
drag, startPoint x: 408, startPoint y: 550, endPoint x: 395, endPoint y: 586, distance: 39.1
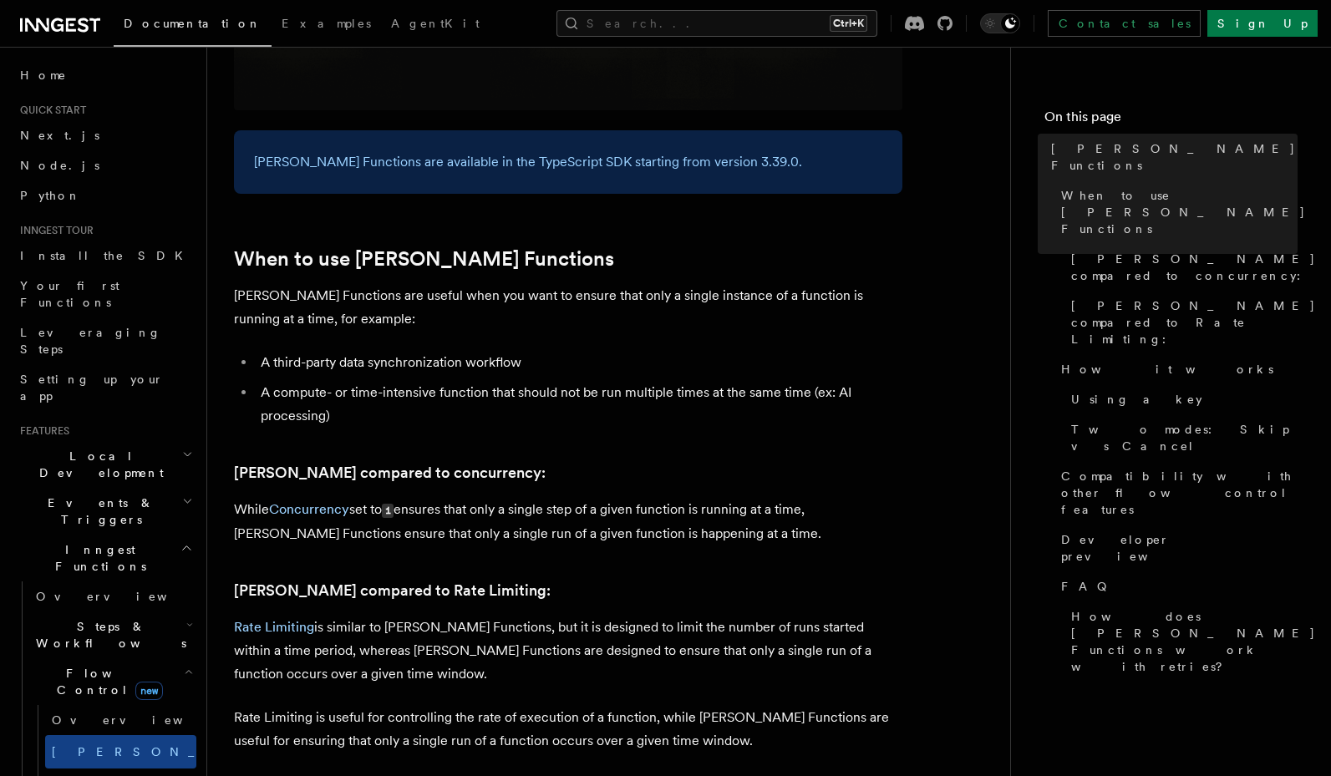
scroll to position [601, 0]
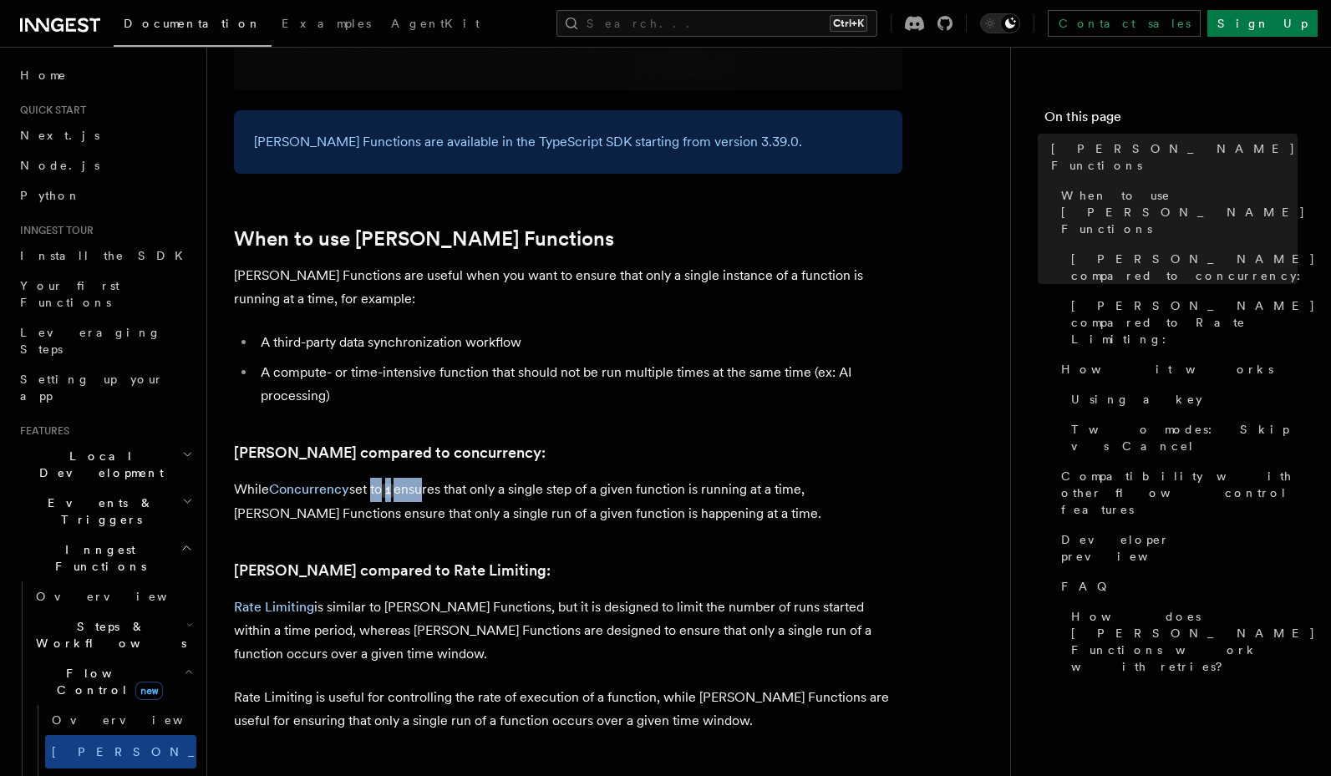
drag, startPoint x: 428, startPoint y: 469, endPoint x: 370, endPoint y: 475, distance: 57.9
click at [370, 478] on p "While Concurrency set to 1 ensures that only a single step of a given function …" at bounding box center [568, 502] width 668 height 48
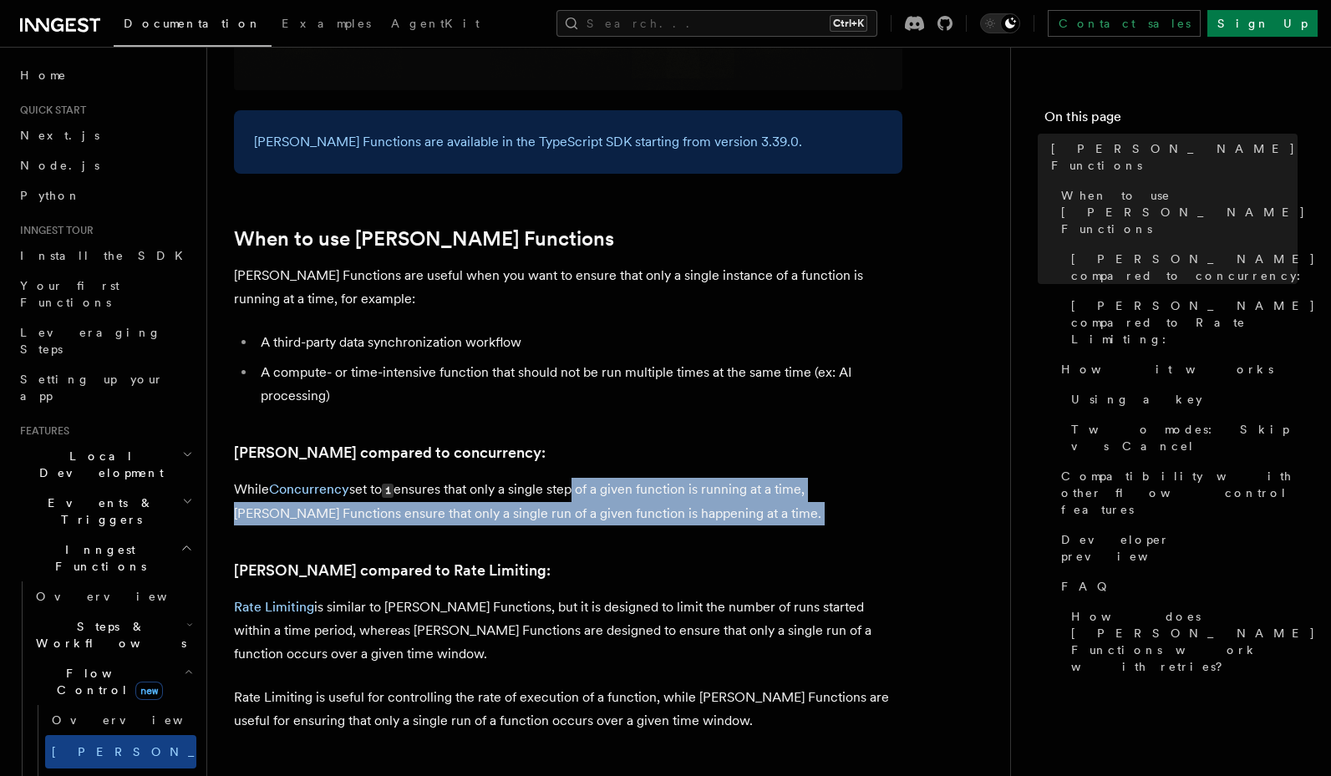
drag, startPoint x: 578, startPoint y: 473, endPoint x: 572, endPoint y: 506, distance: 33.9
click at [578, 498] on p "While Concurrency set to 1 ensures that only a single step of a given function …" at bounding box center [568, 502] width 668 height 48
drag, startPoint x: 464, startPoint y: 474, endPoint x: 567, endPoint y: 505, distance: 107.5
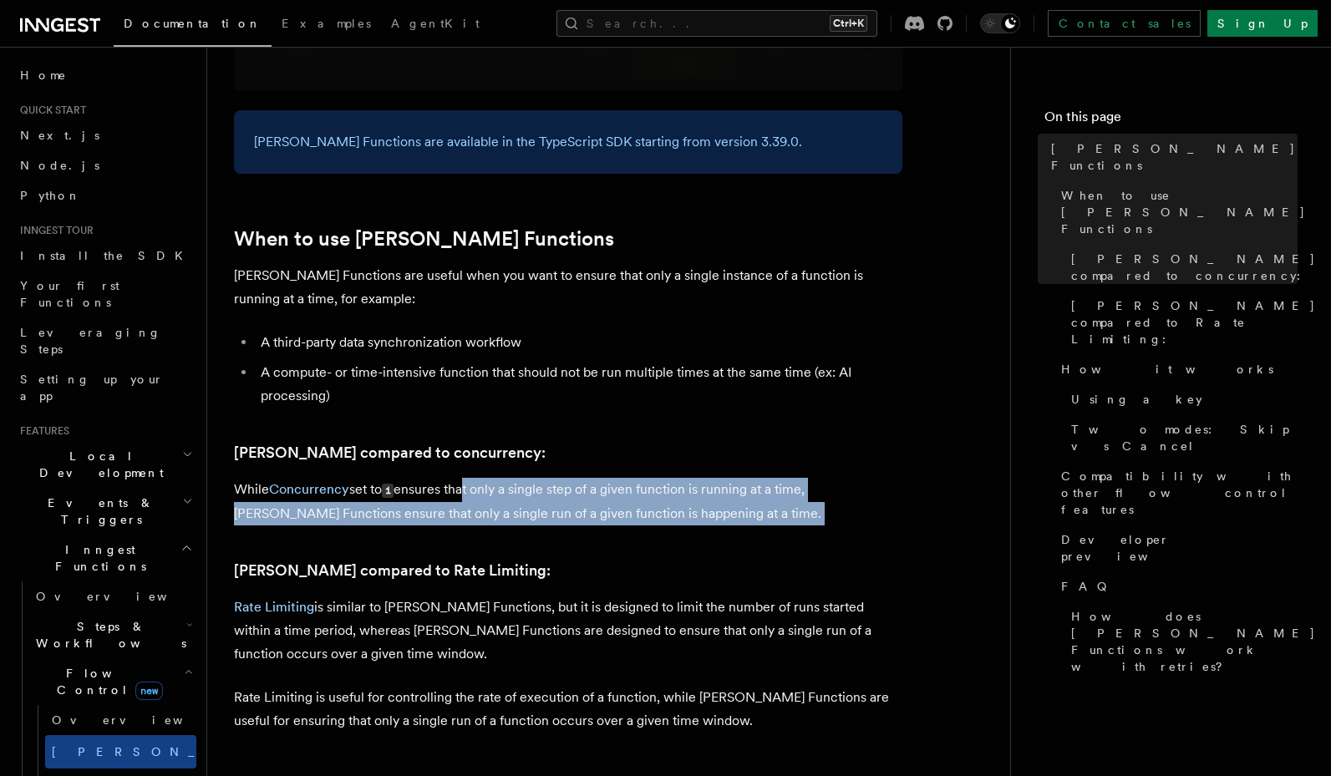
drag, startPoint x: 601, startPoint y: 458, endPoint x: 591, endPoint y: 494, distance: 37.1
click at [591, 494] on p "While Concurrency set to 1 ensures that only a single step of a given function …" at bounding box center [568, 502] width 668 height 48
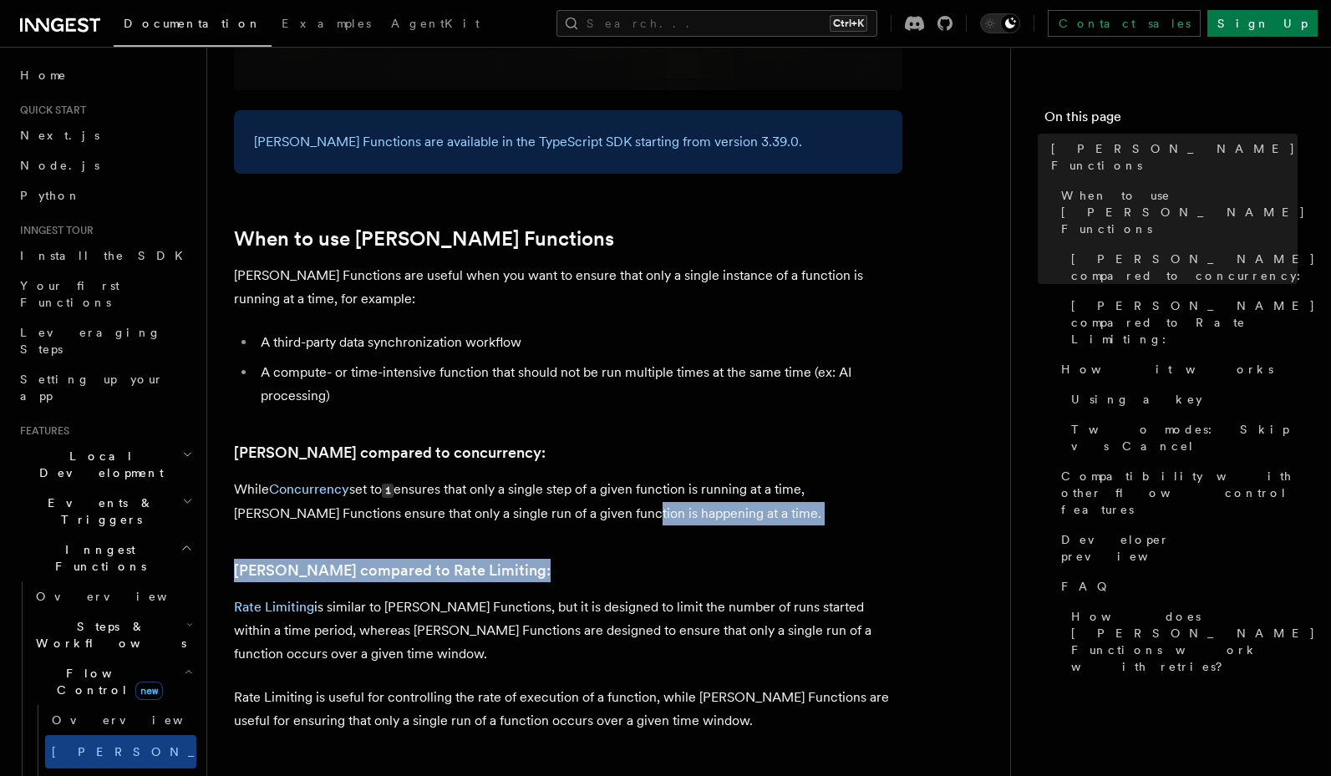
drag, startPoint x: 564, startPoint y: 497, endPoint x: 524, endPoint y: 573, distance: 85.9
click at [524, 596] on p "Rate Limiting is similar to Singleton Functions, but it is designed to limit th…" at bounding box center [568, 631] width 668 height 70
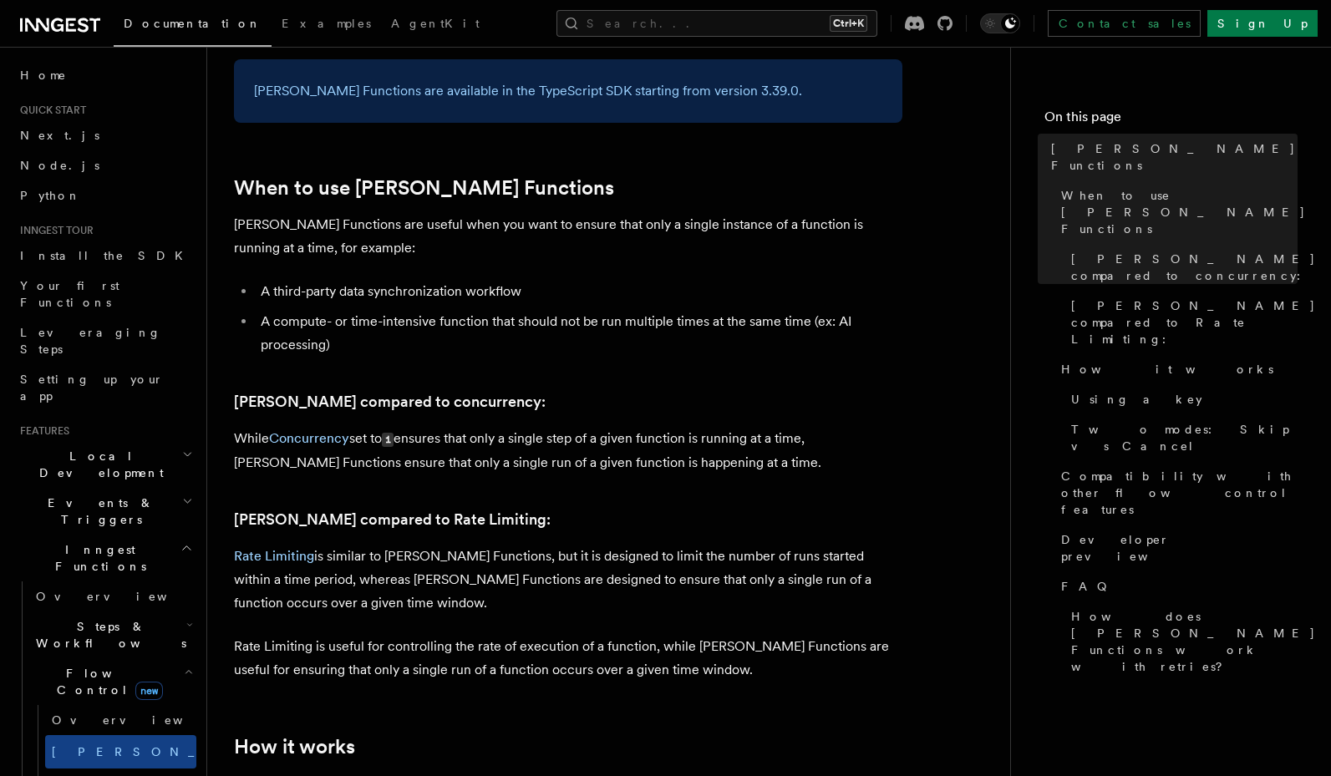
scroll to position [702, 0]
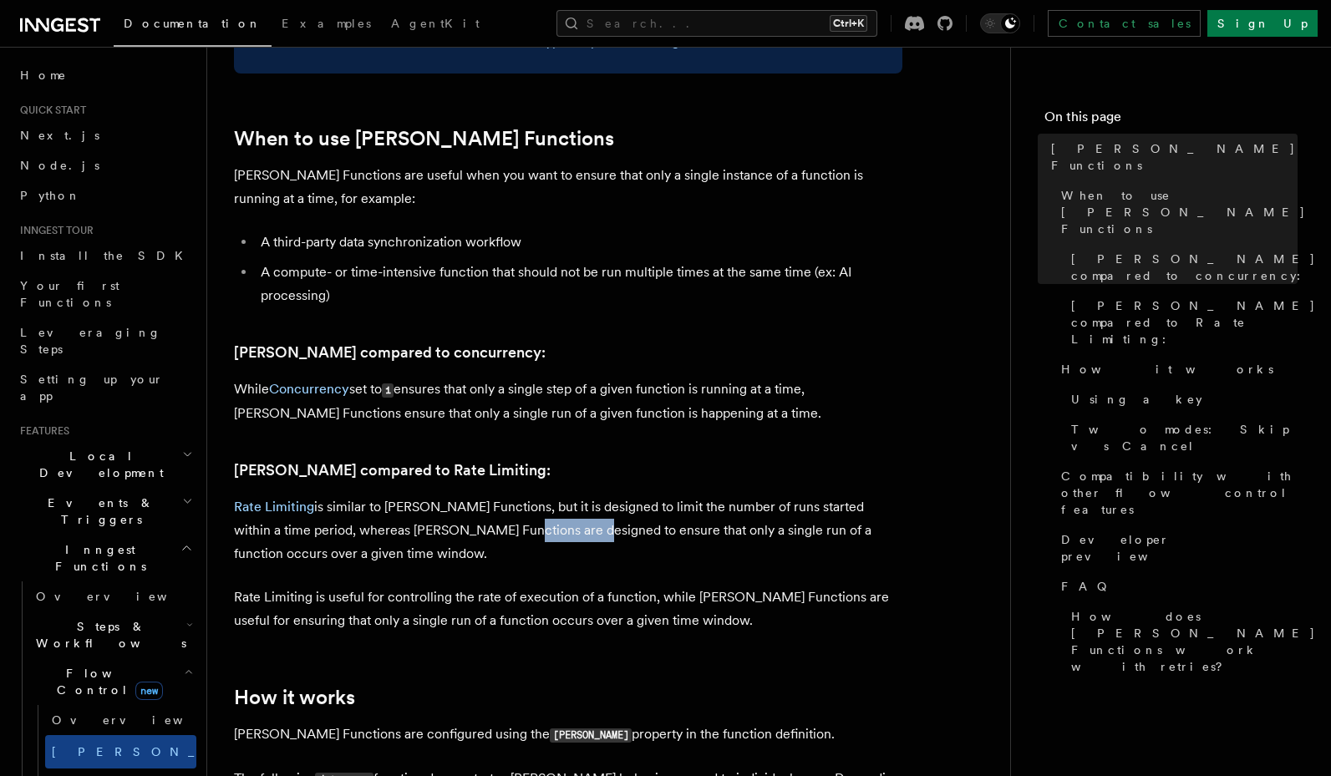
drag, startPoint x: 574, startPoint y: 492, endPoint x: 451, endPoint y: 509, distance: 123.9
click at [451, 509] on p "Rate Limiting is similar to Singleton Functions, but it is designed to limit th…" at bounding box center [568, 530] width 668 height 70
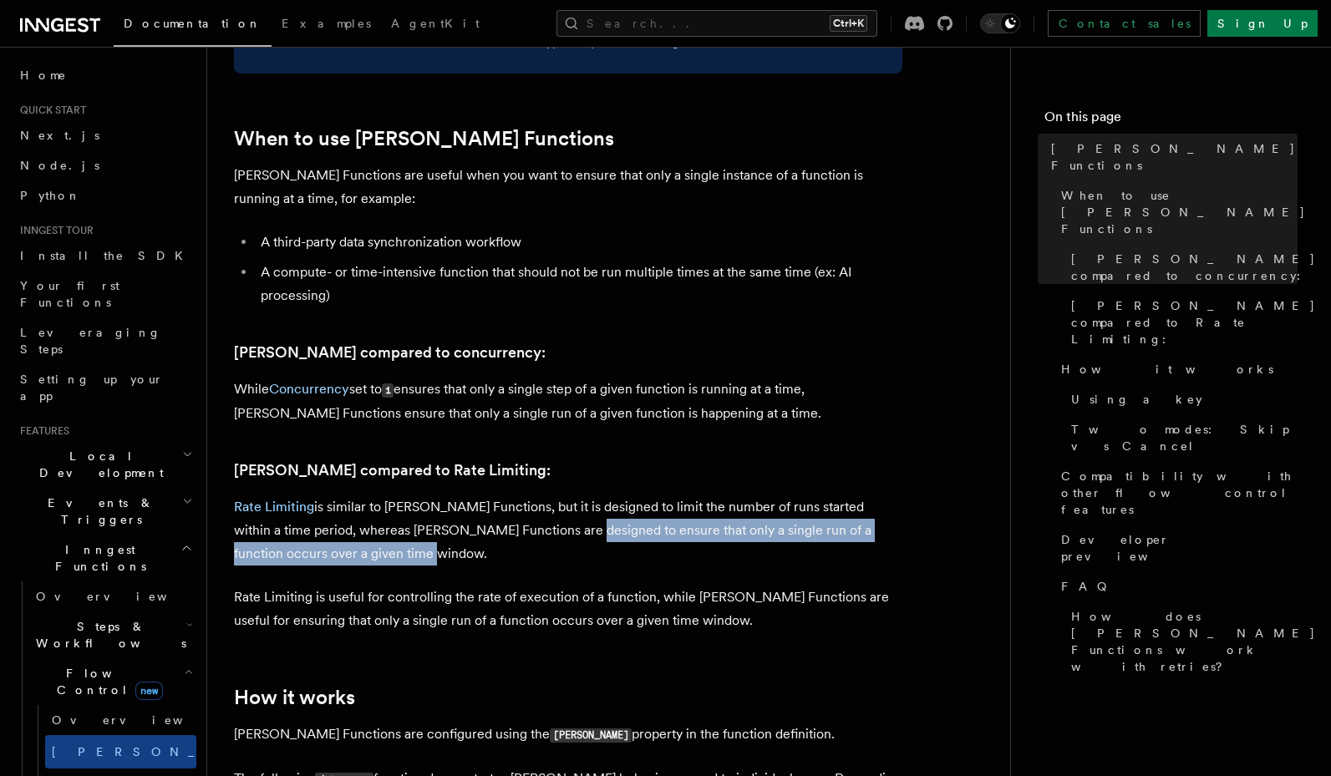
drag, startPoint x: 522, startPoint y: 508, endPoint x: 528, endPoint y: 520, distance: 13.1
click at [528, 520] on p "Rate Limiting is similar to Singleton Functions, but it is designed to limit th…" at bounding box center [568, 530] width 668 height 70
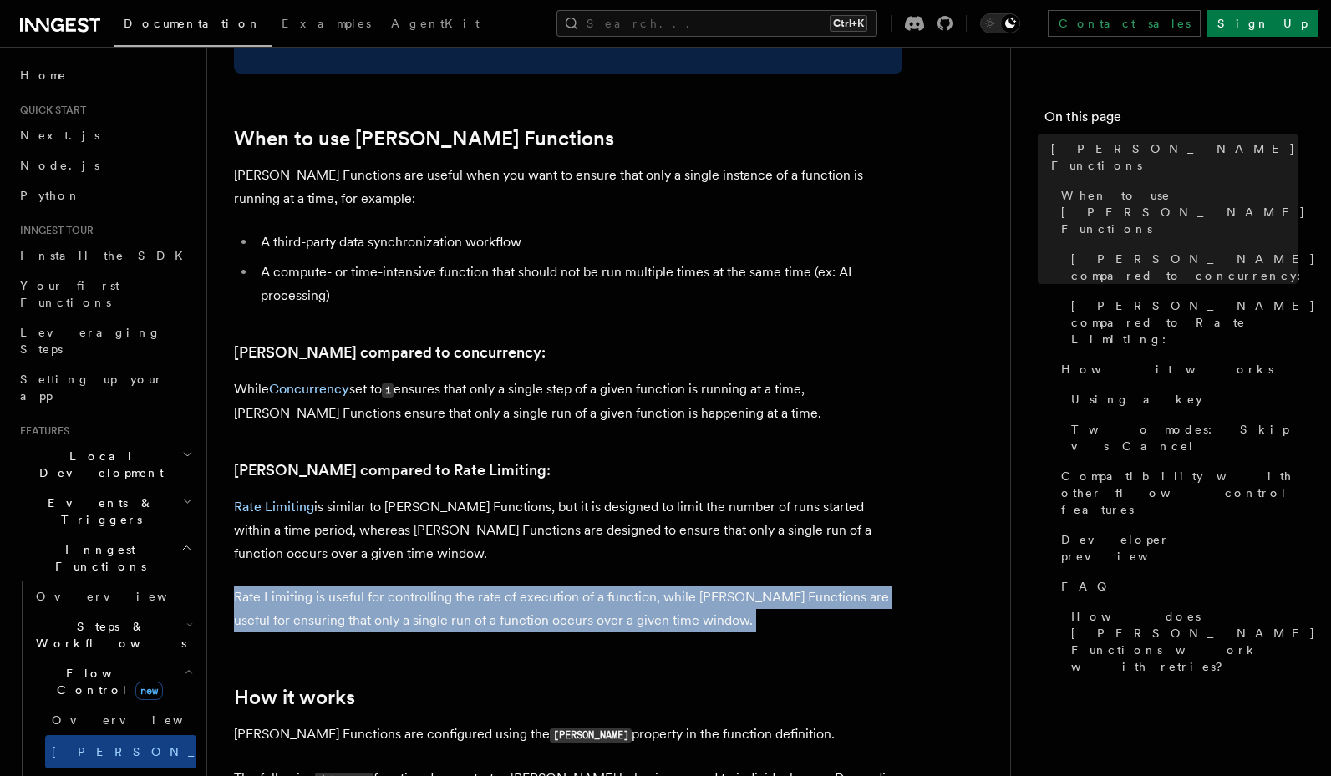
drag, startPoint x: 378, startPoint y: 555, endPoint x: 375, endPoint y: 614, distance: 58.6
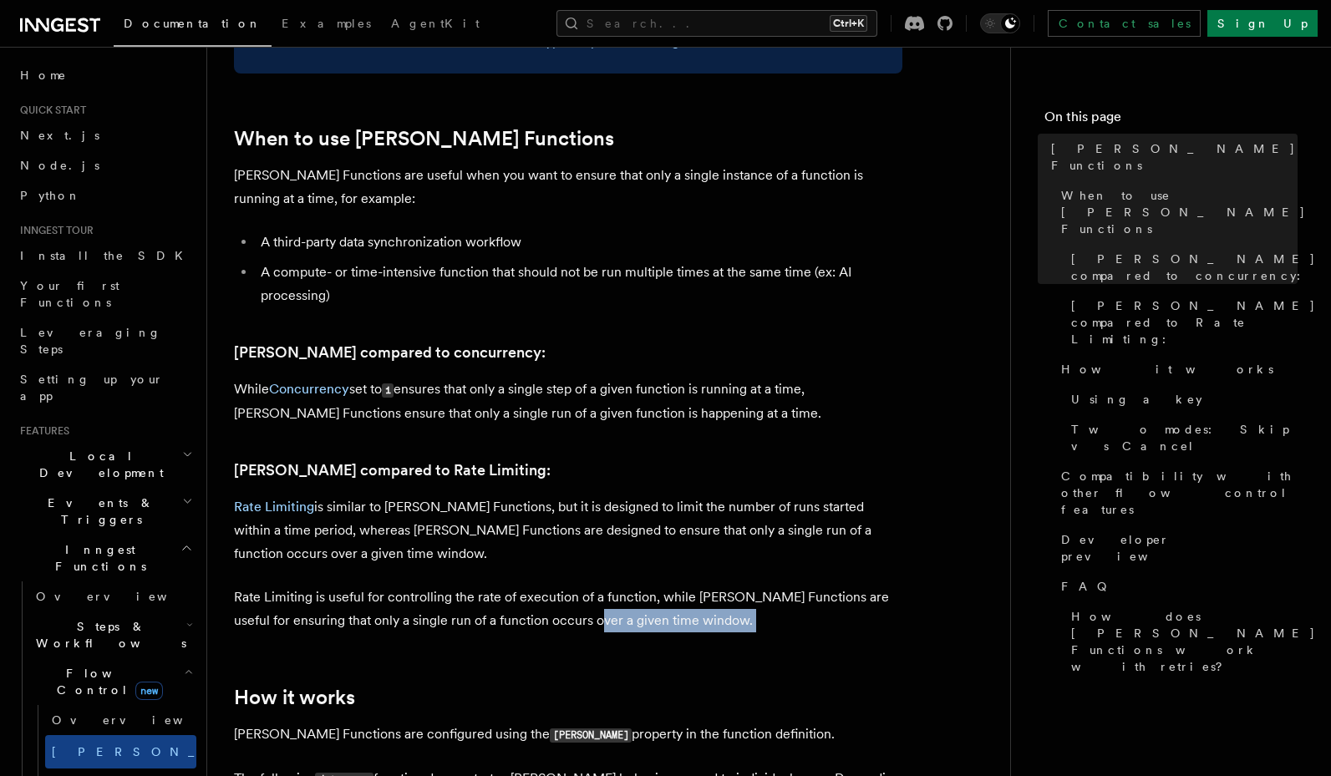
drag, startPoint x: 309, startPoint y: 620, endPoint x: 572, endPoint y: 603, distance: 263.6
click at [593, 603] on p "Rate Limiting is useful for controlling the rate of execution of a function, wh…" at bounding box center [568, 609] width 668 height 47
drag, startPoint x: 569, startPoint y: 607, endPoint x: 494, endPoint y: 608, distance: 74.3
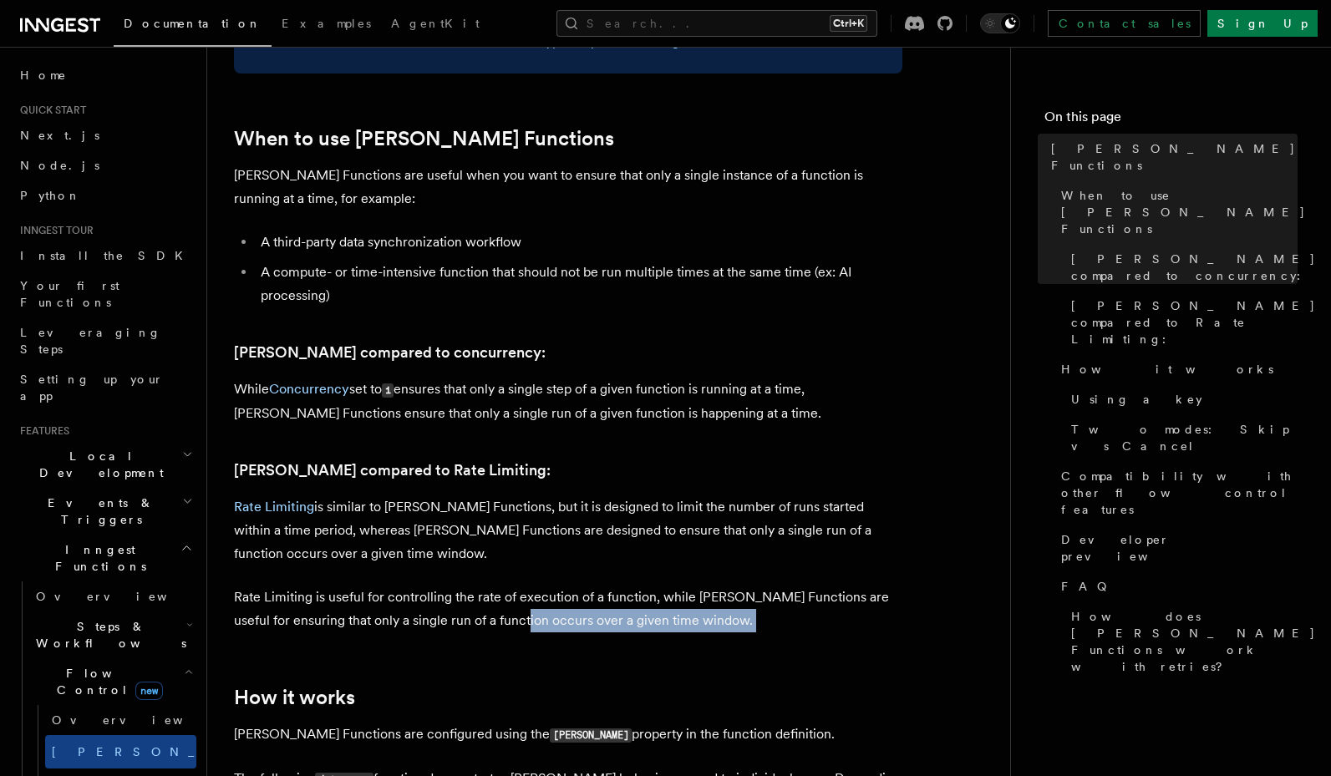
click at [494, 608] on p "Rate Limiting is useful for controlling the rate of execution of a function, wh…" at bounding box center [568, 609] width 668 height 47
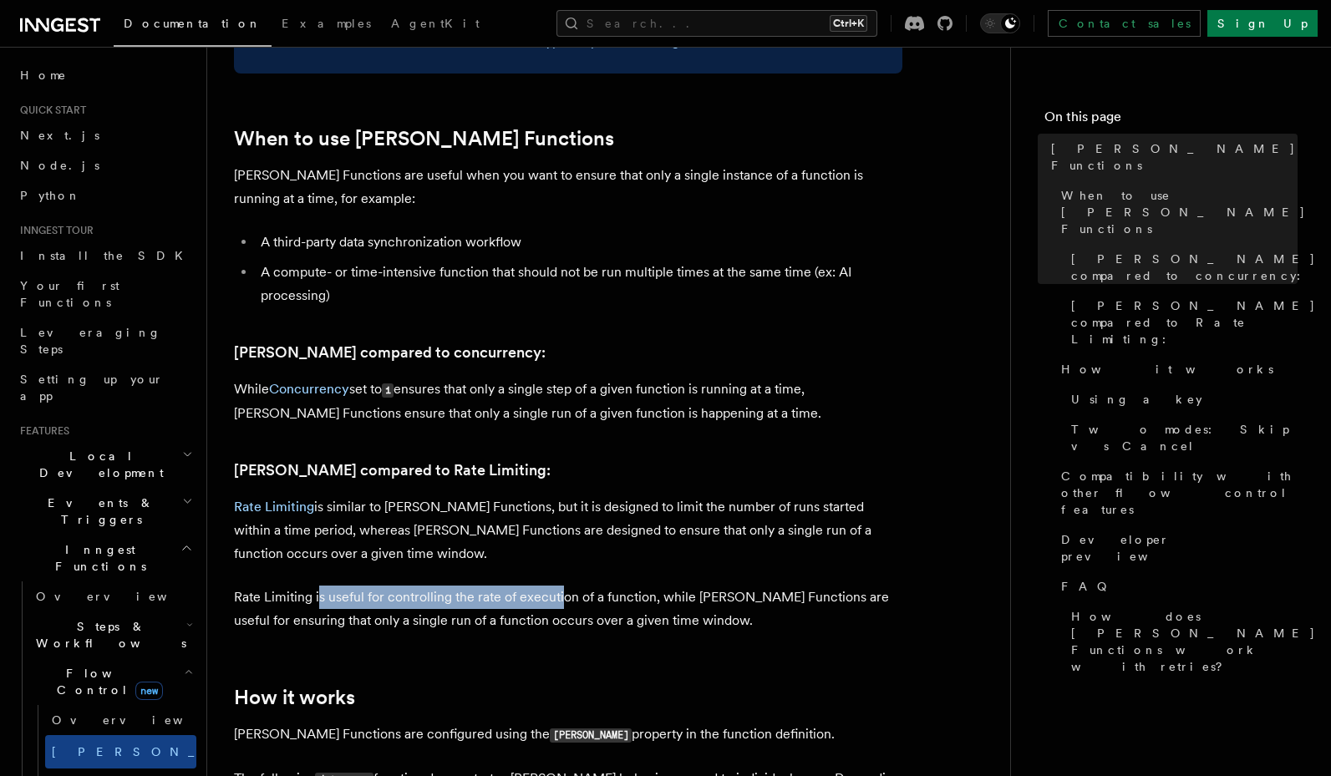
drag, startPoint x: 310, startPoint y: 575, endPoint x: 561, endPoint y: 571, distance: 251.4
click at [561, 586] on p "Rate Limiting is useful for controlling the rate of execution of a function, wh…" at bounding box center [568, 609] width 668 height 47
click at [292, 499] on link "Rate Limiting" at bounding box center [274, 507] width 80 height 16
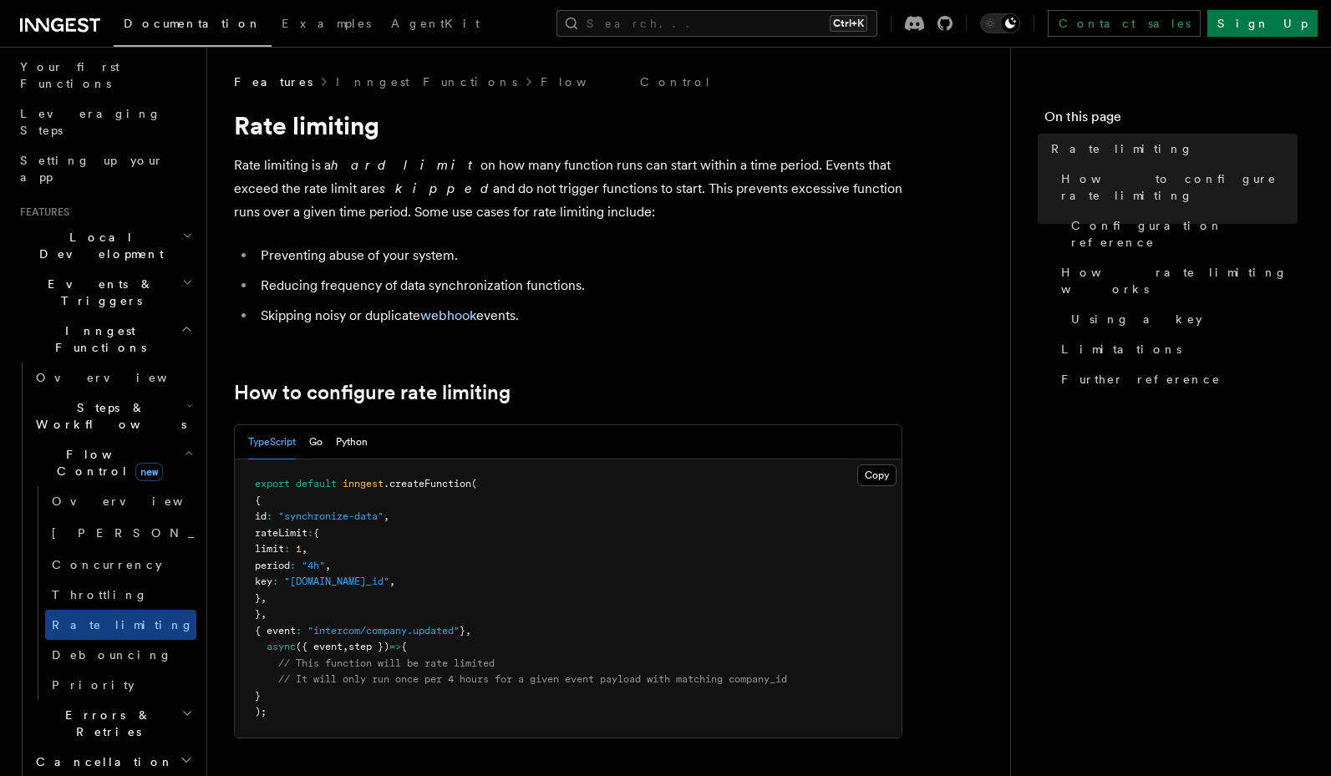
scroll to position [100, 0]
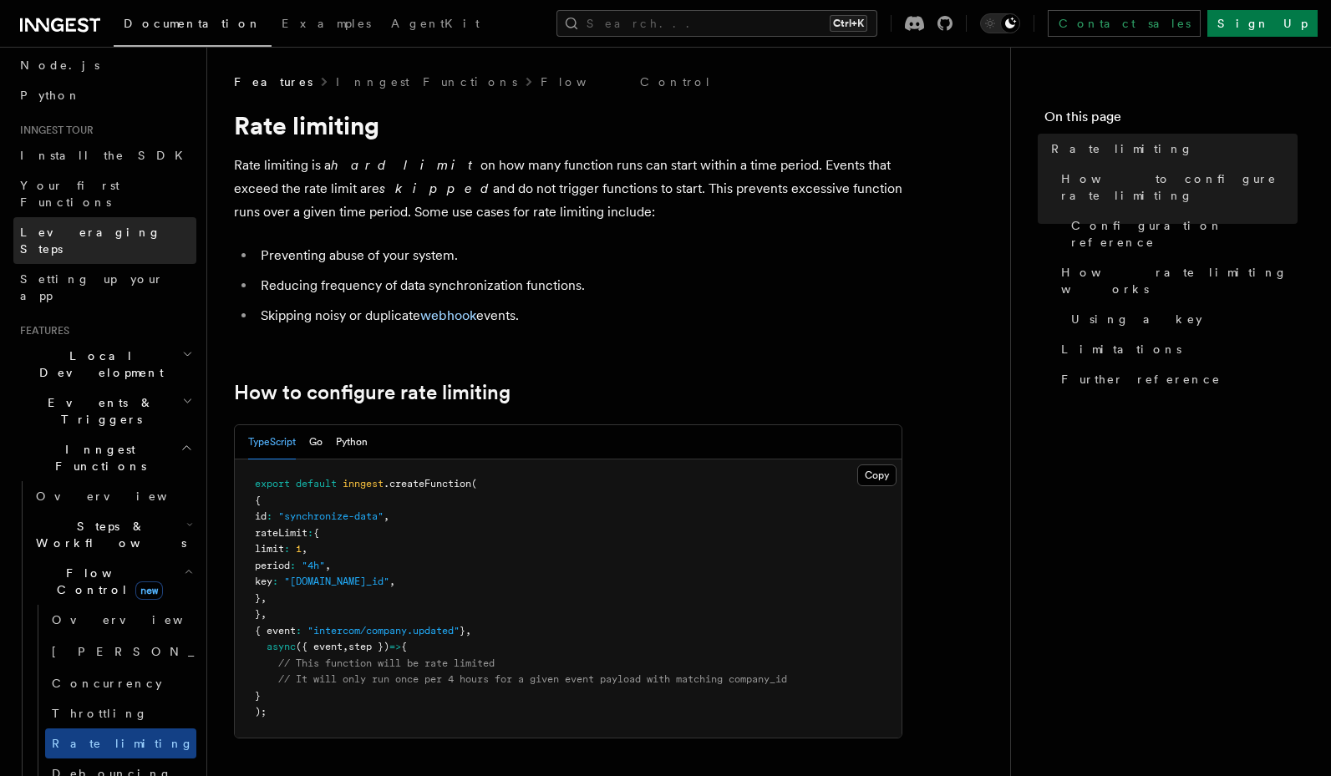
click at [80, 226] on span "Leveraging Steps" at bounding box center [90, 241] width 141 height 30
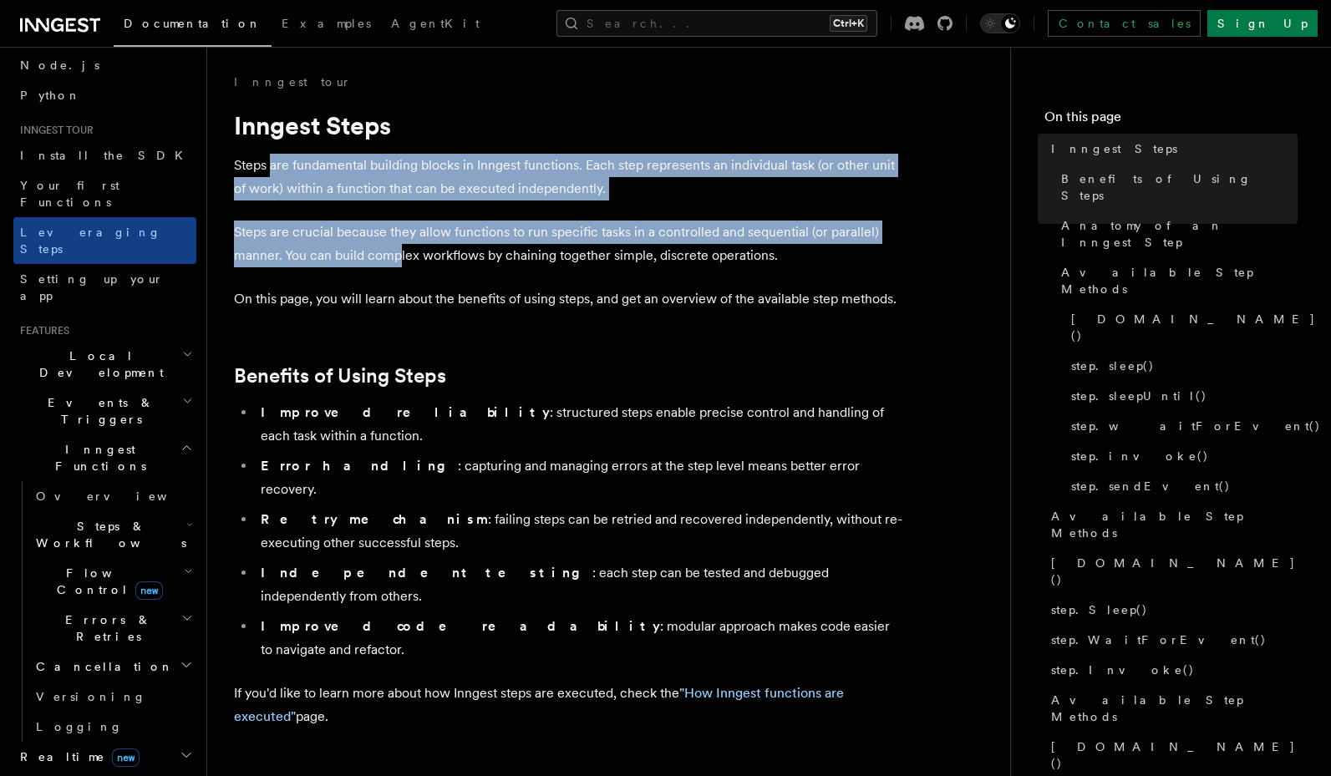
drag, startPoint x: 288, startPoint y: 180, endPoint x: 400, endPoint y: 260, distance: 137.2
click at [400, 260] on p "Steps are crucial because they allow functions to run specific tasks in a contr…" at bounding box center [568, 244] width 668 height 47
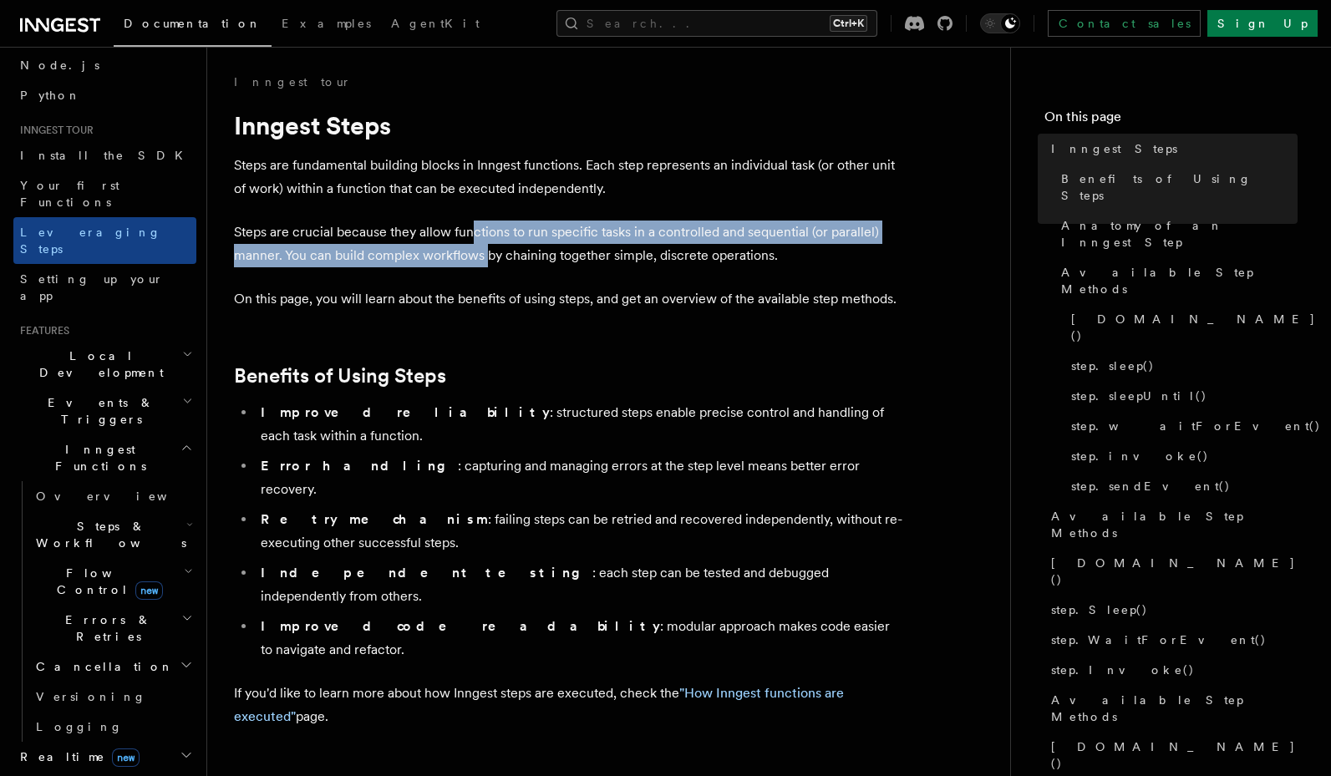
drag, startPoint x: 471, startPoint y: 226, endPoint x: 486, endPoint y: 252, distance: 29.9
click at [486, 252] on p "Steps are crucial because they allow functions to run specific tasks in a contr…" at bounding box center [568, 244] width 668 height 47
drag, startPoint x: 518, startPoint y: 232, endPoint x: 512, endPoint y: 286, distance: 53.8
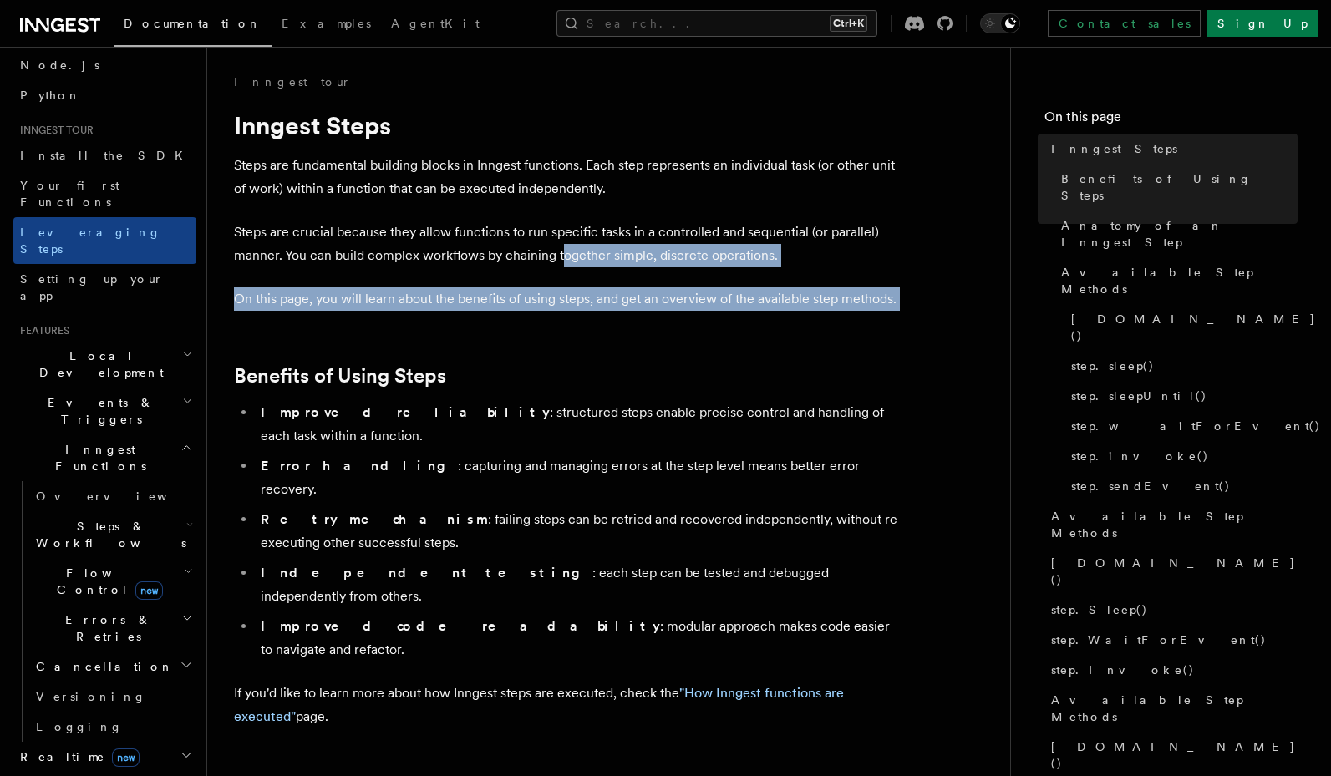
drag, startPoint x: 562, startPoint y: 262, endPoint x: 559, endPoint y: 319, distance: 56.9
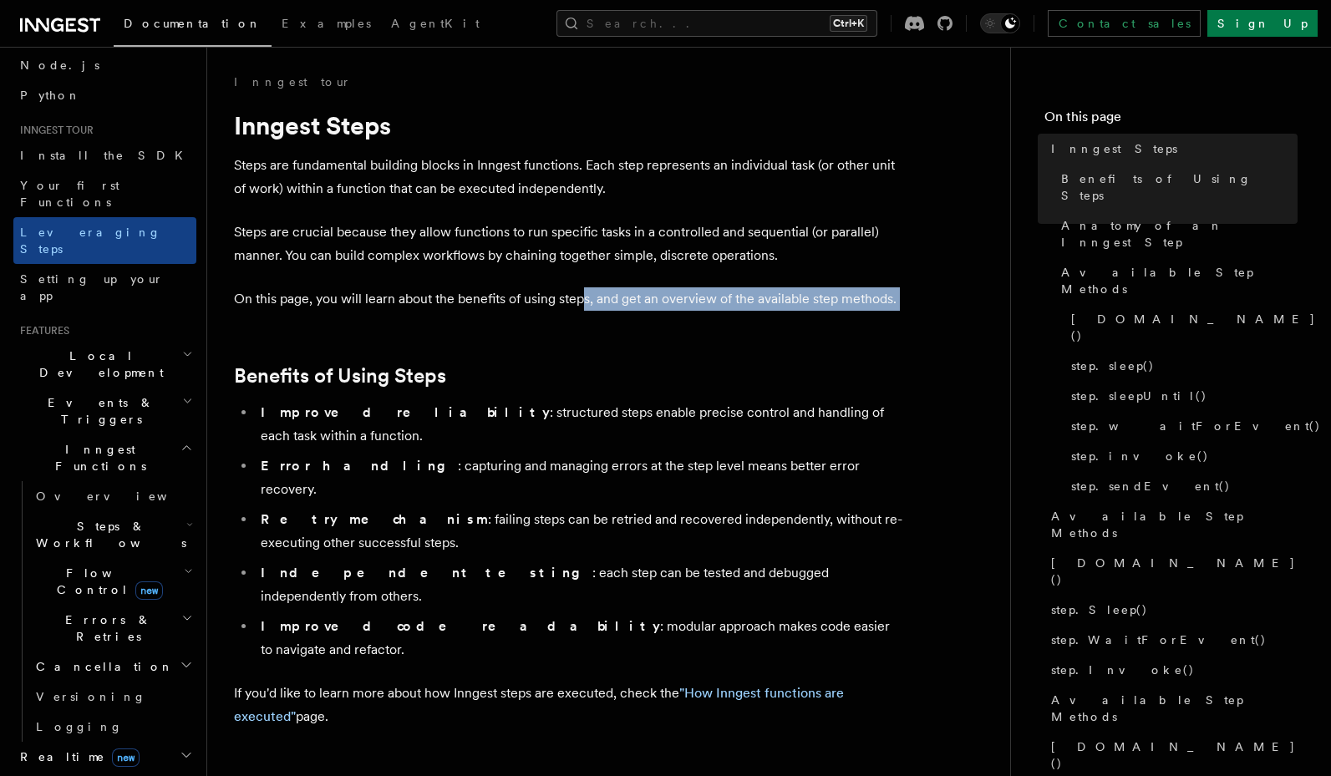
drag, startPoint x: 584, startPoint y: 299, endPoint x: 600, endPoint y: 321, distance: 26.9
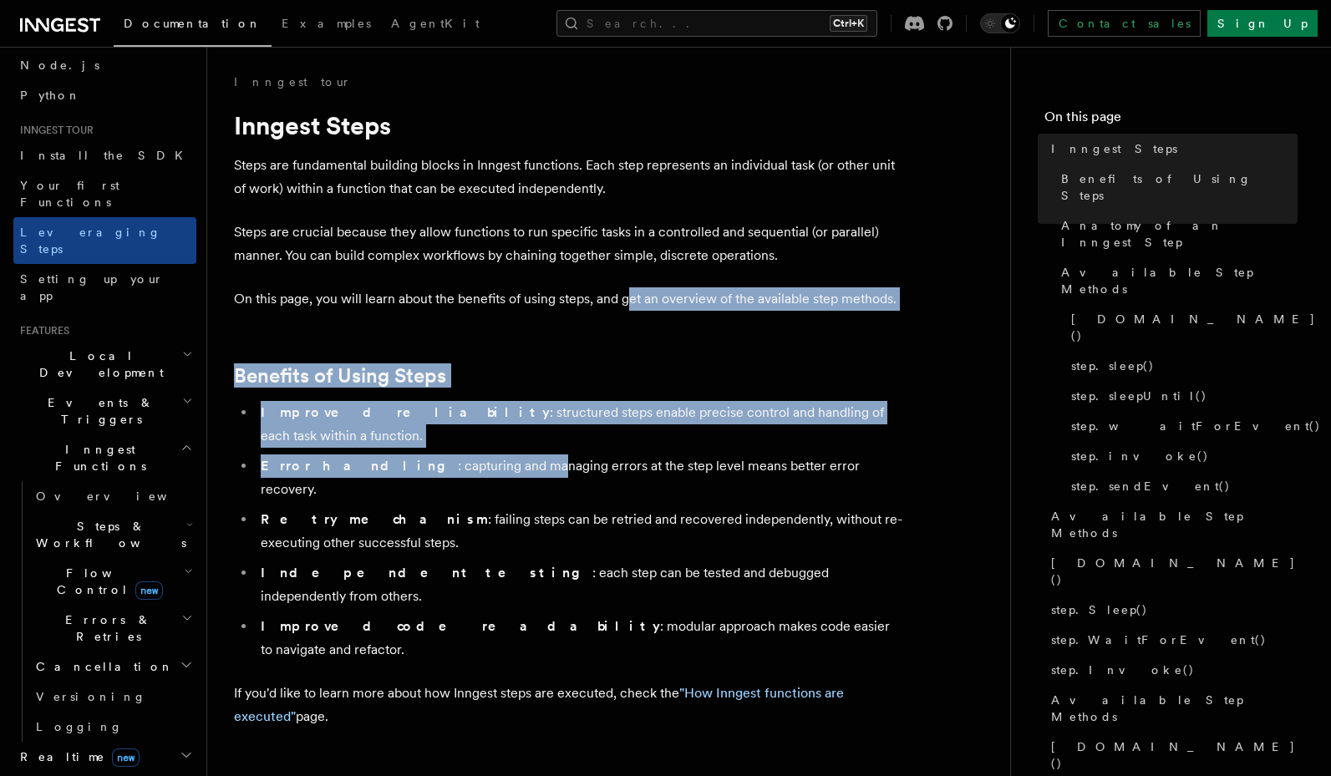
drag, startPoint x: 644, startPoint y: 327, endPoint x: 457, endPoint y: 440, distance: 218.9
click at [457, 454] on li "Error handling : capturing and managing errors at the step level means better e…" at bounding box center [579, 477] width 646 height 47
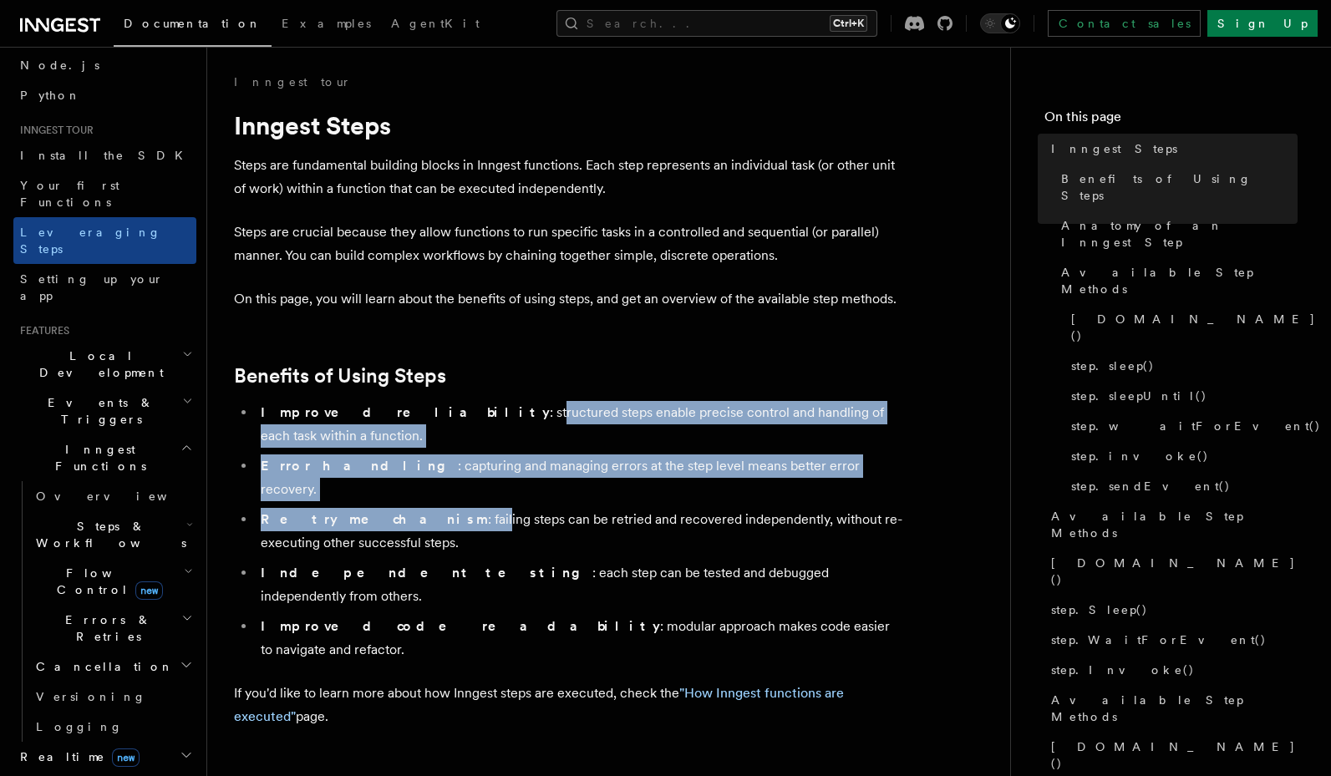
drag, startPoint x: 396, startPoint y: 421, endPoint x: 390, endPoint y: 471, distance: 50.5
click at [390, 471] on ul "Improved reliability : structured steps enable precise control and handling of …" at bounding box center [568, 531] width 668 height 261
click at [390, 508] on li "Retry mechanism : failing steps can be retried and recovered independently, wit…" at bounding box center [579, 531] width 646 height 47
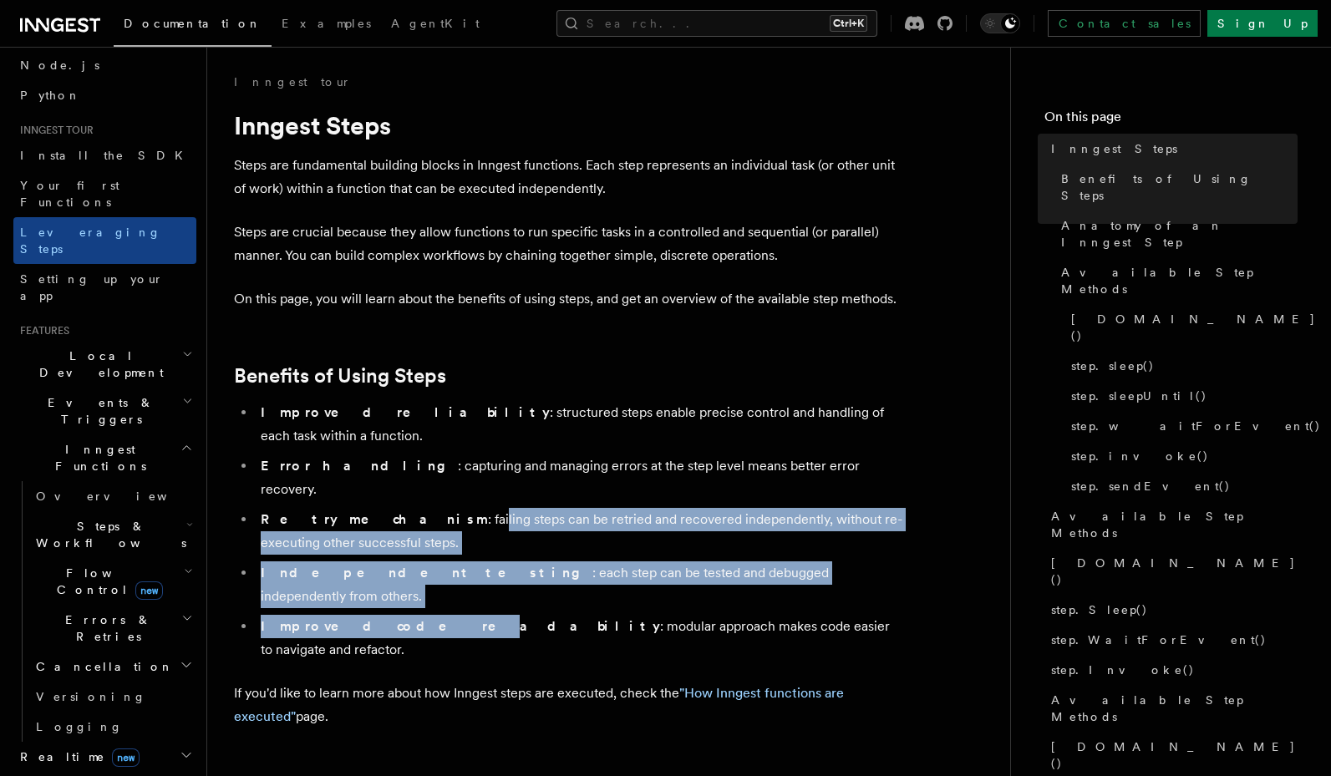
drag, startPoint x: 383, startPoint y: 491, endPoint x: 366, endPoint y: 550, distance: 60.8
click at [366, 550] on ul "Improved reliability : structured steps enable precise control and handling of …" at bounding box center [568, 531] width 668 height 261
click at [366, 618] on strong "Improved code readability" at bounding box center [460, 626] width 399 height 16
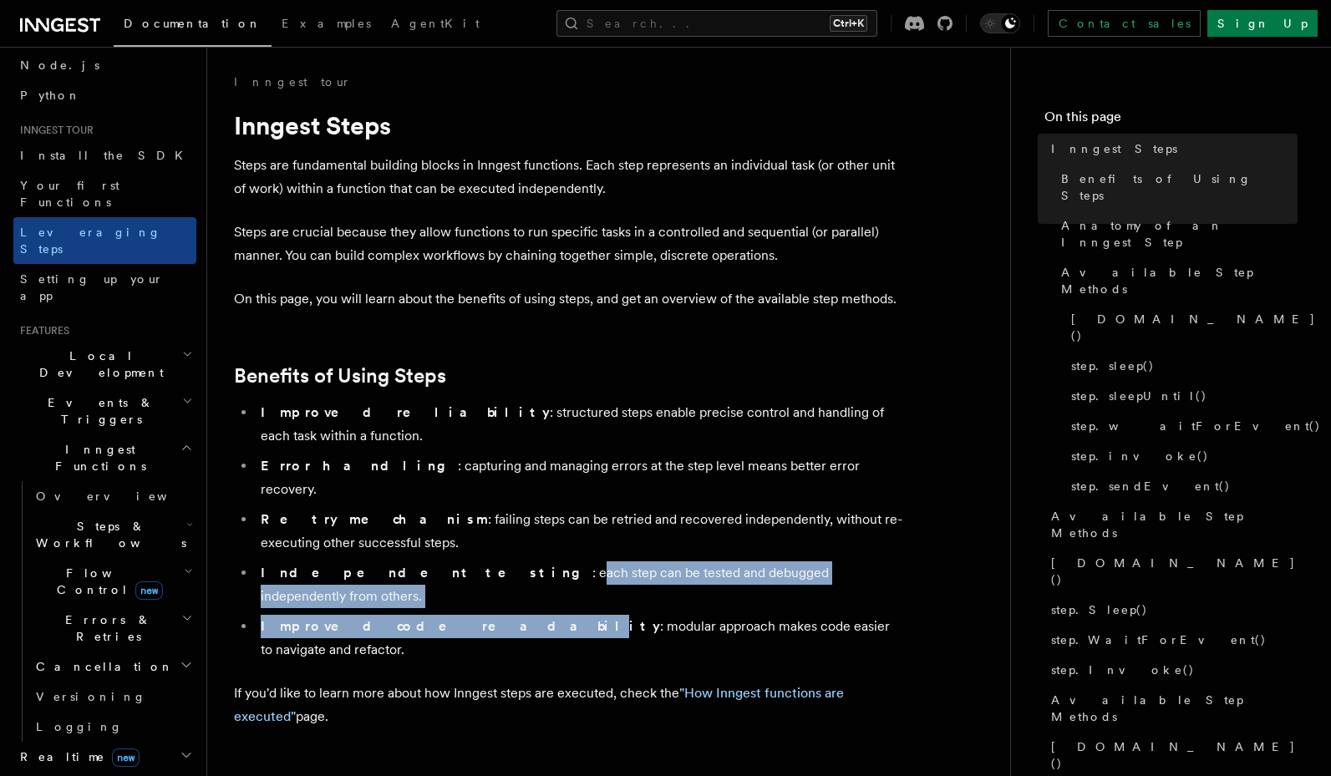
drag, startPoint x: 398, startPoint y: 529, endPoint x: 406, endPoint y: 549, distance: 21.7
click at [406, 549] on ul "Improved reliability : structured steps enable precise control and handling of …" at bounding box center [568, 531] width 668 height 261
click at [406, 618] on strong "Improved code readability" at bounding box center [460, 626] width 399 height 16
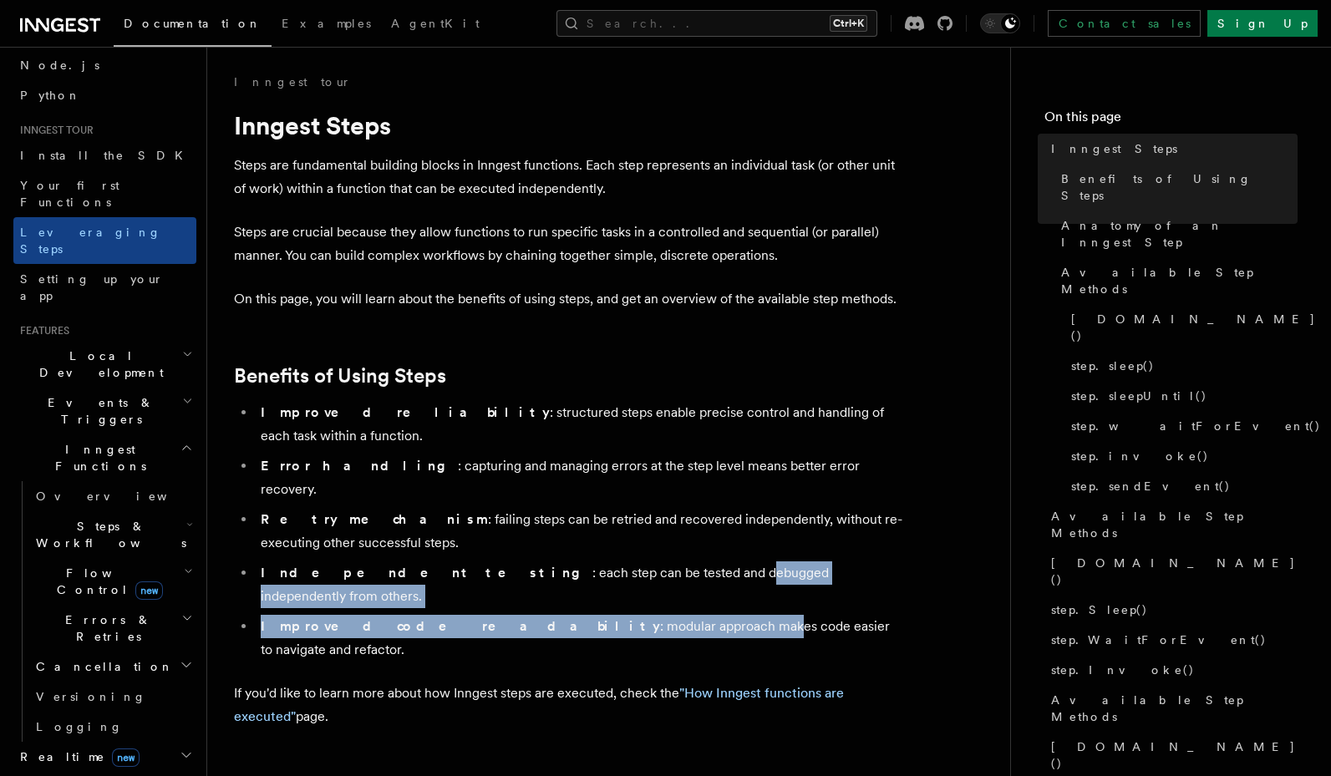
drag, startPoint x: 567, startPoint y: 525, endPoint x: 565, endPoint y: 549, distance: 23.5
click at [565, 549] on ul "Improved reliability : structured steps enable precise control and handling of …" at bounding box center [568, 531] width 668 height 261
click at [565, 615] on li "Improved code readability : modular approach makes code easier to navigate and …" at bounding box center [579, 638] width 646 height 47
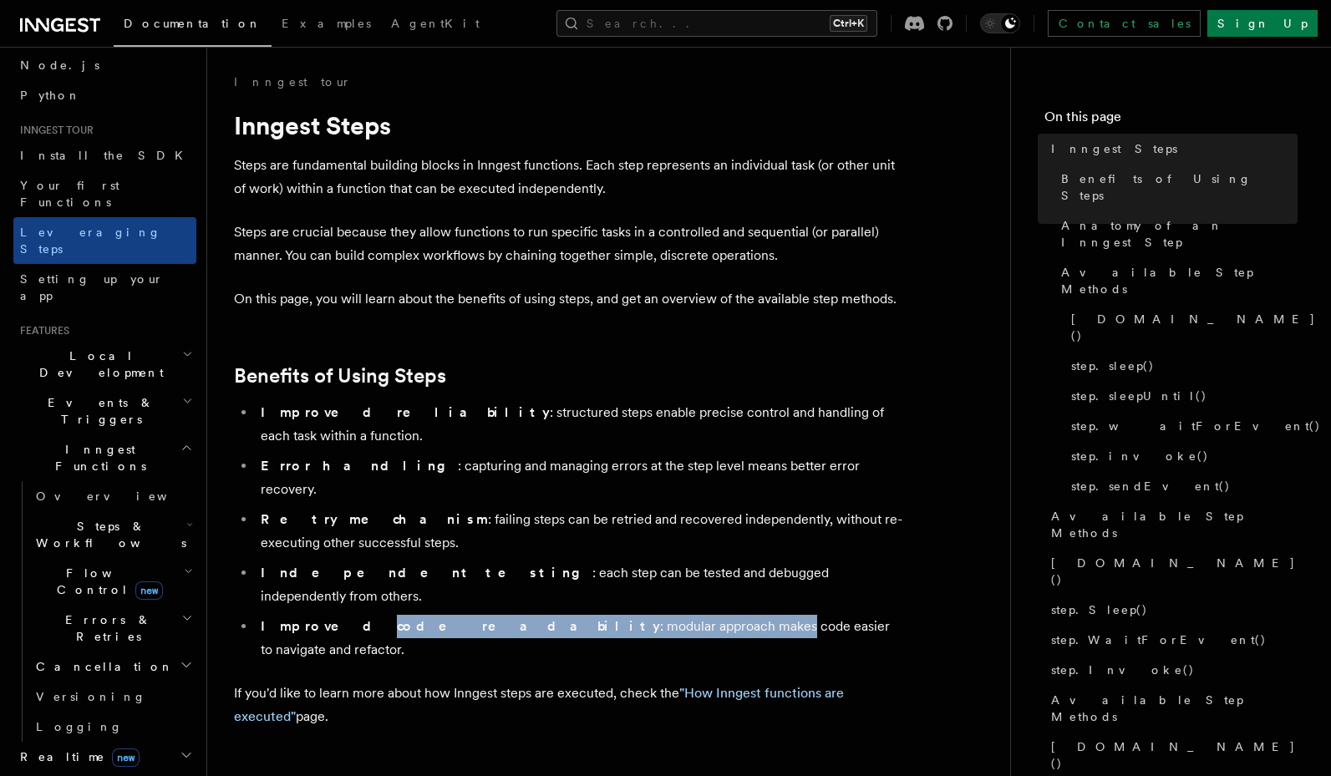
drag, startPoint x: 565, startPoint y: 549, endPoint x: 348, endPoint y: 566, distance: 217.0
click at [348, 615] on li "Improved code readability : modular approach makes code easier to navigate and …" at bounding box center [579, 638] width 646 height 47
click at [347, 615] on li "Improved code readability : modular approach makes code easier to navigate and …" at bounding box center [579, 638] width 646 height 47
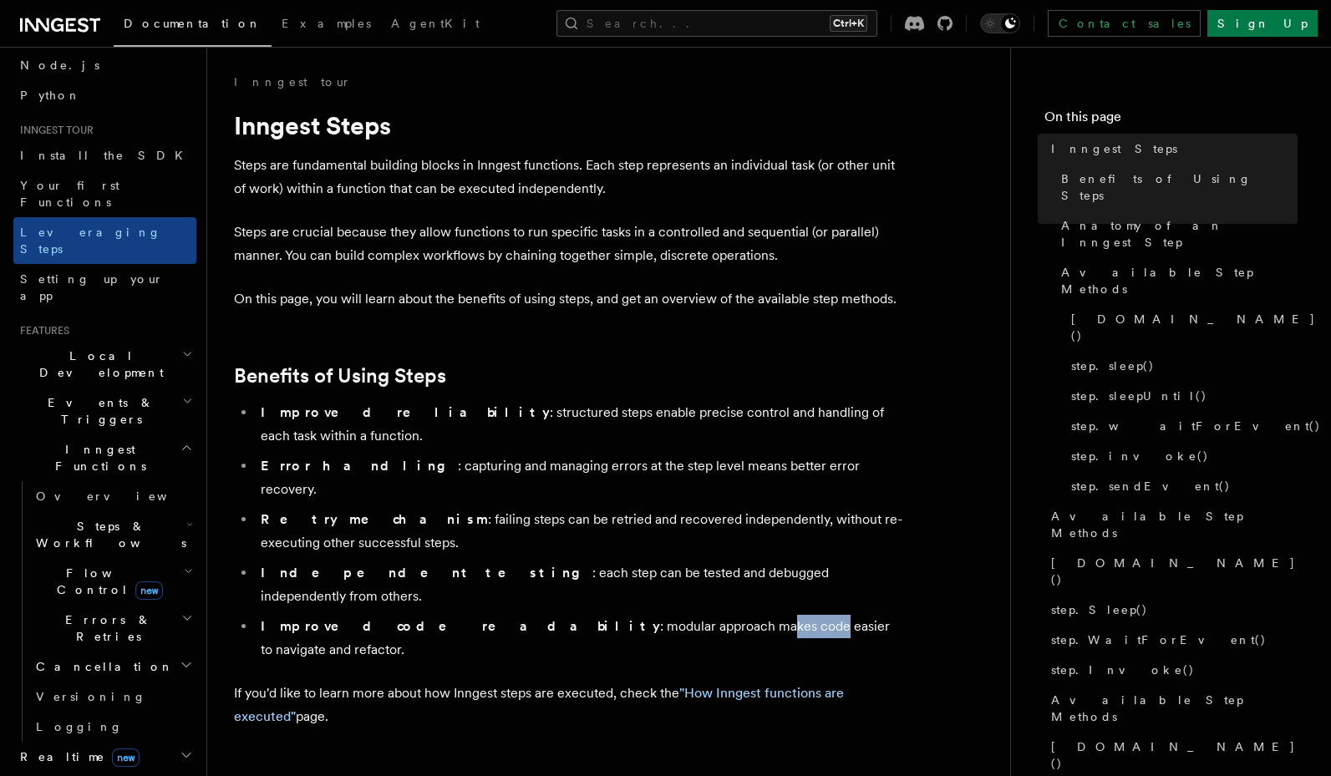
drag, startPoint x: 560, startPoint y: 557, endPoint x: 609, endPoint y: 560, distance: 48.6
click at [609, 615] on li "Improved code readability : modular approach makes code easier to navigate and …" at bounding box center [579, 638] width 646 height 47
drag, startPoint x: 650, startPoint y: 552, endPoint x: 657, endPoint y: 574, distance: 22.7
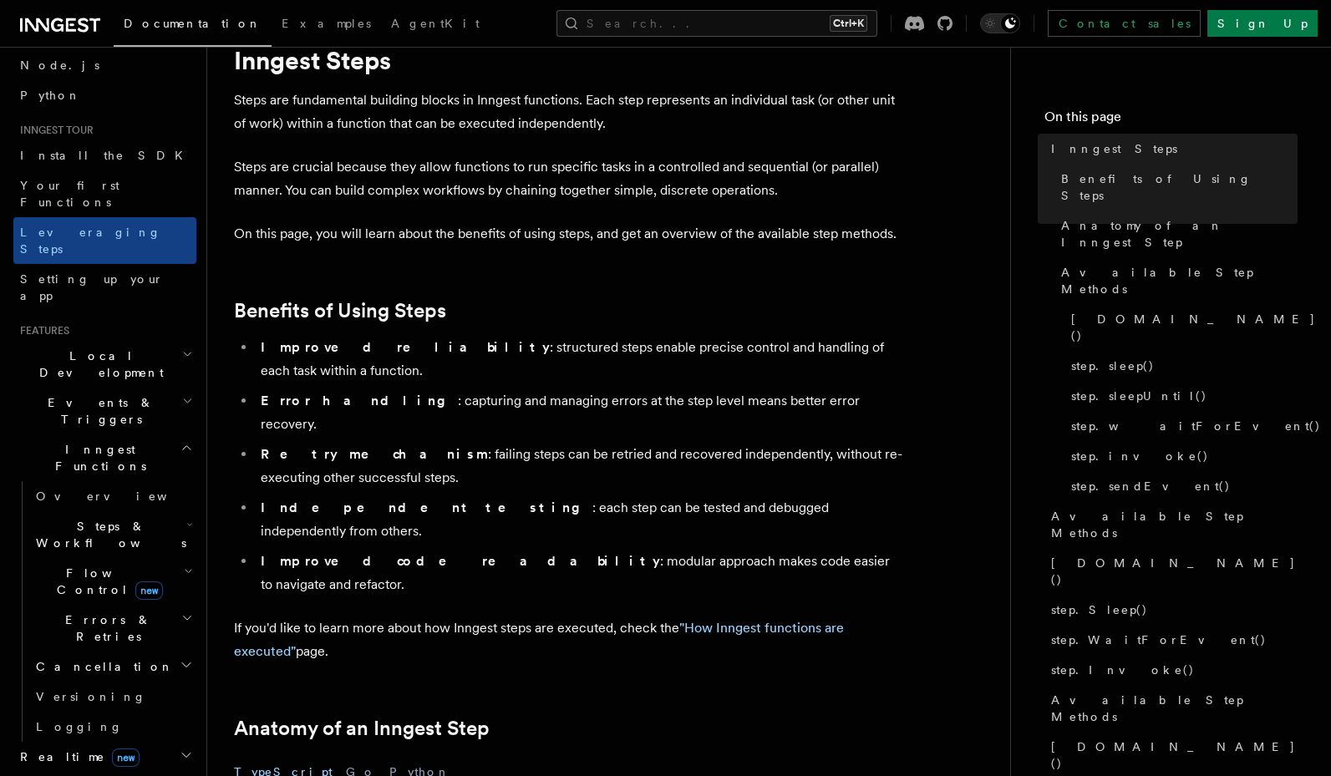
scroll to position [100, 0]
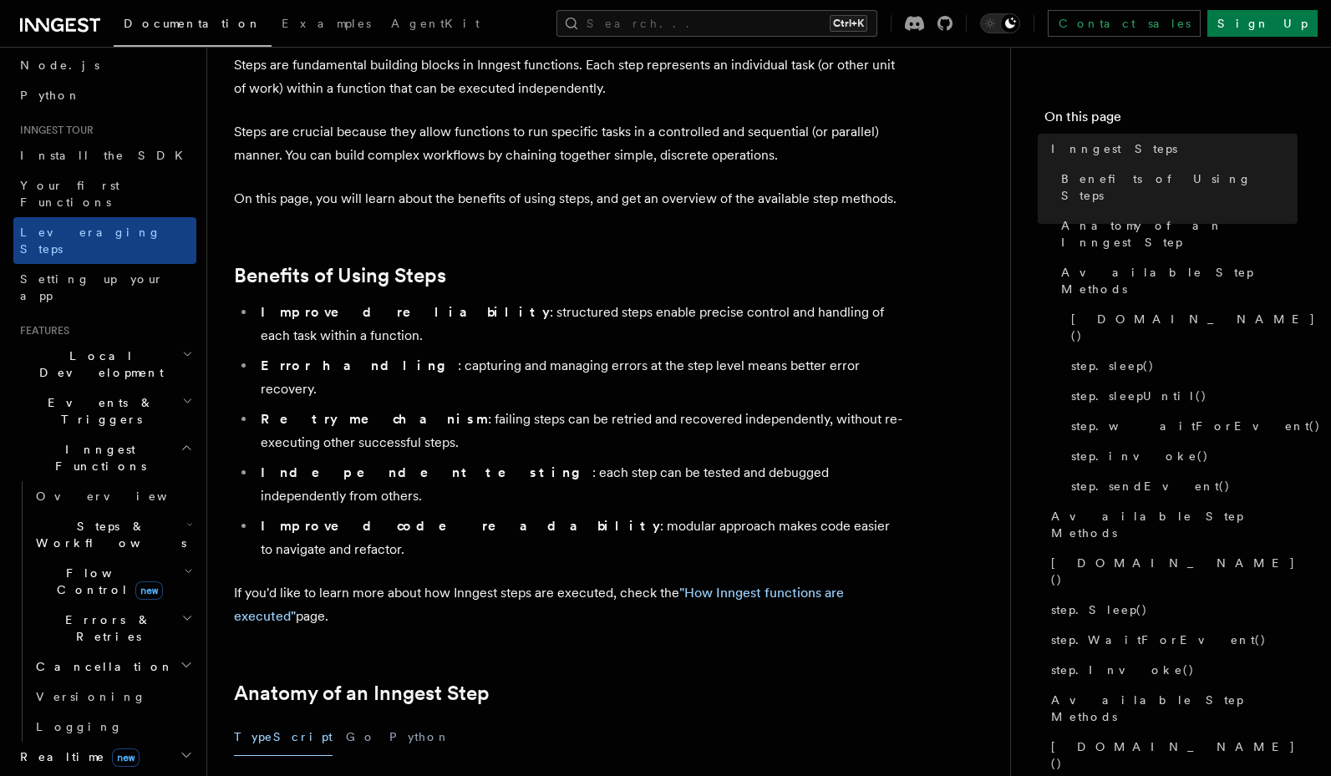
drag, startPoint x: 484, startPoint y: 513, endPoint x: 482, endPoint y: 501, distance: 12.0
click at [482, 581] on p "If you'd like to learn more about how Inngest steps are executed, check the "Ho…" at bounding box center [568, 604] width 668 height 47
click at [750, 585] on link ""How Inngest functions are executed"" at bounding box center [539, 604] width 610 height 39
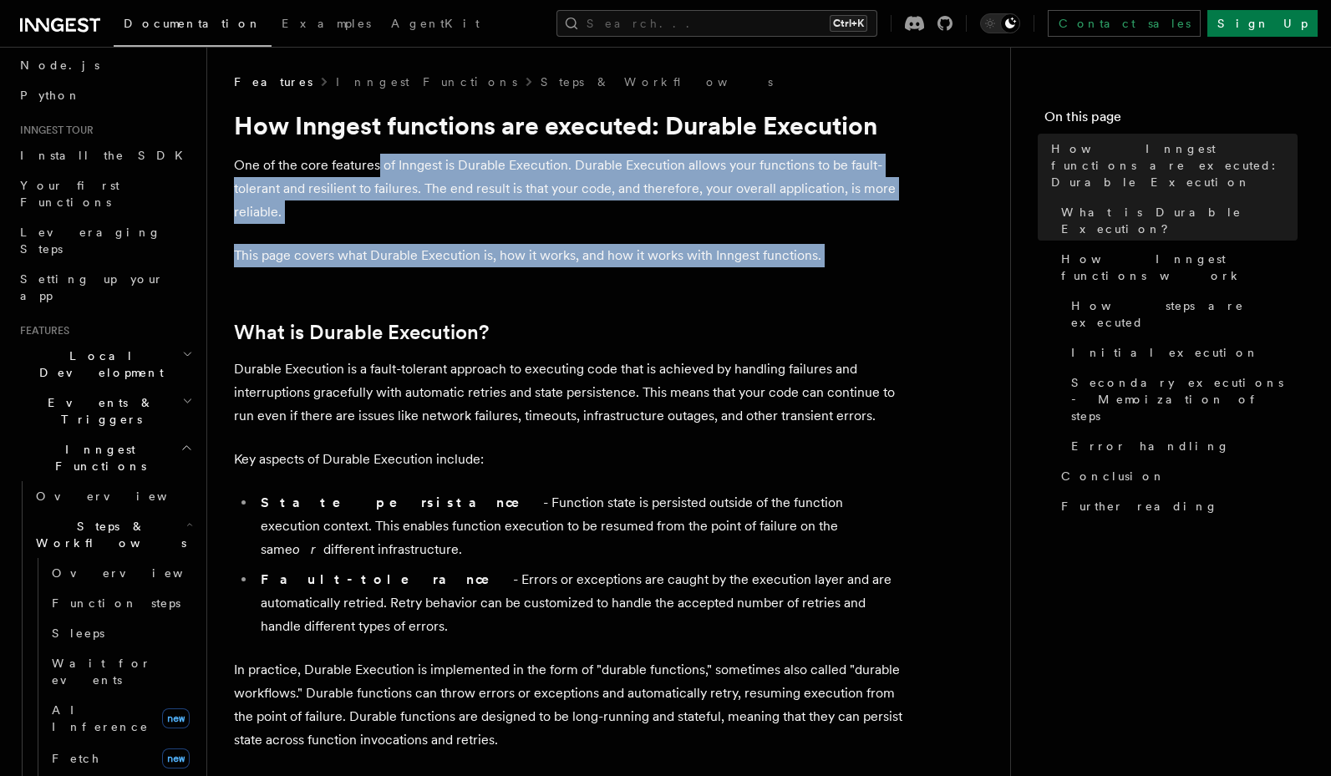
drag, startPoint x: 377, startPoint y: 175, endPoint x: 378, endPoint y: 269, distance: 93.6
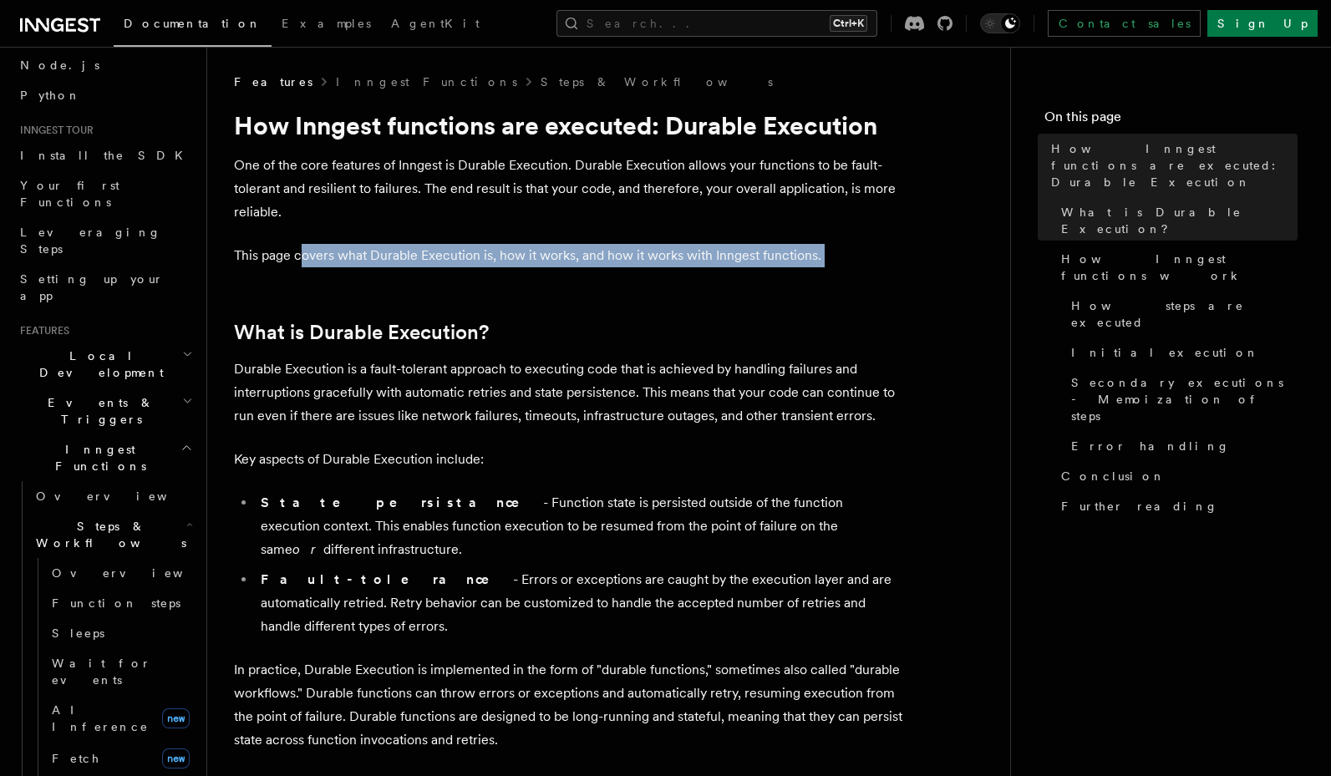
drag, startPoint x: 305, startPoint y: 255, endPoint x: 530, endPoint y: 268, distance: 225.9
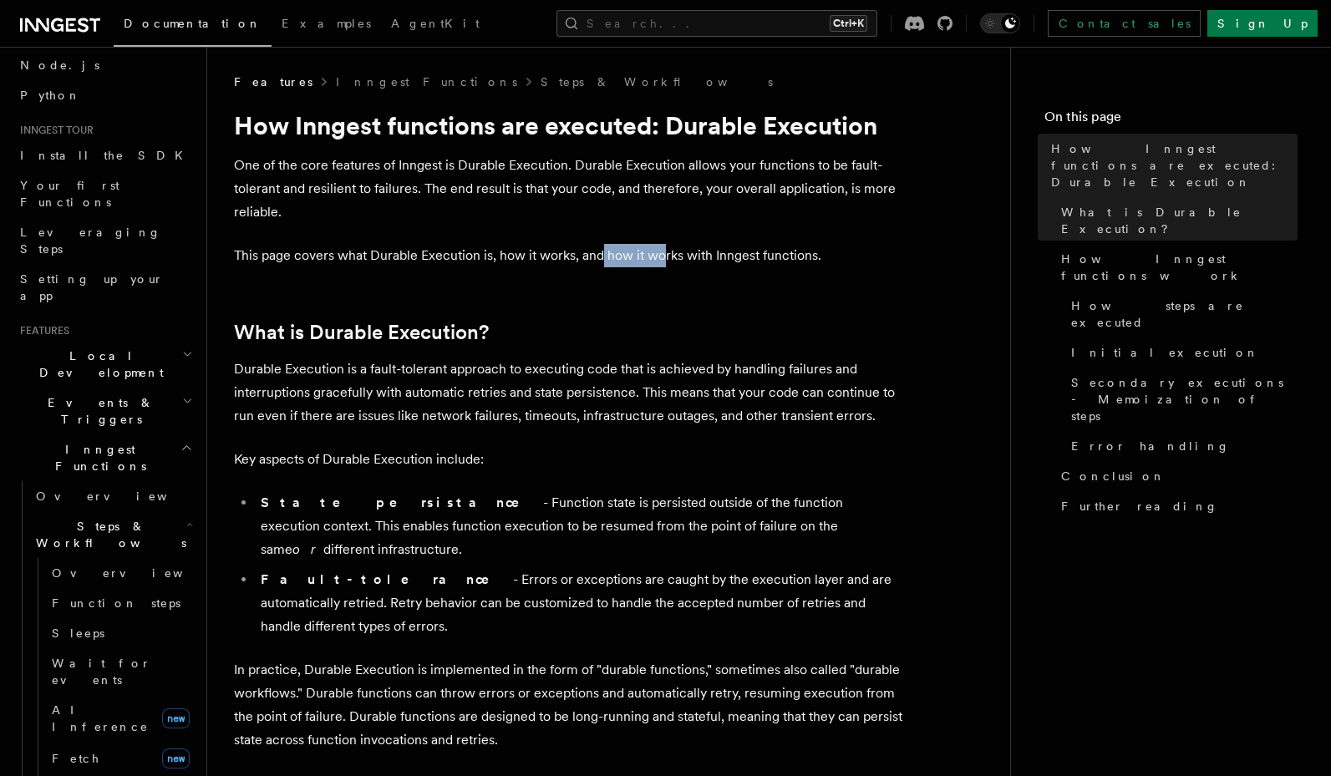
drag, startPoint x: 601, startPoint y: 248, endPoint x: 660, endPoint y: 264, distance: 61.4
click at [660, 264] on p "This page covers what Durable Execution is, how it works, and how it works with…" at bounding box center [568, 255] width 668 height 23
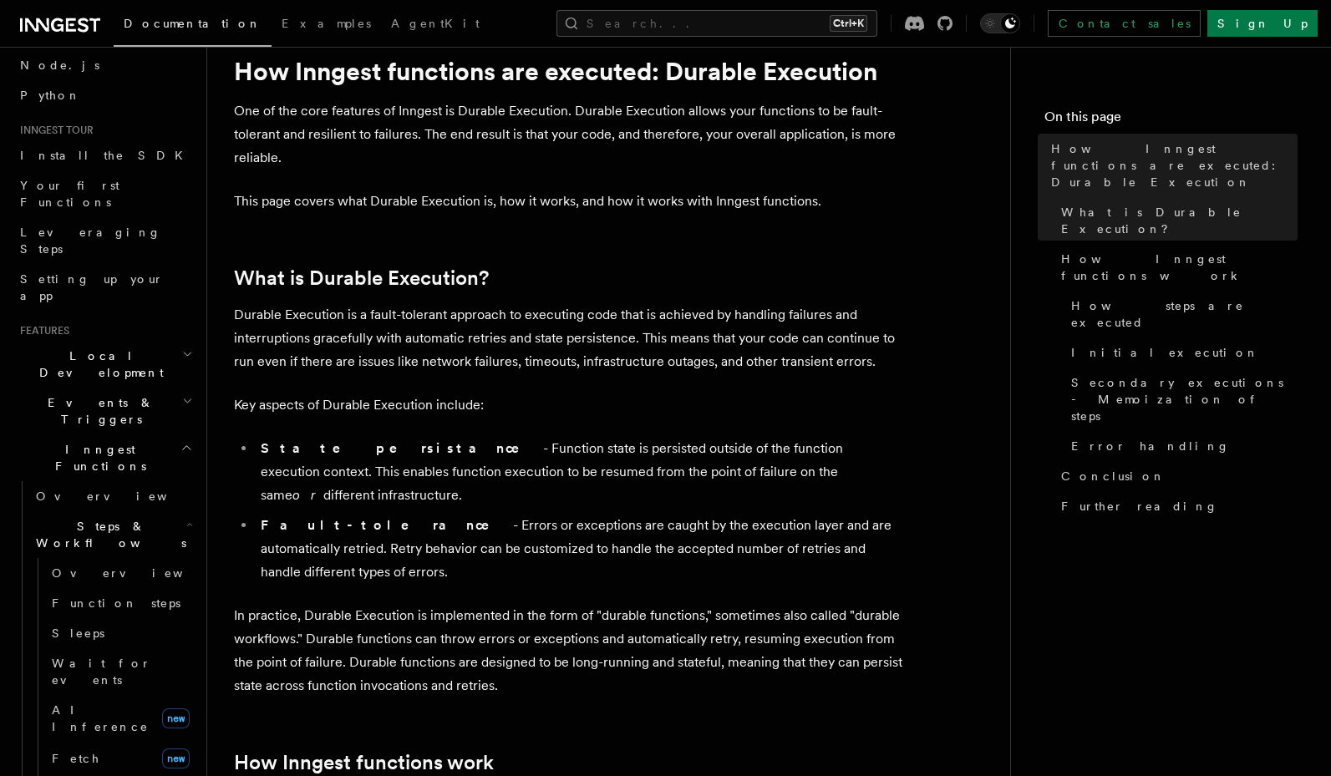
scroll to position [100, 0]
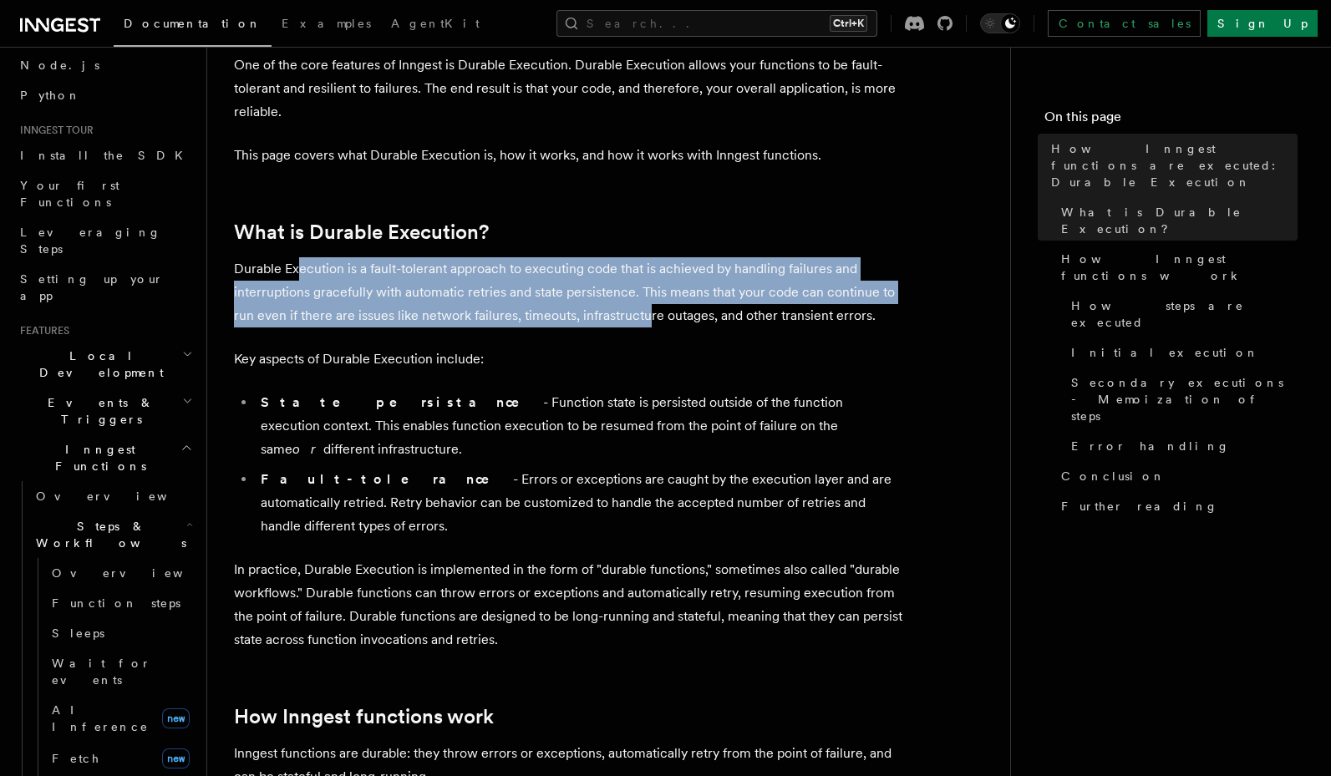
drag, startPoint x: 297, startPoint y: 262, endPoint x: 646, endPoint y: 314, distance: 353.8
click at [646, 314] on p "Durable Execution is a fault-tolerant approach to executing code that is achiev…" at bounding box center [568, 292] width 668 height 70
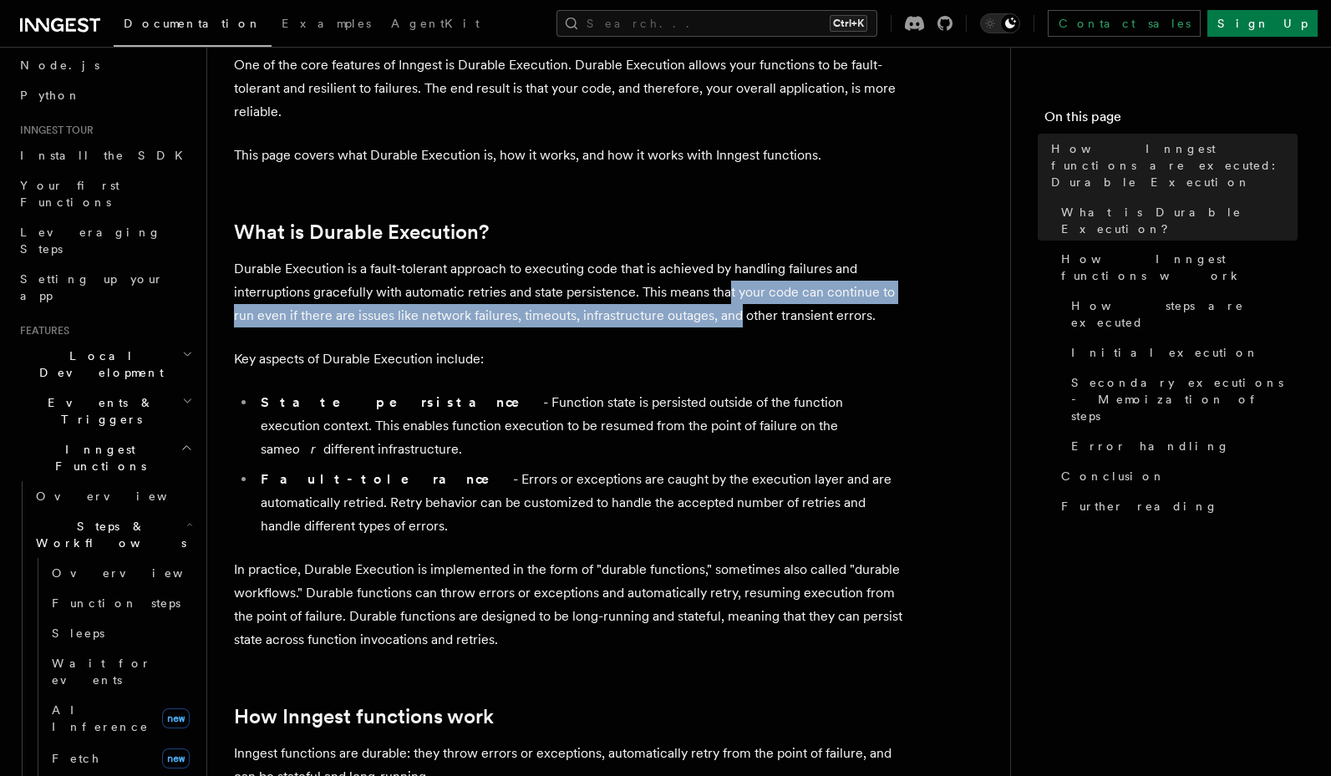
drag, startPoint x: 728, startPoint y: 282, endPoint x: 738, endPoint y: 313, distance: 32.5
click at [738, 313] on p "Durable Execution is a fault-tolerant approach to executing code that is achiev…" at bounding box center [568, 292] width 668 height 70
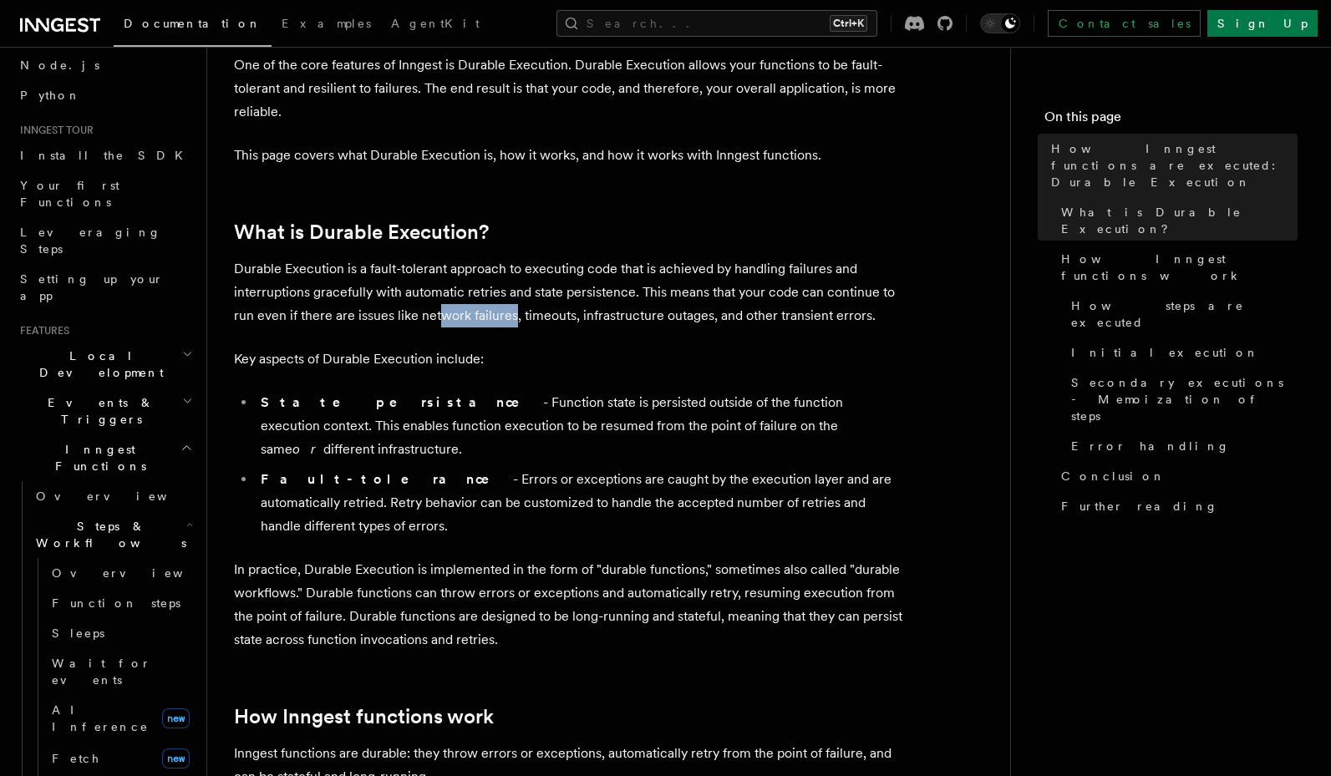
drag, startPoint x: 503, startPoint y: 315, endPoint x: 441, endPoint y: 312, distance: 61.9
click at [441, 312] on p "Durable Execution is a fault-tolerant approach to executing code that is achiev…" at bounding box center [568, 292] width 668 height 70
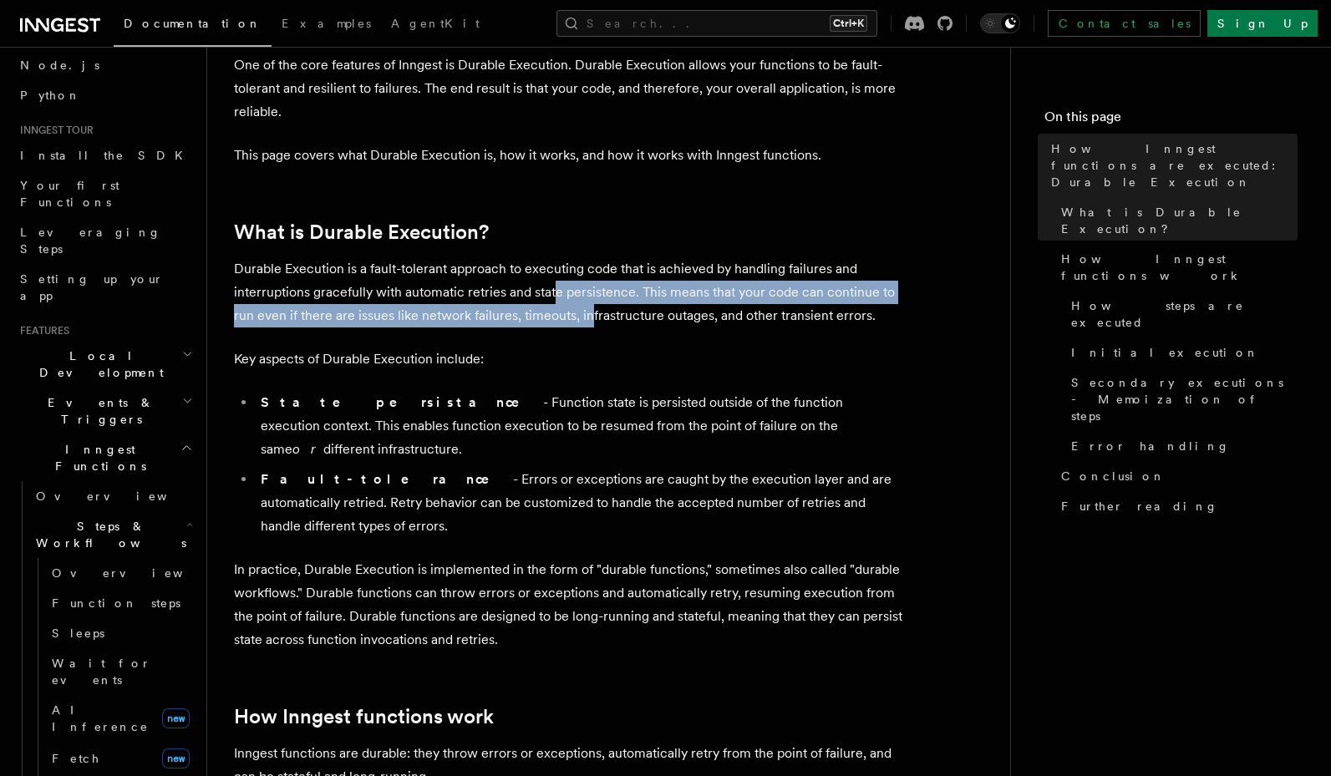
drag, startPoint x: 570, startPoint y: 305, endPoint x: 586, endPoint y: 317, distance: 20.2
click at [586, 317] on p "Durable Execution is a fault-tolerant approach to executing code that is achiev…" at bounding box center [568, 292] width 668 height 70
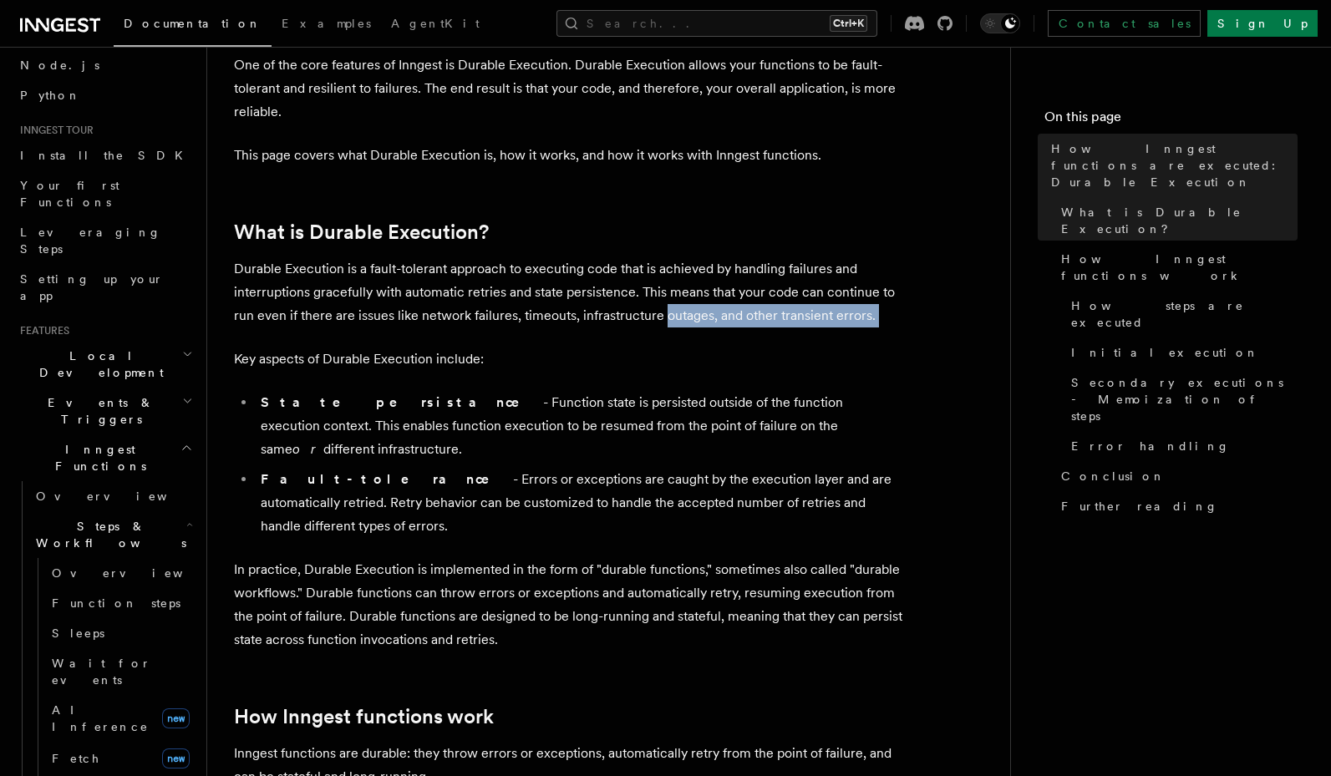
drag, startPoint x: 660, startPoint y: 313, endPoint x: 686, endPoint y: 334, distance: 33.3
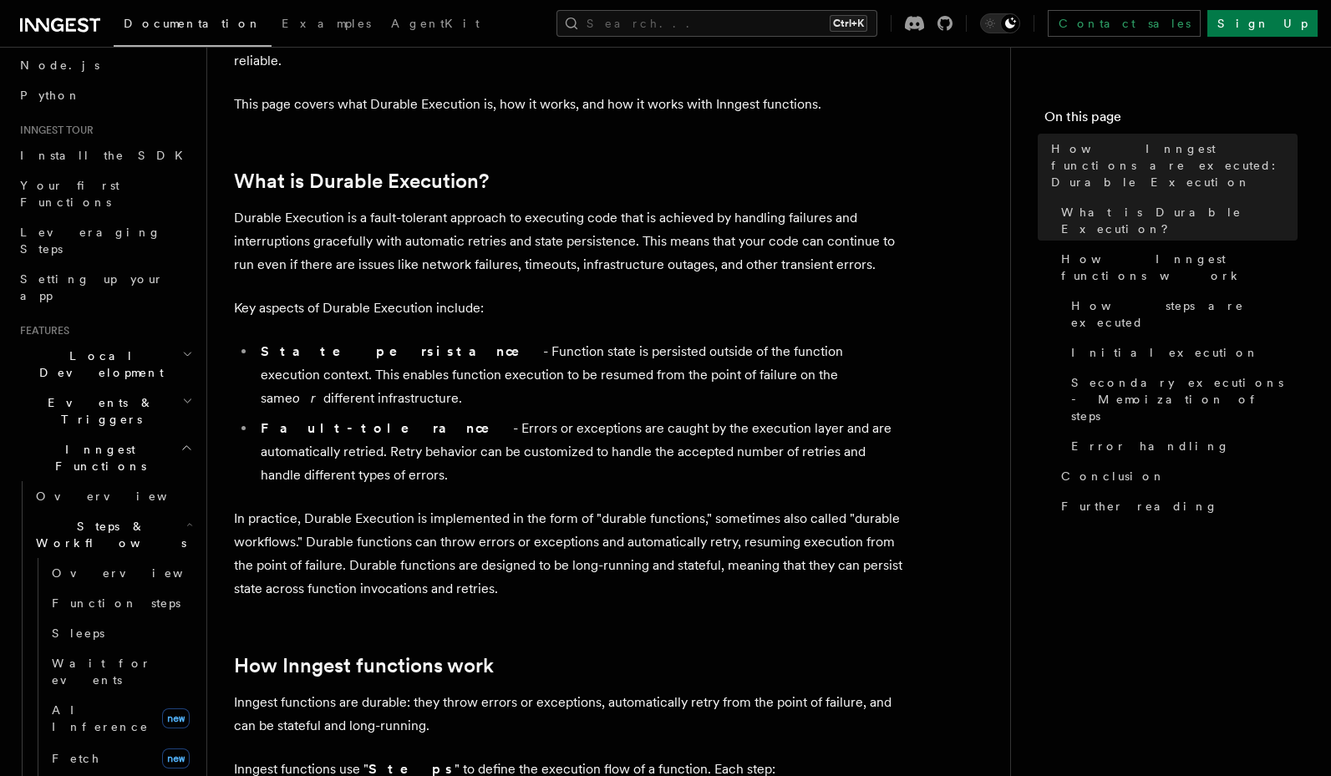
scroll to position [200, 0]
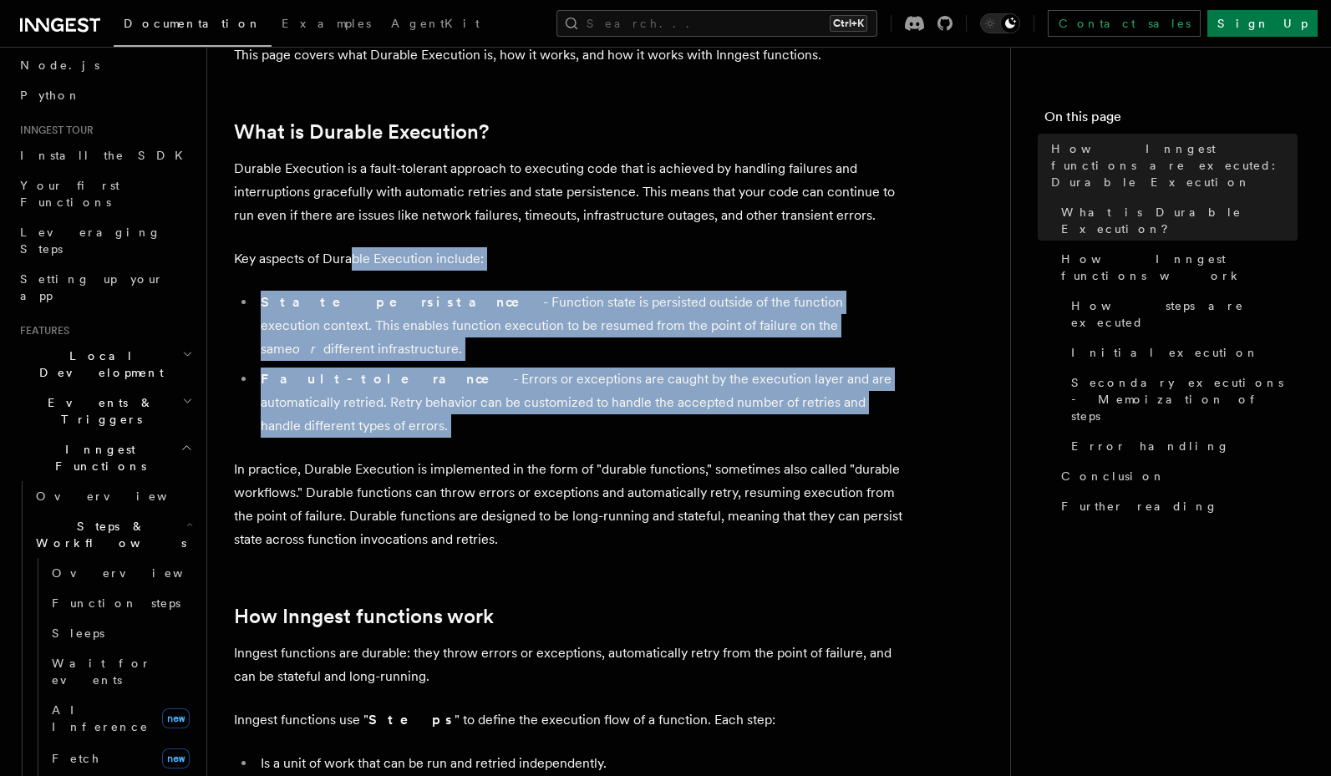
drag, startPoint x: 355, startPoint y: 260, endPoint x: 327, endPoint y: 408, distance: 151.2
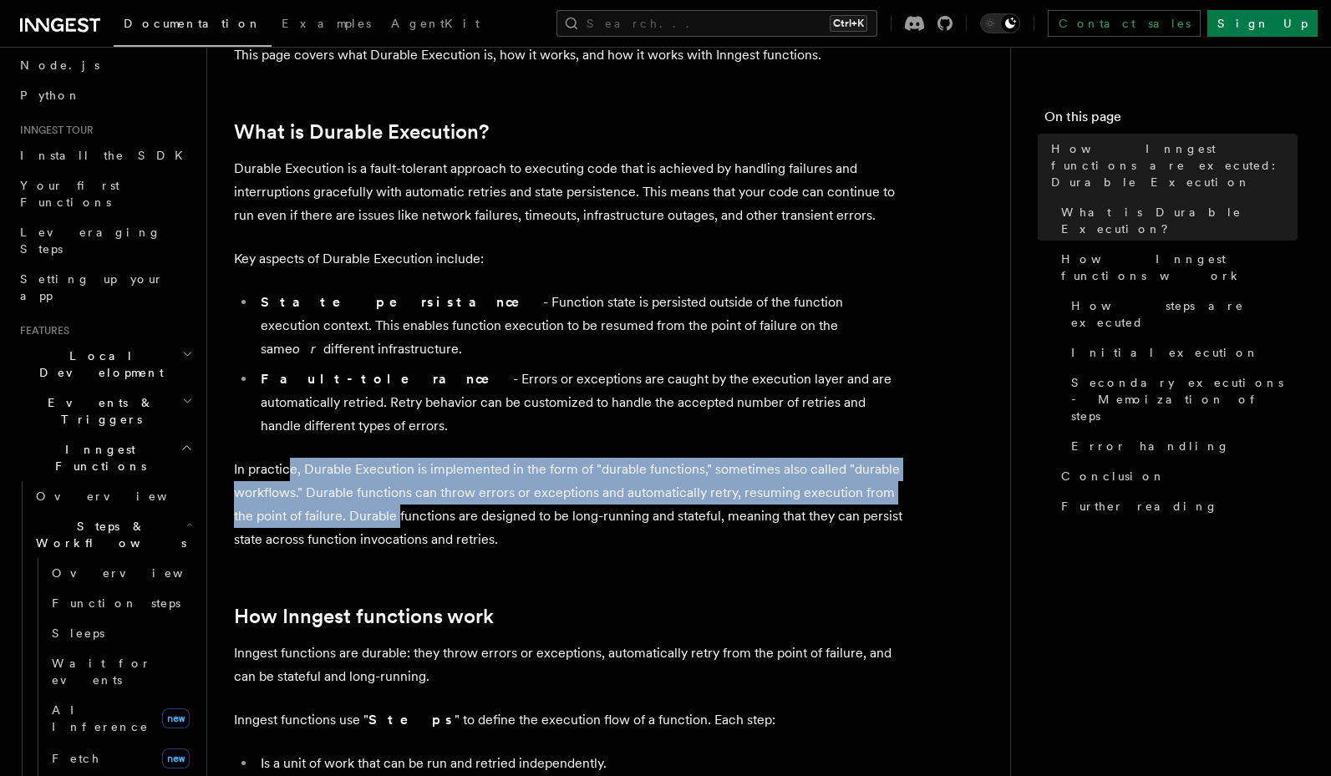
drag, startPoint x: 292, startPoint y: 421, endPoint x: 399, endPoint y: 477, distance: 120.7
click at [399, 477] on p "In practice, Durable Execution is implemented in the form of "durable functions…" at bounding box center [568, 505] width 668 height 94
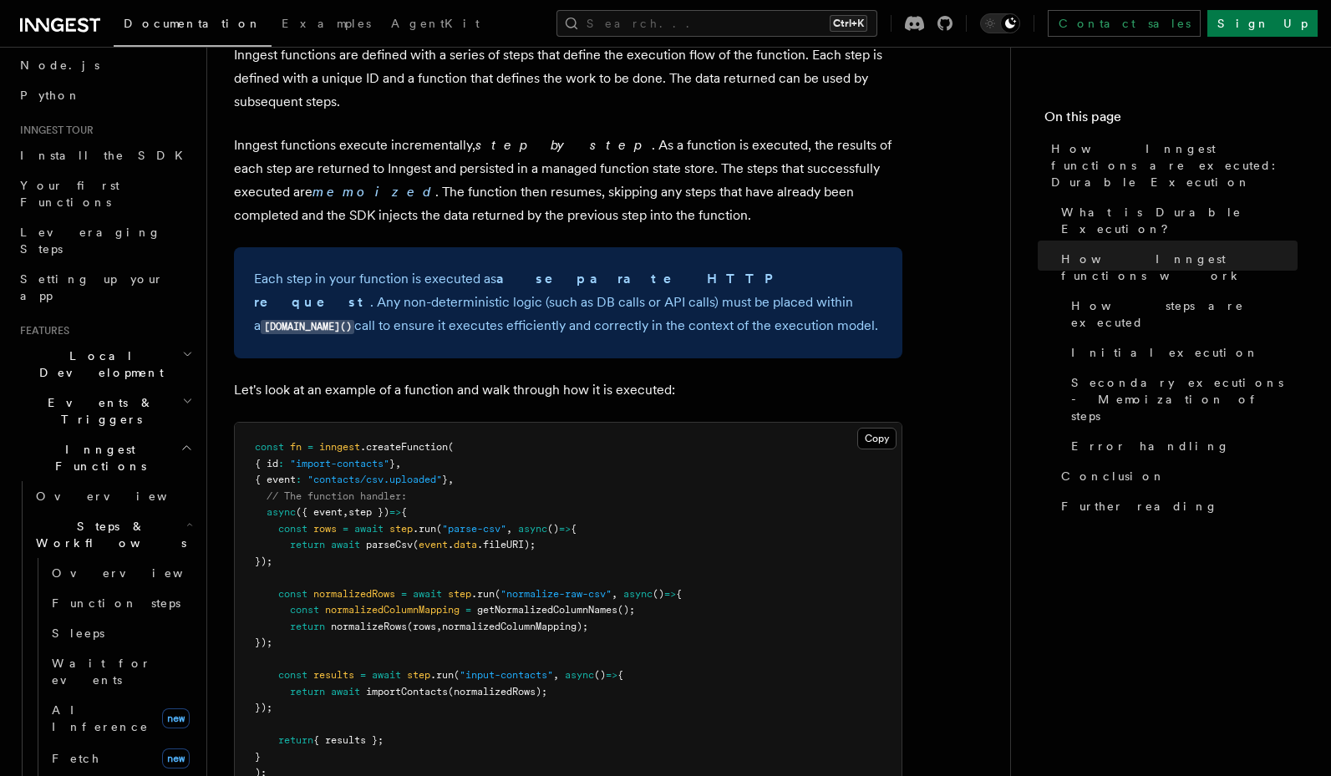
scroll to position [1103, 0]
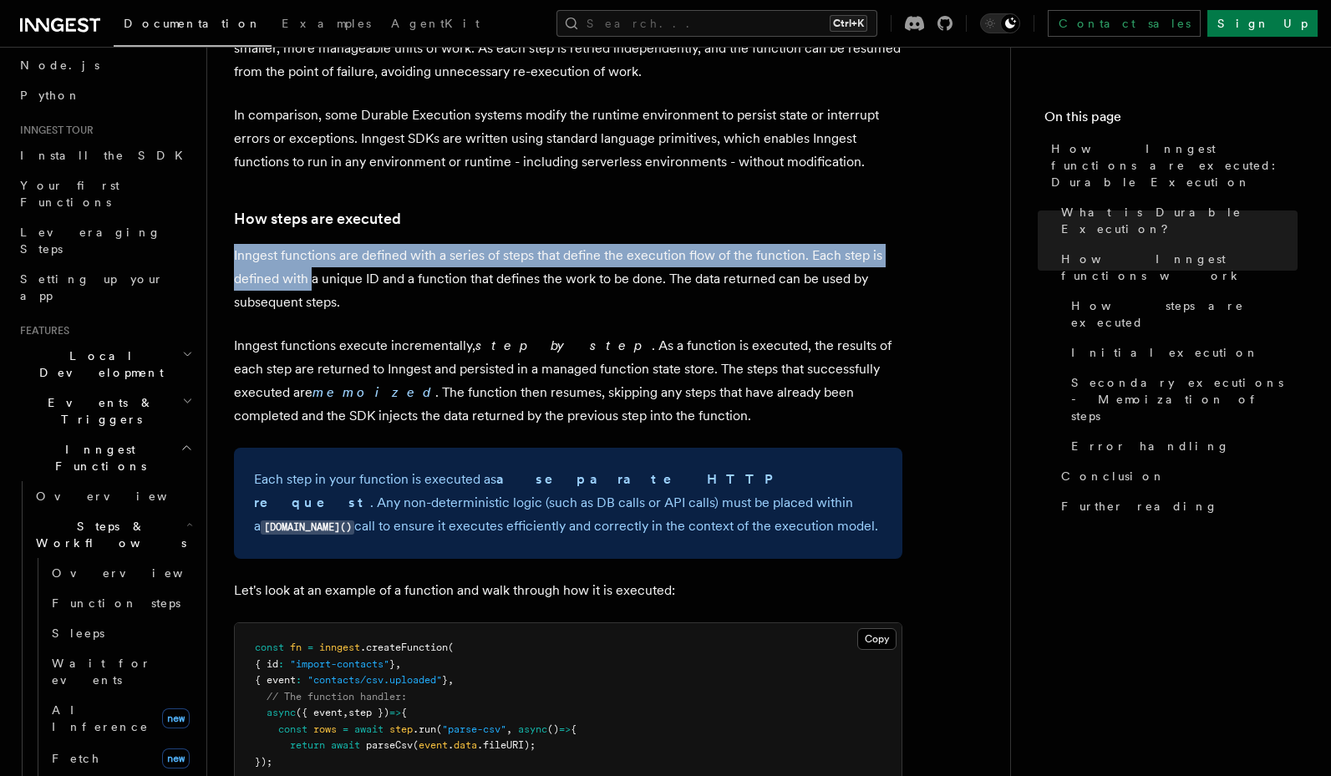
drag, startPoint x: 317, startPoint y: 197, endPoint x: 311, endPoint y: 230, distance: 33.3
click at [311, 244] on p "Inngest functions are defined with a series of steps that define the execution …" at bounding box center [568, 279] width 668 height 70
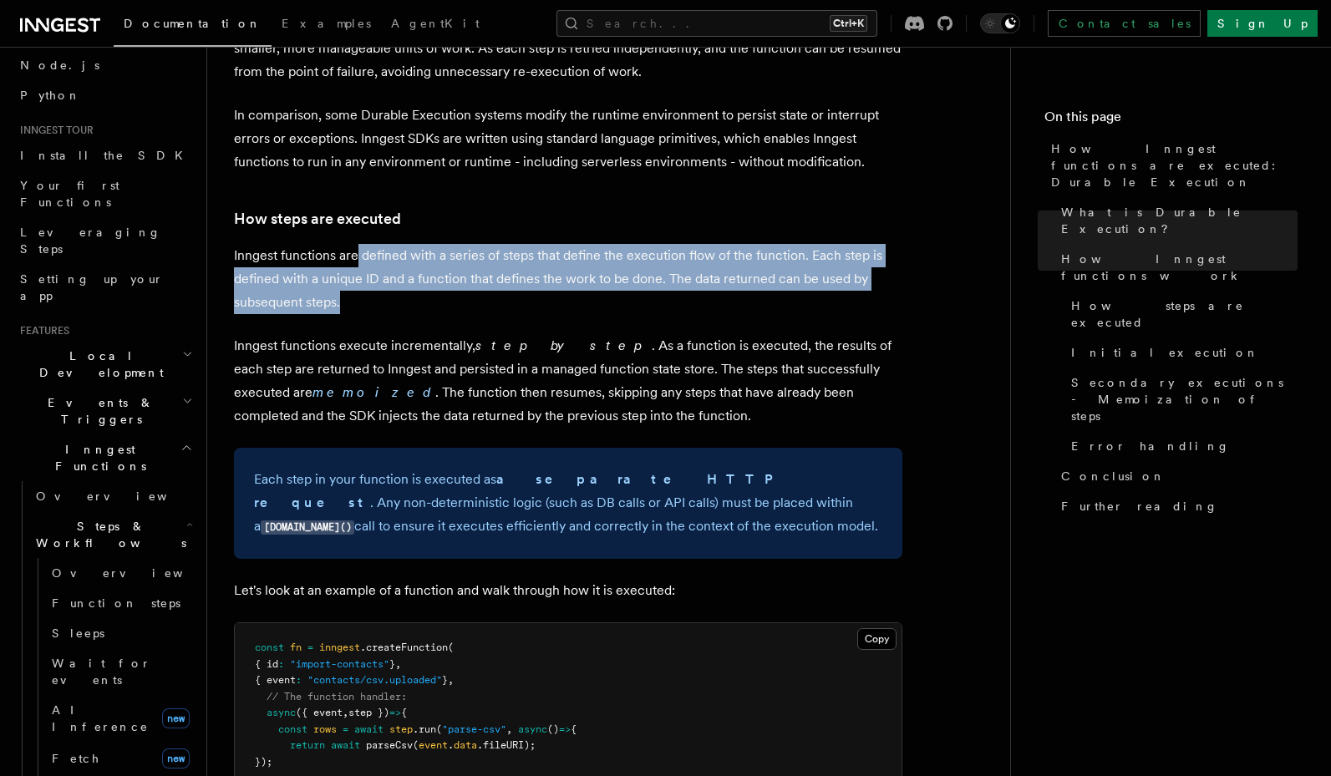
drag, startPoint x: 364, startPoint y: 221, endPoint x: 447, endPoint y: 256, distance: 89.8
click at [447, 256] on p "Inngest functions are defined with a series of steps that define the execution …" at bounding box center [568, 279] width 668 height 70
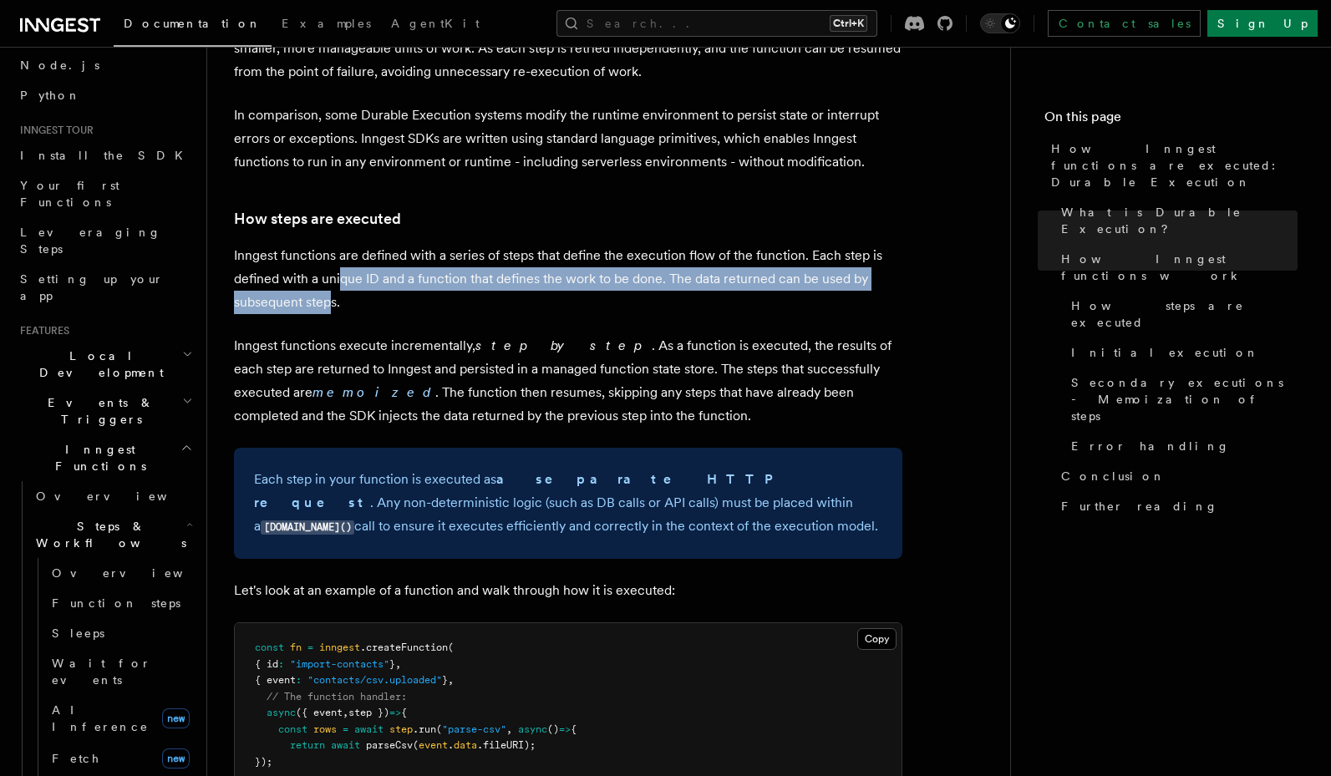
drag, startPoint x: 338, startPoint y: 235, endPoint x: 329, endPoint y: 247, distance: 15.5
click at [329, 247] on p "Inngest functions are defined with a series of steps that define the execution …" at bounding box center [568, 279] width 668 height 70
drag, startPoint x: 479, startPoint y: 231, endPoint x: 482, endPoint y: 259, distance: 27.7
click at [482, 259] on p "Inngest functions are defined with a series of steps that define the execution …" at bounding box center [568, 279] width 668 height 70
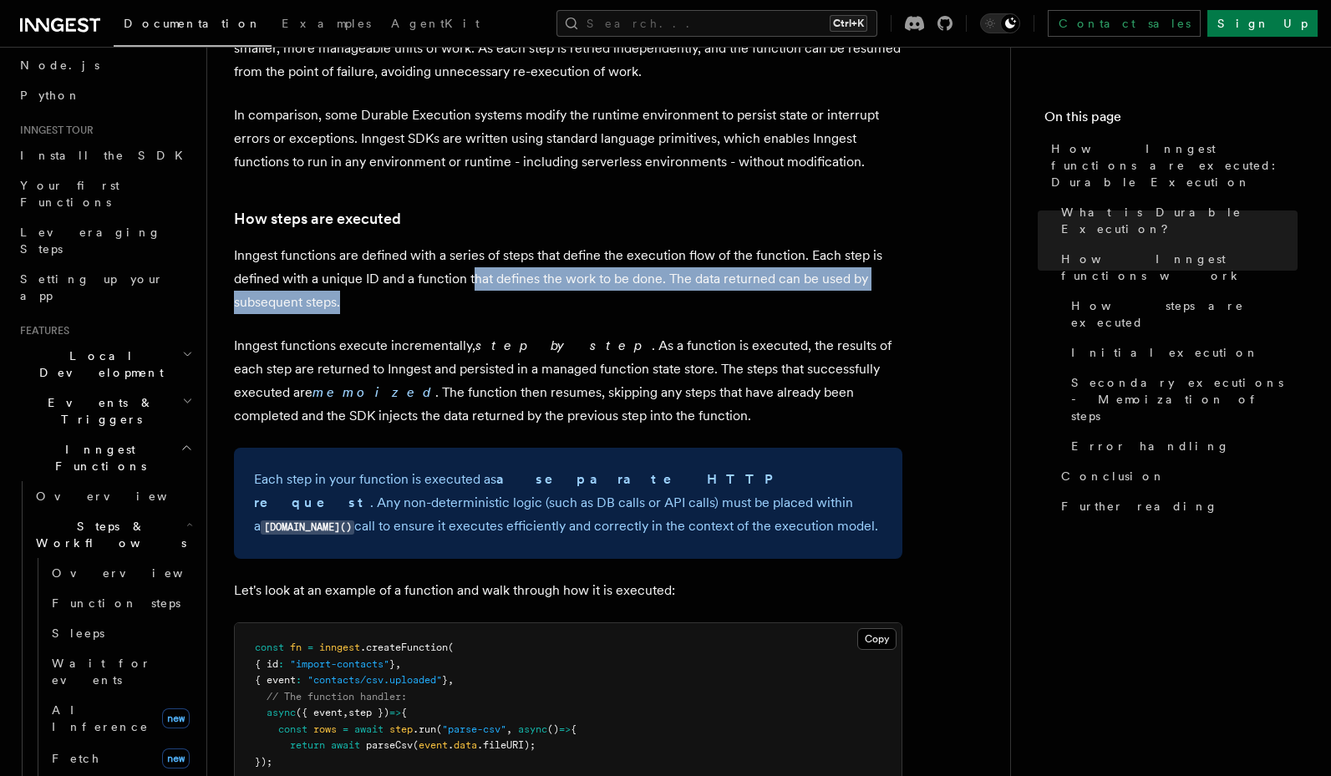
click at [482, 259] on p "Inngest functions are defined with a series of steps that define the execution …" at bounding box center [568, 279] width 668 height 70
drag, startPoint x: 552, startPoint y: 236, endPoint x: 555, endPoint y: 260, distance: 23.6
click at [555, 260] on p "Inngest functions are defined with a series of steps that define the execution …" at bounding box center [568, 279] width 668 height 70
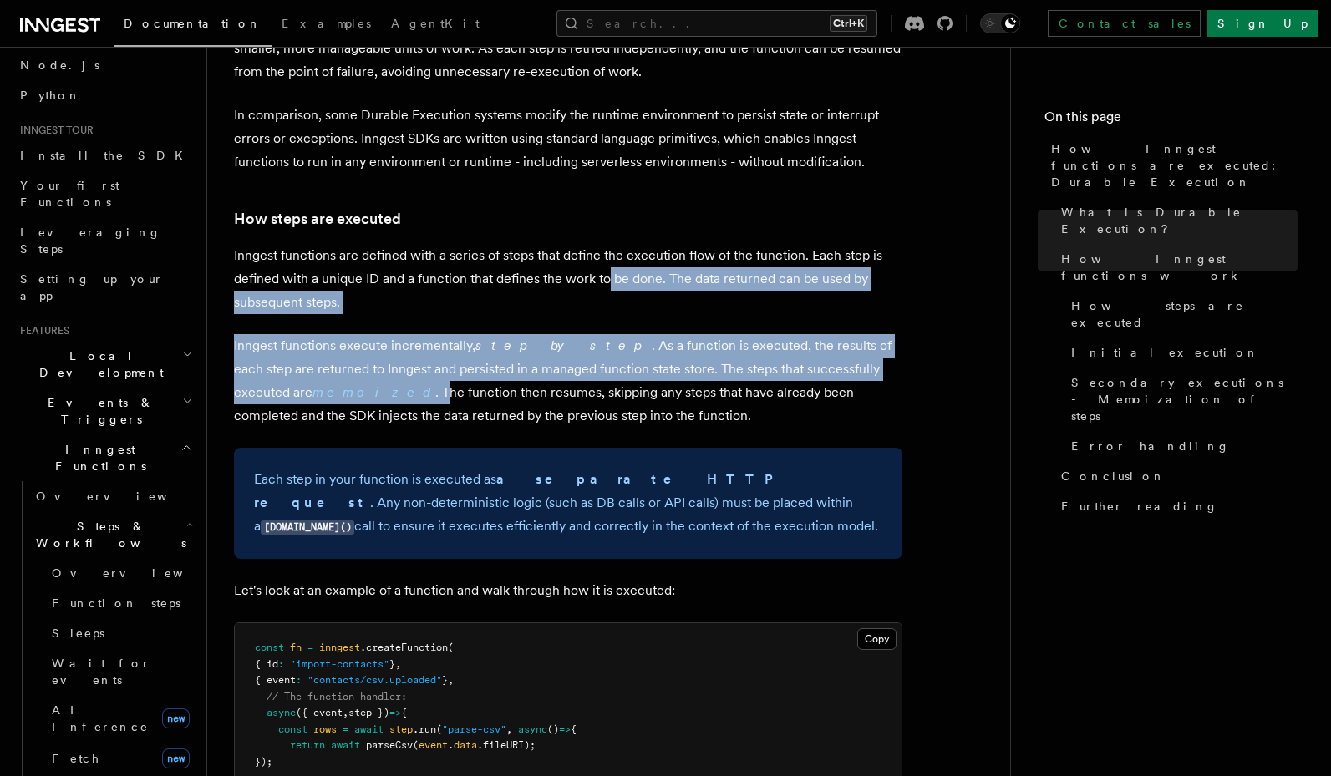
drag, startPoint x: 611, startPoint y: 232, endPoint x: 312, endPoint y: 339, distance: 316.8
click at [312, 339] on p "Inngest functions execute incrementally, step by step . As a function is execut…" at bounding box center [568, 381] width 668 height 94
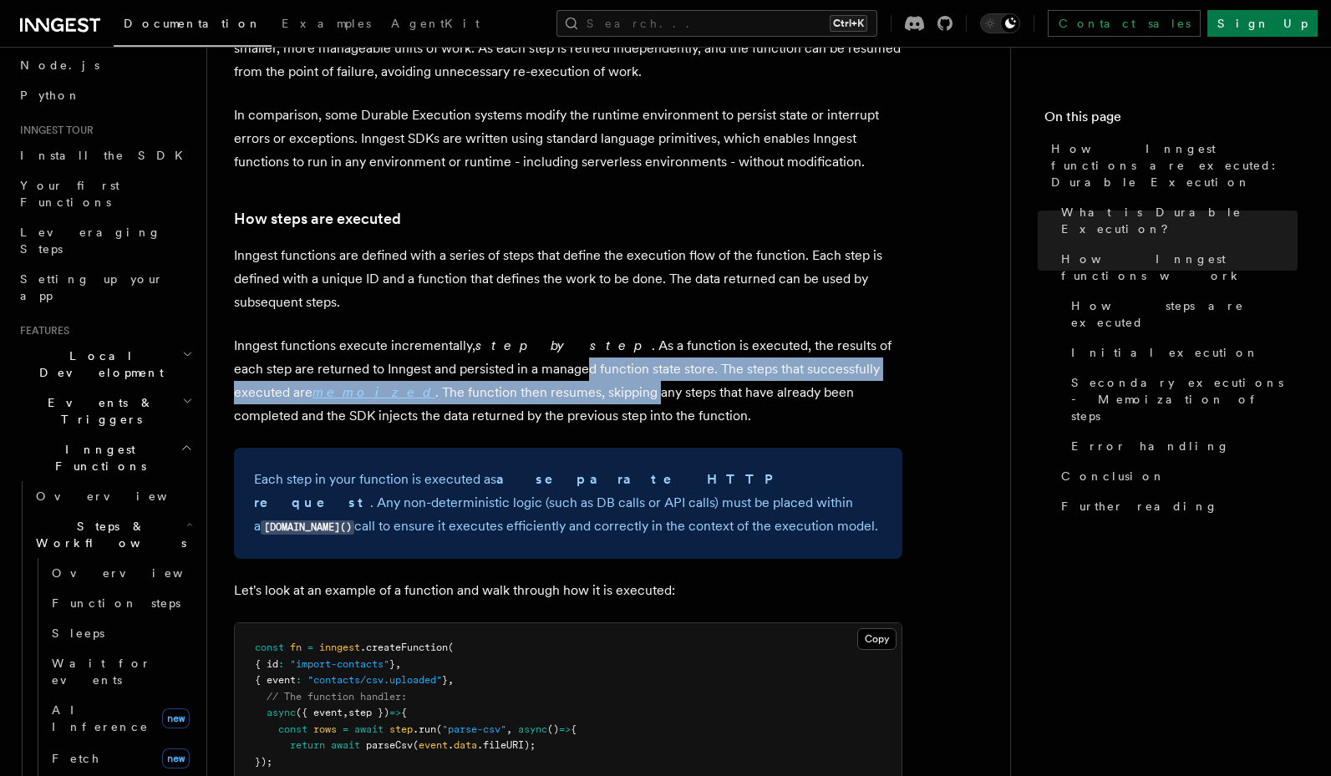
drag, startPoint x: 506, startPoint y: 322, endPoint x: 517, endPoint y: 347, distance: 27.3
click at [517, 347] on p "Inngest functions execute incrementally, step by step . As a function is execut…" at bounding box center [568, 381] width 668 height 94
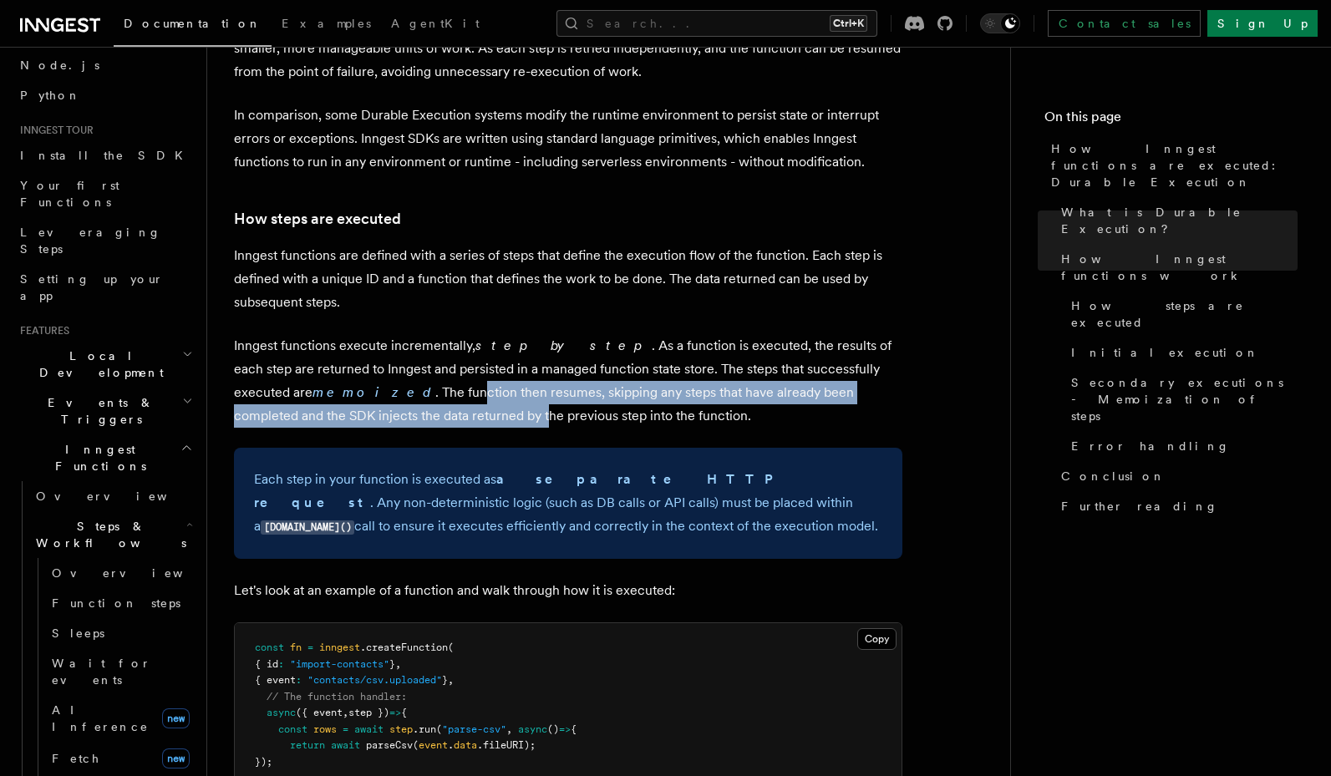
drag, startPoint x: 349, startPoint y: 344, endPoint x: 363, endPoint y: 365, distance: 24.8
click at [363, 365] on p "Inngest functions execute incrementally, step by step . As a function is execut…" at bounding box center [568, 381] width 668 height 94
drag, startPoint x: 394, startPoint y: 345, endPoint x: 641, endPoint y: 361, distance: 246.9
click at [641, 361] on p "Inngest functions execute incrementally, step by step . As a function is execut…" at bounding box center [568, 381] width 668 height 94
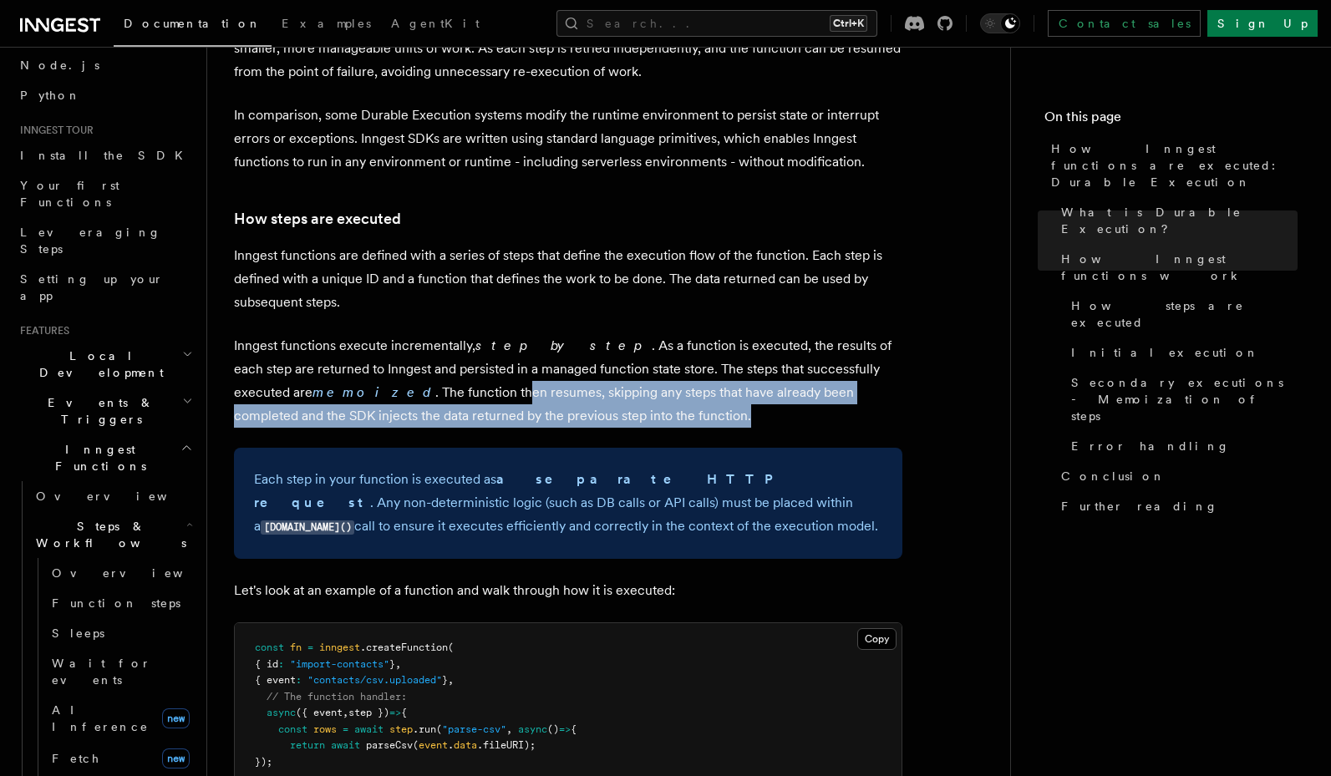
click at [641, 361] on p "Inngest functions execute incrementally, step by step . As a function is execut…" at bounding box center [568, 381] width 668 height 94
drag, startPoint x: 649, startPoint y: 353, endPoint x: 558, endPoint y: 378, distance: 94.4
click at [558, 378] on p "Inngest functions execute incrementally, step by step . As a function is execut…" at bounding box center [568, 381] width 668 height 94
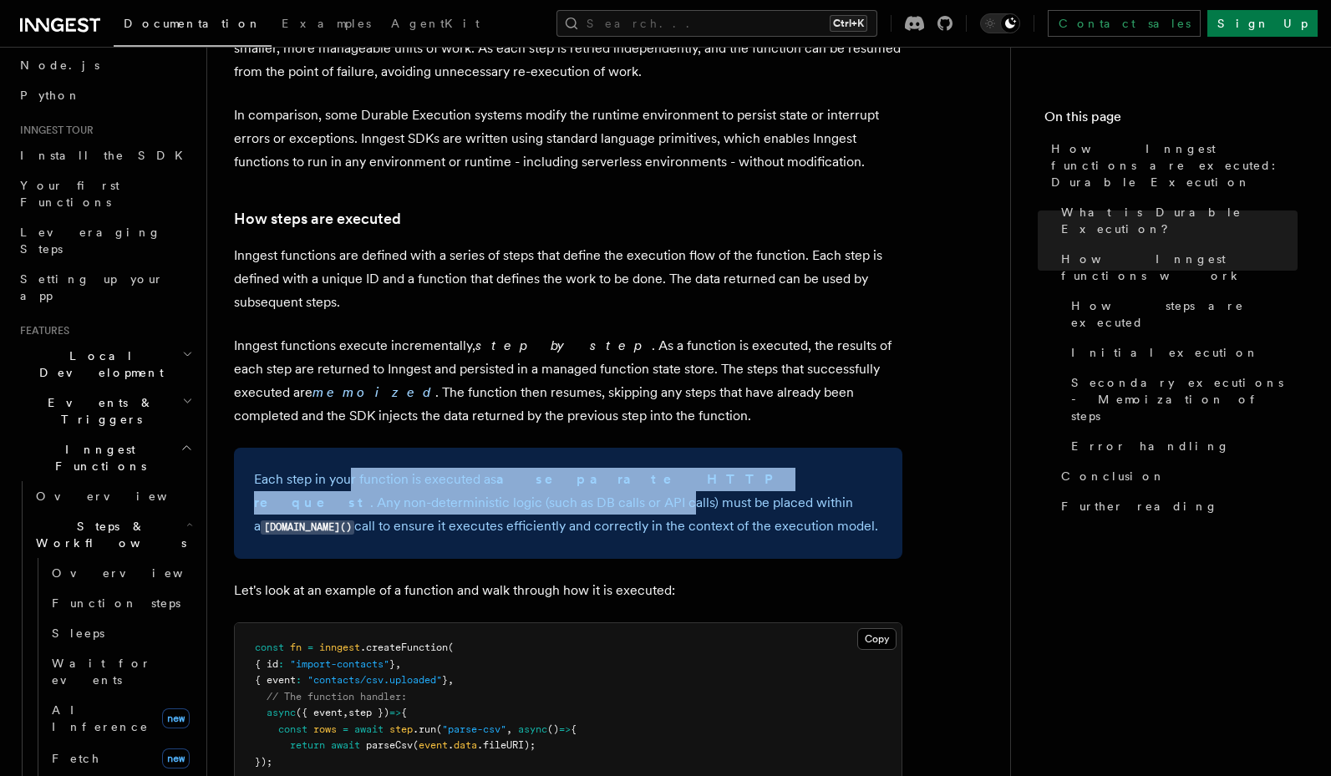
drag, startPoint x: 350, startPoint y: 425, endPoint x: 352, endPoint y: 456, distance: 30.9
click at [352, 468] on p "Each step in your function is executed as a separate HTTP request . Any non-det…" at bounding box center [568, 503] width 628 height 71
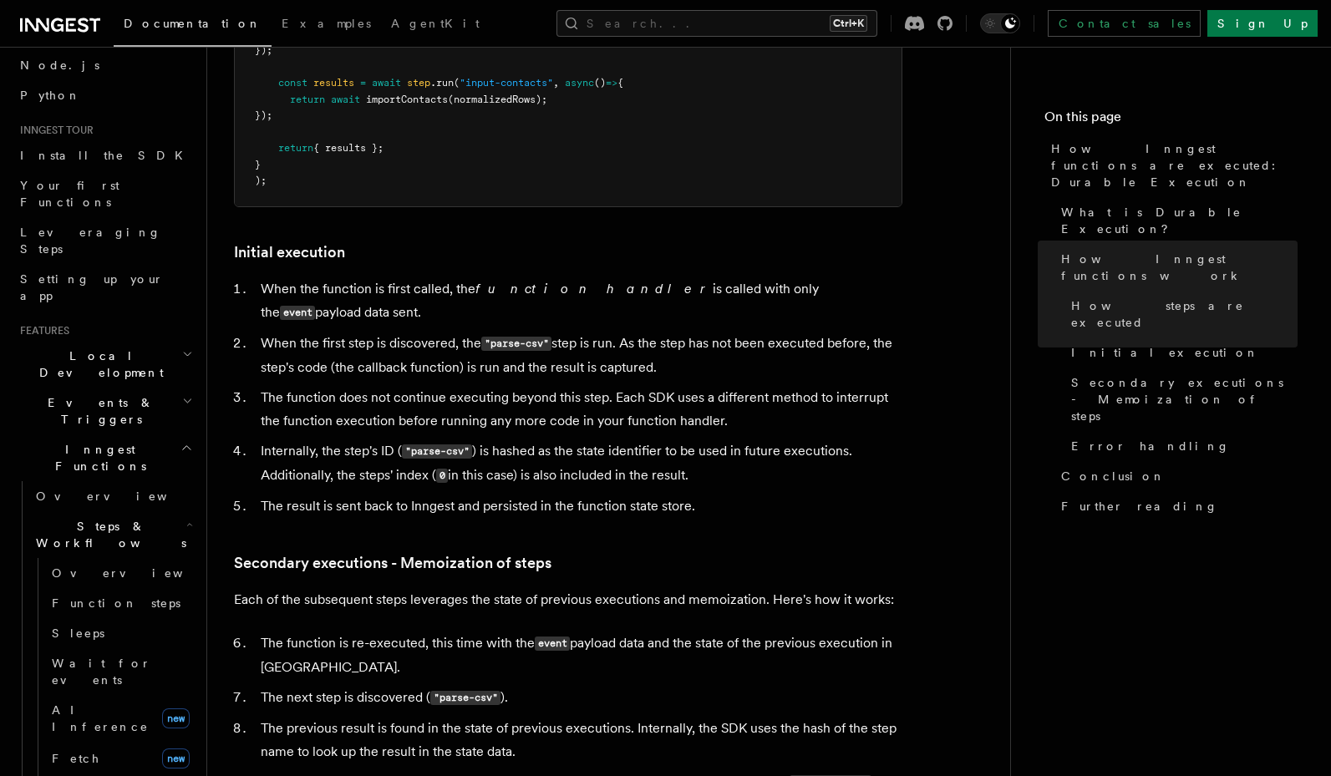
scroll to position [1904, 0]
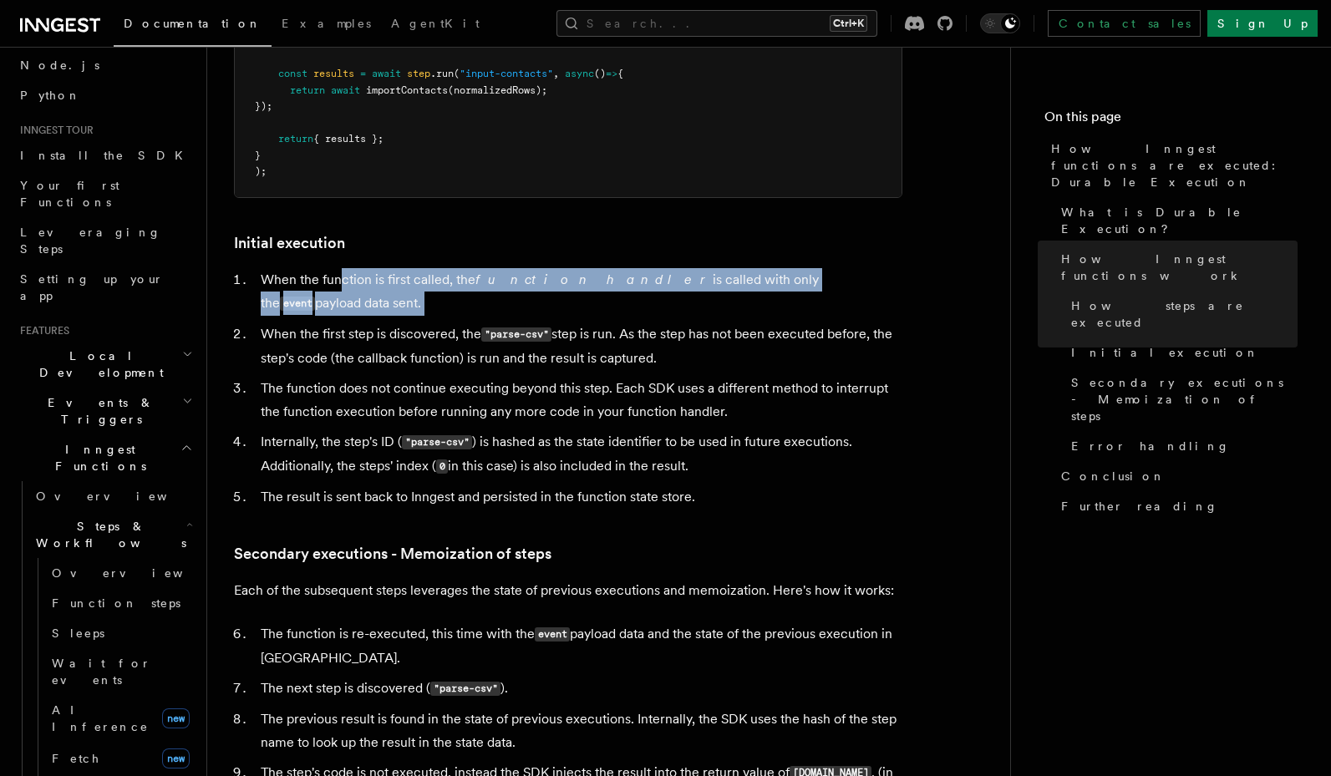
drag, startPoint x: 343, startPoint y: 221, endPoint x: 345, endPoint y: 246, distance: 24.3
click at [345, 268] on ol "When the function is first called, the function handler is called with only the…" at bounding box center [568, 388] width 668 height 241
drag, startPoint x: 408, startPoint y: 223, endPoint x: 458, endPoint y: 273, distance: 70.9
click at [458, 273] on ol "When the function is first called, the function handler is called with only the…" at bounding box center [568, 388] width 668 height 241
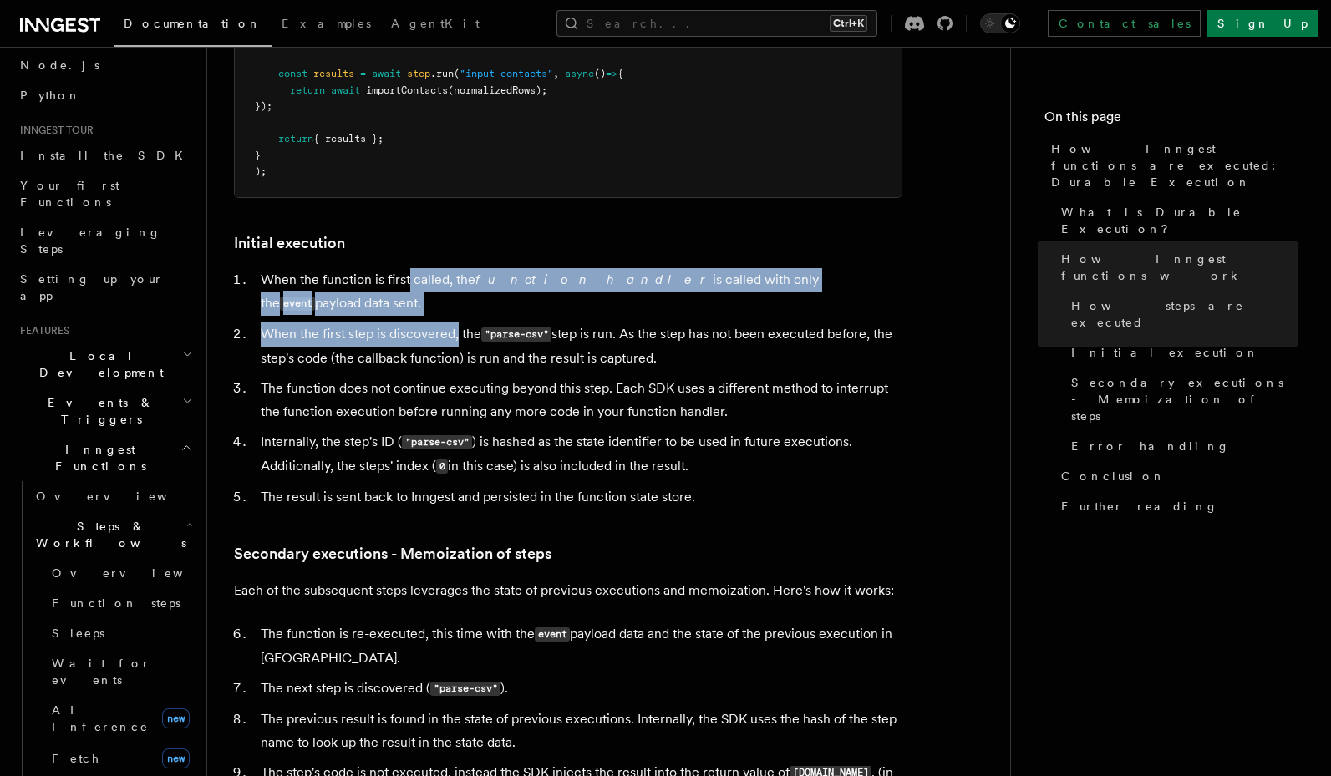
click at [458, 322] on li "When the first step is discovered, the "parse-csv" step is run. As the step has…" at bounding box center [579, 346] width 646 height 48
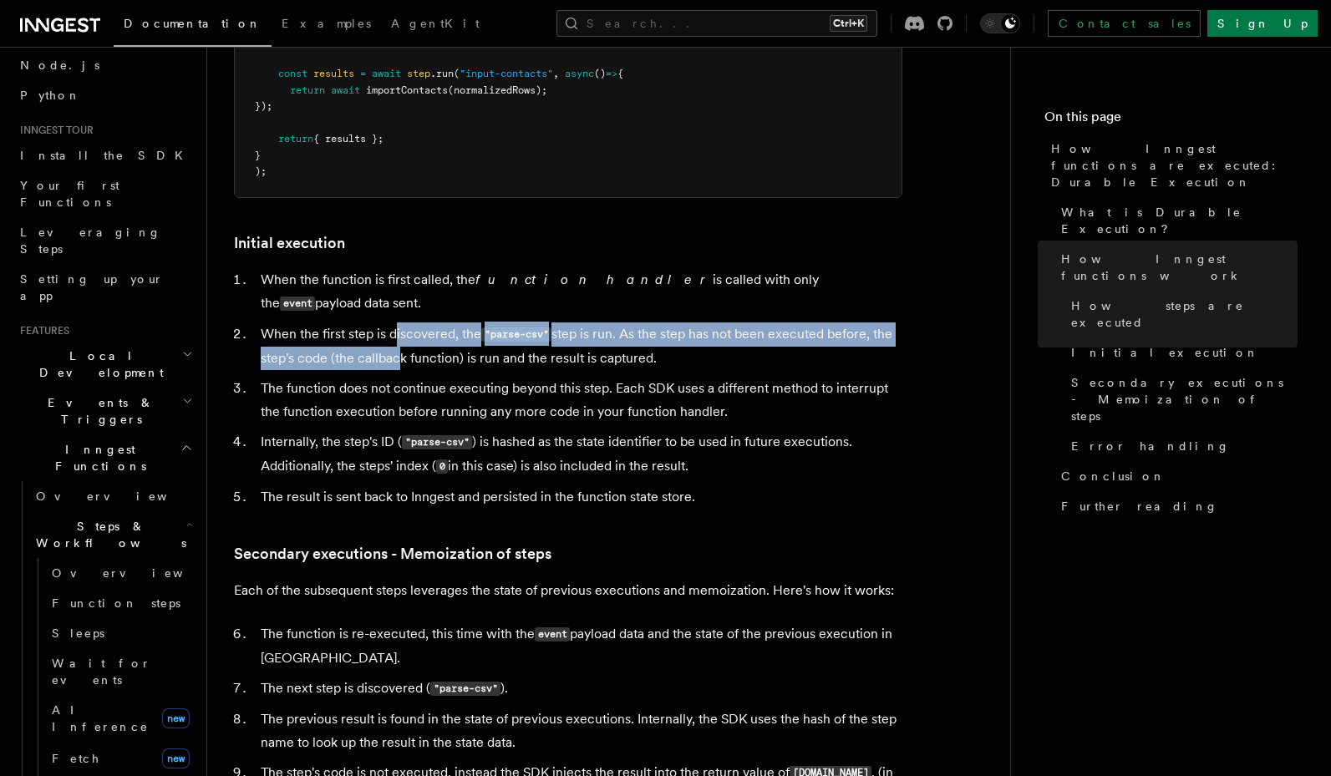
drag, startPoint x: 395, startPoint y: 262, endPoint x: 391, endPoint y: 297, distance: 35.3
click at [391, 322] on li "When the first step is discovered, the "parse-csv" step is run. As the step has…" at bounding box center [579, 346] width 646 height 48
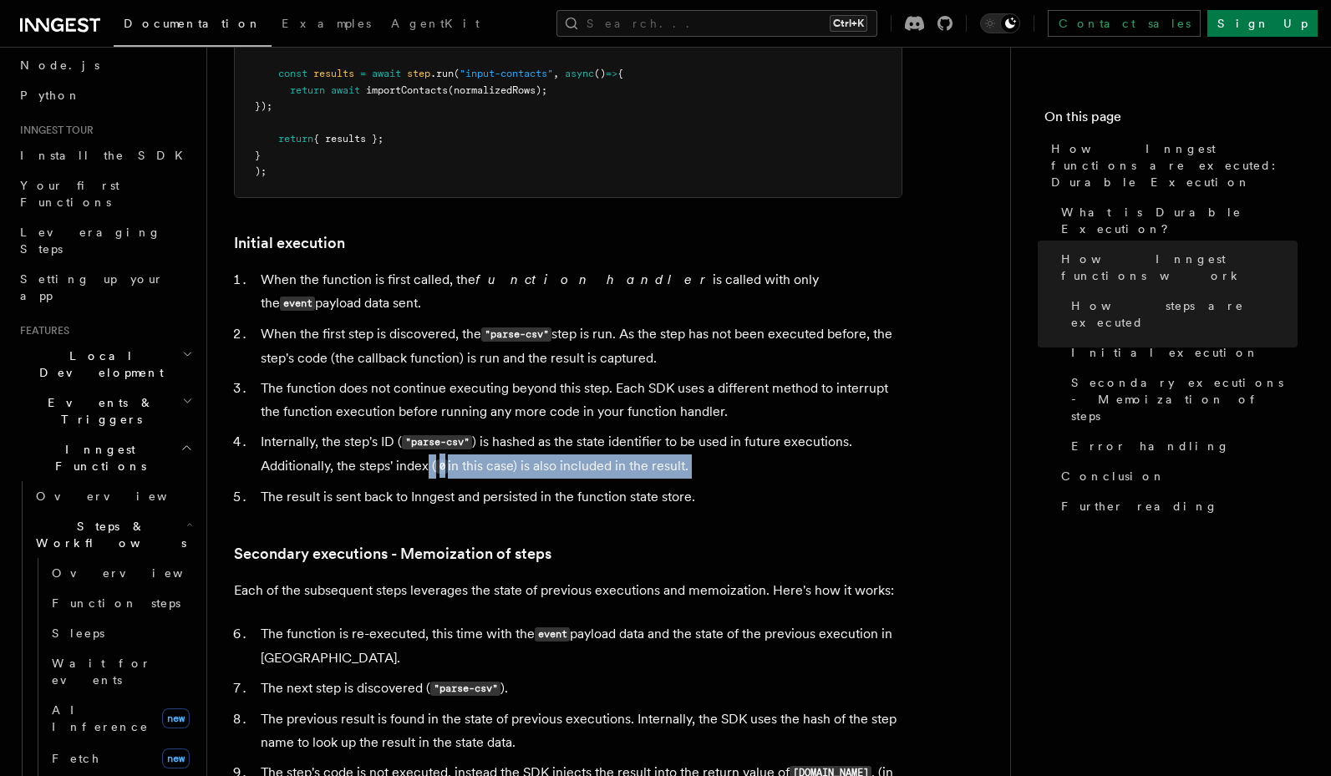
drag, startPoint x: 430, startPoint y: 396, endPoint x: 433, endPoint y: 410, distance: 14.4
click at [433, 410] on ol "When the function is first called, the function handler is called with only the…" at bounding box center [568, 388] width 668 height 241
drag, startPoint x: 460, startPoint y: 397, endPoint x: 474, endPoint y: 408, distance: 17.2
click at [474, 430] on li "Internally, the step's ID ( "parse-csv" ) is hashed as the state identifier to …" at bounding box center [579, 454] width 646 height 48
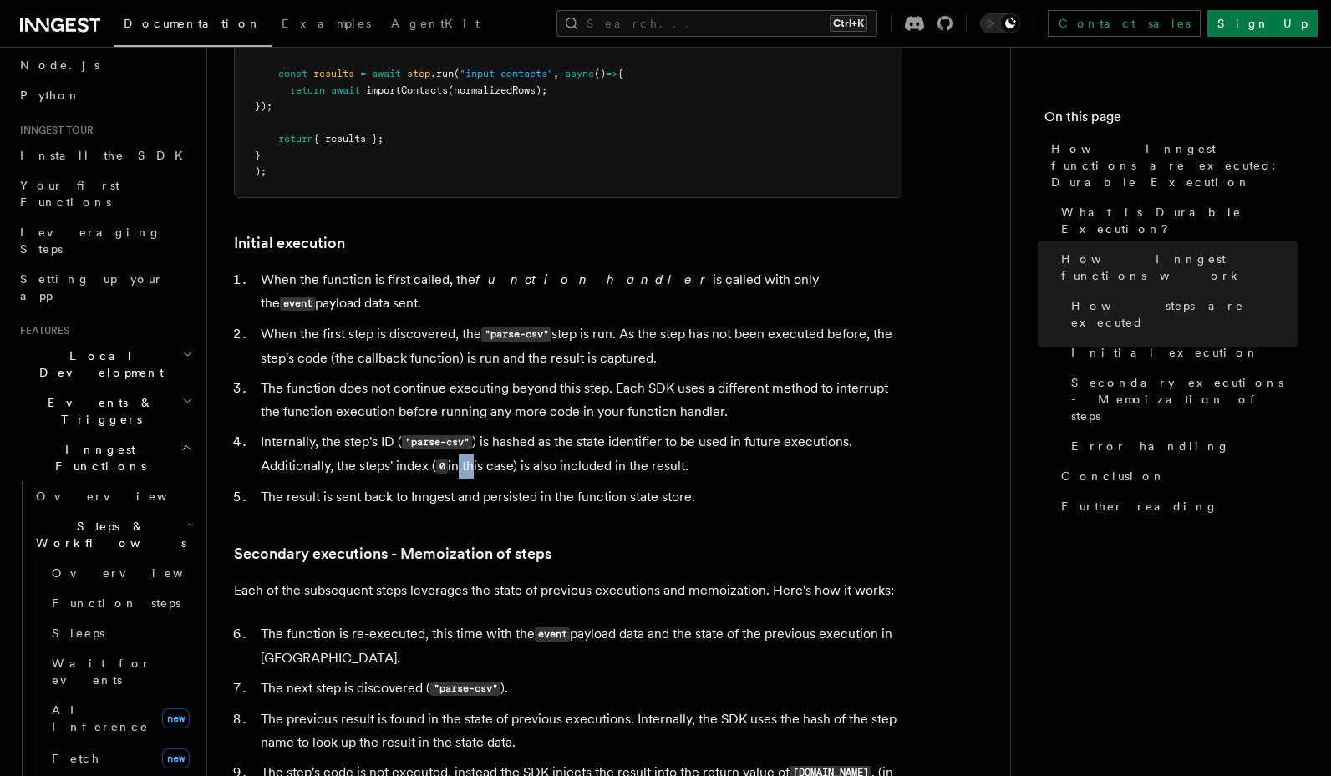
click at [474, 430] on li "Internally, the step's ID ( "parse-csv" ) is hashed as the state identifier to …" at bounding box center [579, 454] width 646 height 48
drag, startPoint x: 514, startPoint y: 391, endPoint x: 617, endPoint y: 413, distance: 106.0
click at [617, 413] on ol "When the function is first called, the function handler is called with only the…" at bounding box center [568, 388] width 668 height 241
drag, startPoint x: 396, startPoint y: 423, endPoint x: 530, endPoint y: 439, distance: 135.3
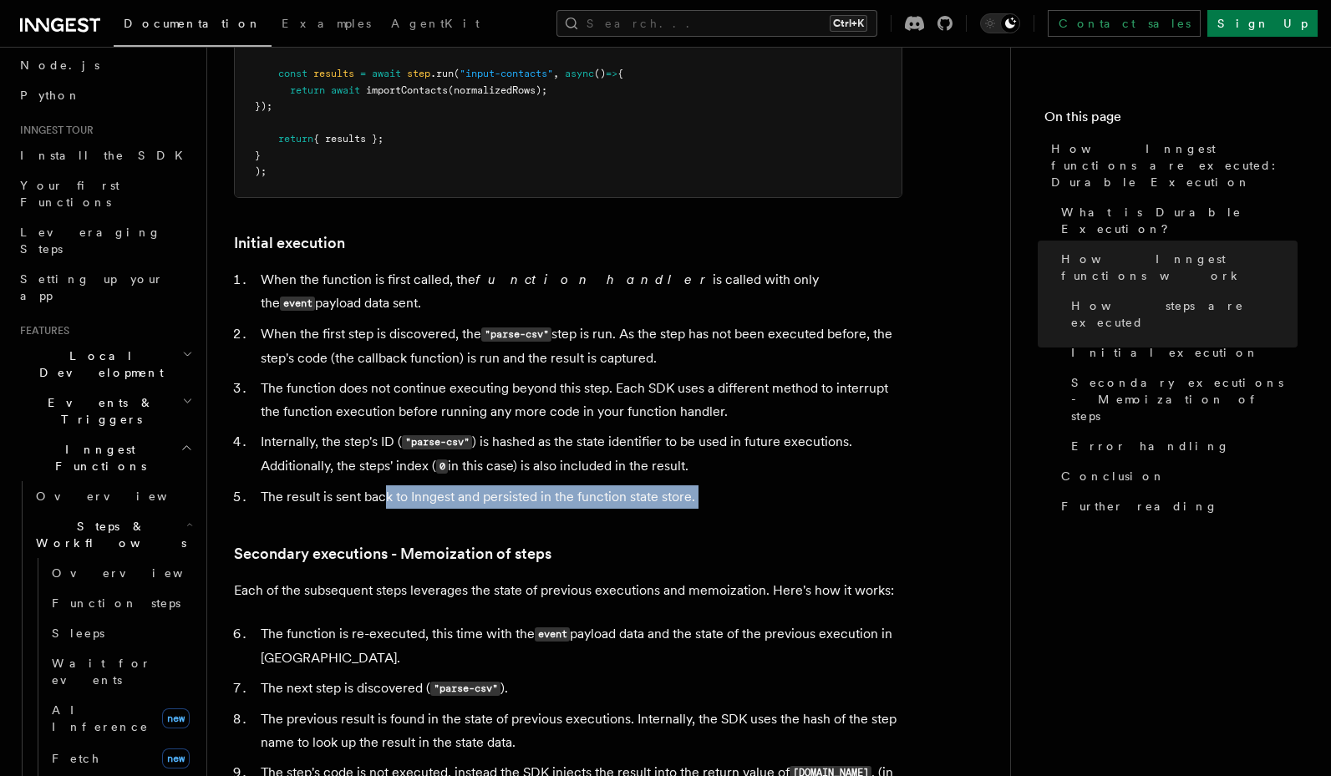
click at [530, 439] on article "Features Inngest Functions Steps & Workflows How Inngest functions are executed…" at bounding box center [608, 145] width 749 height 3952
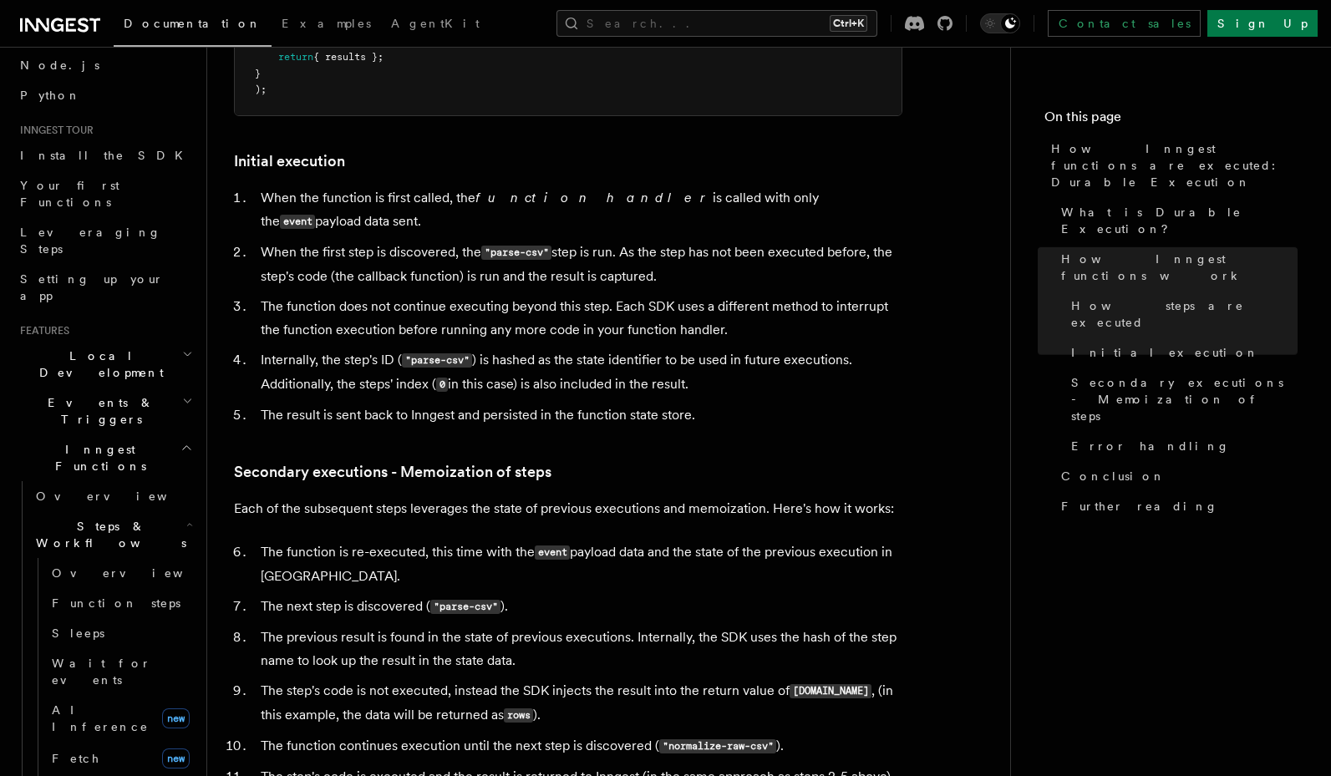
scroll to position [2105, 0]
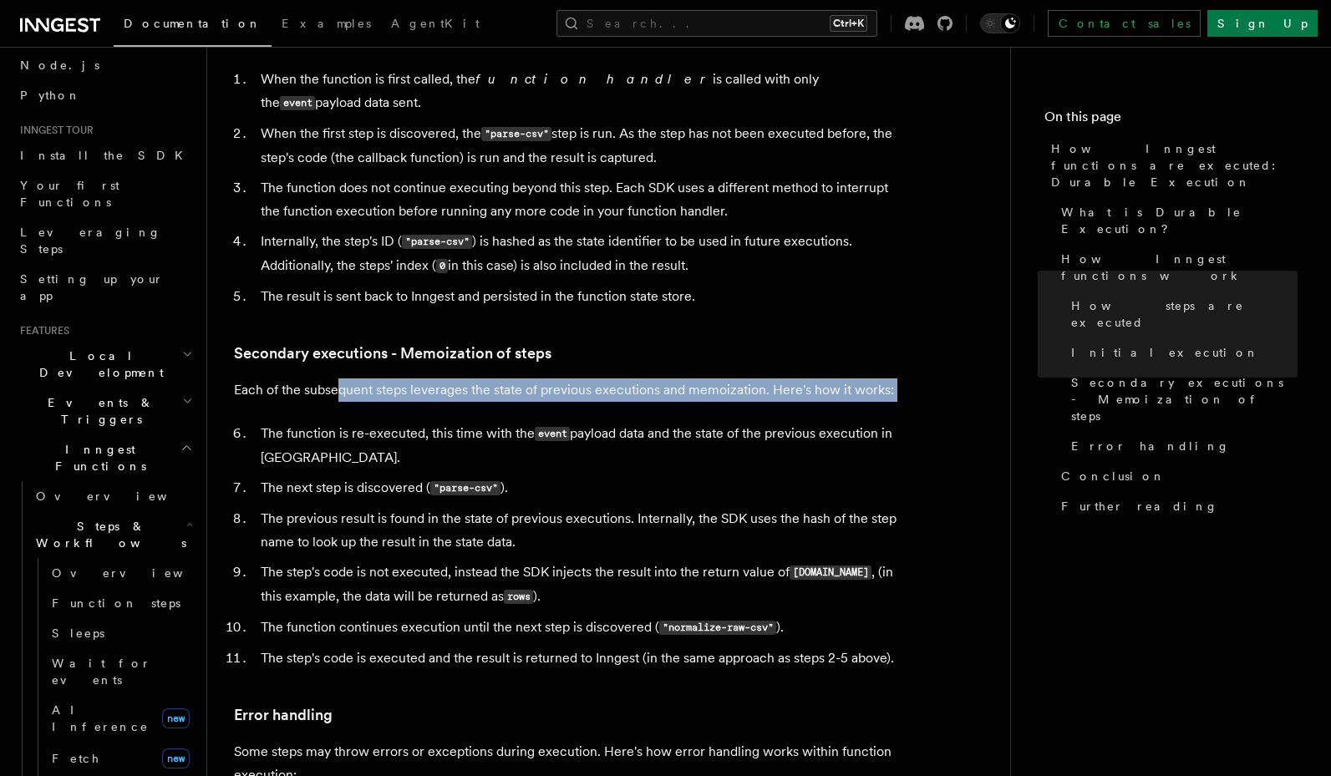
drag, startPoint x: 338, startPoint y: 325, endPoint x: 346, endPoint y: 344, distance: 20.6
drag, startPoint x: 434, startPoint y: 329, endPoint x: 444, endPoint y: 338, distance: 13.6
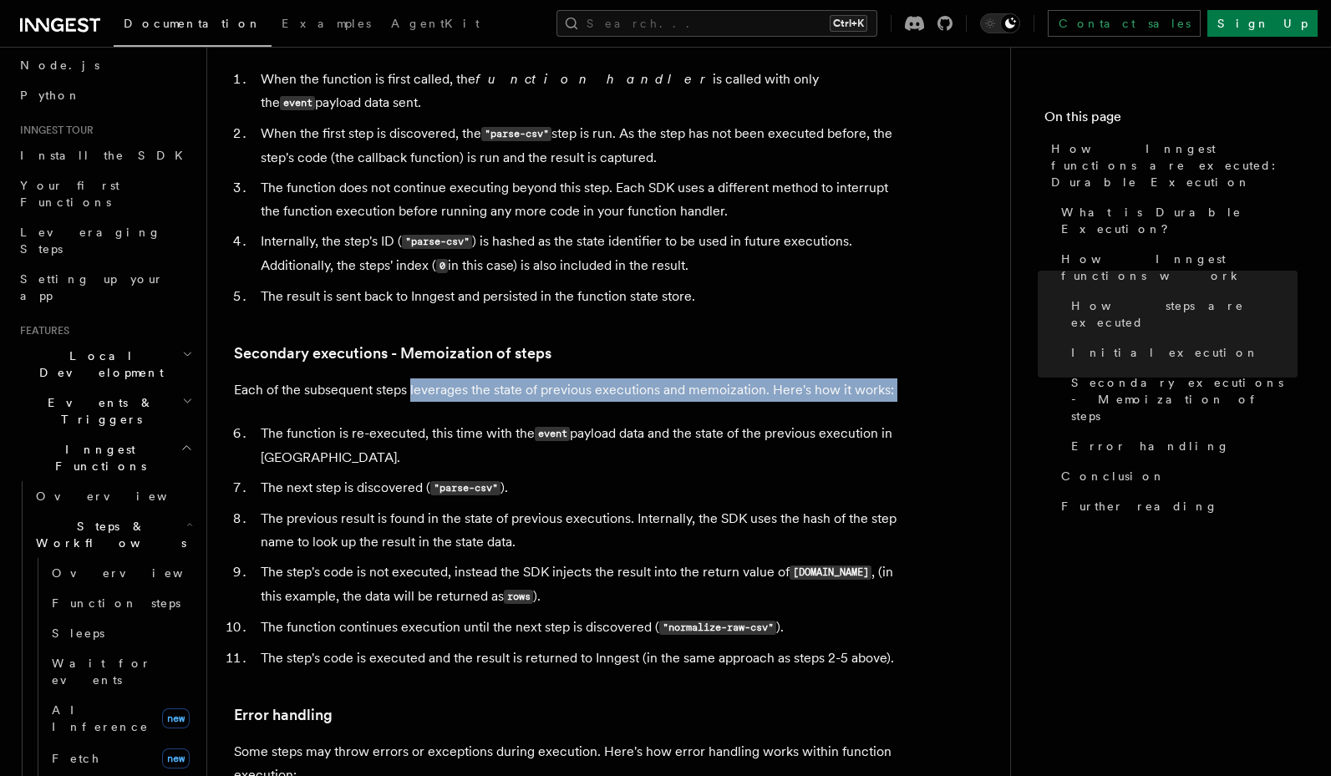
drag, startPoint x: 652, startPoint y: 317, endPoint x: 662, endPoint y: 334, distance: 19.5
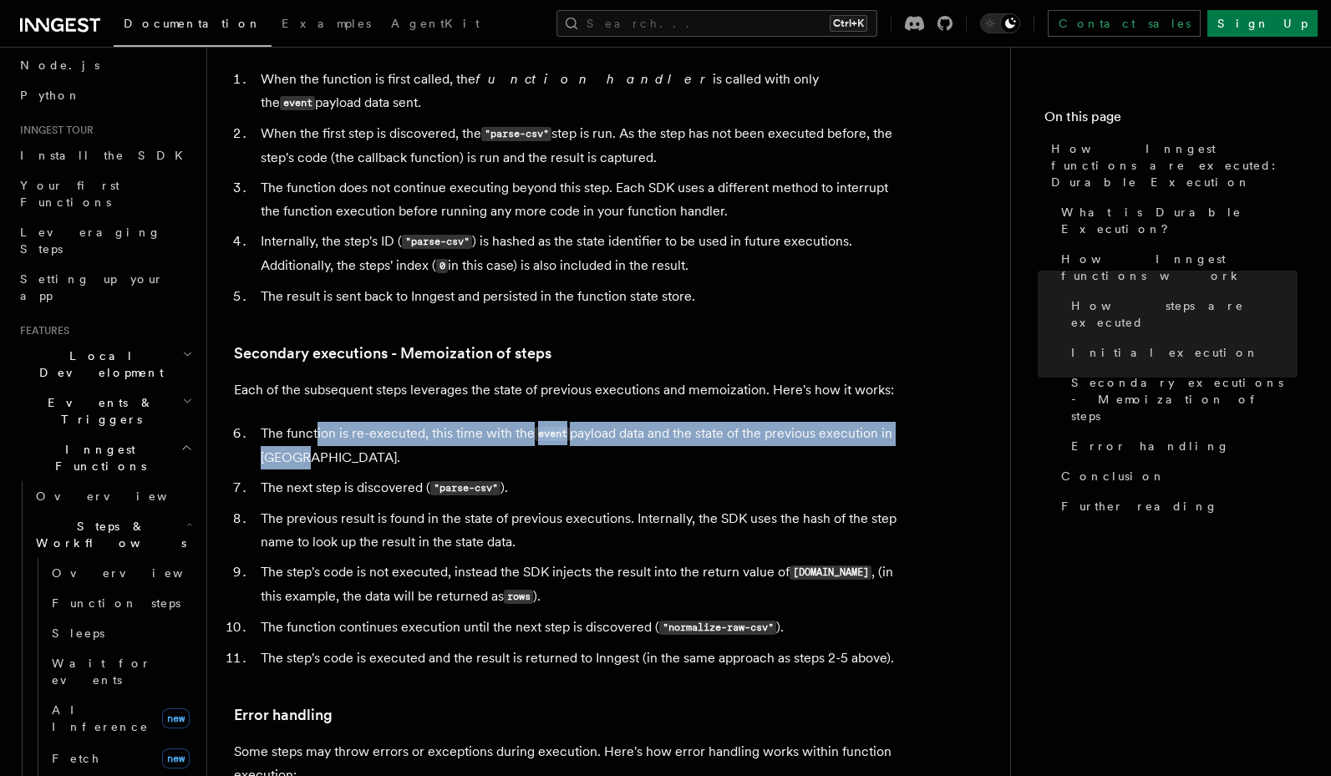
drag, startPoint x: 316, startPoint y: 360, endPoint x: 324, endPoint y: 378, distance: 20.2
click at [324, 422] on li "The function is re-executed, this time with the event payload data and the stat…" at bounding box center [579, 446] width 646 height 48
drag, startPoint x: 375, startPoint y: 373, endPoint x: 382, endPoint y: 386, distance: 14.2
click at [382, 422] on li "The function is re-executed, this time with the event payload data and the stat…" at bounding box center [579, 446] width 646 height 48
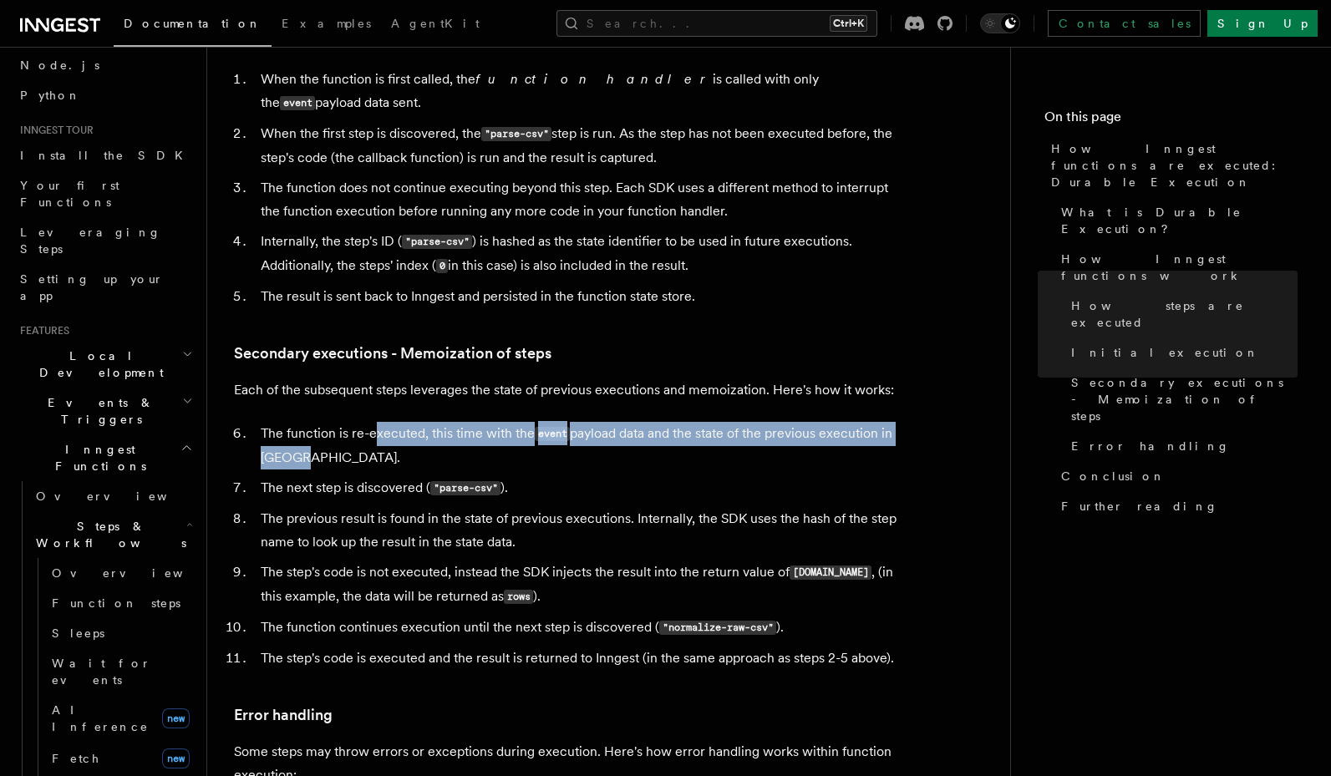
click at [382, 422] on li "The function is re-executed, this time with the event payload data and the stat…" at bounding box center [579, 446] width 646 height 48
drag, startPoint x: 445, startPoint y: 366, endPoint x: 445, endPoint y: 378, distance: 11.7
click at [445, 422] on li "The function is re-executed, this time with the event payload data and the stat…" at bounding box center [579, 446] width 646 height 48
drag, startPoint x: 662, startPoint y: 352, endPoint x: 668, endPoint y: 378, distance: 26.5
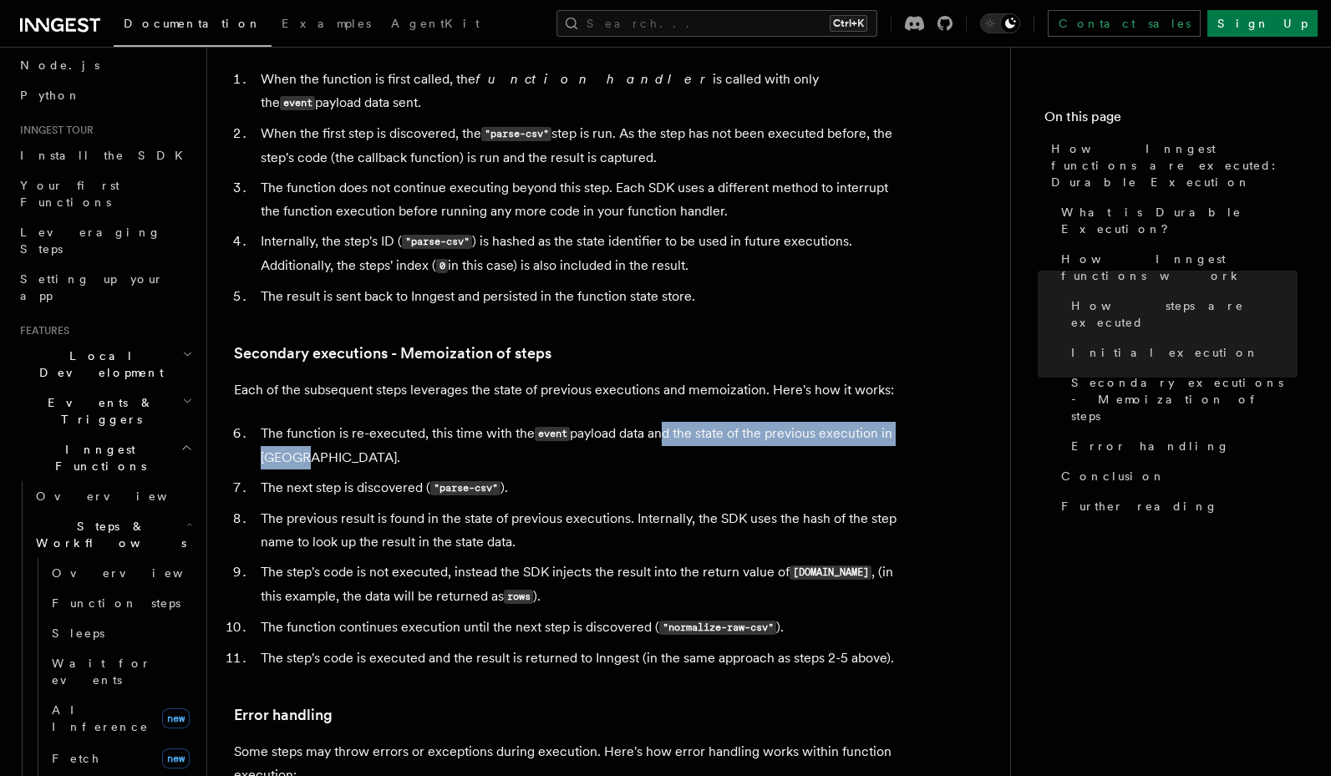
click at [668, 422] on li "The function is re-executed, this time with the event payload data and the stat…" at bounding box center [579, 446] width 646 height 48
drag, startPoint x: 712, startPoint y: 363, endPoint x: 717, endPoint y: 386, distance: 23.1
click at [717, 422] on li "The function is re-executed, this time with the event payload data and the stat…" at bounding box center [579, 446] width 646 height 48
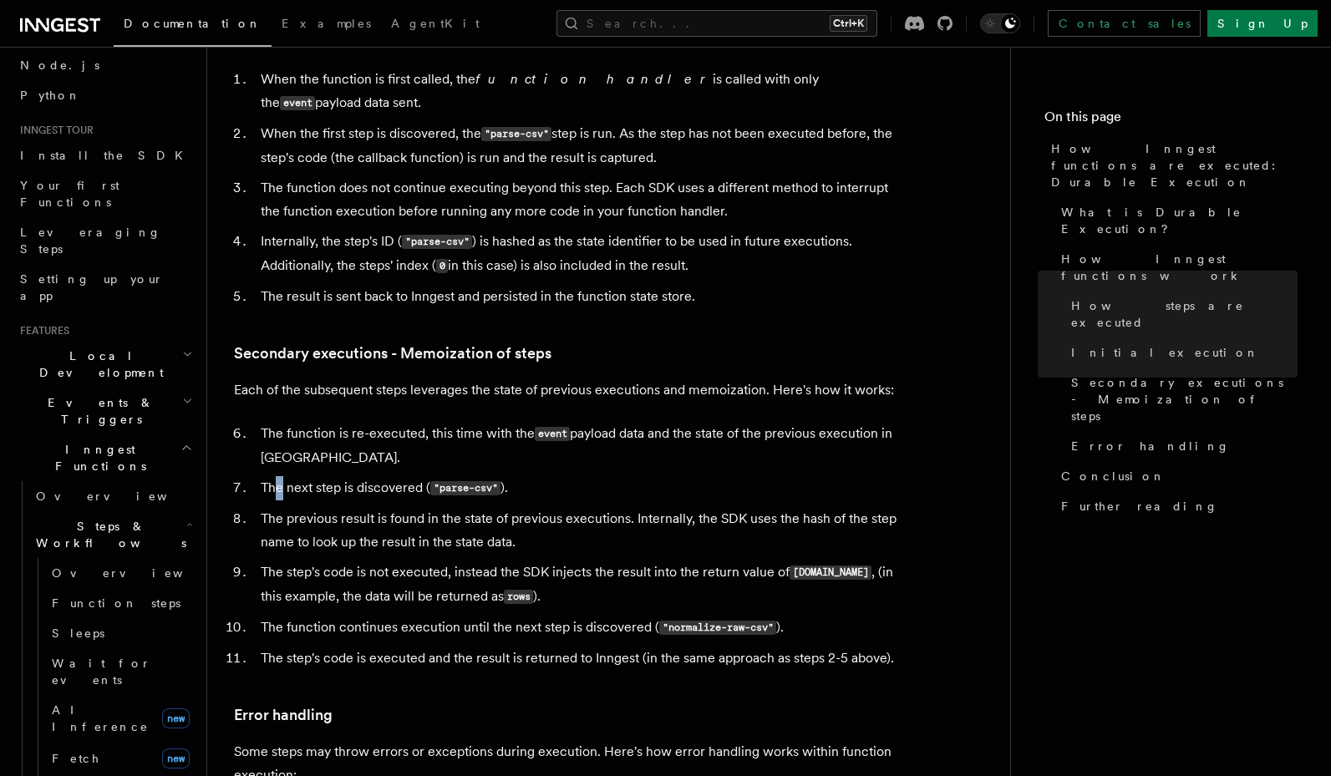
drag, startPoint x: 278, startPoint y: 418, endPoint x: 280, endPoint y: 428, distance: 9.3
click at [280, 476] on li "The next step is discovered ( "parse-csv" )." at bounding box center [579, 488] width 646 height 24
drag, startPoint x: 281, startPoint y: 418, endPoint x: 310, endPoint y: 430, distance: 31.8
click at [310, 430] on ol "The function is re-executed, this time with the event payload data and the stat…" at bounding box center [568, 546] width 668 height 248
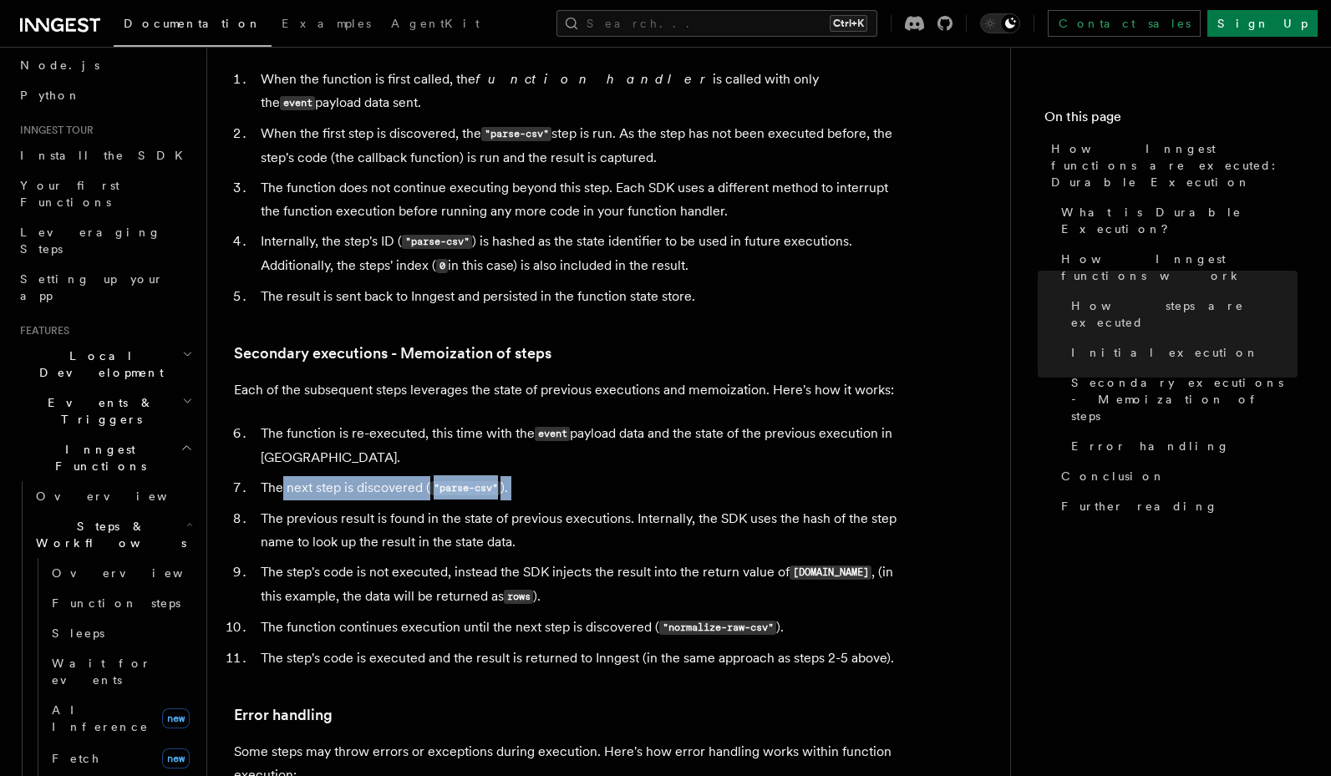
click at [310, 430] on ol "The function is re-executed, this time with the event payload data and the stat…" at bounding box center [568, 546] width 668 height 248
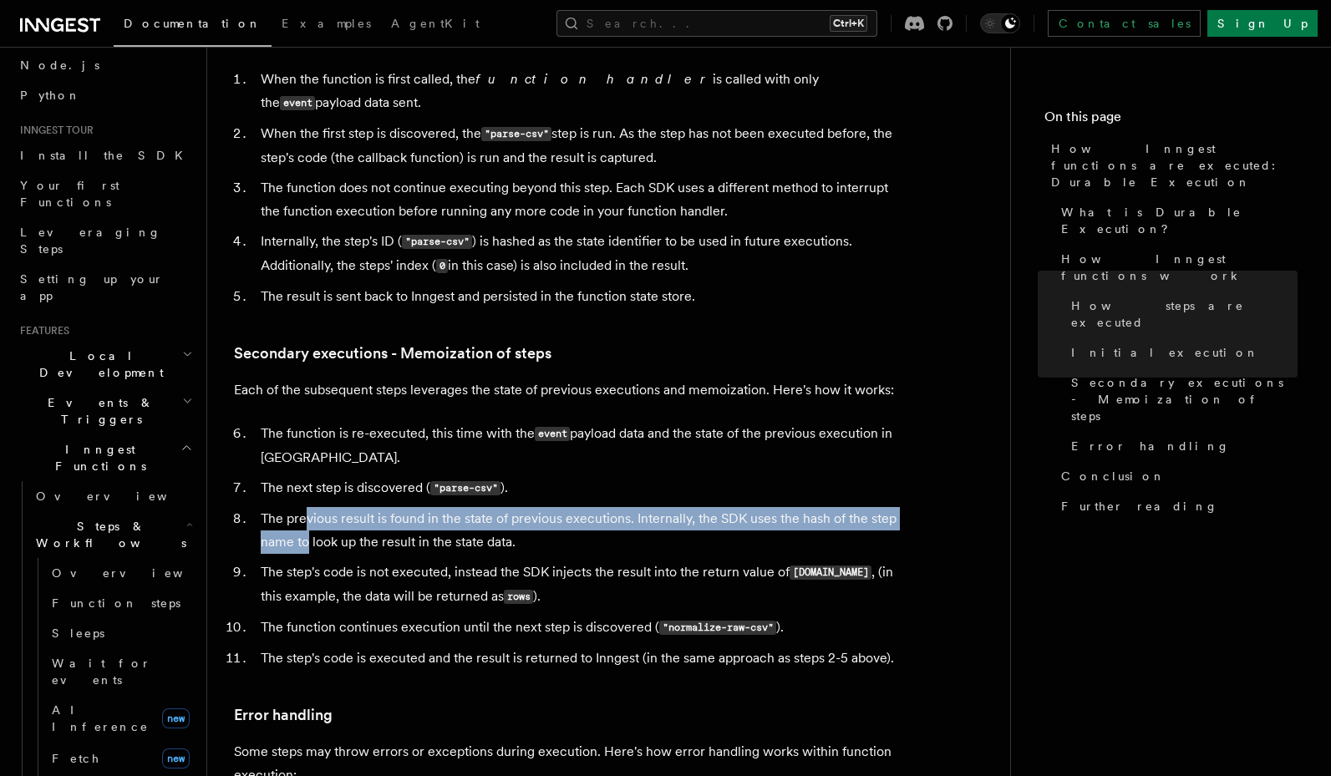
drag, startPoint x: 307, startPoint y: 449, endPoint x: 306, endPoint y: 481, distance: 31.8
click at [306, 507] on li "The previous result is found in the state of previous executions. Internally, t…" at bounding box center [579, 530] width 646 height 47
drag, startPoint x: 376, startPoint y: 454, endPoint x: 391, endPoint y: 479, distance: 29.2
click at [391, 507] on li "The previous result is found in the state of previous executions. Internally, t…" at bounding box center [579, 530] width 646 height 47
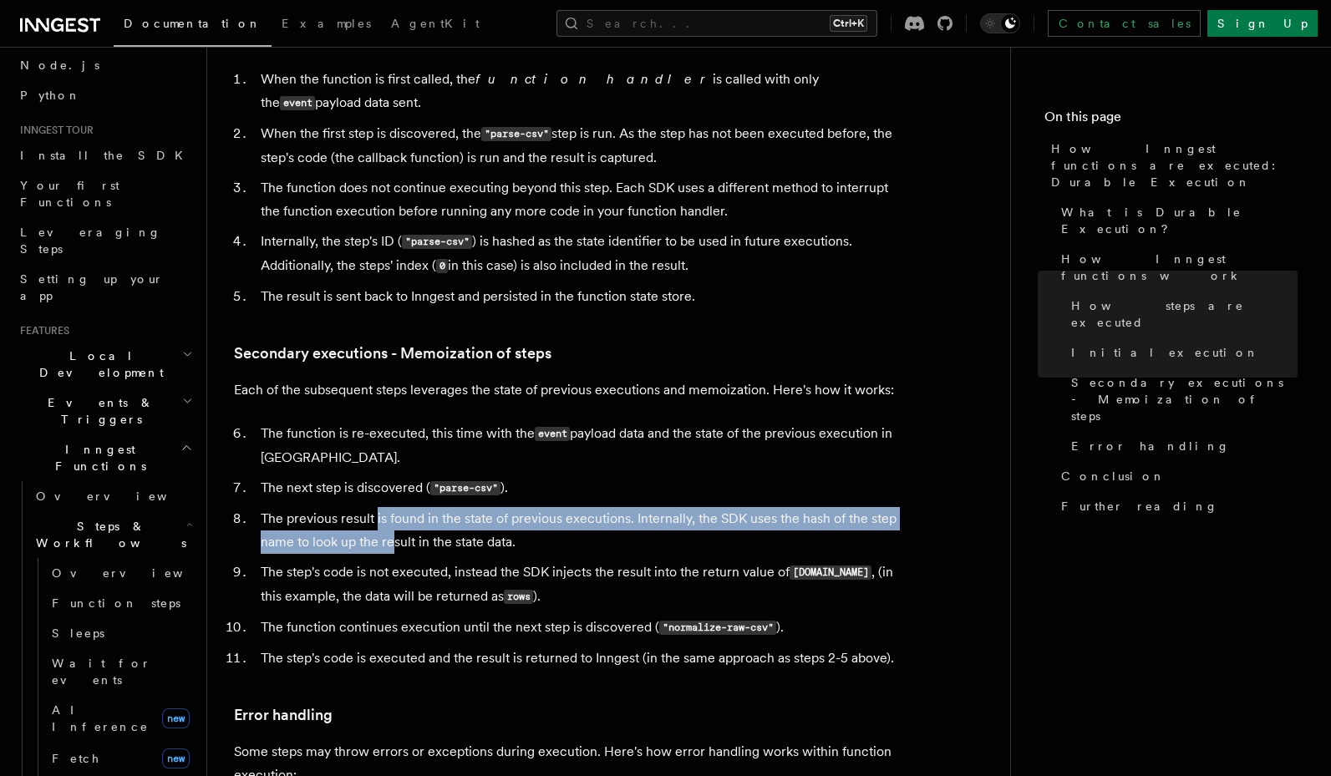
click at [391, 507] on li "The previous result is found in the state of previous executions. Internally, t…" at bounding box center [579, 530] width 646 height 47
drag, startPoint x: 449, startPoint y: 454, endPoint x: 459, endPoint y: 474, distance: 22.1
click at [459, 507] on li "The previous result is found in the state of previous executions. Internally, t…" at bounding box center [579, 530] width 646 height 47
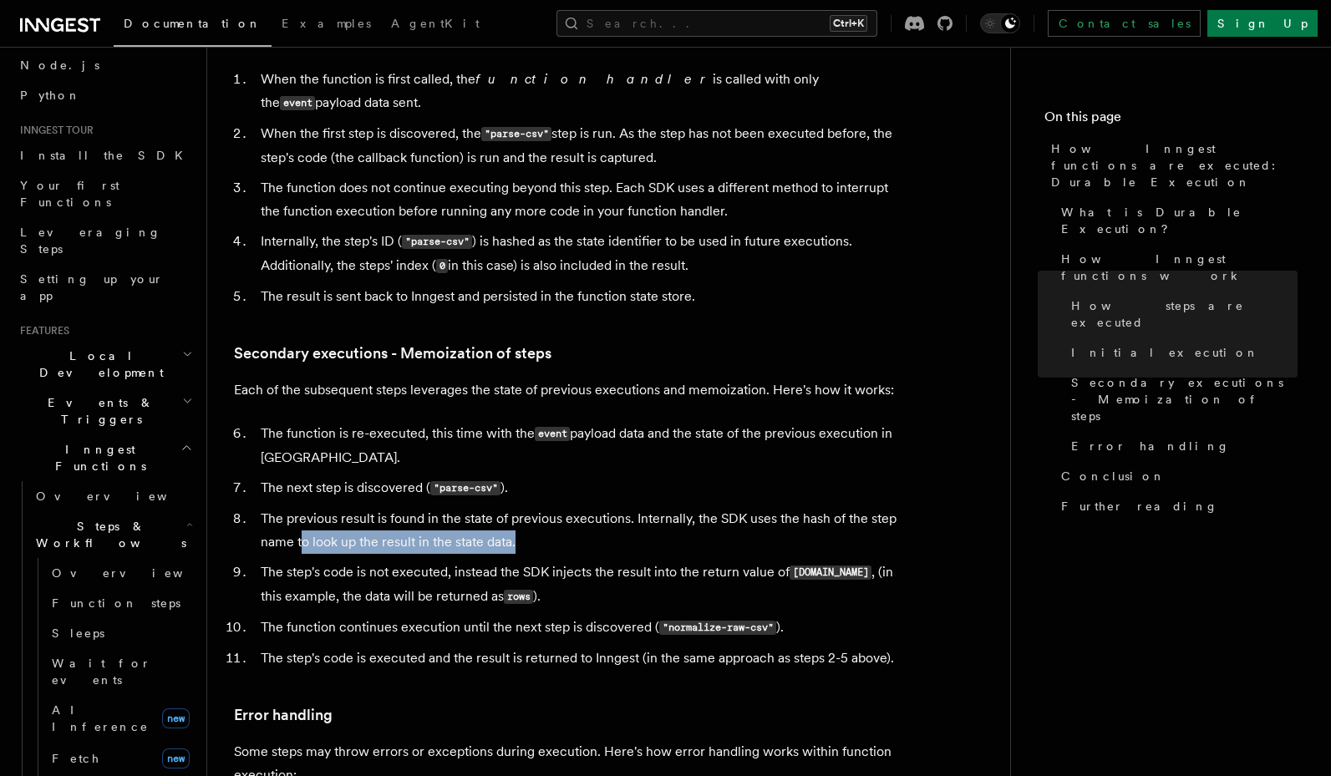
drag, startPoint x: 685, startPoint y: 470, endPoint x: 303, endPoint y: 461, distance: 381.8
click at [303, 507] on li "The previous result is found in the state of previous executions. Internally, t…" at bounding box center [579, 530] width 646 height 47
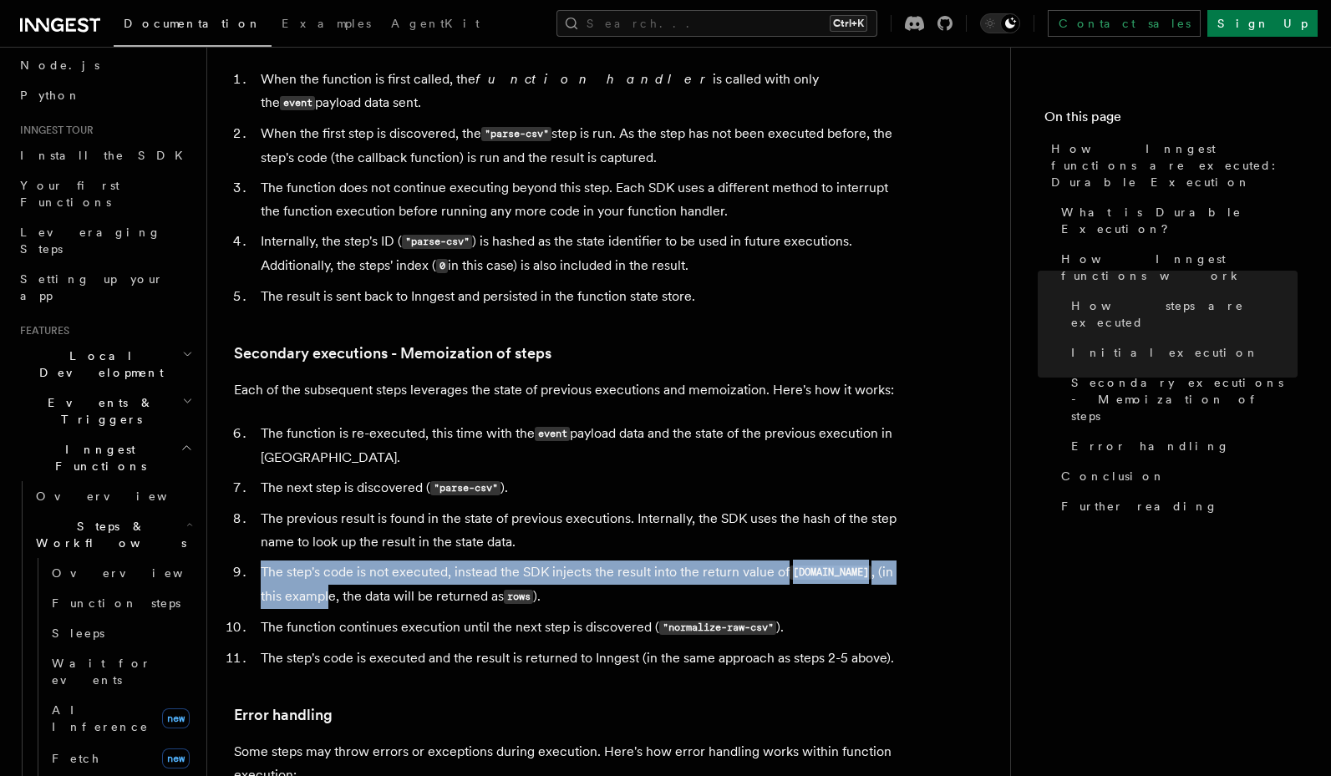
drag, startPoint x: 297, startPoint y: 488, endPoint x: 305, endPoint y: 524, distance: 36.7
click at [305, 524] on ol "The function is re-executed, this time with the event payload data and the stat…" at bounding box center [568, 546] width 668 height 248
click at [305, 560] on li "The step's code is not executed, instead the SDK injects the result into the re…" at bounding box center [579, 584] width 646 height 48
drag, startPoint x: 379, startPoint y: 504, endPoint x: 383, endPoint y: 519, distance: 15.6
click at [383, 560] on li "The step's code is not executed, instead the SDK injects the result into the re…" at bounding box center [579, 584] width 646 height 48
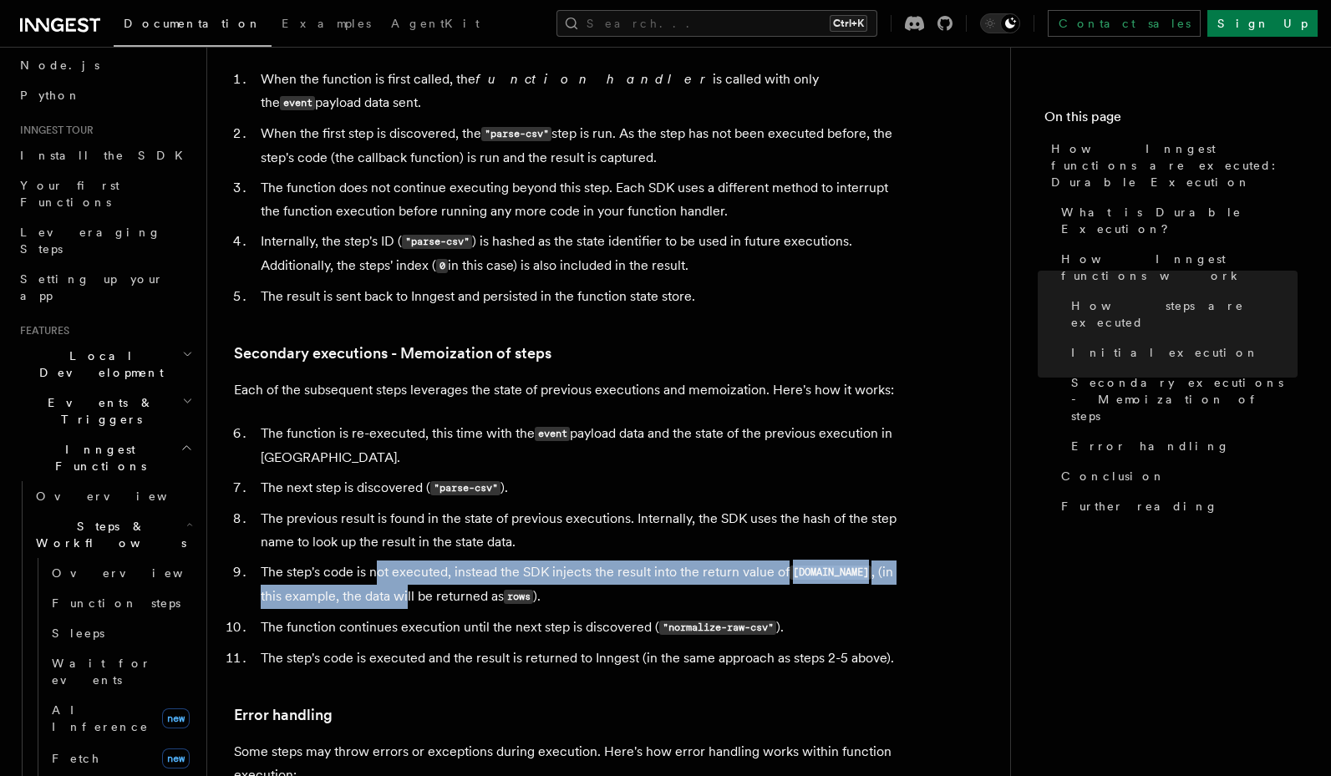
click at [383, 560] on li "The step's code is not executed, instead the SDK injects the result into the re…" at bounding box center [579, 584] width 646 height 48
drag, startPoint x: 451, startPoint y: 510, endPoint x: 454, endPoint y: 531, distance: 21.0
click at [454, 560] on li "The step's code is not executed, instead the SDK injects the result into the re…" at bounding box center [579, 584] width 646 height 48
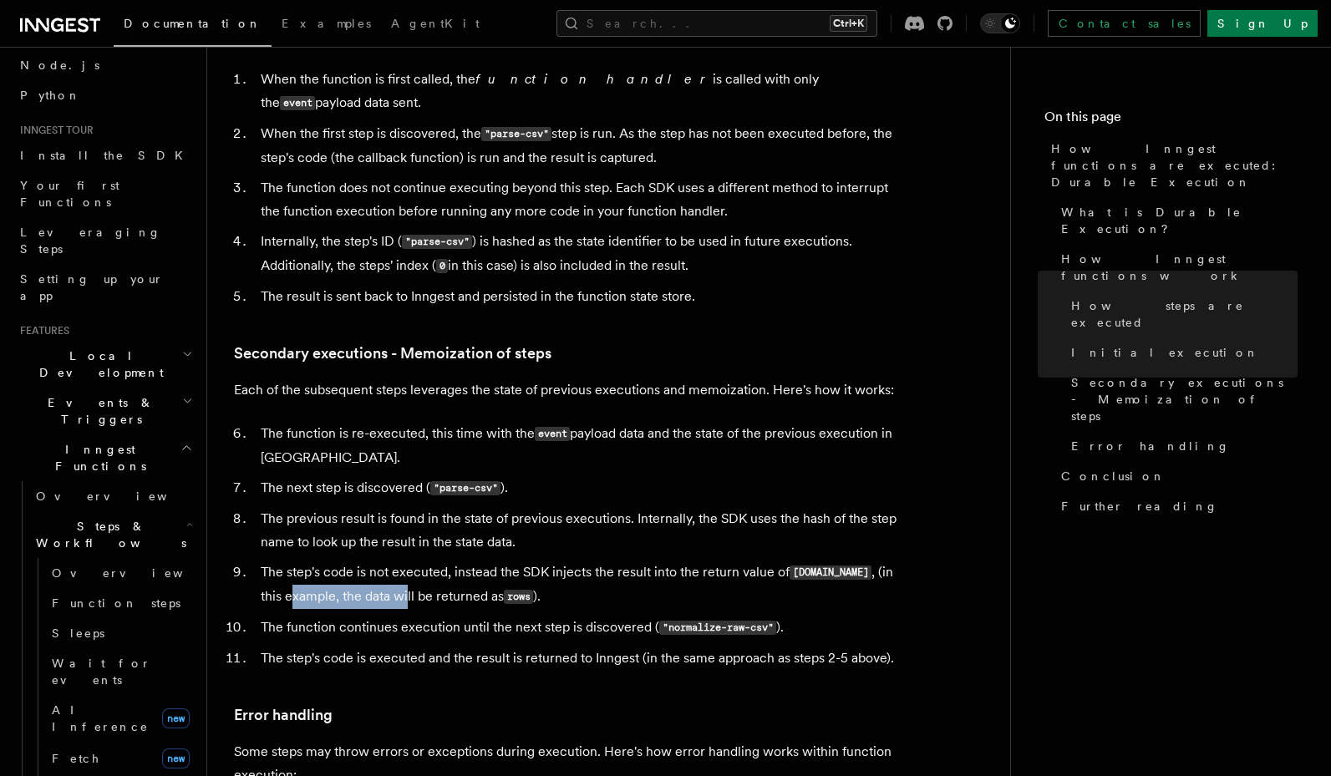
drag, startPoint x: 299, startPoint y: 522, endPoint x: 269, endPoint y: 518, distance: 30.4
click at [269, 560] on li "The step's code is not executed, instead the SDK injects the result into the re…" at bounding box center [579, 584] width 646 height 48
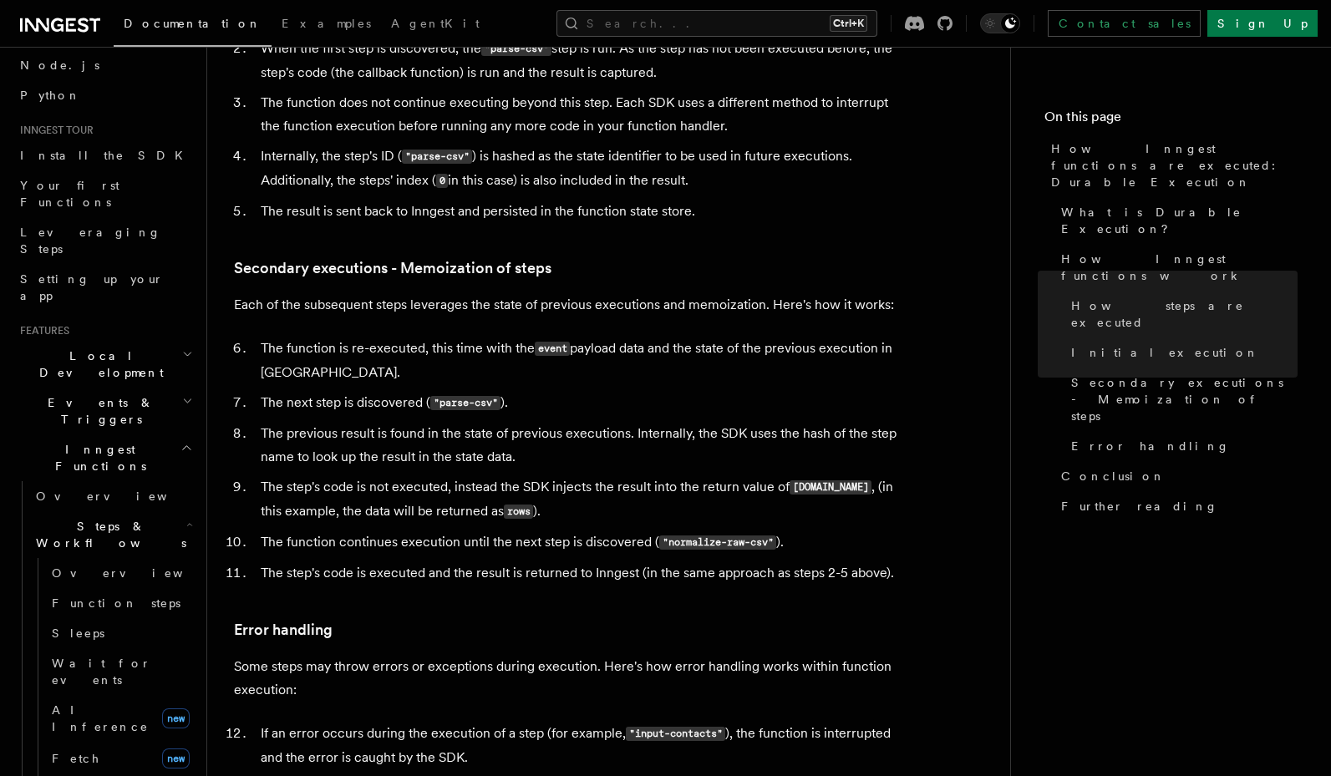
scroll to position [2305, 0]
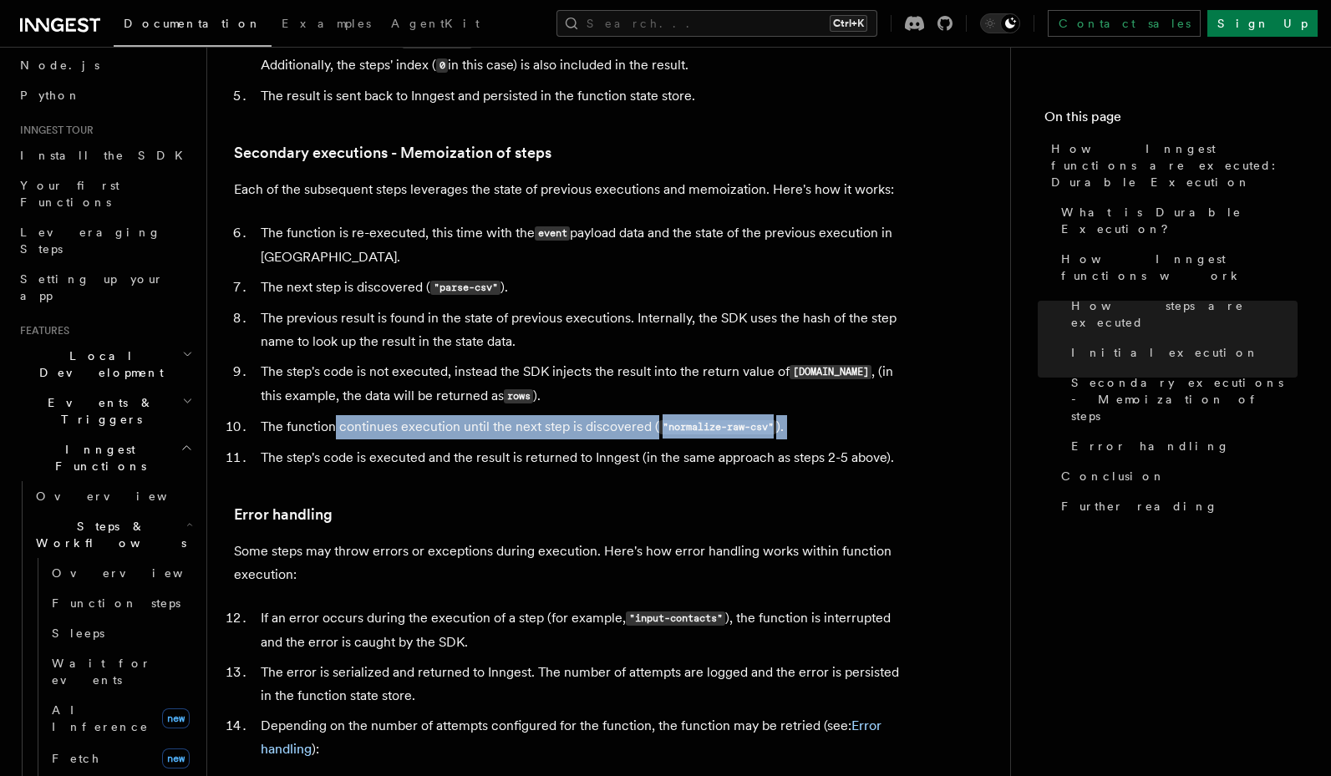
drag, startPoint x: 337, startPoint y: 361, endPoint x: 408, endPoint y: 371, distance: 72.5
click at [408, 371] on ol "The function is re-executed, this time with the event payload data and the stat…" at bounding box center [568, 345] width 668 height 248
drag, startPoint x: 433, startPoint y: 367, endPoint x: 439, endPoint y: 383, distance: 16.9
click at [439, 383] on ol "The function is re-executed, this time with the event payload data and the stat…" at bounding box center [568, 345] width 668 height 248
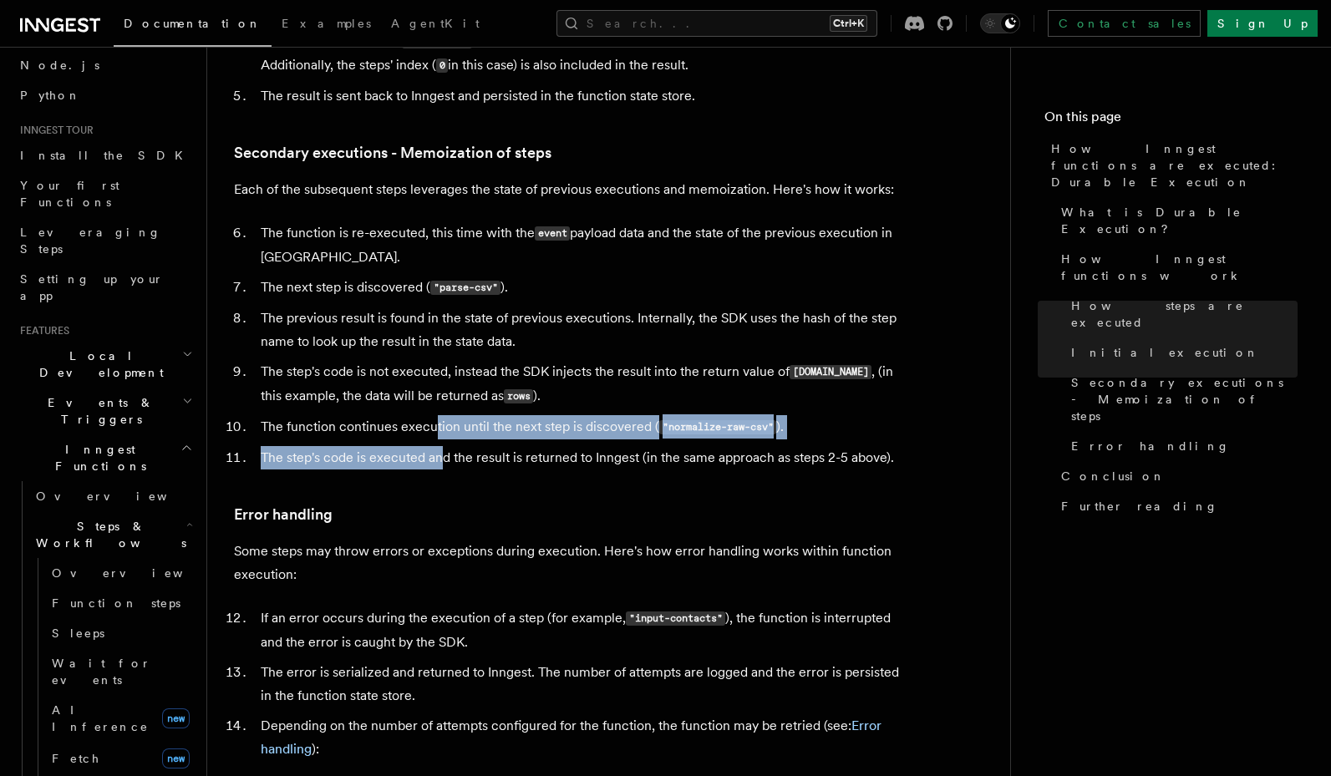
click at [439, 446] on li "The step's code is executed and the result is returned to Inngest (in the same …" at bounding box center [579, 457] width 646 height 23
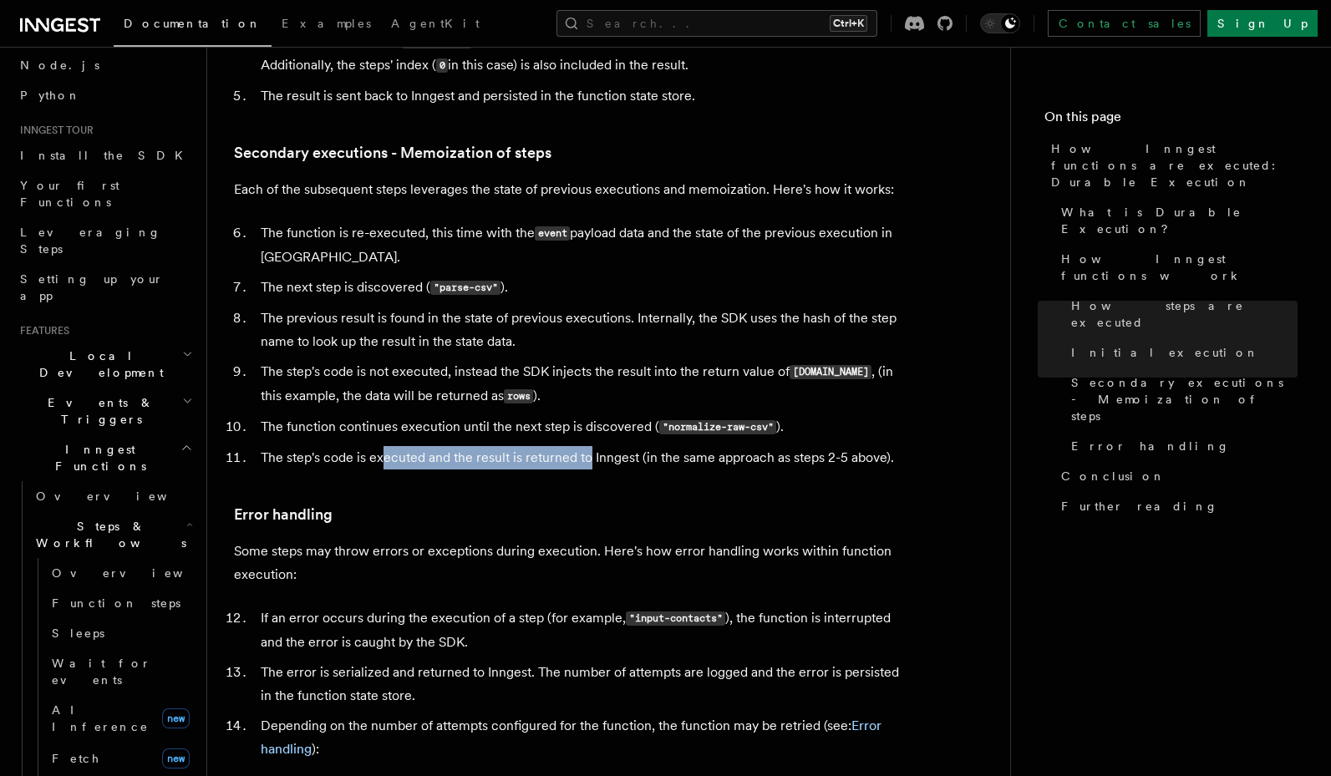
drag, startPoint x: 380, startPoint y: 393, endPoint x: 591, endPoint y: 396, distance: 210.5
click at [591, 446] on li "The step's code is executed and the result is returned to Inngest (in the same …" at bounding box center [579, 457] width 646 height 23
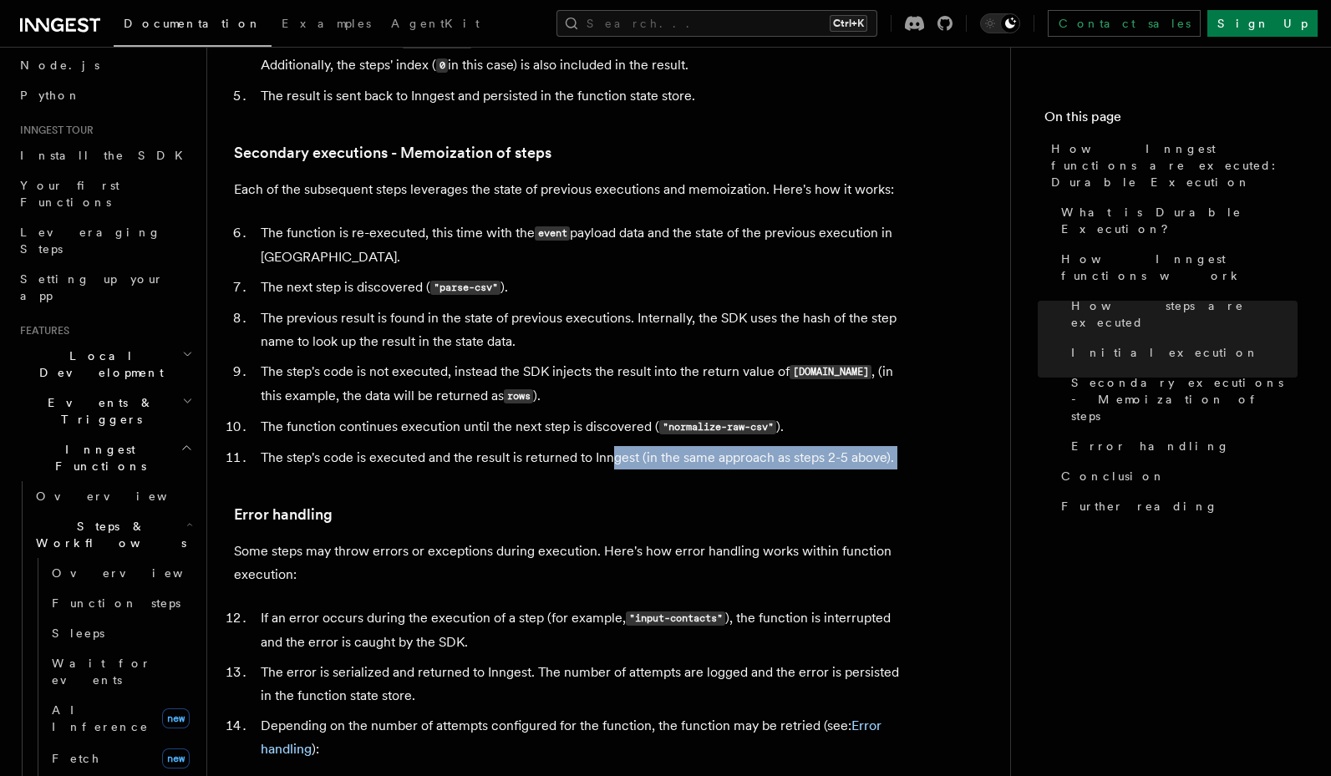
drag, startPoint x: 613, startPoint y: 389, endPoint x: 658, endPoint y: 411, distance: 50.1
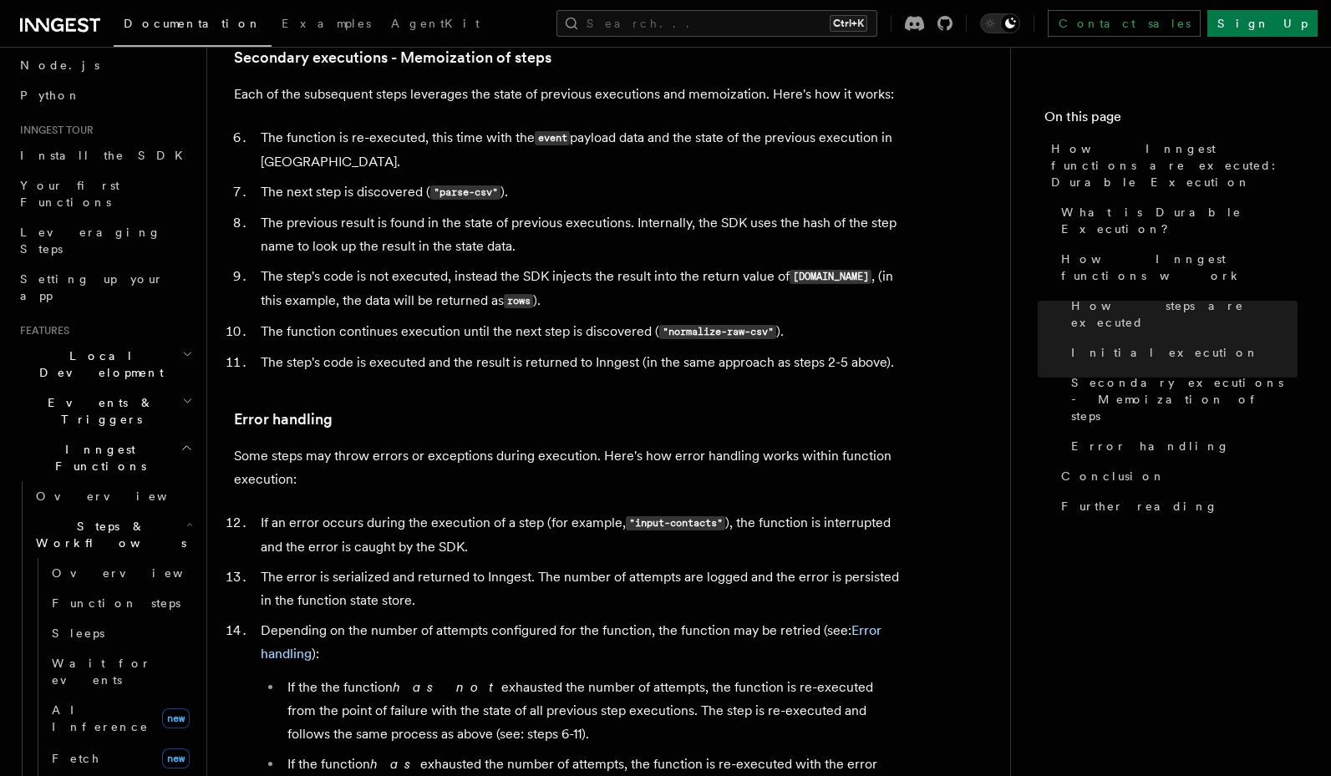
scroll to position [2406, 0]
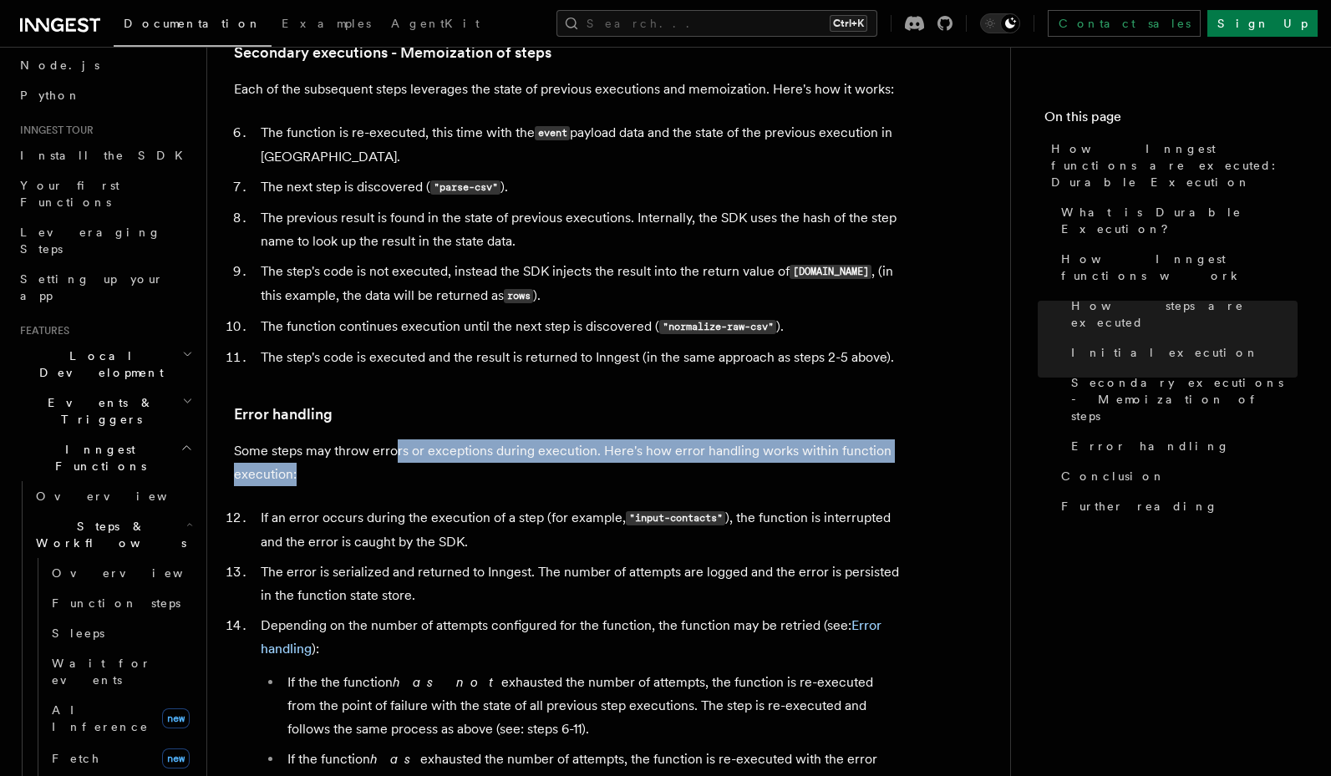
drag, startPoint x: 394, startPoint y: 378, endPoint x: 388, endPoint y: 404, distance: 26.5
click at [388, 439] on p "Some steps may throw errors or exceptions during execution. Here's how error ha…" at bounding box center [568, 462] width 668 height 47
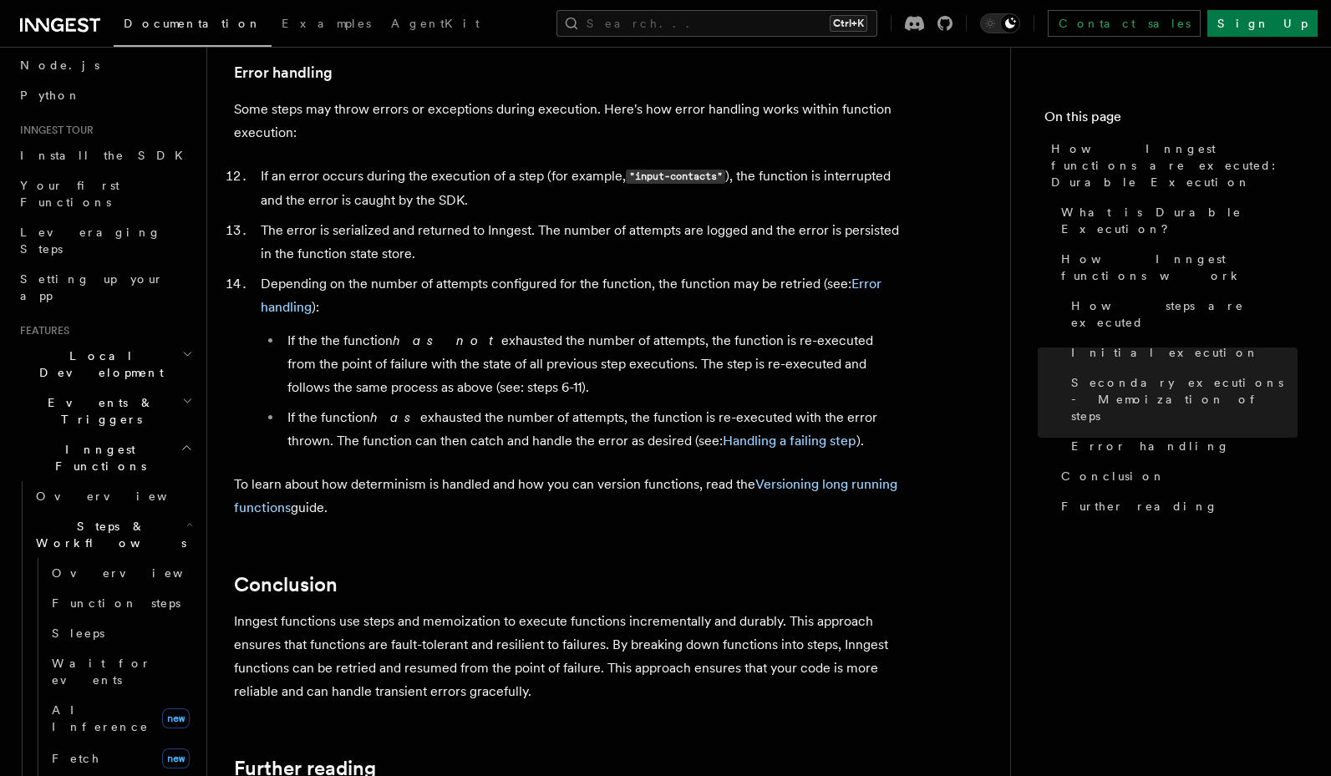
scroll to position [2606, 0]
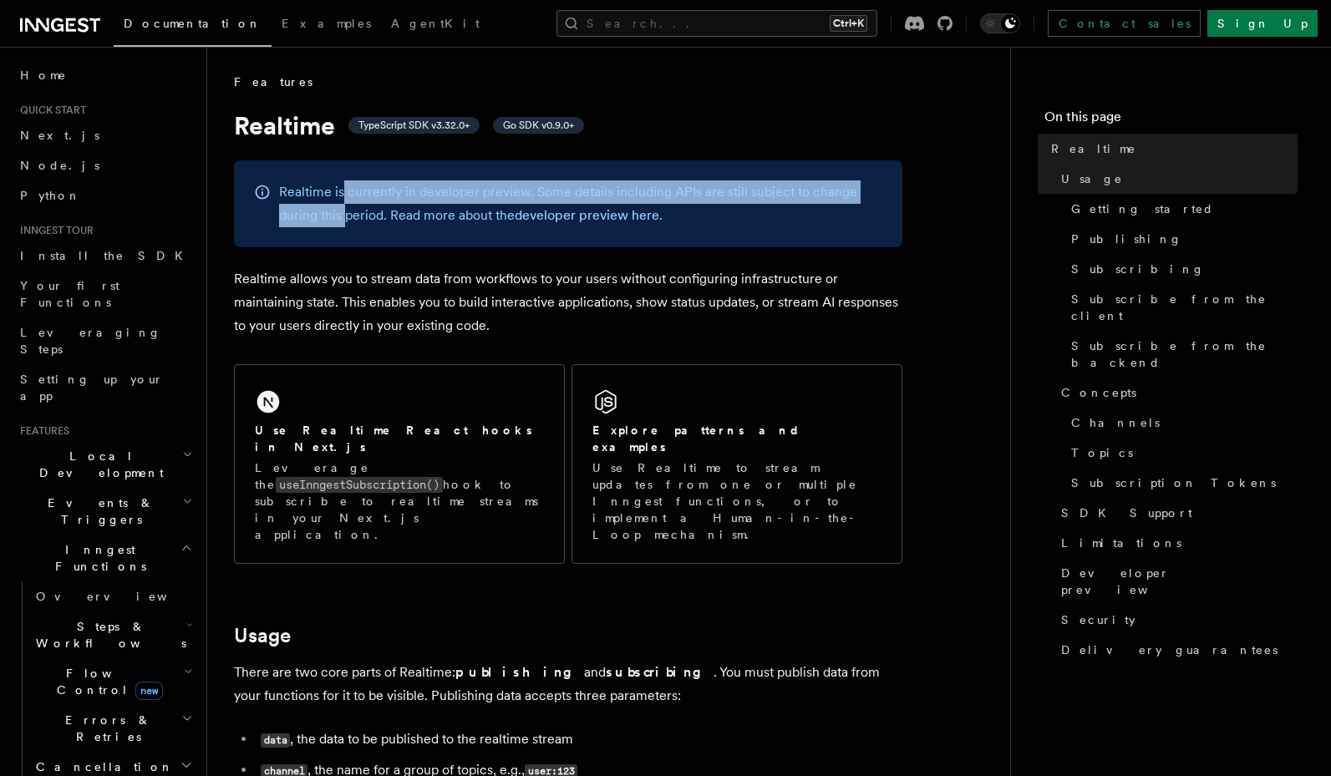
drag, startPoint x: 344, startPoint y: 186, endPoint x: 343, endPoint y: 215, distance: 29.2
click at [343, 215] on p "Realtime is currently in developer preview. Some details including APIs are sti…" at bounding box center [580, 203] width 603 height 47
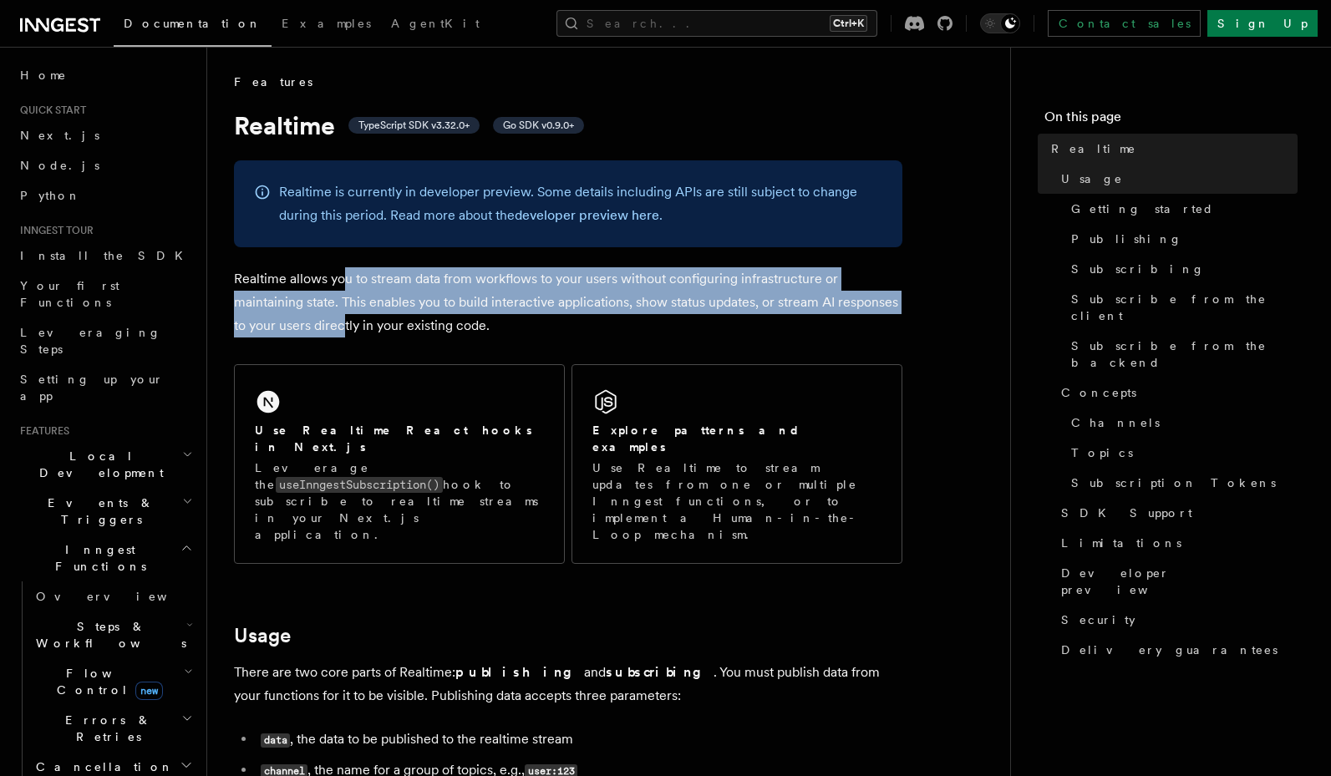
drag, startPoint x: 342, startPoint y: 295, endPoint x: 343, endPoint y: 315, distance: 20.1
click at [343, 315] on p "Realtime allows you to stream data from workflows to your users without configu…" at bounding box center [568, 302] width 668 height 70
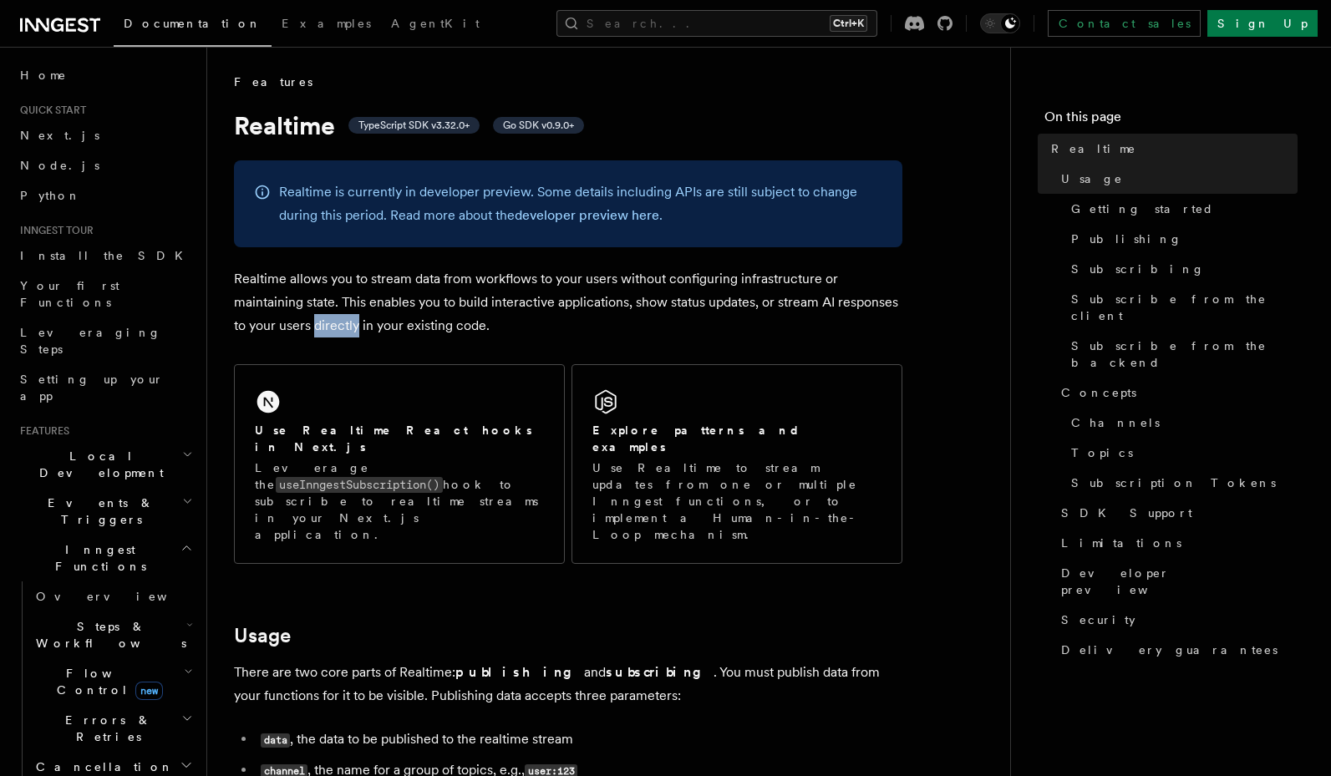
click at [343, 315] on p "Realtime allows you to stream data from workflows to your users without configu…" at bounding box center [568, 302] width 668 height 70
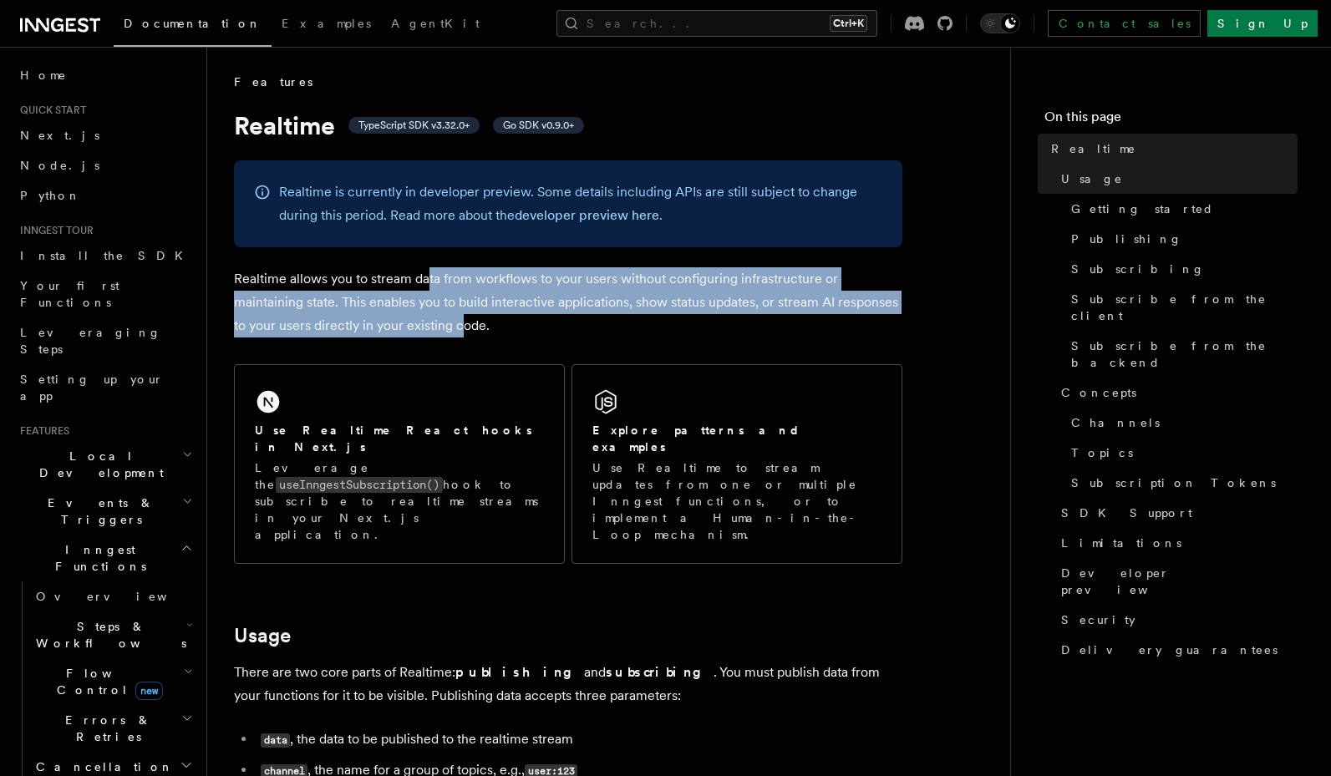
drag, startPoint x: 428, startPoint y: 290, endPoint x: 459, endPoint y: 316, distance: 40.3
click at [459, 316] on p "Realtime allows you to stream data from workflows to your users without configu…" at bounding box center [568, 302] width 668 height 70
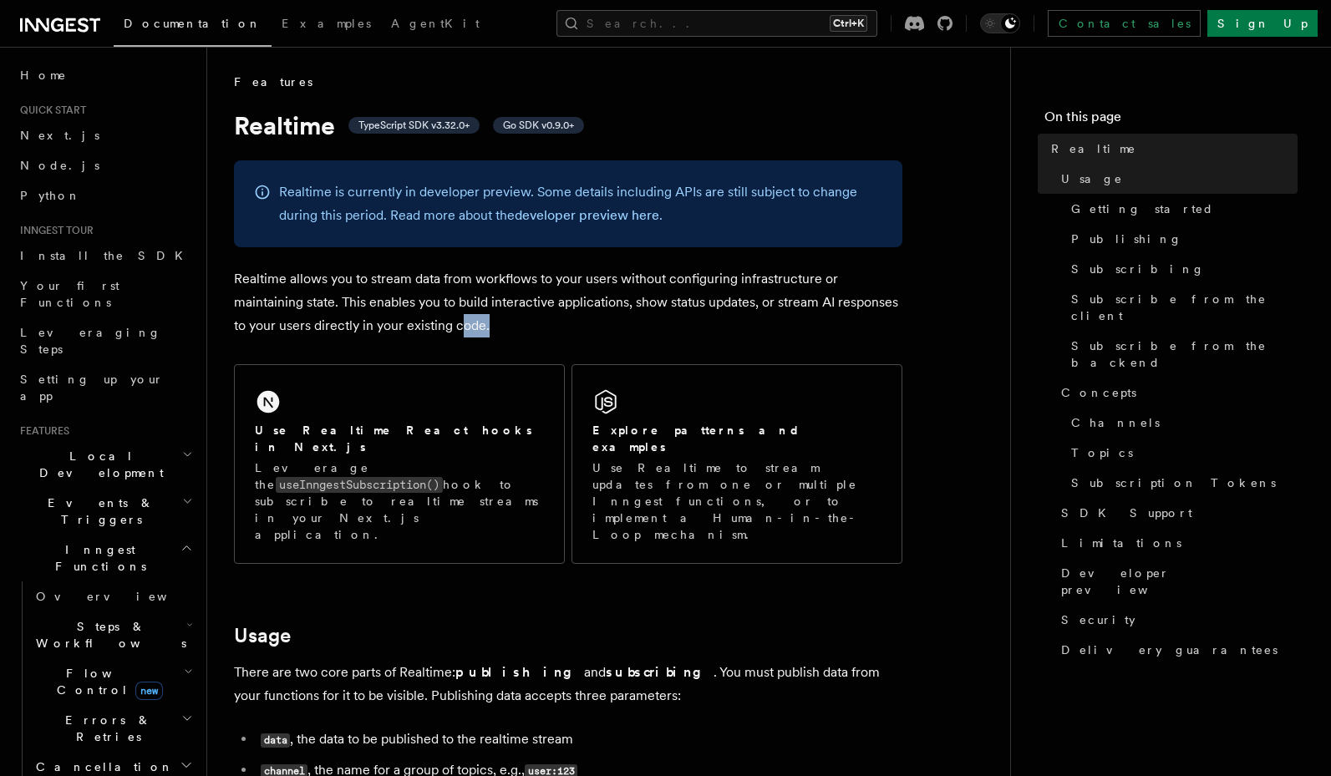
drag, startPoint x: 459, startPoint y: 316, endPoint x: 514, endPoint y: 315, distance: 55.1
click at [514, 315] on p "Realtime allows you to stream data from workflows to your users without configu…" at bounding box center [568, 302] width 668 height 70
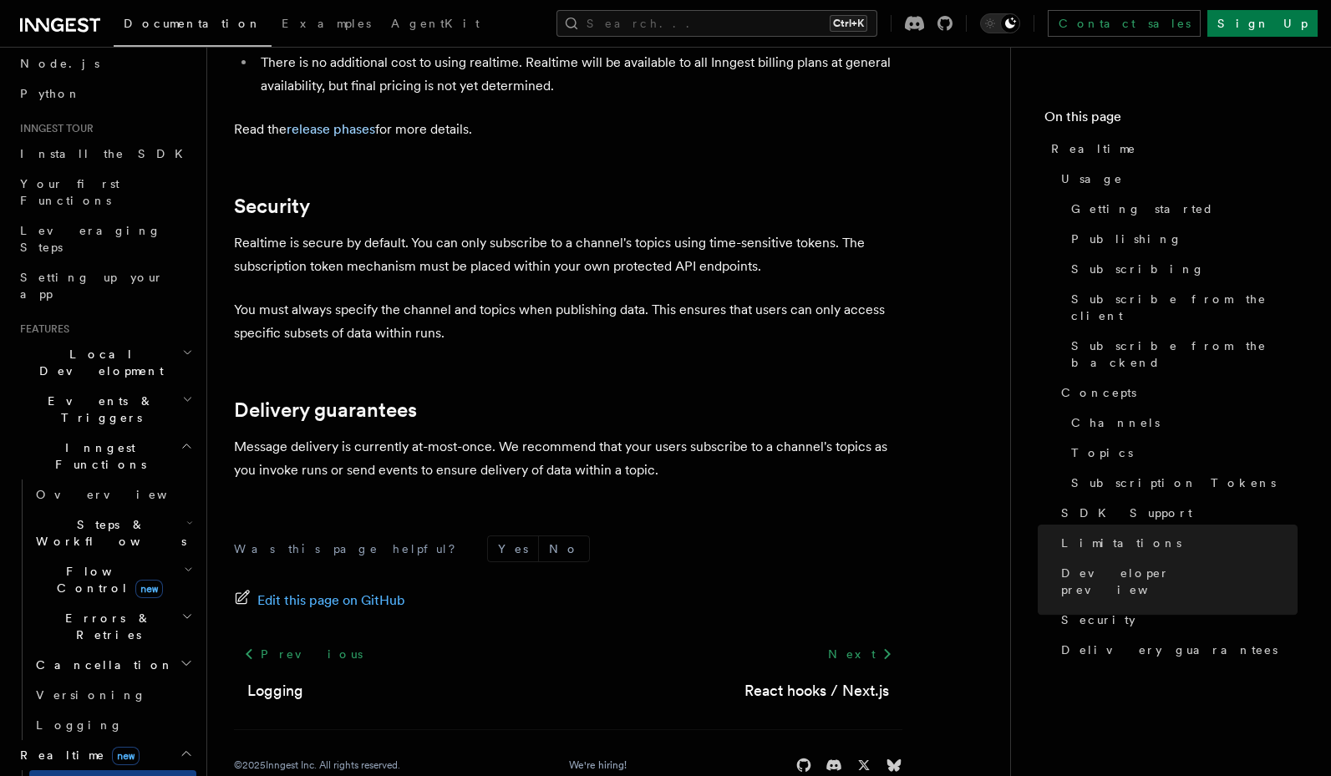
scroll to position [200, 0]
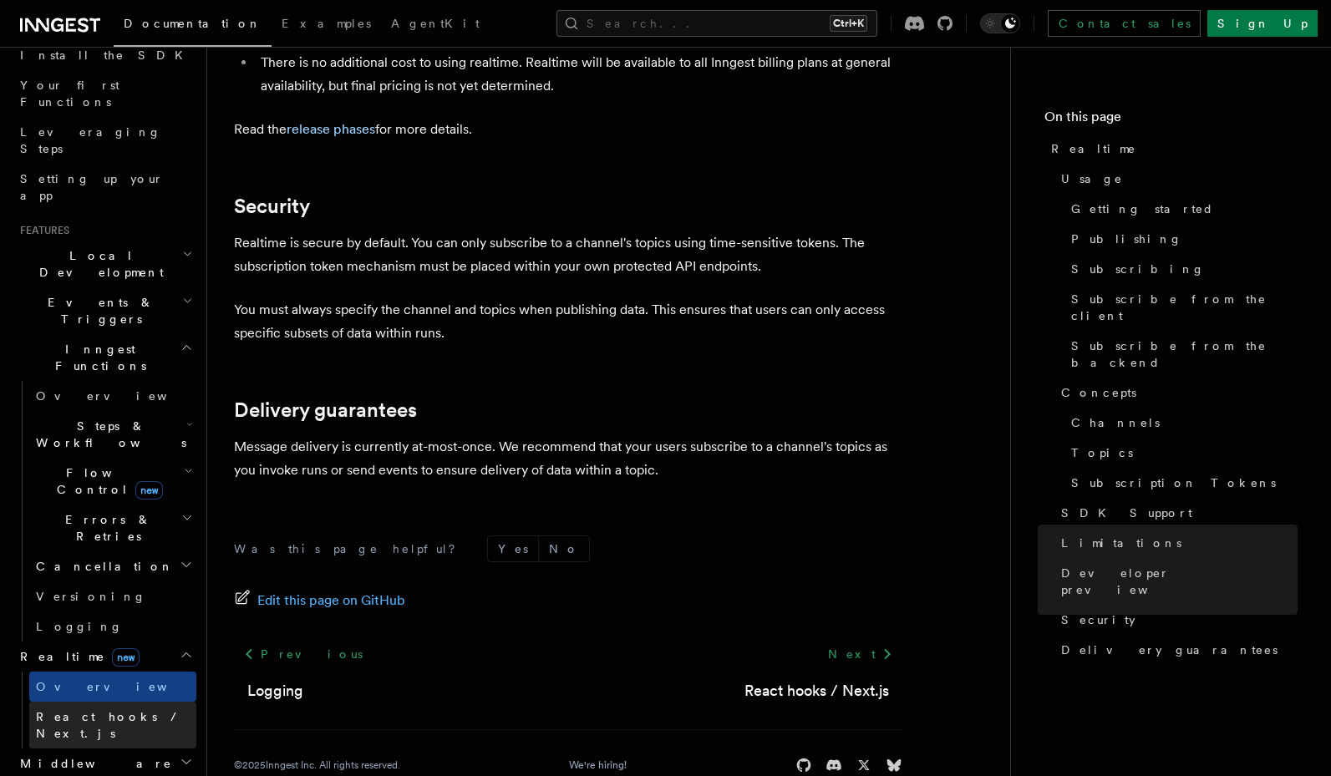
click at [140, 710] on span "React hooks / Next.js" at bounding box center [110, 725] width 148 height 30
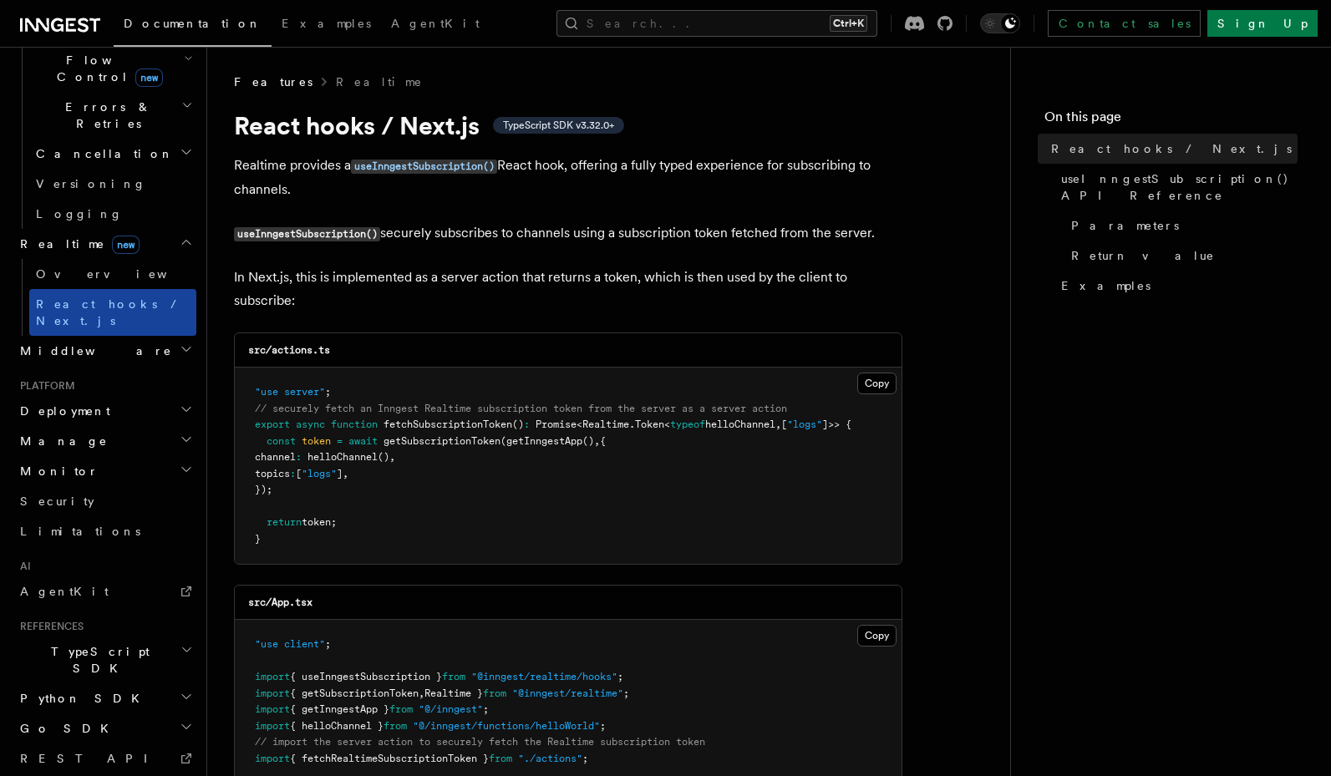
scroll to position [621, 0]
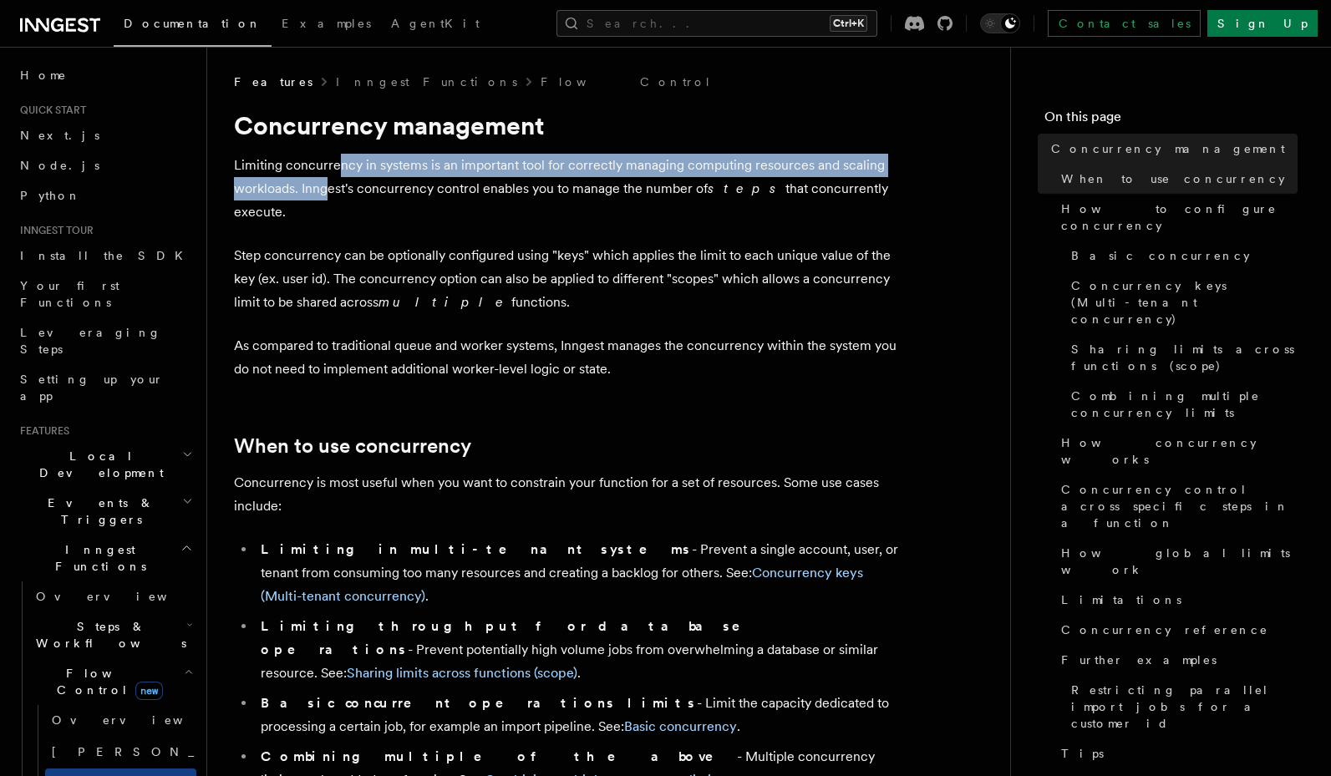
drag, startPoint x: 332, startPoint y: 182, endPoint x: 329, endPoint y: 195, distance: 13.6
click at [329, 195] on p "Limiting concurrency in systems is an important tool for correctly managing com…" at bounding box center [568, 189] width 668 height 70
click at [327, 198] on p "Limiting concurrency in systems is an important tool for correctly managing com…" at bounding box center [568, 189] width 668 height 70
click at [363, 168] on p "Limiting concurrency in systems is an important tool for correctly managing com…" at bounding box center [568, 189] width 668 height 70
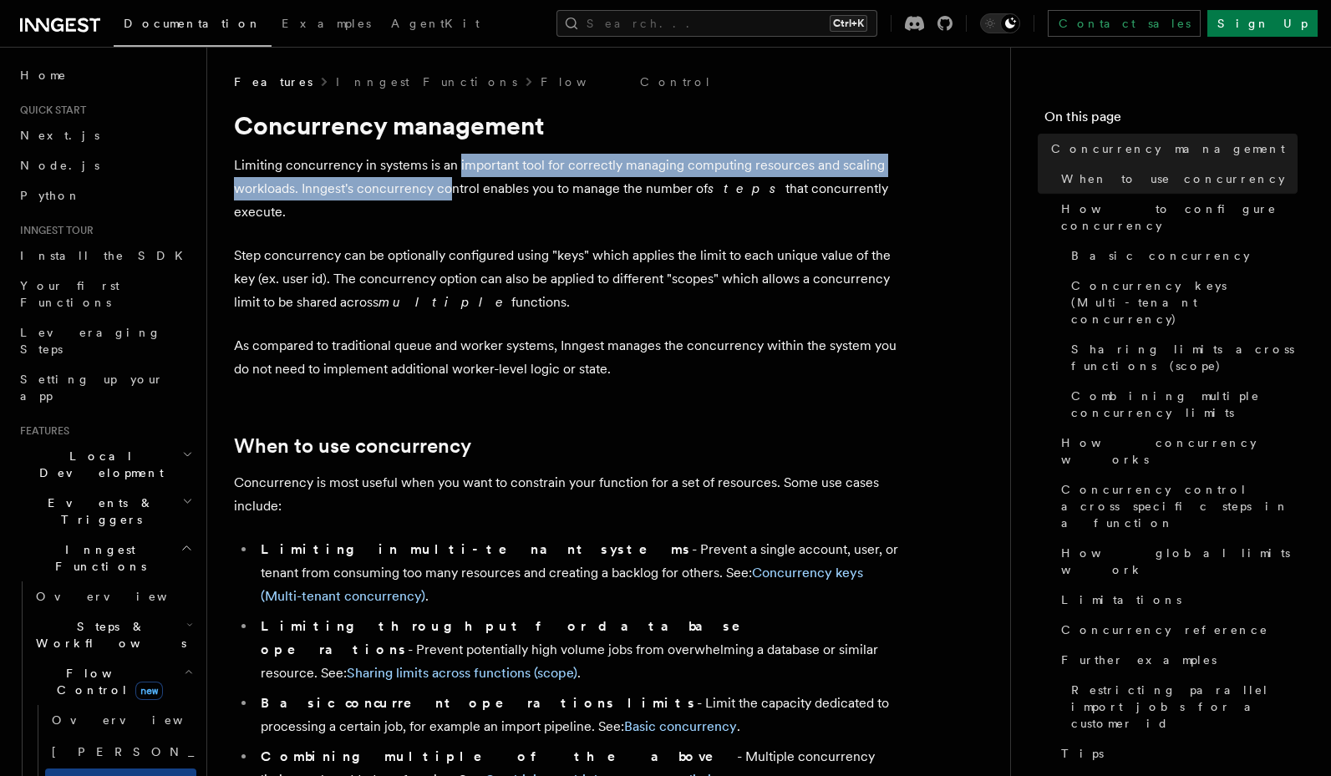
drag, startPoint x: 458, startPoint y: 168, endPoint x: 453, endPoint y: 199, distance: 31.3
click at [453, 199] on p "Limiting concurrency in systems is an important tool for correctly managing com…" at bounding box center [568, 189] width 668 height 70
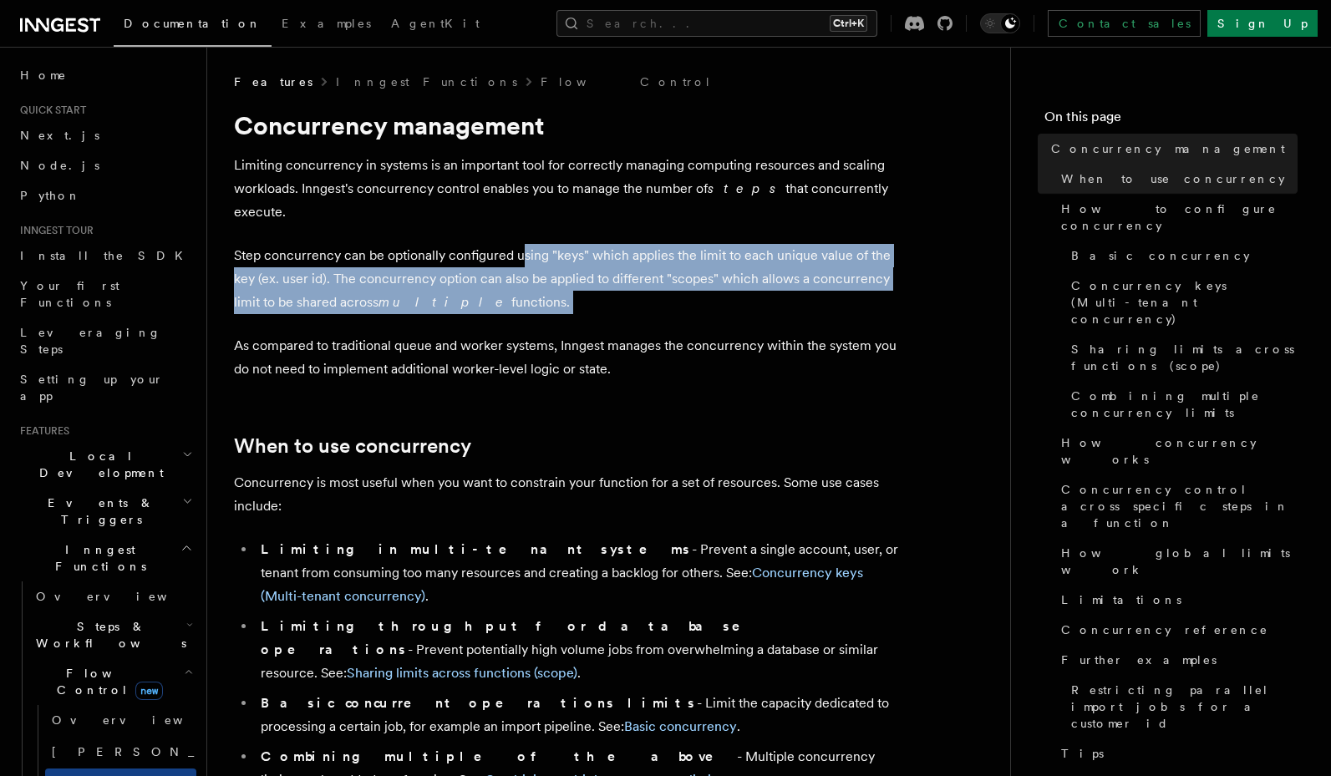
drag, startPoint x: 521, startPoint y: 237, endPoint x: 501, endPoint y: 293, distance: 59.4
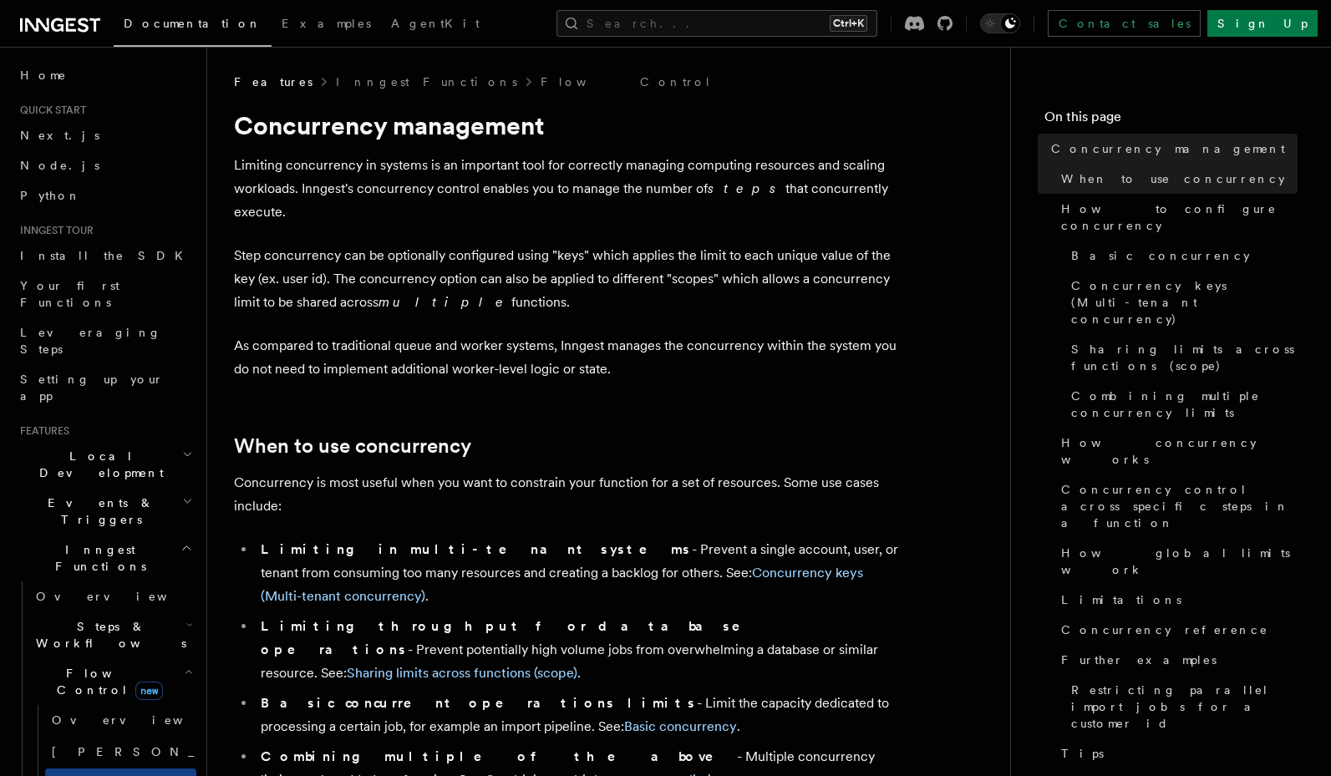
drag, startPoint x: 396, startPoint y: 261, endPoint x: 386, endPoint y: 276, distance: 17.4
click at [386, 276] on p "Step concurrency can be optionally configured using "keys" which applies the li…" at bounding box center [568, 279] width 668 height 70
click at [386, 294] on em "multiple" at bounding box center [444, 302] width 133 height 16
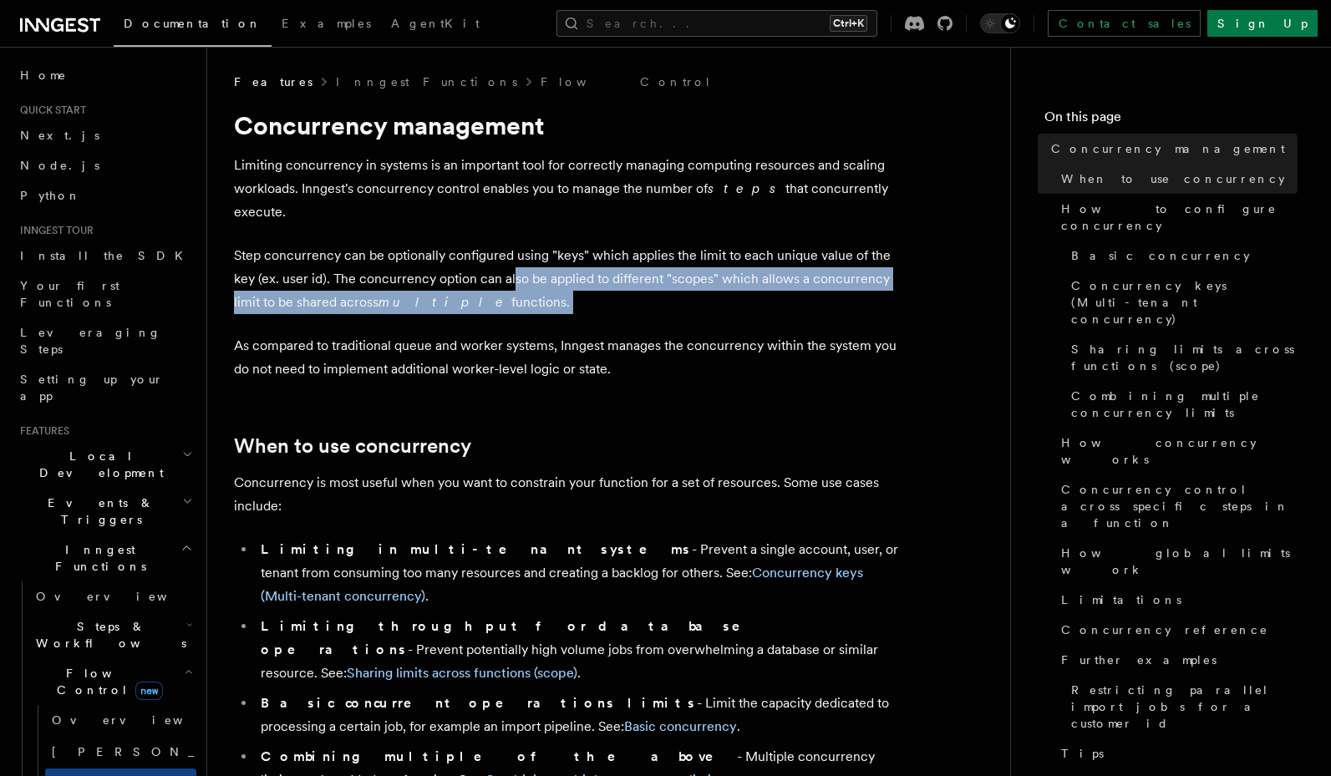
drag, startPoint x: 511, startPoint y: 264, endPoint x: 523, endPoint y: 292, distance: 29.9
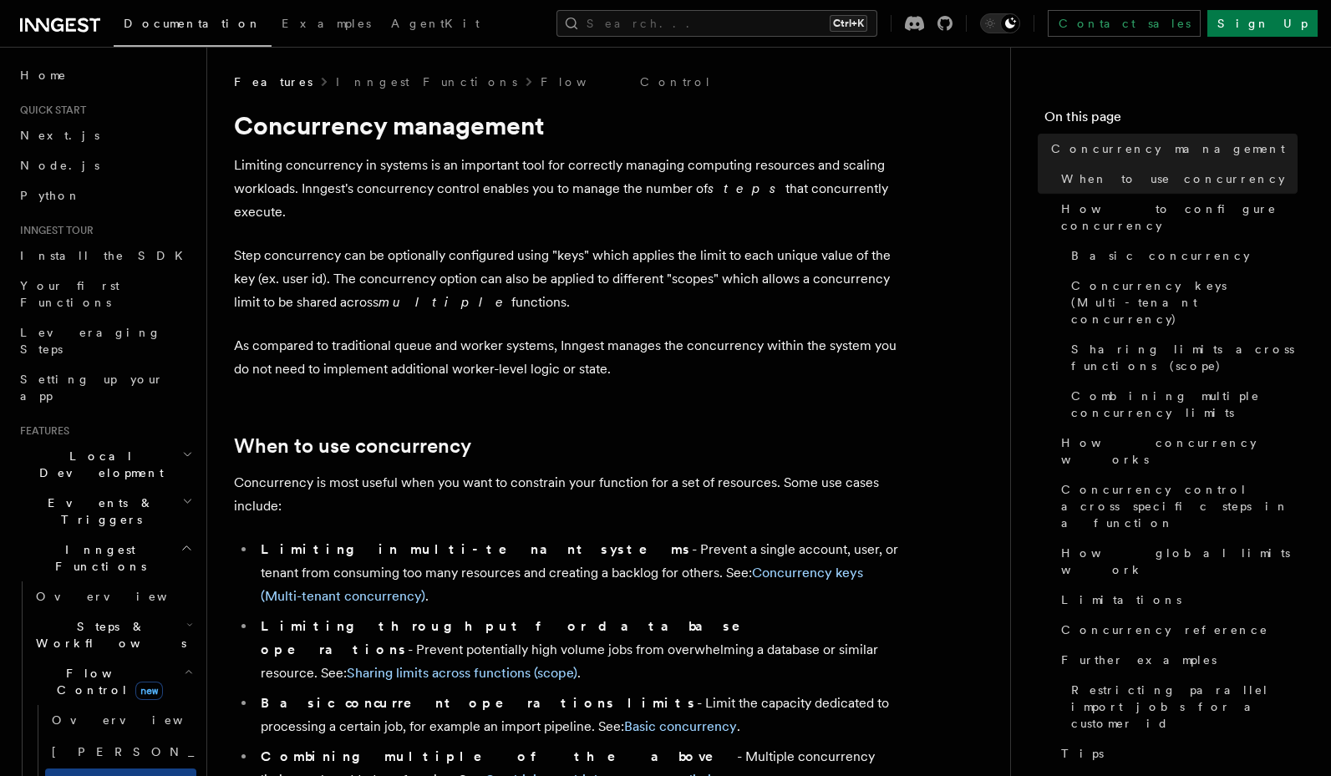
drag, startPoint x: 545, startPoint y: 271, endPoint x: 488, endPoint y: 269, distance: 57.7
click at [488, 269] on p "Step concurrency can be optionally configured using "keys" which applies the li…" at bounding box center [568, 279] width 668 height 70
drag, startPoint x: 487, startPoint y: 283, endPoint x: 454, endPoint y: 292, distance: 33.8
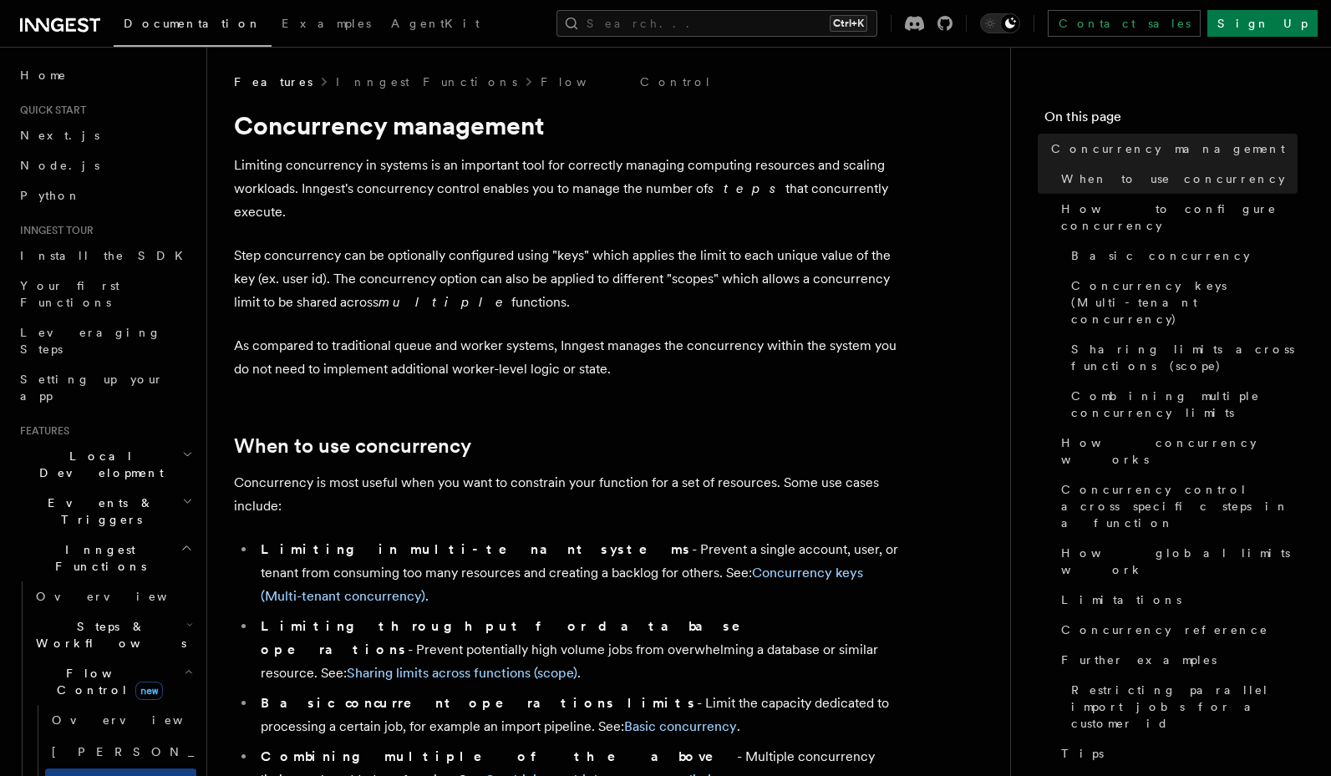
drag, startPoint x: 550, startPoint y: 272, endPoint x: 504, endPoint y: 319, distance: 66.1
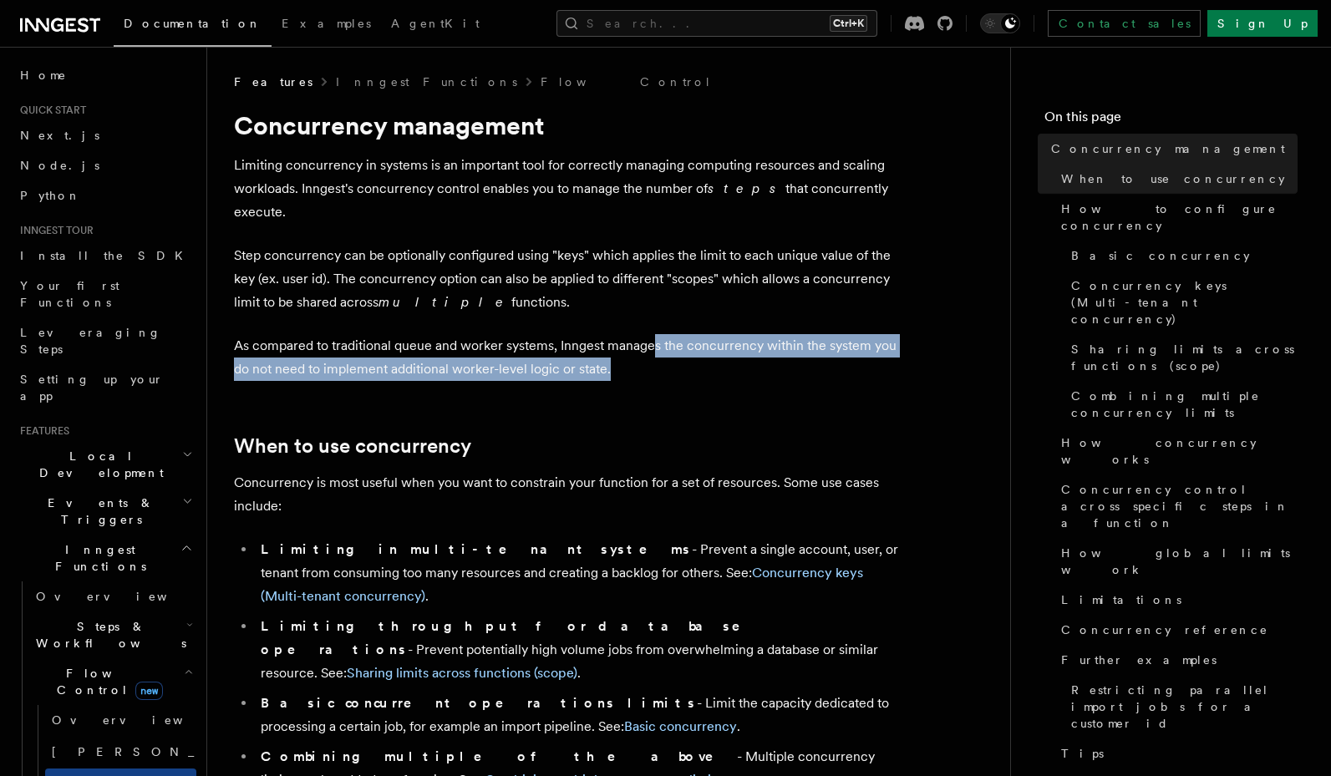
drag, startPoint x: 652, startPoint y: 337, endPoint x: 649, endPoint y: 346, distance: 9.0
click at [649, 346] on p "As compared to traditional queue and worker systems, Inngest manages the concur…" at bounding box center [568, 357] width 668 height 47
drag, startPoint x: 688, startPoint y: 332, endPoint x: 688, endPoint y: 343, distance: 11.7
click at [688, 343] on p "As compared to traditional queue and worker systems, Inngest manages the concur…" at bounding box center [568, 357] width 668 height 47
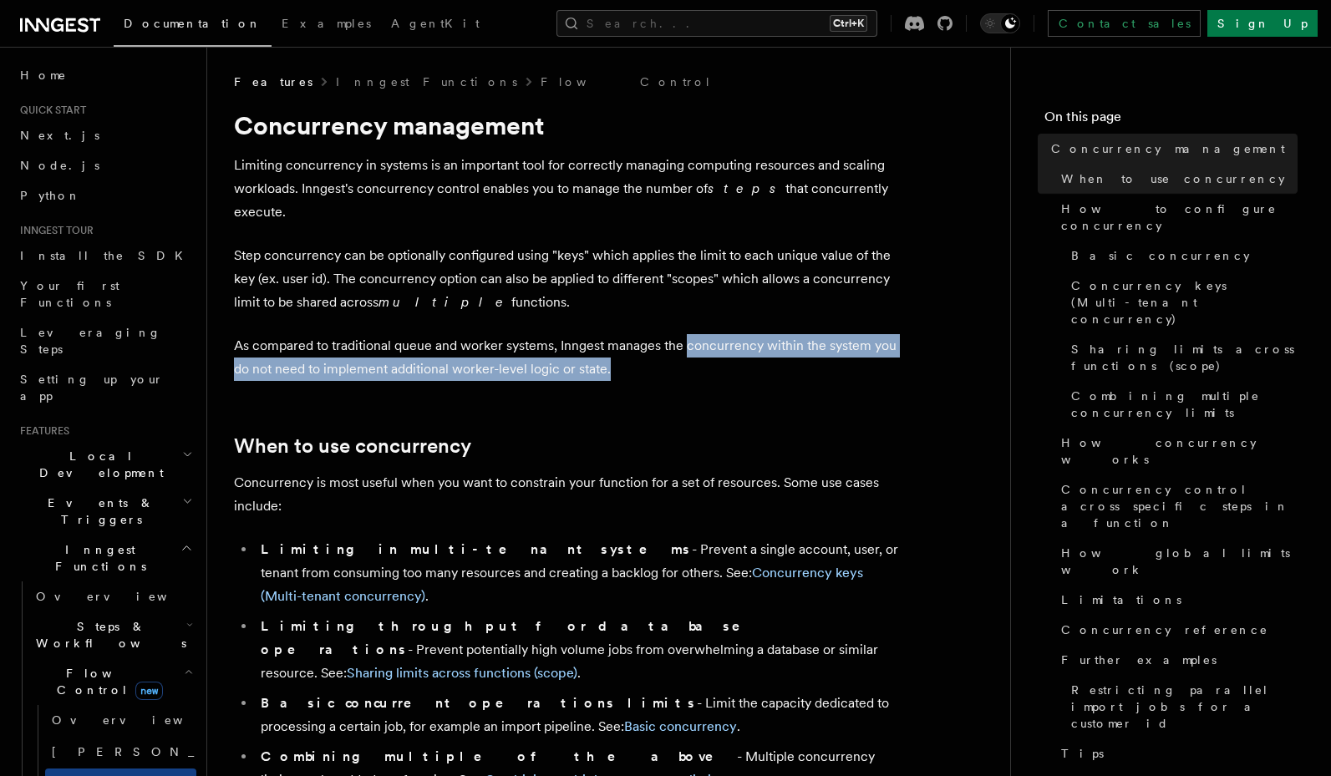
click at [688, 343] on p "As compared to traditional queue and worker systems, Inngest manages the concur…" at bounding box center [568, 357] width 668 height 47
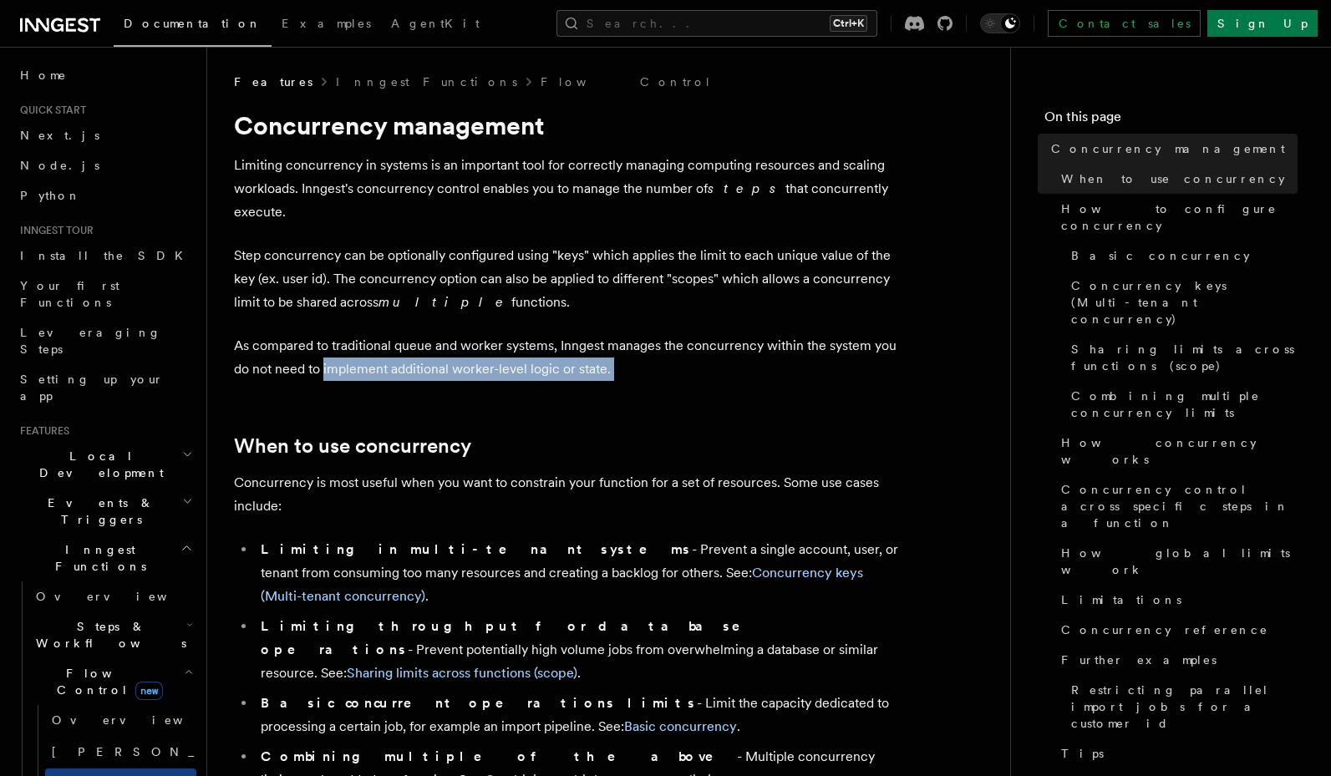
drag, startPoint x: 688, startPoint y: 343, endPoint x: 333, endPoint y: 354, distance: 355.2
click at [333, 354] on p "As compared to traditional queue and worker systems, Inngest manages the concur…" at bounding box center [568, 357] width 668 height 47
drag, startPoint x: 434, startPoint y: 347, endPoint x: 452, endPoint y: 368, distance: 27.2
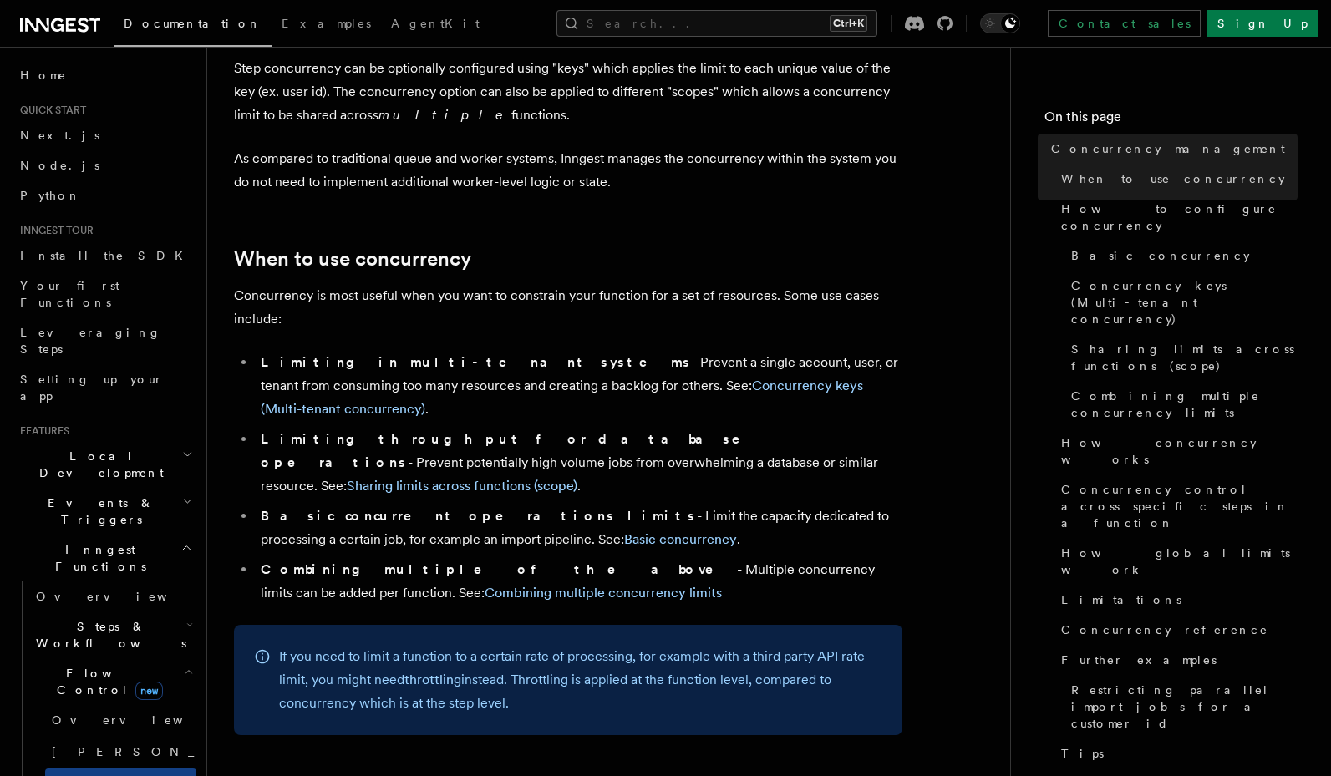
scroll to position [200, 0]
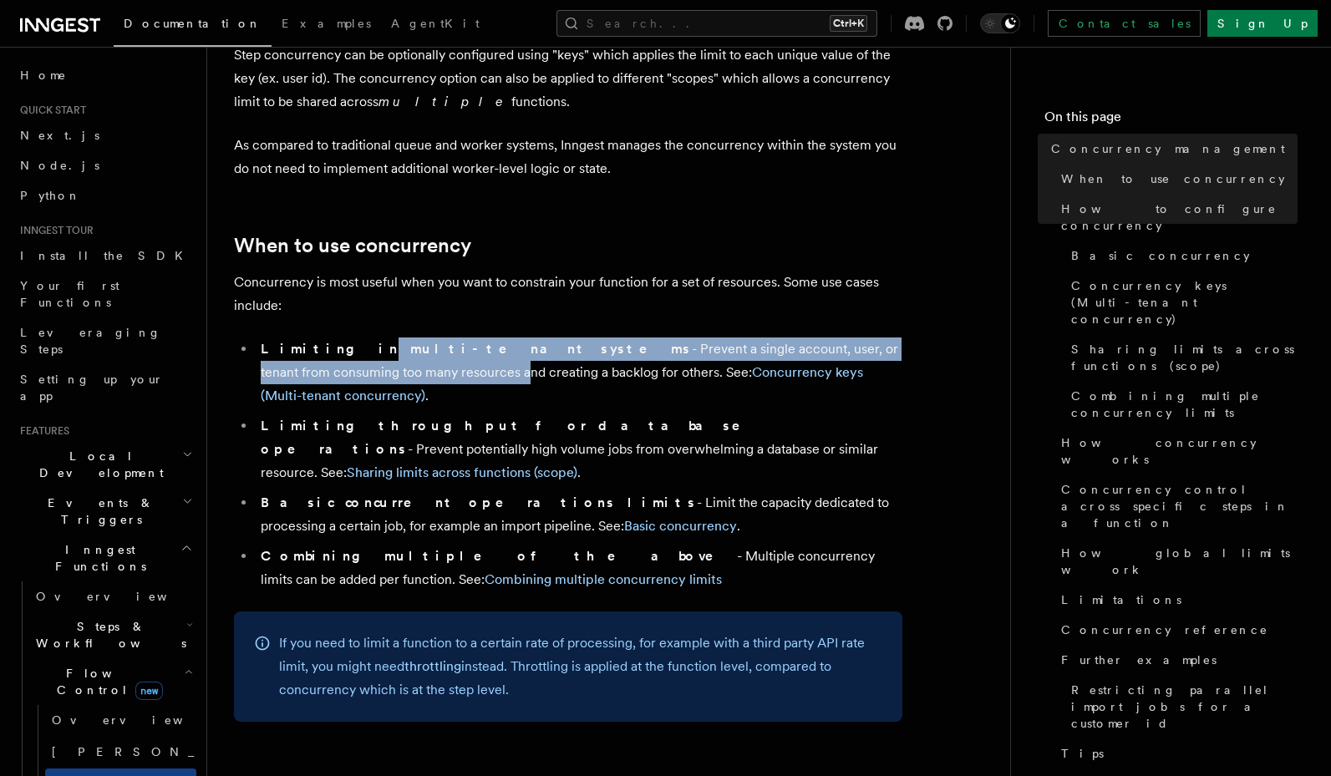
drag, startPoint x: 324, startPoint y: 333, endPoint x: 321, endPoint y: 349, distance: 16.2
click at [321, 349] on li "Limiting in multi-tenant systems - Prevent a single account, user, or tenant fr…" at bounding box center [579, 372] width 646 height 70
drag, startPoint x: 481, startPoint y: 334, endPoint x: 365, endPoint y: 357, distance: 118.3
click at [365, 357] on li "Limiting in multi-tenant systems - Prevent a single account, user, or tenant fr…" at bounding box center [579, 372] width 646 height 70
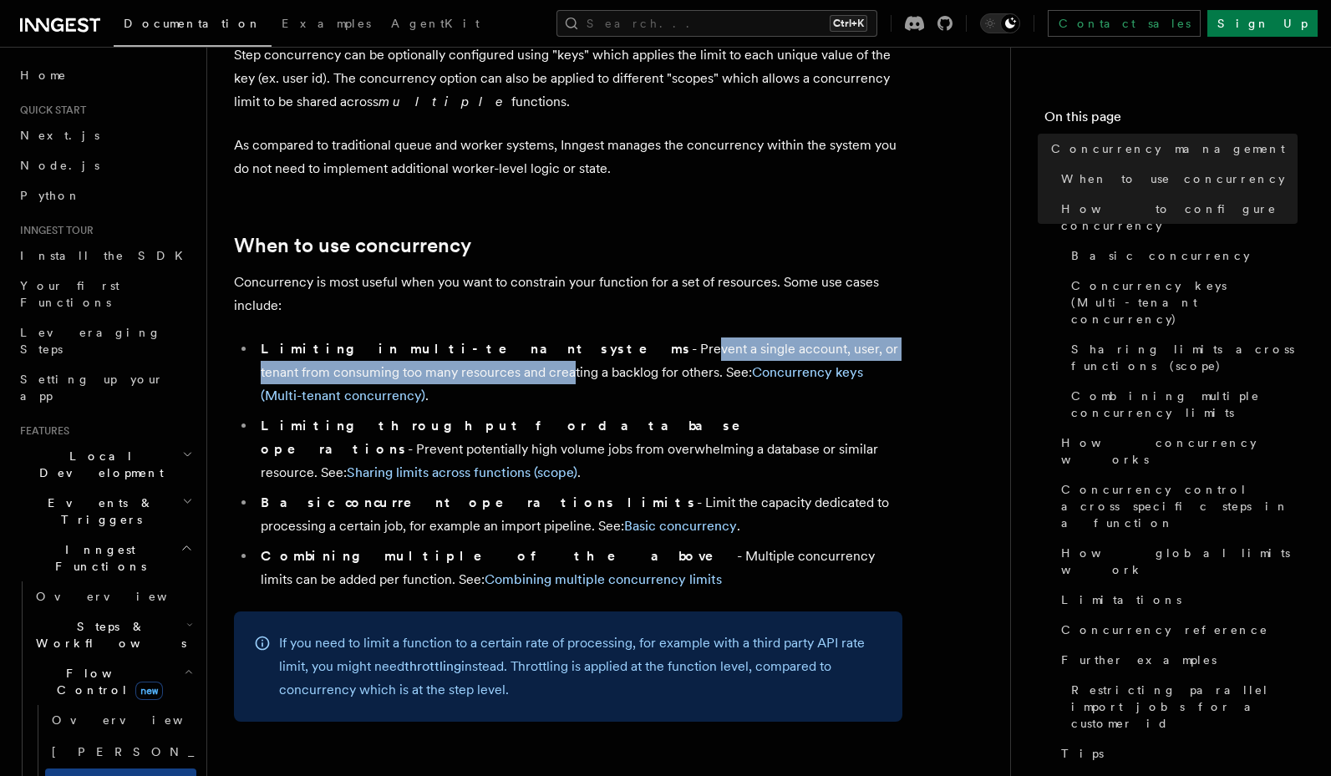
click at [365, 357] on li "Limiting in multi-tenant systems - Prevent a single account, user, or tenant fr…" at bounding box center [579, 372] width 646 height 70
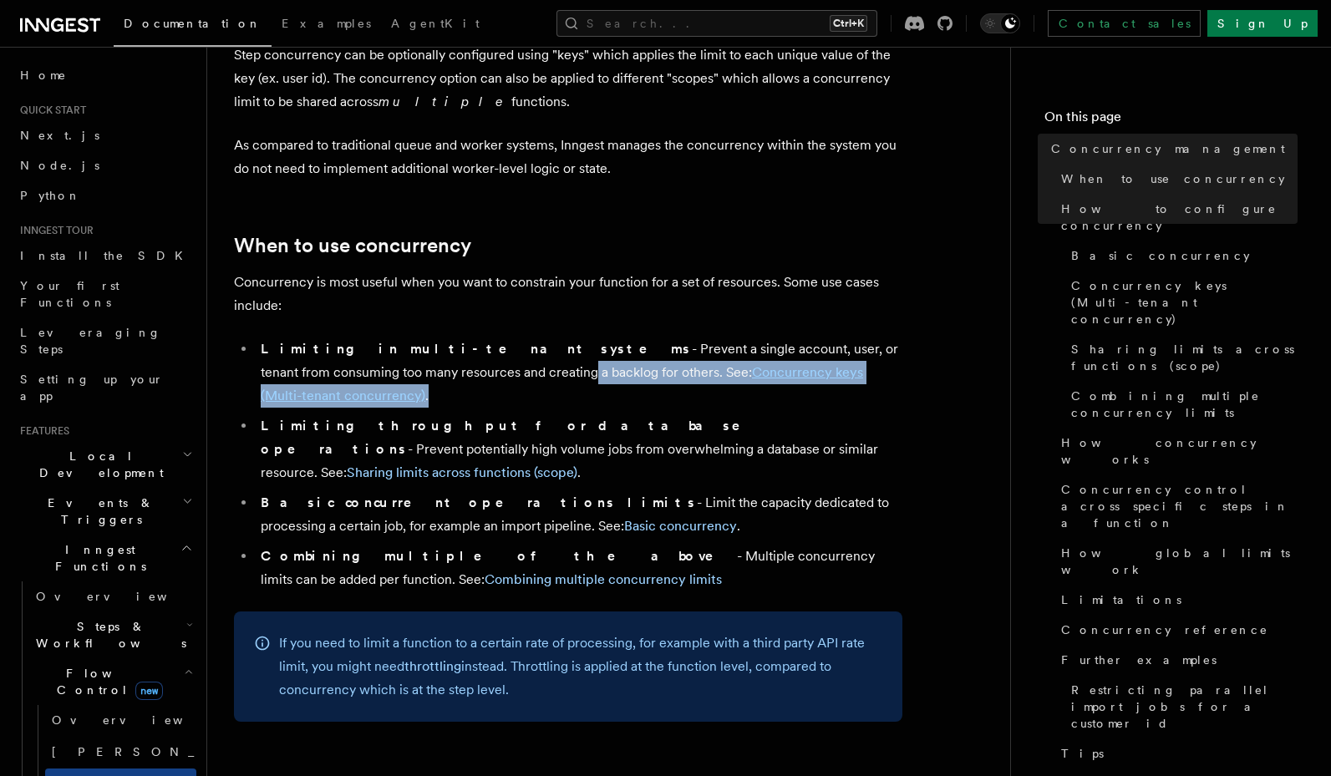
drag, startPoint x: 389, startPoint y: 351, endPoint x: 399, endPoint y: 364, distance: 16.7
click at [399, 364] on ul "Limiting in multi-tenant systems - Prevent a single account, user, or tenant fr…" at bounding box center [568, 464] width 668 height 254
click at [403, 359] on ul "Limiting in multi-tenant systems - Prevent a single account, user, or tenant fr…" at bounding box center [568, 464] width 668 height 254
click at [403, 359] on li "Limiting in multi-tenant systems - Prevent a single account, user, or tenant fr…" at bounding box center [579, 372] width 646 height 70
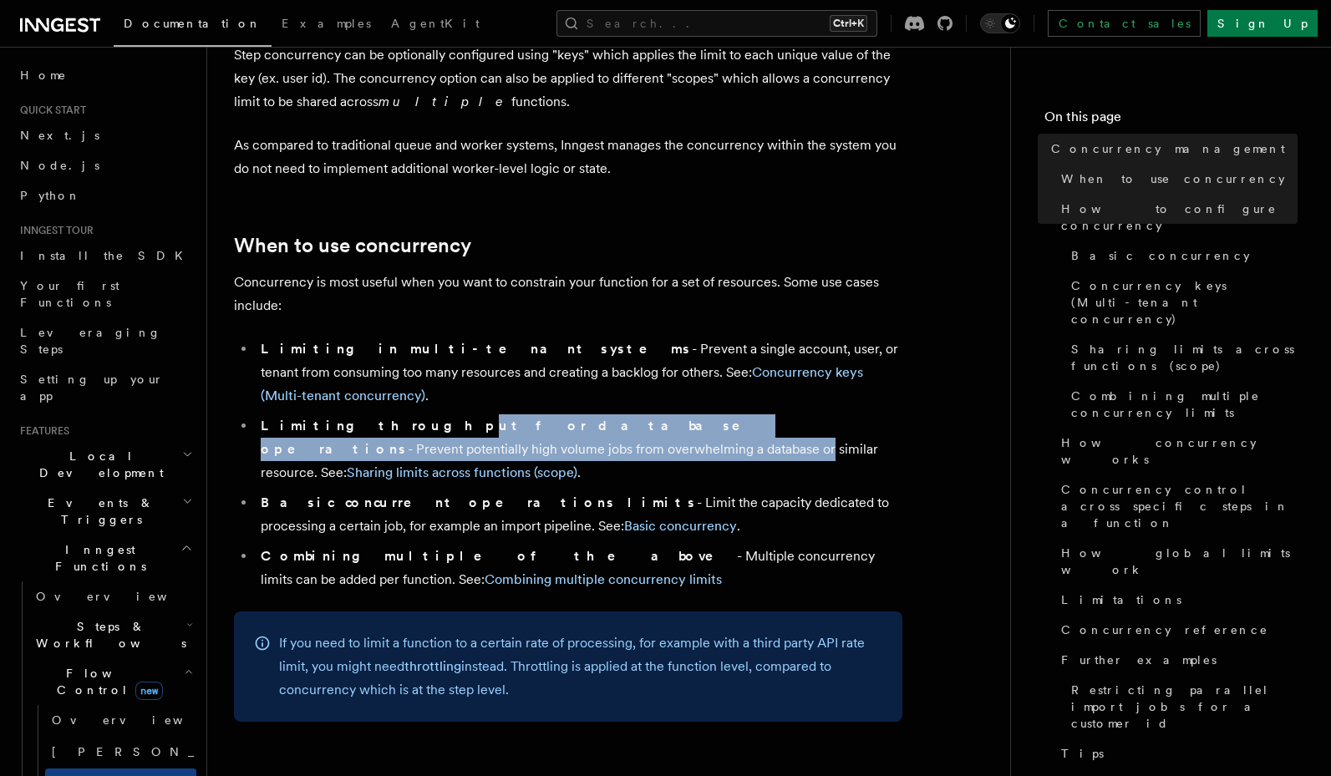
drag, startPoint x: 366, startPoint y: 385, endPoint x: 322, endPoint y: 398, distance: 45.4
click at [322, 414] on li "Limiting throughput for database operations - Prevent potentially high volume j…" at bounding box center [579, 449] width 646 height 70
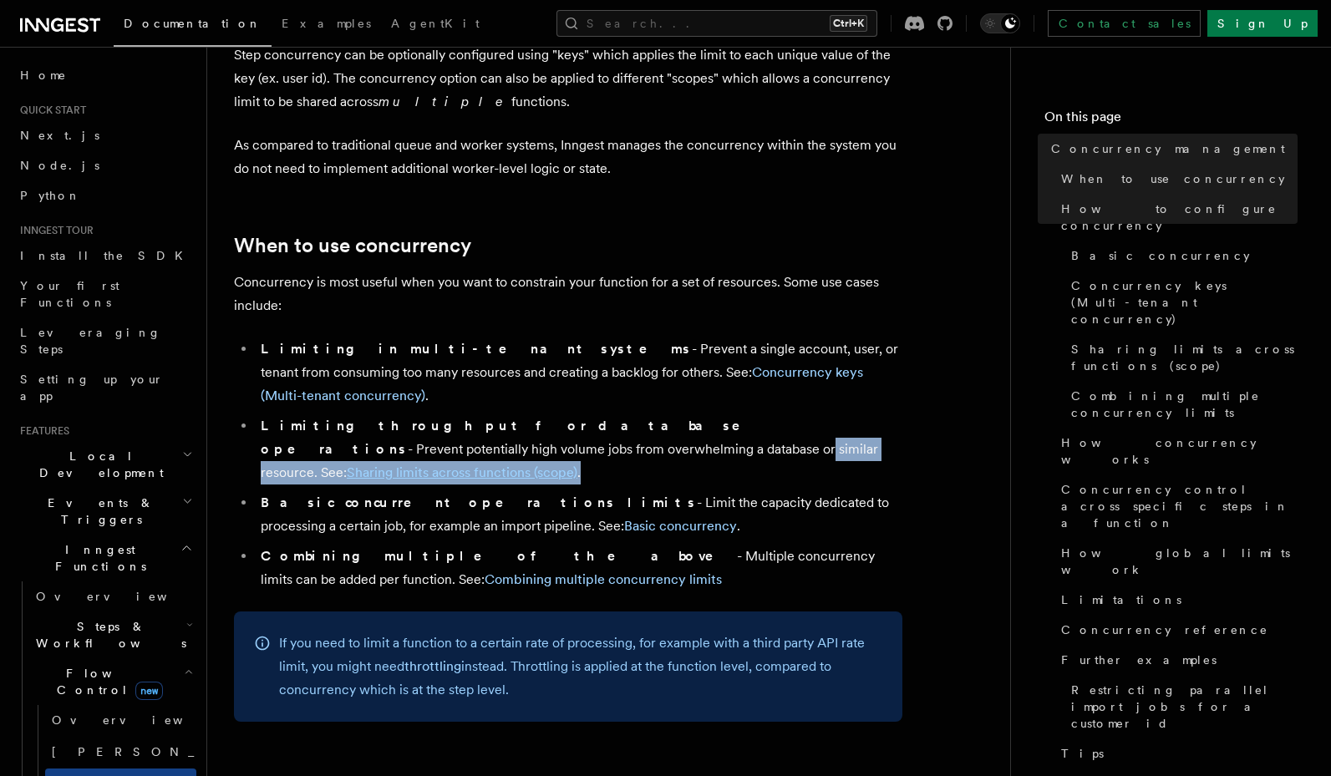
drag, startPoint x: 322, startPoint y: 398, endPoint x: 309, endPoint y: 418, distance: 24.8
click at [309, 418] on ul "Limiting in multi-tenant systems - Prevent a single account, user, or tenant fr…" at bounding box center [568, 464] width 668 height 254
drag, startPoint x: 322, startPoint y: 406, endPoint x: 314, endPoint y: 421, distance: 16.8
click at [314, 421] on ul "Limiting in multi-tenant systems - Prevent a single account, user, or tenant fr…" at bounding box center [568, 464] width 668 height 254
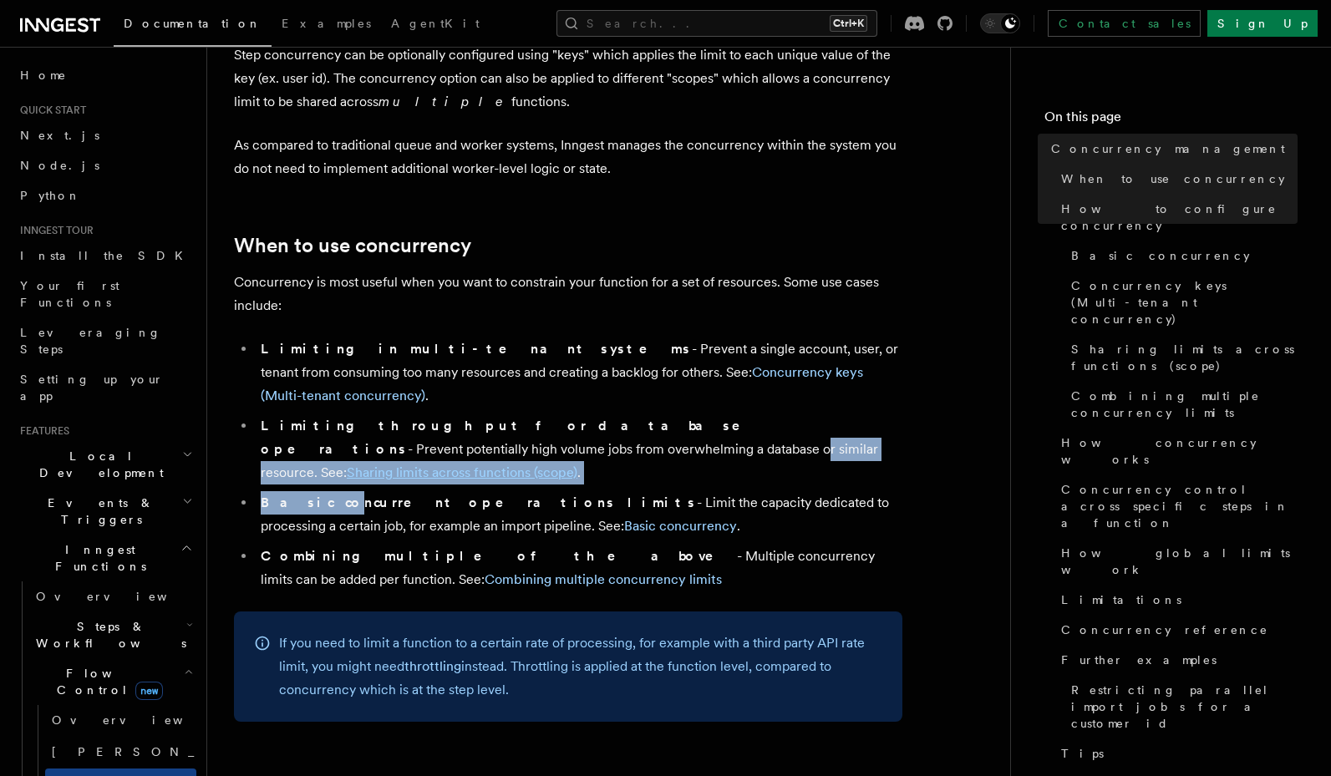
click at [314, 491] on li "Basic concurrent operations limits - Limit the capacity dedicated to processing…" at bounding box center [579, 514] width 646 height 47
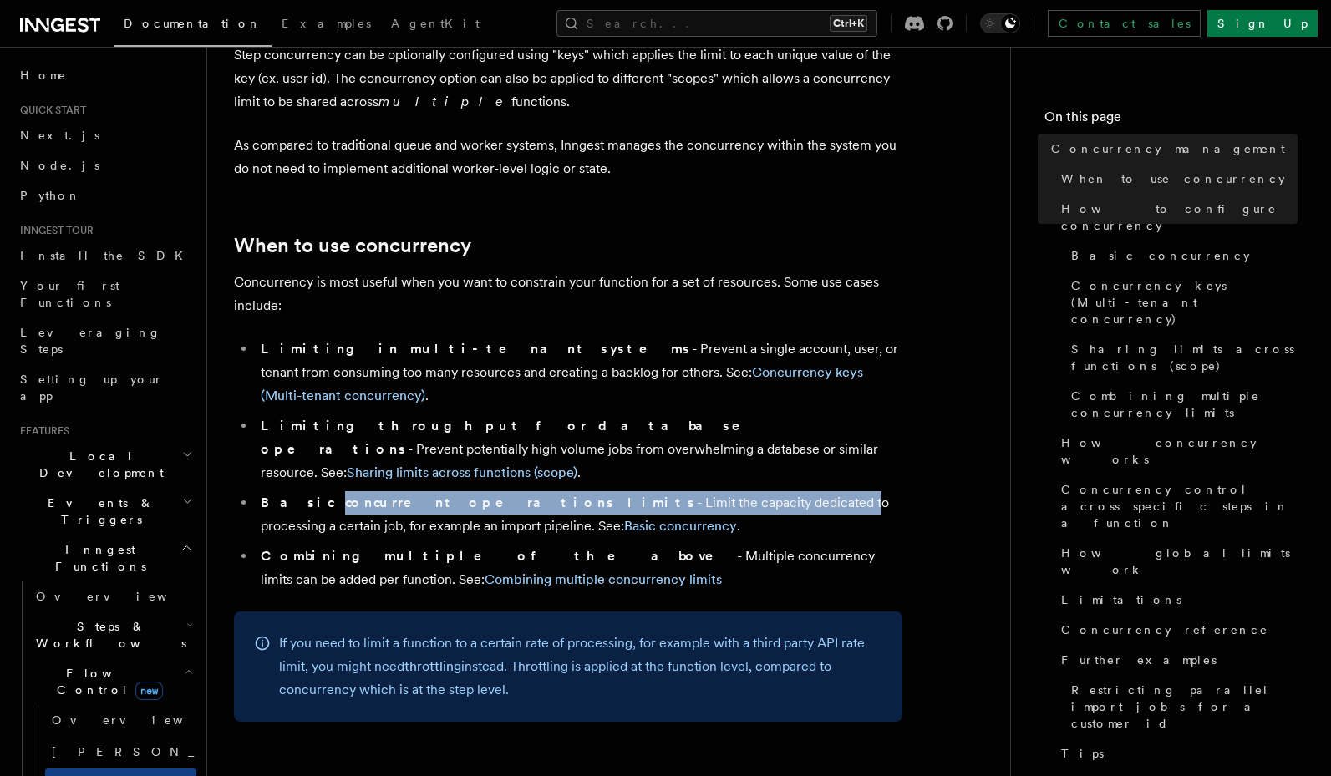
drag, startPoint x: 299, startPoint y: 432, endPoint x: 652, endPoint y: 434, distance: 352.5
click at [652, 491] on li "Basic concurrent operations limits - Limit the capacity dedicated to processing…" at bounding box center [579, 514] width 646 height 47
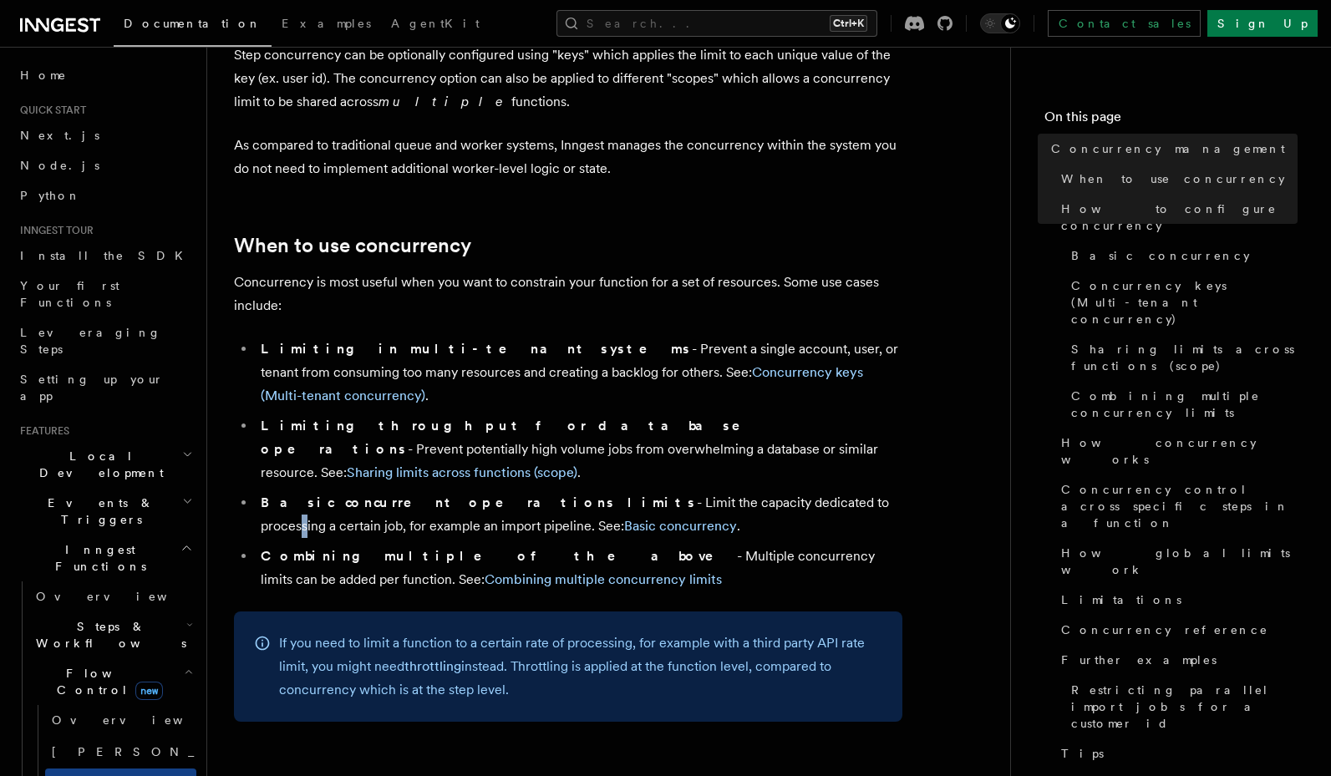
drag, startPoint x: 701, startPoint y: 426, endPoint x: 707, endPoint y: 439, distance: 13.8
click at [707, 491] on li "Basic concurrent operations limits - Limit the capacity dedicated to processing…" at bounding box center [579, 514] width 646 height 47
drag, startPoint x: 520, startPoint y: 488, endPoint x: 610, endPoint y: 496, distance: 90.6
click at [610, 545] on li "Combining multiple of the above - Multiple concurrency limits can be added per …" at bounding box center [579, 568] width 646 height 47
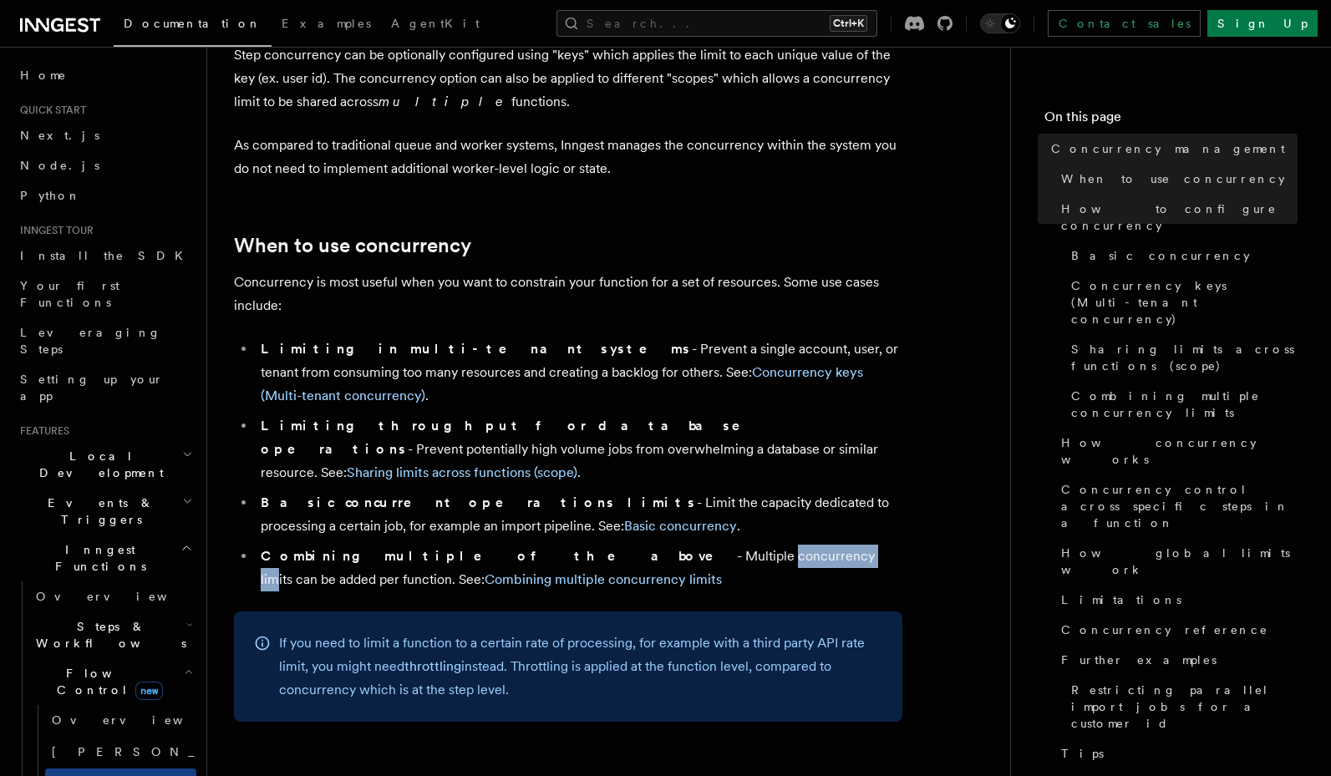
click at [610, 545] on li "Combining multiple of the above - Multiple concurrency limits can be added per …" at bounding box center [579, 568] width 646 height 47
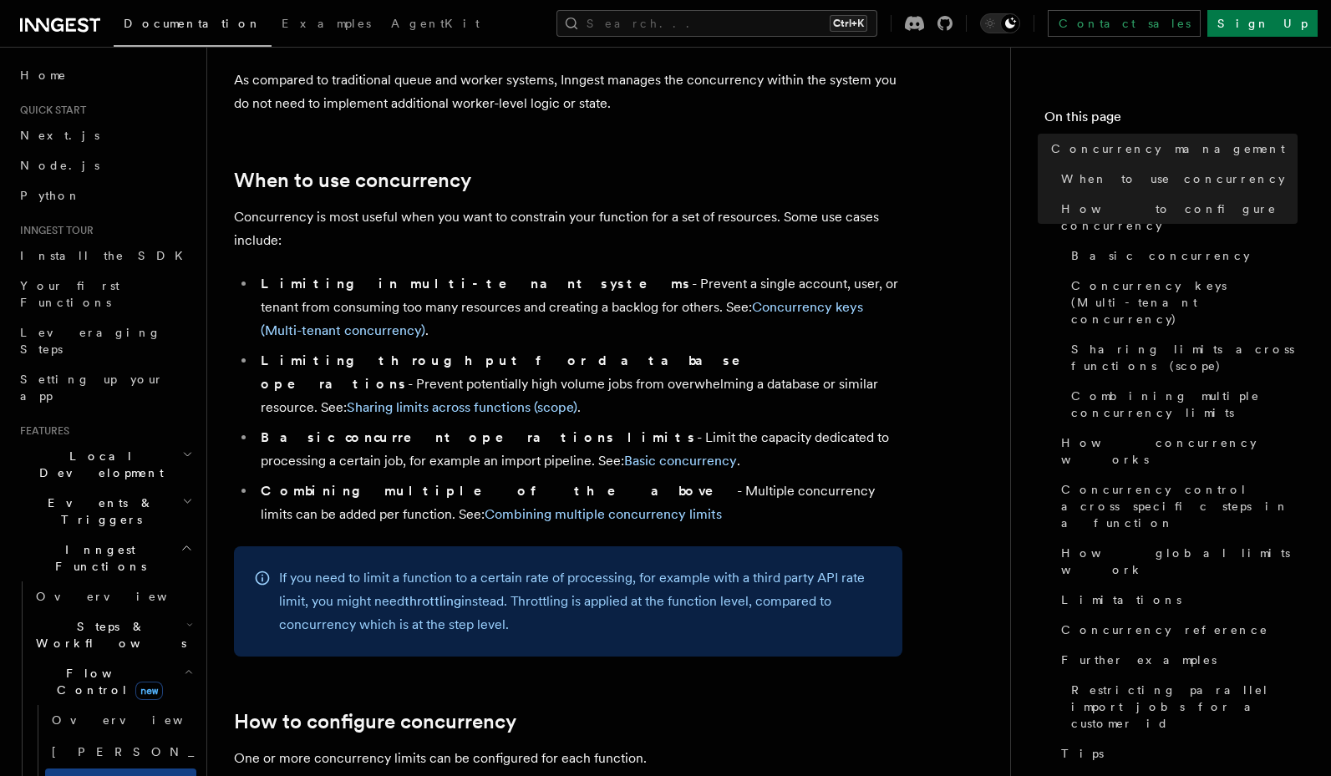
scroll to position [301, 0]
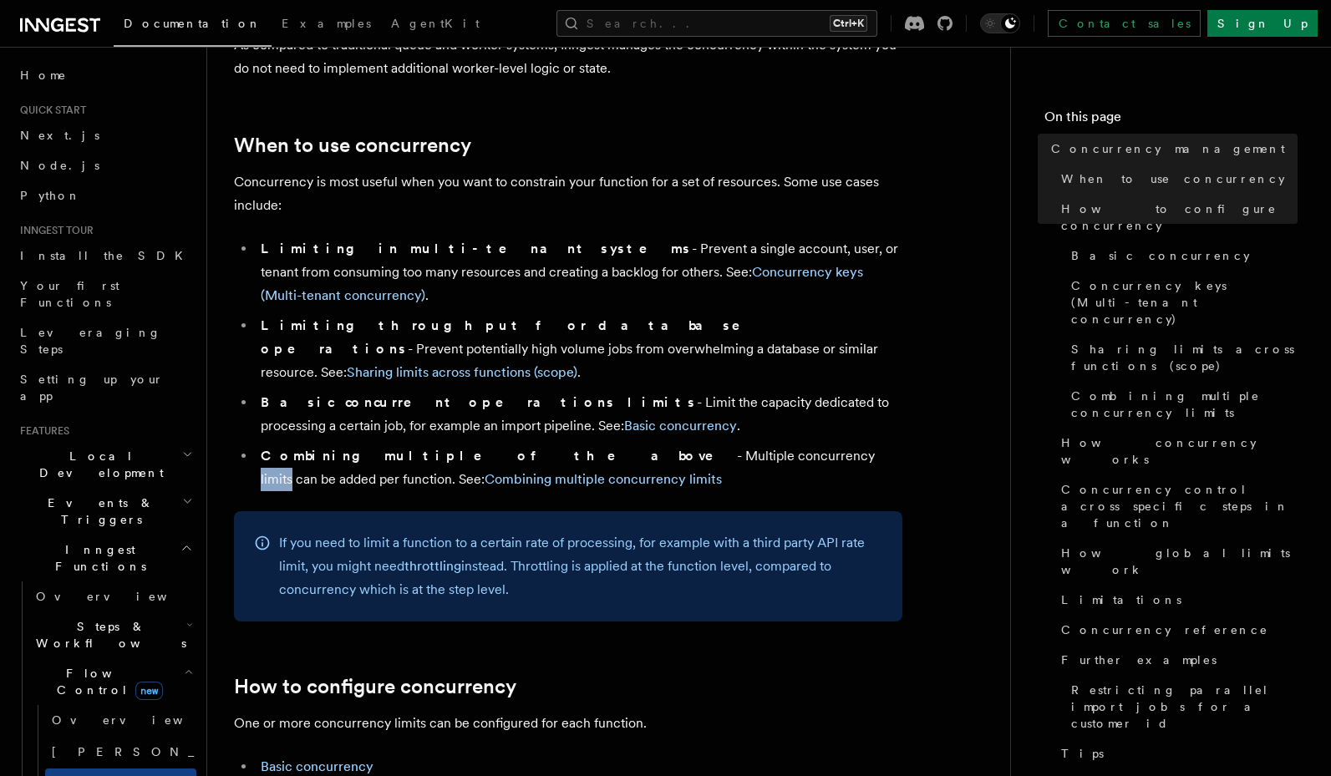
click at [601, 444] on li "Combining multiple of the above - Multiple concurrency limits can be added per …" at bounding box center [579, 467] width 646 height 47
click at [484, 471] on link "Combining multiple concurrency limits" at bounding box center [602, 479] width 237 height 16
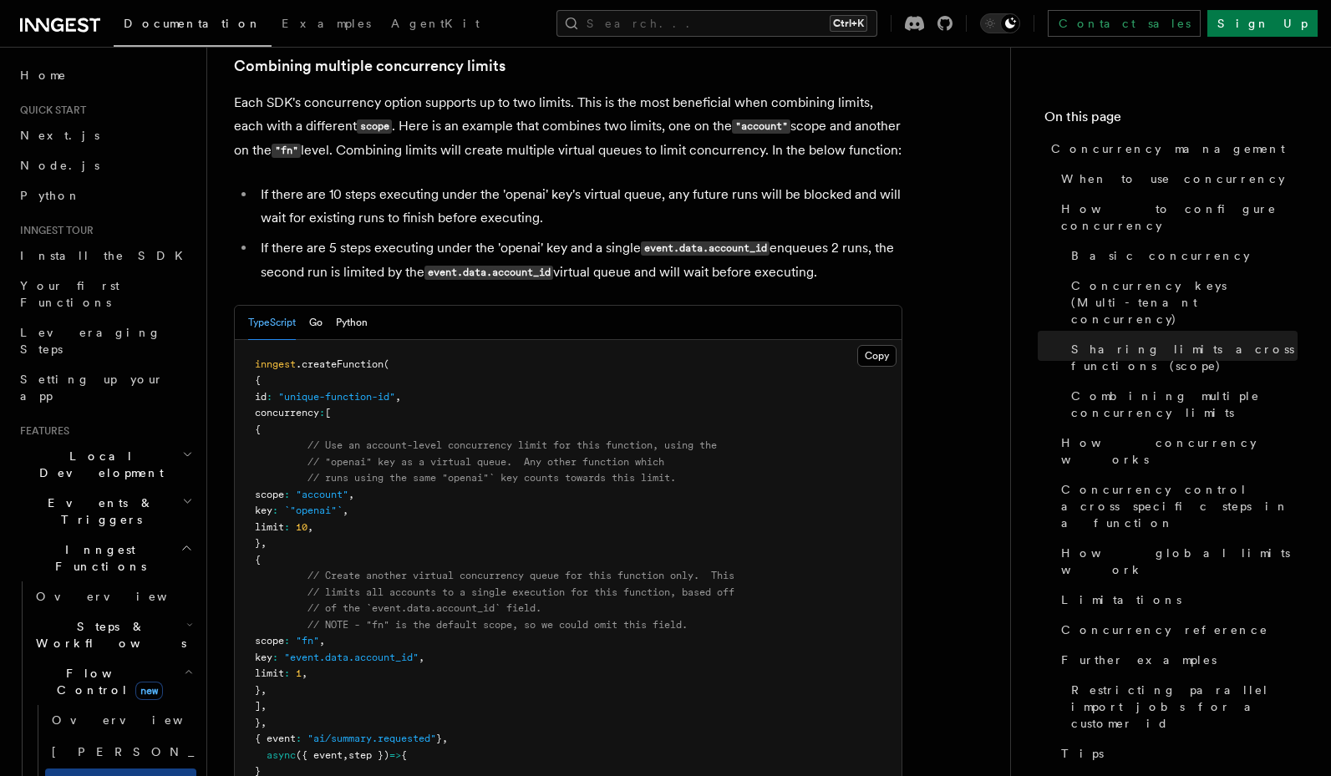
scroll to position [2712, 0]
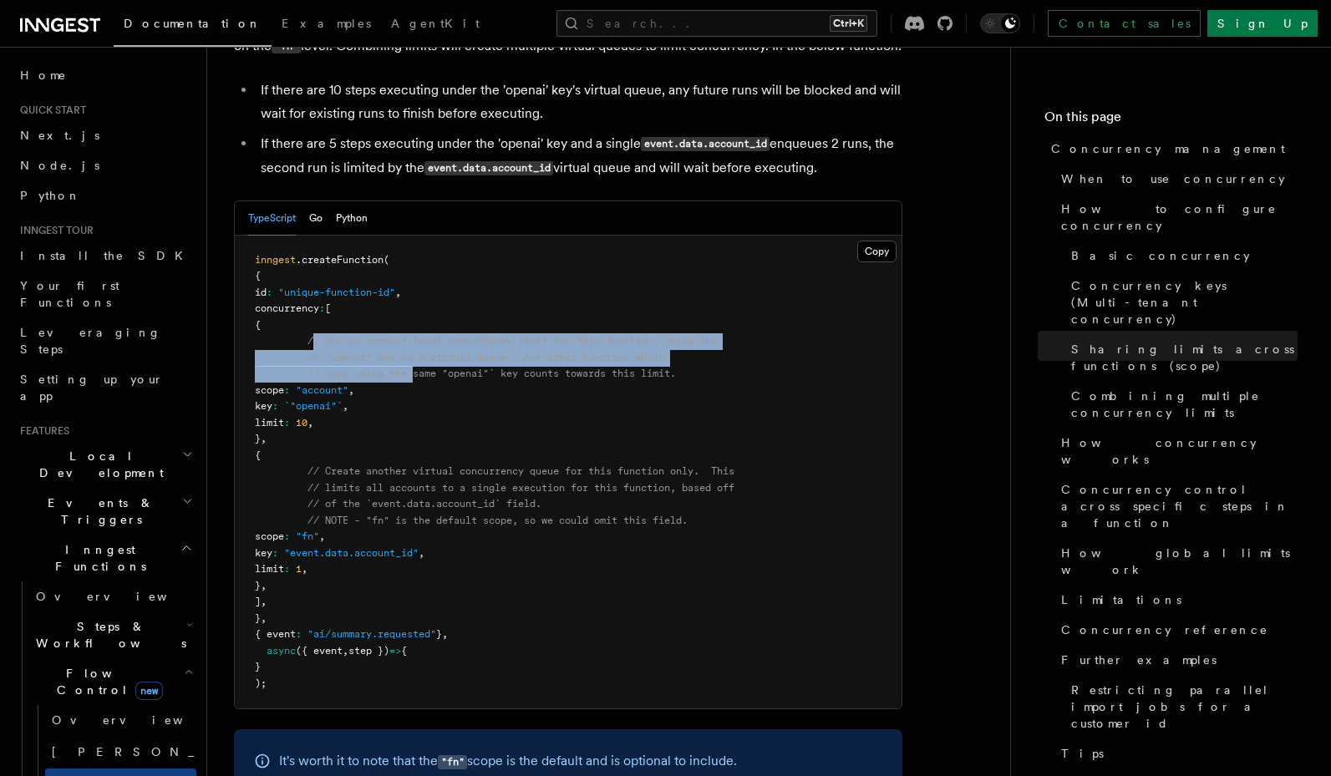
drag, startPoint x: 312, startPoint y: 267, endPoint x: 419, endPoint y: 308, distance: 114.5
click at [419, 308] on code "inngest .createFunction ( { id : "unique-function-id" , concurrency : [ { // Us…" at bounding box center [494, 471] width 479 height 435
click at [419, 368] on span "// runs using the same "openai"` key counts towards this limit." at bounding box center [491, 374] width 368 height 12
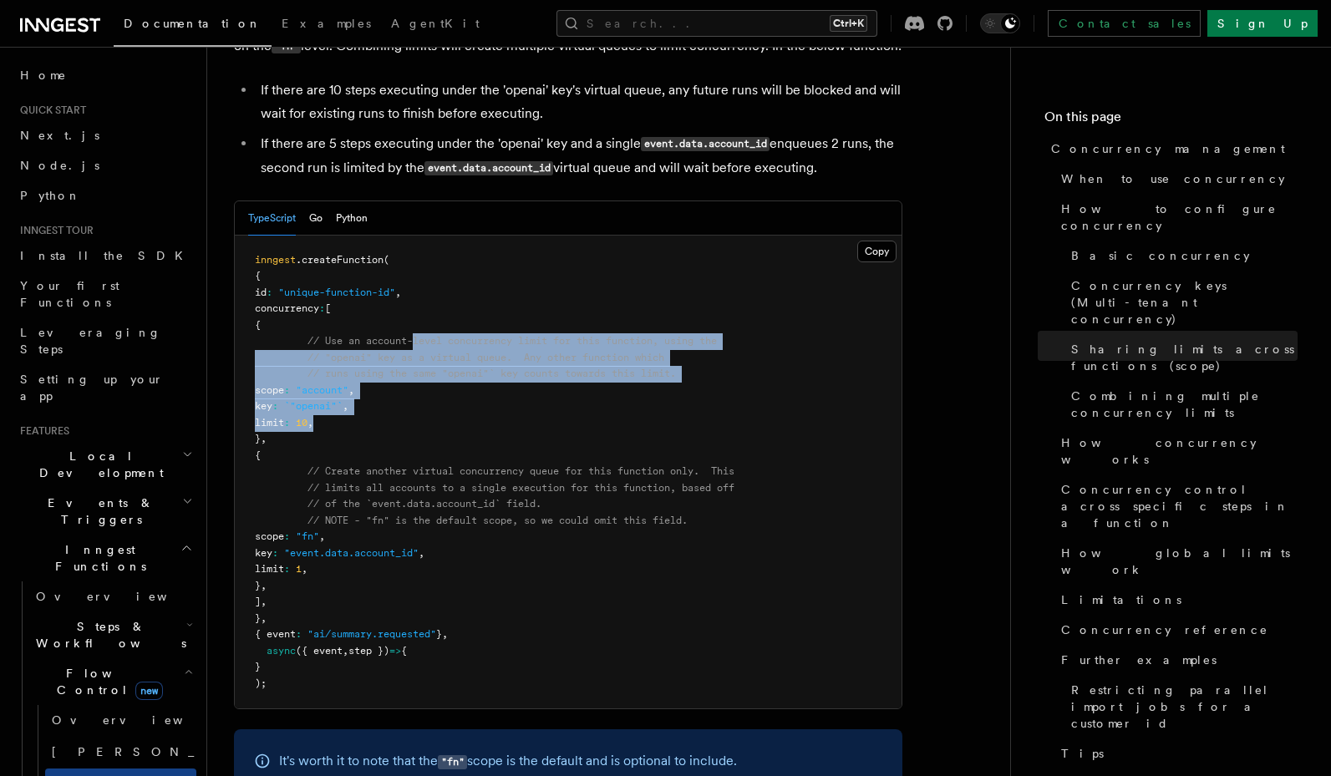
drag, startPoint x: 419, startPoint y: 279, endPoint x: 522, endPoint y: 360, distance: 130.8
click at [522, 360] on pre "inngest .createFunction ( { id : "unique-function-id" , concurrency : [ { // Us…" at bounding box center [568, 473] width 667 height 474
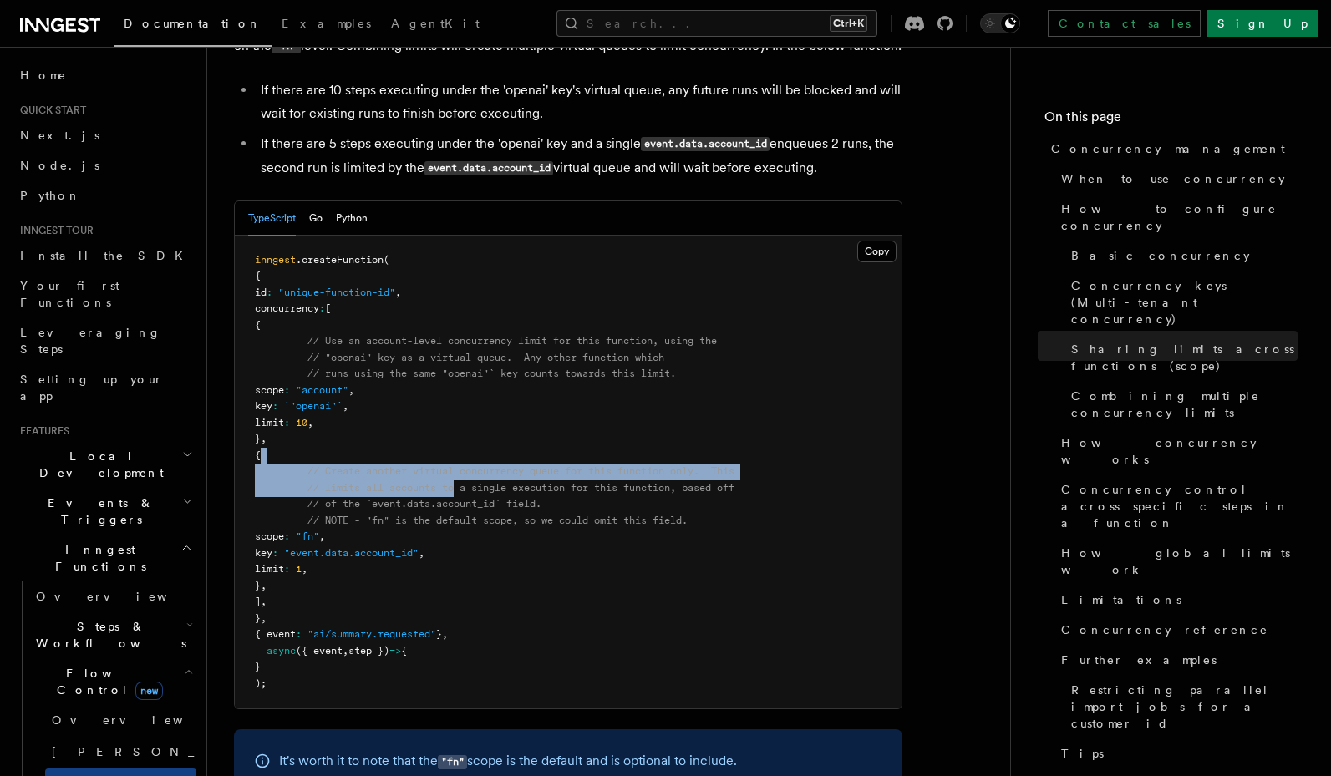
drag, startPoint x: 468, startPoint y: 392, endPoint x: 459, endPoint y: 415, distance: 25.1
click at [459, 415] on pre "inngest .createFunction ( { id : "unique-function-id" , concurrency : [ { // Us…" at bounding box center [568, 473] width 667 height 474
click at [459, 482] on span "// limits all accounts to a single execution for this function, based off" at bounding box center [520, 488] width 427 height 12
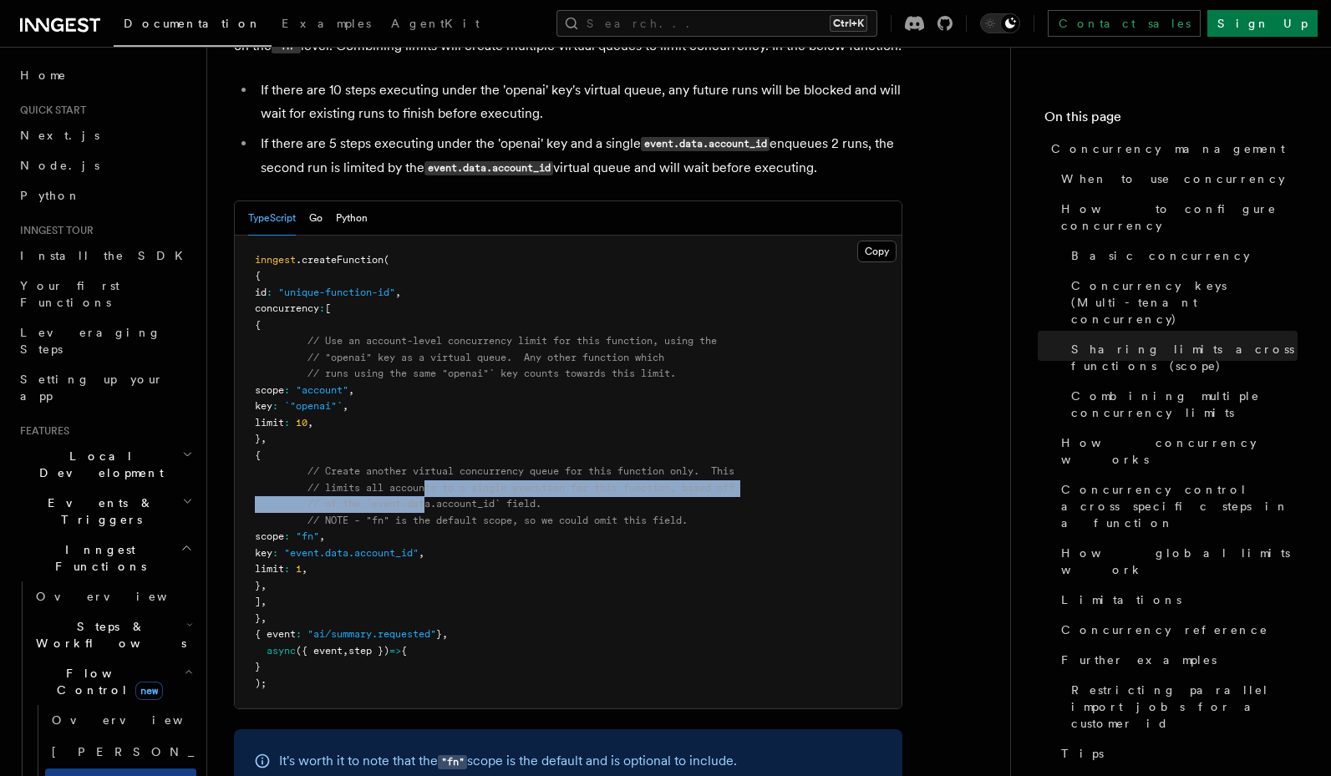
click at [428, 437] on code "inngest .createFunction ( { id : "unique-function-id" , concurrency : [ { // Us…" at bounding box center [494, 471] width 479 height 435
click at [428, 498] on span "// of the `event.data.account_id` field." at bounding box center [424, 504] width 234 height 12
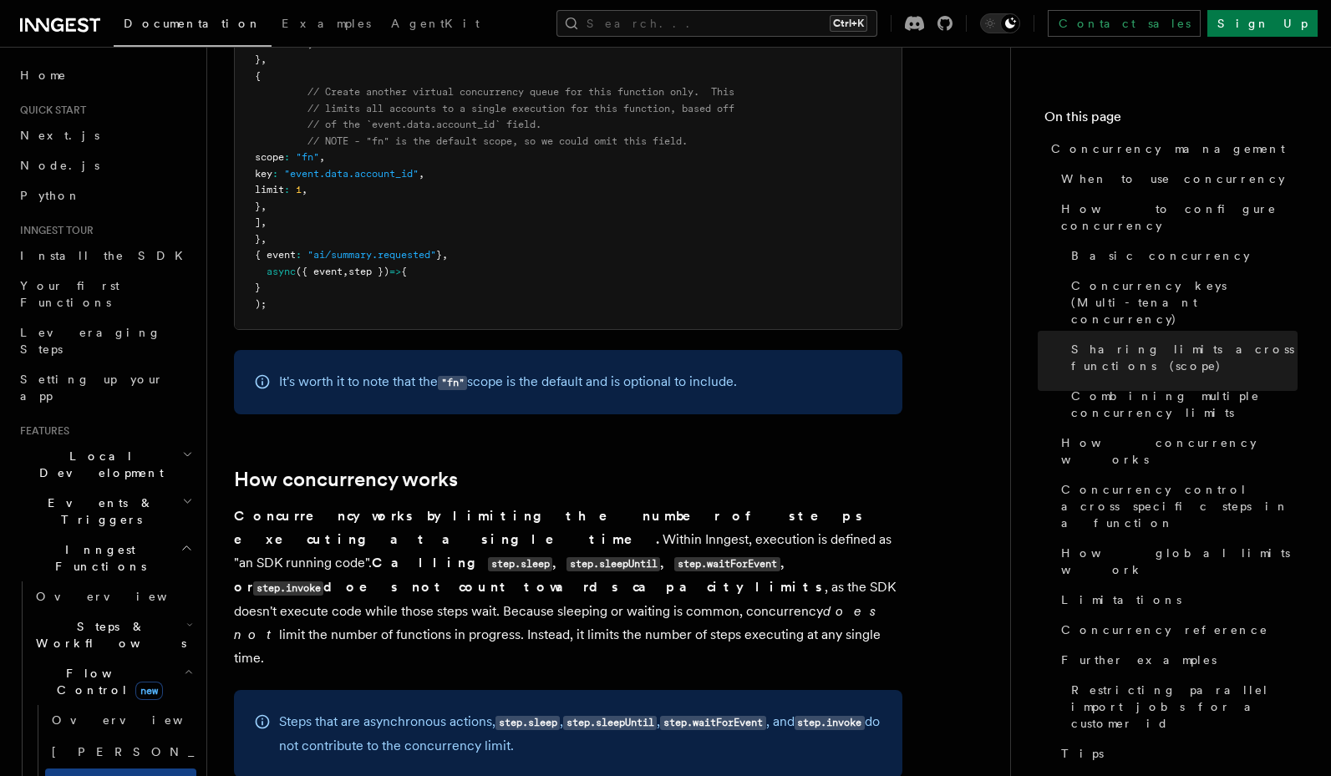
scroll to position [3113, 0]
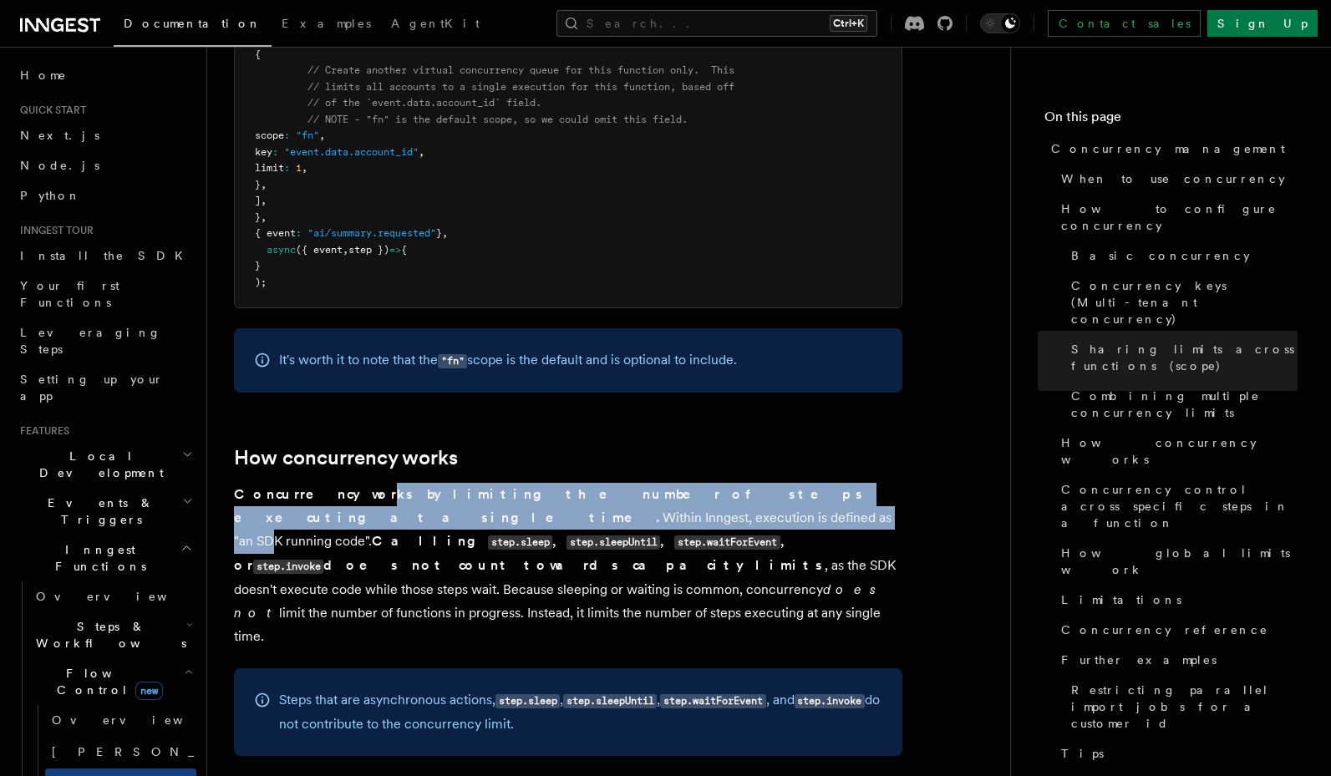
drag, startPoint x: 338, startPoint y: 428, endPoint x: 331, endPoint y: 454, distance: 26.2
click at [331, 483] on p "Concurrency works by limiting the number of steps executing at a single time. W…" at bounding box center [568, 565] width 668 height 165
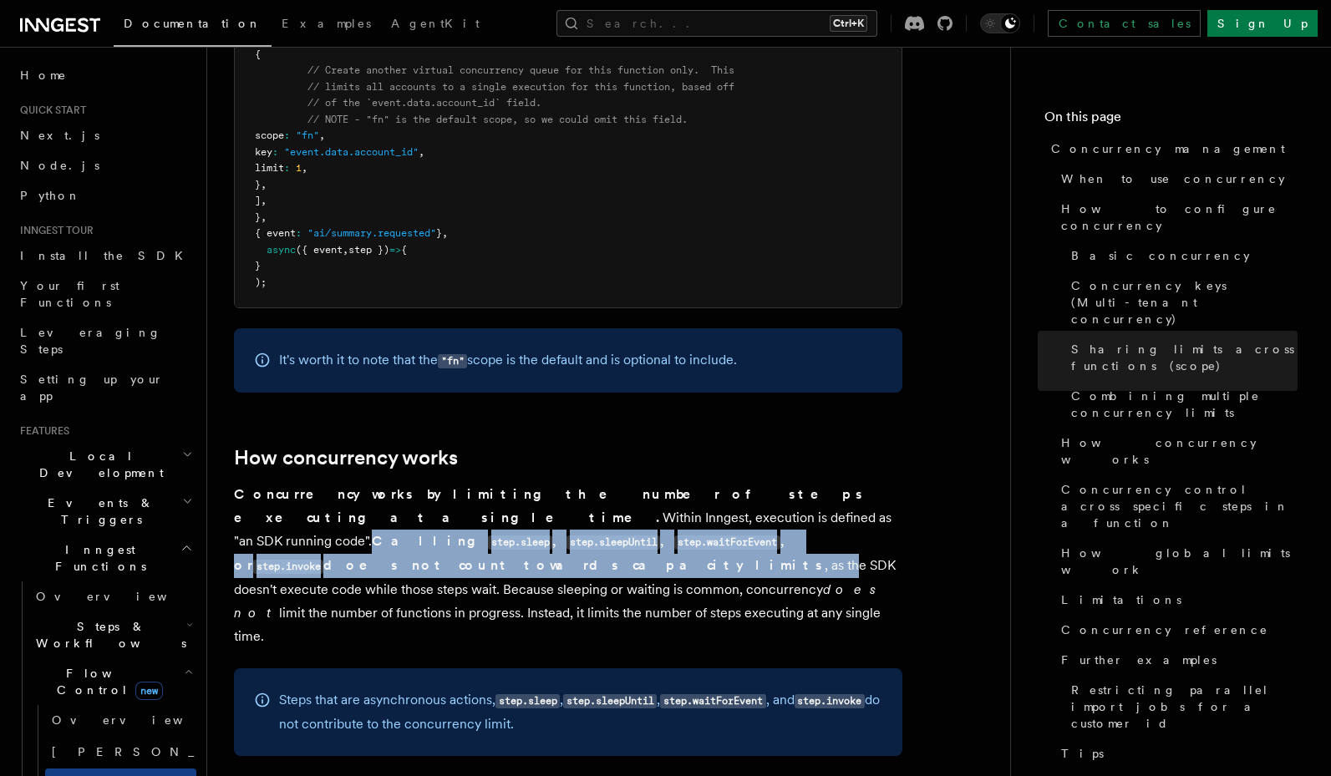
drag, startPoint x: 449, startPoint y: 443, endPoint x: 472, endPoint y: 468, distance: 33.7
click at [472, 483] on p "Concurrency works by limiting the number of steps executing at a single time. W…" at bounding box center [568, 565] width 668 height 165
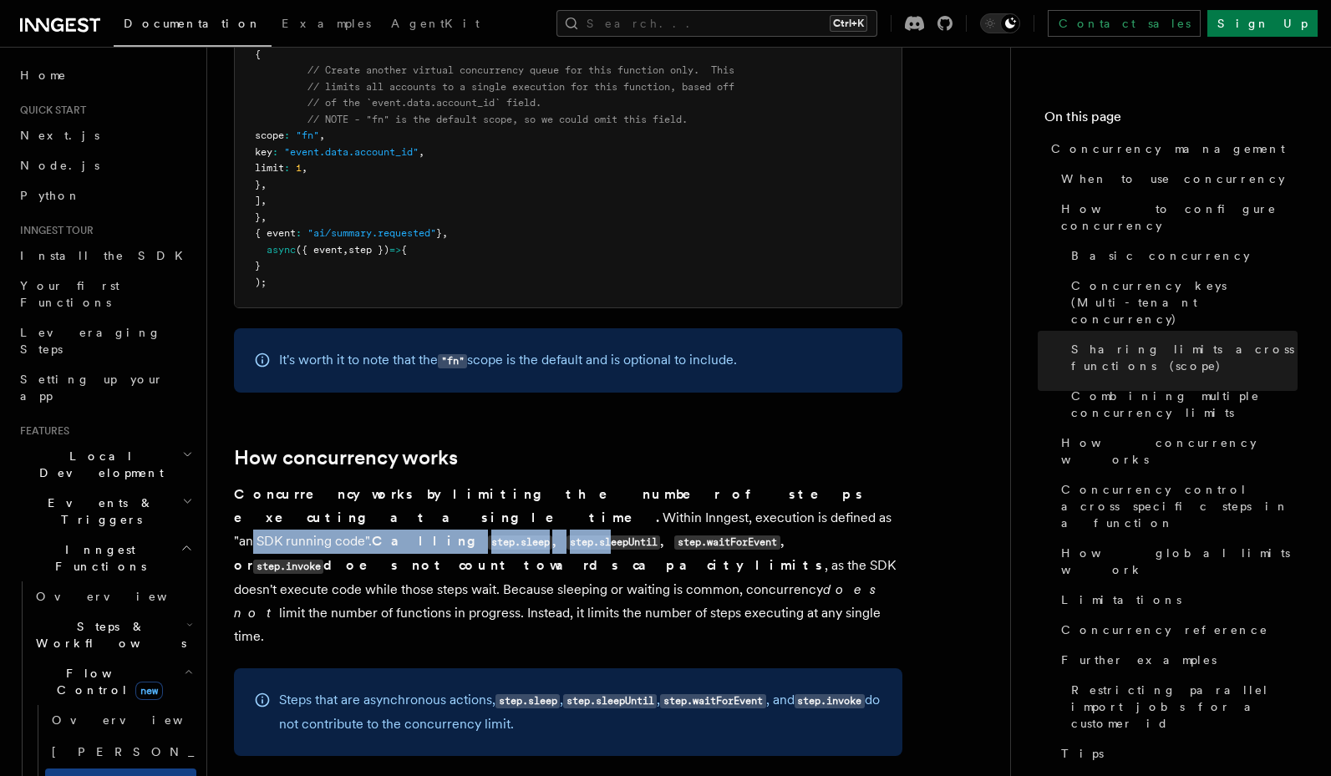
drag, startPoint x: 603, startPoint y: 442, endPoint x: 307, endPoint y: 458, distance: 296.1
click at [307, 483] on p "Concurrency works by limiting the number of steps executing at a single time. W…" at bounding box center [568, 565] width 668 height 165
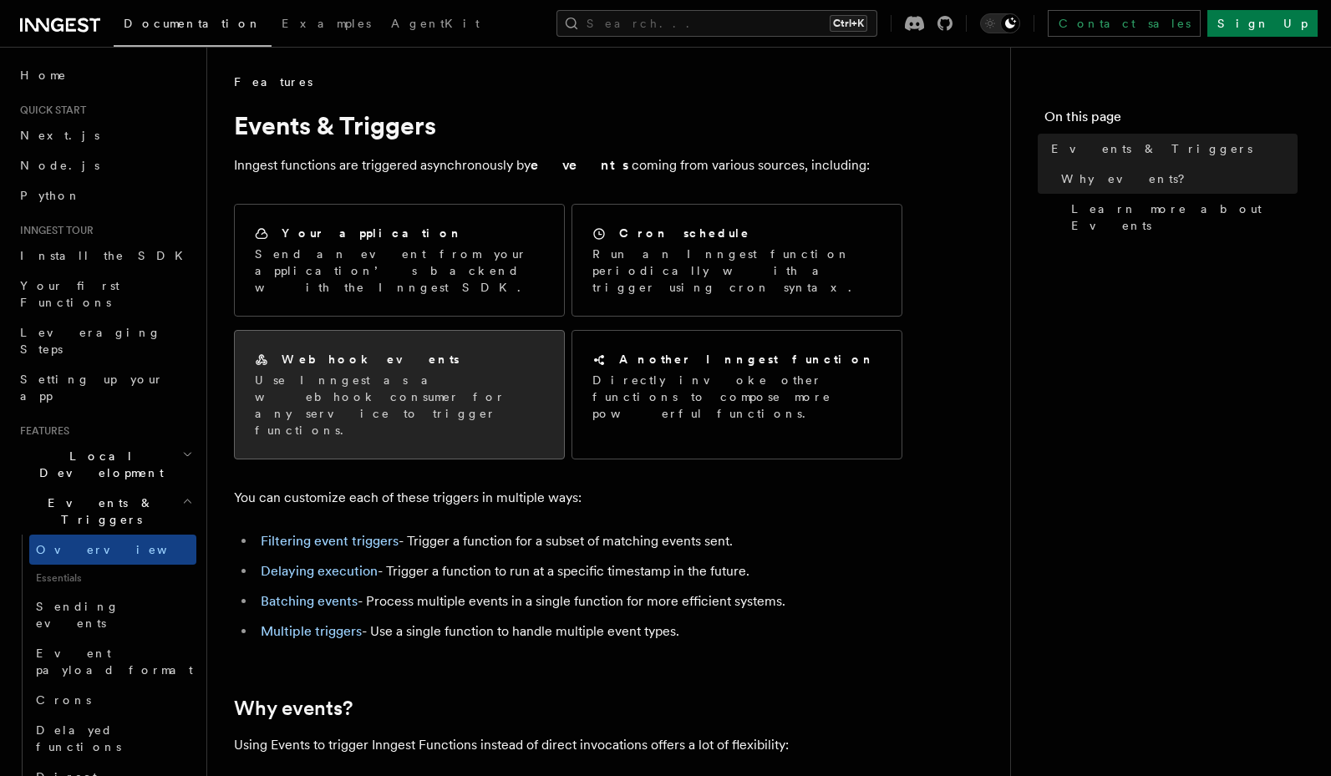
click at [397, 372] on p "Use Inngest as a webhook consumer for any service to trigger functions." at bounding box center [399, 405] width 289 height 67
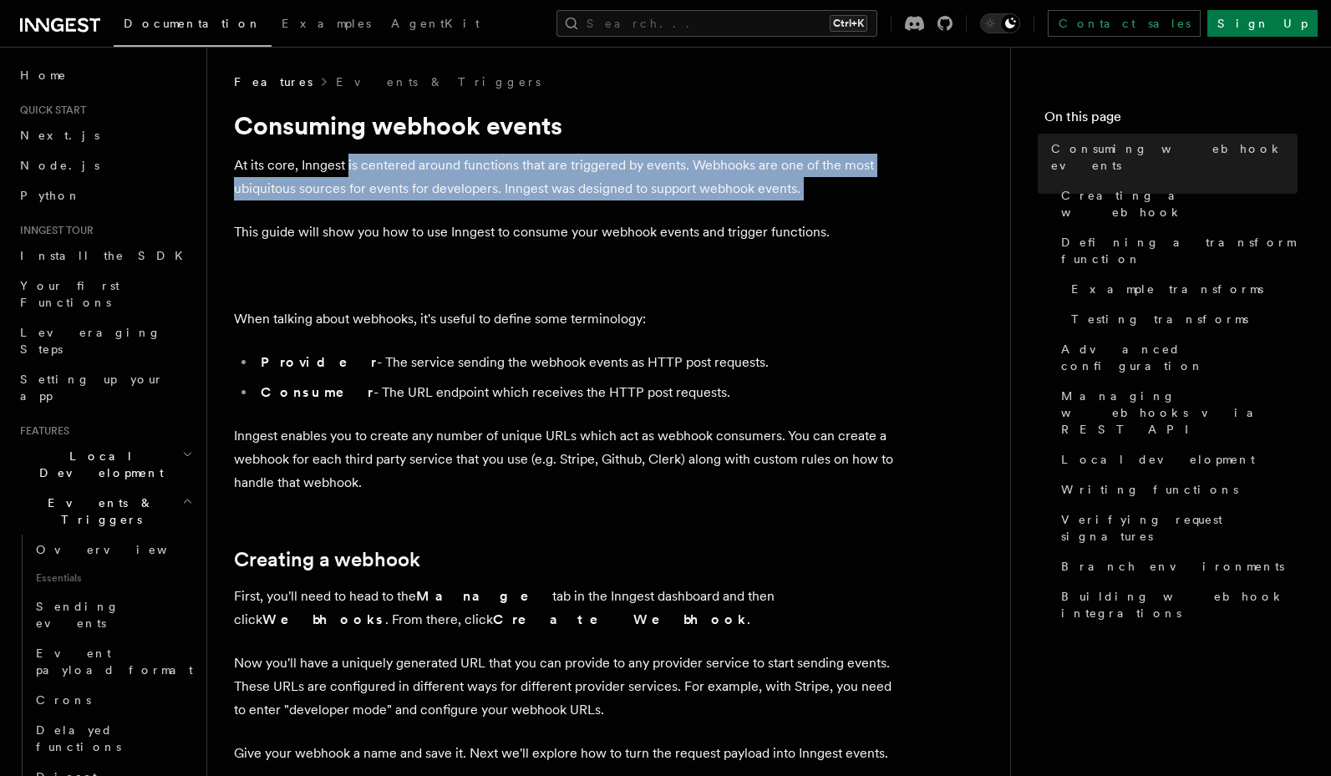
drag, startPoint x: 349, startPoint y: 165, endPoint x: 356, endPoint y: 205, distance: 39.8
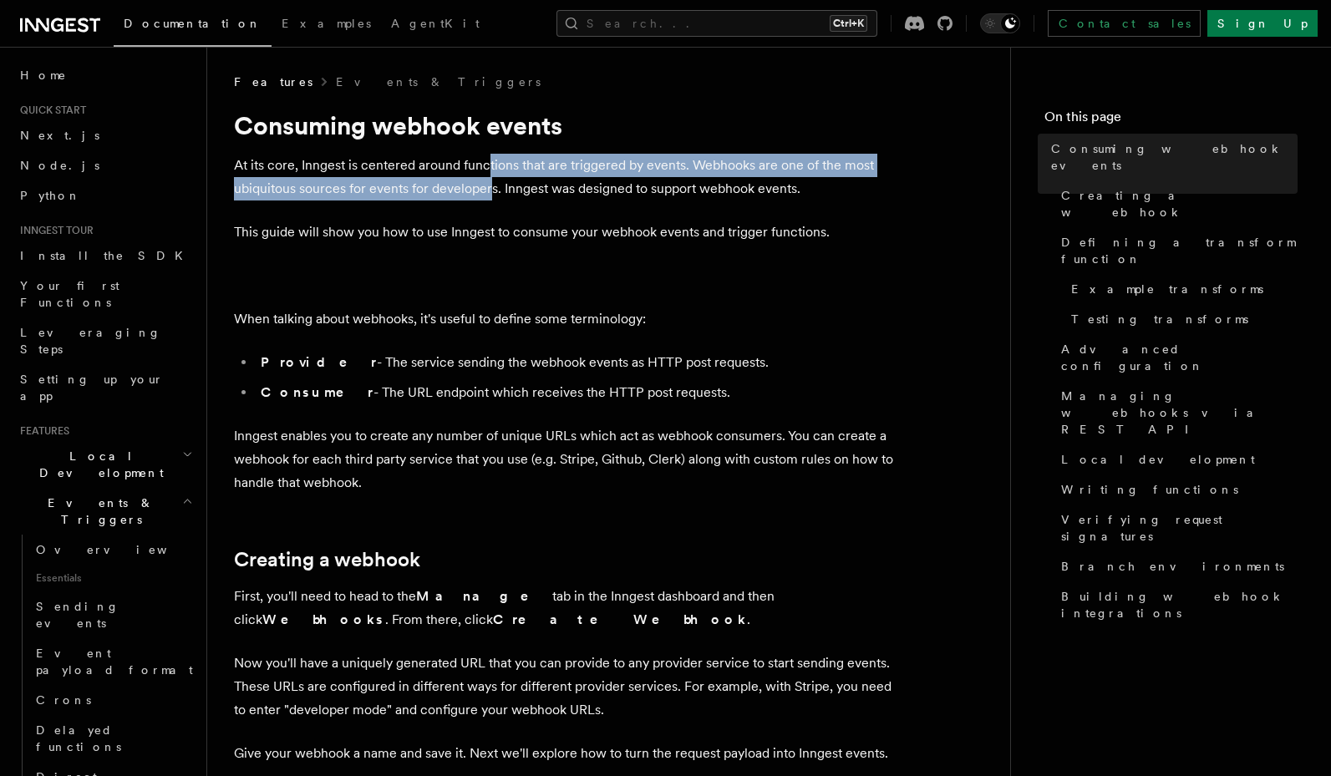
drag, startPoint x: 489, startPoint y: 157, endPoint x: 489, endPoint y: 187, distance: 30.1
click at [489, 187] on p "At its core, Inngest is centered around functions that are triggered by events.…" at bounding box center [568, 177] width 668 height 47
drag, startPoint x: 530, startPoint y: 168, endPoint x: 532, endPoint y: 191, distance: 23.4
click at [532, 191] on p "At its core, Inngest is centered around functions that are triggered by events.…" at bounding box center [568, 177] width 668 height 47
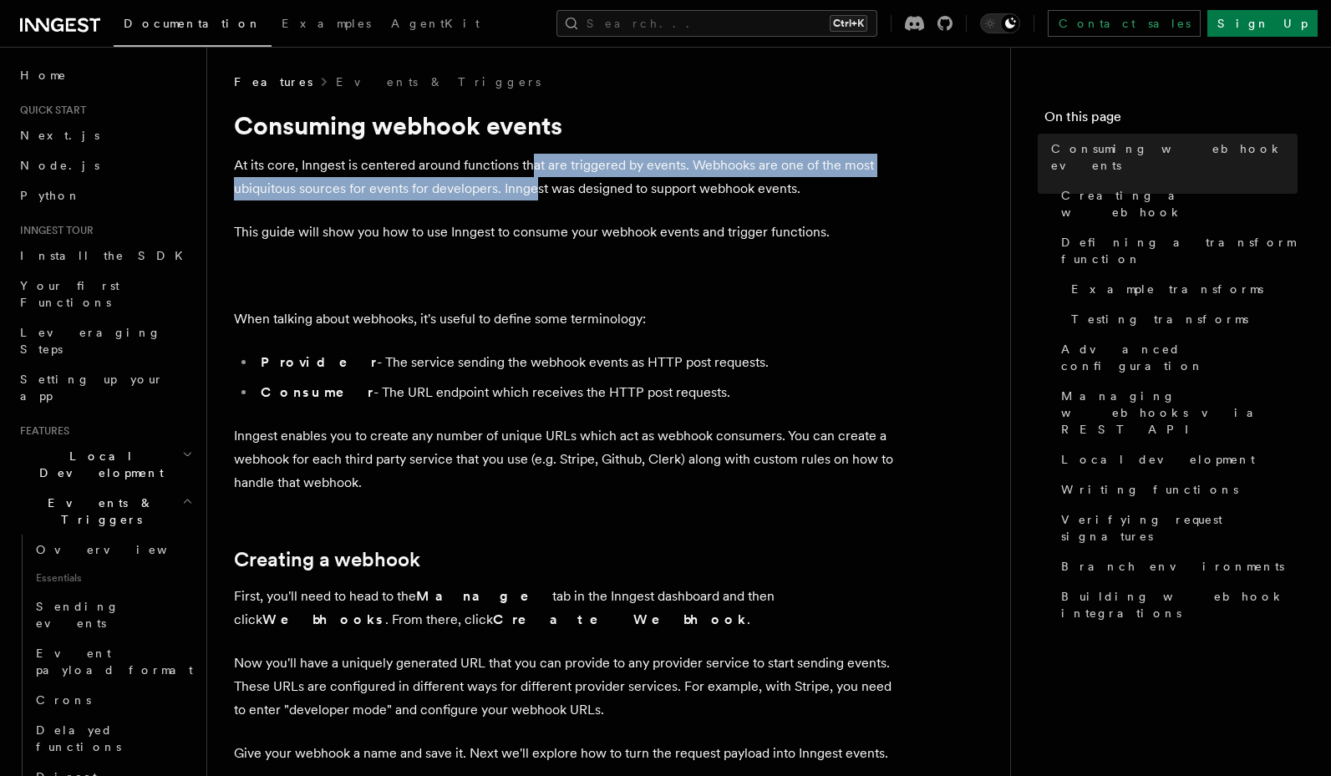
click at [532, 191] on p "At its core, Inngest is centered around functions that are triggered by events.…" at bounding box center [568, 177] width 668 height 47
drag, startPoint x: 550, startPoint y: 174, endPoint x: 549, endPoint y: 193, distance: 19.3
click at [549, 193] on p "At its core, Inngest is centered around functions that are triggered by events.…" at bounding box center [568, 177] width 668 height 47
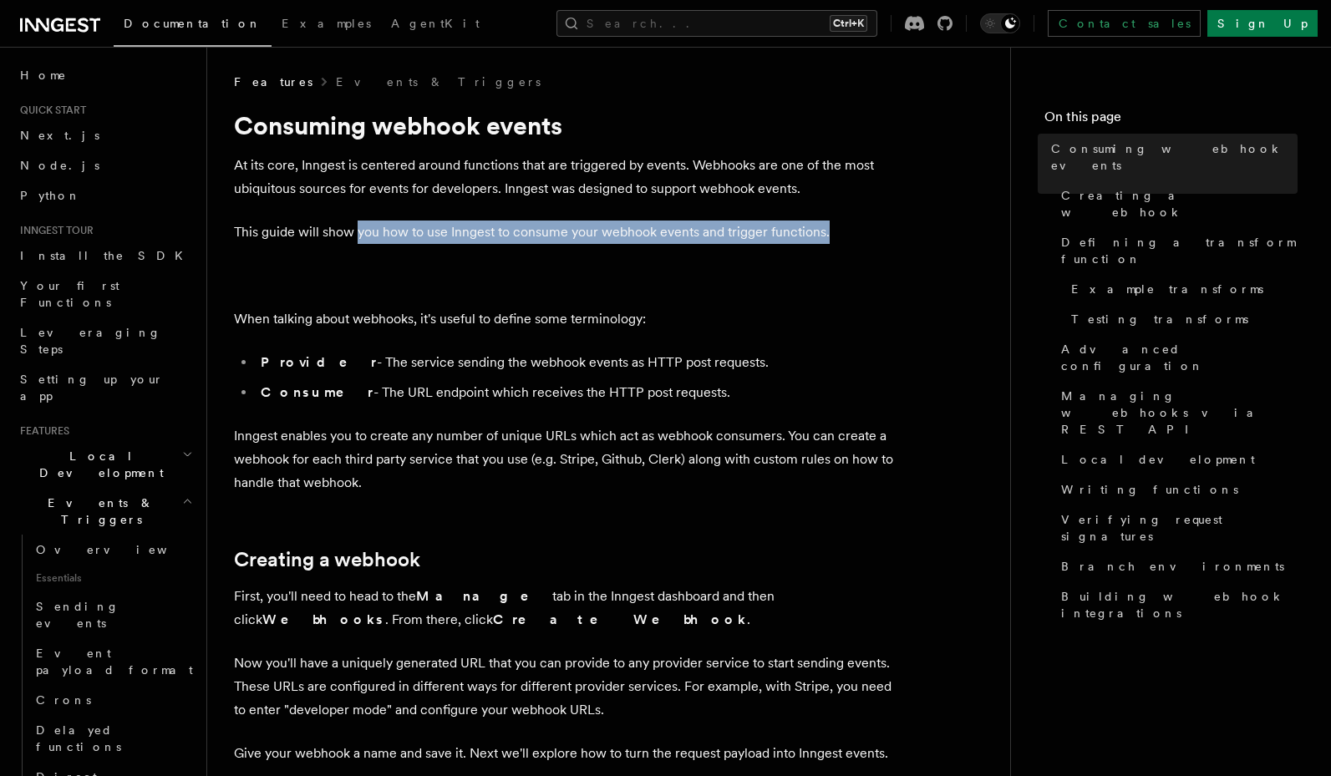
drag, startPoint x: 353, startPoint y: 239, endPoint x: 343, endPoint y: 256, distance: 19.5
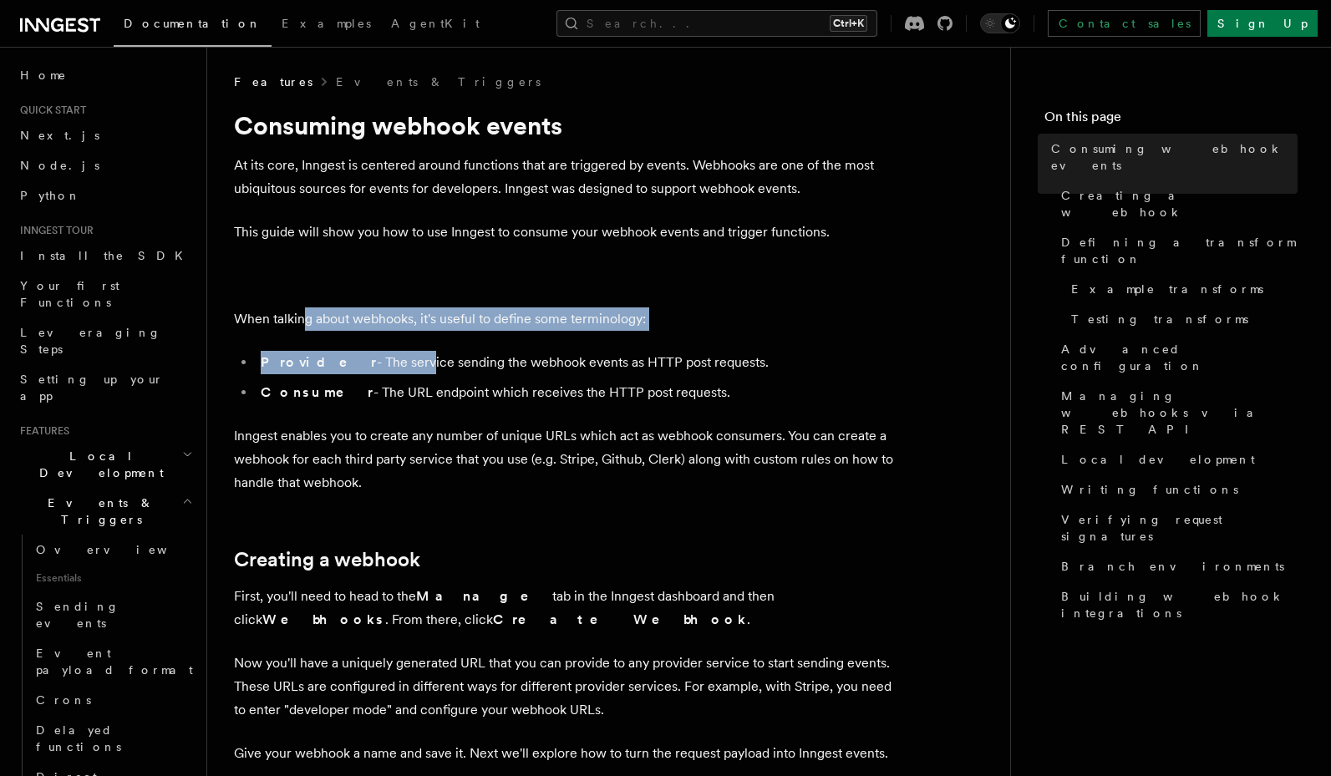
drag, startPoint x: 379, startPoint y: 359, endPoint x: 301, endPoint y: 324, distance: 86.0
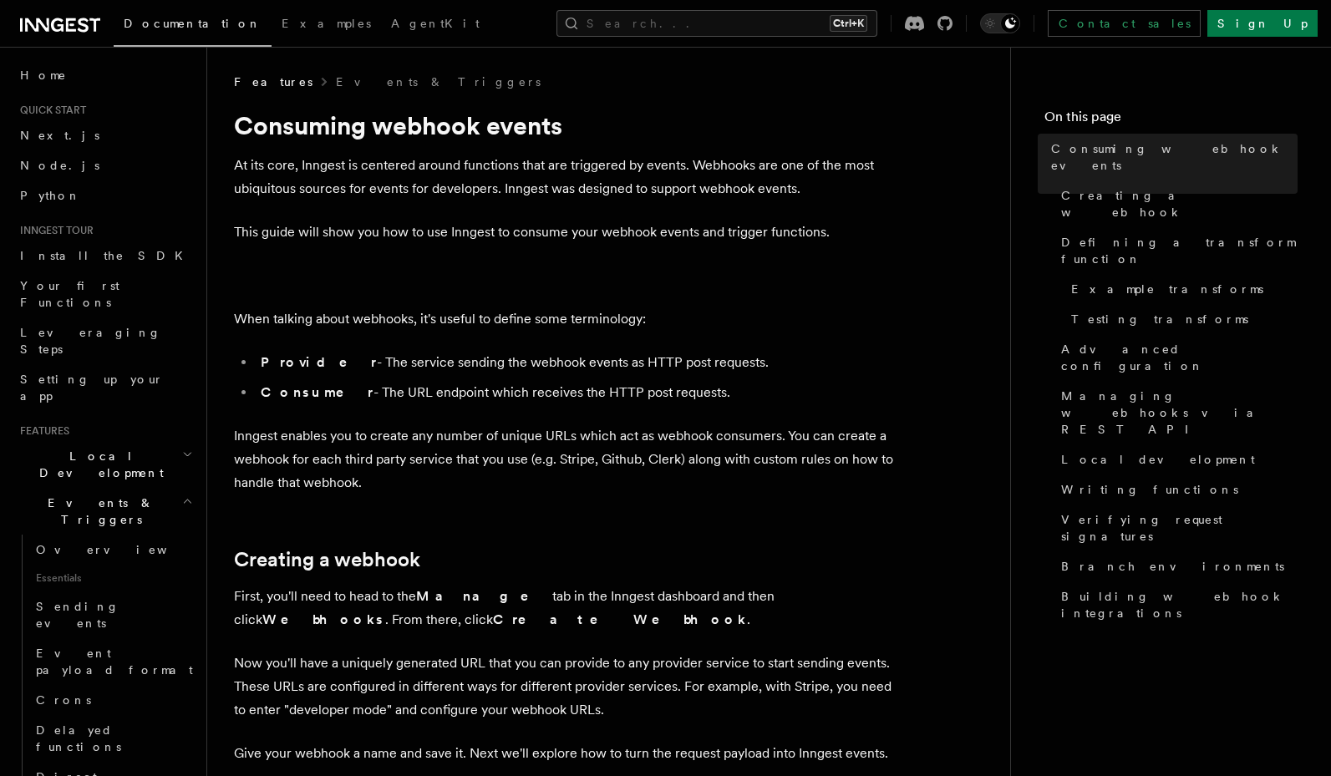
click at [300, 323] on p "When talking about webhooks, it's useful to define some terminology:" at bounding box center [568, 318] width 668 height 23
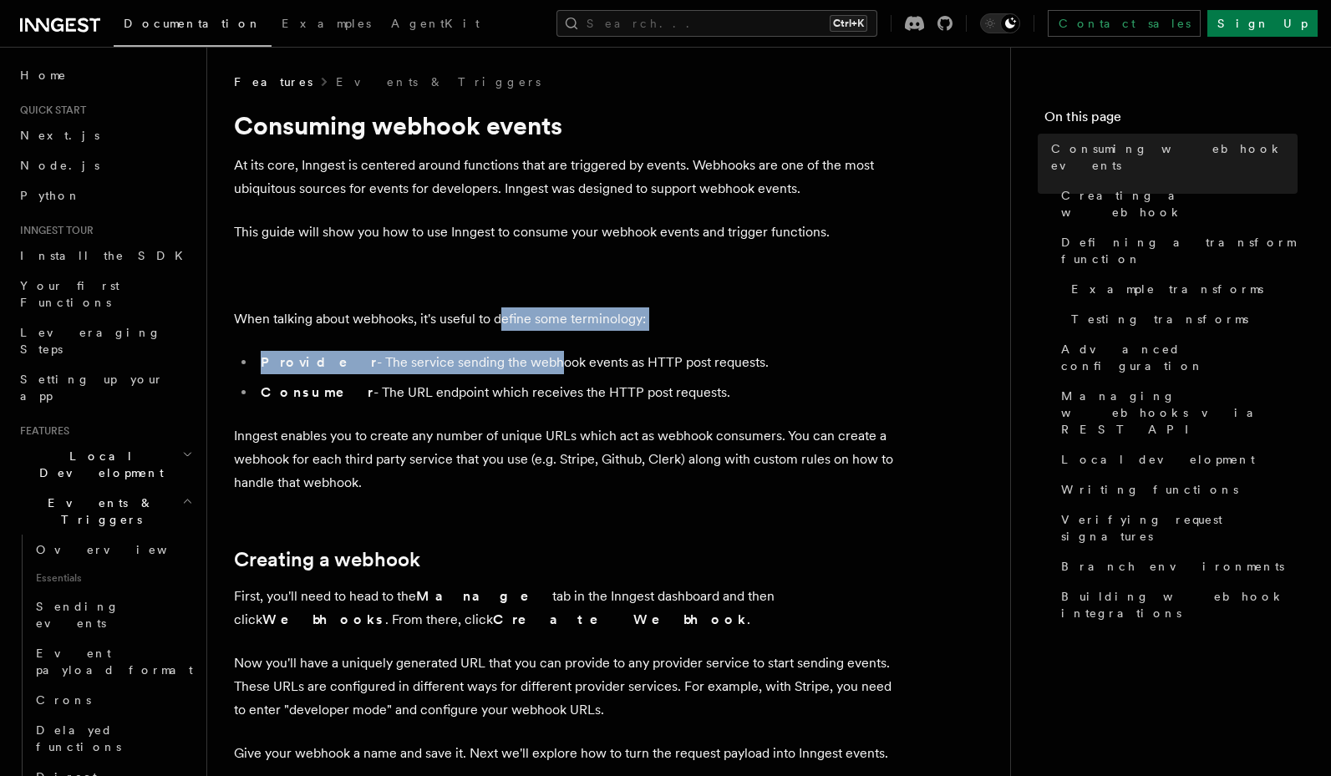
drag, startPoint x: 505, startPoint y: 312, endPoint x: 496, endPoint y: 370, distance: 58.4
click at [496, 370] on li "Provider - The service sending the webhook events as HTTP post requests." at bounding box center [579, 362] width 646 height 23
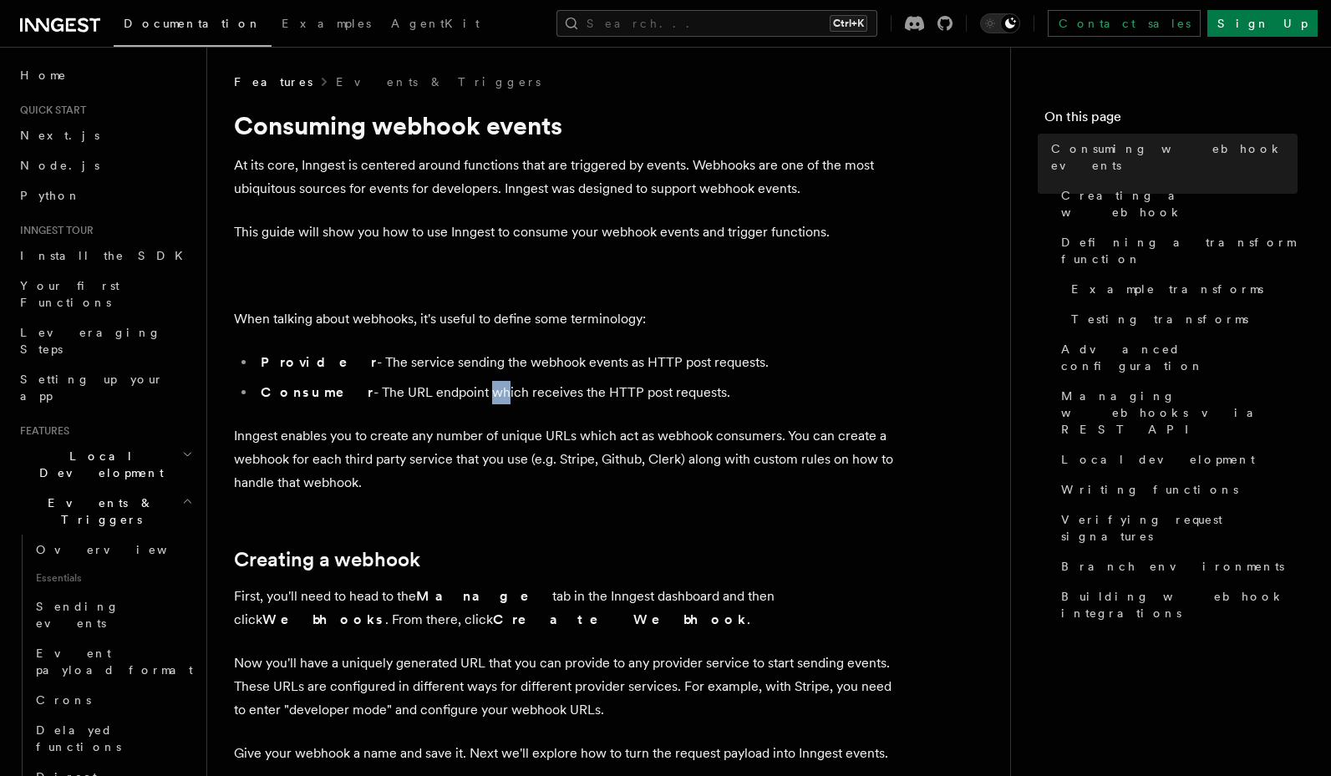
click at [440, 401] on li "Consumer - The URL endpoint which receives the HTTP post requests." at bounding box center [579, 392] width 646 height 23
click at [439, 401] on li "Consumer - The URL endpoint which receives the HTTP post requests." at bounding box center [579, 392] width 646 height 23
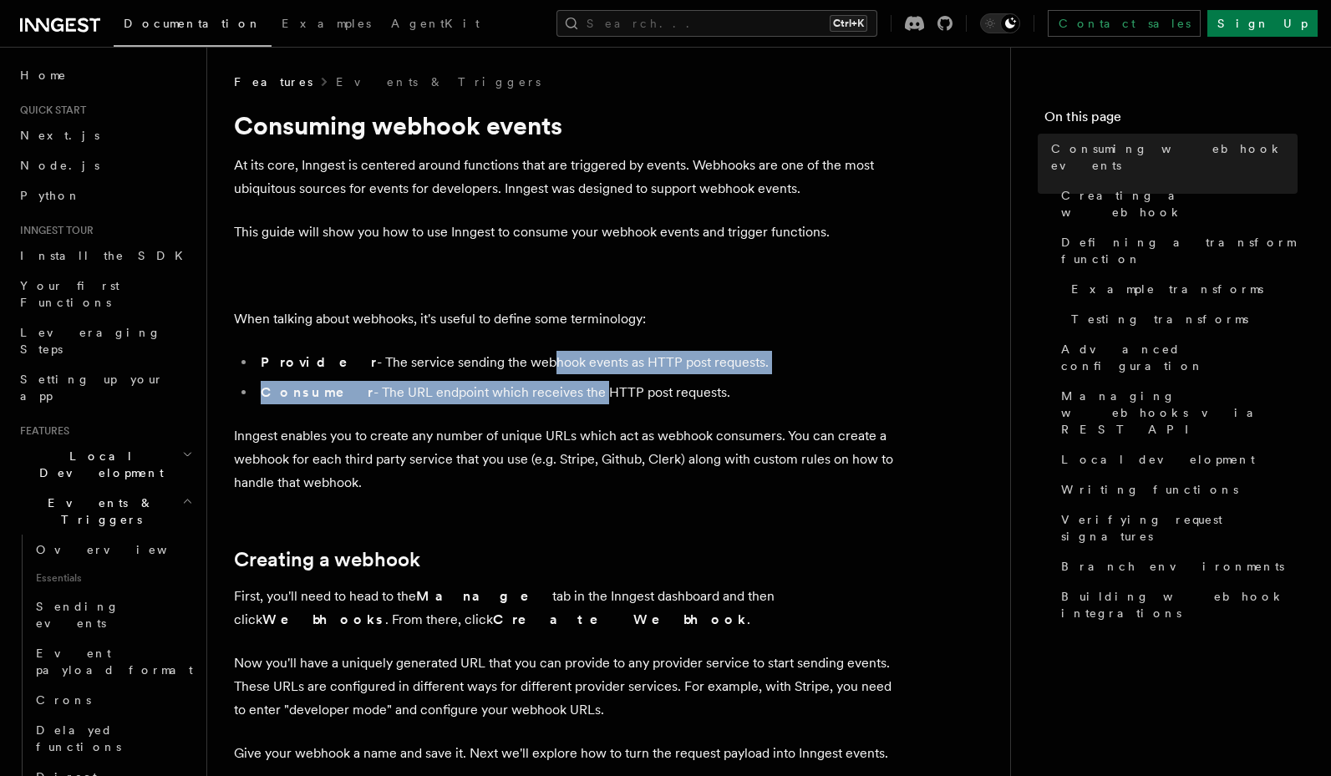
drag, startPoint x: 554, startPoint y: 394, endPoint x: 484, endPoint y: 369, distance: 73.7
click at [484, 369] on ul "Provider - The service sending the webhook events as HTTP post requests. Consum…" at bounding box center [568, 377] width 668 height 53
click at [484, 369] on li "Provider - The service sending the webhook events as HTTP post requests." at bounding box center [579, 362] width 646 height 23
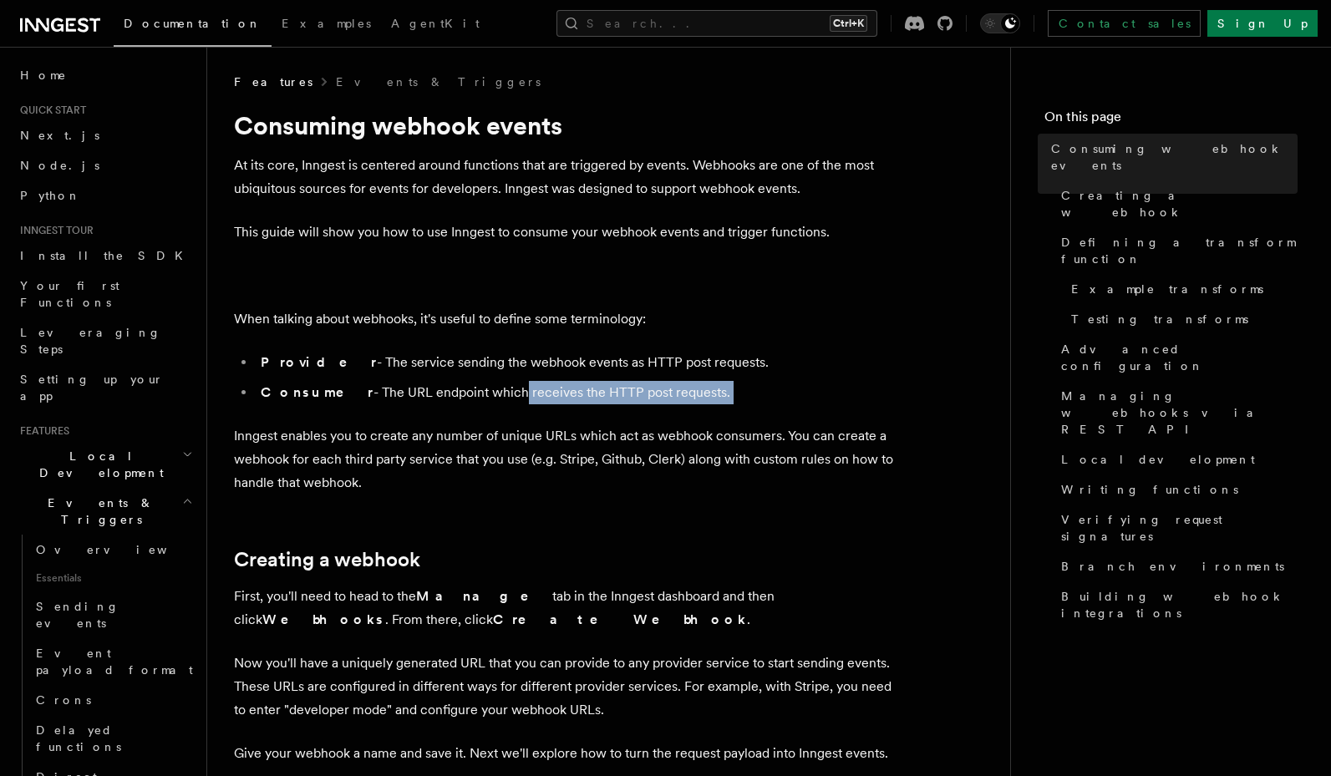
drag, startPoint x: 470, startPoint y: 393, endPoint x: 466, endPoint y: 409, distance: 16.4
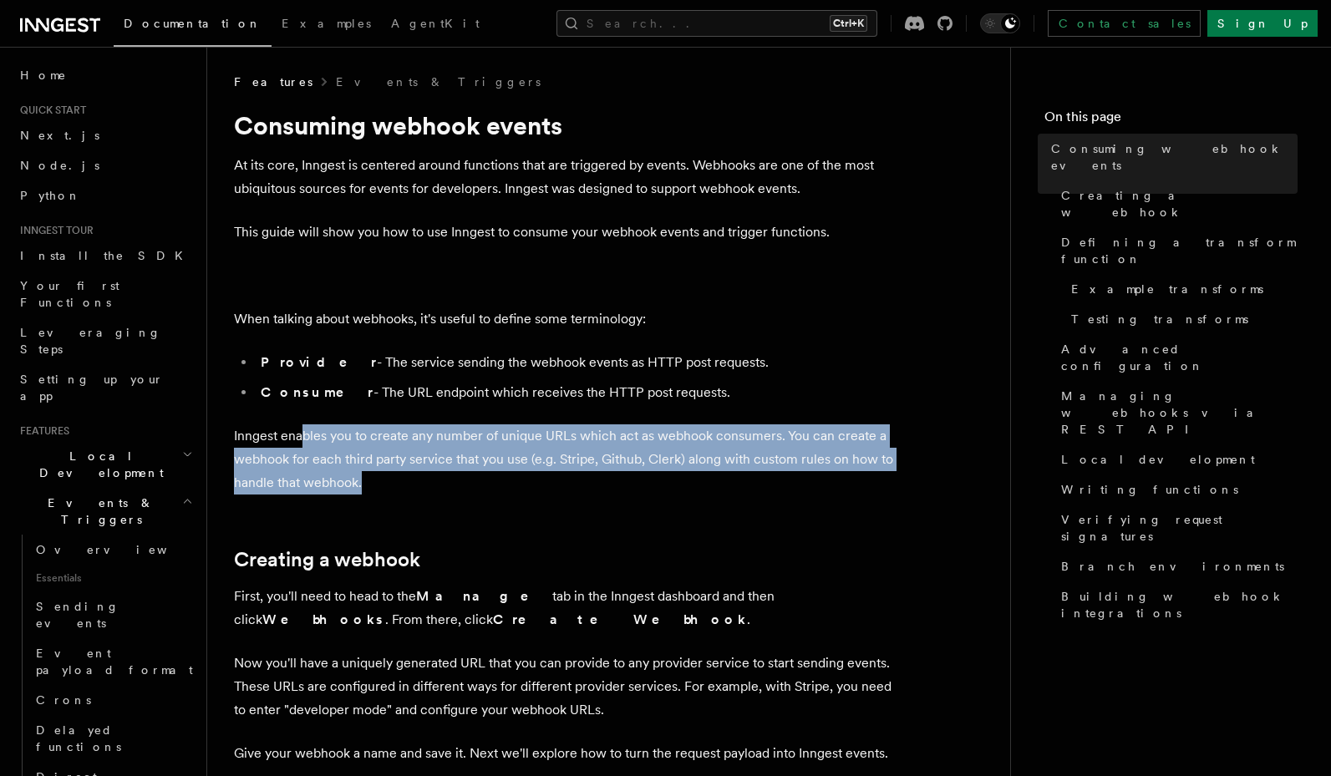
drag, startPoint x: 319, startPoint y: 438, endPoint x: 402, endPoint y: 477, distance: 91.5
click at [402, 477] on p "Inngest enables you to create any number of unique URLs which act as webhook co…" at bounding box center [568, 459] width 668 height 70
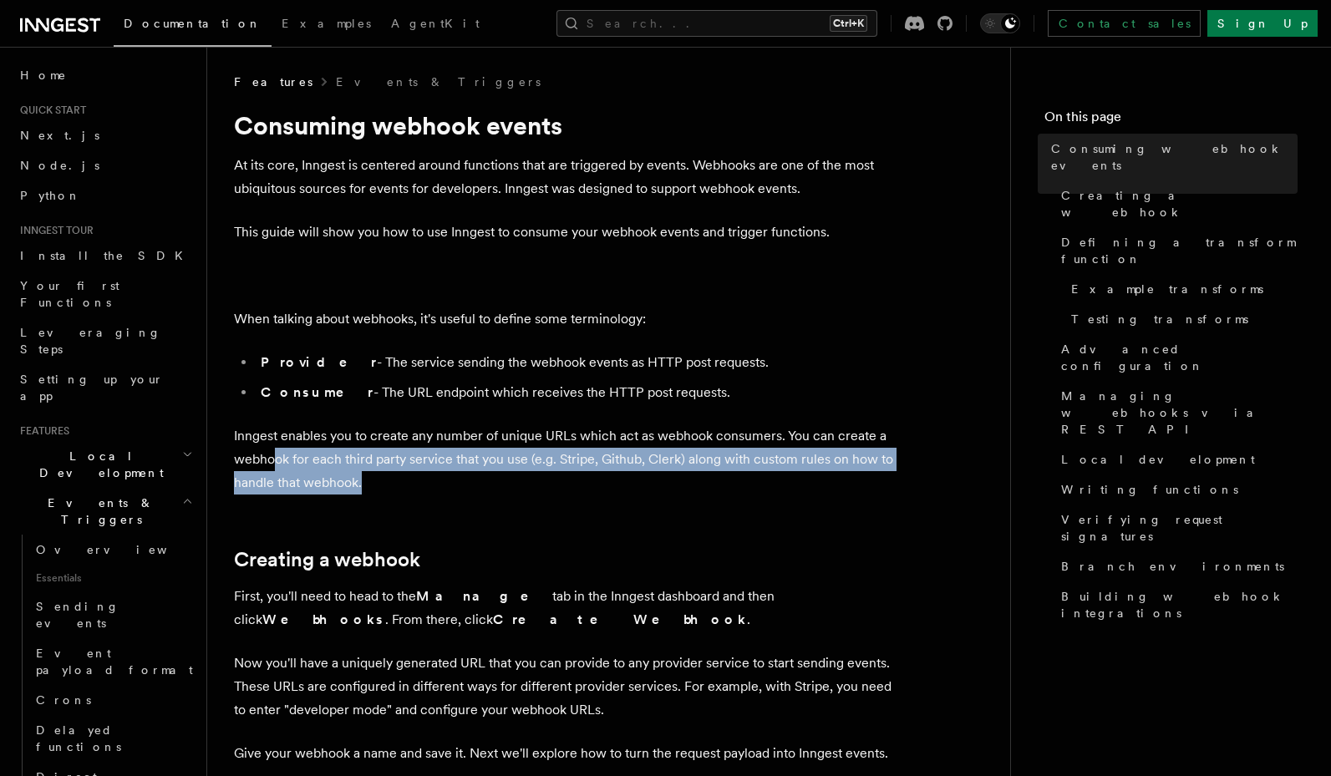
drag, startPoint x: 266, startPoint y: 468, endPoint x: 444, endPoint y: 473, distance: 178.0
click at [444, 473] on p "Inngest enables you to create any number of unique URLs which act as webhook co…" at bounding box center [568, 459] width 668 height 70
drag, startPoint x: 493, startPoint y: 455, endPoint x: 468, endPoint y: 477, distance: 33.2
click at [468, 477] on p "Inngest enables you to create any number of unique URLs which act as webhook co…" at bounding box center [568, 459] width 668 height 70
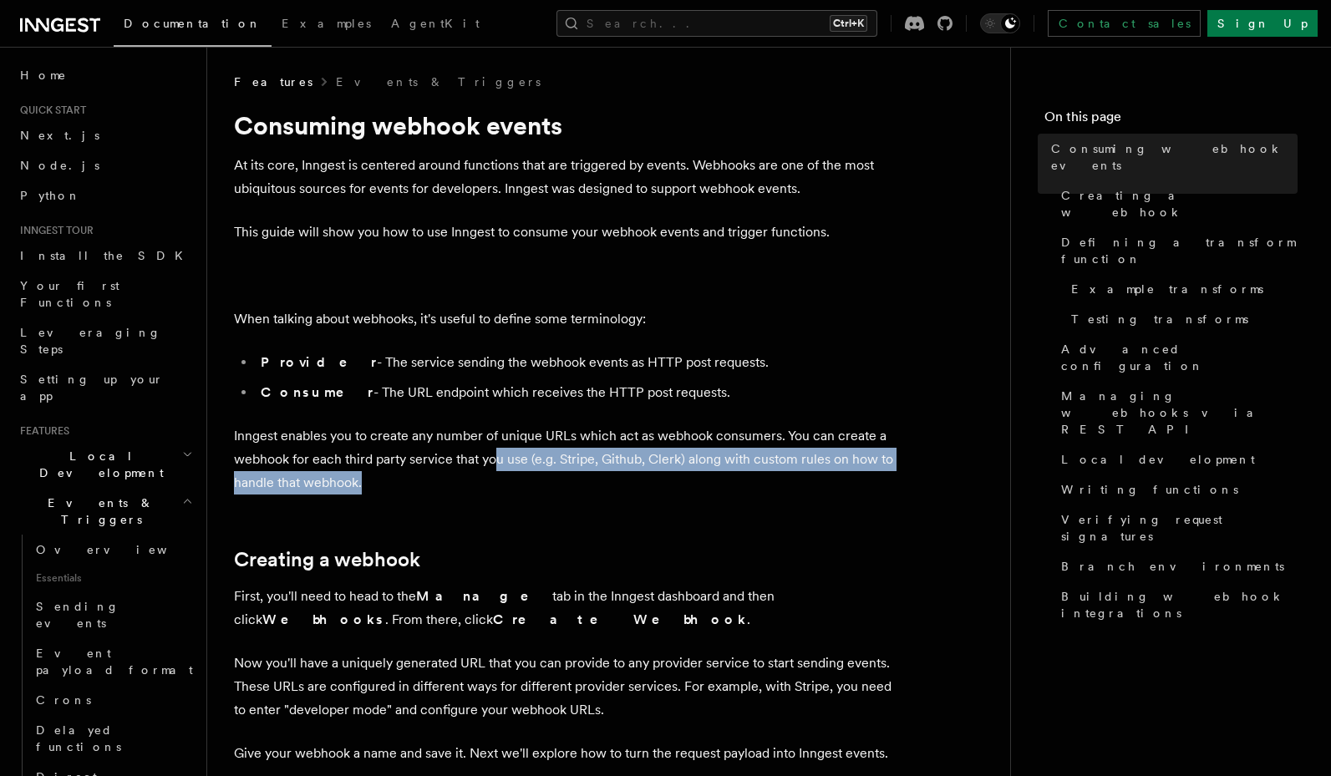
click at [467, 476] on p "Inngest enables you to create any number of unique URLs which act as webhook co…" at bounding box center [568, 459] width 668 height 70
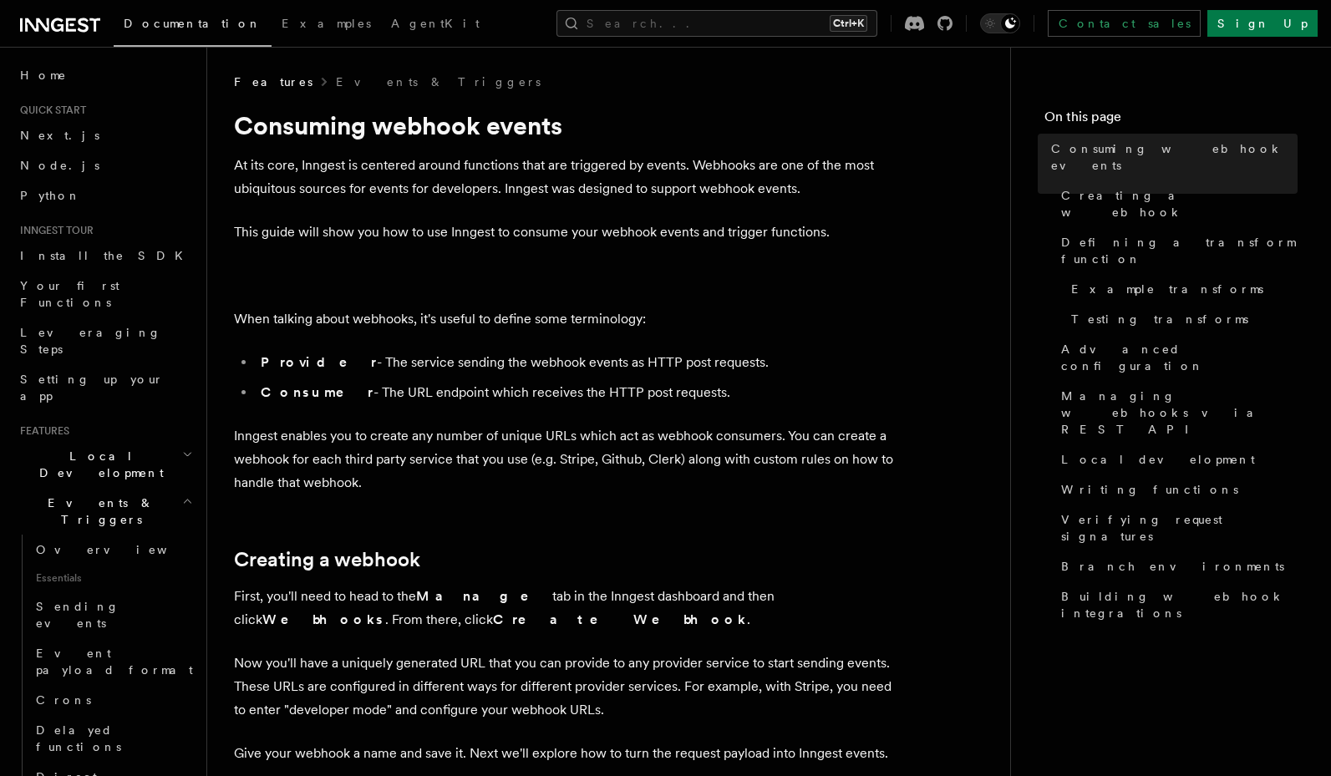
scroll to position [100, 0]
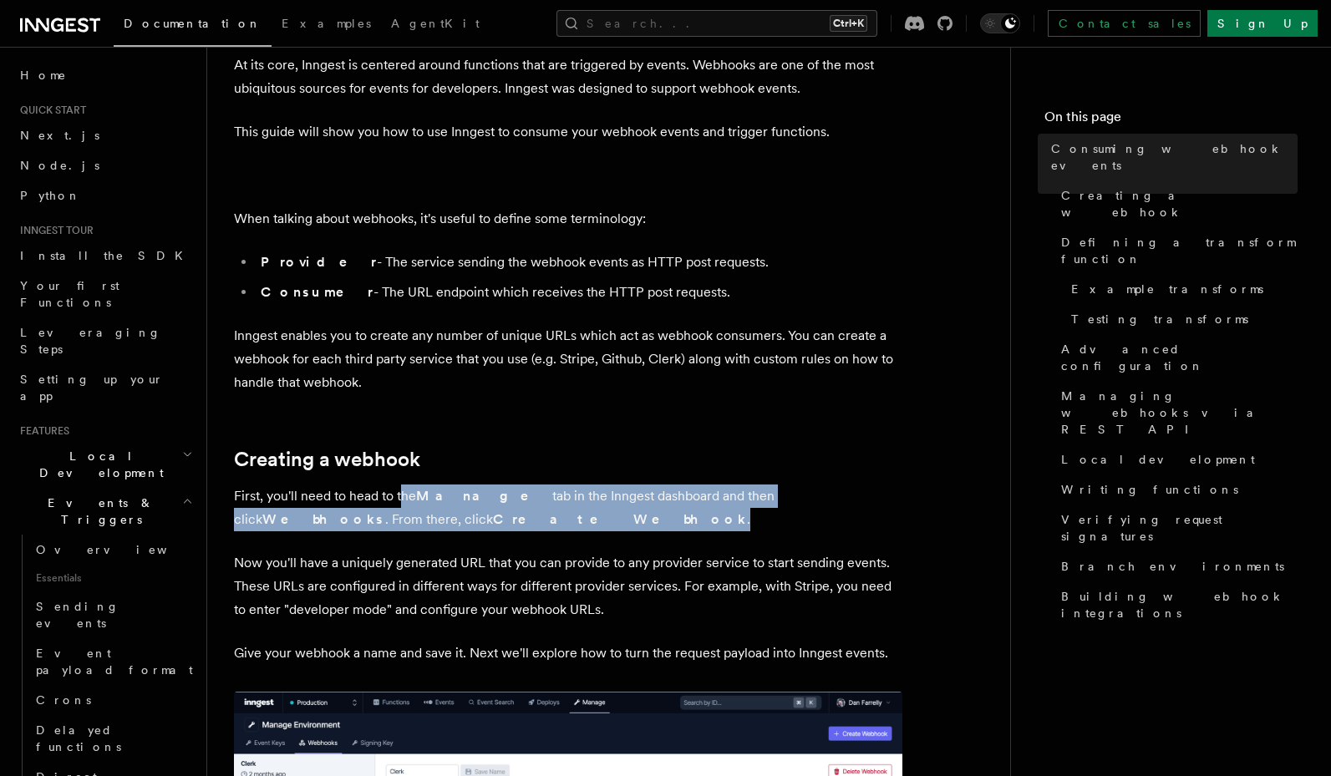
drag, startPoint x: 402, startPoint y: 499, endPoint x: 400, endPoint y: 516, distance: 17.6
click at [400, 516] on p "First, you'll need to head to the Manage tab in the Inngest dashboard and then …" at bounding box center [568, 507] width 668 height 47
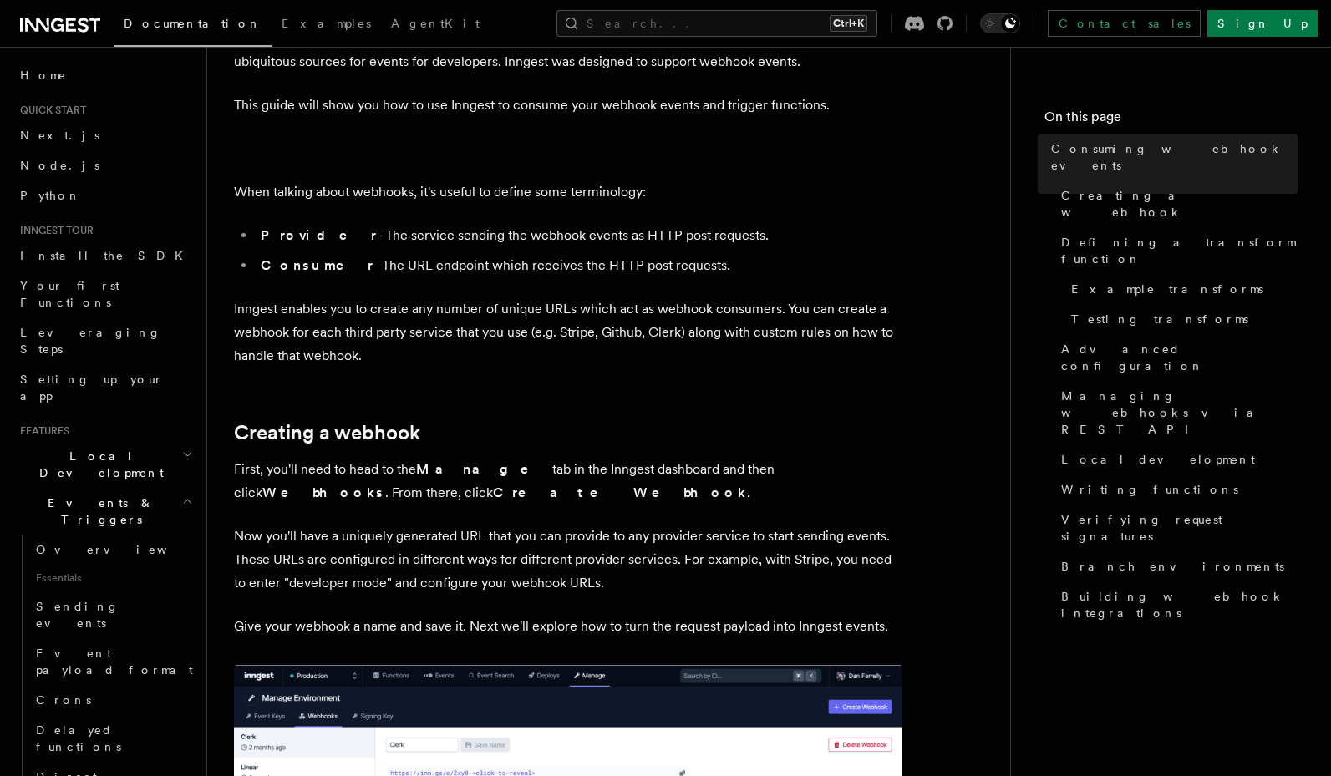
scroll to position [301, 0]
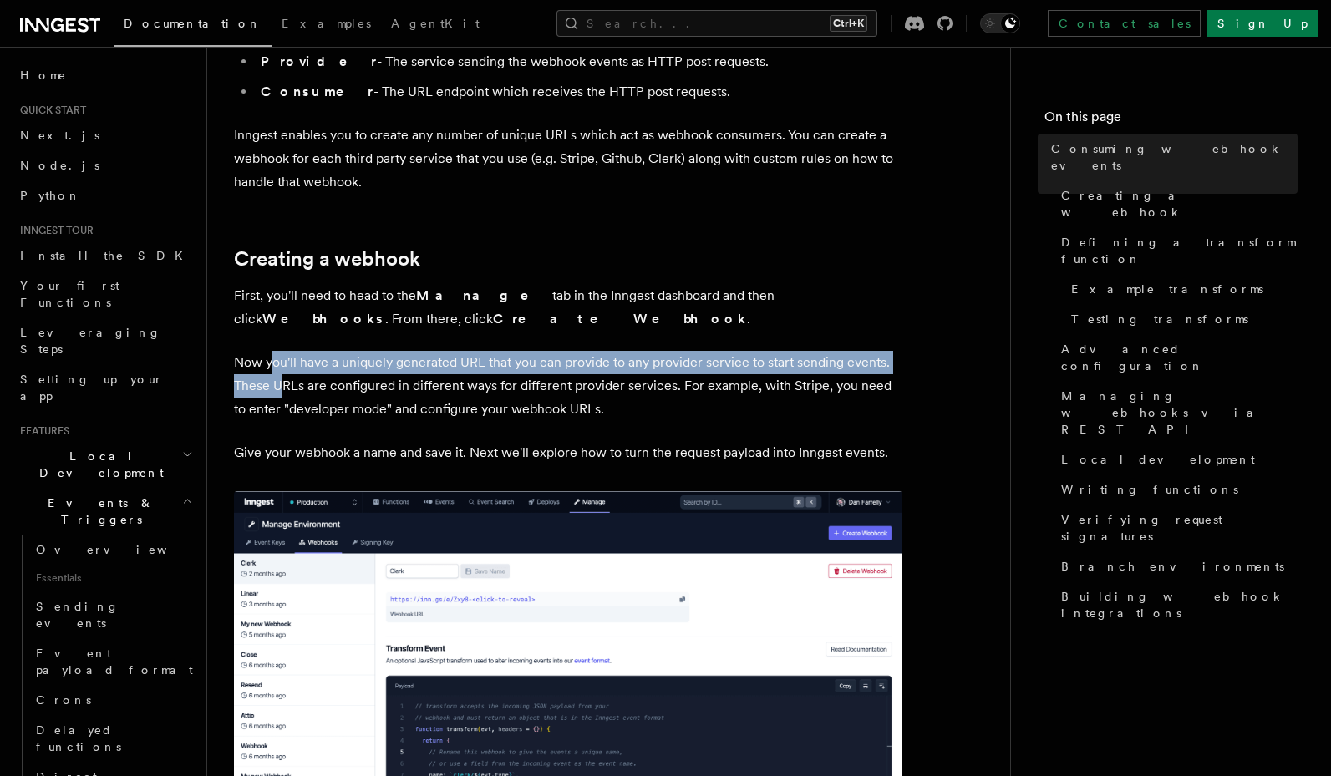
drag, startPoint x: 274, startPoint y: 359, endPoint x: 281, endPoint y: 393, distance: 34.1
click at [281, 393] on p "Now you'll have a uniquely generated URL that you can provide to any provider s…" at bounding box center [568, 386] width 668 height 70
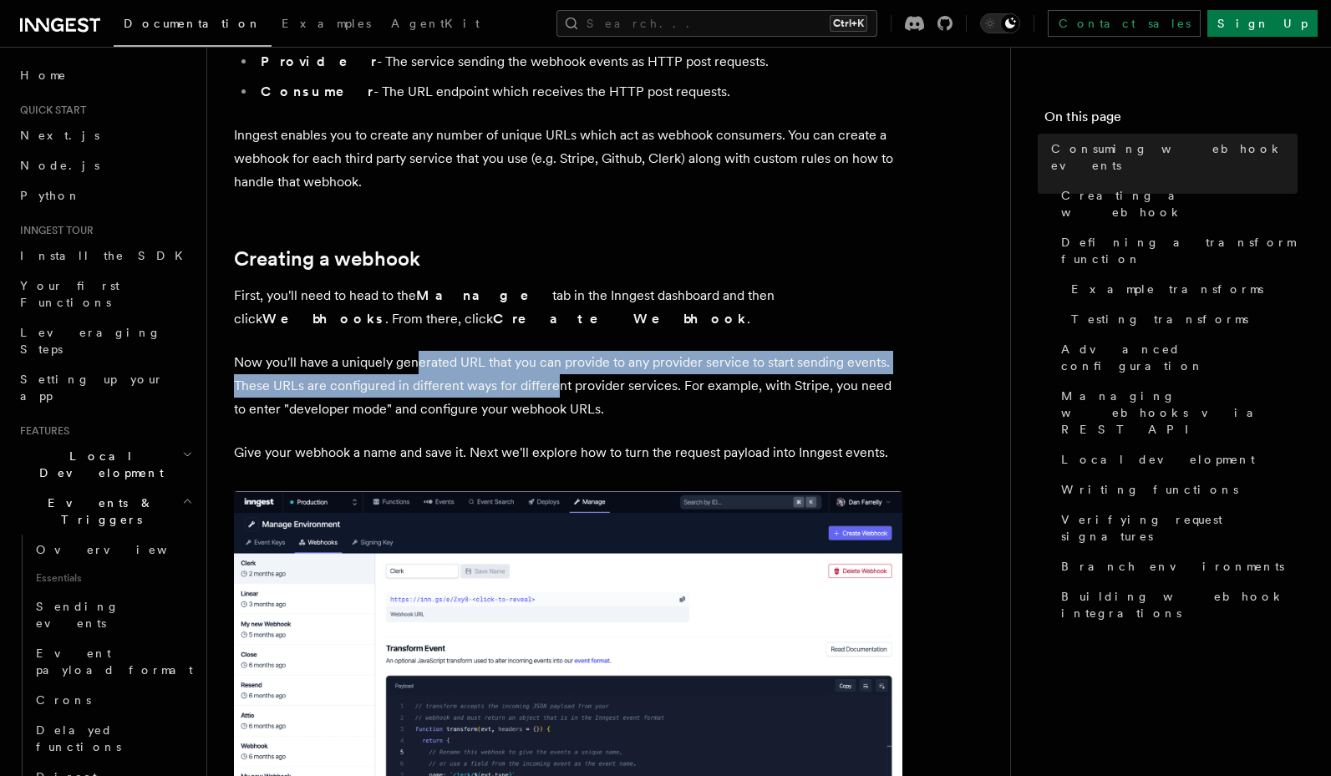
drag, startPoint x: 418, startPoint y: 372, endPoint x: 554, endPoint y: 391, distance: 137.5
click at [554, 391] on p "Now you'll have a uniquely generated URL that you can provide to any provider s…" at bounding box center [568, 386] width 668 height 70
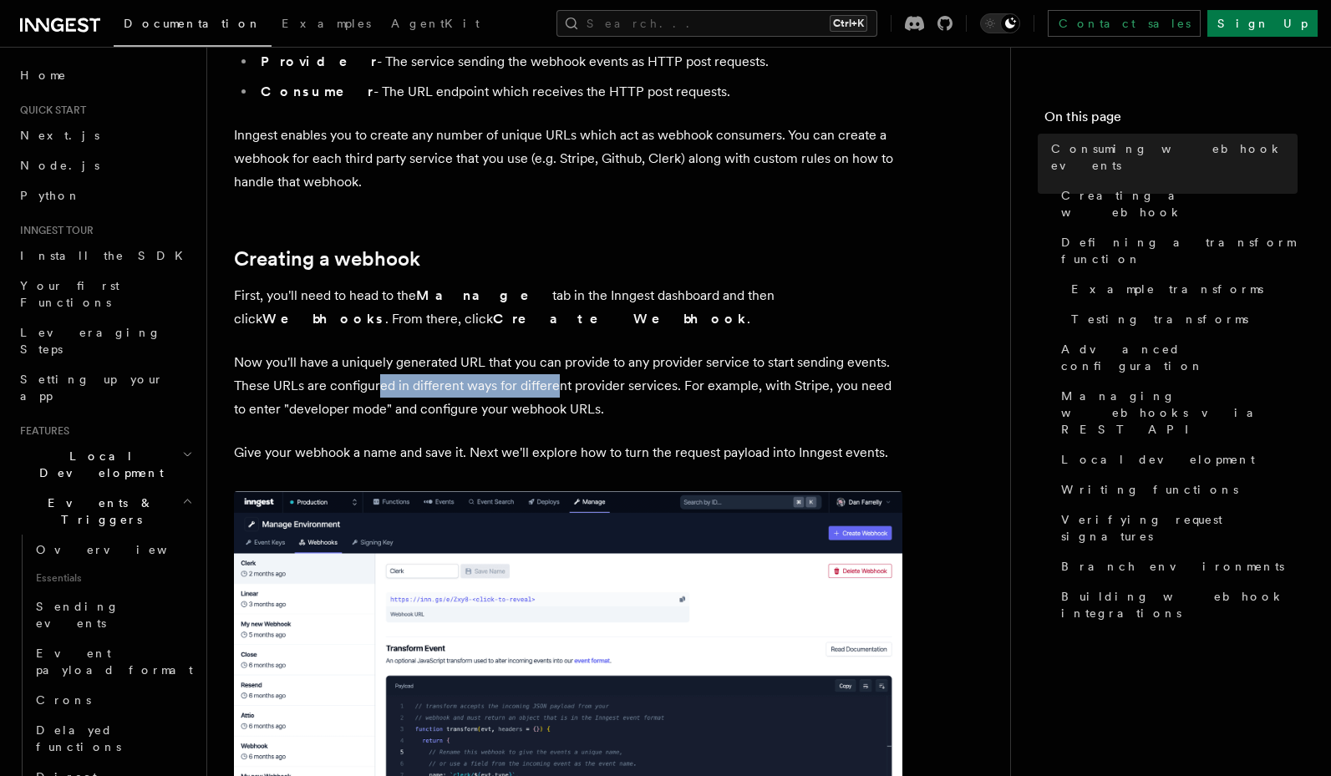
drag, startPoint x: 558, startPoint y: 387, endPoint x: 379, endPoint y: 394, distance: 178.9
click at [379, 394] on p "Now you'll have a uniquely generated URL that you can provide to any provider s…" at bounding box center [568, 386] width 668 height 70
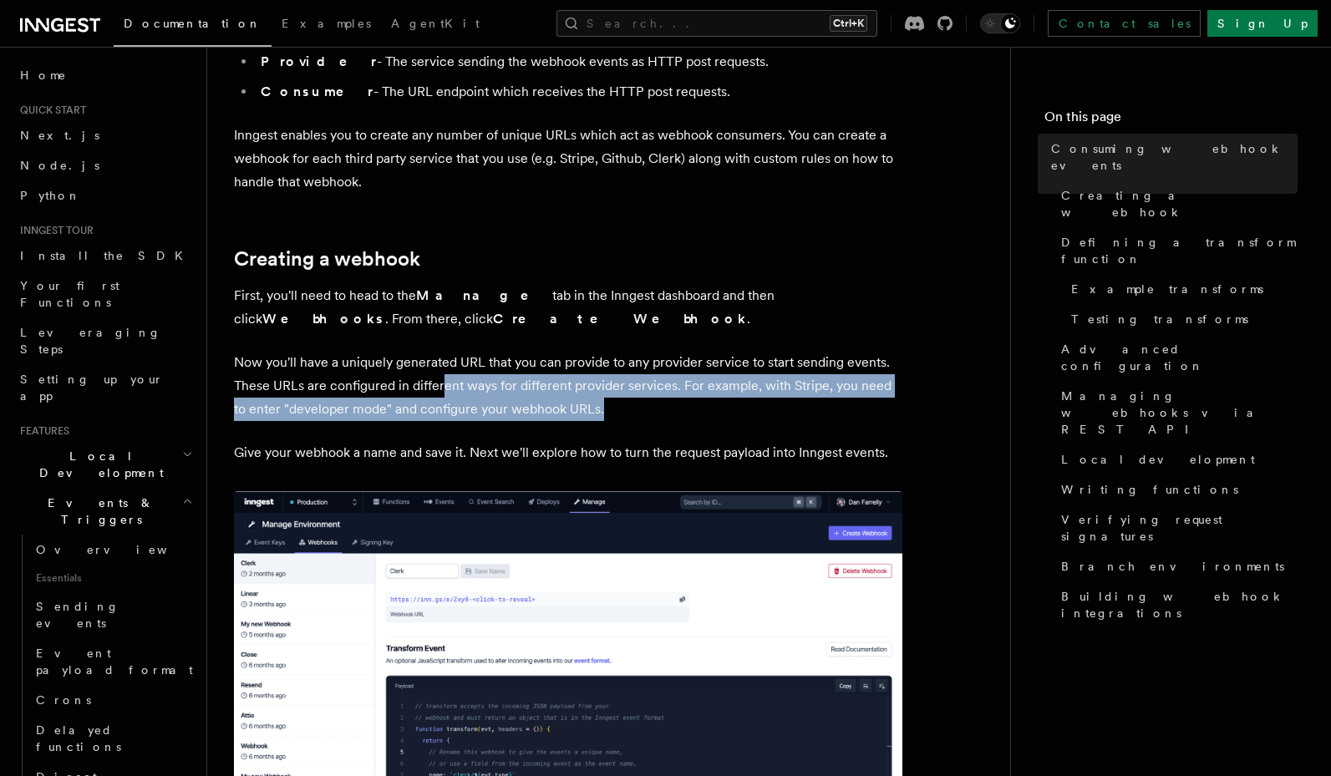
drag, startPoint x: 442, startPoint y: 389, endPoint x: 645, endPoint y: 403, distance: 203.4
click at [645, 403] on p "Now you'll have a uniquely generated URL that you can provide to any provider s…" at bounding box center [568, 386] width 668 height 70
drag, startPoint x: 662, startPoint y: 385, endPoint x: 661, endPoint y: 403, distance: 18.5
click at [661, 403] on p "Now you'll have a uniquely generated URL that you can provide to any provider s…" at bounding box center [568, 386] width 668 height 70
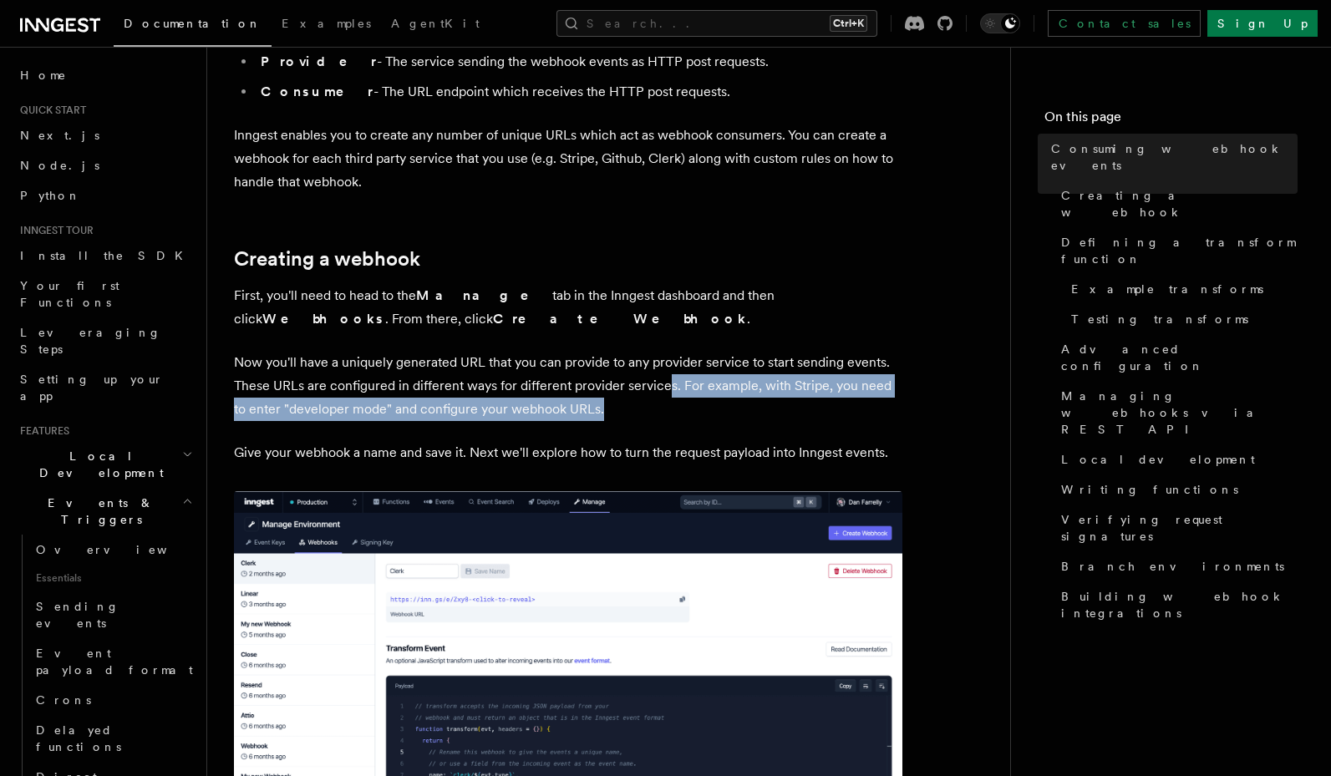
click at [661, 403] on p "Now you'll have a uniquely generated URL that you can provide to any provider s…" at bounding box center [568, 386] width 668 height 70
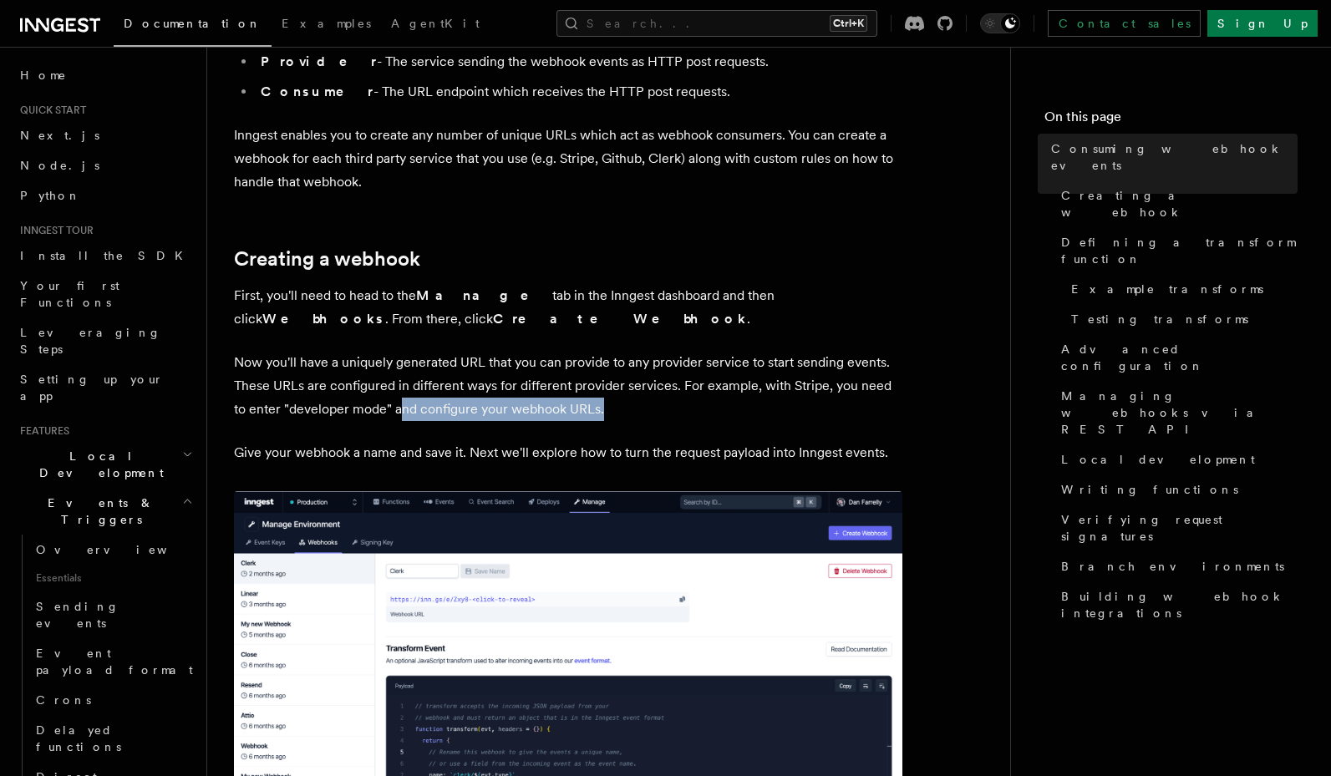
drag, startPoint x: 615, startPoint y: 404, endPoint x: 387, endPoint y: 407, distance: 228.0
click at [387, 407] on p "Now you'll have a uniquely generated URL that you can provide to any provider s…" at bounding box center [568, 386] width 668 height 70
drag, startPoint x: 450, startPoint y: 403, endPoint x: 617, endPoint y: 412, distance: 167.3
click at [617, 412] on p "Now you'll have a uniquely generated URL that you can provide to any provider s…" at bounding box center [568, 386] width 668 height 70
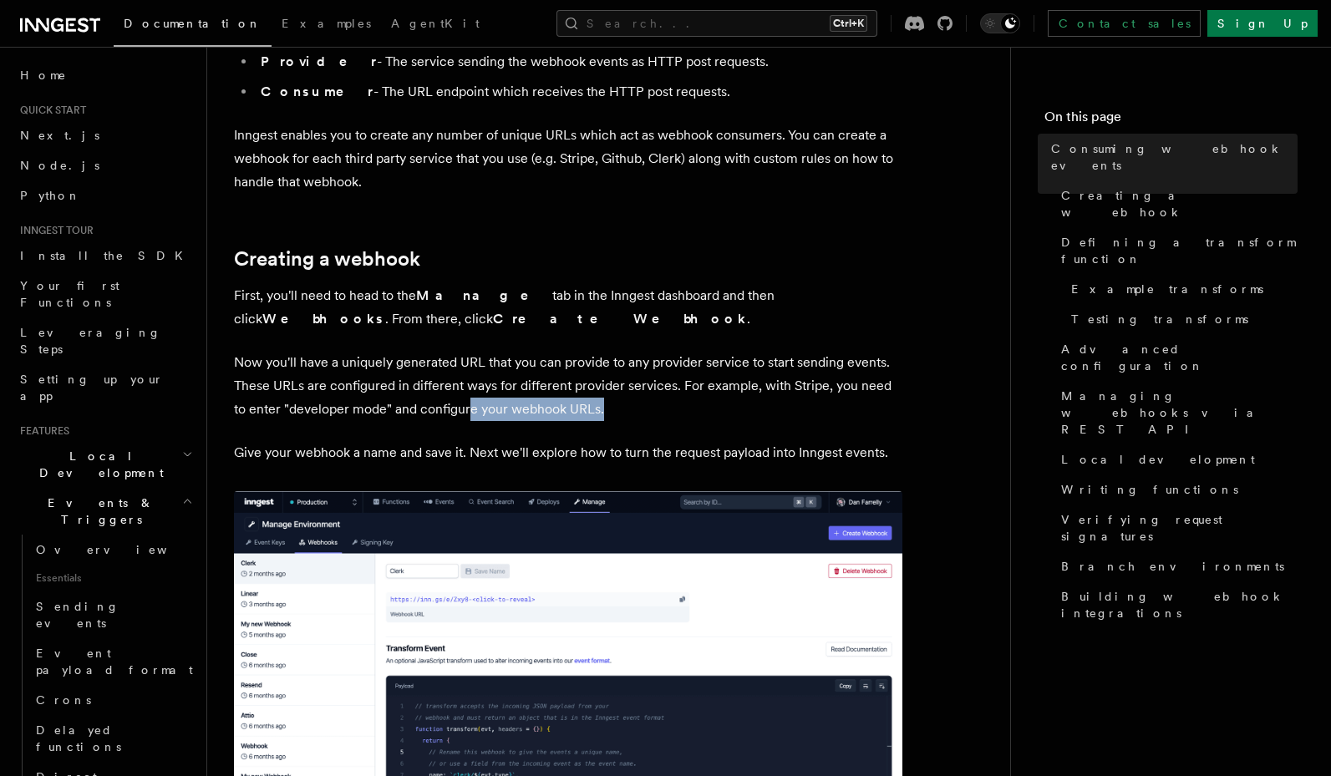
click at [617, 412] on p "Now you'll have a uniquely generated URL that you can provide to any provider s…" at bounding box center [568, 386] width 668 height 70
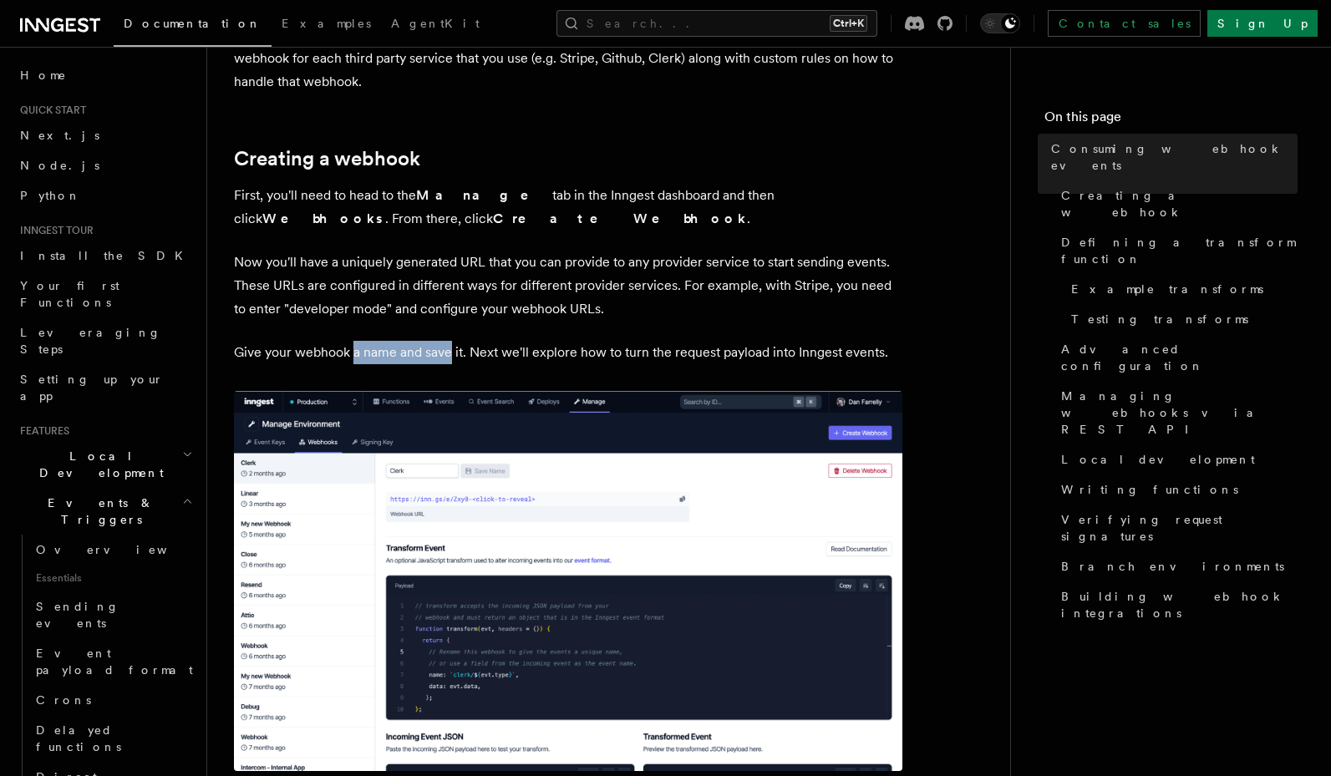
drag, startPoint x: 351, startPoint y: 358, endPoint x: 450, endPoint y: 363, distance: 99.5
click at [450, 363] on p "Give your webhook a name and save it. Next we'll explore how to turn the reques…" at bounding box center [568, 352] width 668 height 23
drag, startPoint x: 504, startPoint y: 349, endPoint x: 545, endPoint y: 359, distance: 42.1
click at [545, 359] on p "Give your webhook a name and save it. Next we'll explore how to turn the reques…" at bounding box center [568, 352] width 668 height 23
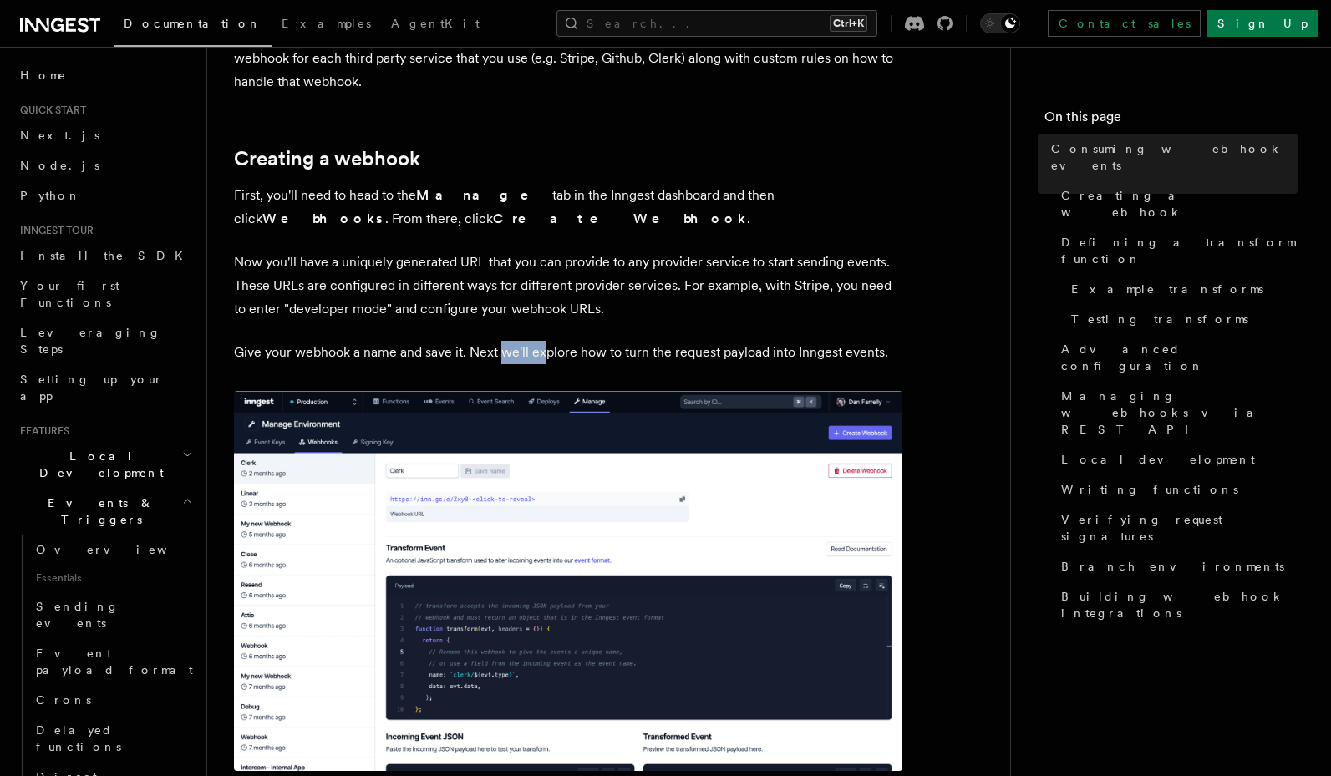
click at [545, 359] on p "Give your webhook a name and save it. Next we'll explore how to turn the reques…" at bounding box center [568, 352] width 668 height 23
